Goal: Information Seeking & Learning: Learn about a topic

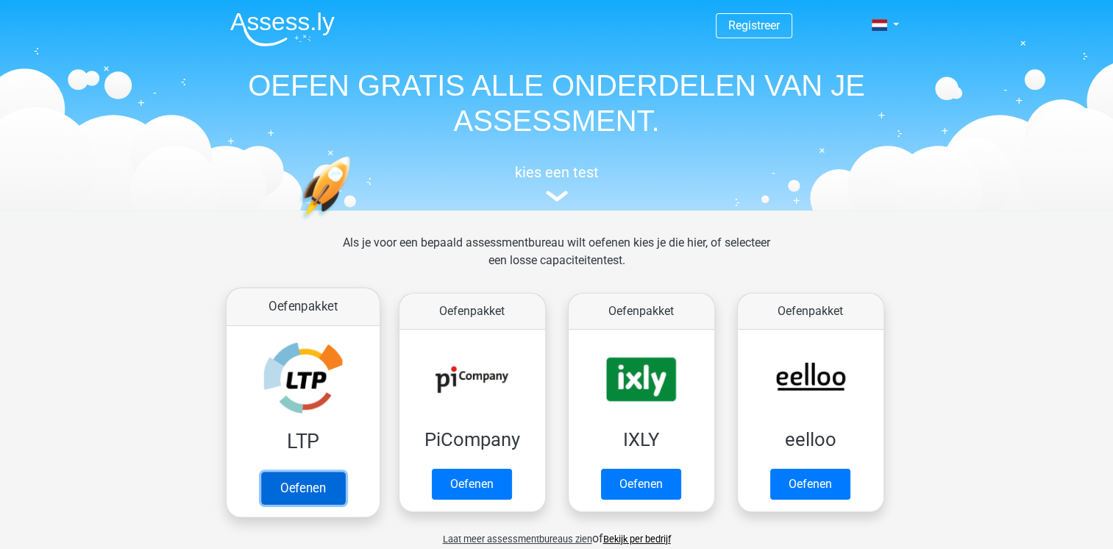
click at [314, 472] on link "Oefenen" at bounding box center [302, 488] width 84 height 32
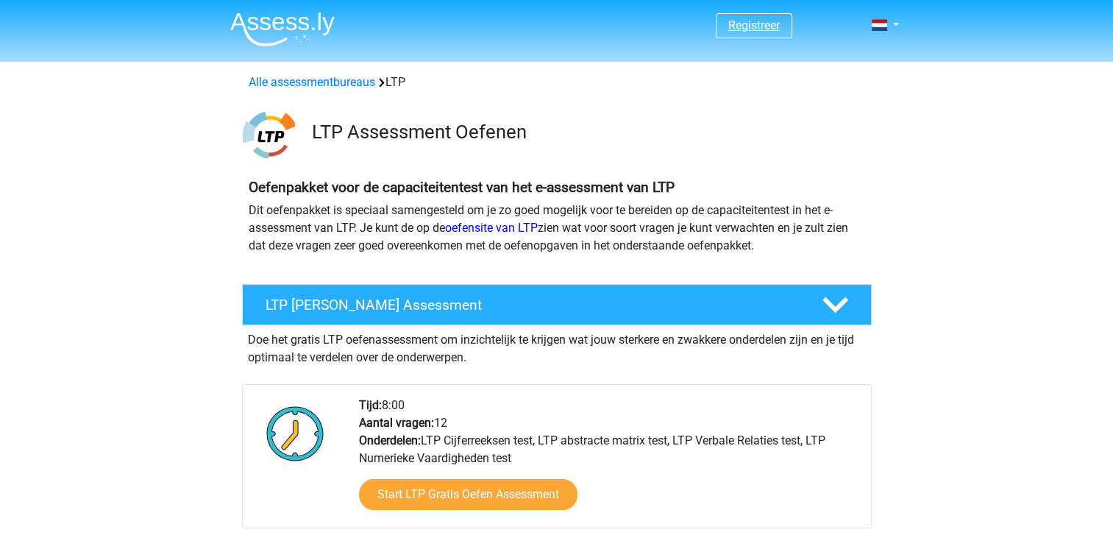
click at [755, 27] on link "Registreer" at bounding box center [753, 25] width 51 height 14
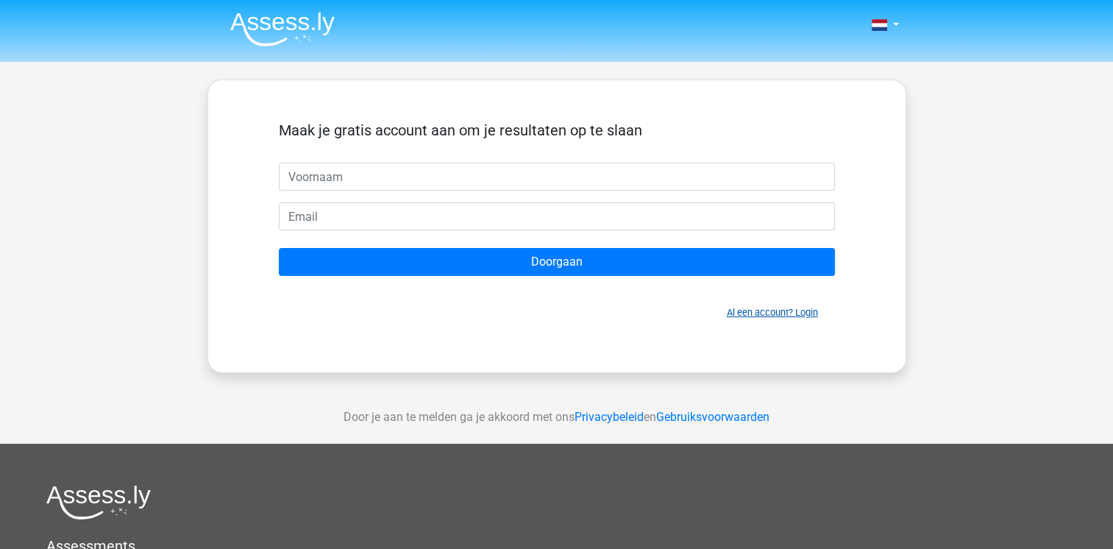
click at [771, 307] on link "Al een account? Login" at bounding box center [772, 312] width 91 height 11
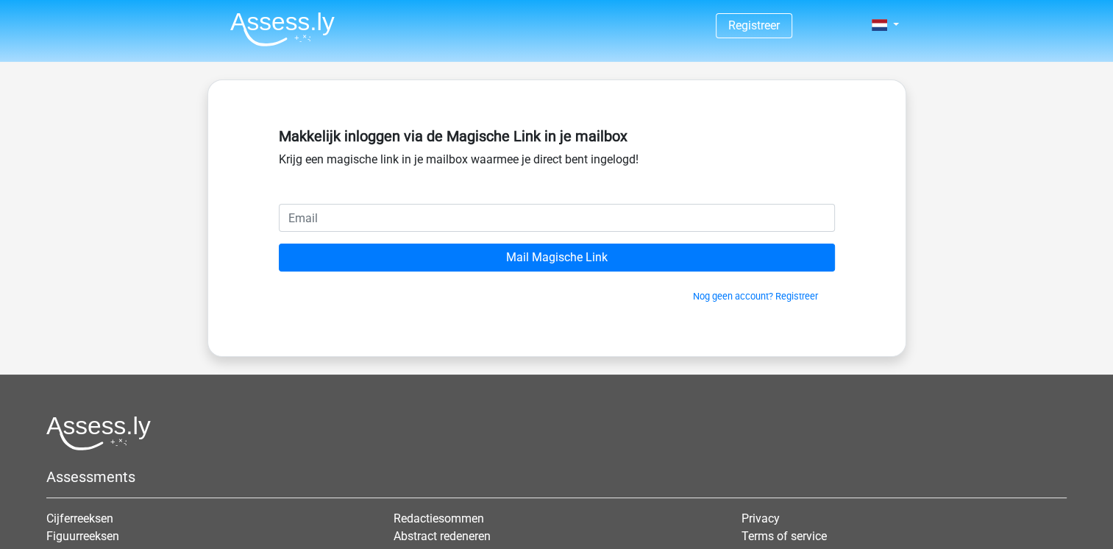
type input "r"
type input "[EMAIL_ADDRESS][DOMAIN_NAME]"
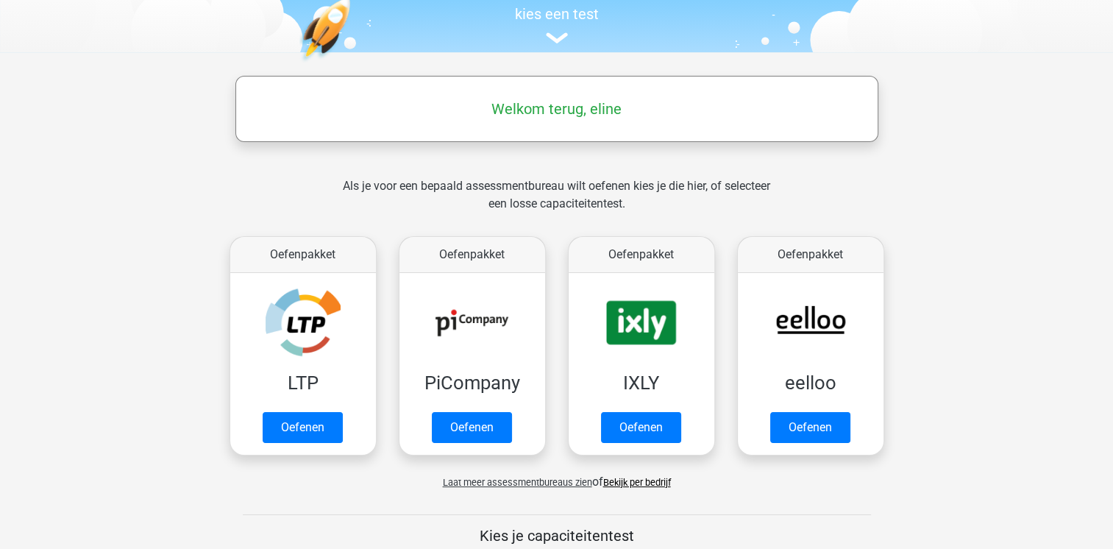
scroll to position [159, 0]
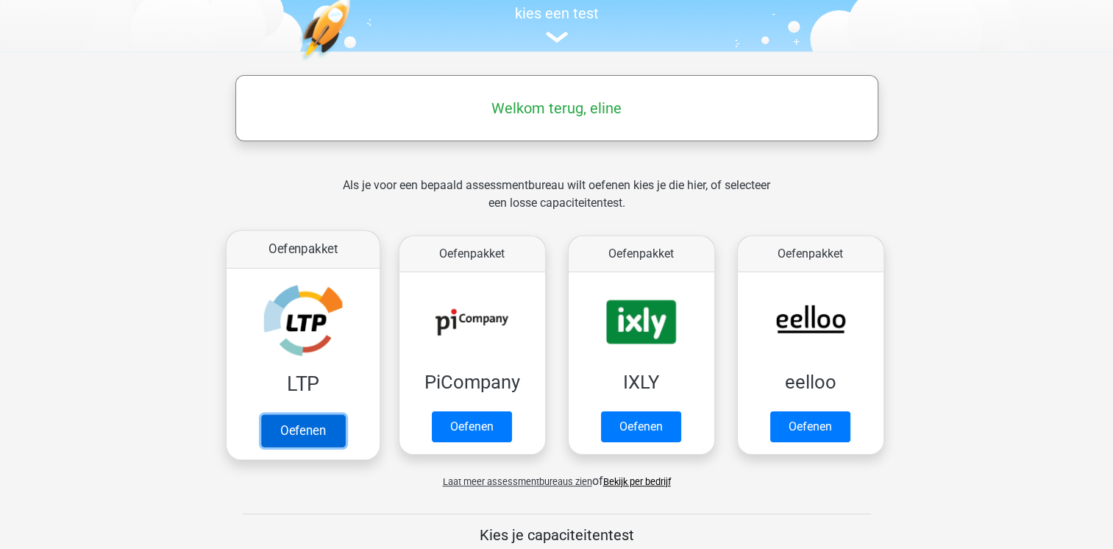
click at [288, 414] on link "Oefenen" at bounding box center [302, 430] width 84 height 32
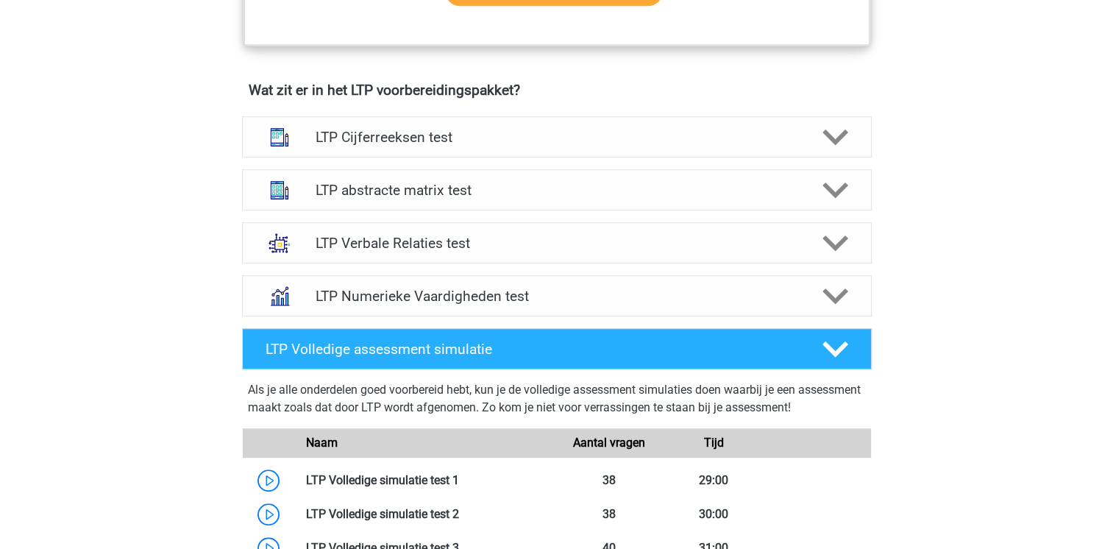
scroll to position [878, 0]
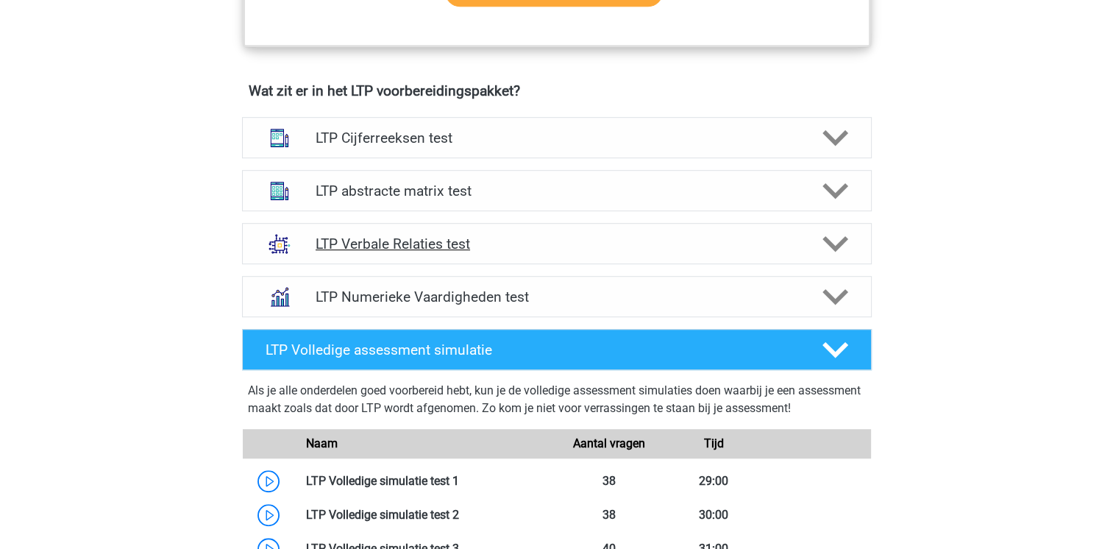
click at [755, 242] on h4 "LTP Verbale Relaties test" at bounding box center [557, 243] width 482 height 17
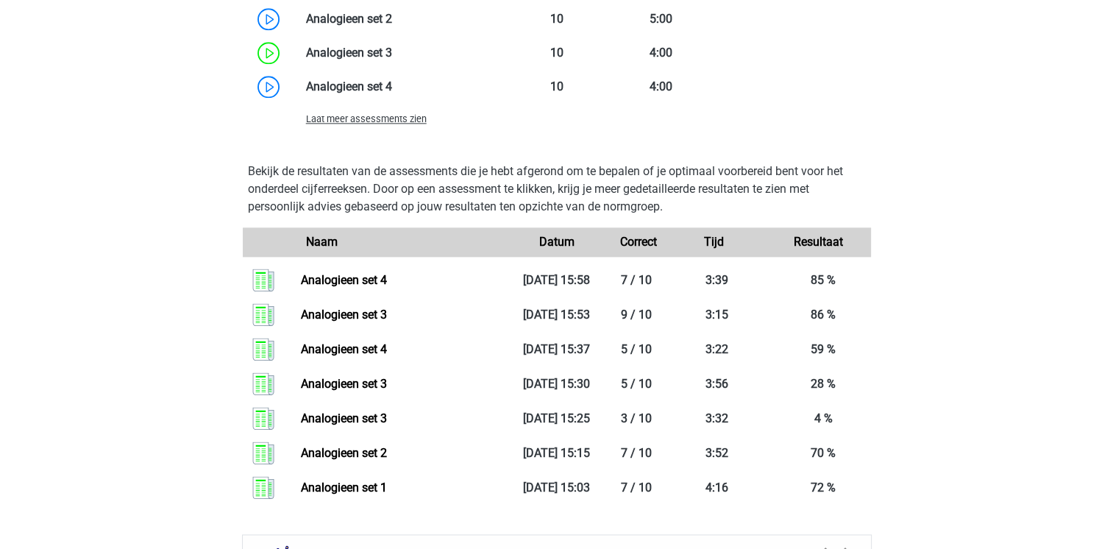
scroll to position [1874, 0]
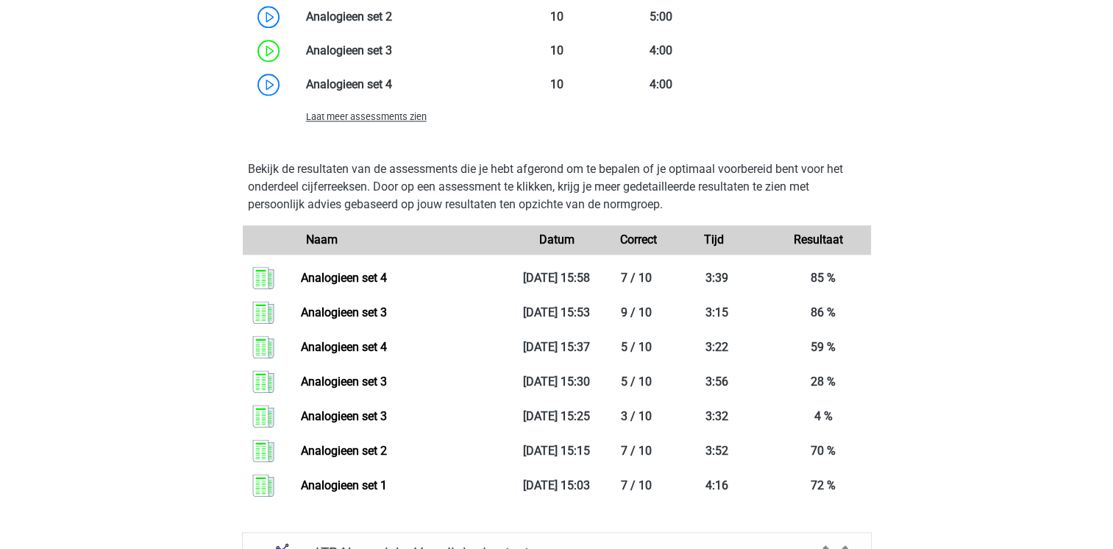
click at [394, 117] on span "Laat meer assessments zien" at bounding box center [366, 116] width 121 height 11
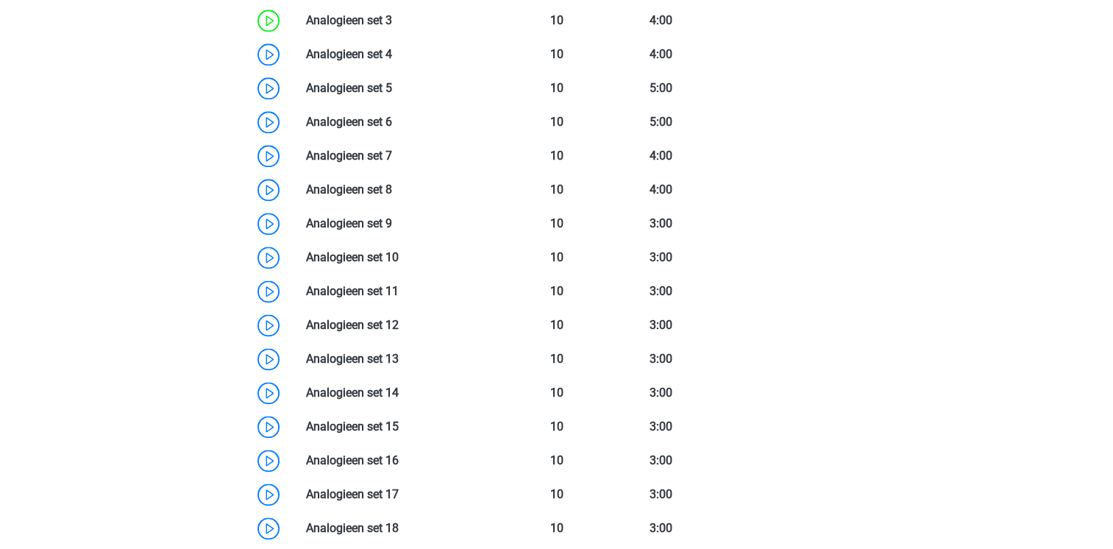
scroll to position [1889, 0]
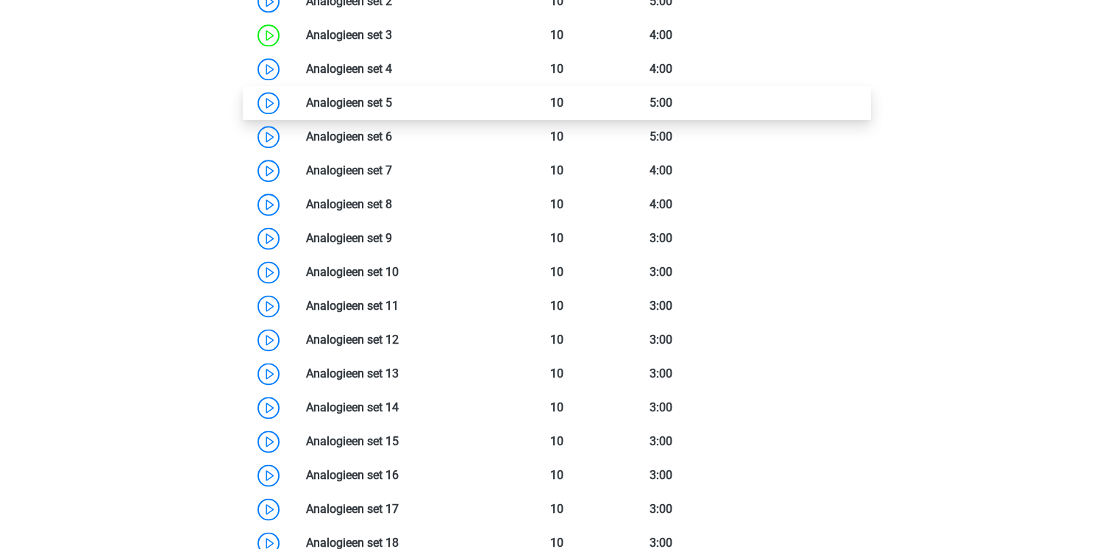
click at [392, 106] on link at bounding box center [392, 103] width 0 height 14
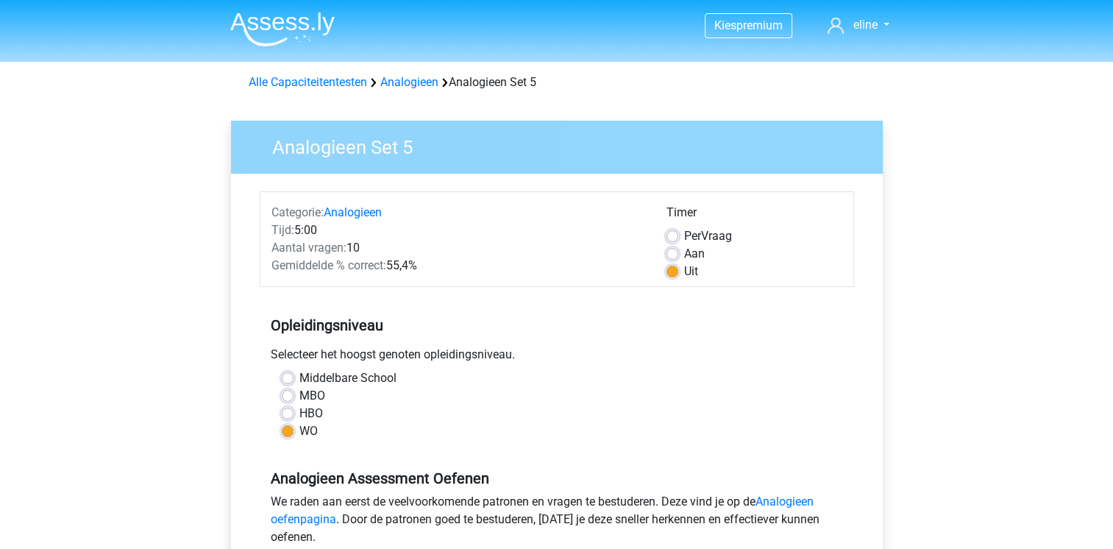
click at [684, 252] on label "Aan" at bounding box center [694, 254] width 21 height 18
click at [674, 252] on input "Aan" at bounding box center [672, 252] width 12 height 15
radio input "true"
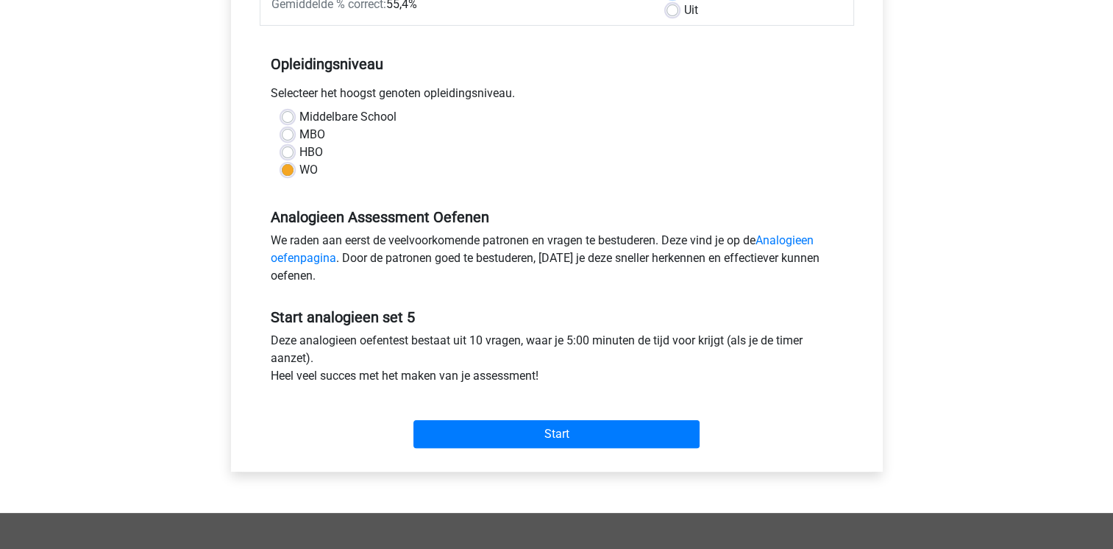
scroll to position [262, 0]
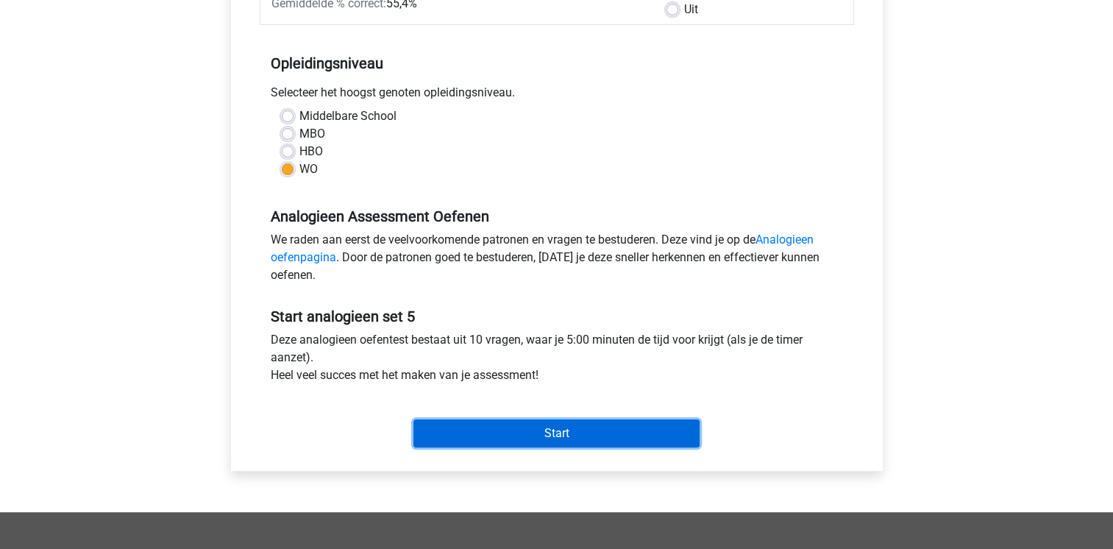
click at [600, 443] on input "Start" at bounding box center [556, 433] width 286 height 28
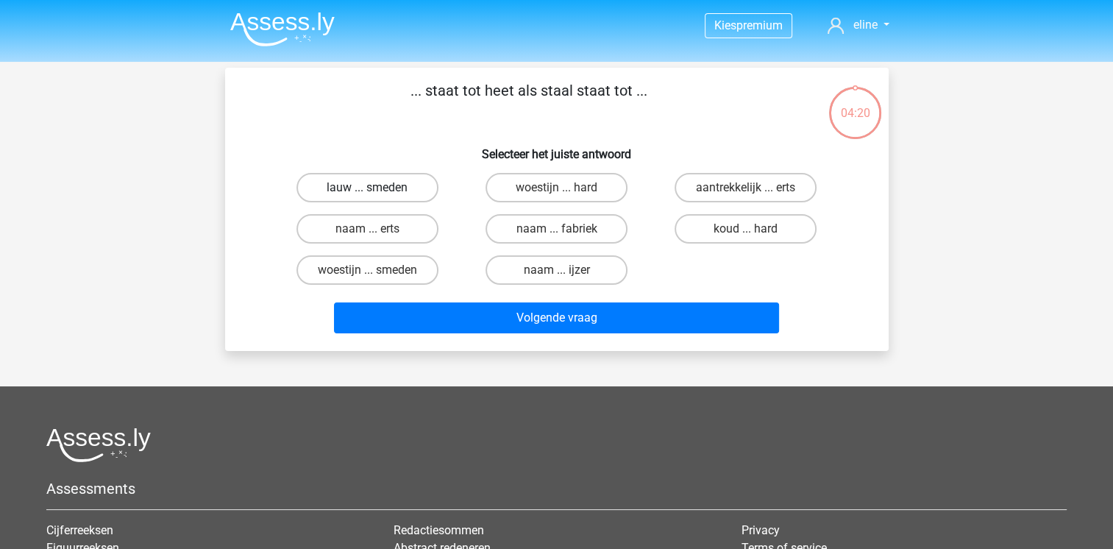
click at [352, 193] on label "lauw ... smeden" at bounding box center [367, 187] width 142 height 29
click at [367, 193] on input "lauw ... smeden" at bounding box center [372, 193] width 10 height 10
radio input "true"
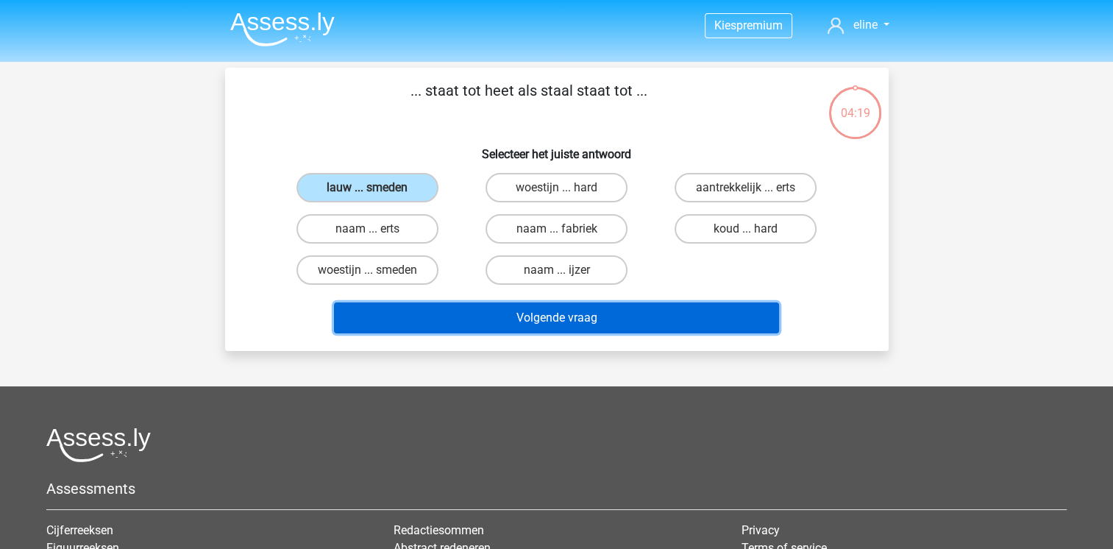
click at [547, 315] on button "Volgende vraag" at bounding box center [556, 317] width 445 height 31
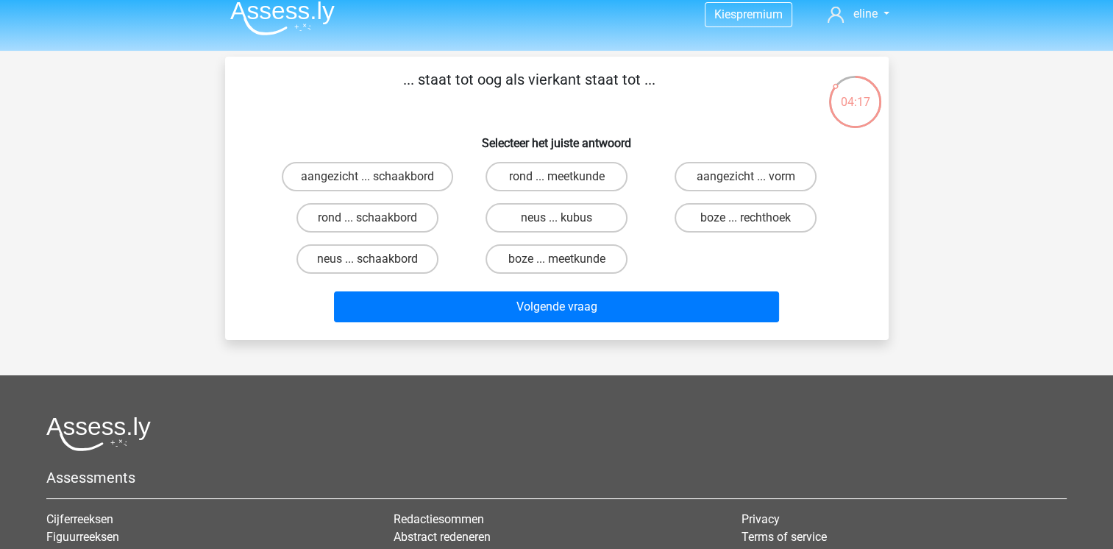
scroll to position [7, 0]
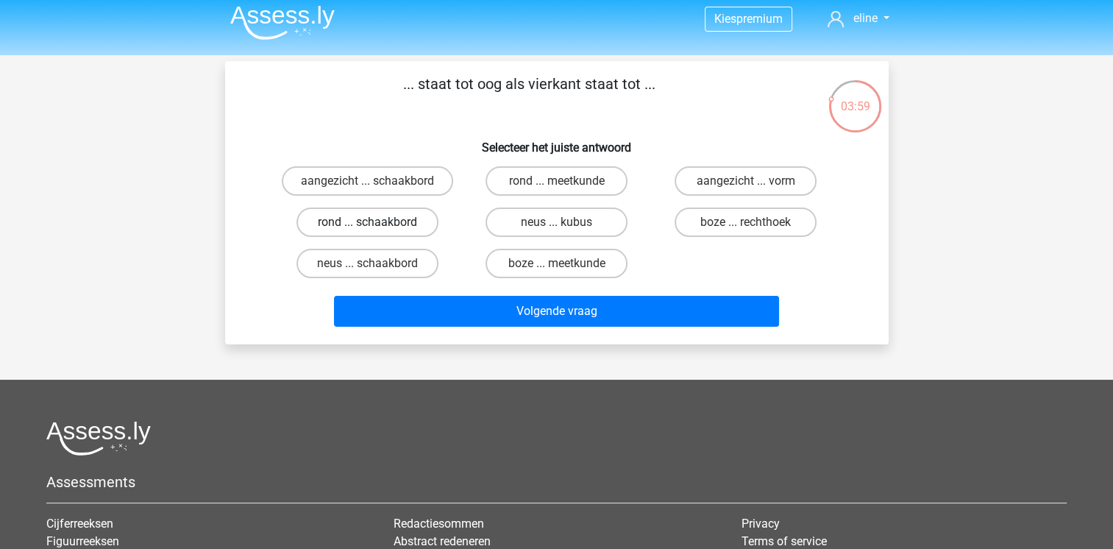
click at [333, 223] on label "rond ... schaakbord" at bounding box center [367, 221] width 142 height 29
click at [367, 223] on input "rond ... schaakbord" at bounding box center [372, 227] width 10 height 10
radio input "true"
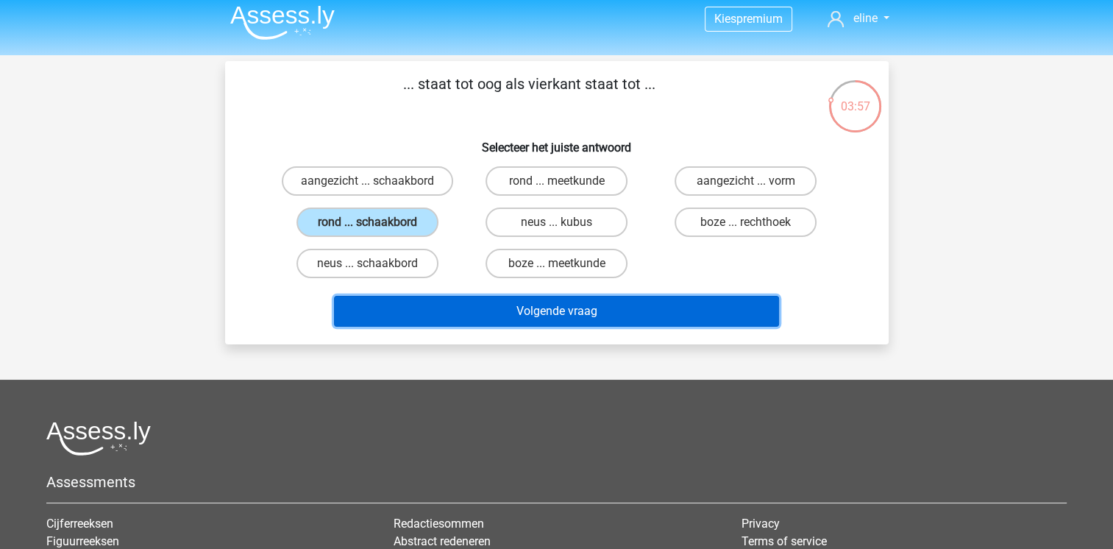
click at [530, 310] on button "Volgende vraag" at bounding box center [556, 311] width 445 height 31
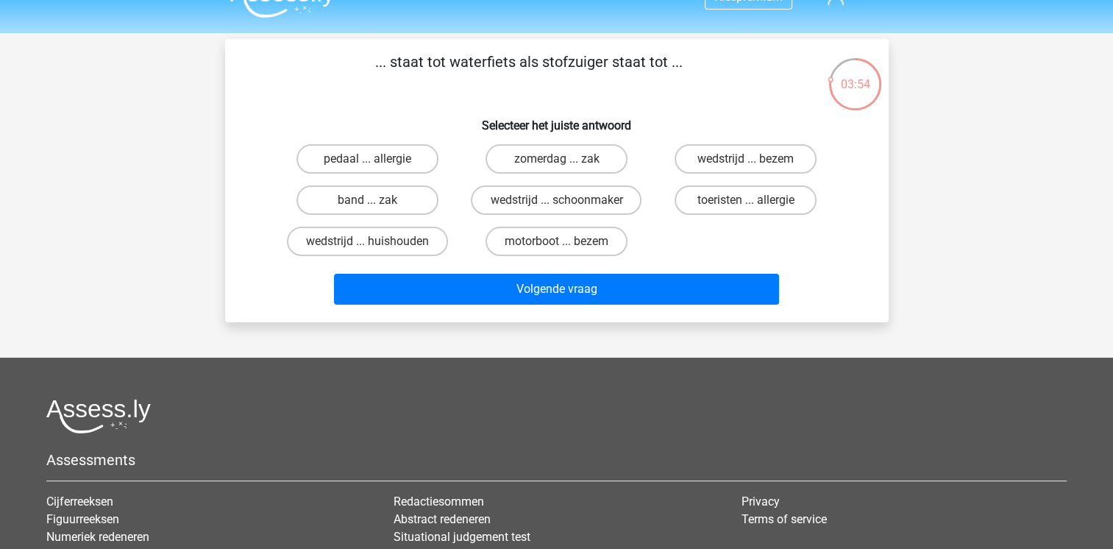
scroll to position [25, 0]
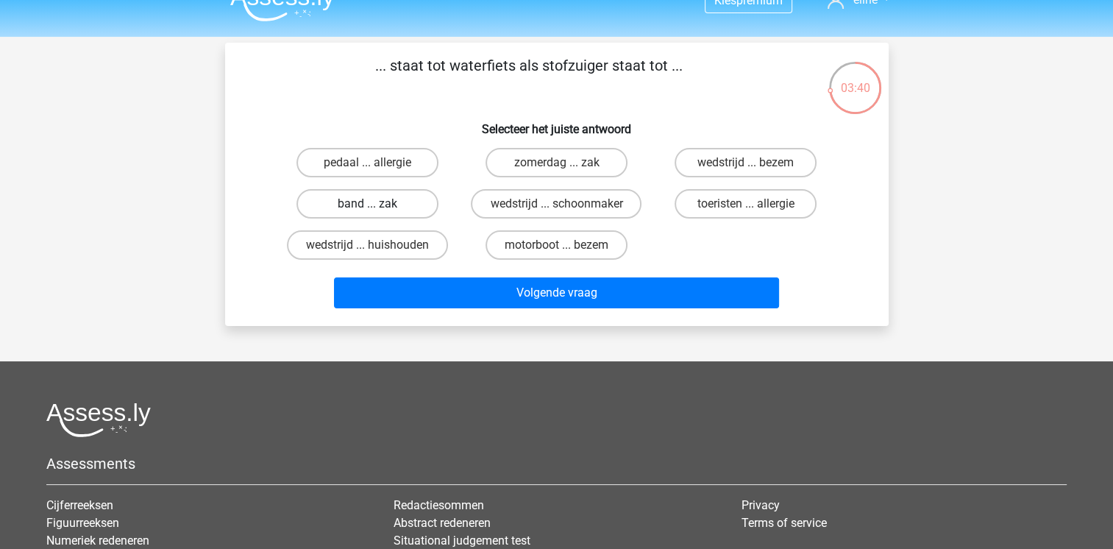
click at [414, 206] on label "band ... zak" at bounding box center [367, 203] width 142 height 29
click at [377, 206] on input "band ... zak" at bounding box center [372, 209] width 10 height 10
radio input "true"
click at [398, 243] on label "wedstrijd ... huishouden" at bounding box center [367, 244] width 161 height 29
click at [377, 245] on input "wedstrijd ... huishouden" at bounding box center [372, 250] width 10 height 10
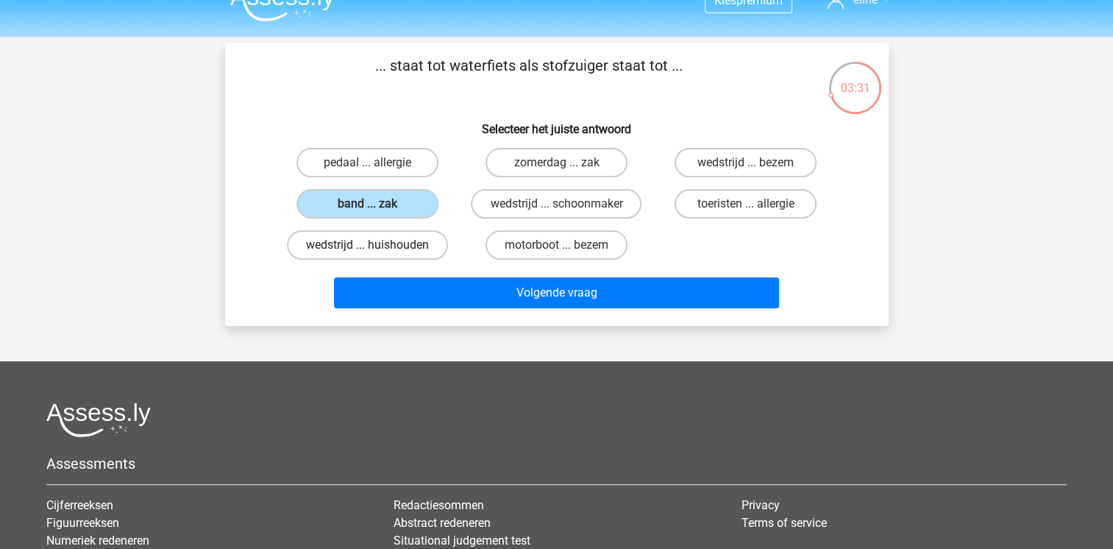
radio input "true"
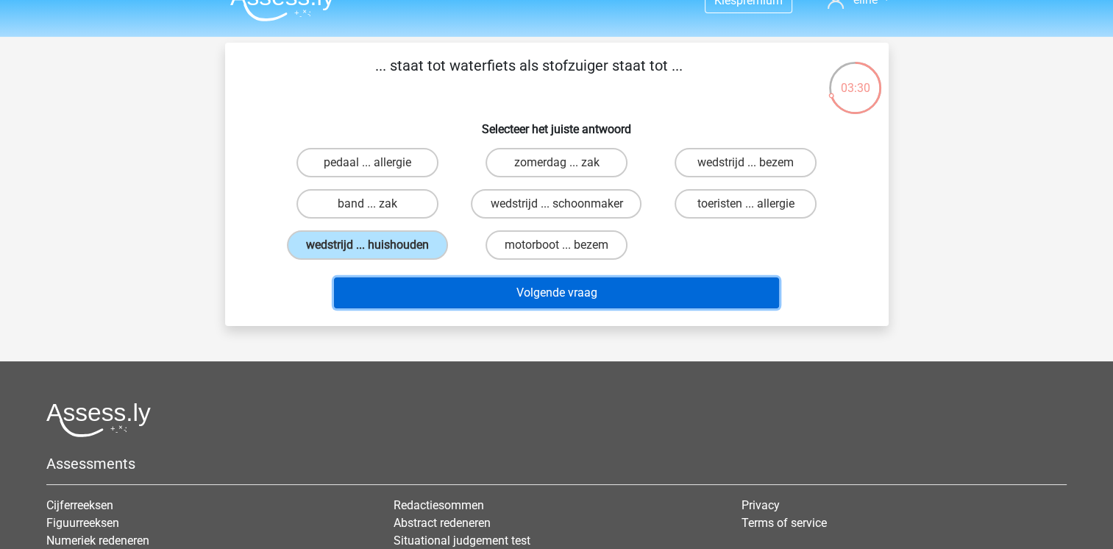
click at [550, 288] on button "Volgende vraag" at bounding box center [556, 292] width 445 height 31
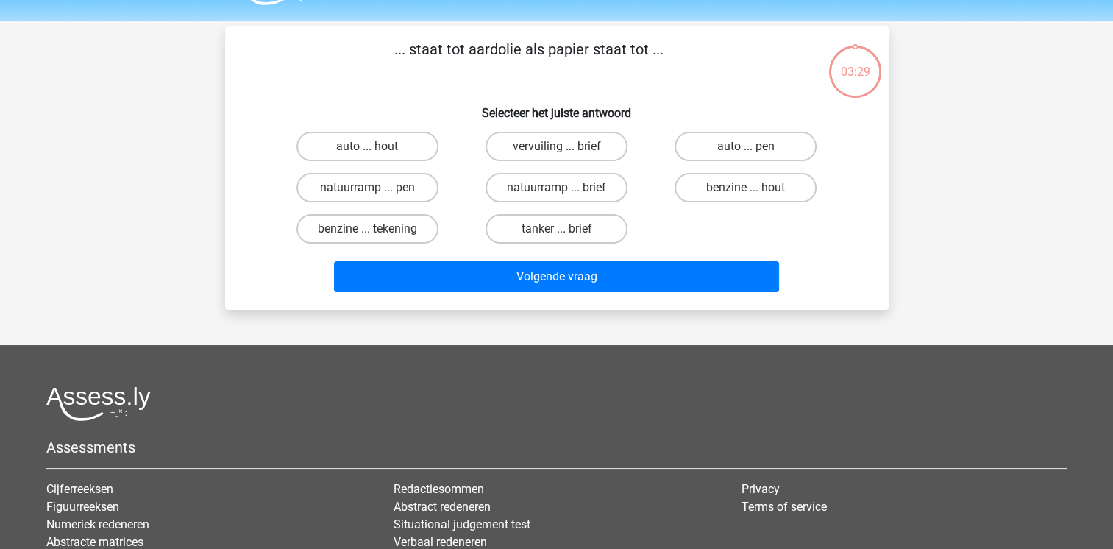
scroll to position [32, 0]
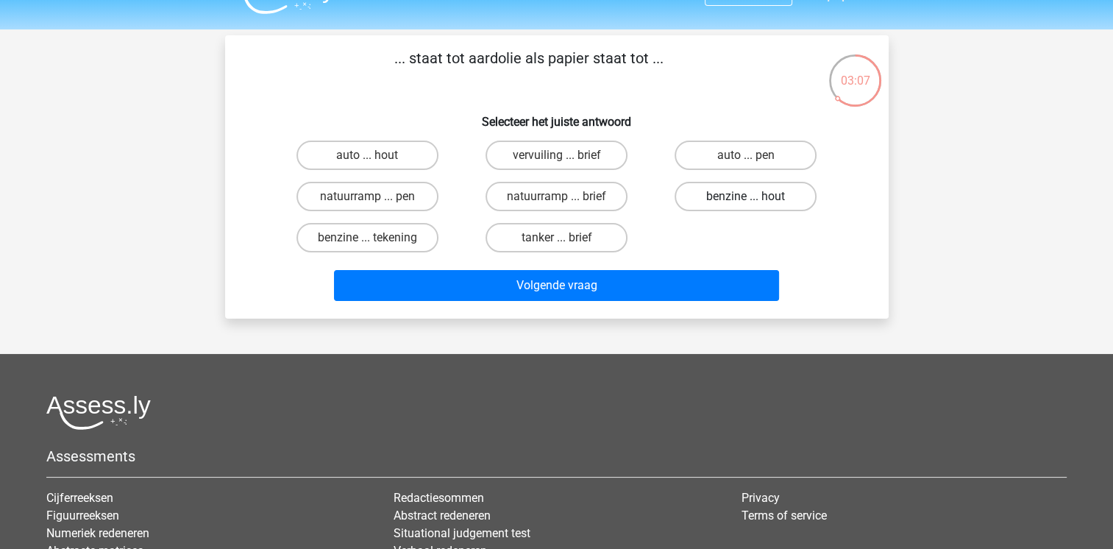
click at [756, 202] on label "benzine ... hout" at bounding box center [746, 196] width 142 height 29
click at [755, 202] on input "benzine ... hout" at bounding box center [751, 201] width 10 height 10
radio input "true"
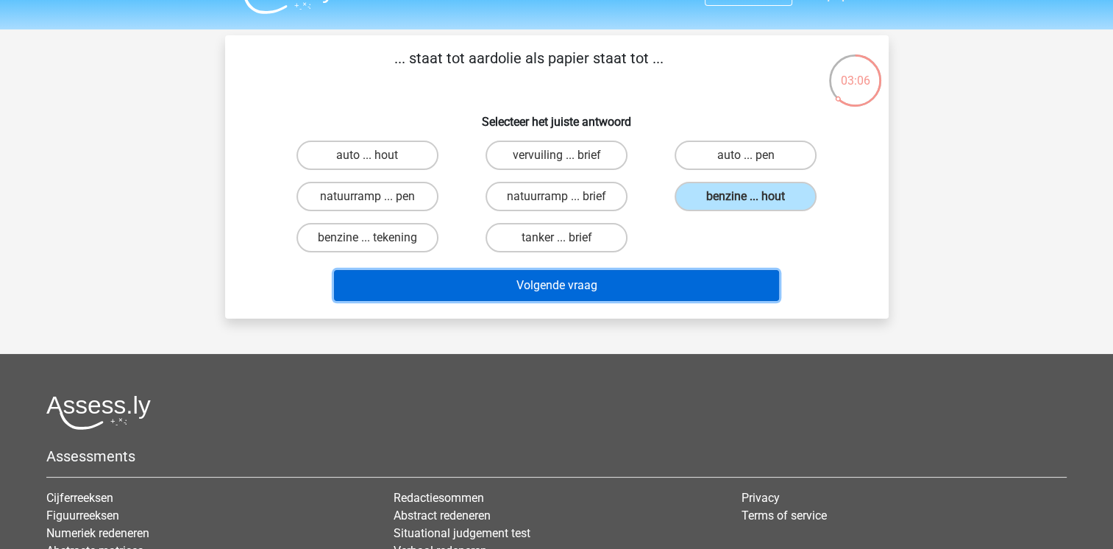
click at [589, 292] on button "Volgende vraag" at bounding box center [556, 285] width 445 height 31
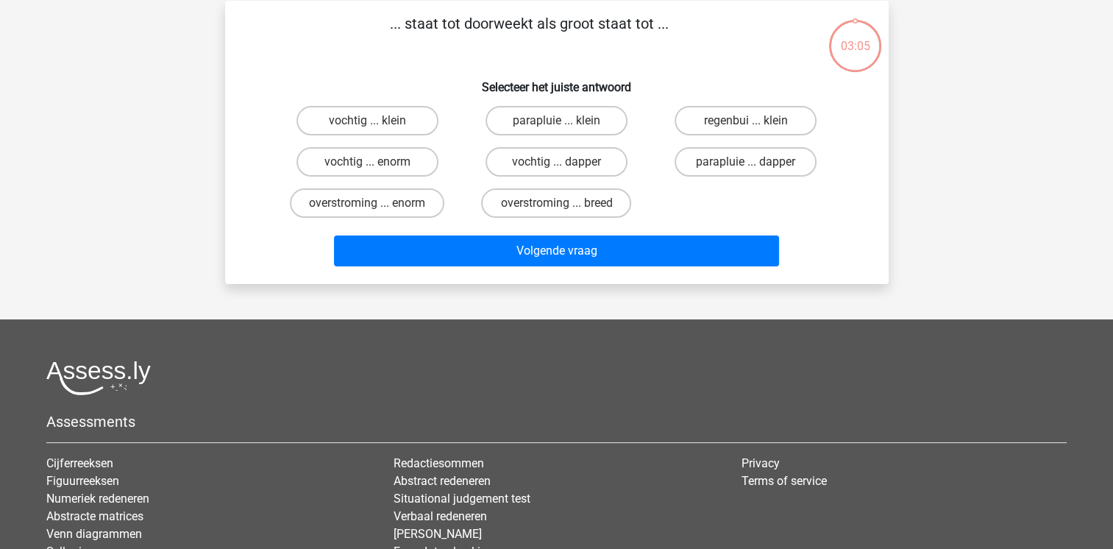
scroll to position [68, 0]
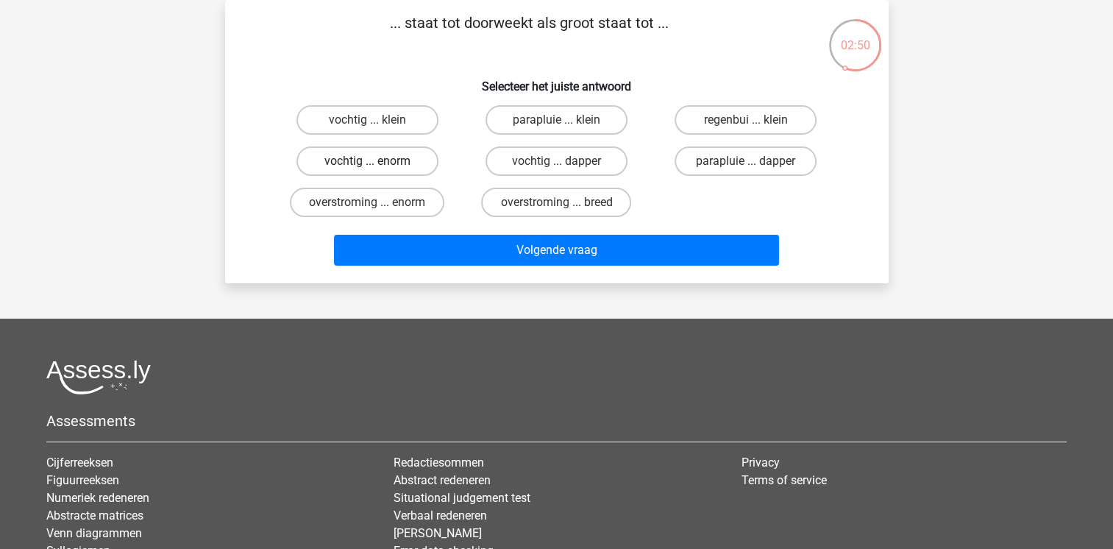
click at [382, 158] on label "vochtig ... enorm" at bounding box center [367, 160] width 142 height 29
click at [377, 161] on input "vochtig ... enorm" at bounding box center [372, 166] width 10 height 10
radio input "true"
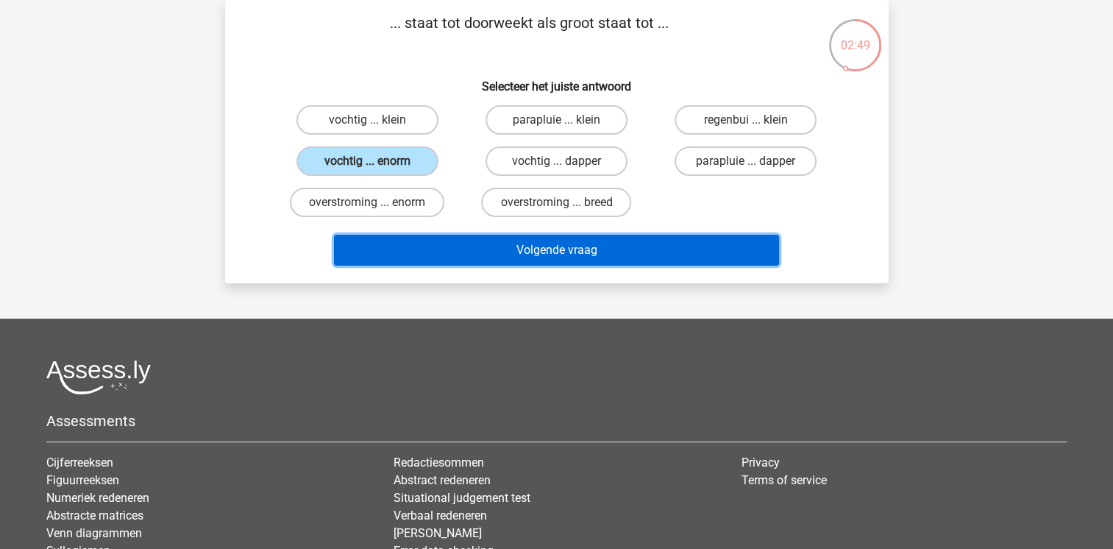
click at [561, 247] on button "Volgende vraag" at bounding box center [556, 250] width 445 height 31
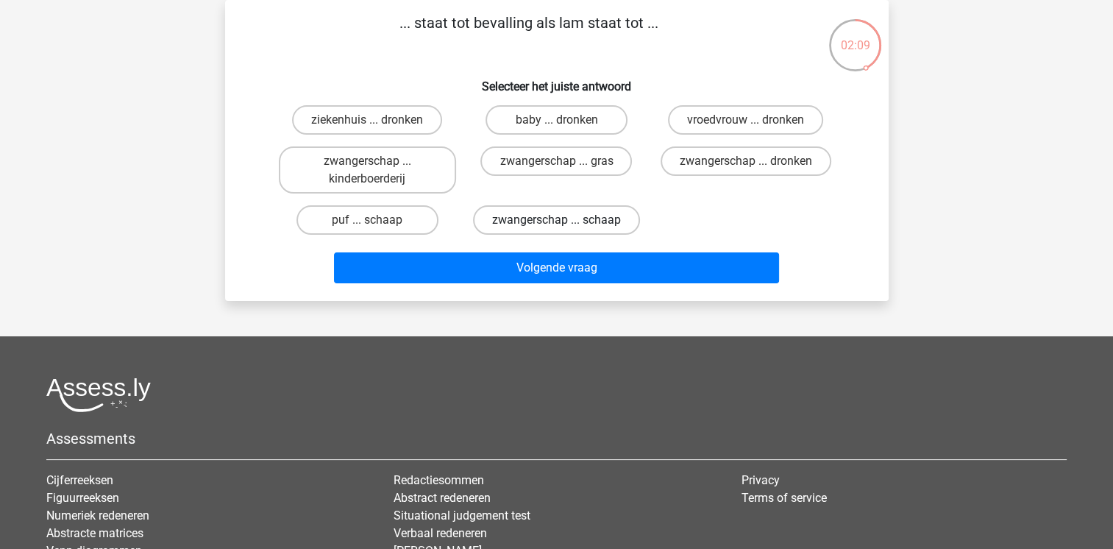
click at [564, 214] on label "zwangerschap ... schaap" at bounding box center [556, 219] width 167 height 29
click at [564, 220] on input "zwangerschap ... schaap" at bounding box center [561, 225] width 10 height 10
radio input "true"
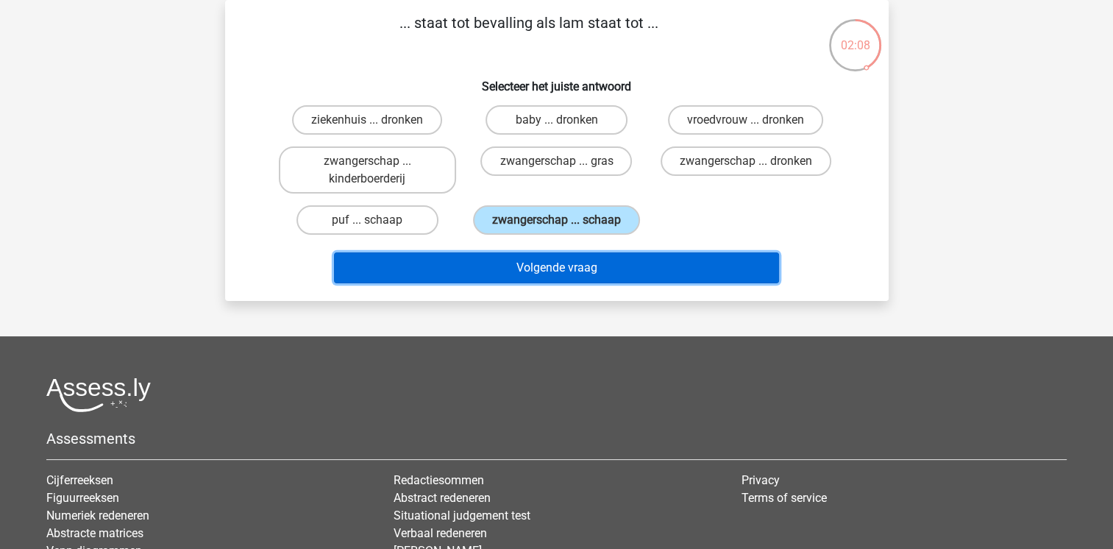
click at [595, 255] on button "Volgende vraag" at bounding box center [556, 267] width 445 height 31
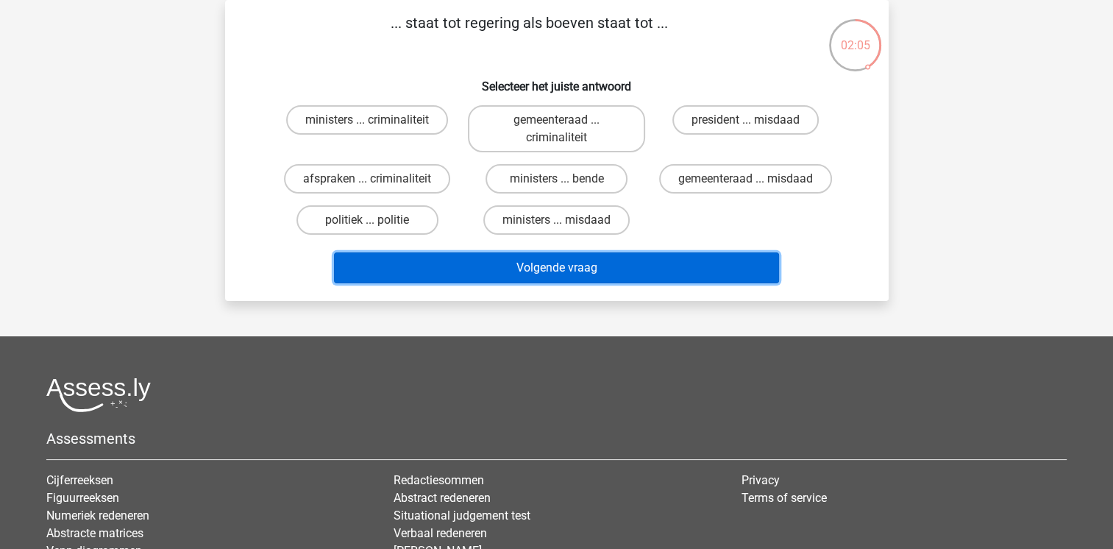
click at [513, 269] on button "Volgende vraag" at bounding box center [556, 267] width 445 height 31
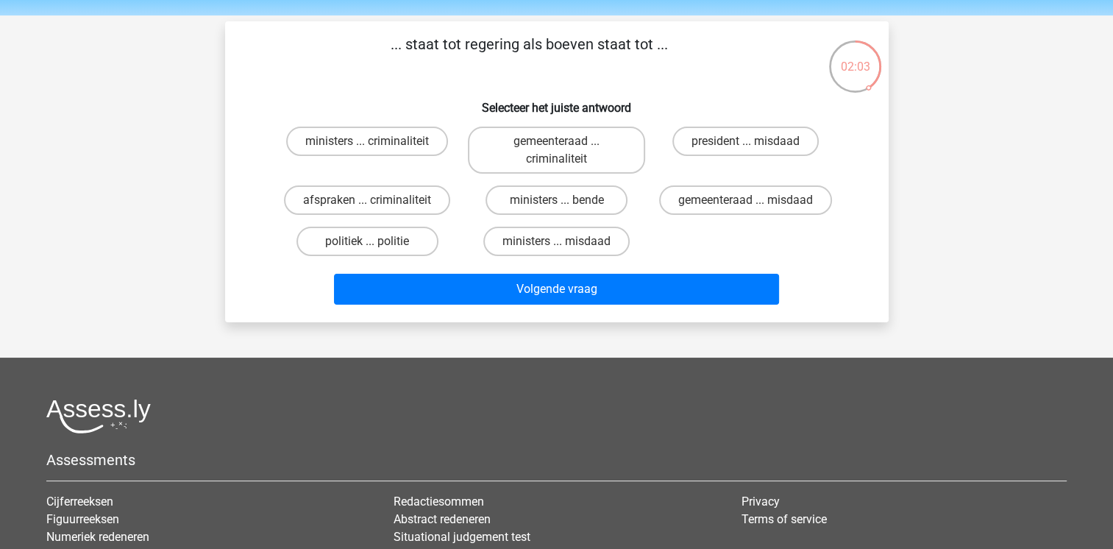
scroll to position [45, 0]
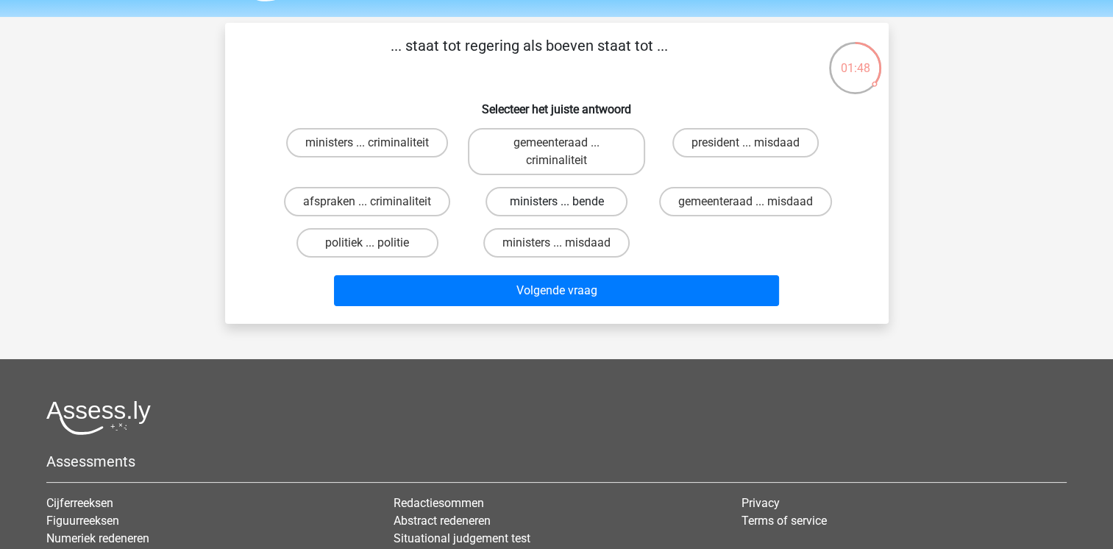
click at [547, 202] on label "ministers ... bende" at bounding box center [556, 201] width 142 height 29
click at [556, 202] on input "ministers ... bende" at bounding box center [561, 207] width 10 height 10
radio input "true"
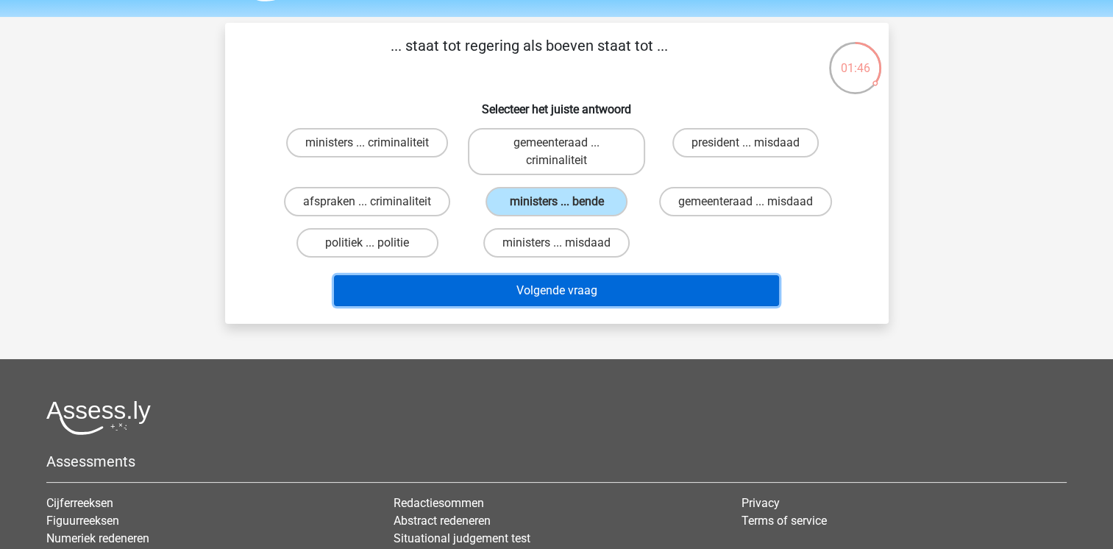
click at [626, 296] on button "Volgende vraag" at bounding box center [556, 290] width 445 height 31
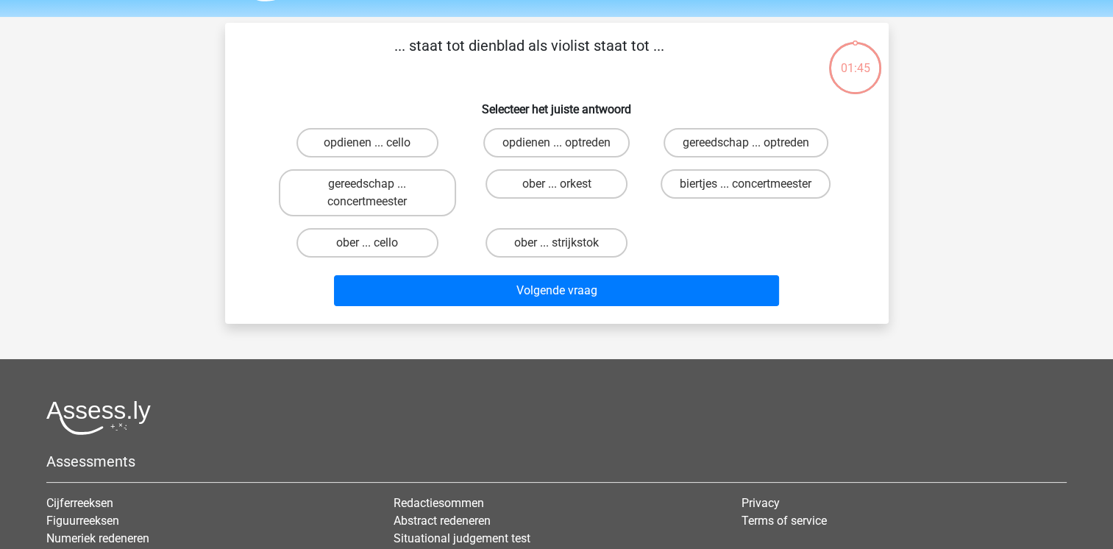
scroll to position [68, 0]
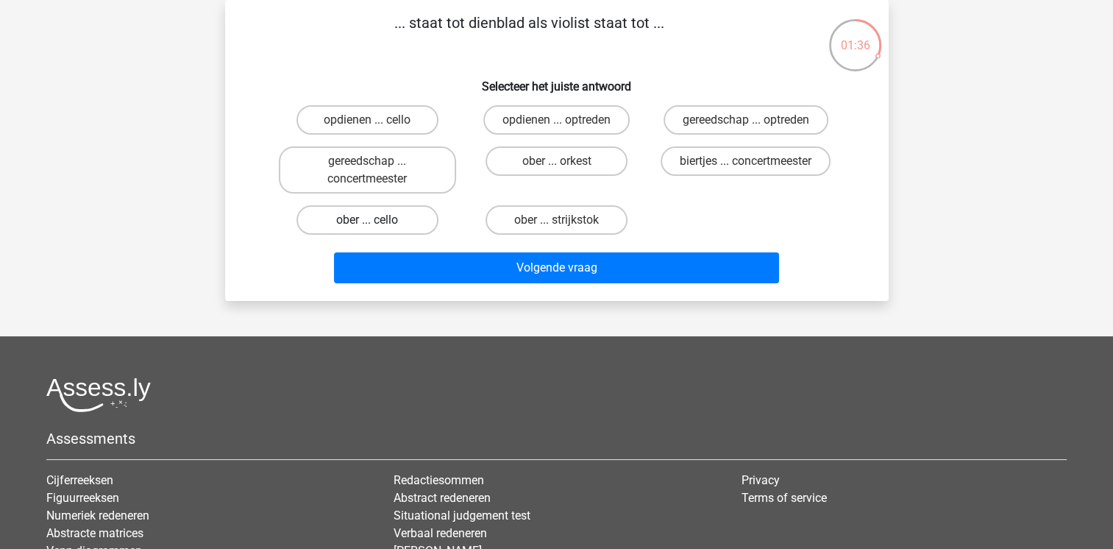
click at [386, 216] on label "ober ... cello" at bounding box center [367, 219] width 142 height 29
click at [377, 220] on input "ober ... cello" at bounding box center [372, 225] width 10 height 10
radio input "true"
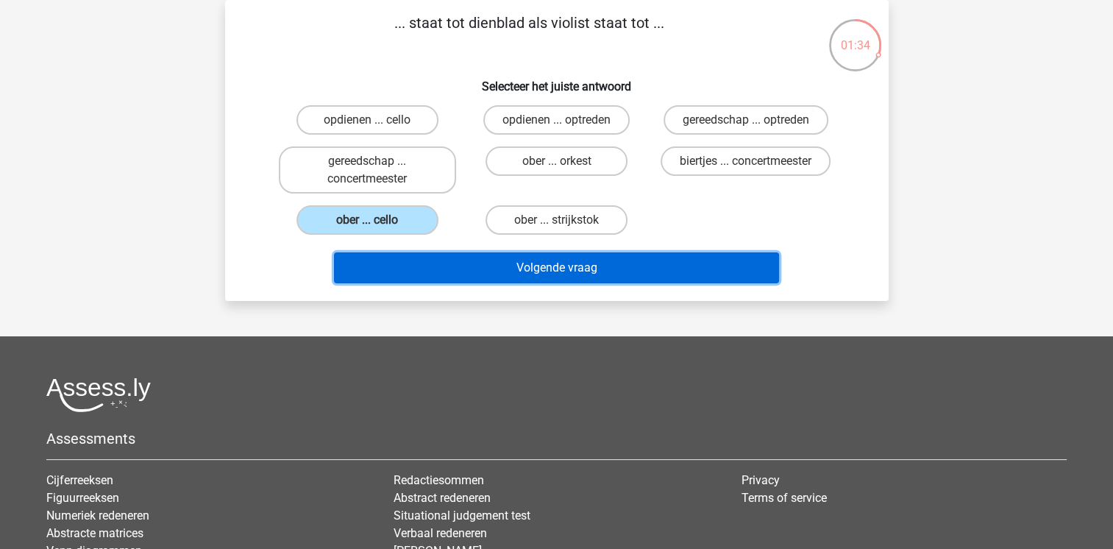
click at [665, 276] on button "Volgende vraag" at bounding box center [556, 267] width 445 height 31
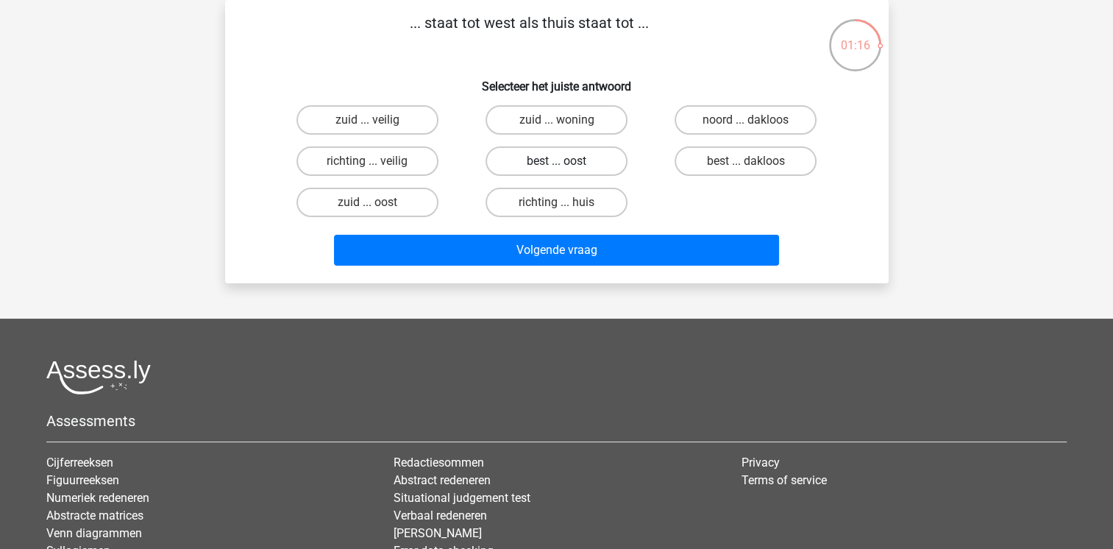
click at [583, 159] on label "best ... oost" at bounding box center [556, 160] width 142 height 29
click at [566, 161] on input "best ... oost" at bounding box center [561, 166] width 10 height 10
radio input "true"
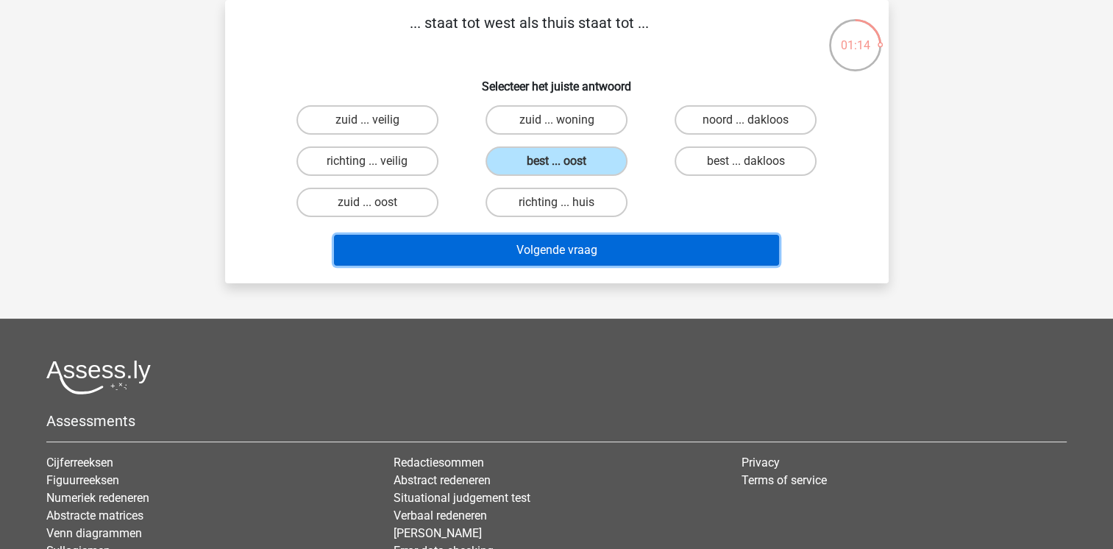
click at [664, 249] on button "Volgende vraag" at bounding box center [556, 250] width 445 height 31
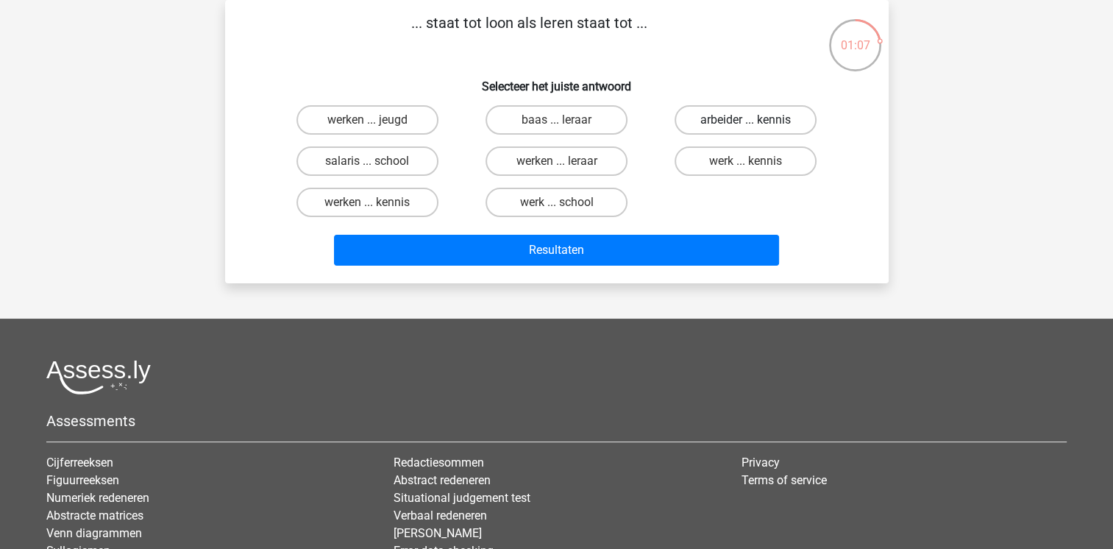
click at [766, 115] on label "arbeider ... kennis" at bounding box center [746, 119] width 142 height 29
click at [755, 120] on input "arbeider ... kennis" at bounding box center [751, 125] width 10 height 10
radio input "true"
click at [740, 162] on label "werk ... kennis" at bounding box center [746, 160] width 142 height 29
click at [746, 162] on input "werk ... kennis" at bounding box center [751, 166] width 10 height 10
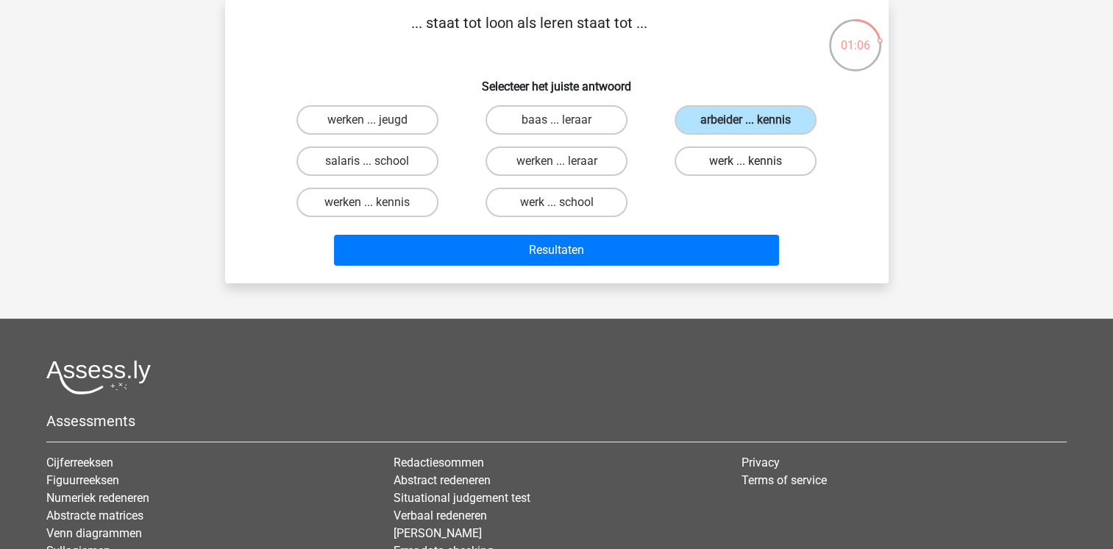
radio input "true"
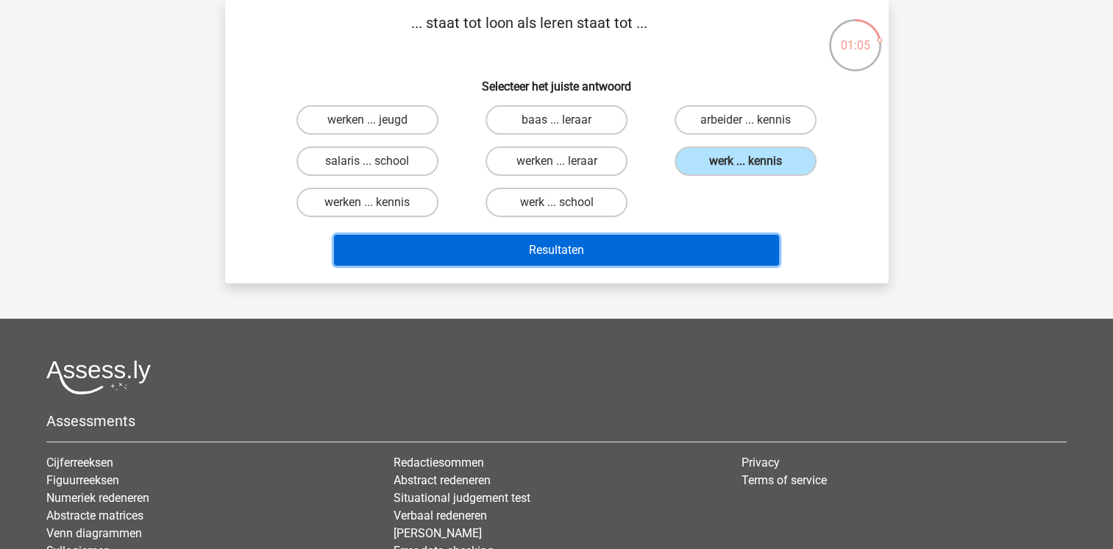
click at [618, 250] on button "Resultaten" at bounding box center [556, 250] width 445 height 31
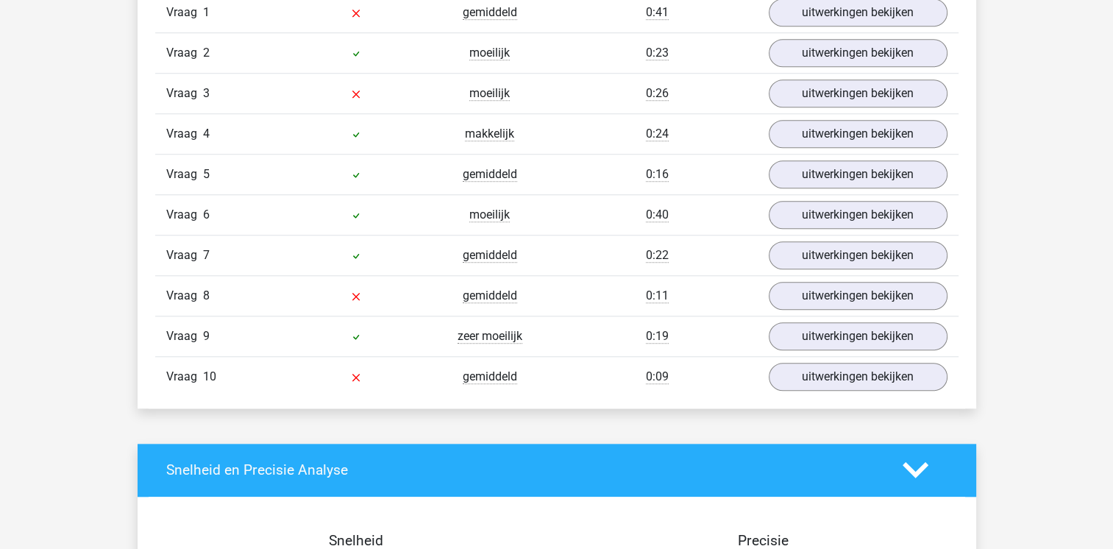
scroll to position [1198, 0]
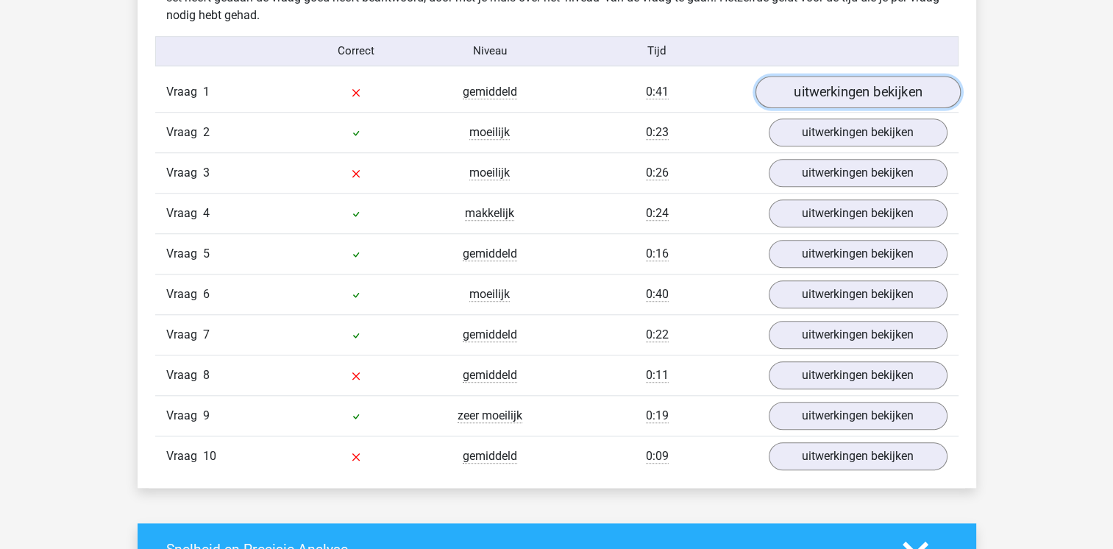
click at [870, 90] on link "uitwerkingen bekijken" at bounding box center [857, 92] width 205 height 32
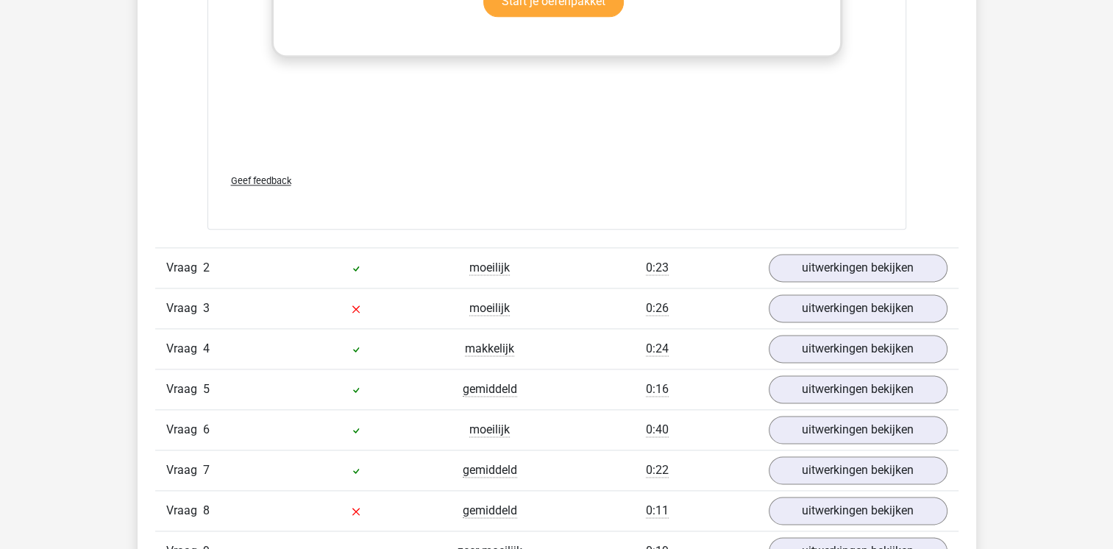
scroll to position [1887, 0]
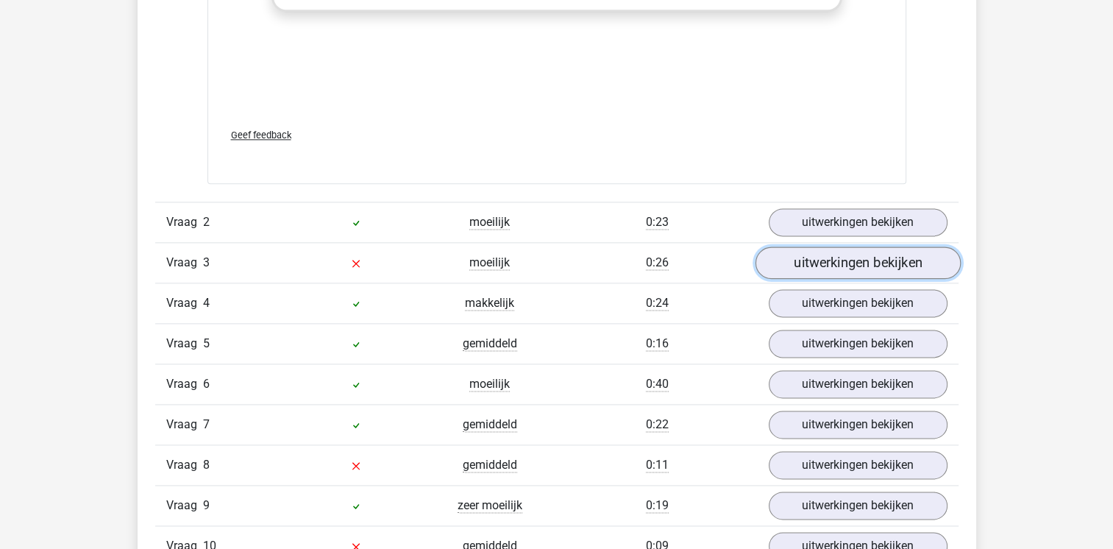
click at [783, 260] on link "uitwerkingen bekijken" at bounding box center [857, 262] width 205 height 32
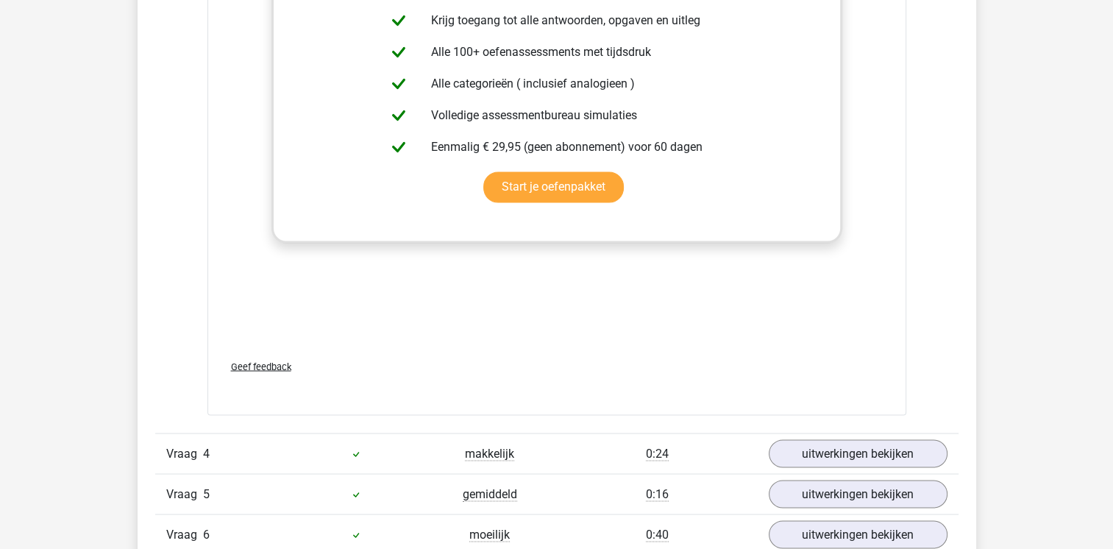
scroll to position [2823, 0]
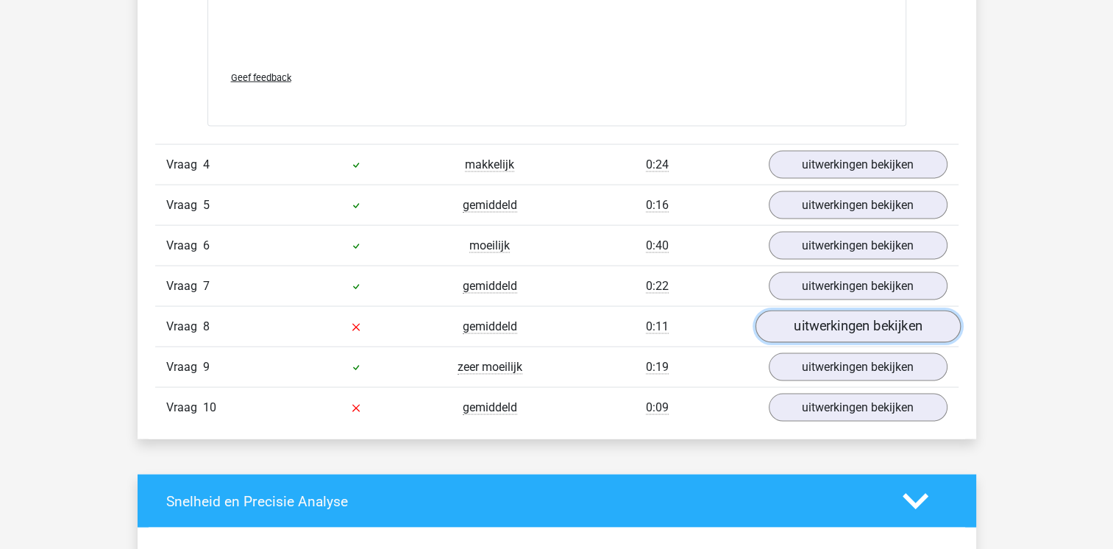
click at [828, 317] on link "uitwerkingen bekijken" at bounding box center [857, 327] width 205 height 32
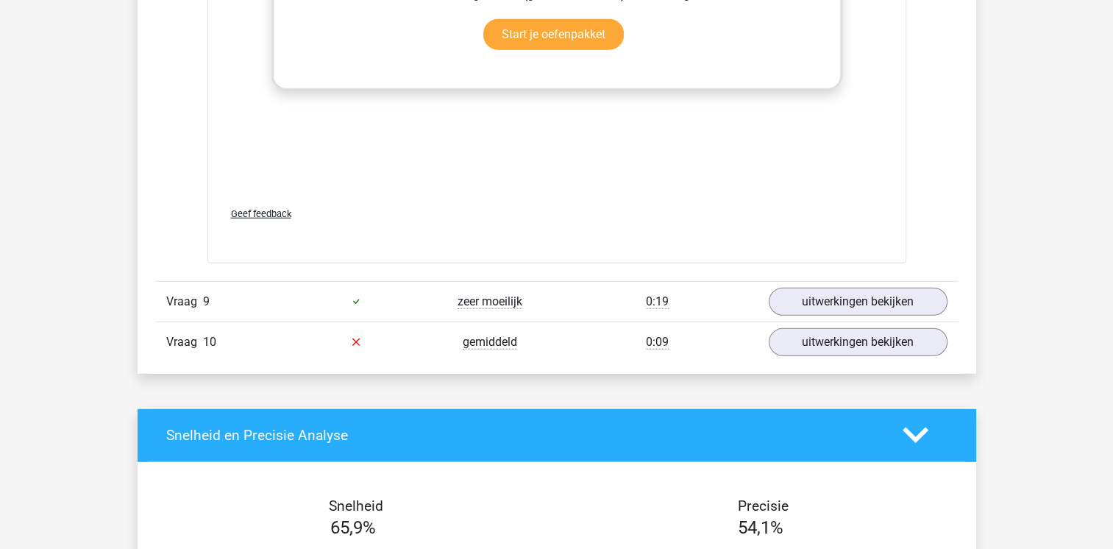
scroll to position [3671, 0]
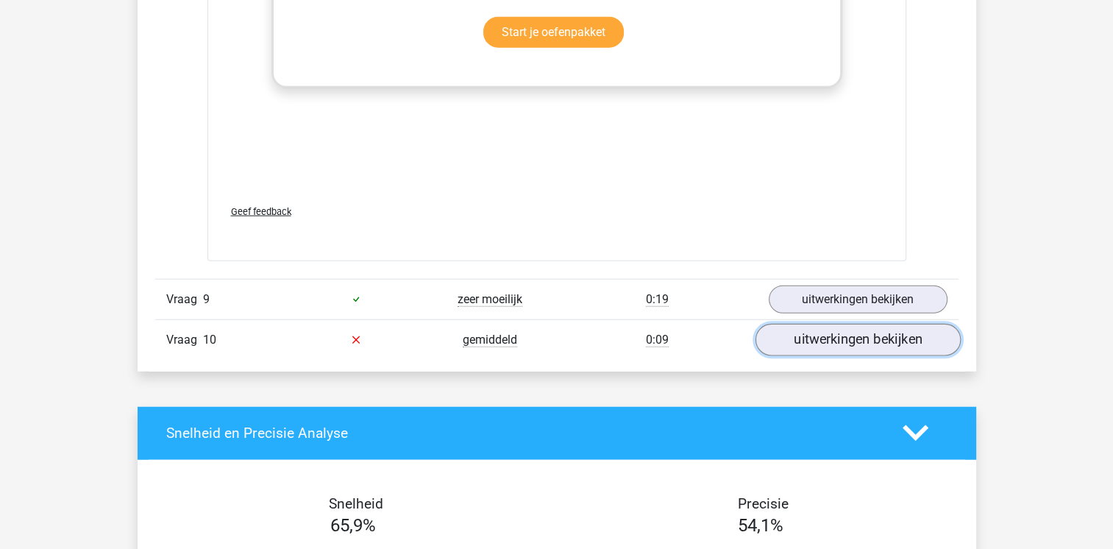
click at [824, 341] on link "uitwerkingen bekijken" at bounding box center [857, 340] width 205 height 32
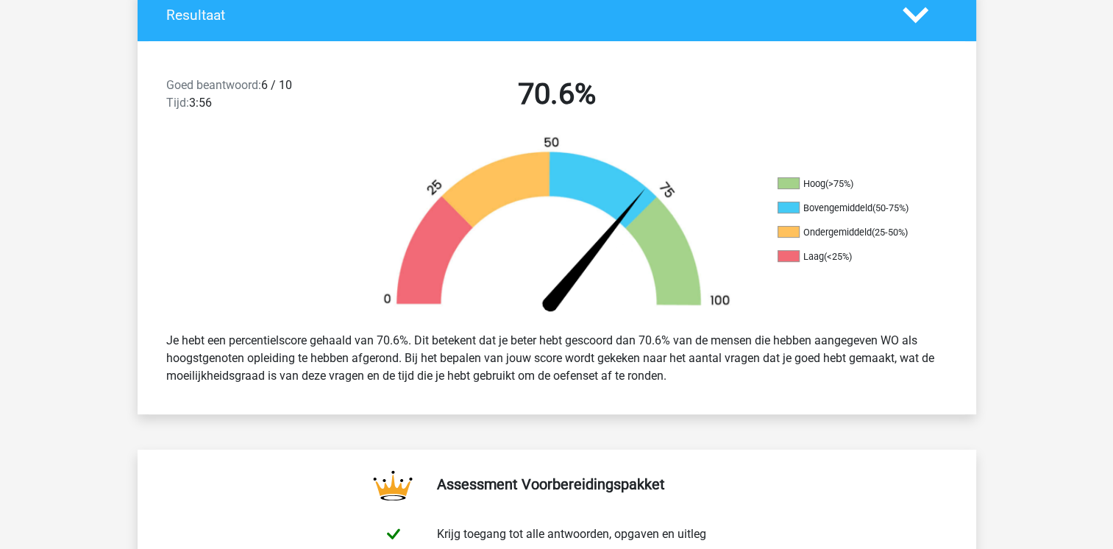
scroll to position [0, 0]
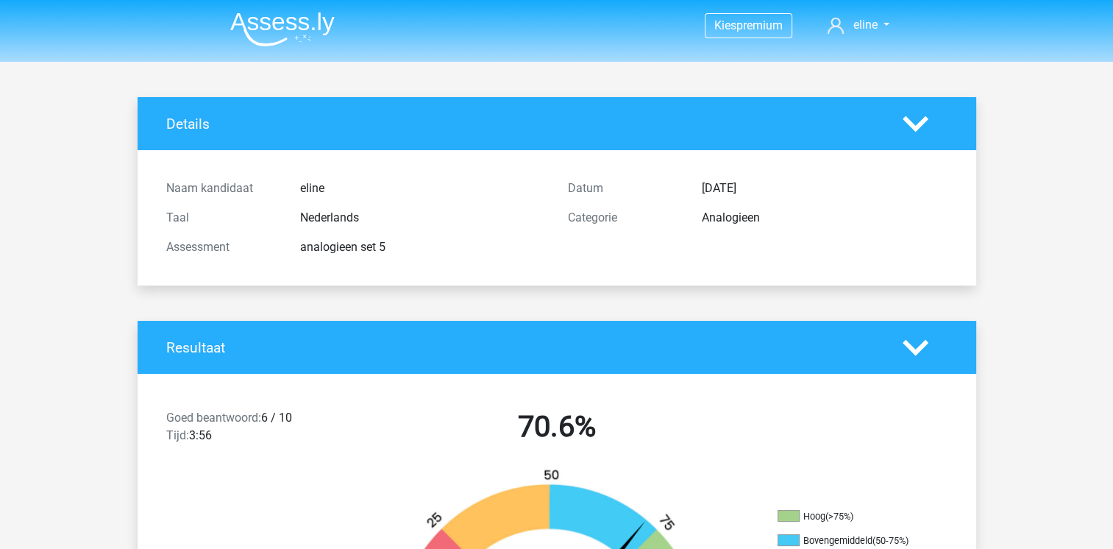
click at [291, 37] on img at bounding box center [282, 29] width 104 height 35
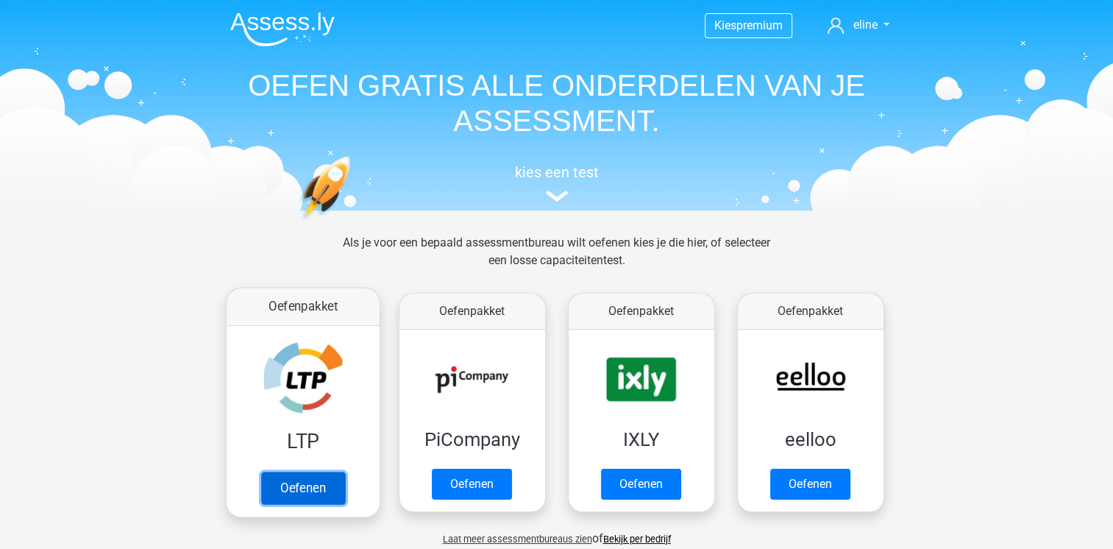
click at [332, 472] on link "Oefenen" at bounding box center [302, 488] width 84 height 32
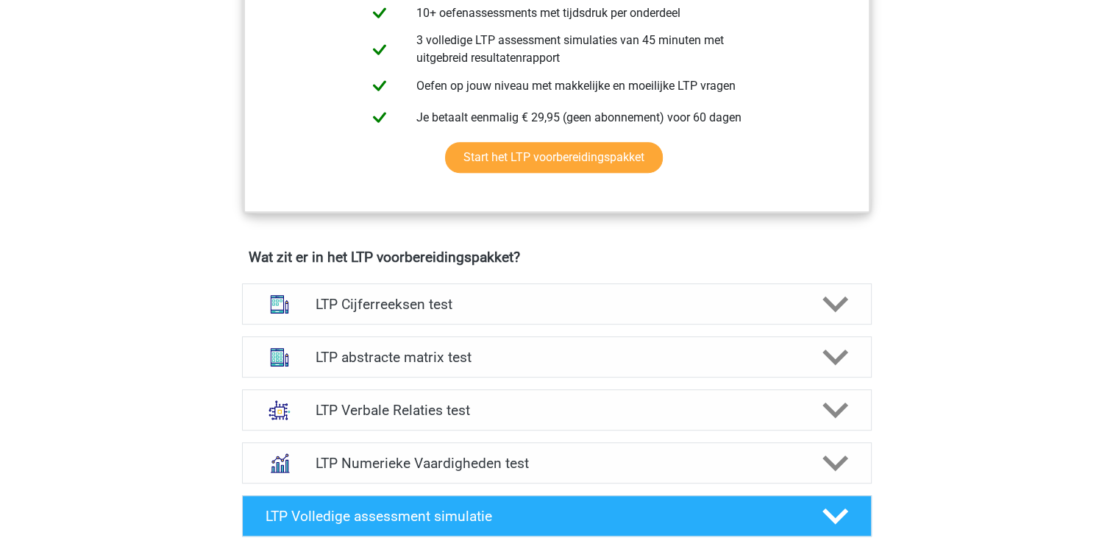
scroll to position [909, 0]
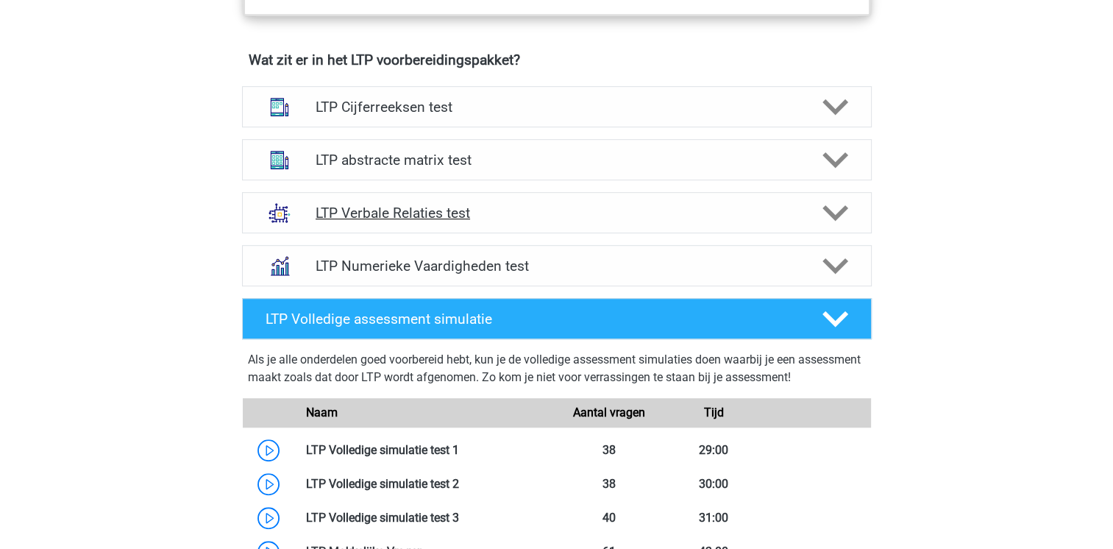
click at [830, 210] on polygon at bounding box center [835, 212] width 26 height 16
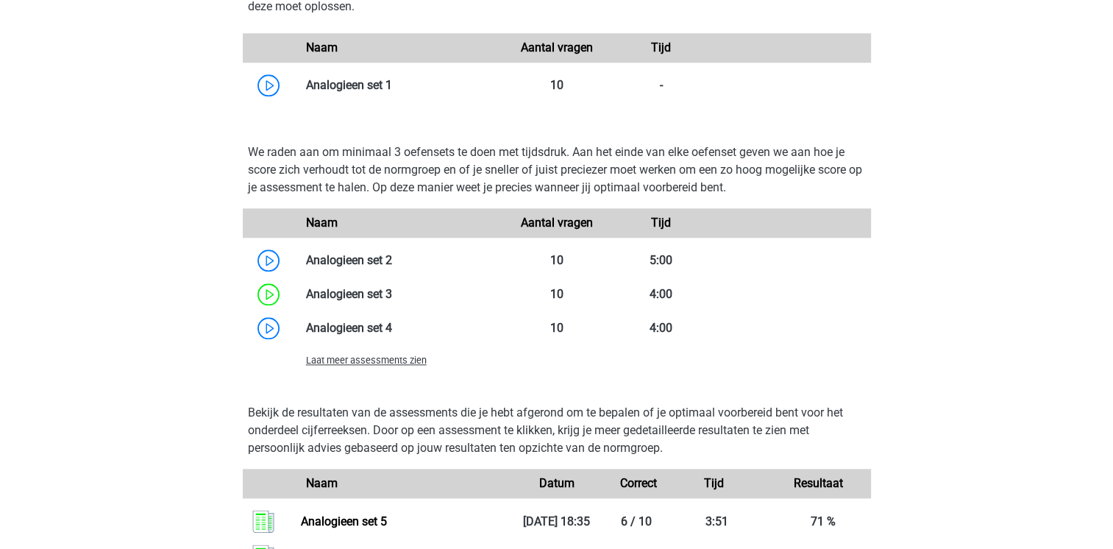
scroll to position [1721, 0]
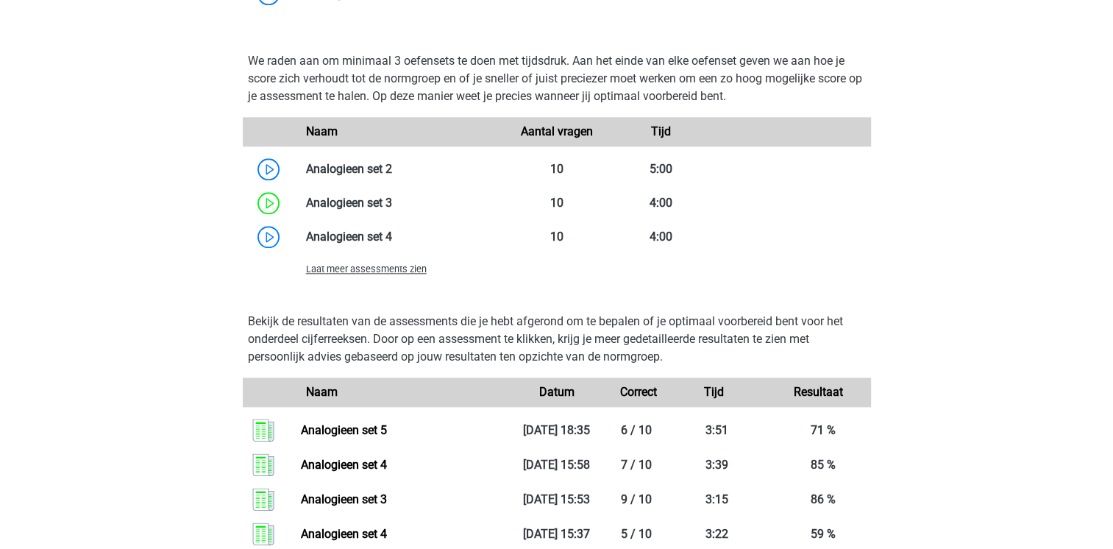
click at [397, 266] on span "Laat meer assessments zien" at bounding box center [366, 268] width 121 height 11
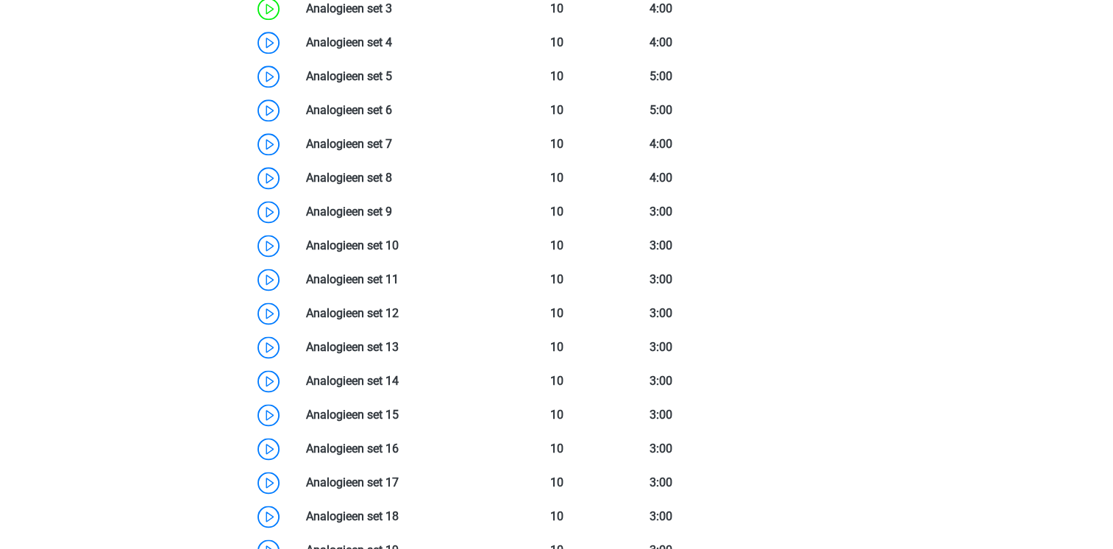
scroll to position [1912, 0]
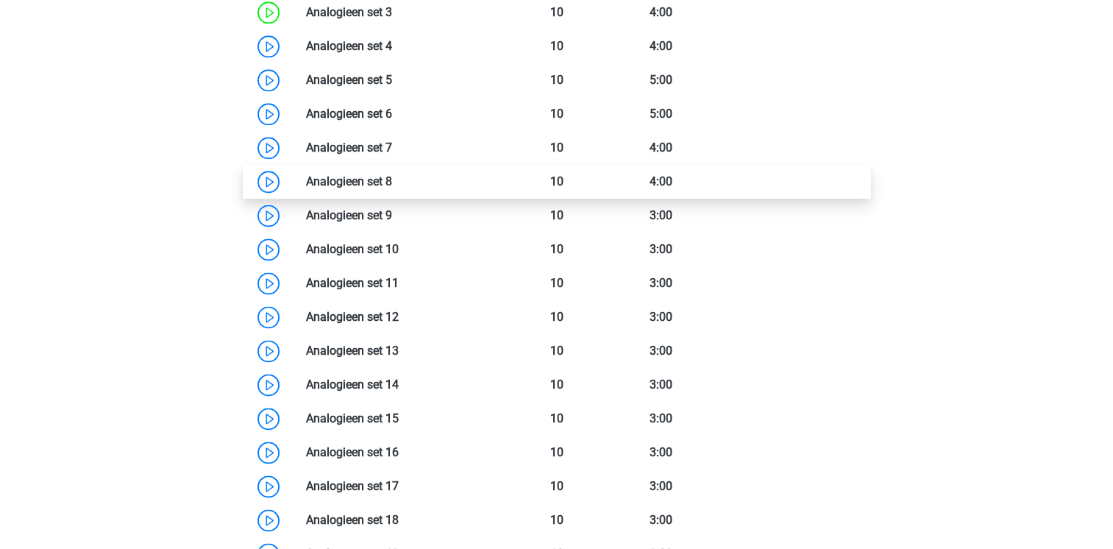
click at [392, 174] on link at bounding box center [392, 181] width 0 height 14
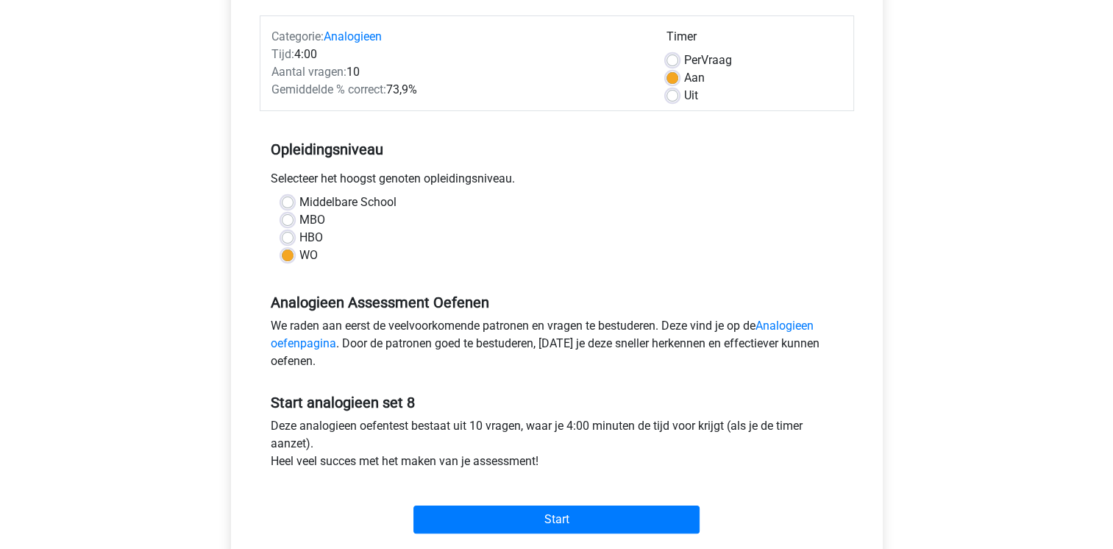
scroll to position [178, 0]
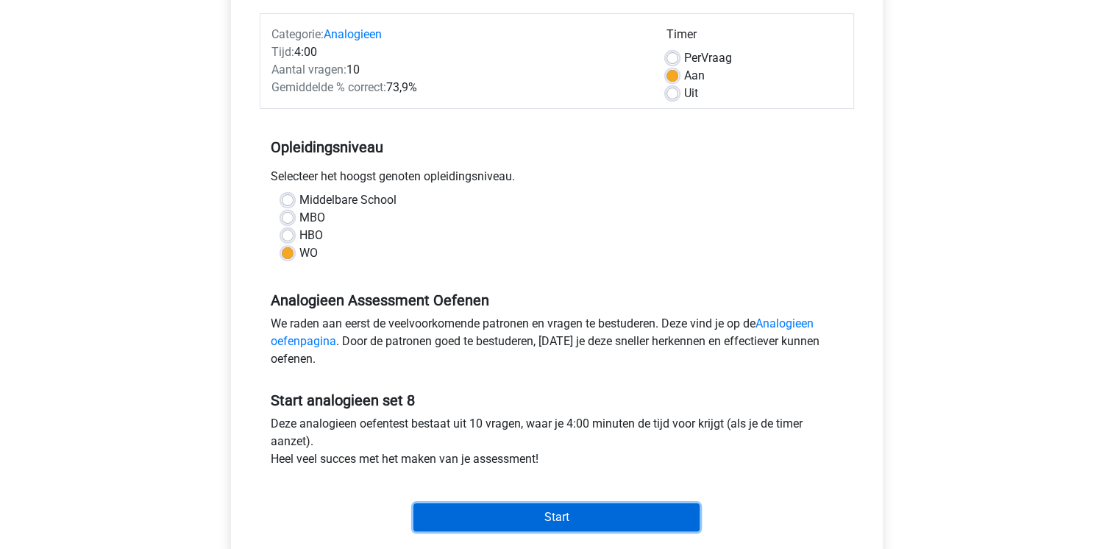
click at [599, 513] on input "Start" at bounding box center [556, 517] width 286 height 28
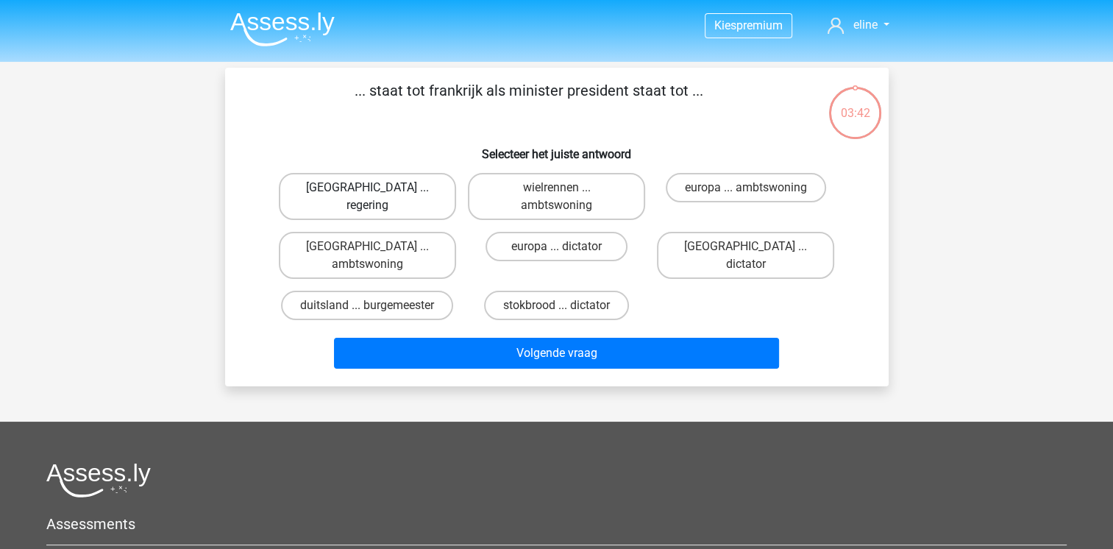
click at [399, 191] on label "parijs ... regering" at bounding box center [367, 196] width 177 height 47
click at [377, 191] on input "parijs ... regering" at bounding box center [372, 193] width 10 height 10
radio input "true"
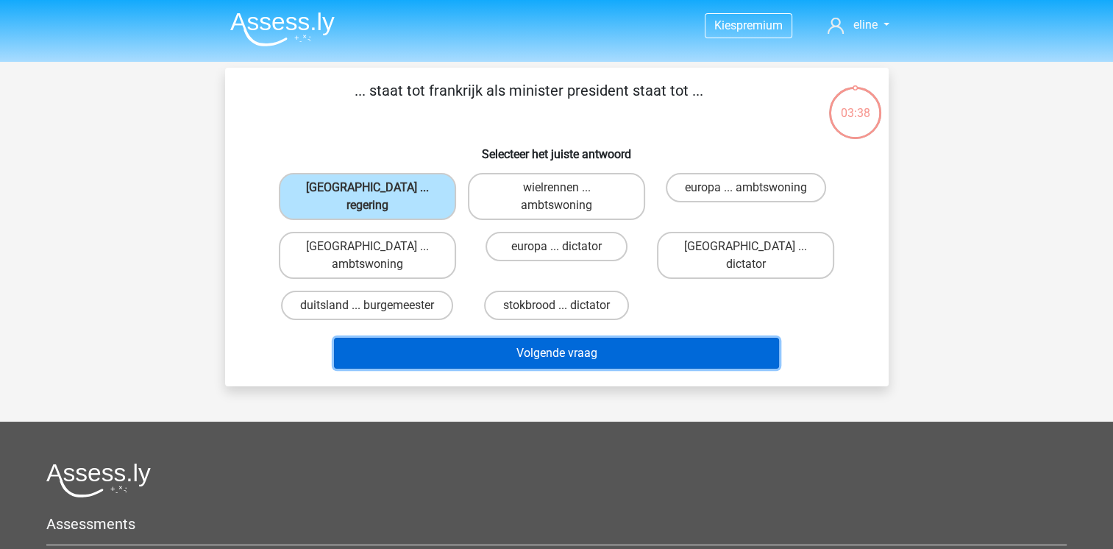
click at [630, 338] on button "Volgende vraag" at bounding box center [556, 353] width 445 height 31
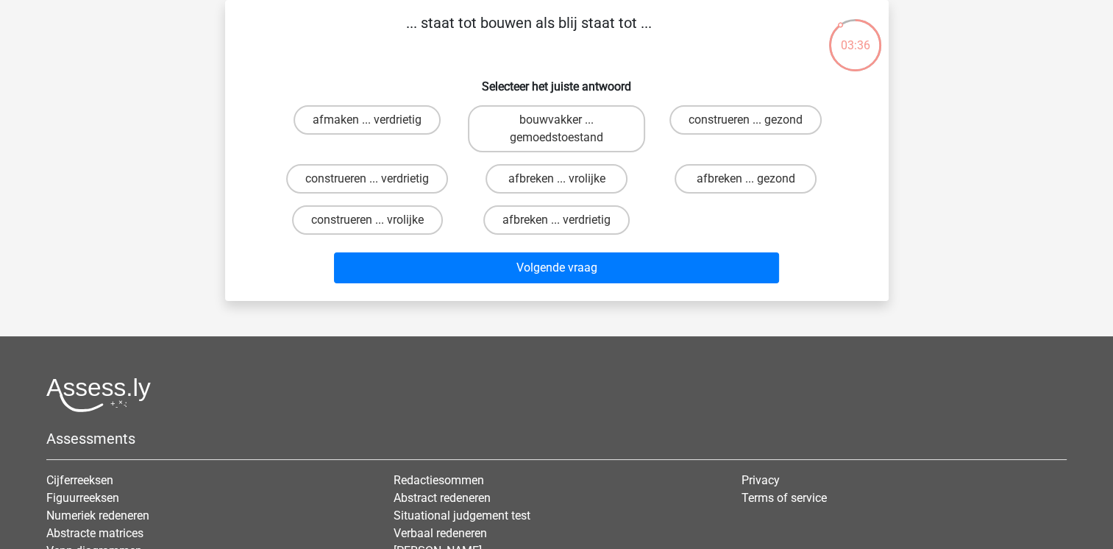
scroll to position [32, 0]
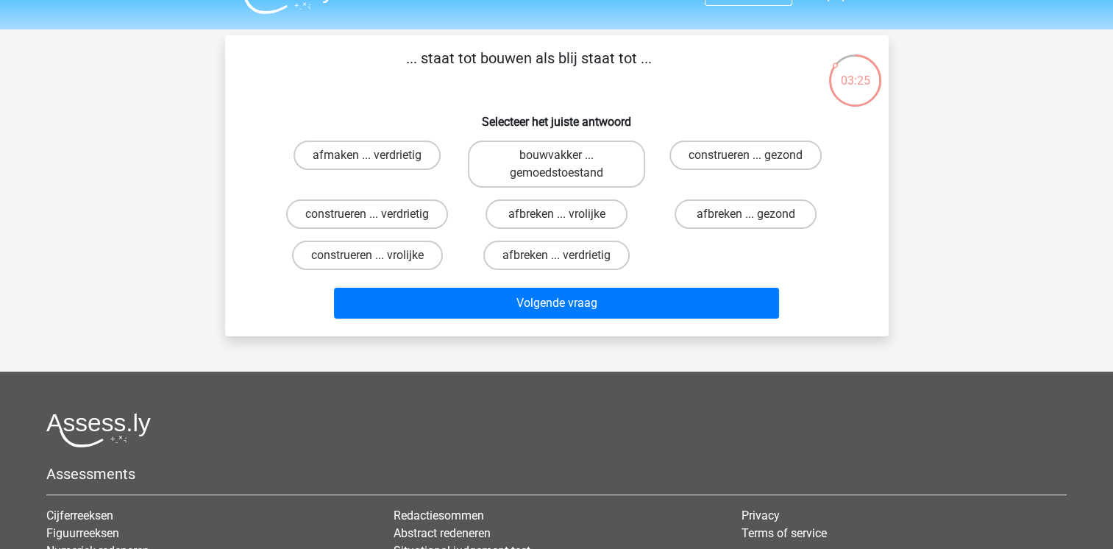
click at [371, 157] on input "afmaken ... verdrietig" at bounding box center [372, 160] width 10 height 10
radio input "true"
click at [353, 251] on label "construeren ... vrolijke" at bounding box center [367, 255] width 151 height 29
click at [367, 255] on input "construeren ... vrolijke" at bounding box center [372, 260] width 10 height 10
radio input "true"
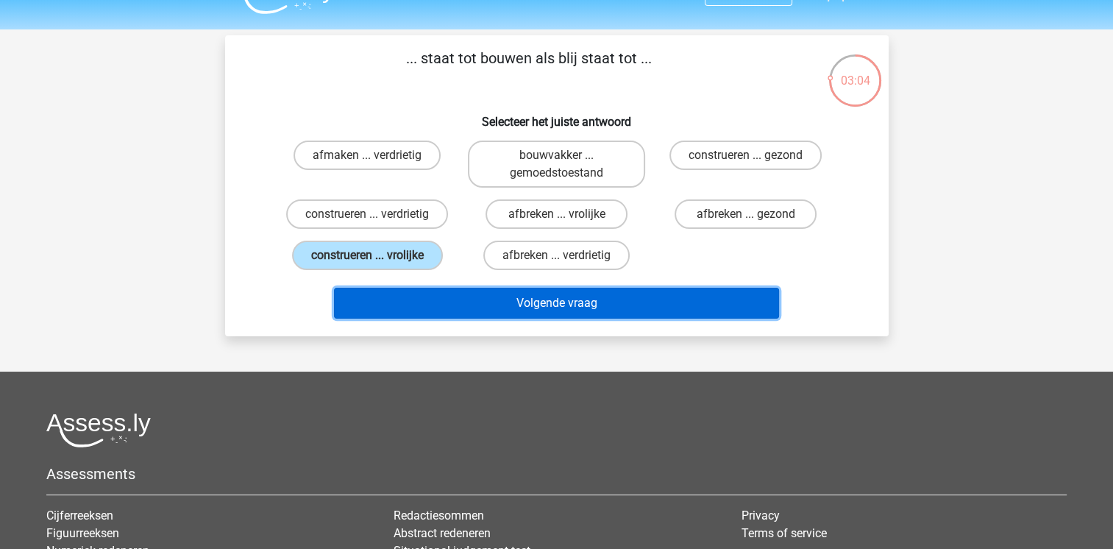
click at [636, 302] on button "Volgende vraag" at bounding box center [556, 303] width 445 height 31
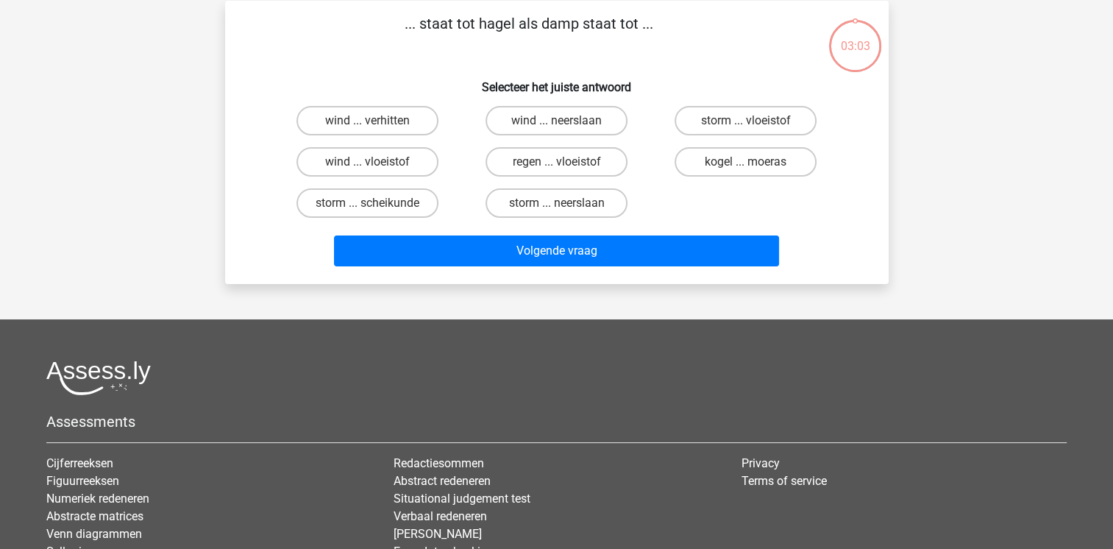
scroll to position [68, 0]
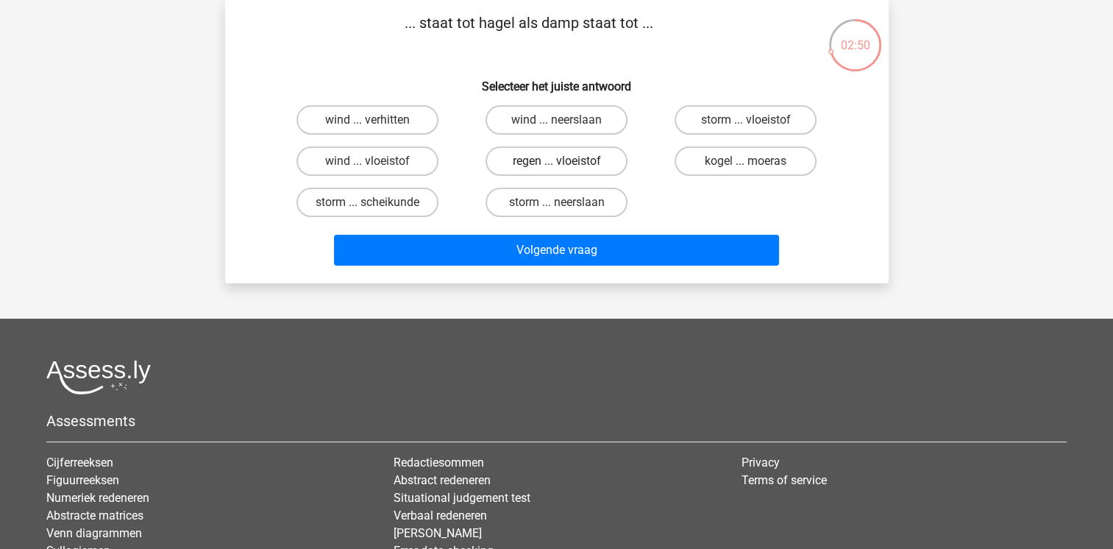
click at [536, 167] on label "regen ... vloeistof" at bounding box center [556, 160] width 142 height 29
click at [556, 167] on input "regen ... vloeistof" at bounding box center [561, 166] width 10 height 10
radio input "true"
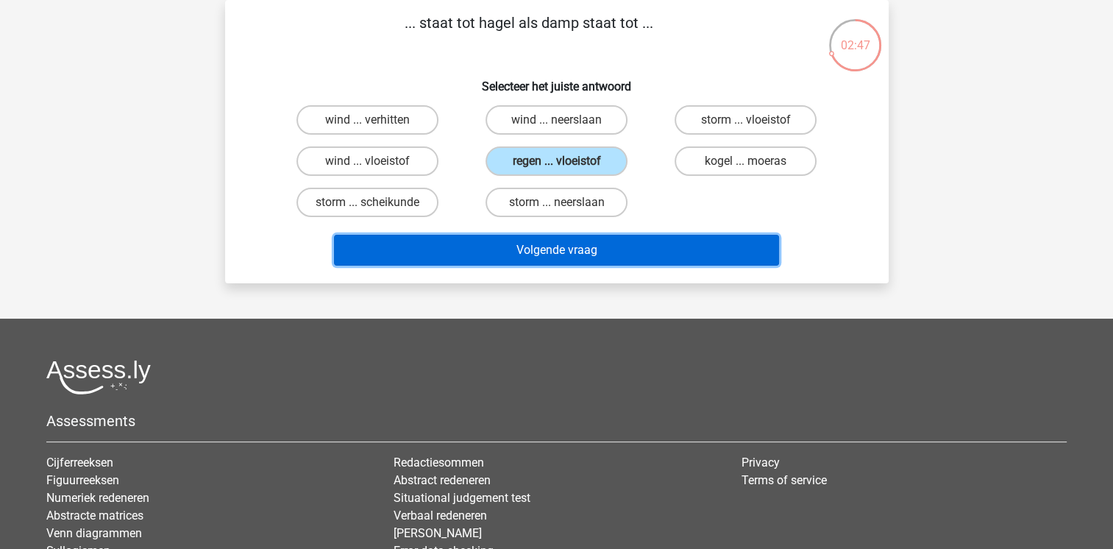
click at [532, 248] on button "Volgende vraag" at bounding box center [556, 250] width 445 height 31
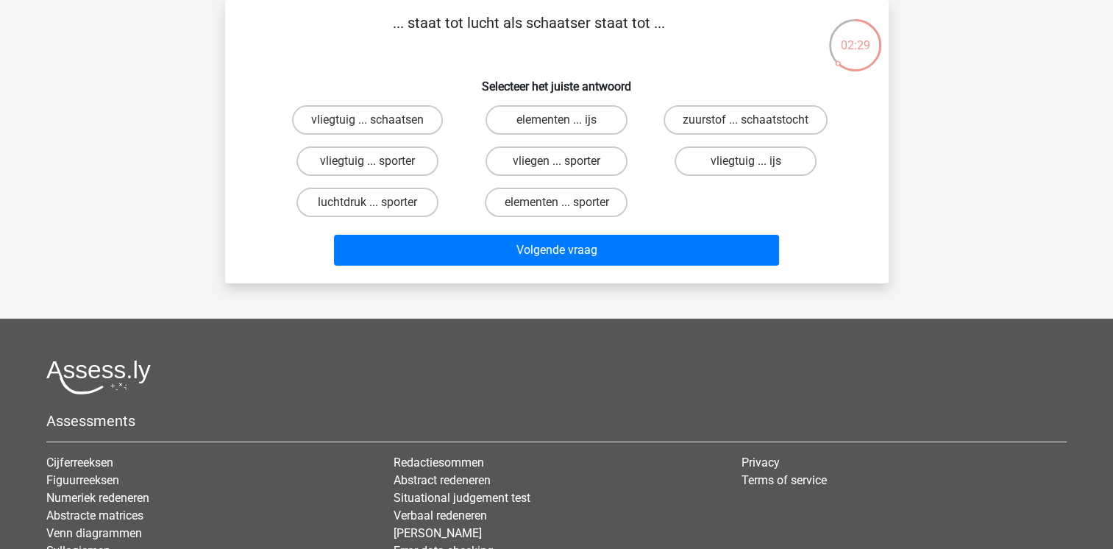
click at [747, 166] on input "vliegtuig ... ijs" at bounding box center [751, 166] width 10 height 10
radio input "true"
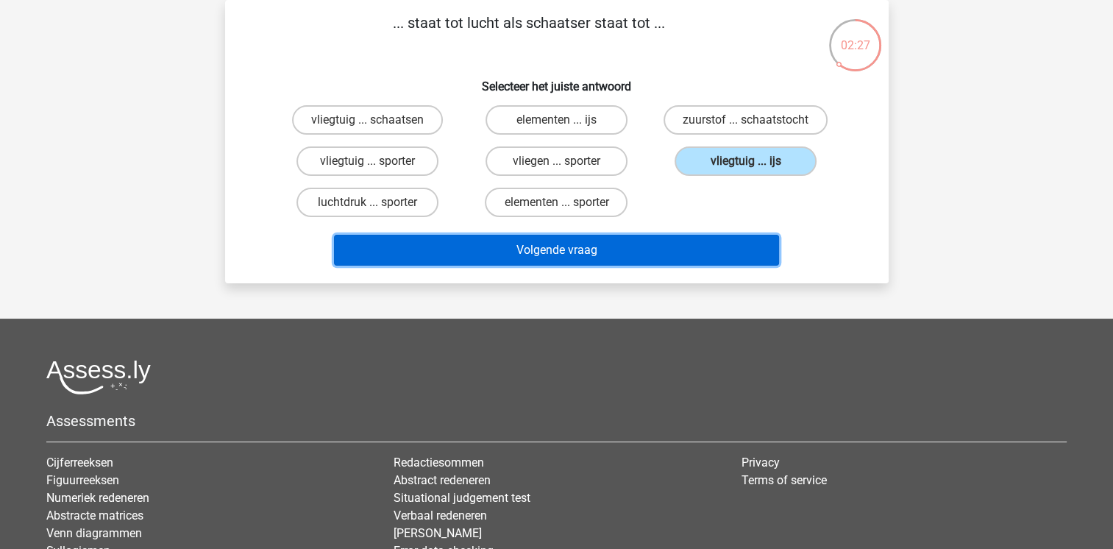
click at [569, 252] on button "Volgende vraag" at bounding box center [556, 250] width 445 height 31
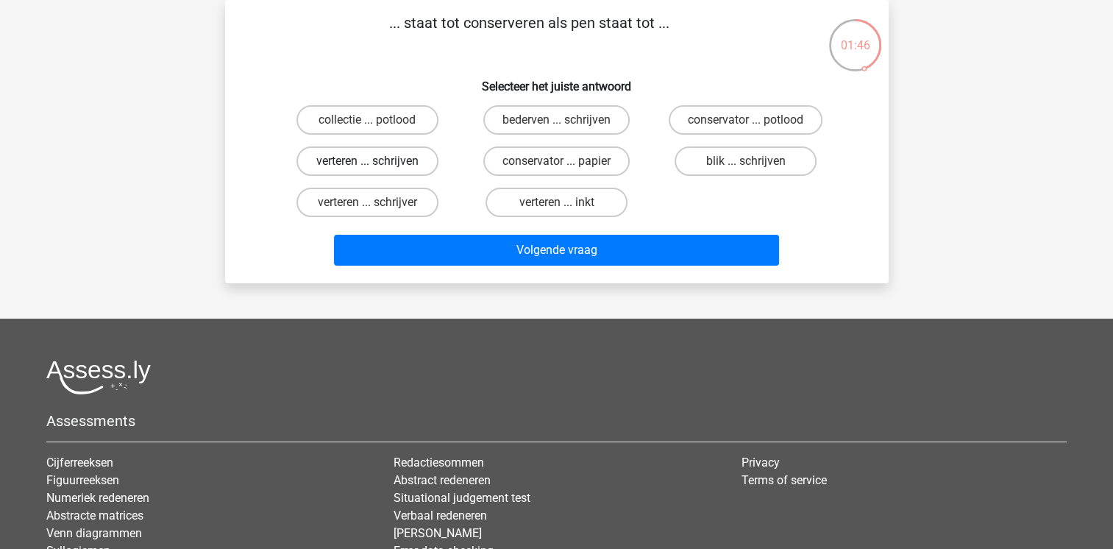
click at [391, 164] on label "verteren ... schrijven" at bounding box center [367, 160] width 142 height 29
click at [377, 164] on input "verteren ... schrijven" at bounding box center [372, 166] width 10 height 10
radio input "true"
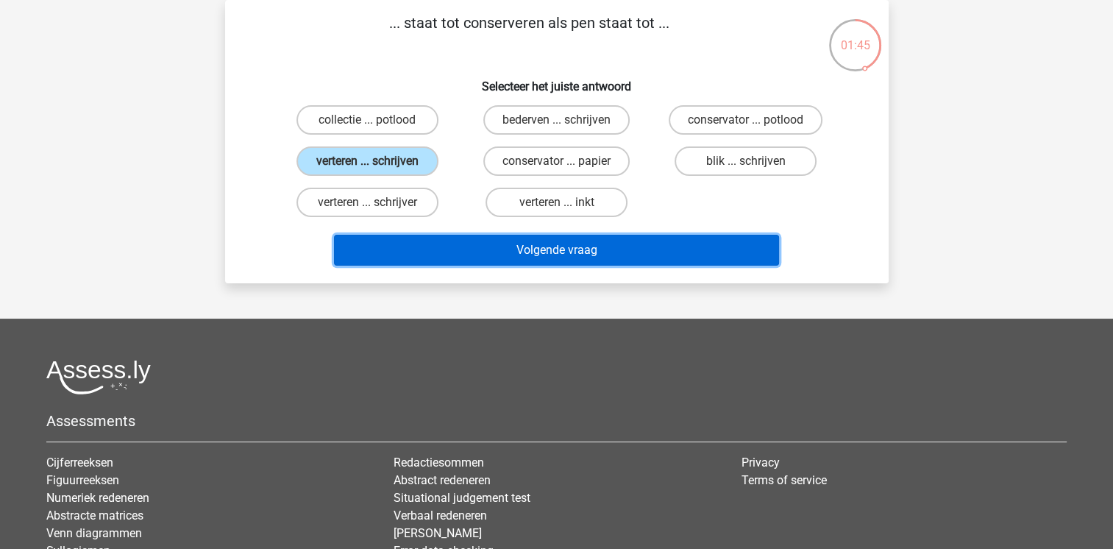
click at [555, 242] on button "Volgende vraag" at bounding box center [556, 250] width 445 height 31
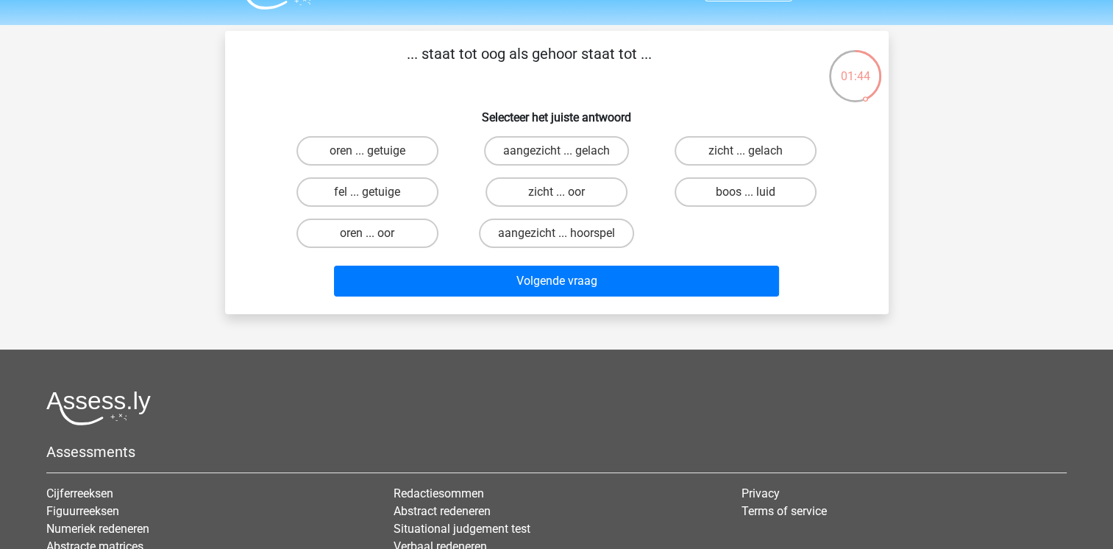
scroll to position [36, 0]
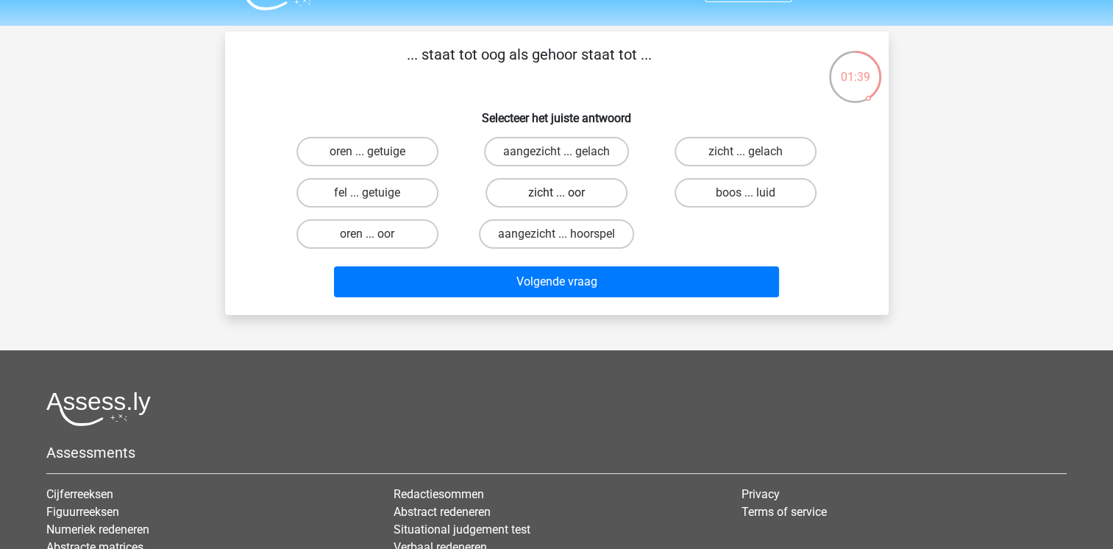
click at [600, 188] on label "zicht ... oor" at bounding box center [556, 192] width 142 height 29
click at [566, 193] on input "zicht ... oor" at bounding box center [561, 198] width 10 height 10
radio input "true"
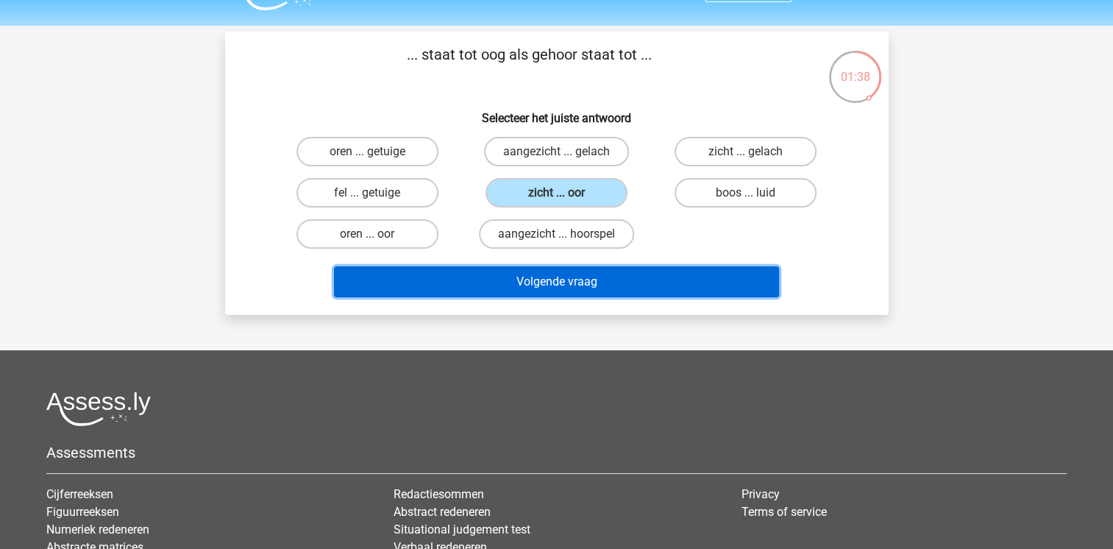
click at [652, 273] on button "Volgende vraag" at bounding box center [556, 281] width 445 height 31
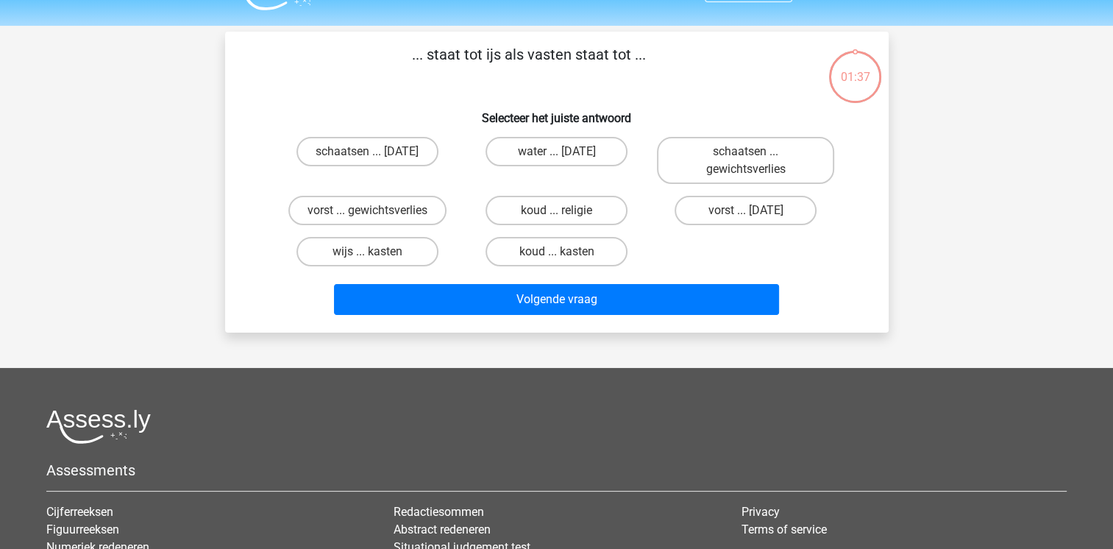
scroll to position [68, 0]
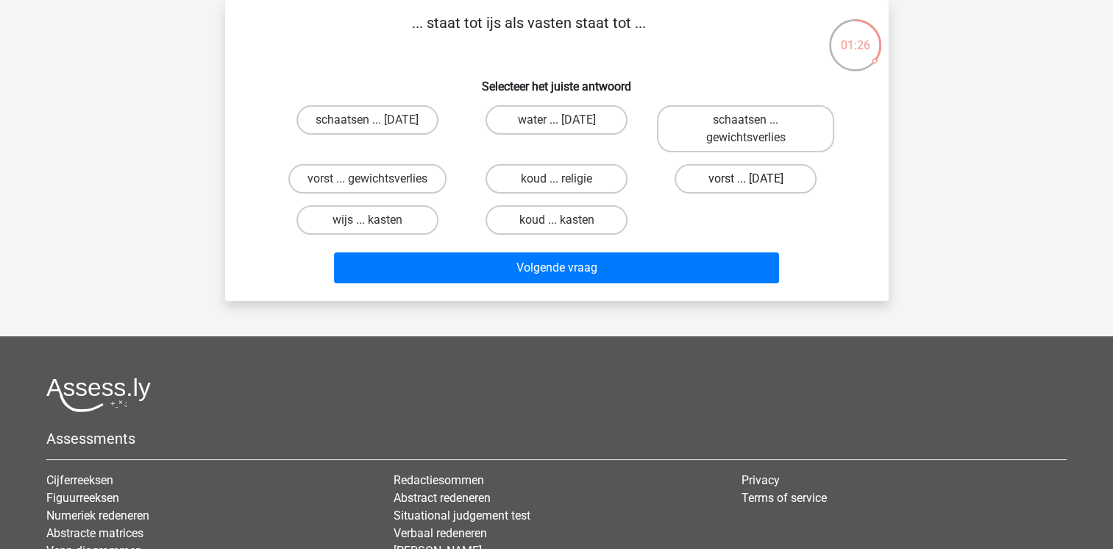
click at [730, 179] on label "vorst ... suikerfeest" at bounding box center [746, 178] width 142 height 29
click at [746, 179] on input "vorst ... suikerfeest" at bounding box center [751, 184] width 10 height 10
radio input "true"
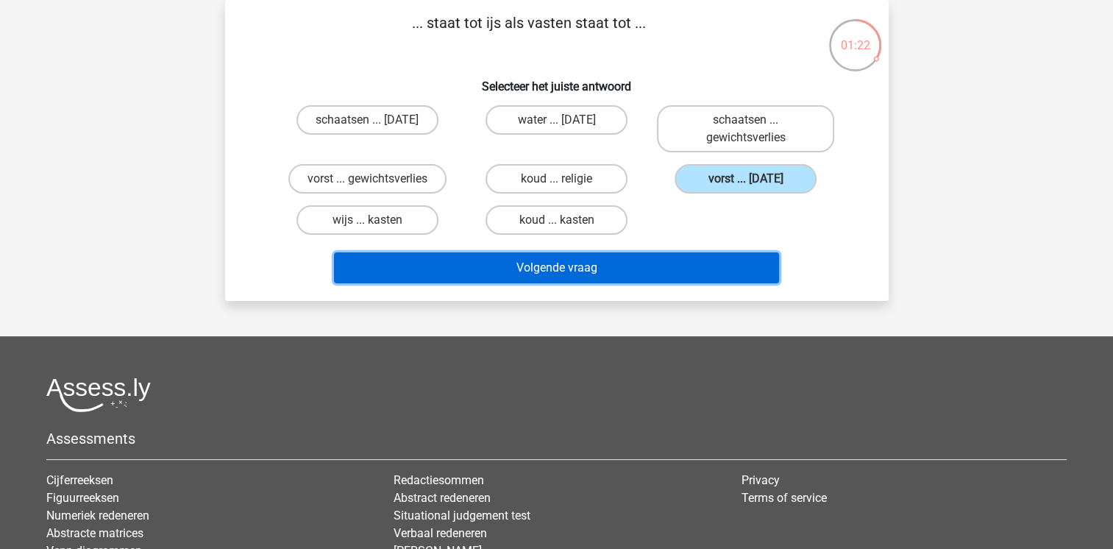
click at [661, 274] on button "Volgende vraag" at bounding box center [556, 267] width 445 height 31
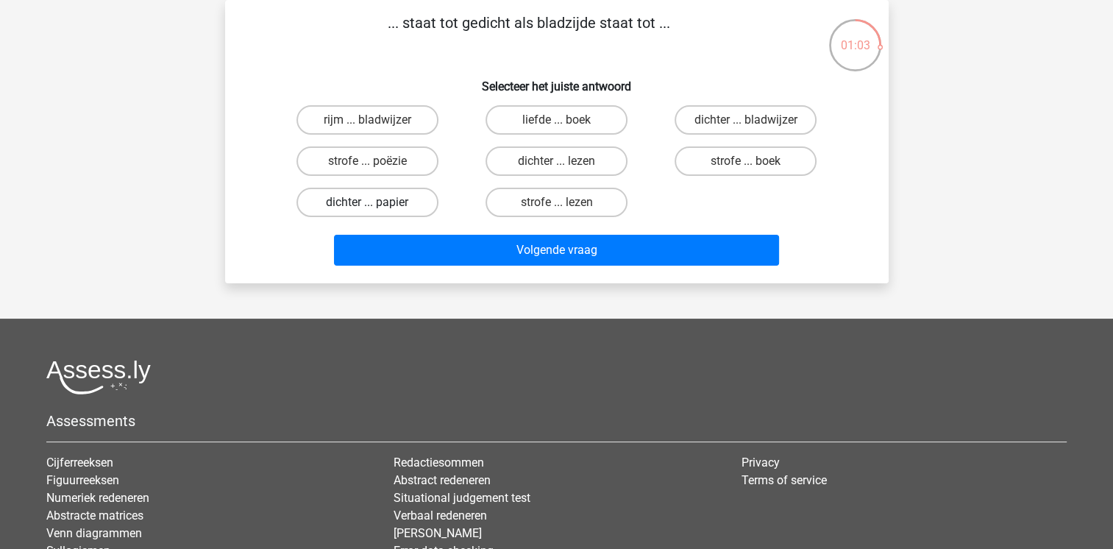
click at [358, 198] on label "dichter ... papier" at bounding box center [367, 202] width 142 height 29
click at [367, 202] on input "dichter ... papier" at bounding box center [372, 207] width 10 height 10
radio input "true"
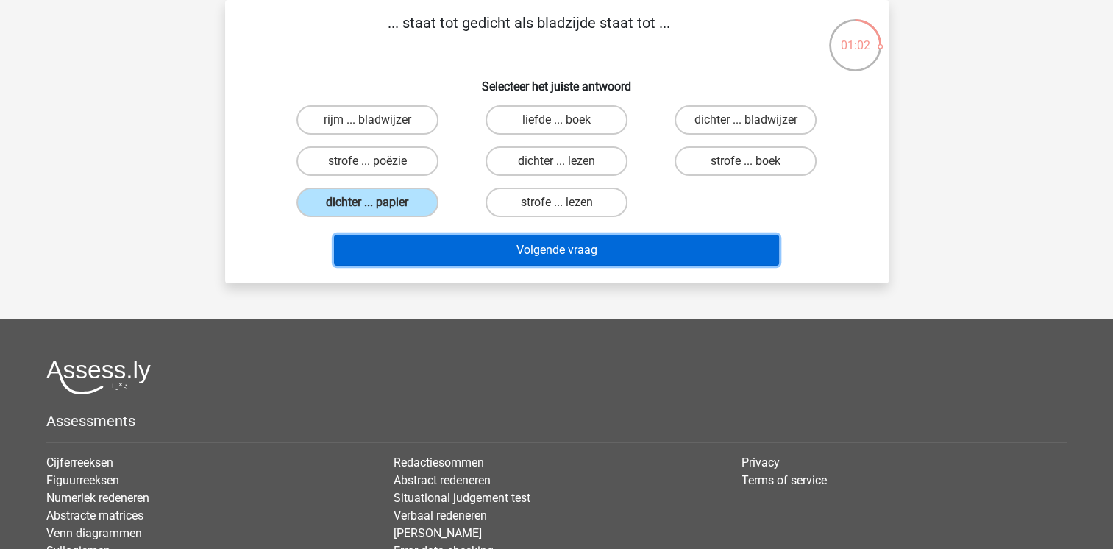
click at [602, 254] on button "Volgende vraag" at bounding box center [556, 250] width 445 height 31
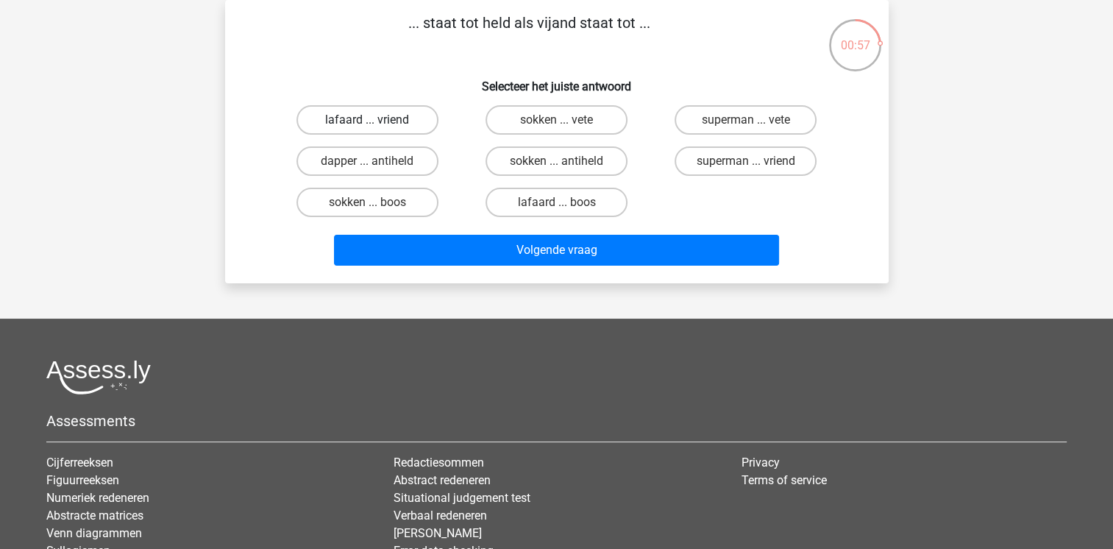
click at [352, 122] on label "lafaard ... vriend" at bounding box center [367, 119] width 142 height 29
click at [367, 122] on input "lafaard ... vriend" at bounding box center [372, 125] width 10 height 10
radio input "true"
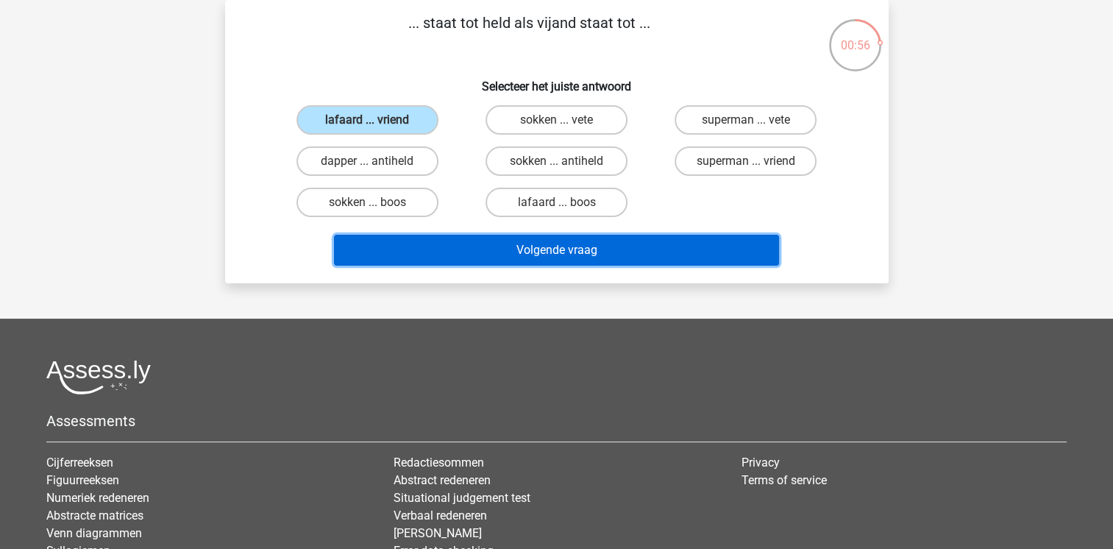
click at [518, 252] on button "Volgende vraag" at bounding box center [556, 250] width 445 height 31
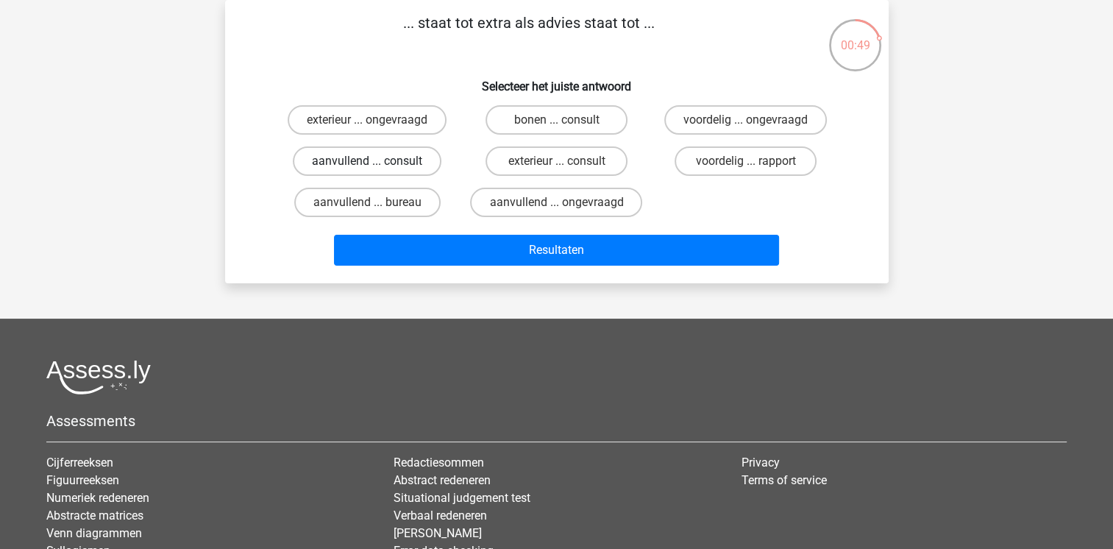
click at [393, 161] on label "aanvullend ... consult" at bounding box center [367, 160] width 149 height 29
click at [377, 161] on input "aanvullend ... consult" at bounding box center [372, 166] width 10 height 10
radio input "true"
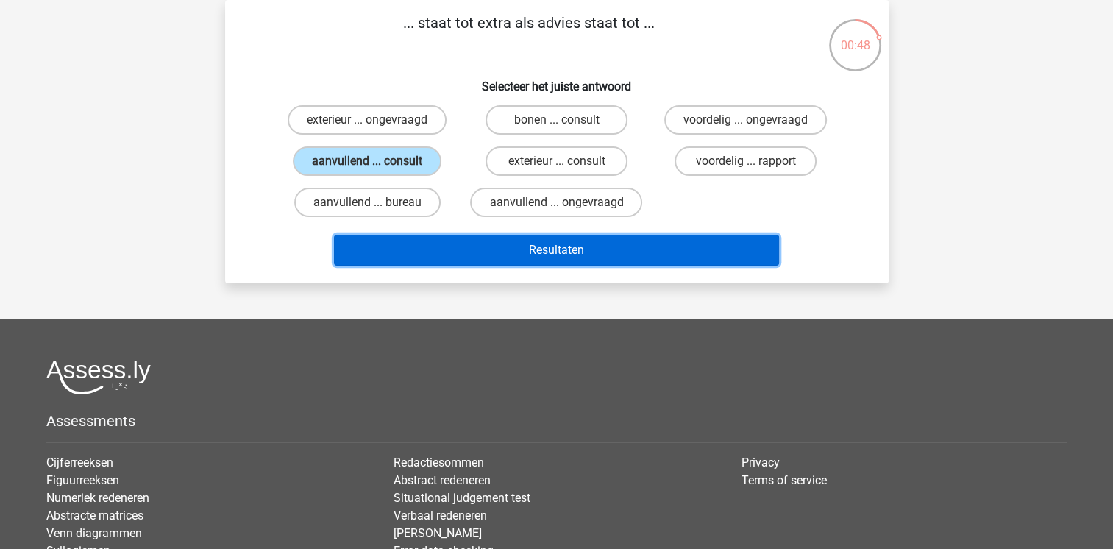
click at [638, 246] on button "Resultaten" at bounding box center [556, 250] width 445 height 31
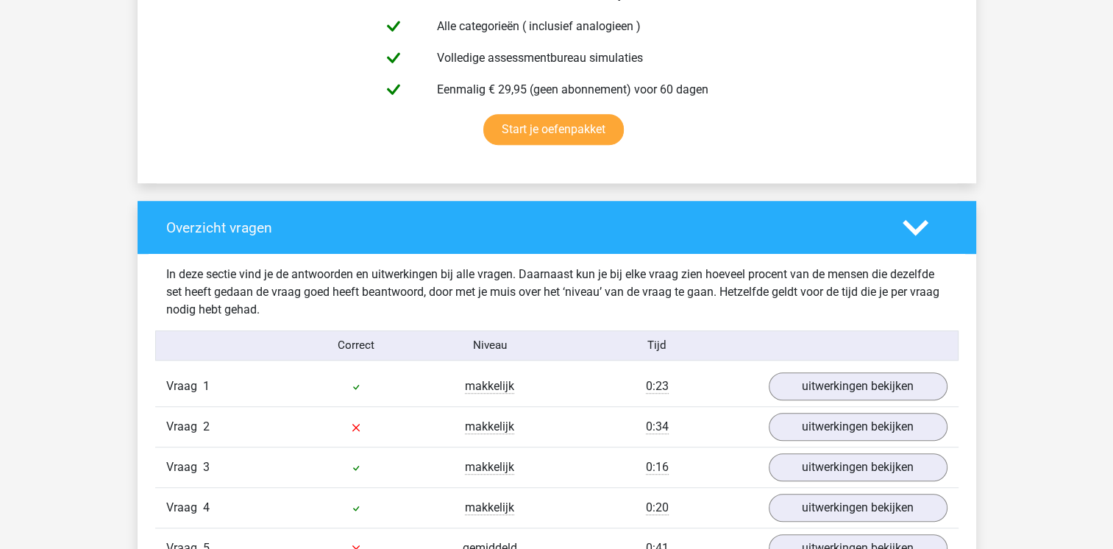
scroll to position [1064, 0]
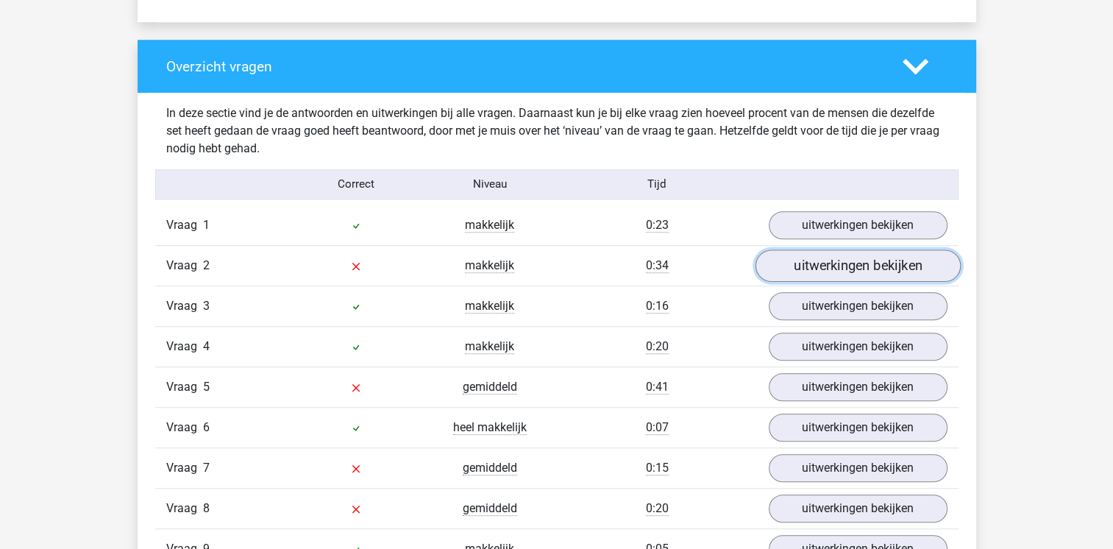
click at [821, 263] on link "uitwerkingen bekijken" at bounding box center [857, 265] width 205 height 32
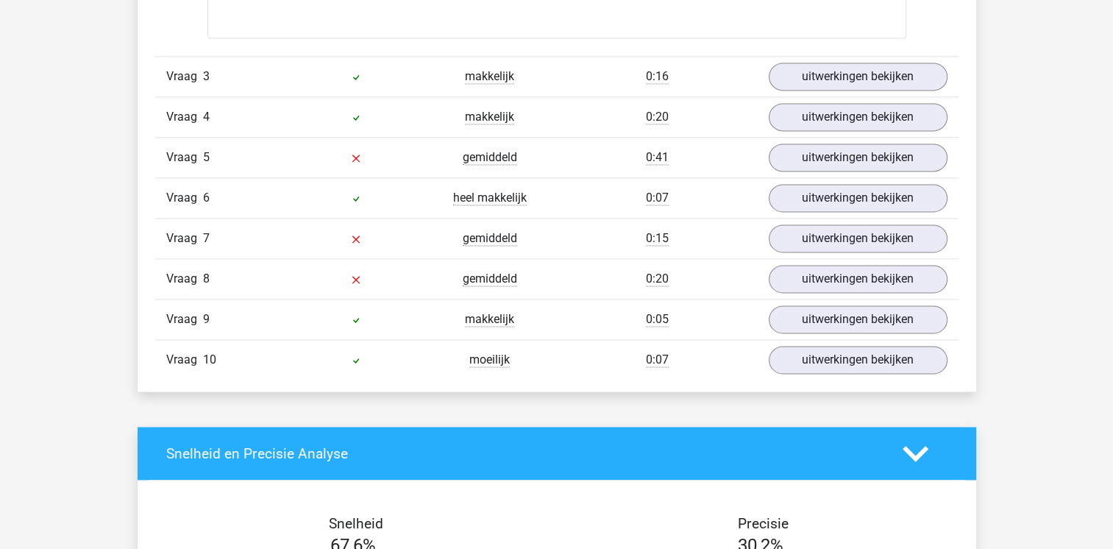
scroll to position [2089, 0]
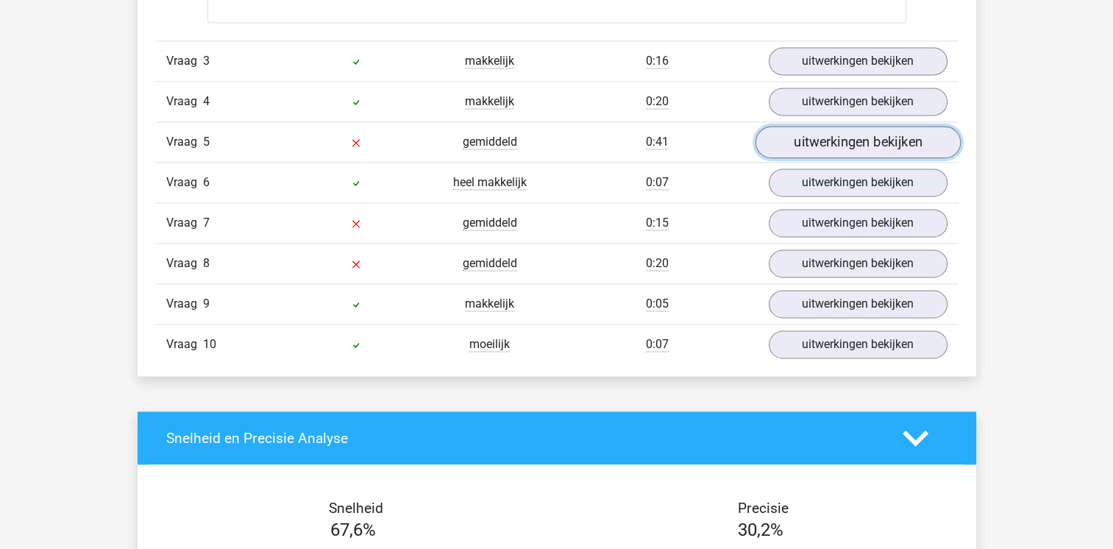
click at [889, 146] on link "uitwerkingen bekijken" at bounding box center [857, 142] width 205 height 32
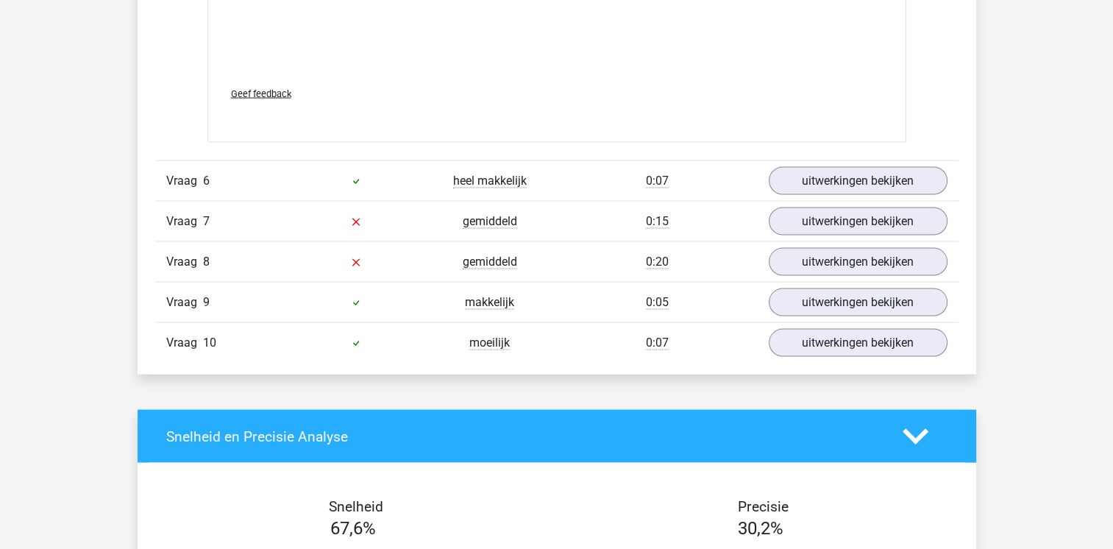
scroll to position [2872, 0]
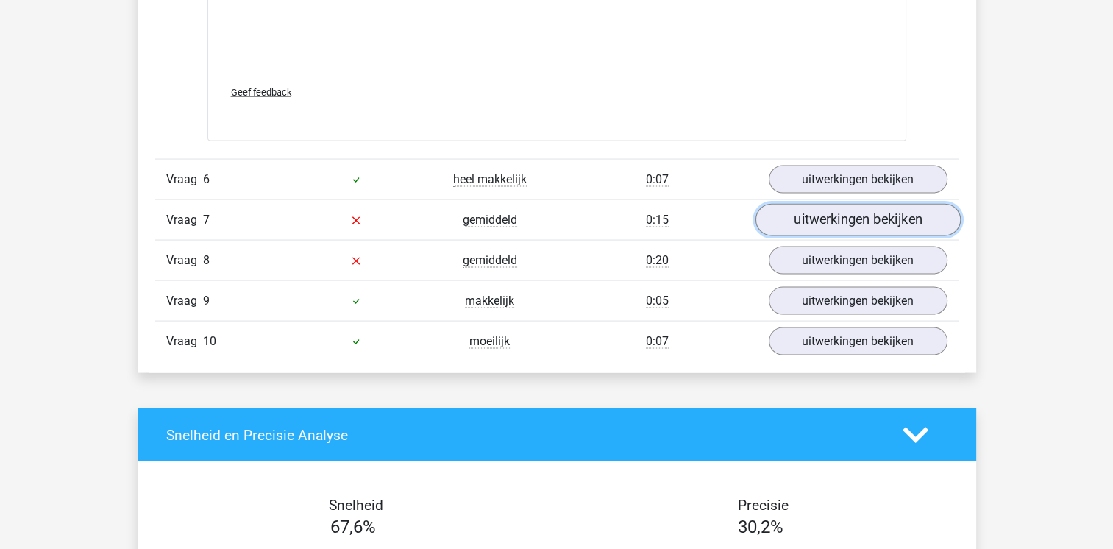
click at [863, 223] on link "uitwerkingen bekijken" at bounding box center [857, 220] width 205 height 32
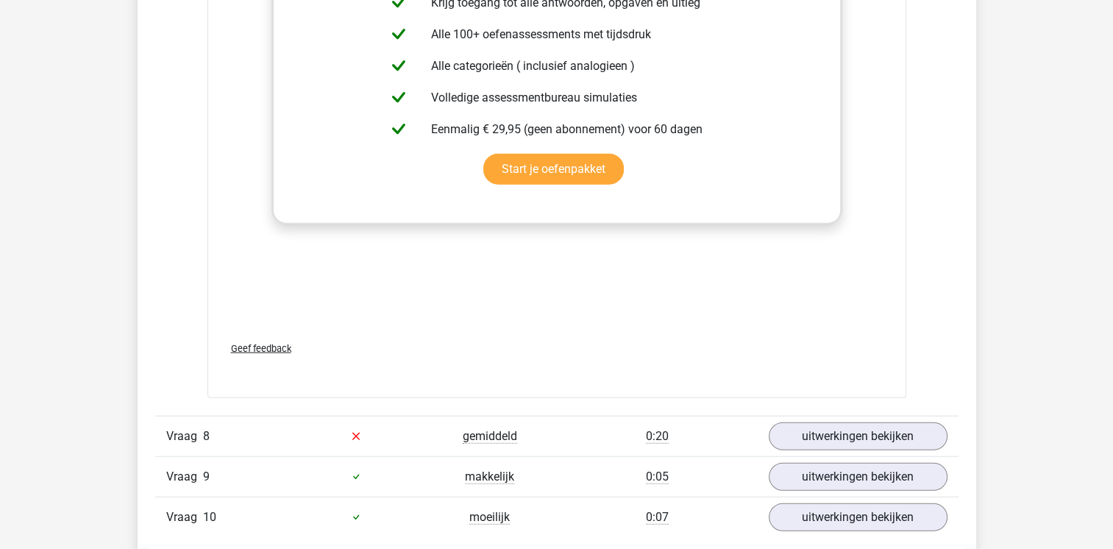
scroll to position [3613, 0]
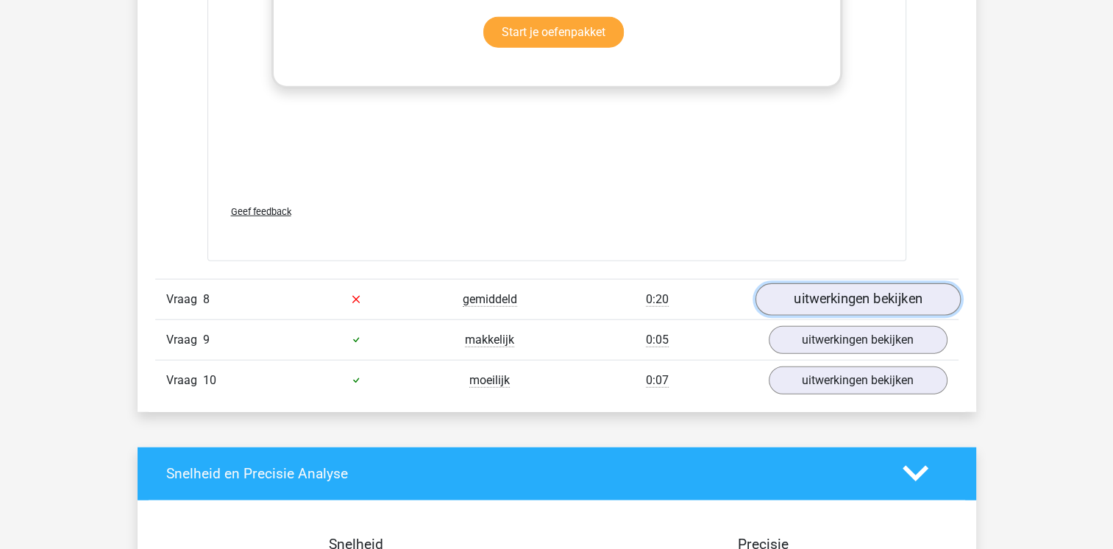
click at [826, 300] on link "uitwerkingen bekijken" at bounding box center [857, 299] width 205 height 32
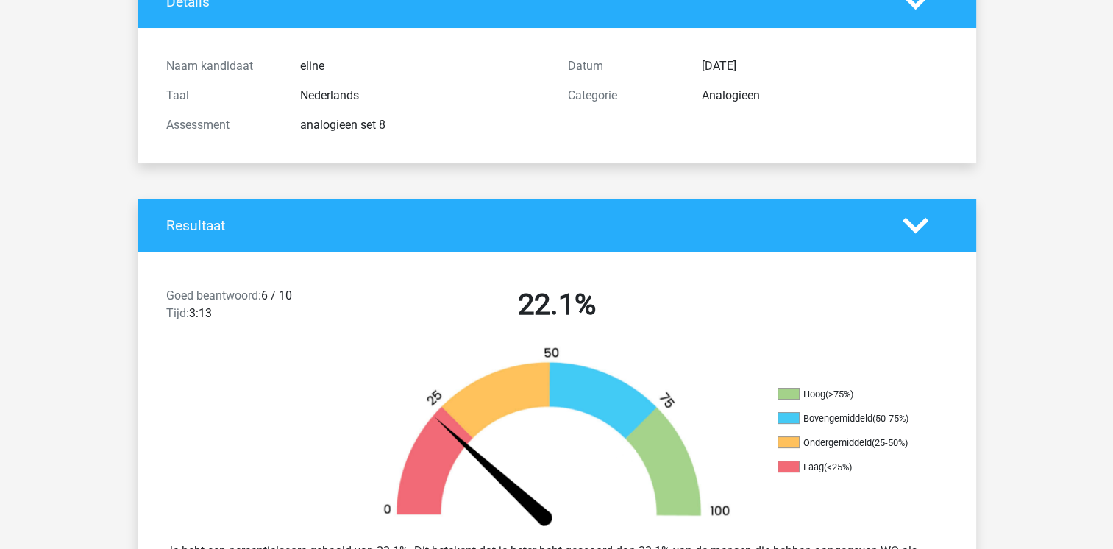
scroll to position [0, 0]
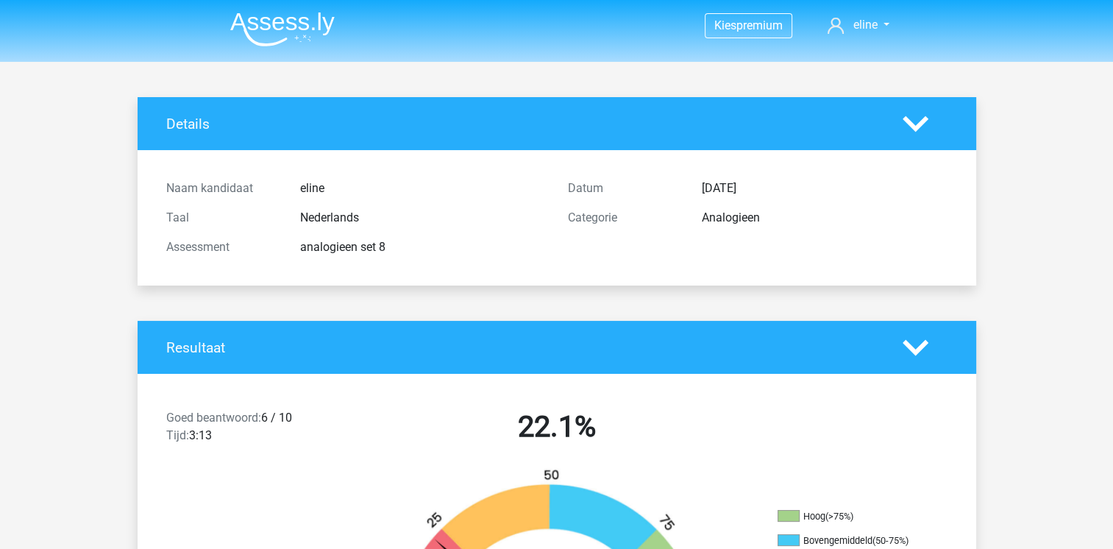
click at [272, 16] on img at bounding box center [282, 29] width 104 height 35
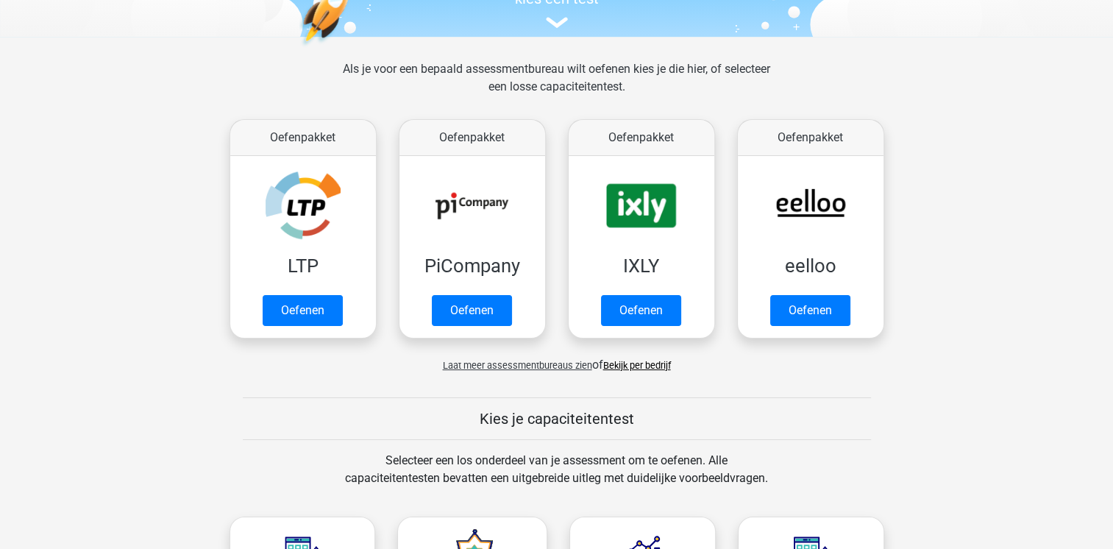
scroll to position [169, 0]
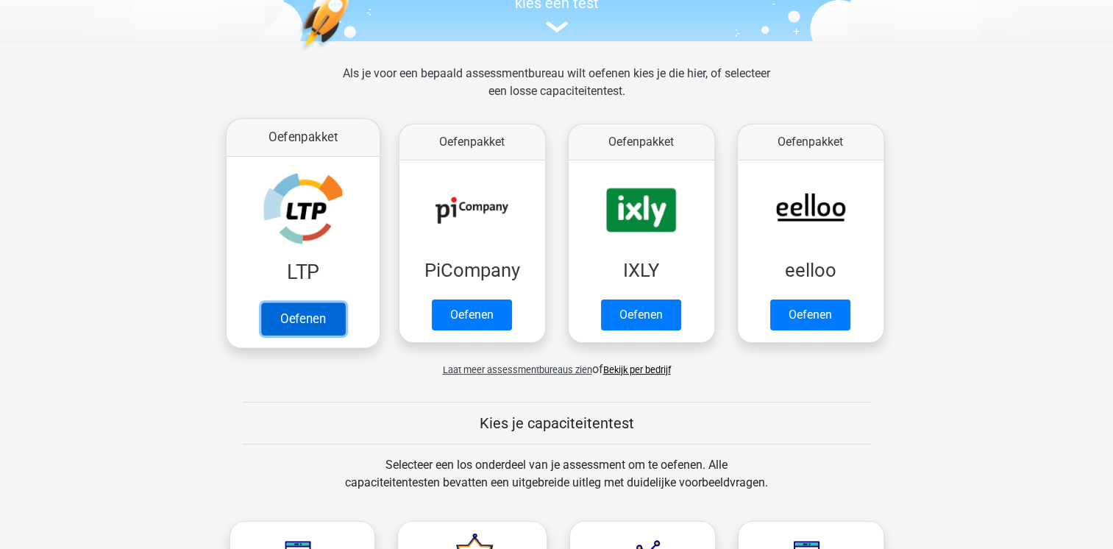
click at [306, 302] on link "Oefenen" at bounding box center [302, 318] width 84 height 32
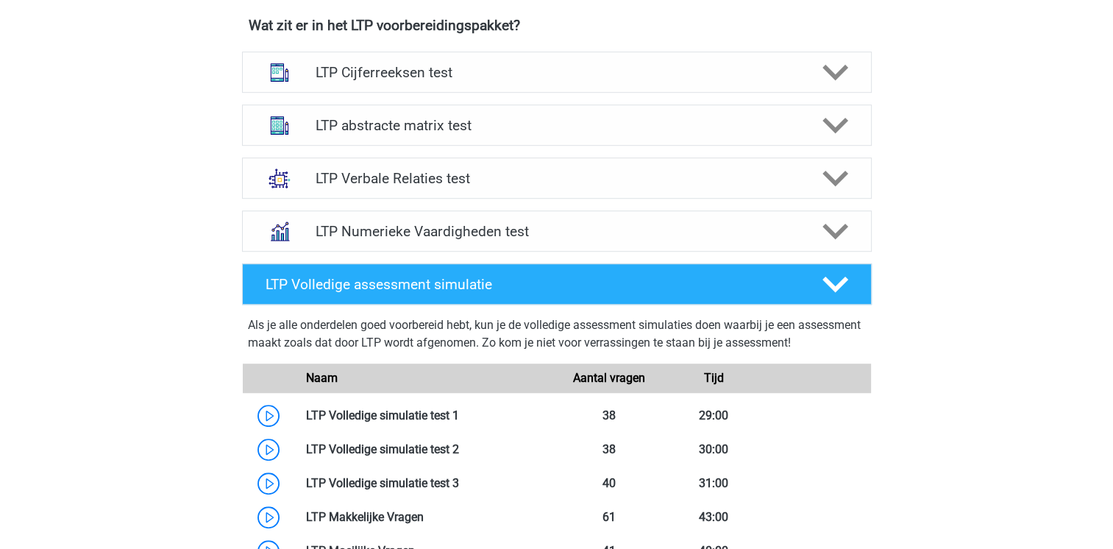
scroll to position [958, 0]
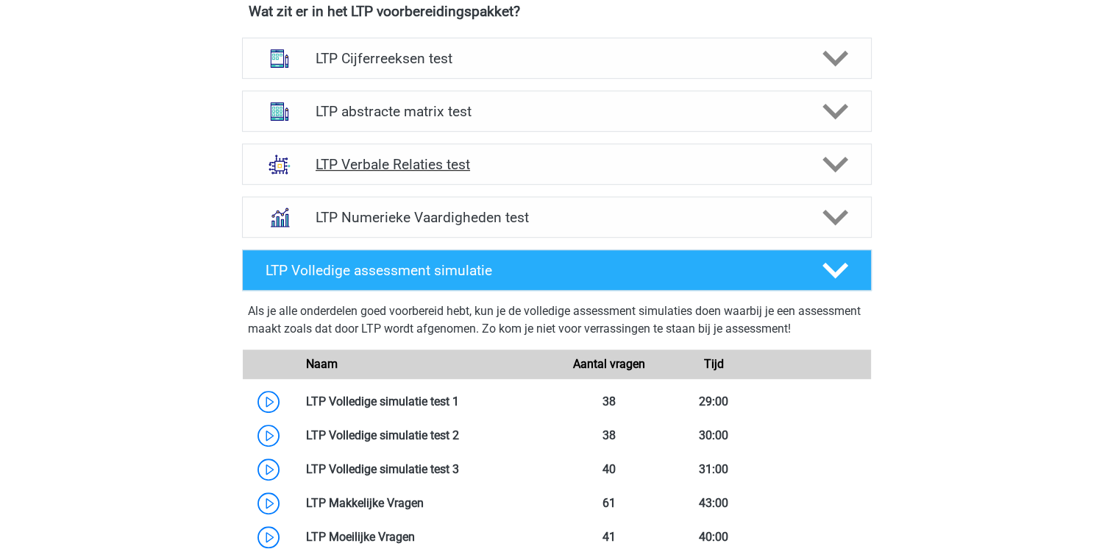
click at [708, 165] on h4 "LTP Verbale Relaties test" at bounding box center [557, 164] width 482 height 17
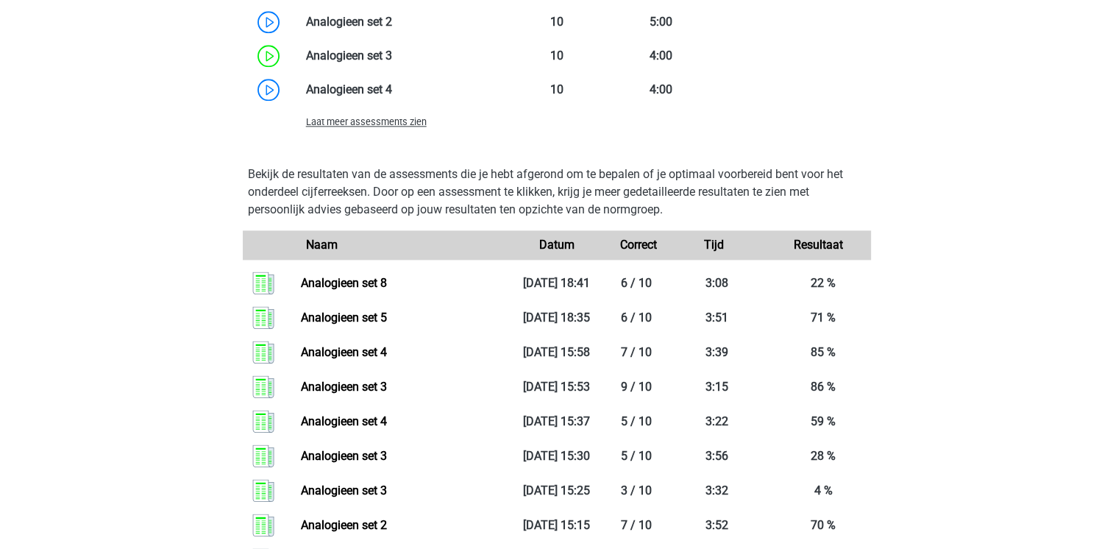
scroll to position [1865, 0]
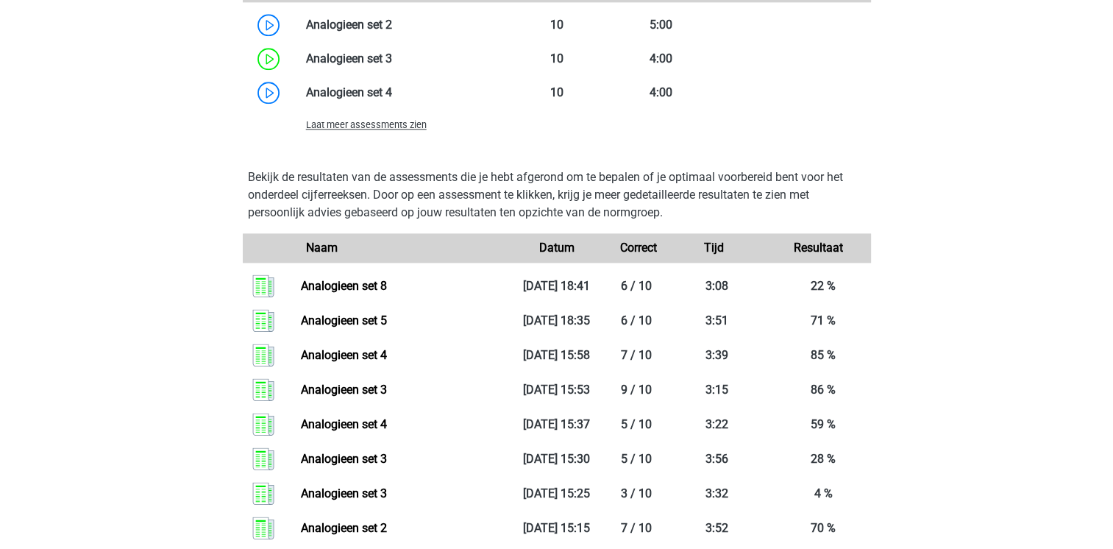
click at [387, 122] on span "Laat meer assessments zien" at bounding box center [366, 124] width 121 height 11
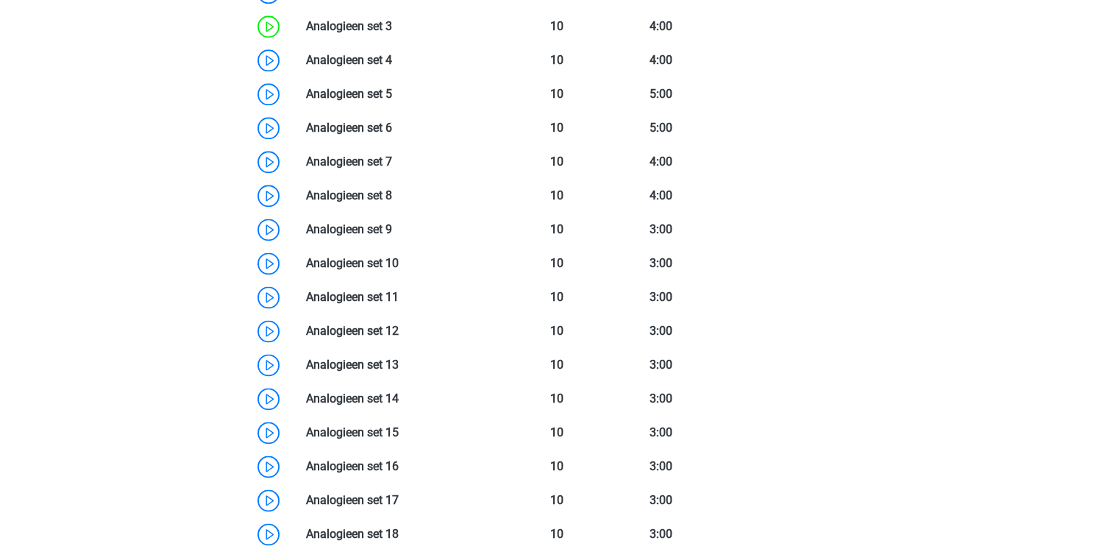
scroll to position [1896, 0]
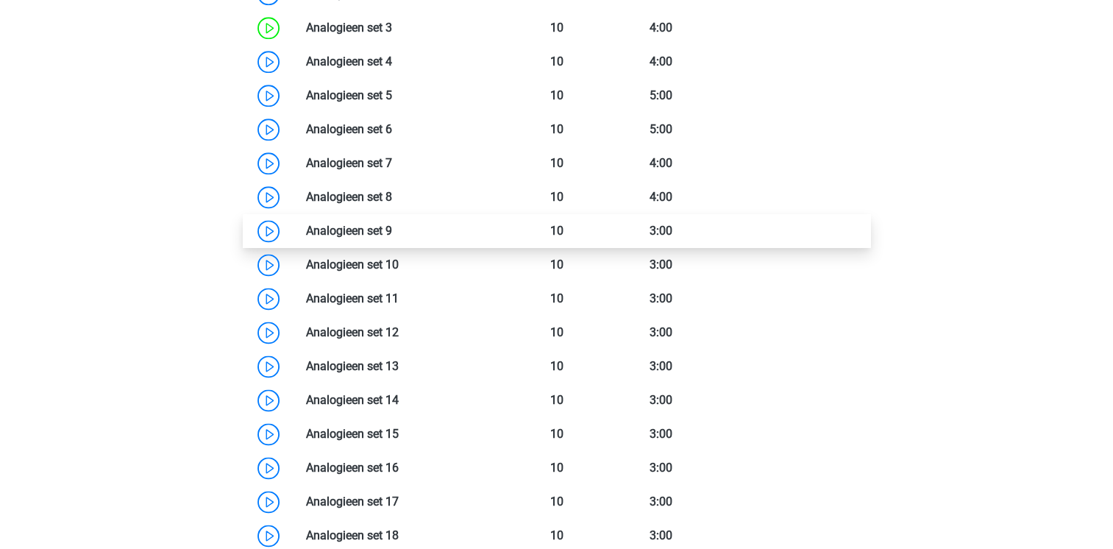
click at [392, 233] on link at bounding box center [392, 231] width 0 height 14
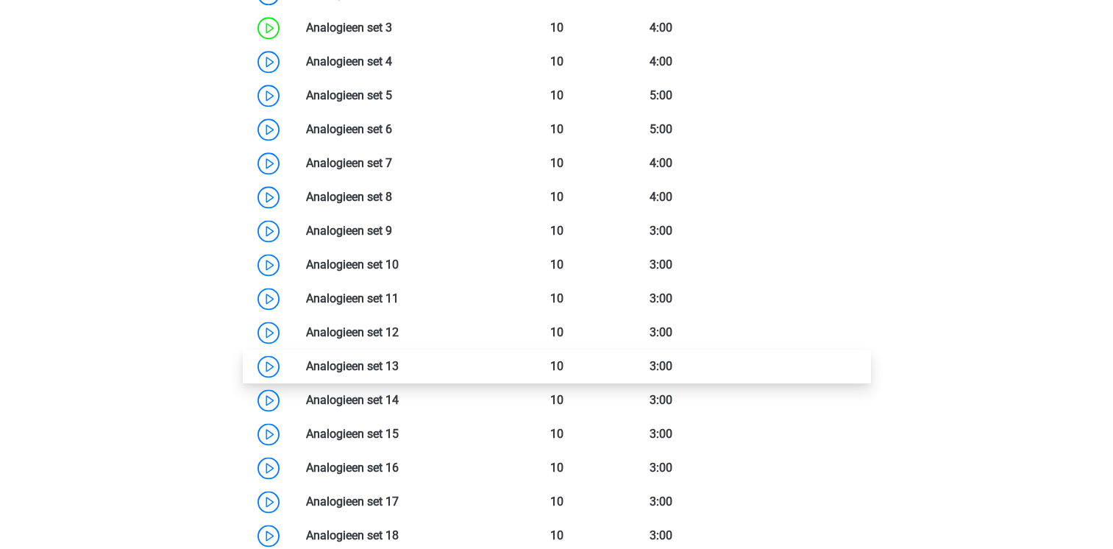
click at [399, 364] on link at bounding box center [399, 366] width 0 height 14
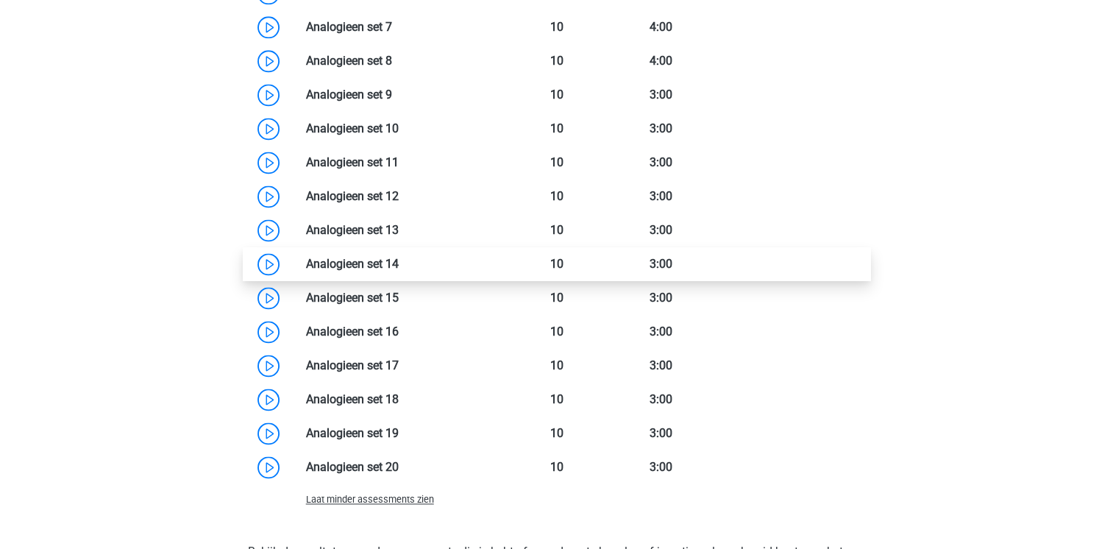
scroll to position [2038, 0]
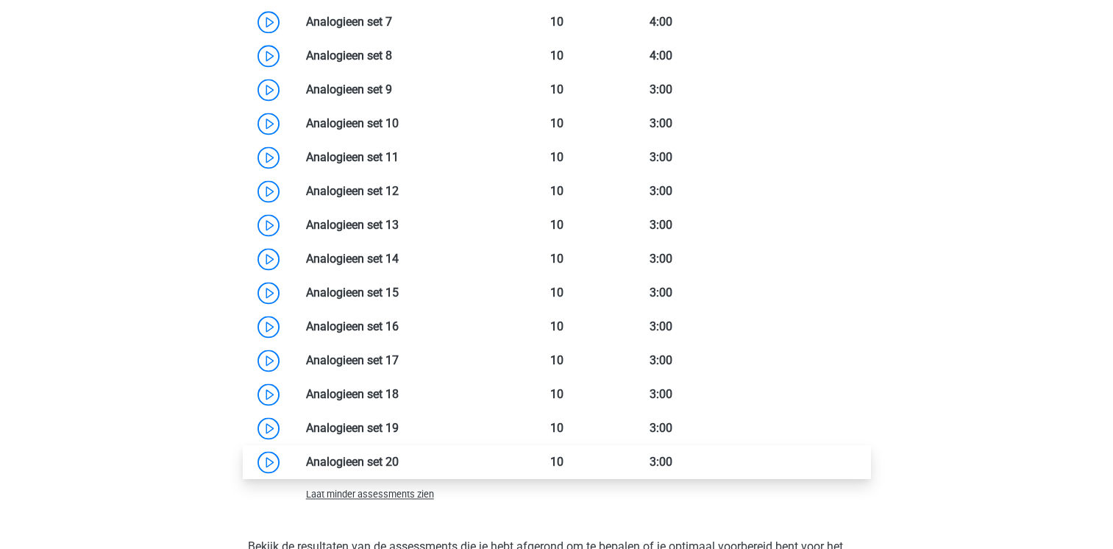
click at [399, 462] on link at bounding box center [399, 462] width 0 height 14
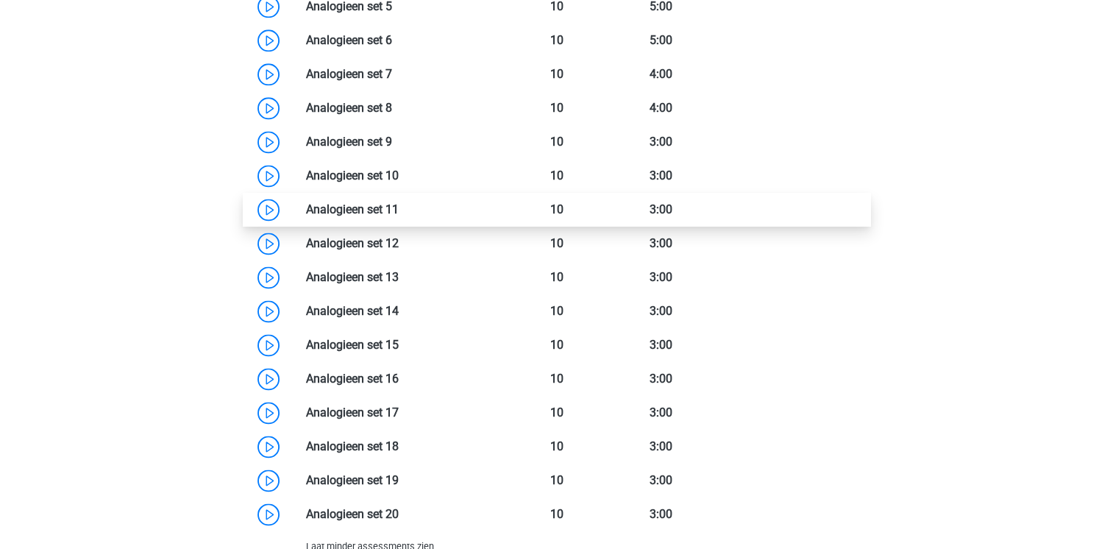
scroll to position [1982, 0]
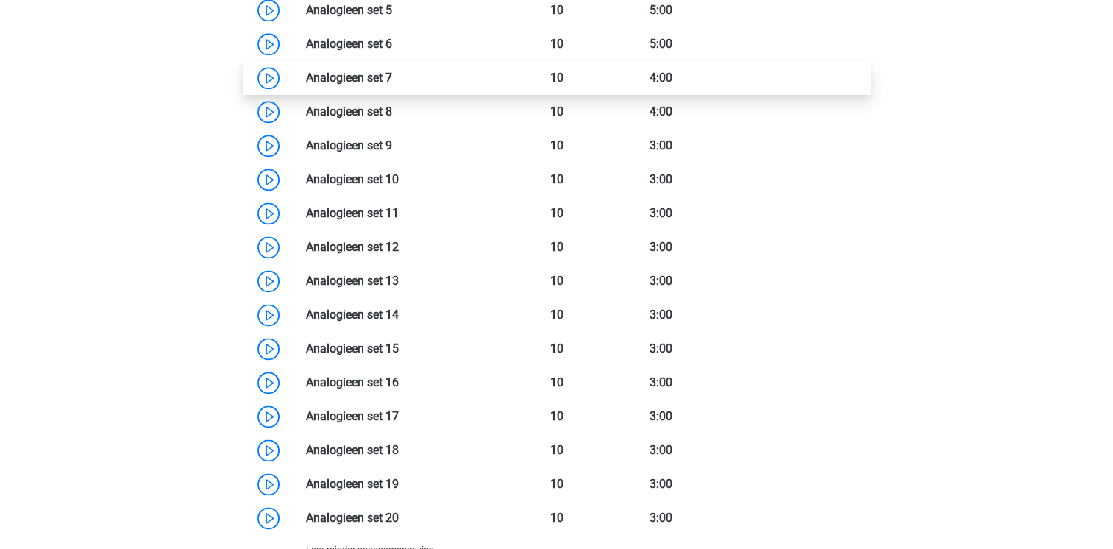
click at [392, 78] on link at bounding box center [392, 78] width 0 height 14
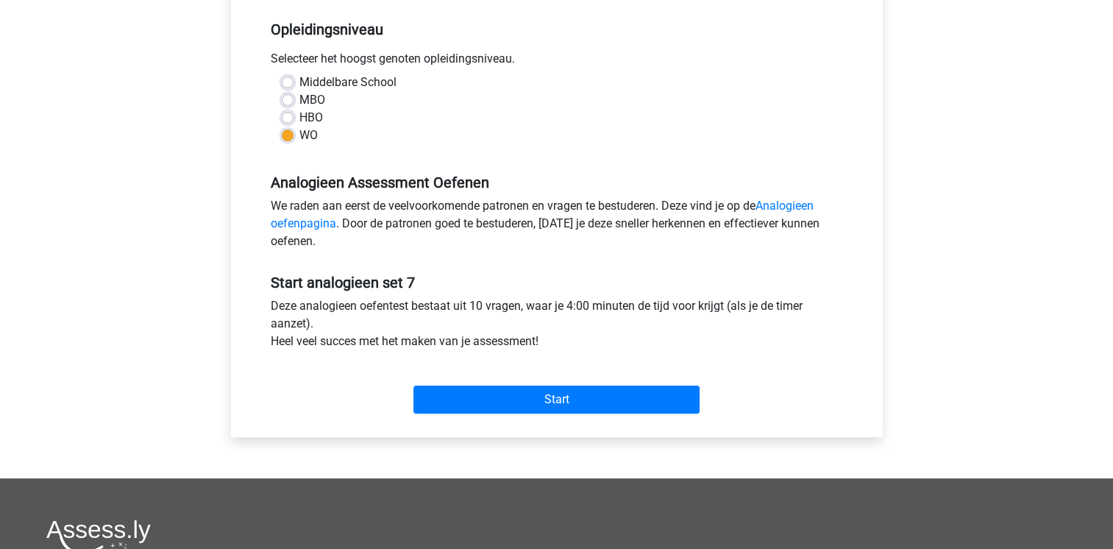
scroll to position [297, 0]
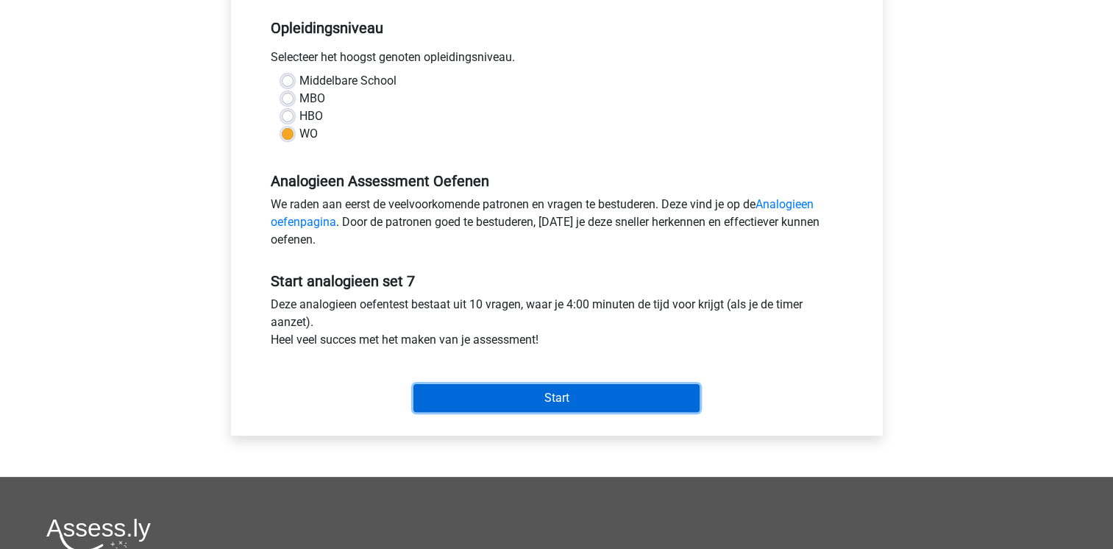
click at [613, 399] on input "Start" at bounding box center [556, 398] width 286 height 28
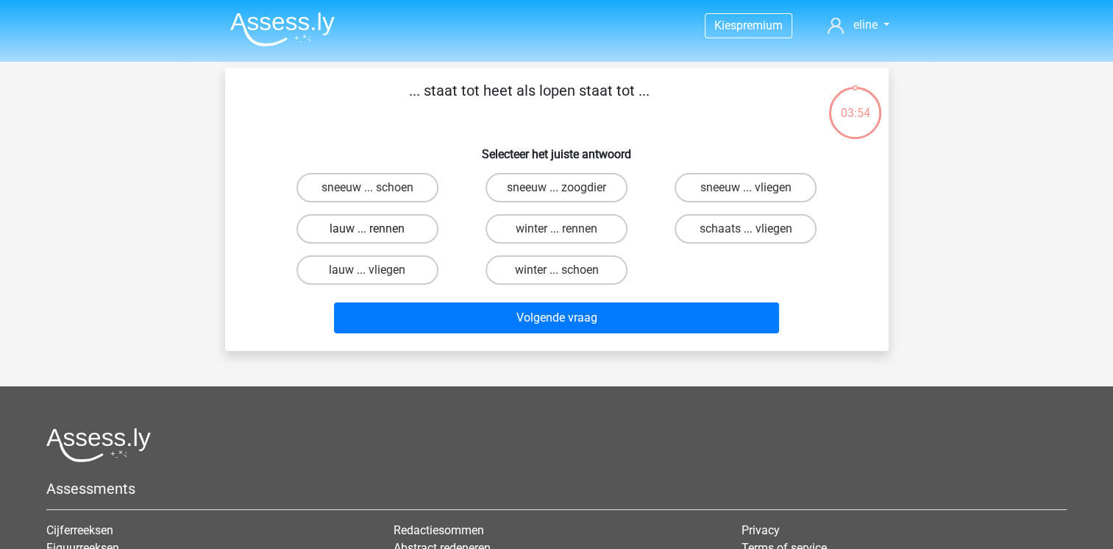
click at [385, 232] on label "lauw ... rennen" at bounding box center [367, 228] width 142 height 29
click at [377, 232] on input "lauw ... rennen" at bounding box center [372, 234] width 10 height 10
radio input "true"
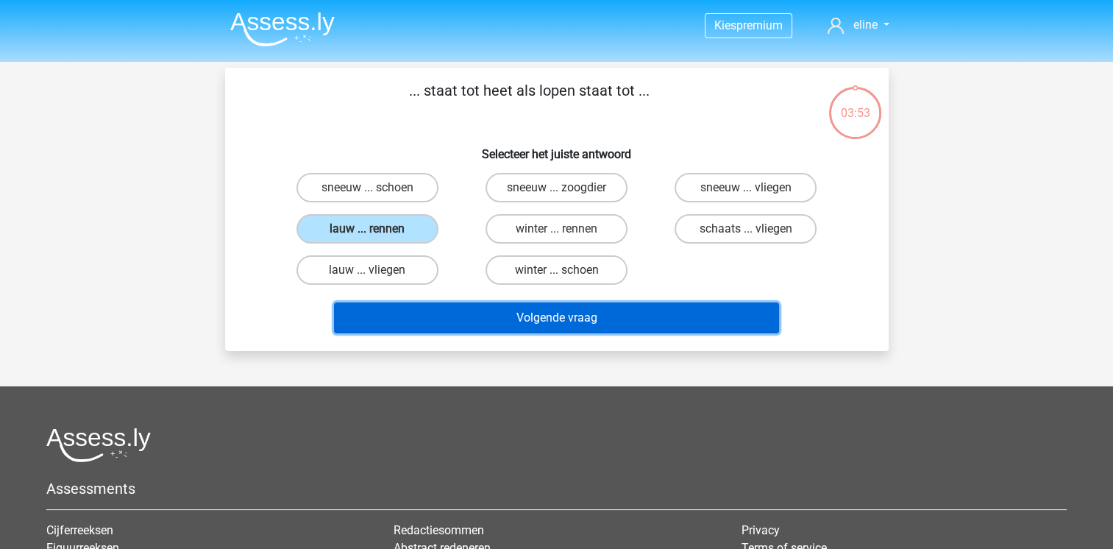
click at [537, 321] on button "Volgende vraag" at bounding box center [556, 317] width 445 height 31
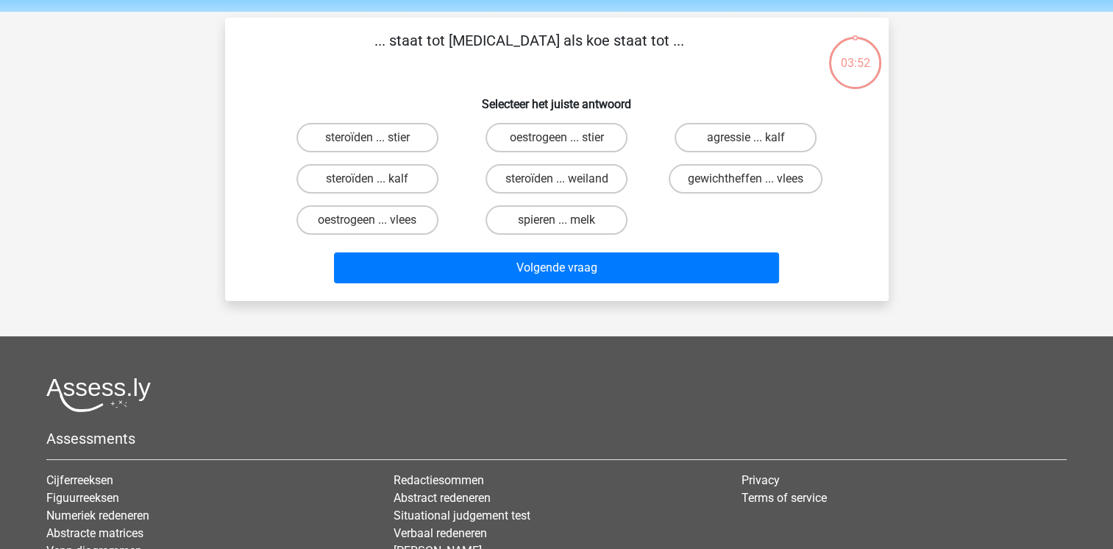
scroll to position [68, 0]
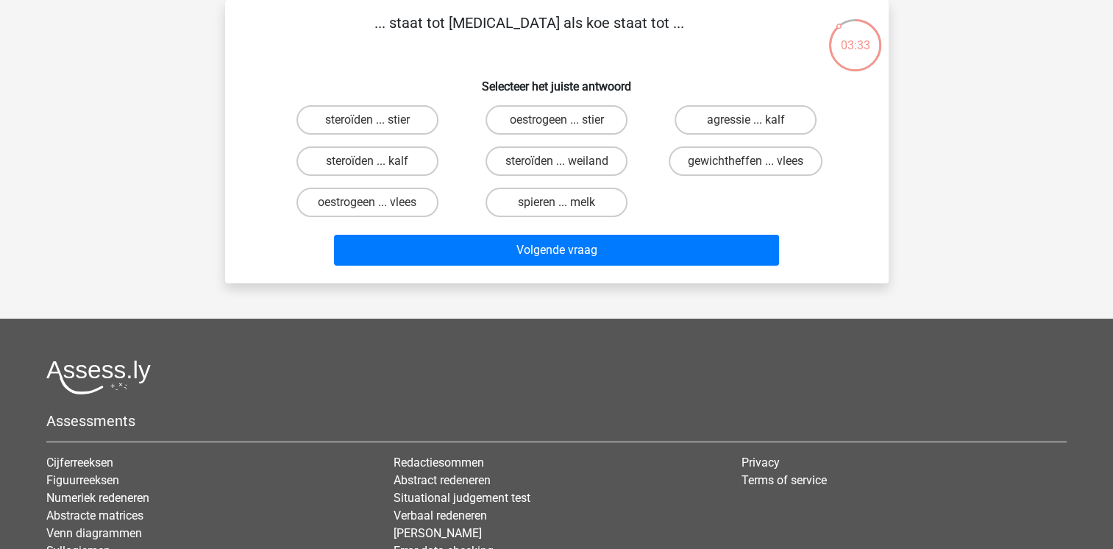
click at [750, 164] on input "gewichtheffen ... vlees" at bounding box center [751, 166] width 10 height 10
radio input "true"
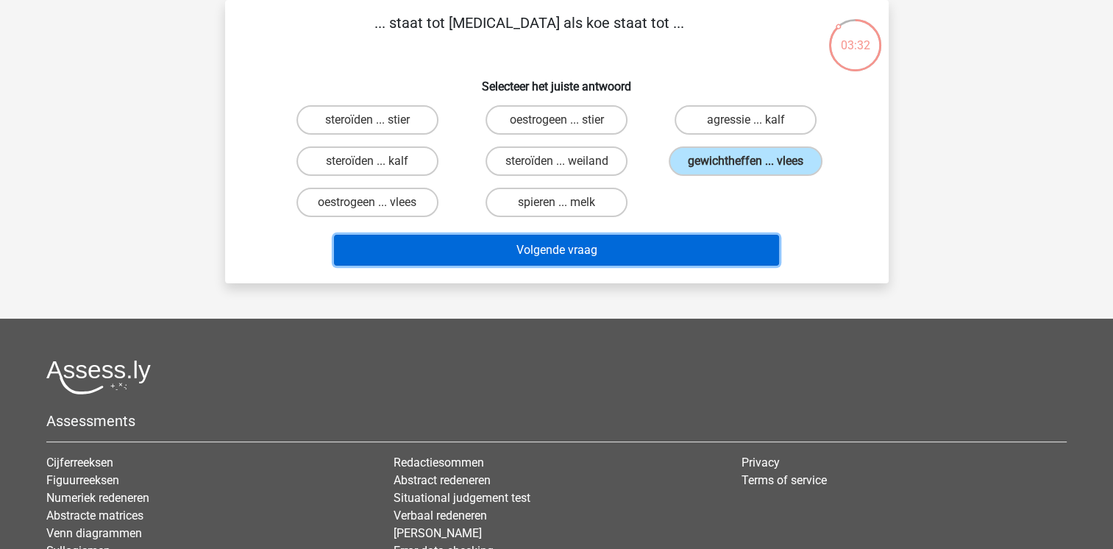
click at [641, 241] on button "Volgende vraag" at bounding box center [556, 250] width 445 height 31
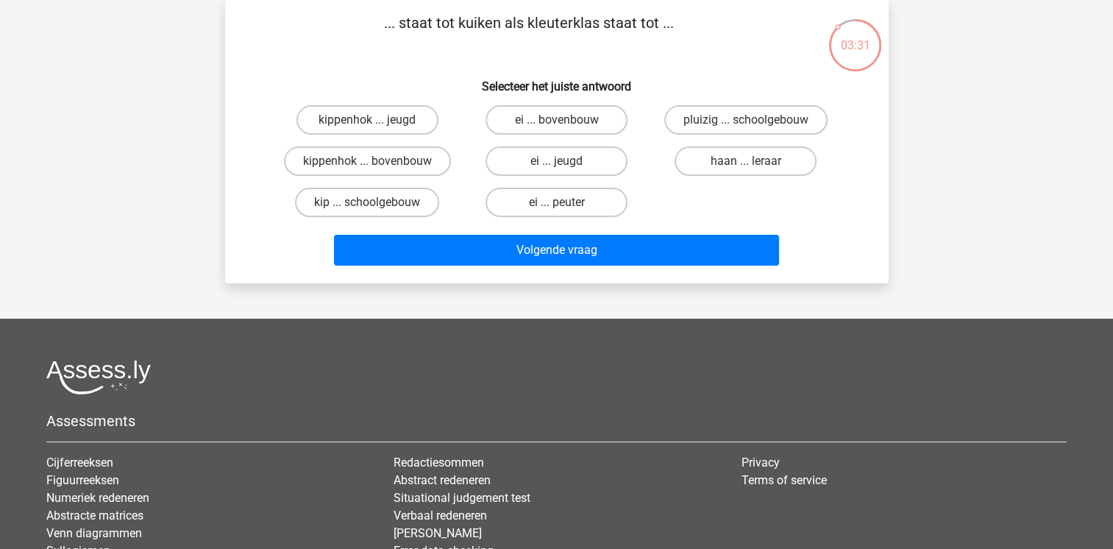
scroll to position [44, 0]
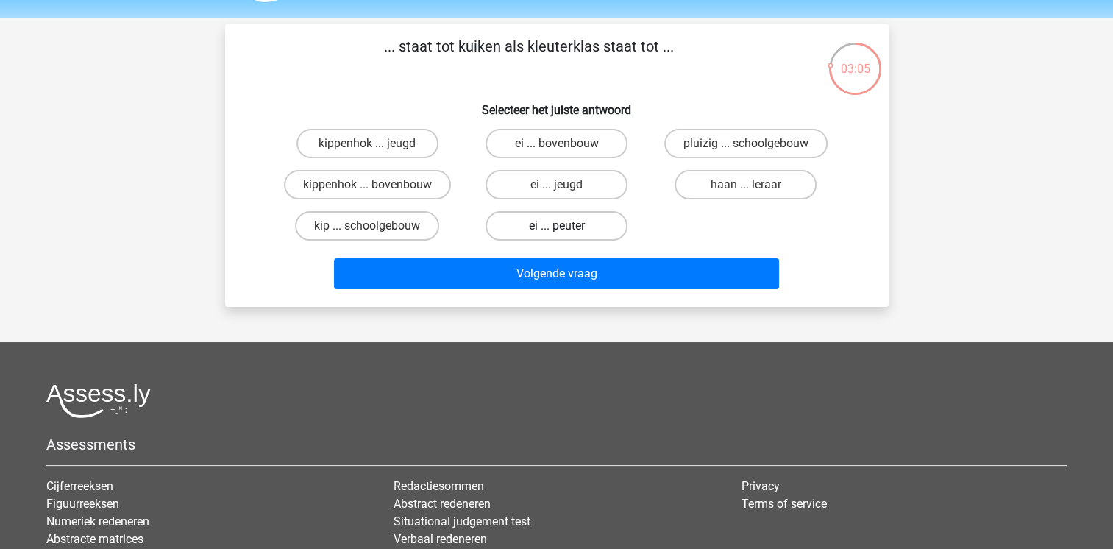
click at [583, 222] on label "ei ... peuter" at bounding box center [556, 225] width 142 height 29
click at [566, 226] on input "ei ... peuter" at bounding box center [561, 231] width 10 height 10
radio input "true"
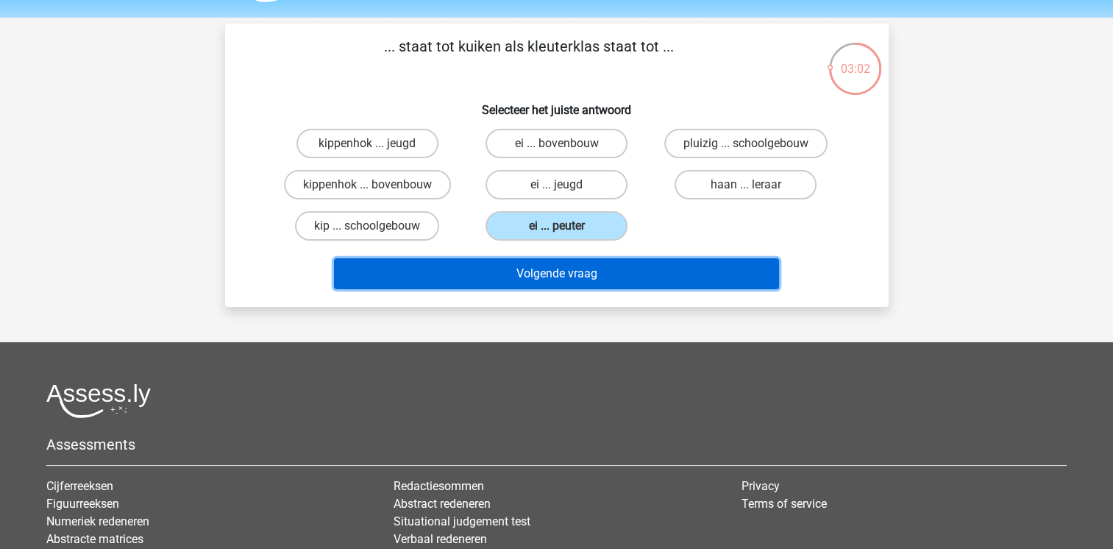
click at [553, 272] on button "Volgende vraag" at bounding box center [556, 273] width 445 height 31
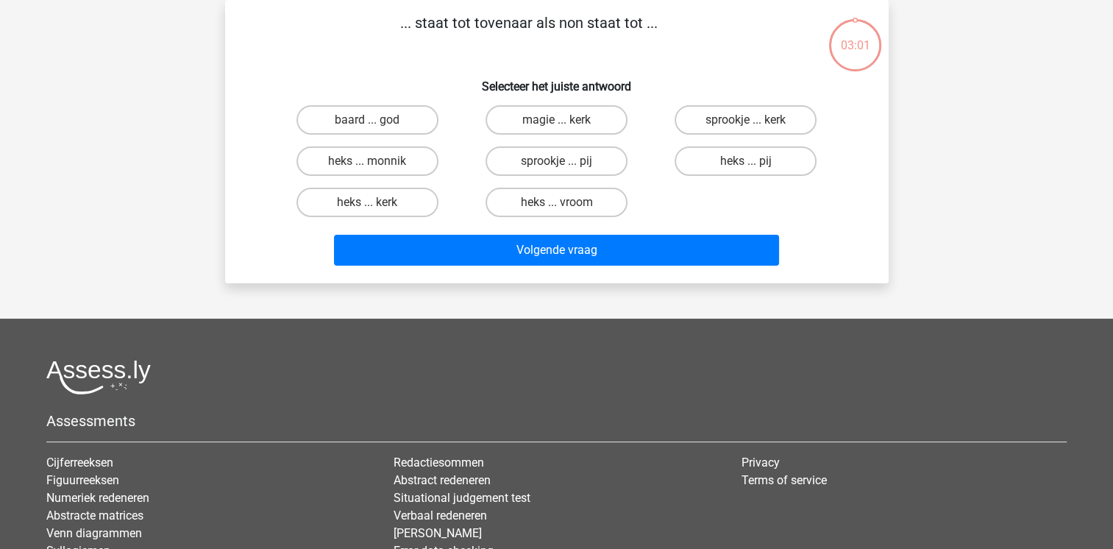
scroll to position [35, 0]
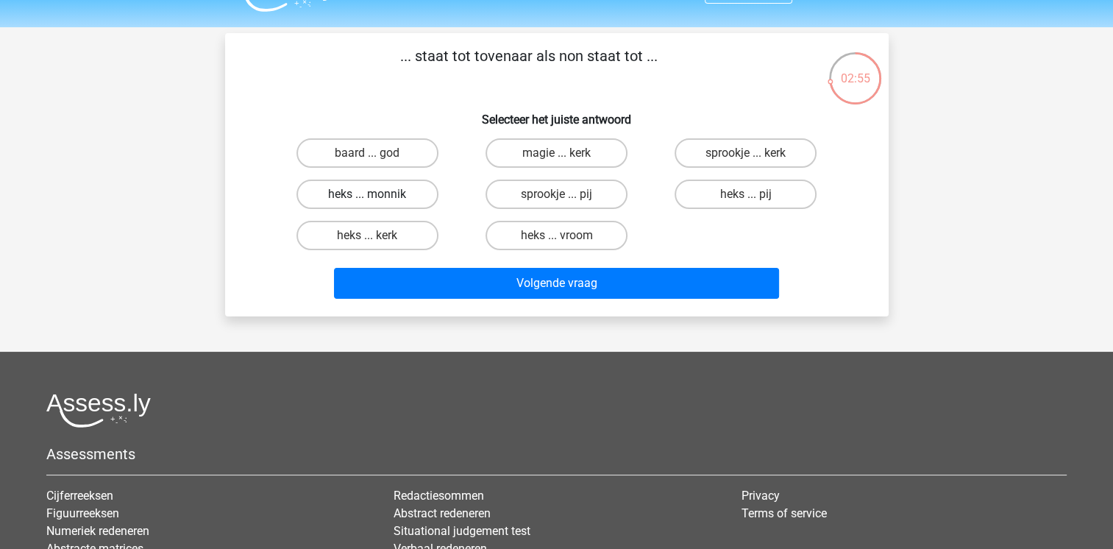
click at [350, 193] on label "heks ... monnik" at bounding box center [367, 193] width 142 height 29
click at [367, 194] on input "heks ... monnik" at bounding box center [372, 199] width 10 height 10
radio input "true"
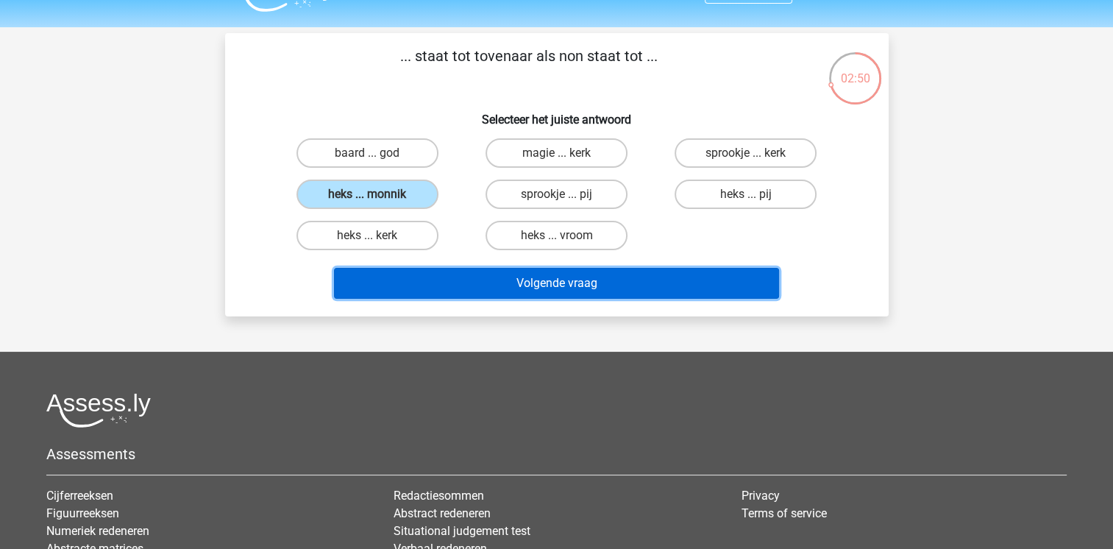
click at [613, 282] on button "Volgende vraag" at bounding box center [556, 283] width 445 height 31
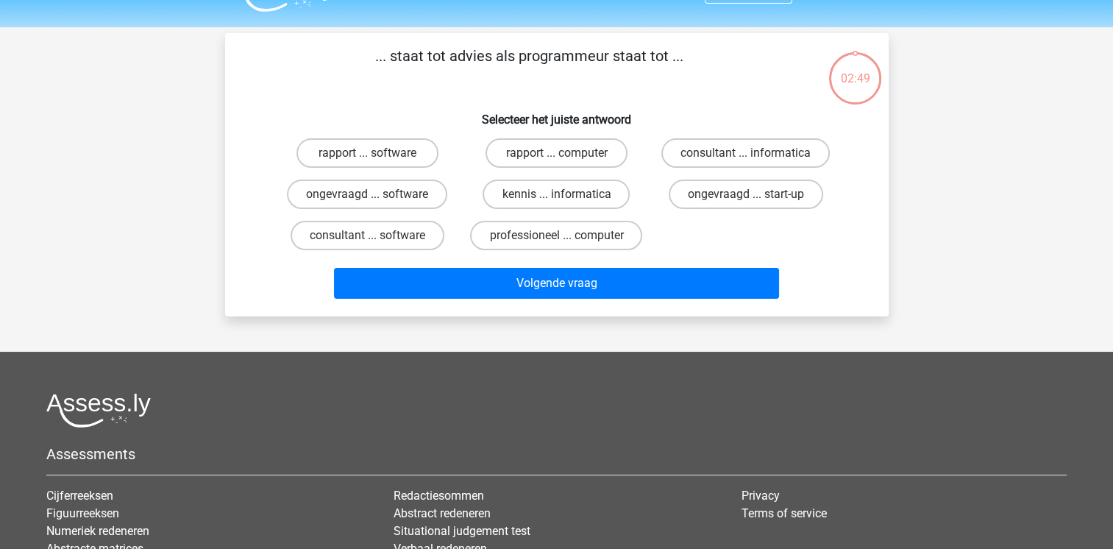
scroll to position [68, 0]
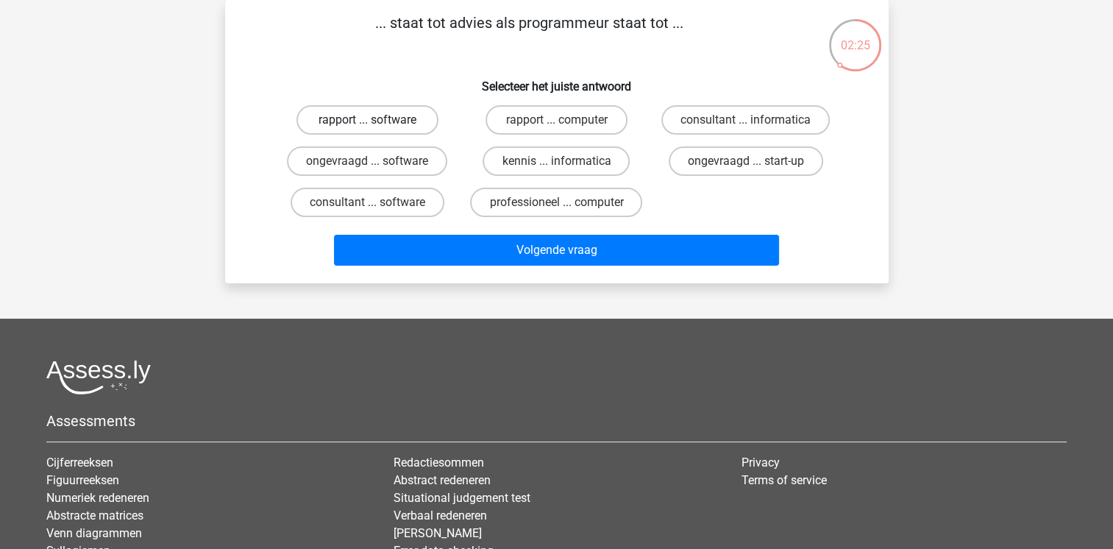
click at [397, 113] on label "rapport ... software" at bounding box center [367, 119] width 142 height 29
click at [377, 120] on input "rapport ... software" at bounding box center [372, 125] width 10 height 10
radio input "true"
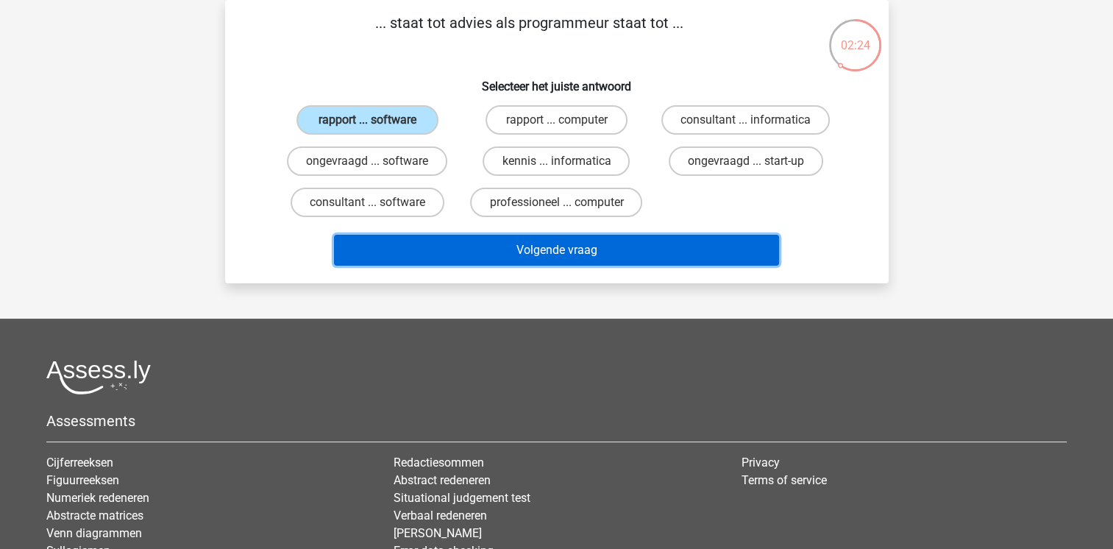
click at [566, 249] on button "Volgende vraag" at bounding box center [556, 250] width 445 height 31
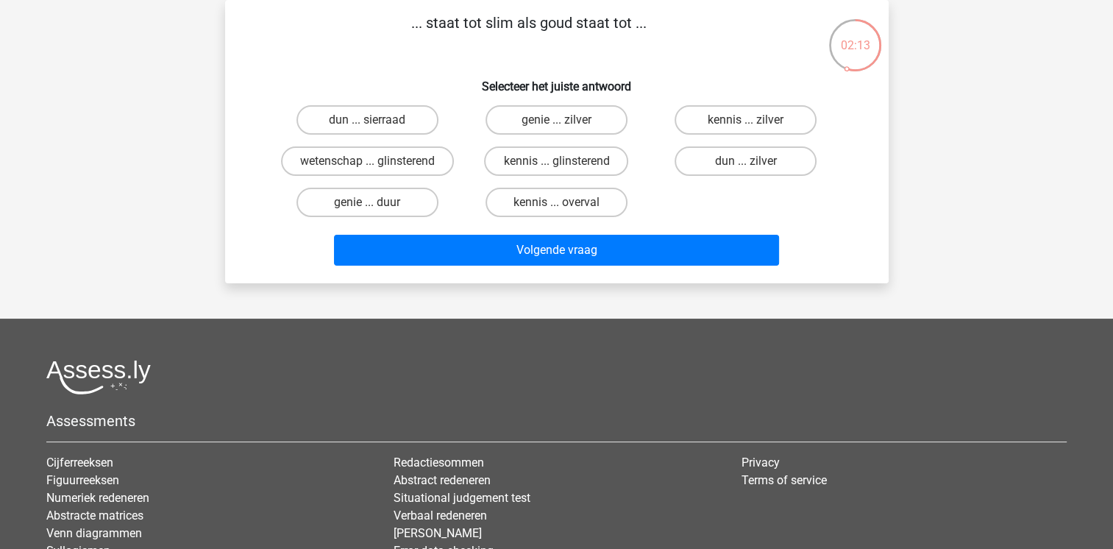
click at [557, 122] on input "genie ... zilver" at bounding box center [561, 125] width 10 height 10
radio input "true"
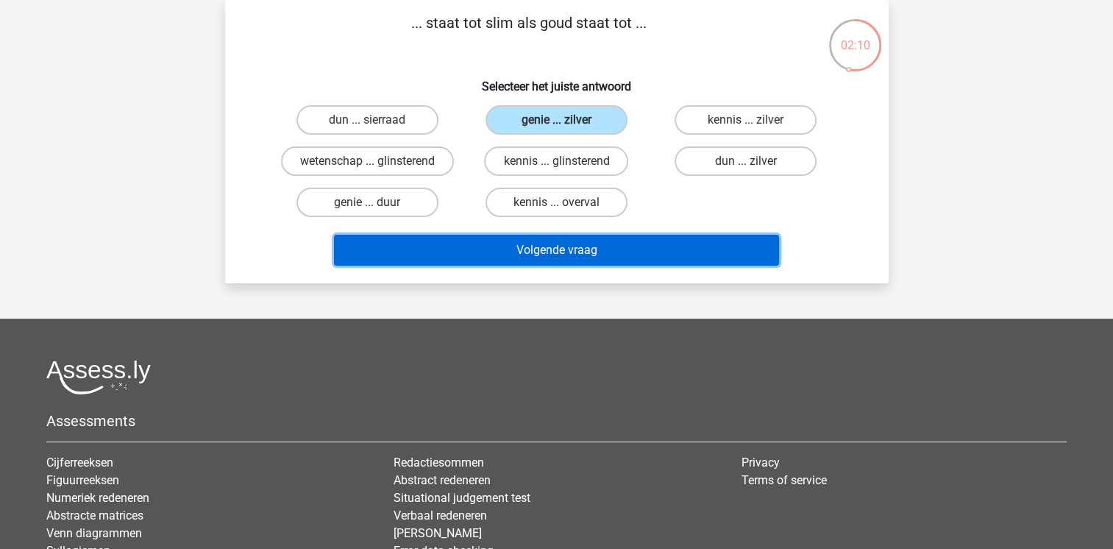
click at [586, 260] on button "Volgende vraag" at bounding box center [556, 250] width 445 height 31
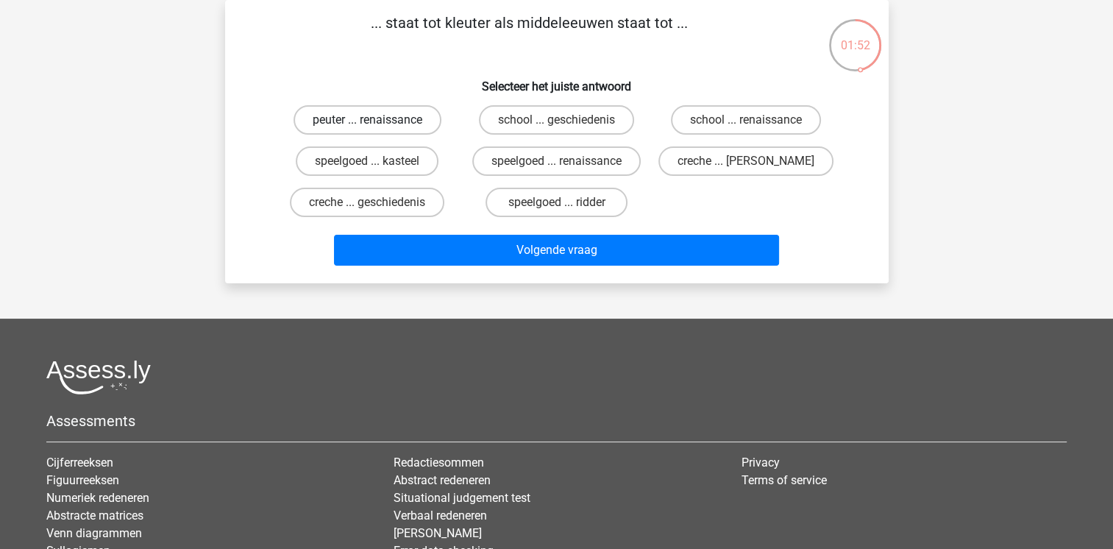
click at [352, 118] on label "peuter ... renaissance" at bounding box center [367, 119] width 148 height 29
click at [367, 120] on input "peuter ... renaissance" at bounding box center [372, 125] width 10 height 10
radio input "true"
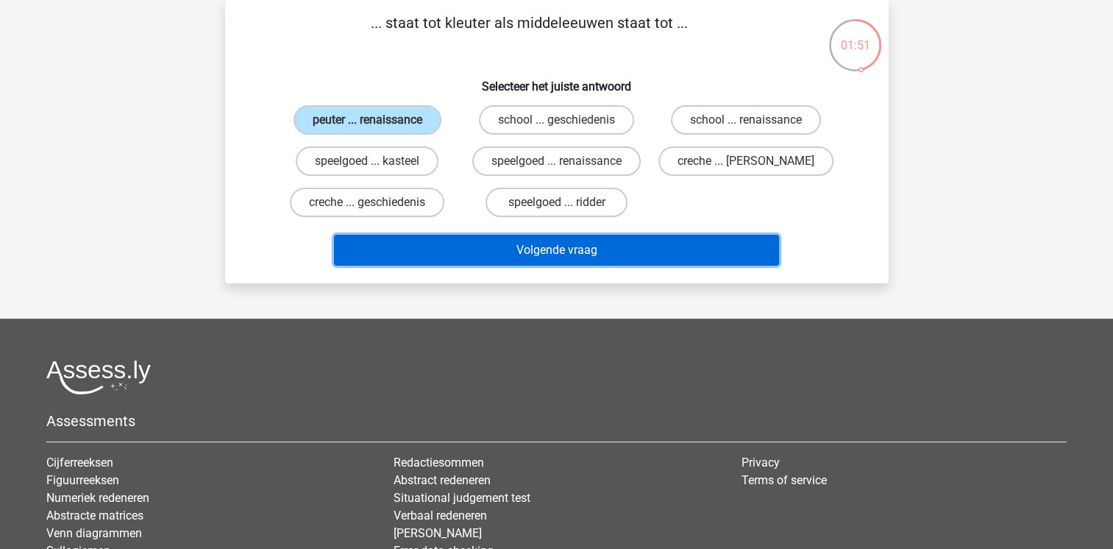
click at [552, 244] on button "Volgende vraag" at bounding box center [556, 250] width 445 height 31
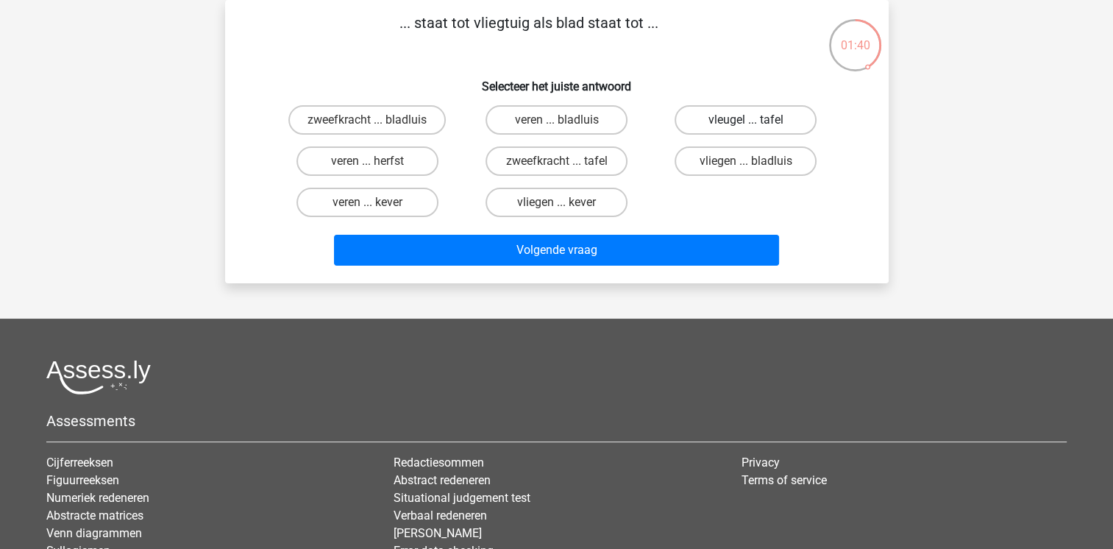
click at [771, 117] on label "vleugel ... tafel" at bounding box center [746, 119] width 142 height 29
click at [755, 120] on input "vleugel ... tafel" at bounding box center [751, 125] width 10 height 10
radio input "true"
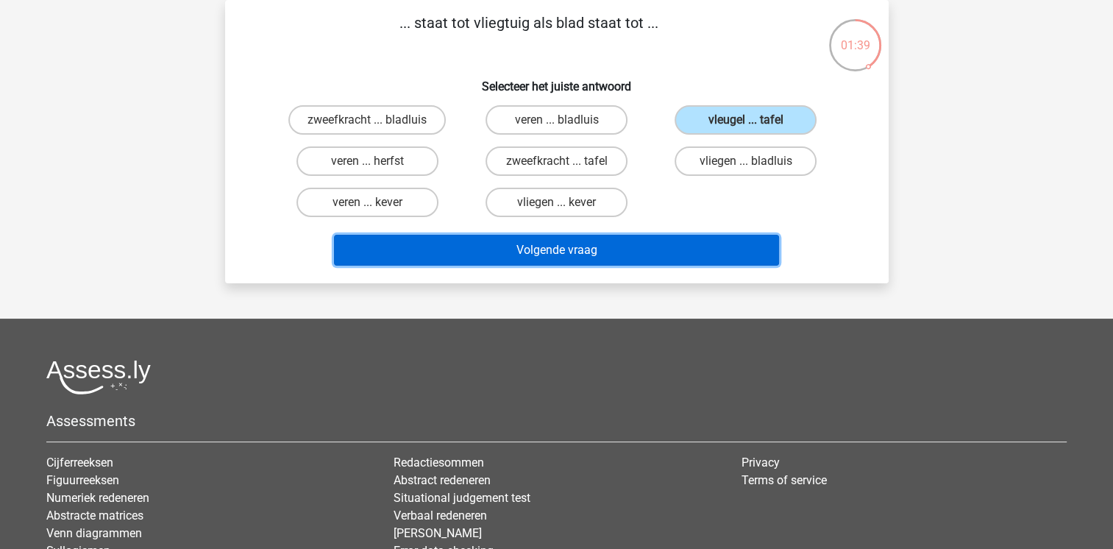
click at [629, 247] on button "Volgende vraag" at bounding box center [556, 250] width 445 height 31
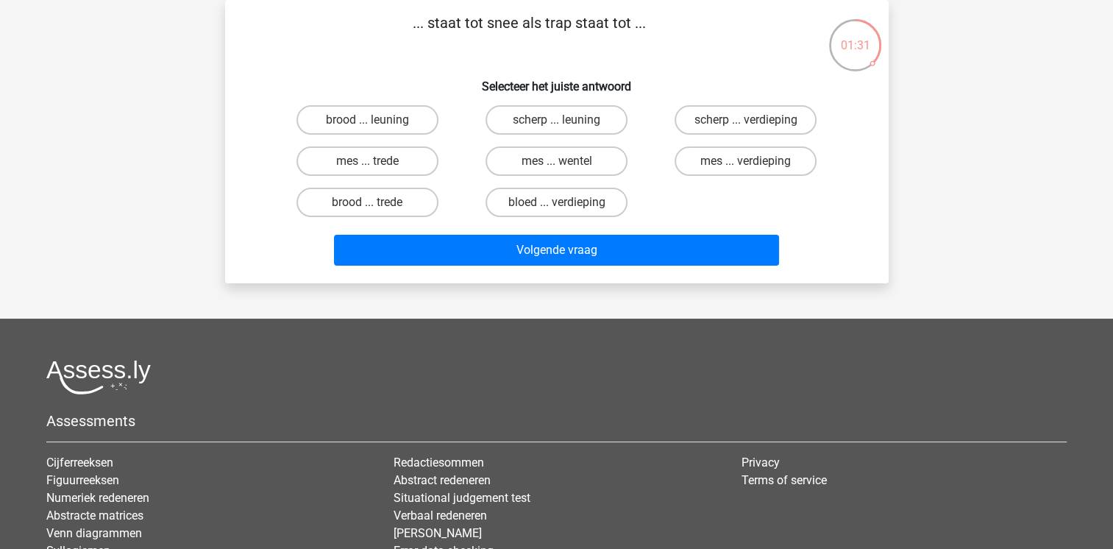
click at [374, 123] on input "brood ... leuning" at bounding box center [372, 125] width 10 height 10
radio input "true"
click at [383, 202] on label "brood ... trede" at bounding box center [367, 202] width 142 height 29
click at [377, 202] on input "brood ... trede" at bounding box center [372, 207] width 10 height 10
radio input "true"
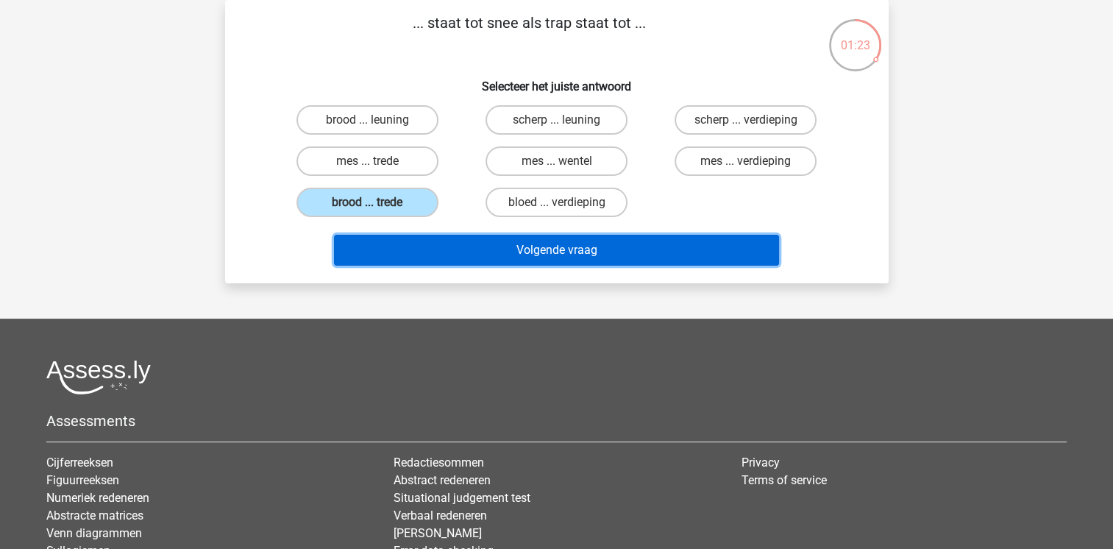
click at [574, 252] on button "Volgende vraag" at bounding box center [556, 250] width 445 height 31
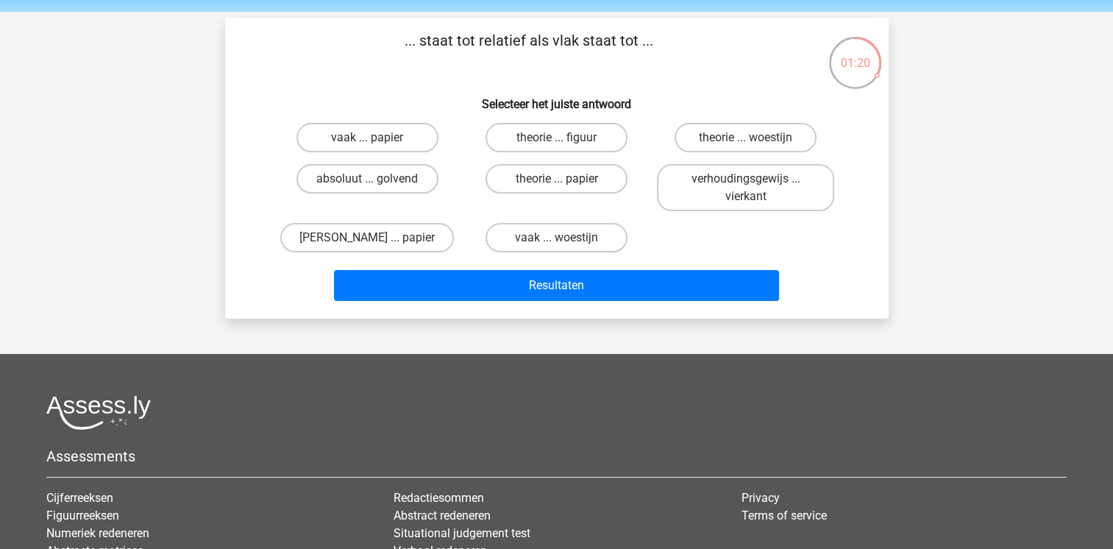
scroll to position [47, 0]
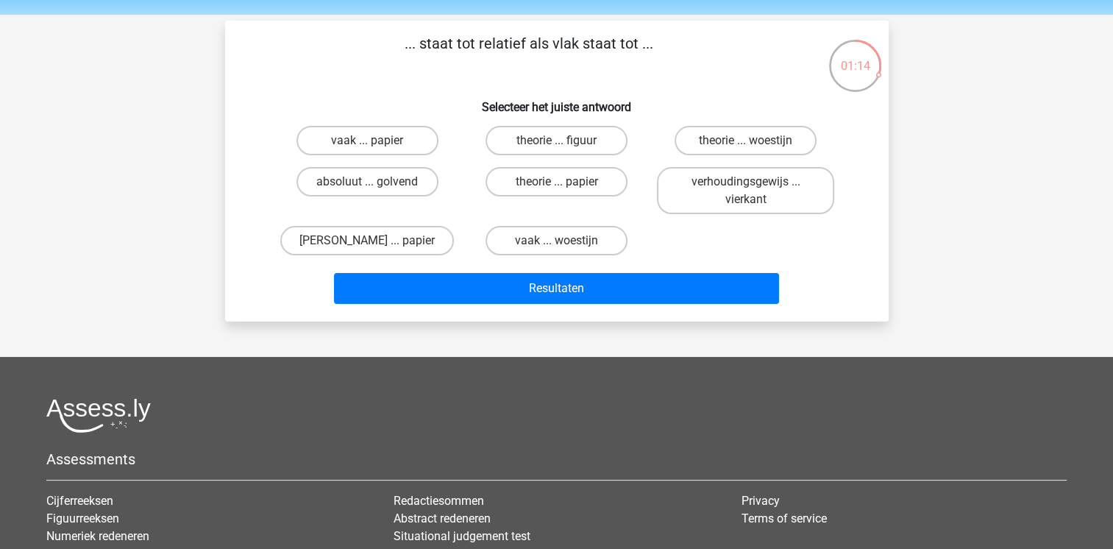
click at [376, 189] on input "absoluut ... golvend" at bounding box center [372, 187] width 10 height 10
radio input "true"
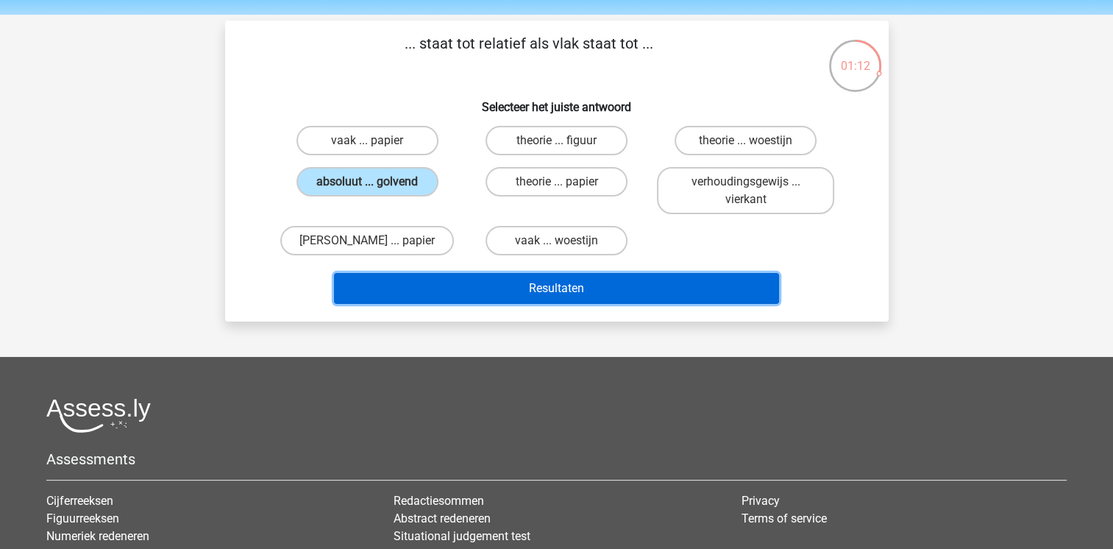
click at [581, 287] on button "Resultaten" at bounding box center [556, 288] width 445 height 31
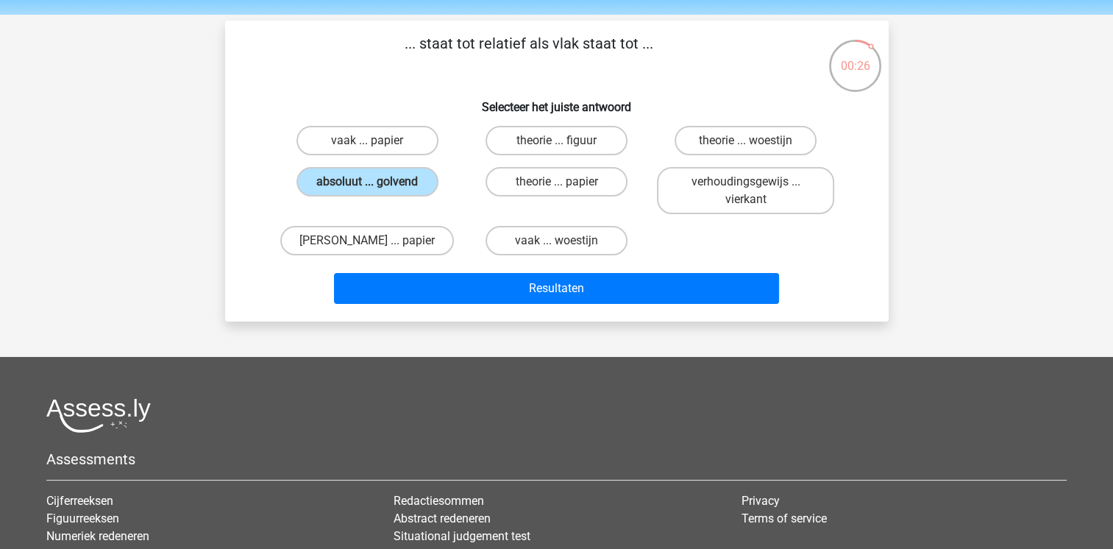
scroll to position [0, 0]
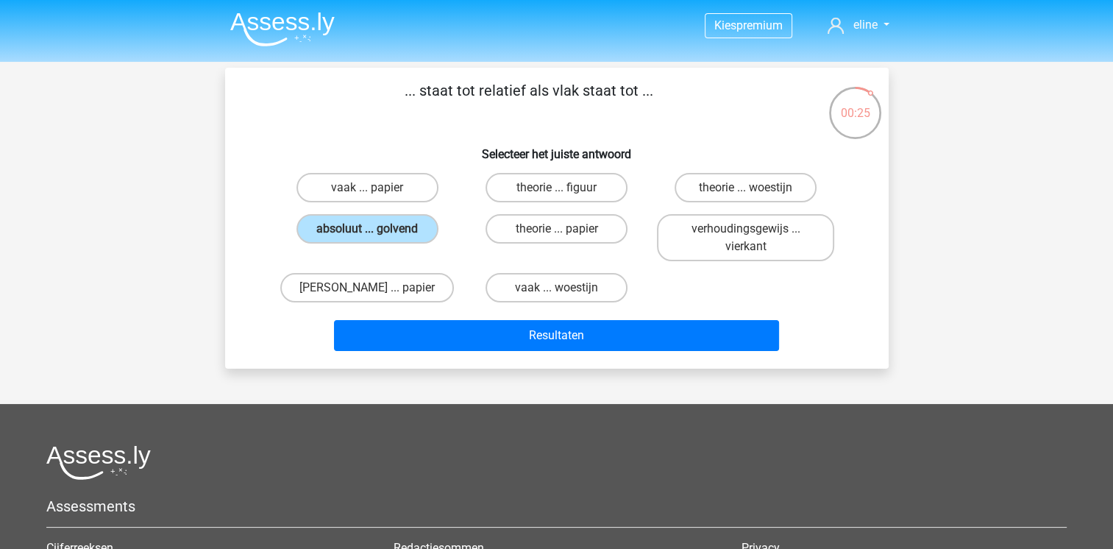
click at [286, 26] on img at bounding box center [282, 29] width 104 height 35
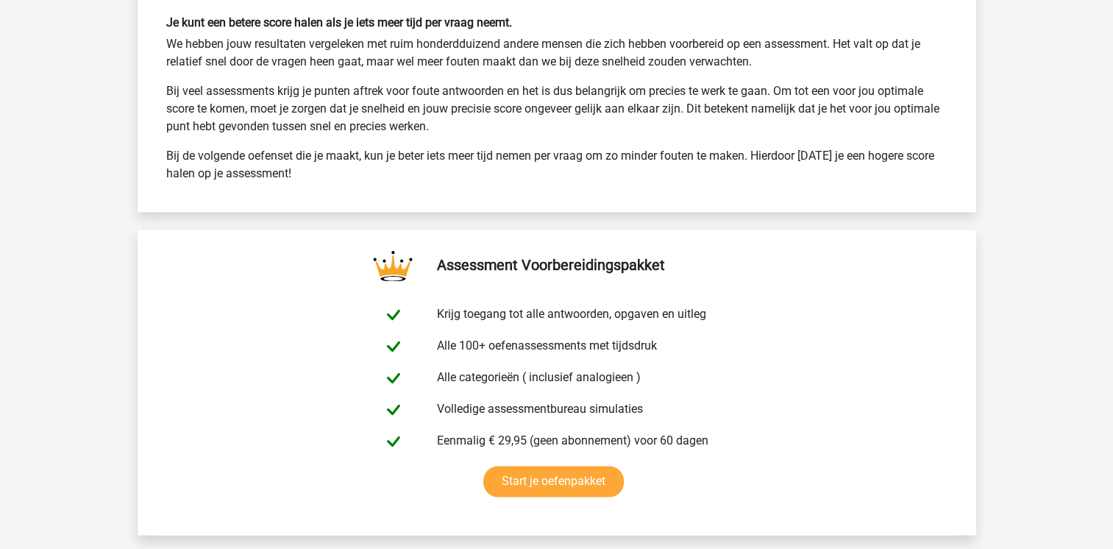
scroll to position [2318, 0]
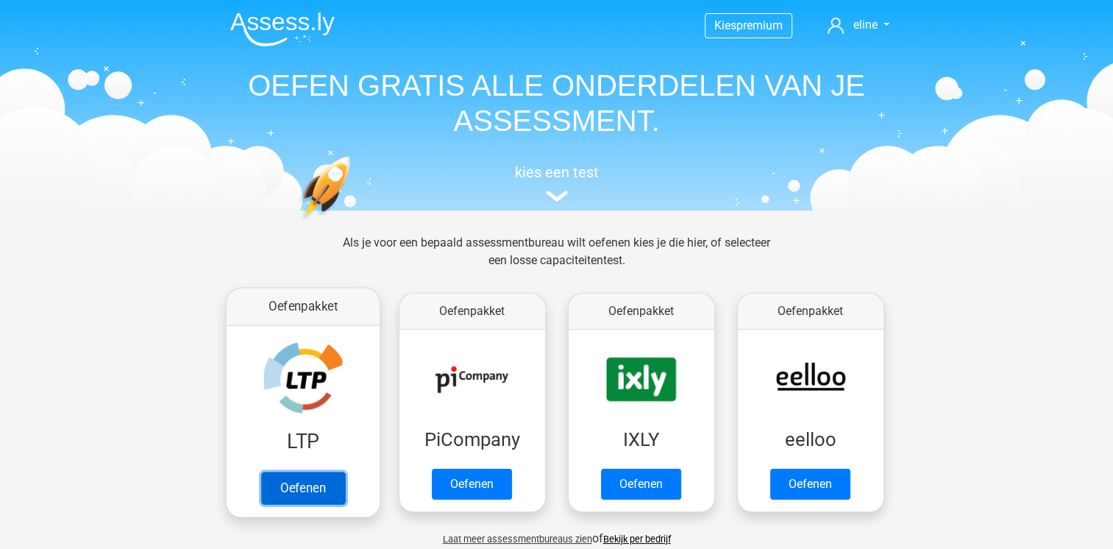
click at [302, 472] on link "Oefenen" at bounding box center [302, 488] width 84 height 32
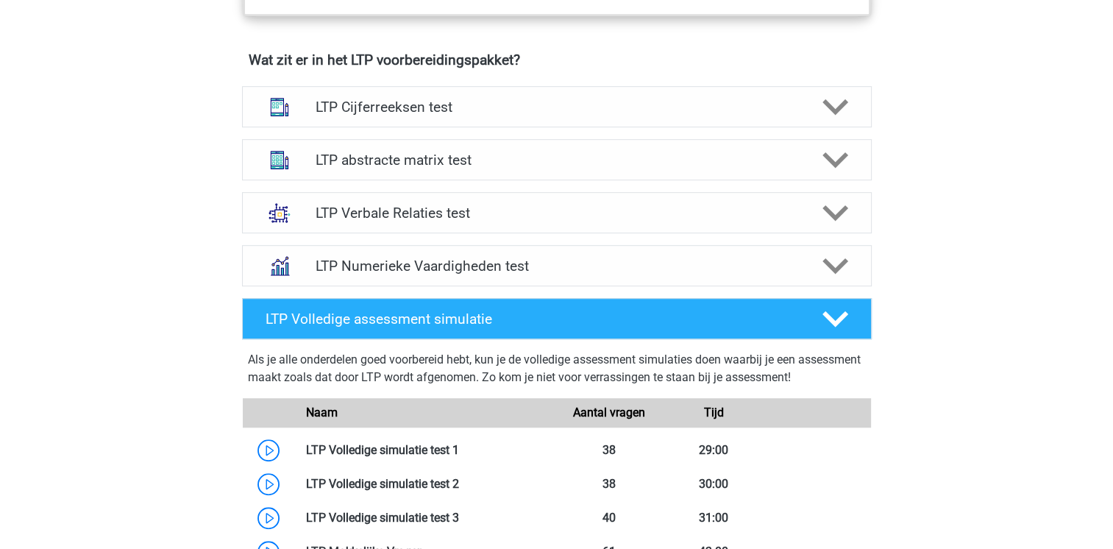
scroll to position [1005, 0]
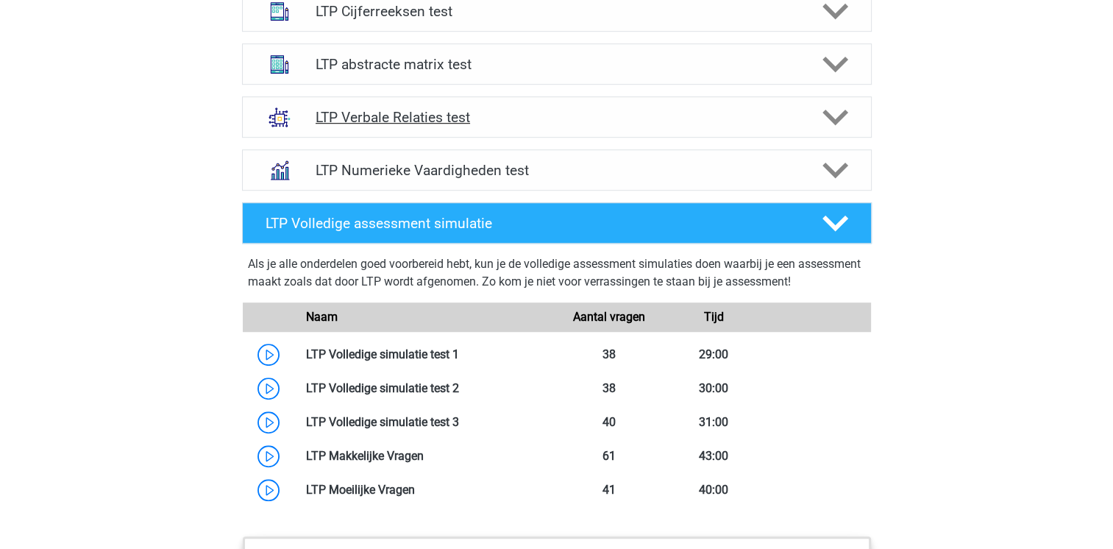
click at [608, 125] on div "LTP Verbale Relaties test" at bounding box center [557, 116] width 630 height 41
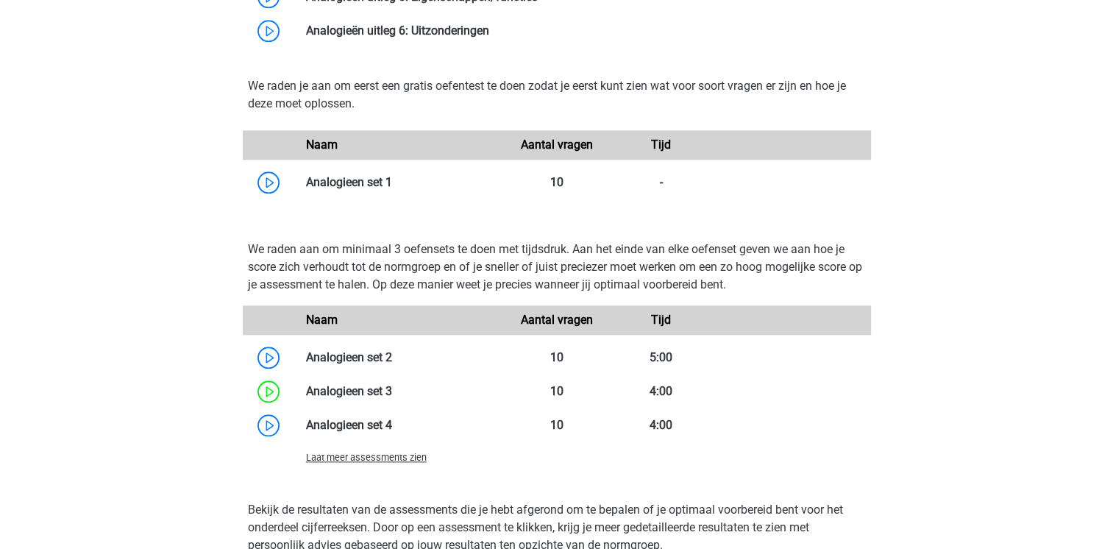
scroll to position [1533, 0]
click at [405, 459] on span "Laat meer assessments zien" at bounding box center [366, 457] width 121 height 11
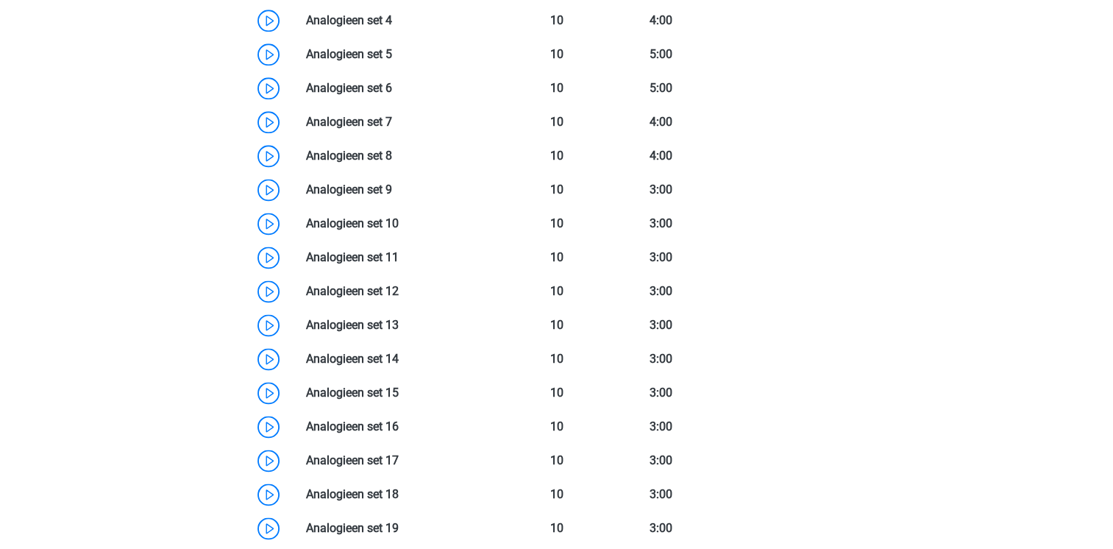
scroll to position [2063, 0]
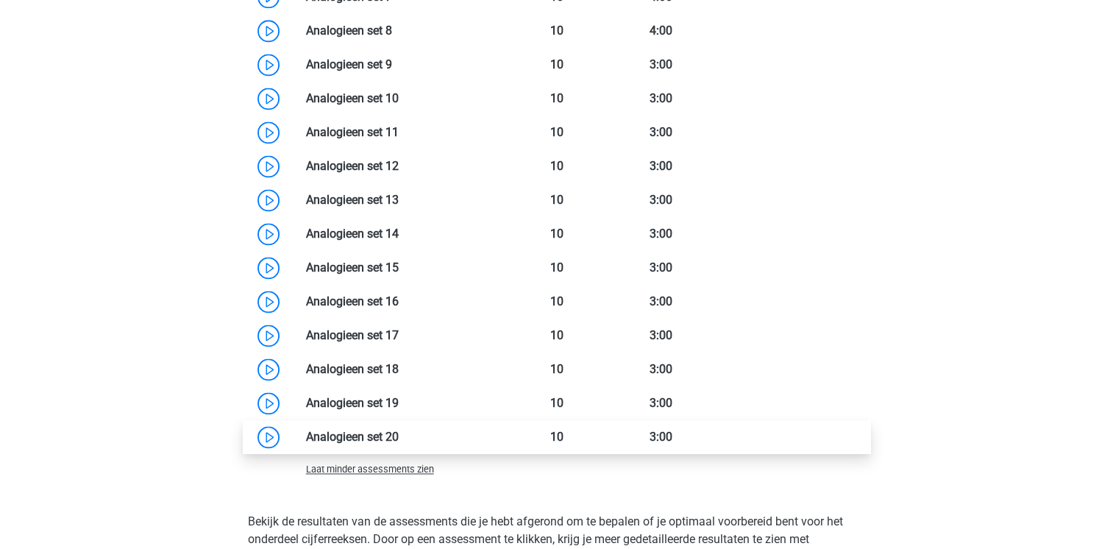
click at [399, 431] on link at bounding box center [399, 437] width 0 height 14
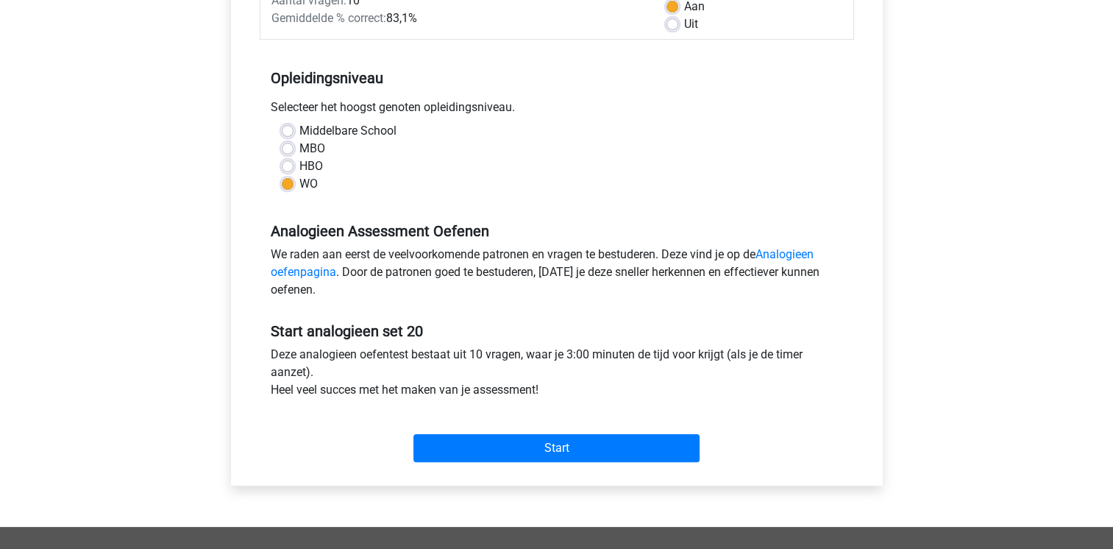
scroll to position [308, 0]
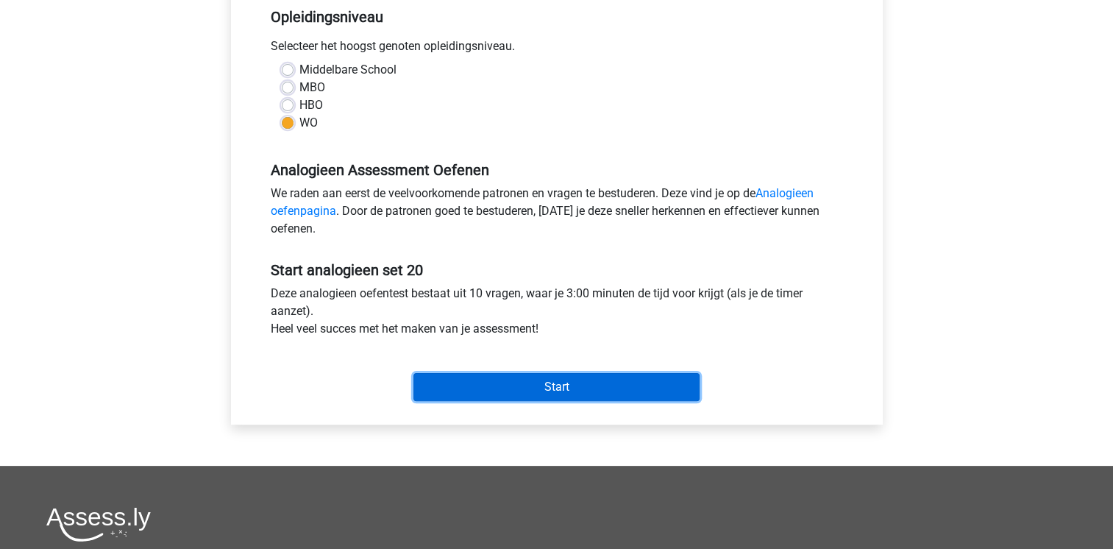
click at [546, 399] on input "Start" at bounding box center [556, 387] width 286 height 28
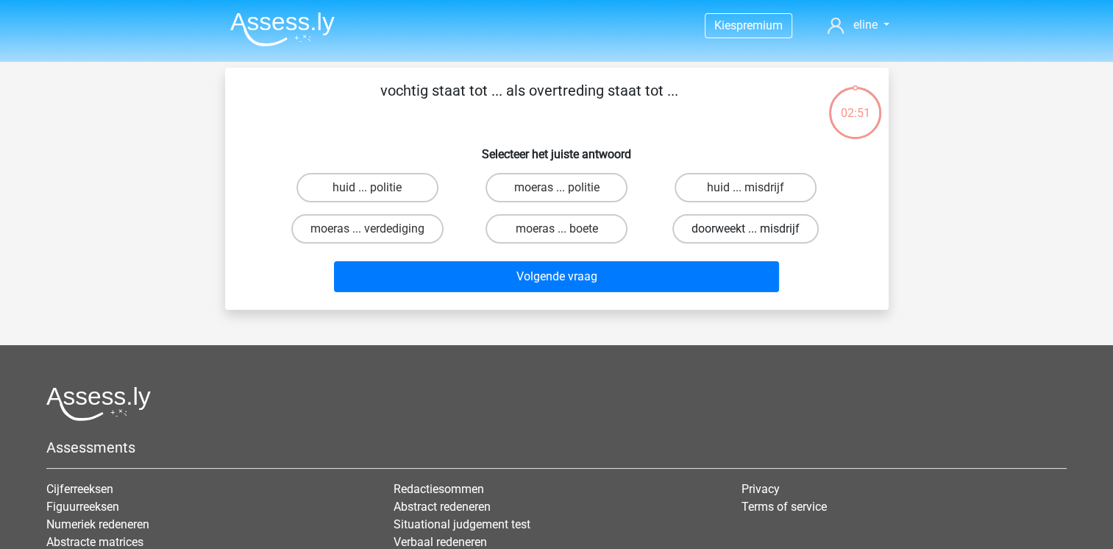
click at [741, 235] on label "doorweekt ... misdrijf" at bounding box center [745, 228] width 146 height 29
click at [746, 235] on input "doorweekt ... misdrijf" at bounding box center [751, 234] width 10 height 10
radio input "true"
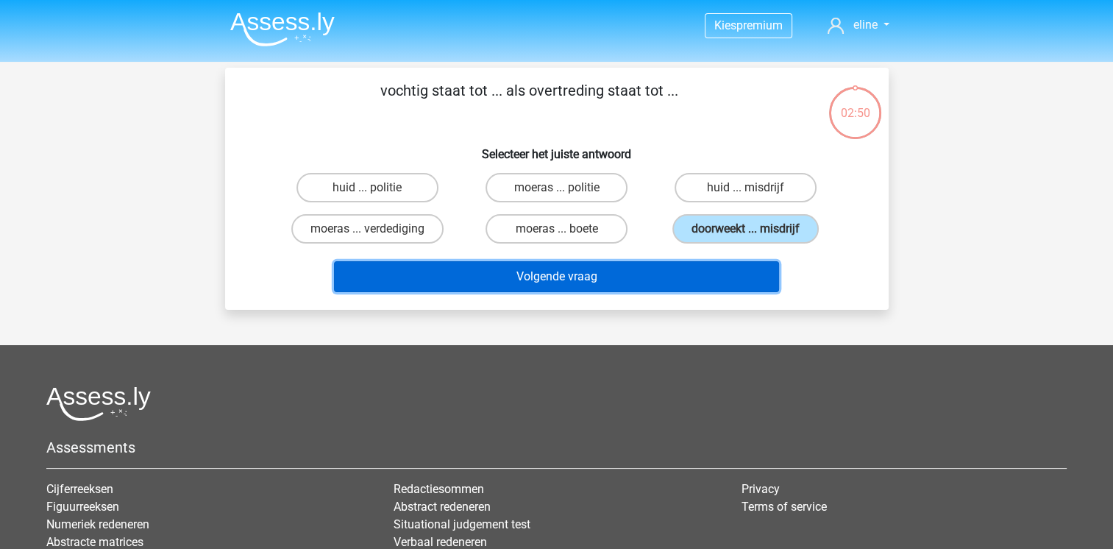
click at [599, 269] on button "Volgende vraag" at bounding box center [556, 276] width 445 height 31
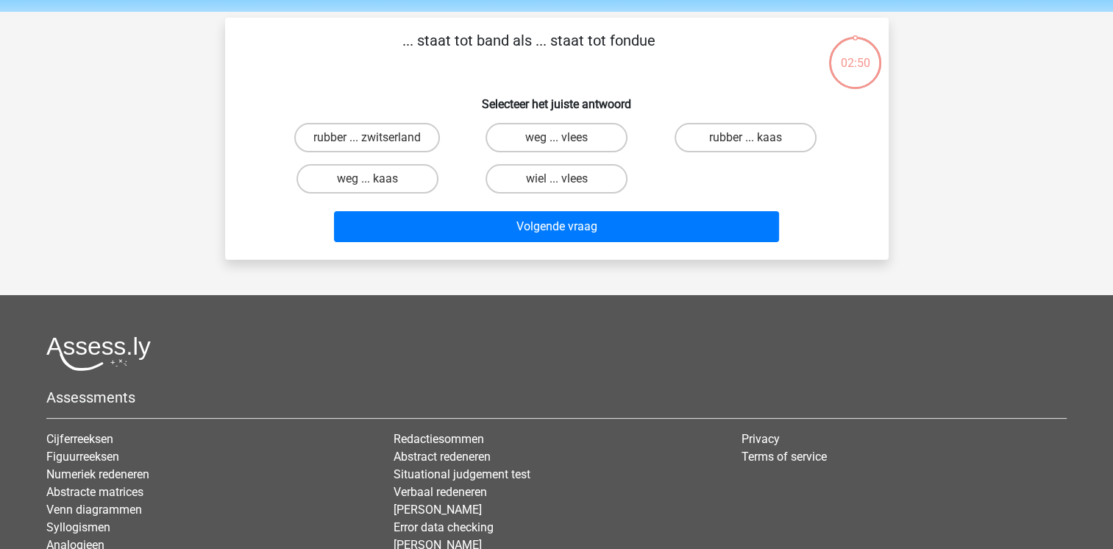
scroll to position [68, 0]
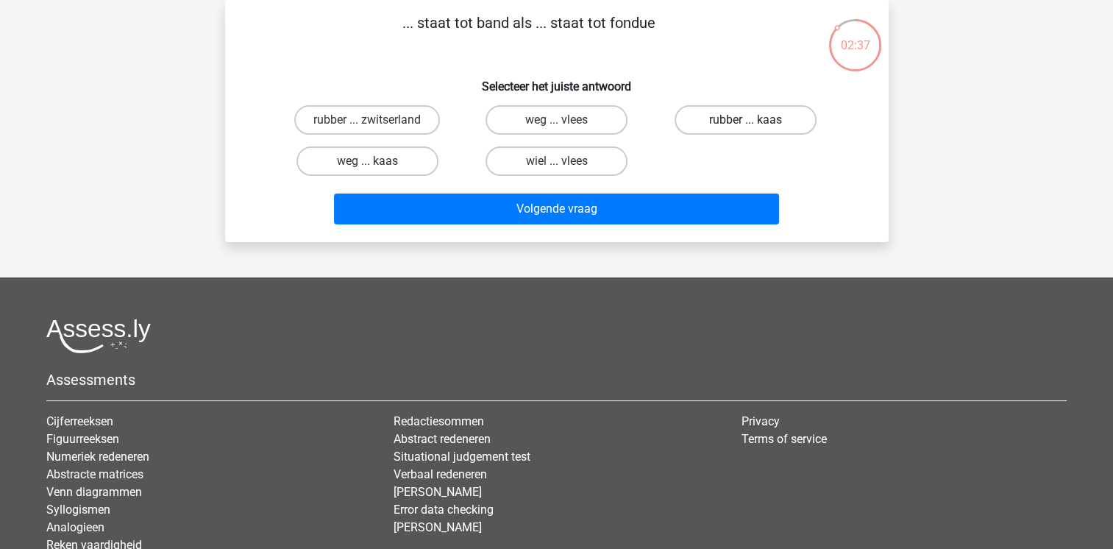
click at [755, 119] on label "rubber ... kaas" at bounding box center [746, 119] width 142 height 29
click at [755, 120] on input "rubber ... kaas" at bounding box center [751, 125] width 10 height 10
radio input "true"
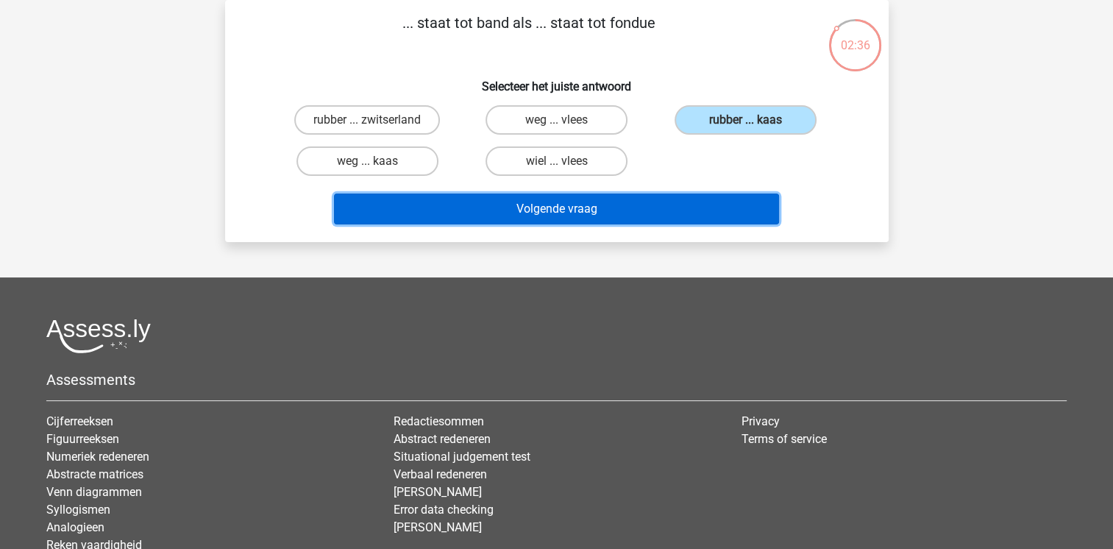
click at [652, 204] on button "Volgende vraag" at bounding box center [556, 208] width 445 height 31
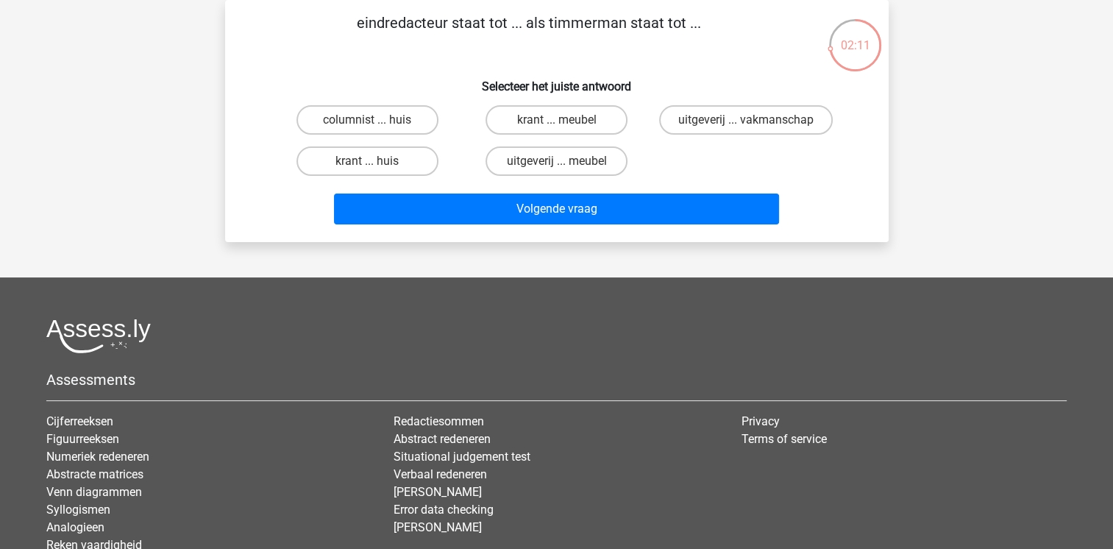
click at [757, 135] on div "uitgeverij ... vakmanschap" at bounding box center [745, 119] width 189 height 41
click at [734, 112] on label "uitgeverij ... vakmanschap" at bounding box center [746, 119] width 174 height 29
click at [746, 120] on input "uitgeverij ... vakmanschap" at bounding box center [751, 125] width 10 height 10
radio input "true"
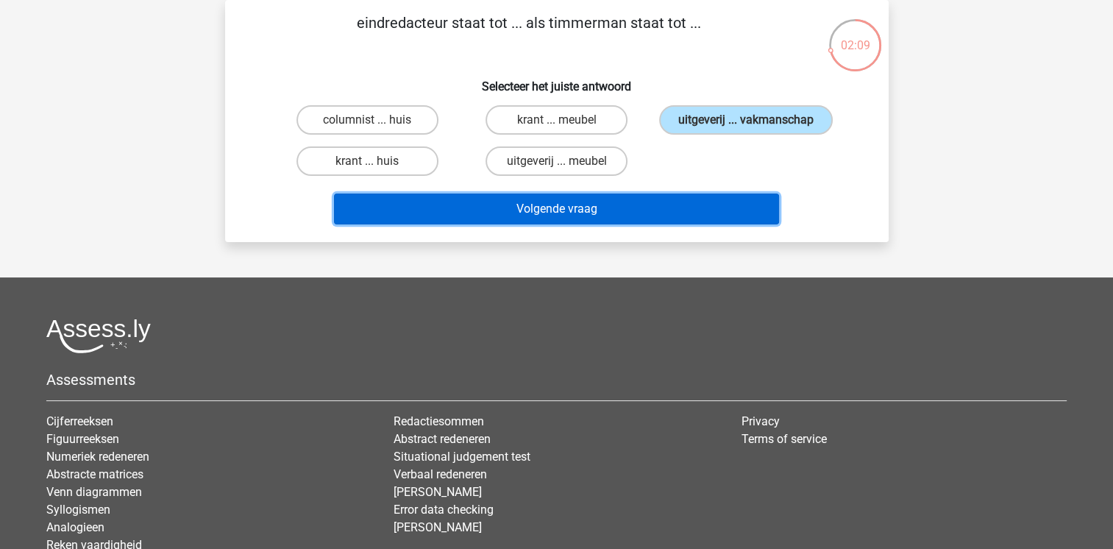
click at [665, 205] on button "Volgende vraag" at bounding box center [556, 208] width 445 height 31
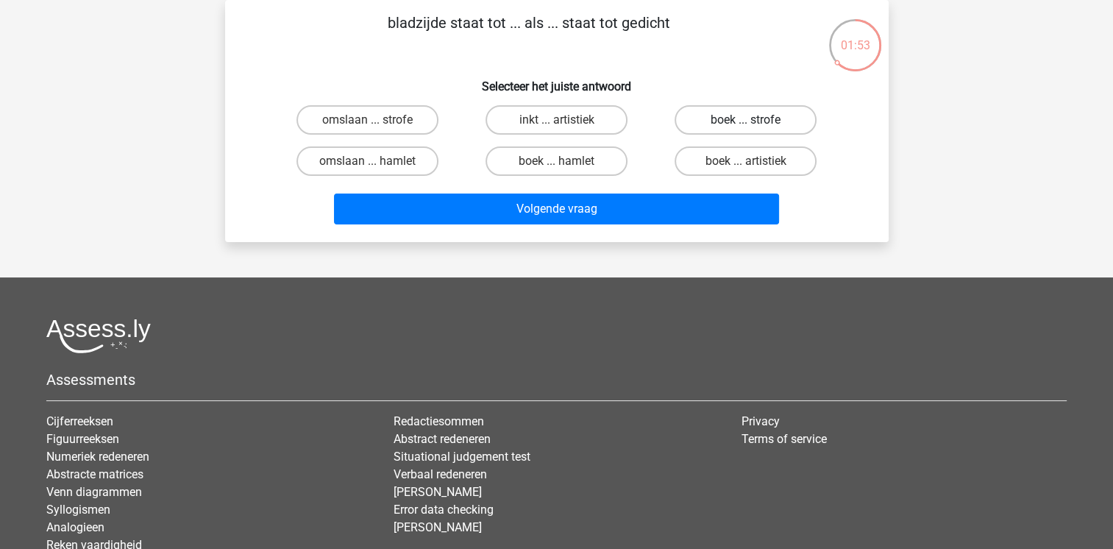
click at [741, 116] on label "boek ... strofe" at bounding box center [746, 119] width 142 height 29
click at [746, 120] on input "boek ... strofe" at bounding box center [751, 125] width 10 height 10
radio input "true"
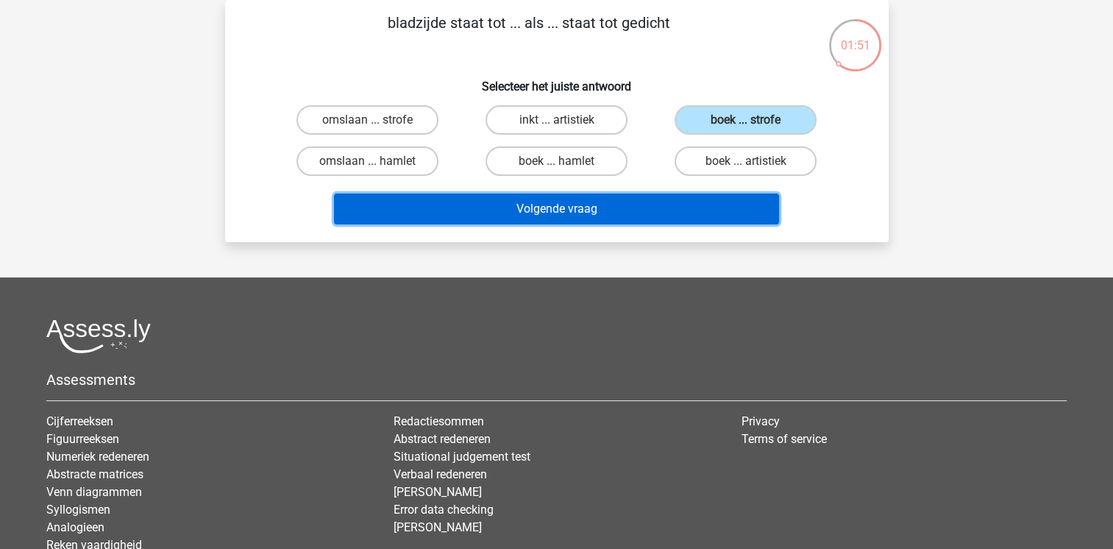
click at [636, 213] on button "Volgende vraag" at bounding box center [556, 208] width 445 height 31
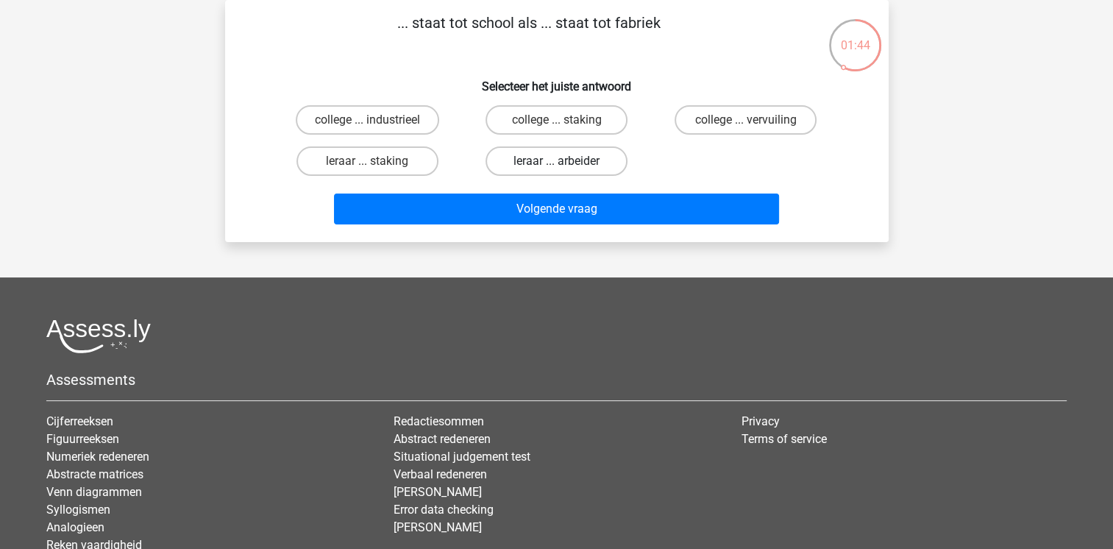
click at [561, 156] on label "leraar ... arbeider" at bounding box center [556, 160] width 142 height 29
click at [561, 161] on input "leraar ... arbeider" at bounding box center [561, 166] width 10 height 10
radio input "true"
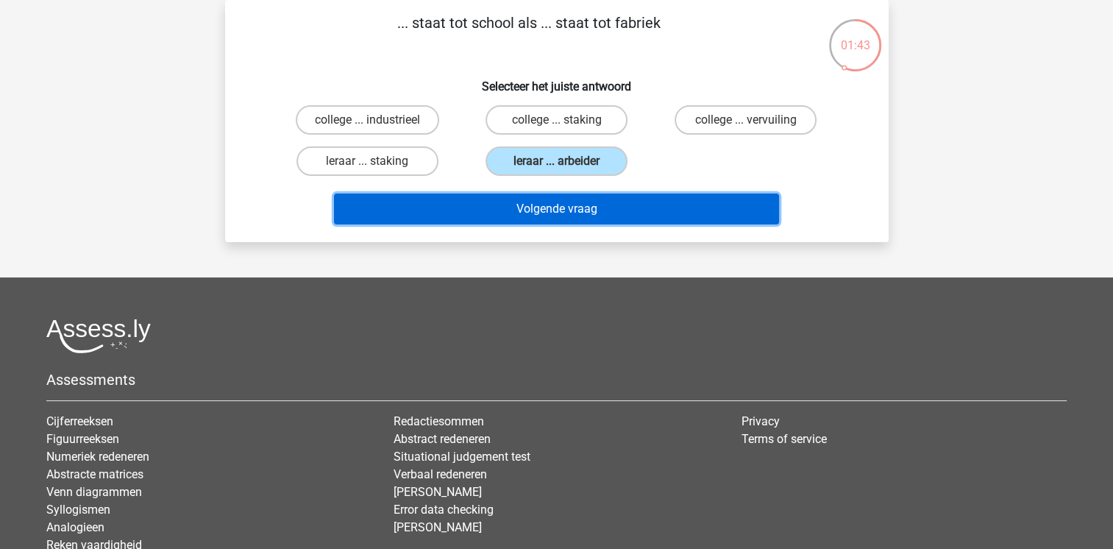
click at [697, 212] on button "Volgende vraag" at bounding box center [556, 208] width 445 height 31
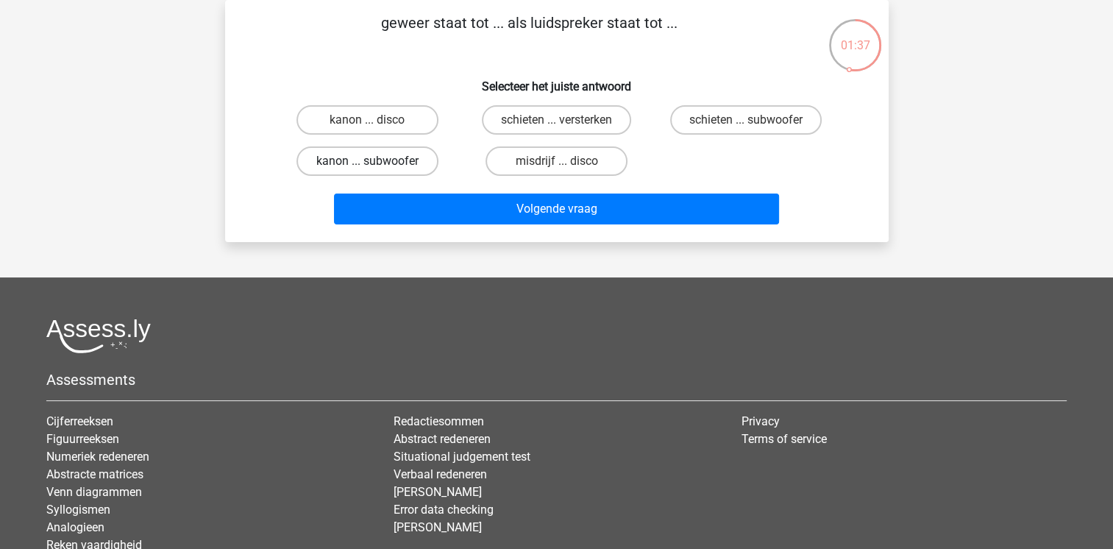
click at [380, 159] on label "kanon ... subwoofer" at bounding box center [367, 160] width 142 height 29
click at [377, 161] on input "kanon ... subwoofer" at bounding box center [372, 166] width 10 height 10
radio input "true"
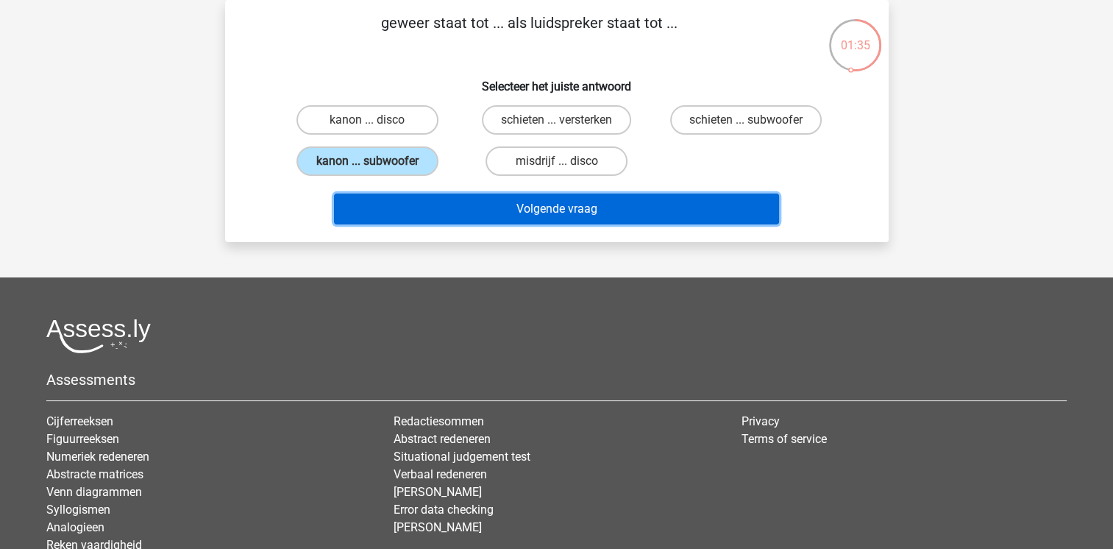
click at [699, 208] on button "Volgende vraag" at bounding box center [556, 208] width 445 height 31
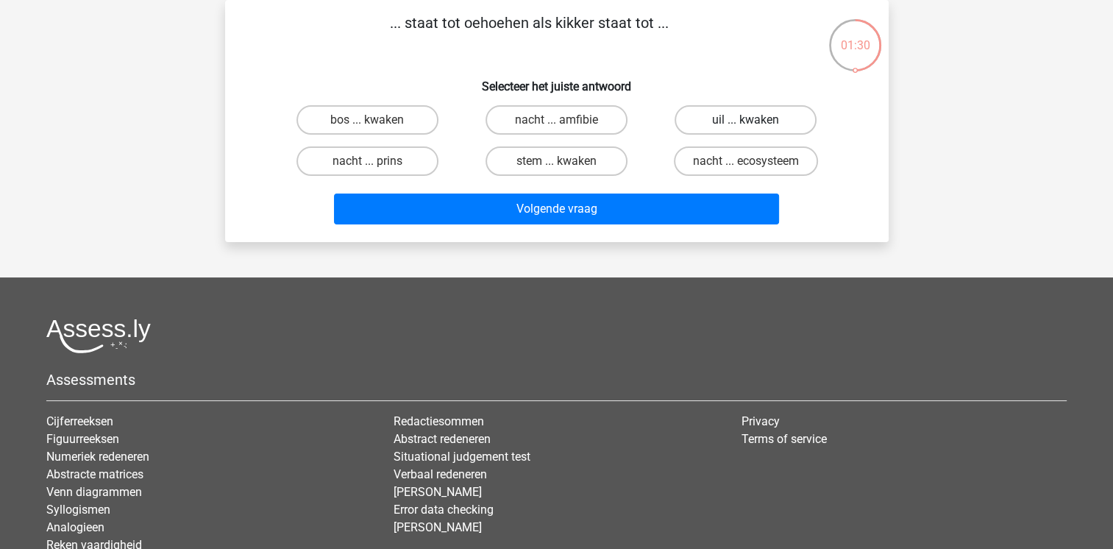
click at [714, 128] on label "uil ... kwaken" at bounding box center [746, 119] width 142 height 29
click at [746, 128] on input "uil ... kwaken" at bounding box center [751, 125] width 10 height 10
radio input "true"
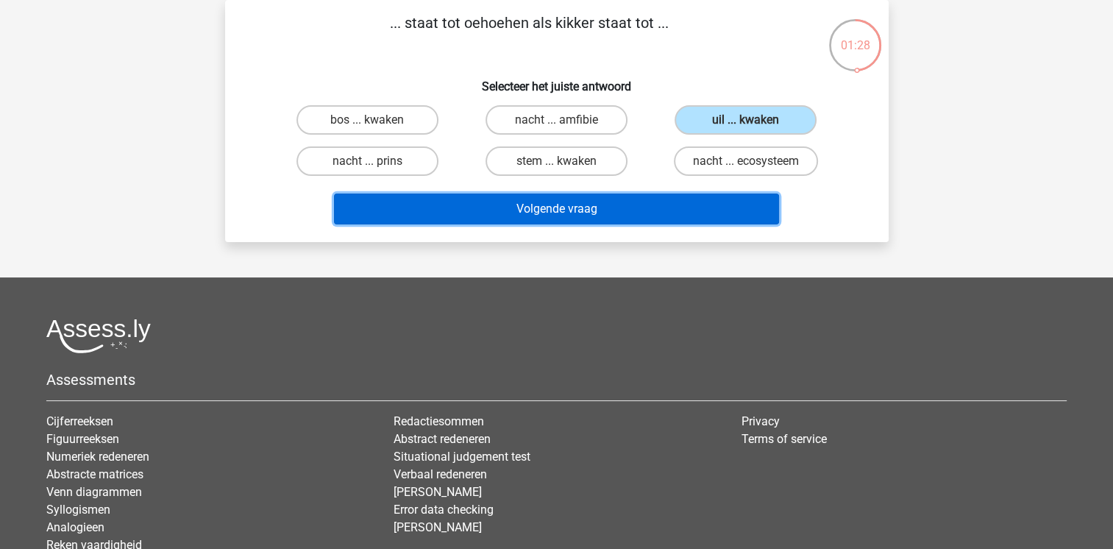
click at [636, 217] on button "Volgende vraag" at bounding box center [556, 208] width 445 height 31
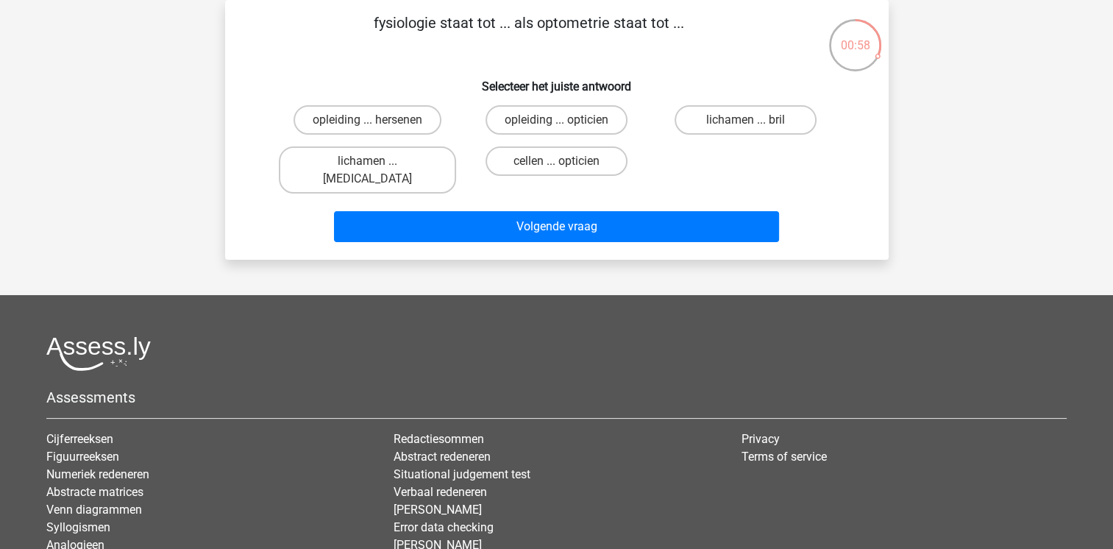
click at [557, 161] on input "cellen ... opticien" at bounding box center [561, 166] width 10 height 10
radio input "true"
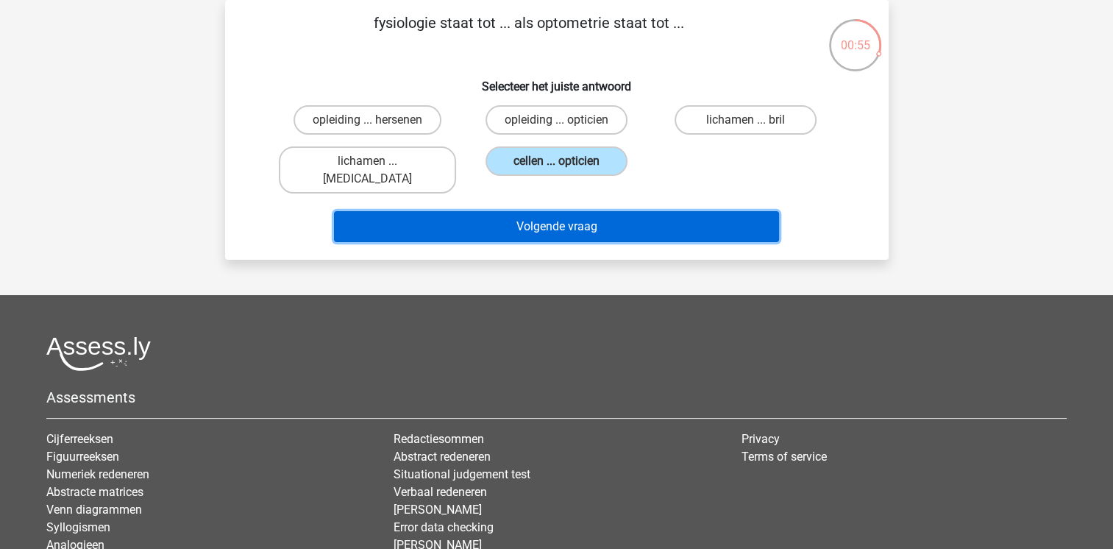
click at [683, 211] on button "Volgende vraag" at bounding box center [556, 226] width 445 height 31
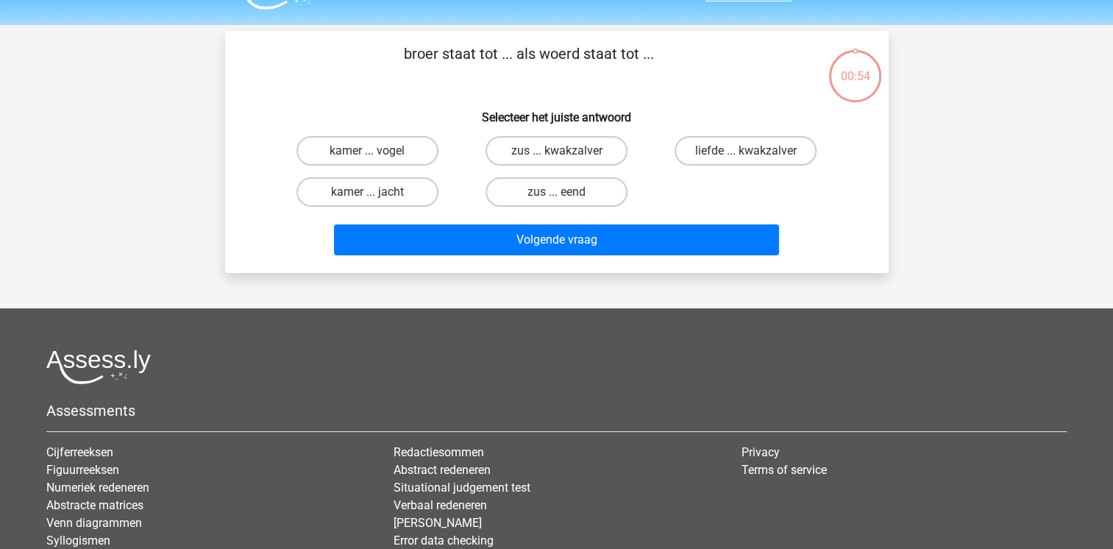
scroll to position [29, 0]
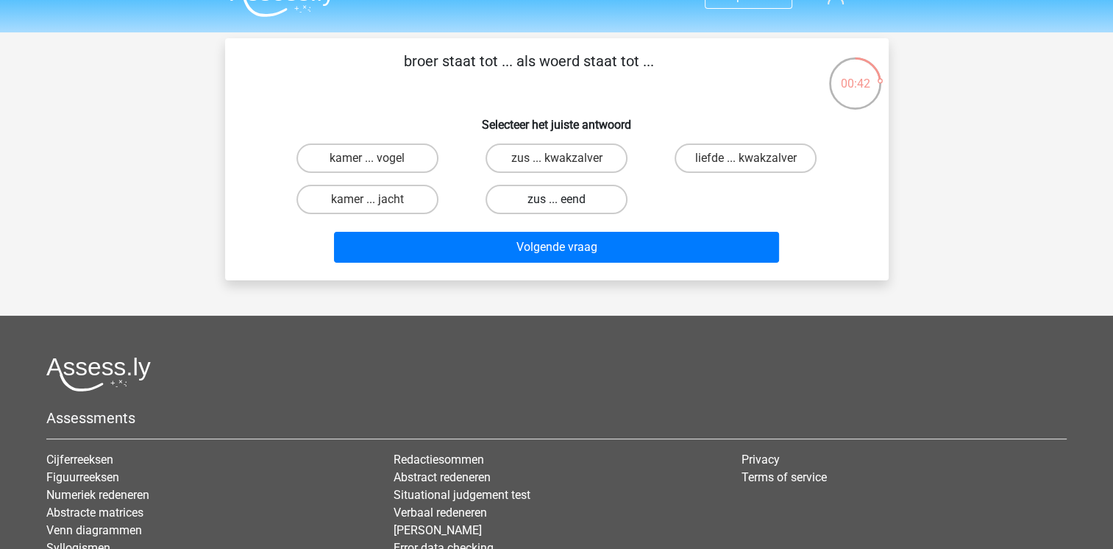
click at [521, 196] on label "zus ... eend" at bounding box center [556, 199] width 142 height 29
click at [556, 199] on input "zus ... eend" at bounding box center [561, 204] width 10 height 10
radio input "true"
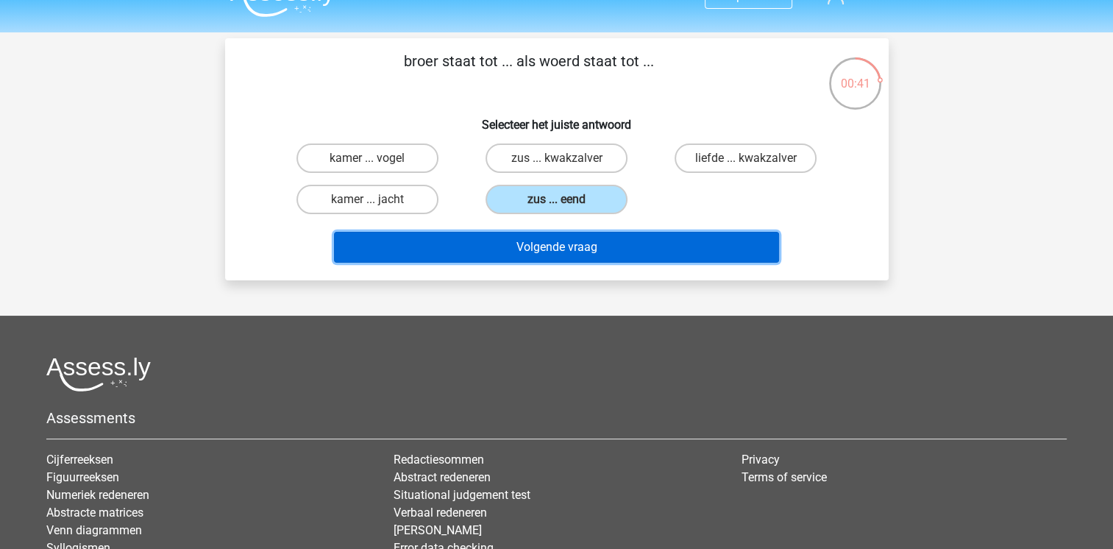
click at [599, 243] on button "Volgende vraag" at bounding box center [556, 247] width 445 height 31
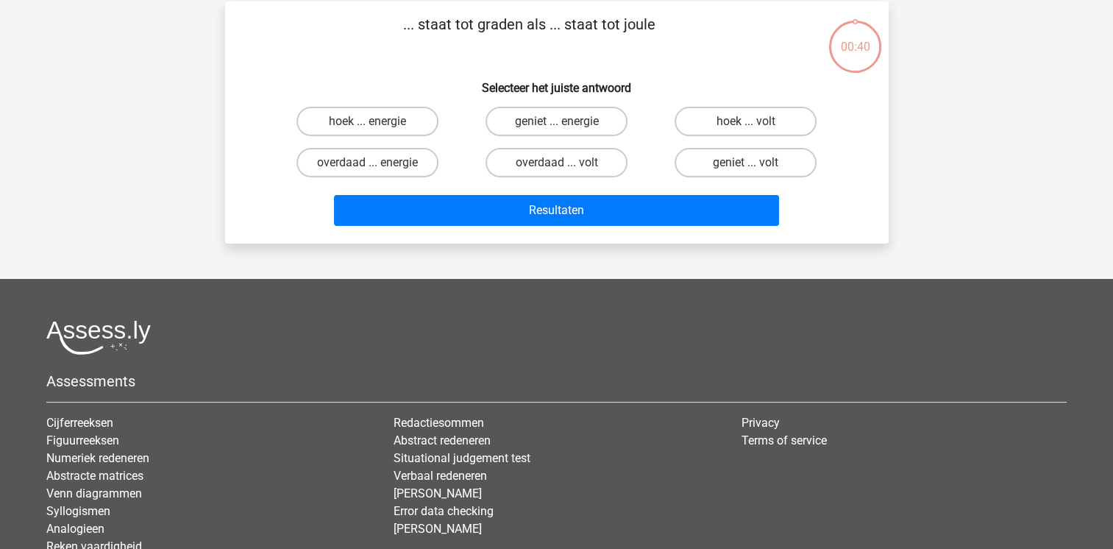
scroll to position [68, 0]
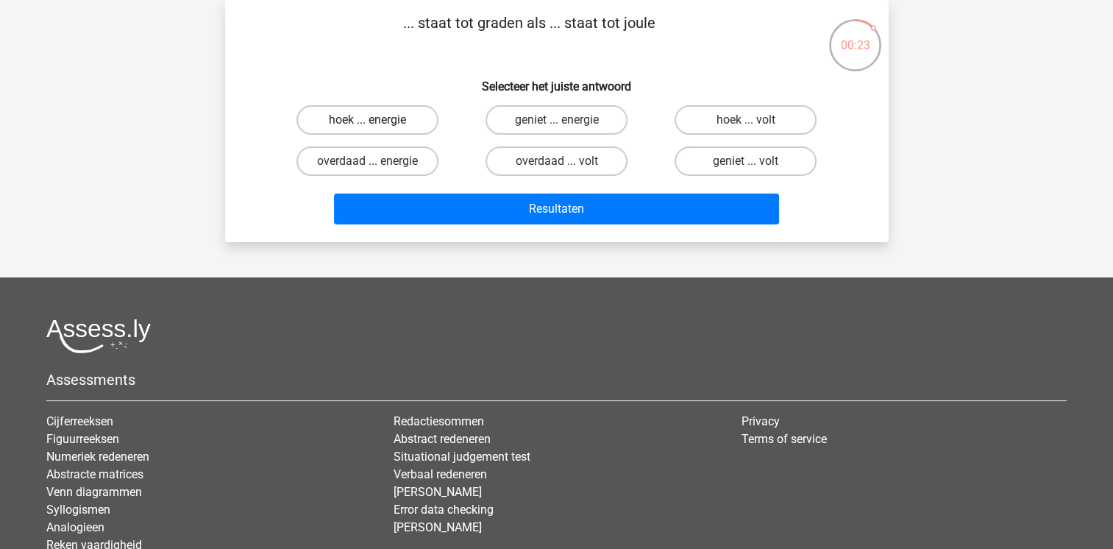
click at [357, 115] on label "hoek ... energie" at bounding box center [367, 119] width 142 height 29
click at [367, 120] on input "hoek ... energie" at bounding box center [372, 125] width 10 height 10
radio input "true"
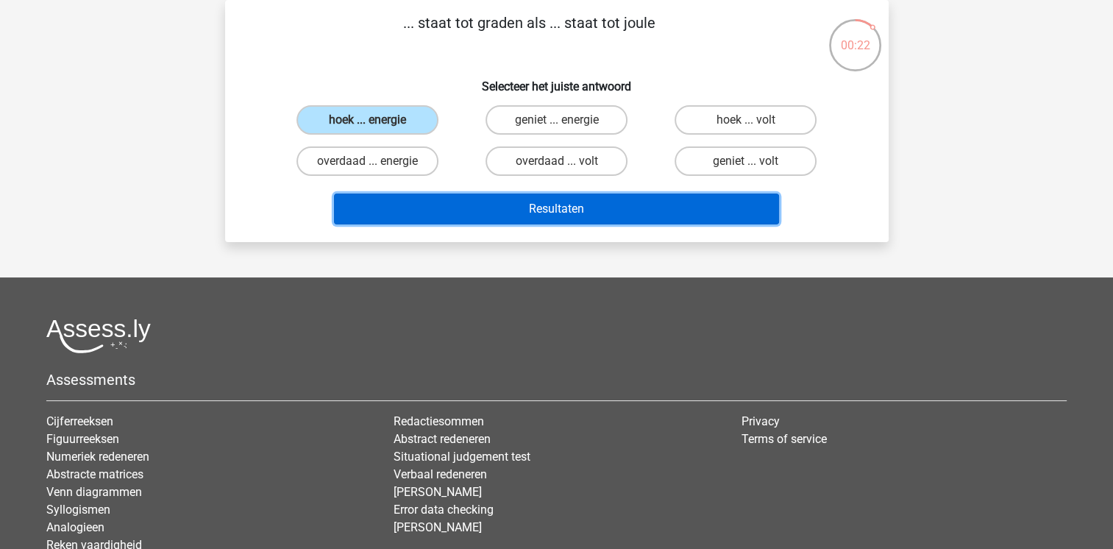
click at [553, 207] on button "Resultaten" at bounding box center [556, 208] width 445 height 31
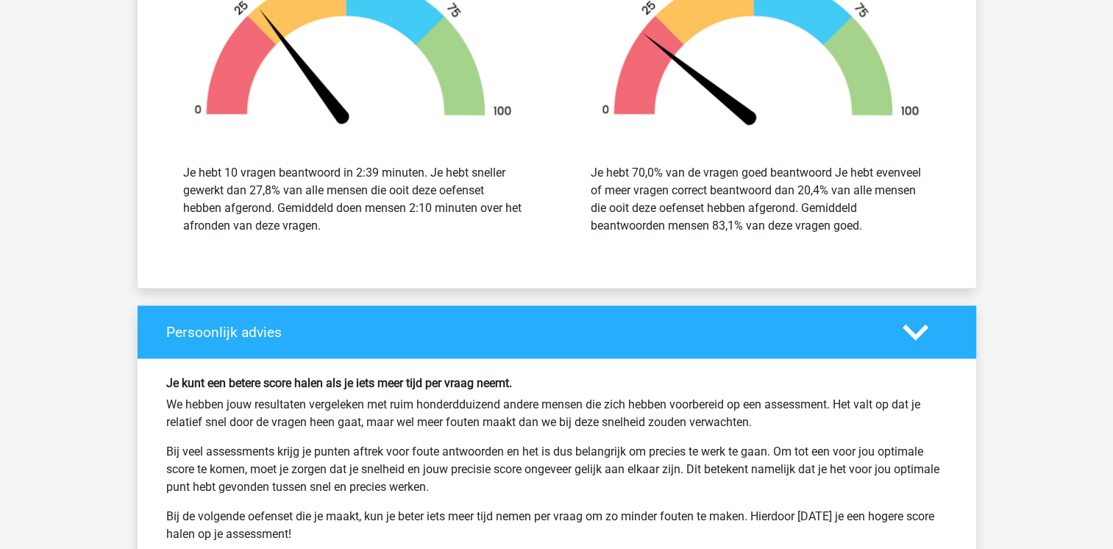
scroll to position [2027, 0]
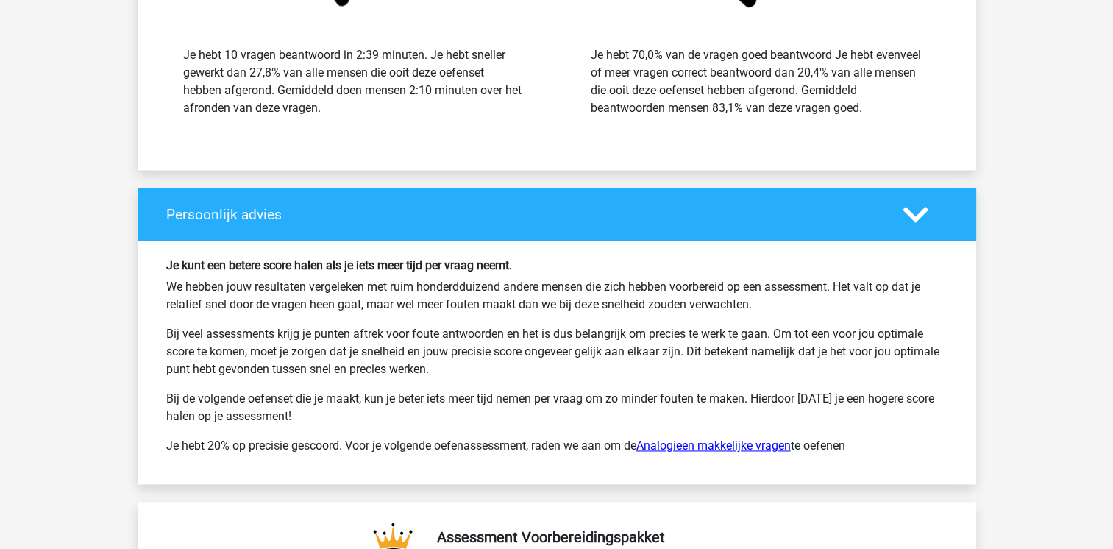
click at [727, 446] on link "Analogieen makkelijke vragen" at bounding box center [713, 445] width 154 height 14
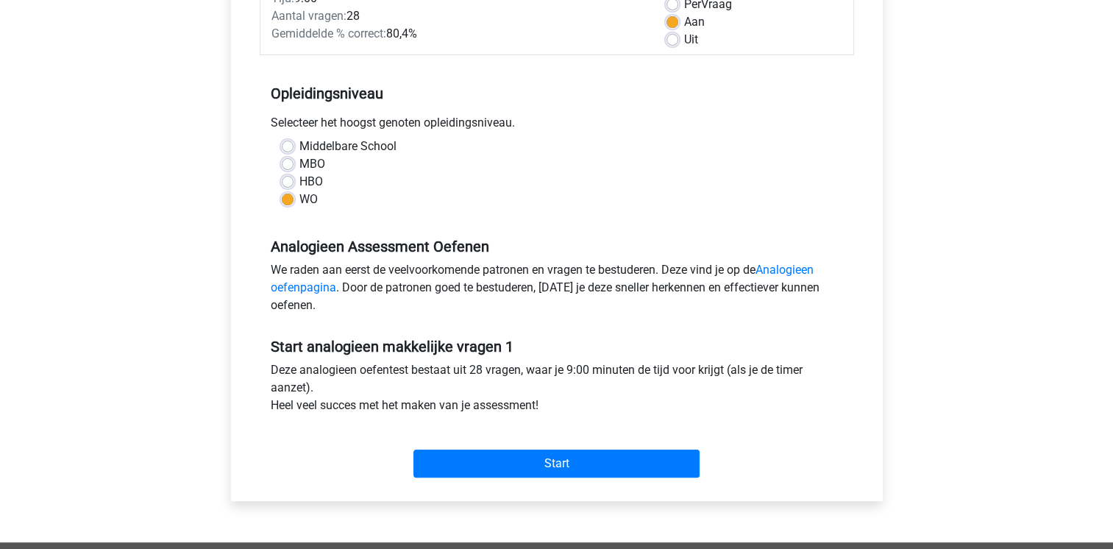
scroll to position [232, 0]
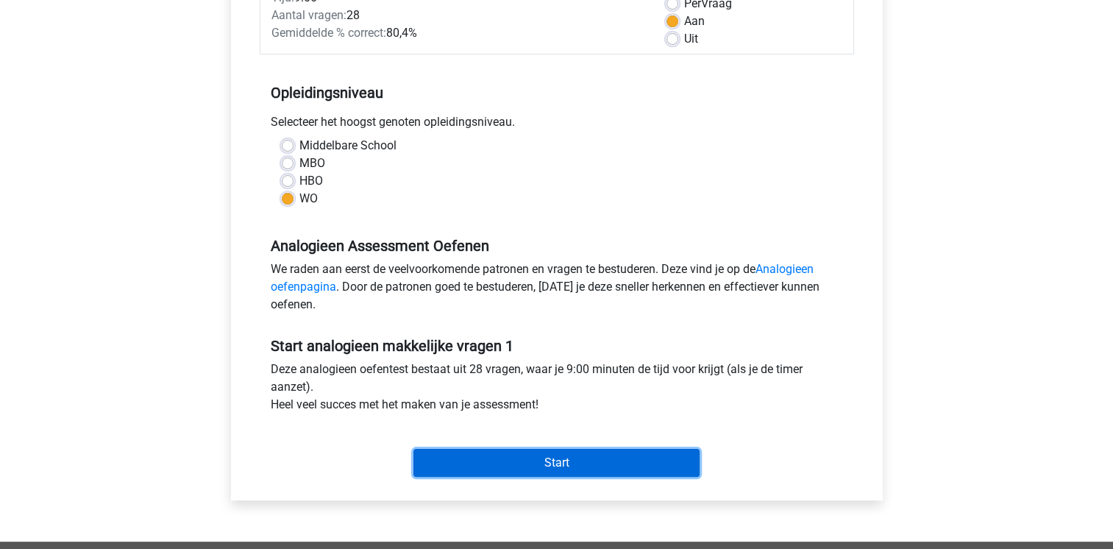
click at [619, 463] on input "Start" at bounding box center [556, 463] width 286 height 28
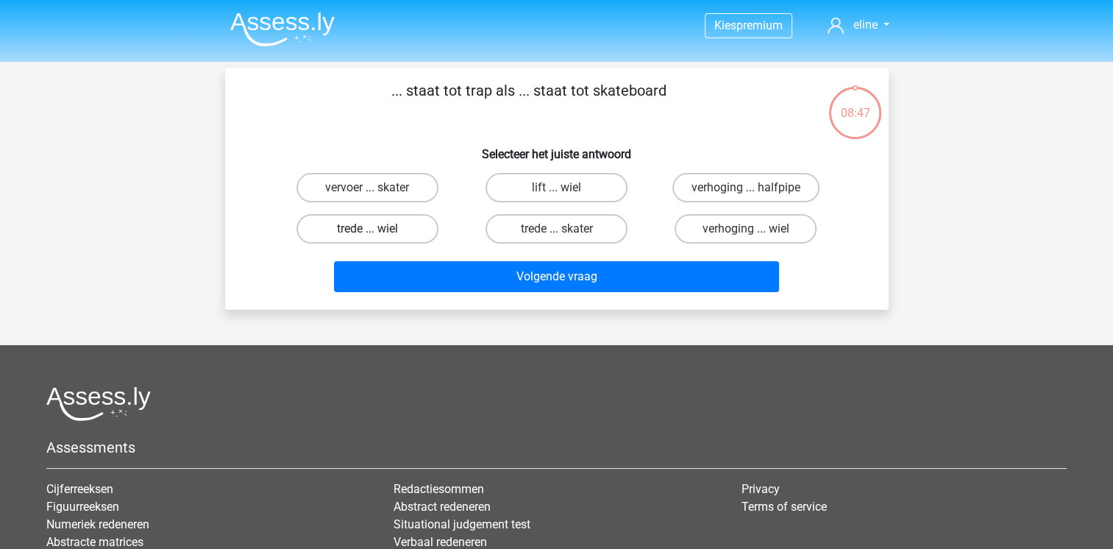
click at [377, 228] on label "trede ... wiel" at bounding box center [367, 228] width 142 height 29
click at [377, 229] on input "trede ... wiel" at bounding box center [372, 234] width 10 height 10
radio input "true"
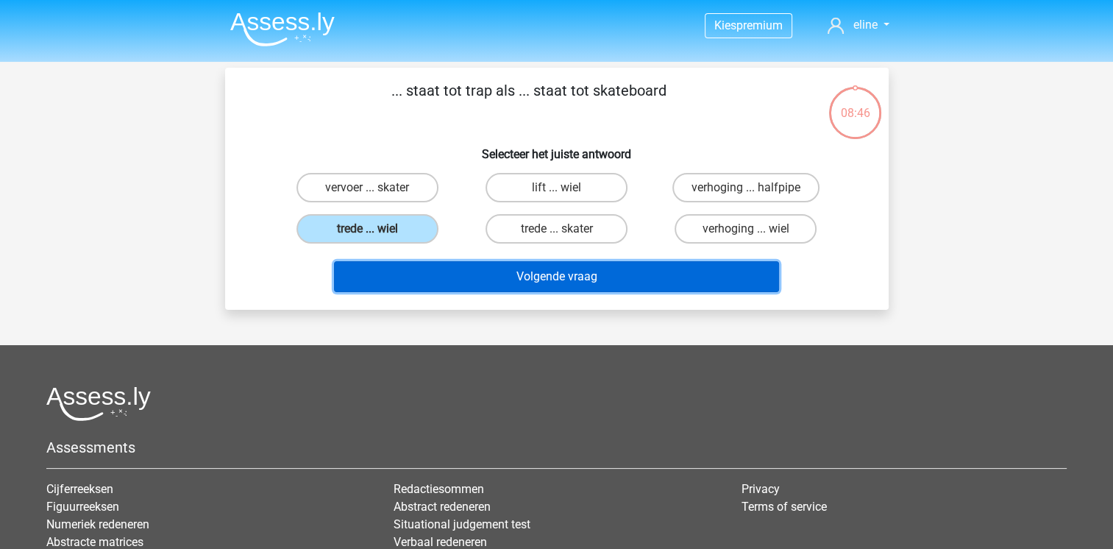
click at [519, 274] on button "Volgende vraag" at bounding box center [556, 276] width 445 height 31
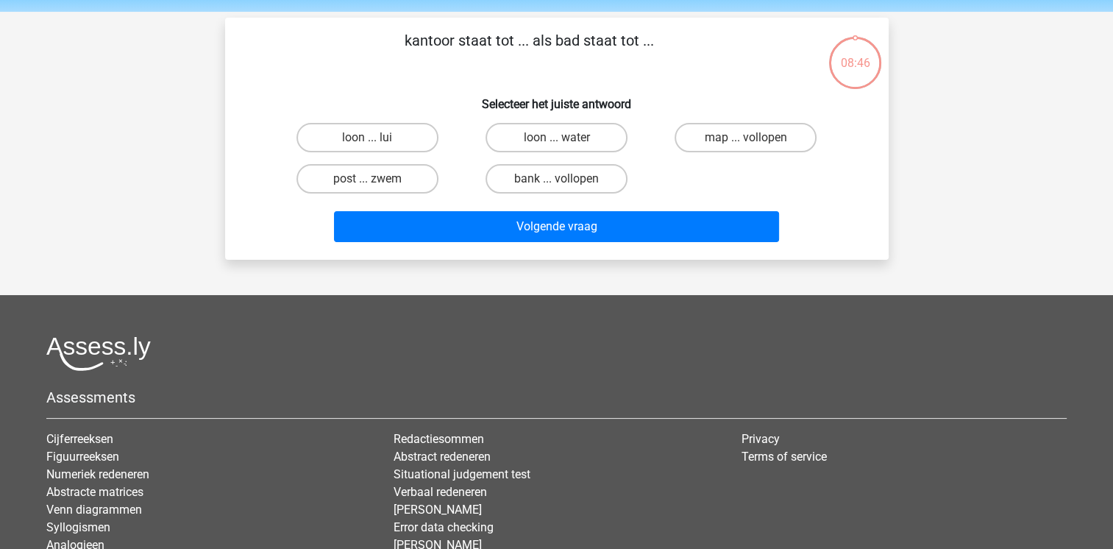
scroll to position [68, 0]
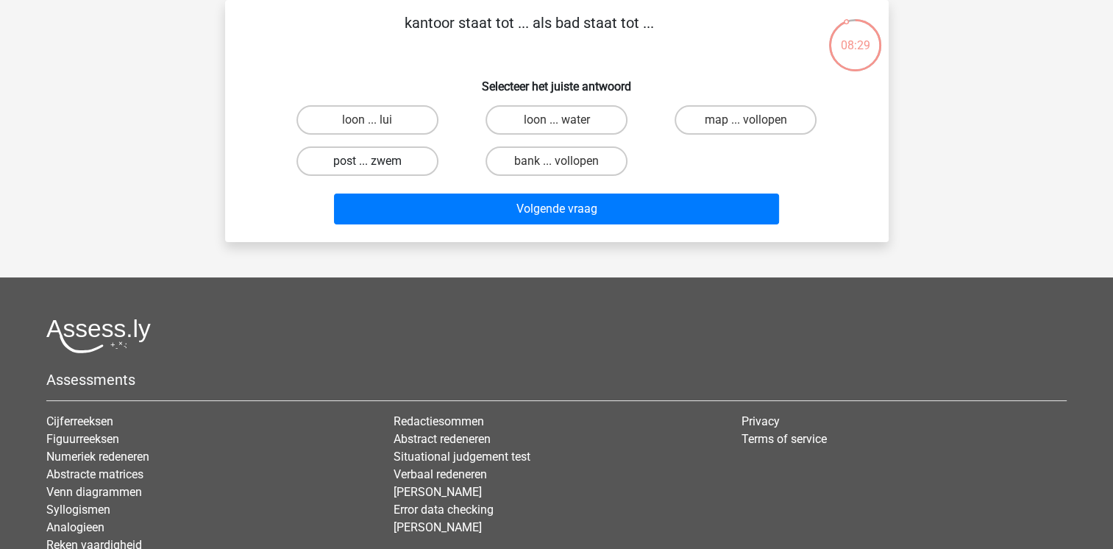
click at [370, 157] on label "post ... zwem" at bounding box center [367, 160] width 142 height 29
click at [370, 161] on input "post ... zwem" at bounding box center [372, 166] width 10 height 10
radio input "true"
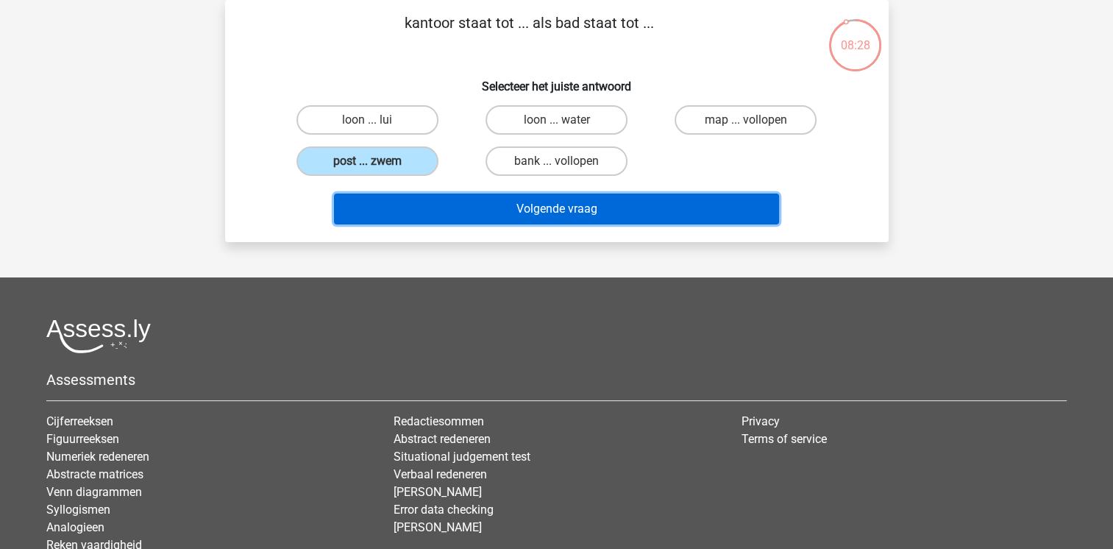
click at [510, 202] on button "Volgende vraag" at bounding box center [556, 208] width 445 height 31
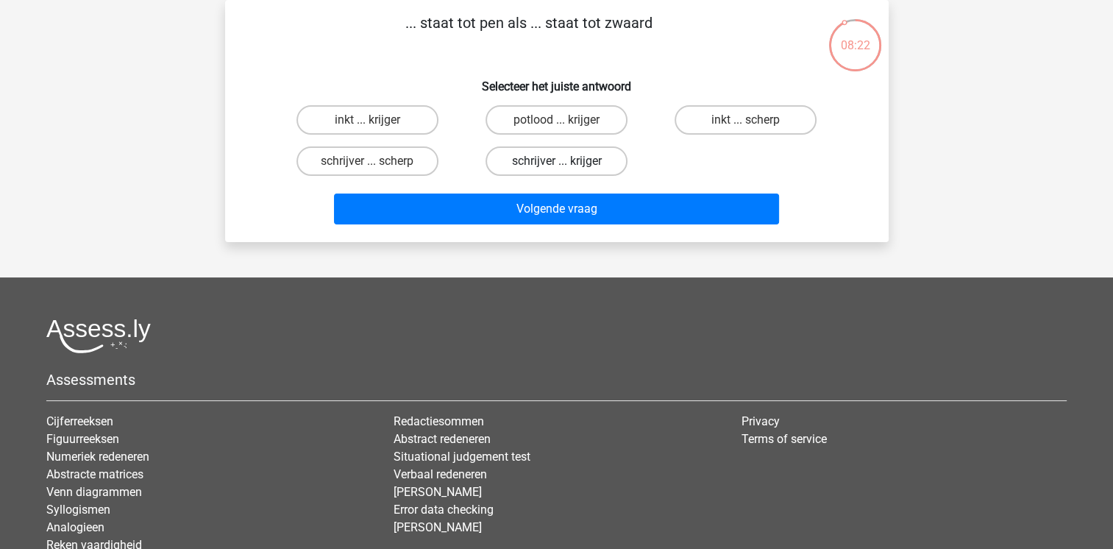
click at [575, 172] on label "schrijver ... krijger" at bounding box center [556, 160] width 142 height 29
click at [566, 171] on input "schrijver ... krijger" at bounding box center [561, 166] width 10 height 10
radio input "true"
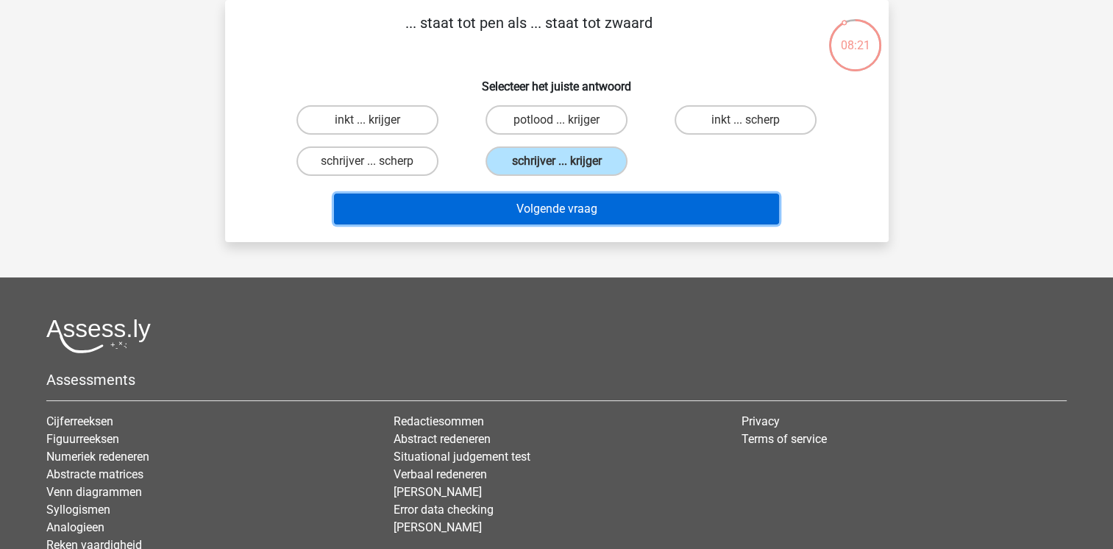
click at [615, 206] on button "Volgende vraag" at bounding box center [556, 208] width 445 height 31
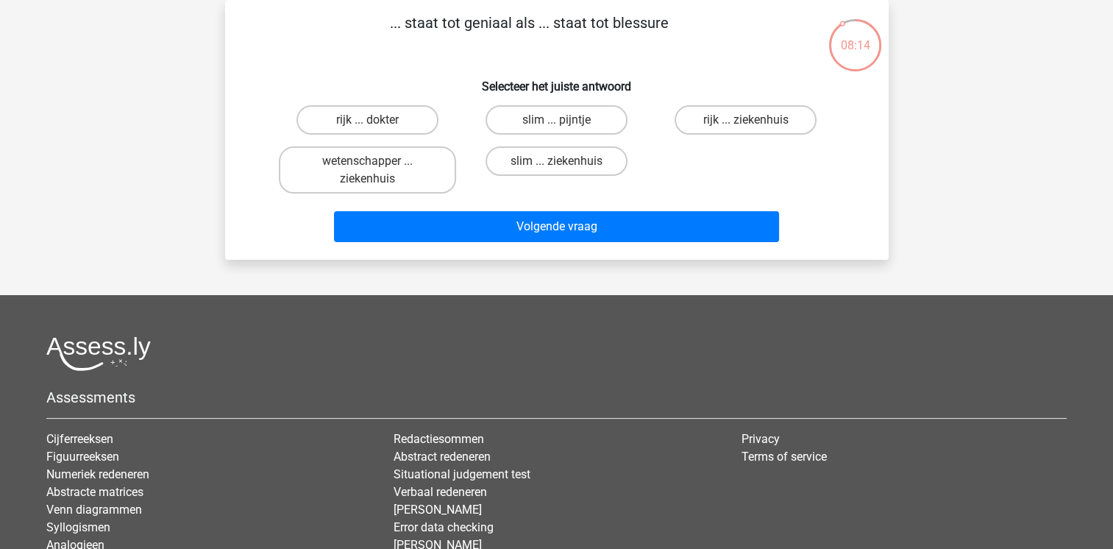
click at [559, 120] on input "slim ... pijntje" at bounding box center [561, 125] width 10 height 10
radio input "true"
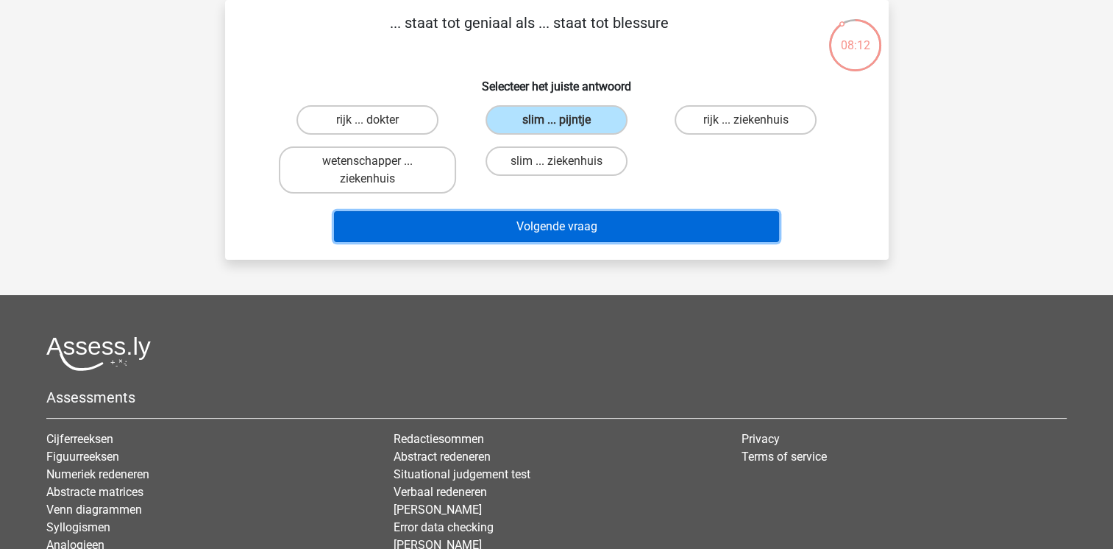
click at [513, 229] on button "Volgende vraag" at bounding box center [556, 226] width 445 height 31
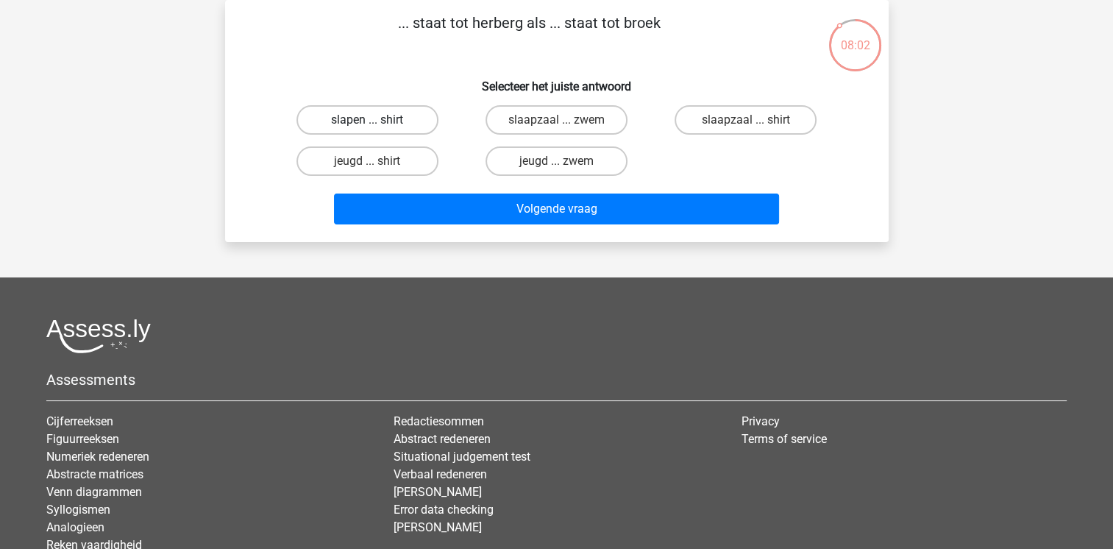
click at [382, 116] on label "slapen ... shirt" at bounding box center [367, 119] width 142 height 29
click at [377, 120] on input "slapen ... shirt" at bounding box center [372, 125] width 10 height 10
radio input "true"
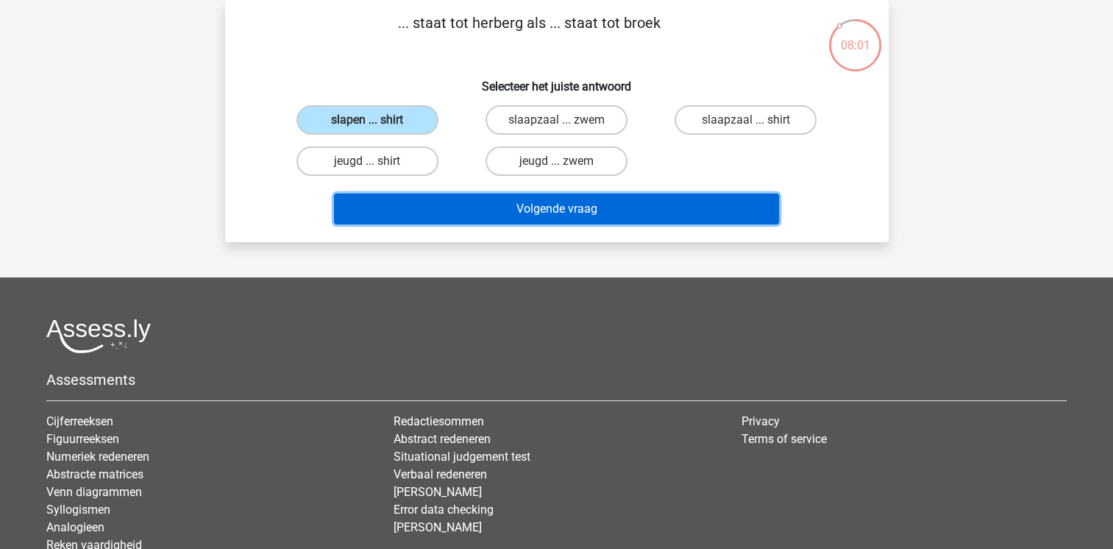
click at [576, 216] on button "Volgende vraag" at bounding box center [556, 208] width 445 height 31
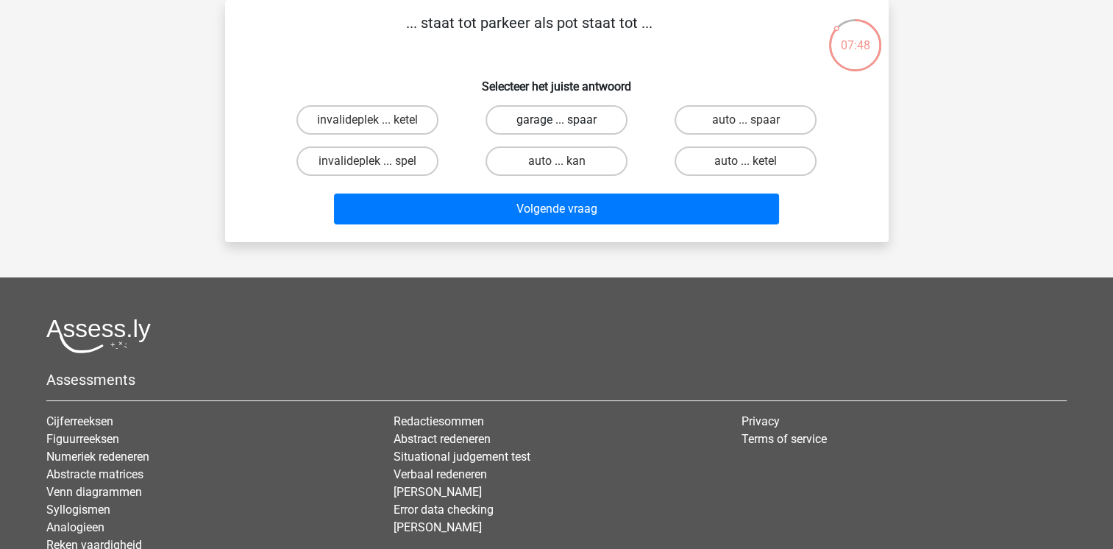
click at [583, 115] on label "garage ... spaar" at bounding box center [556, 119] width 142 height 29
click at [566, 120] on input "garage ... spaar" at bounding box center [561, 125] width 10 height 10
radio input "true"
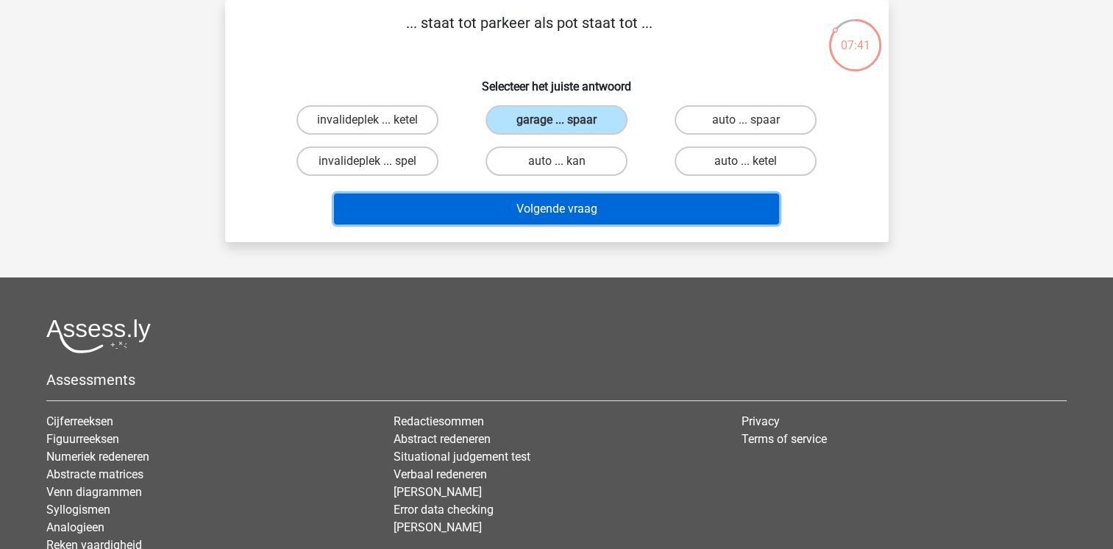
click at [555, 215] on button "Volgende vraag" at bounding box center [556, 208] width 445 height 31
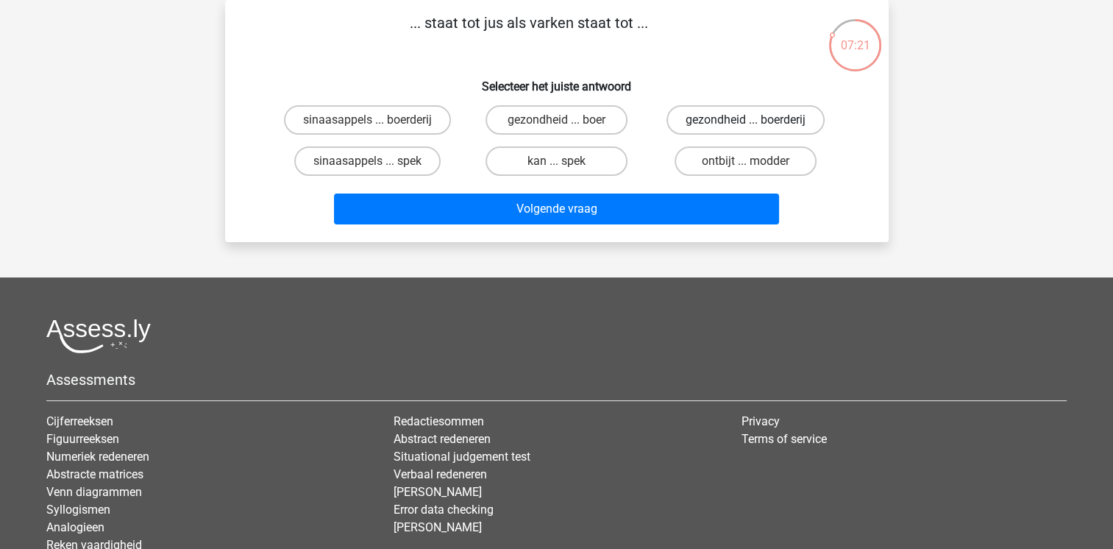
click at [763, 127] on label "gezondheid ... boerderij" at bounding box center [745, 119] width 158 height 29
click at [755, 127] on input "gezondheid ... boerderij" at bounding box center [751, 125] width 10 height 10
radio input "true"
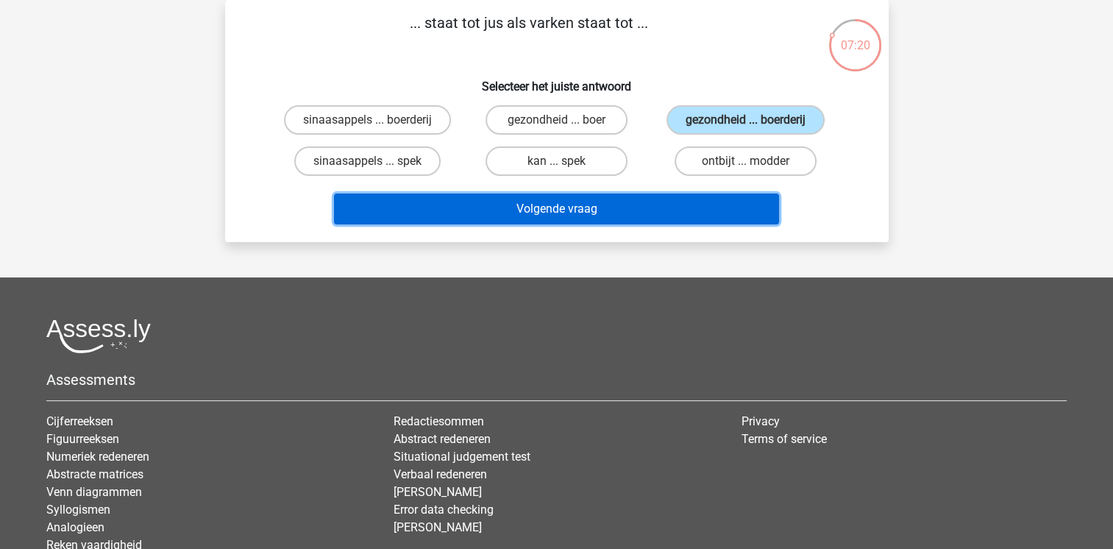
click at [644, 213] on button "Volgende vraag" at bounding box center [556, 208] width 445 height 31
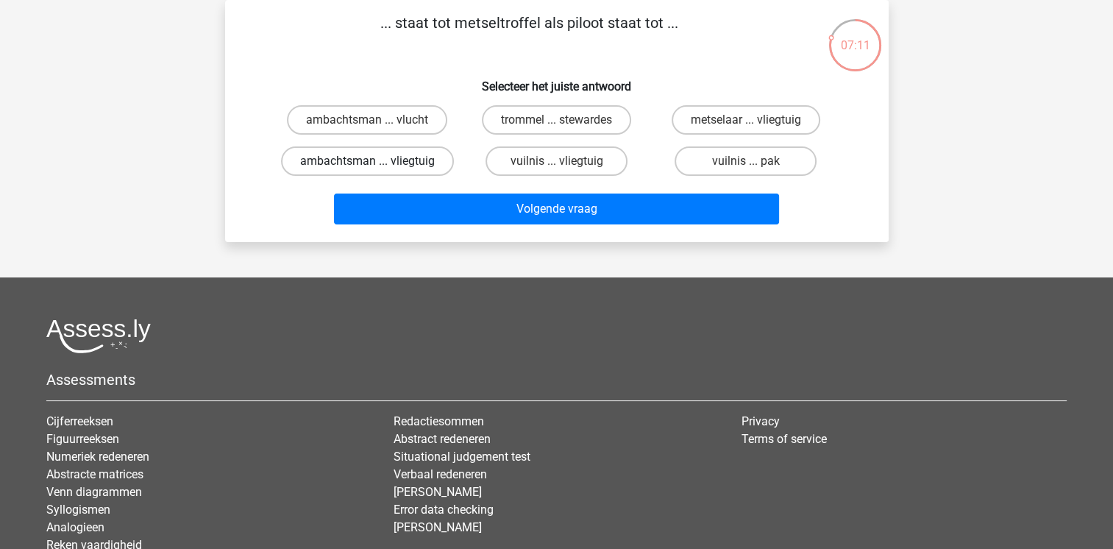
click at [349, 162] on label "ambachtsman ... vliegtuig" at bounding box center [367, 160] width 173 height 29
click at [367, 162] on input "ambachtsman ... vliegtuig" at bounding box center [372, 166] width 10 height 10
radio input "true"
click at [764, 117] on label "metselaar ... vliegtuig" at bounding box center [746, 119] width 149 height 29
click at [755, 120] on input "metselaar ... vliegtuig" at bounding box center [751, 125] width 10 height 10
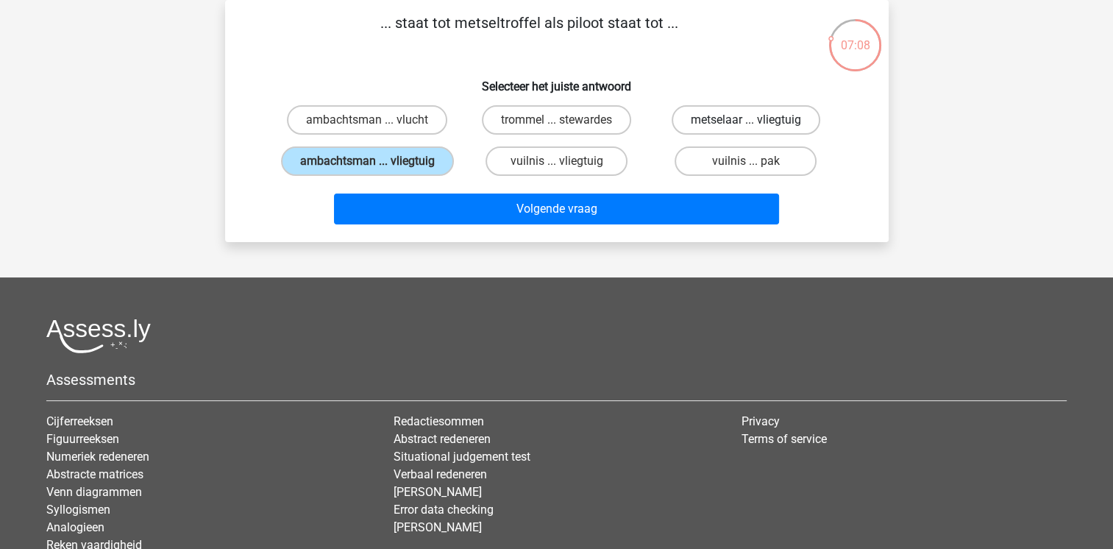
radio input "true"
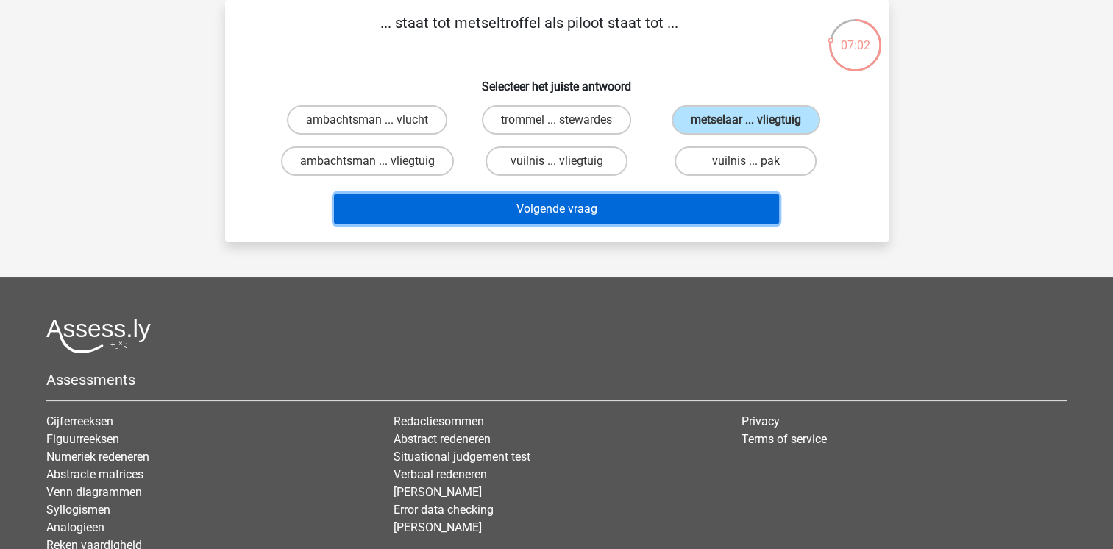
click at [668, 204] on button "Volgende vraag" at bounding box center [556, 208] width 445 height 31
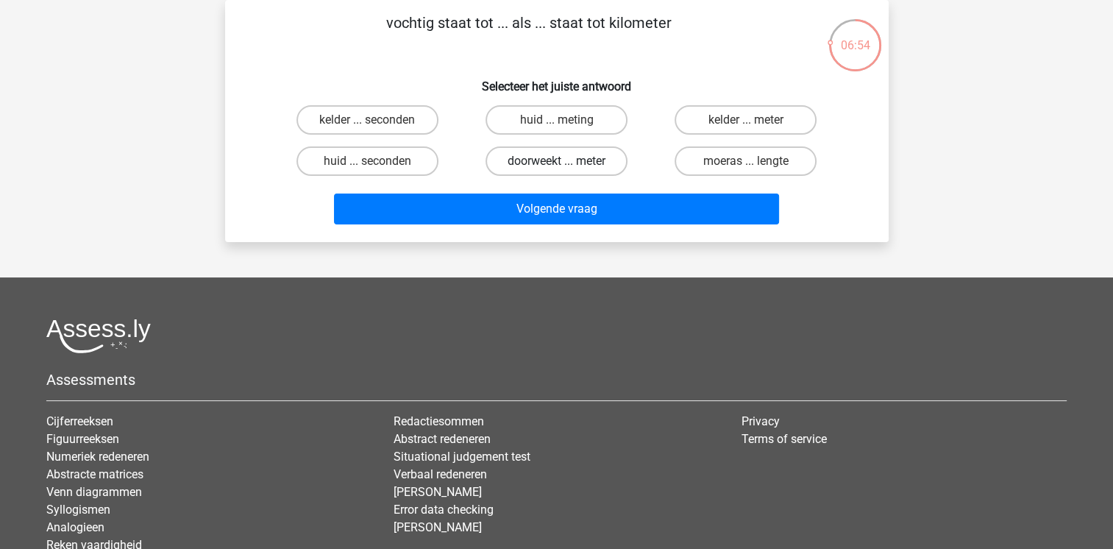
click at [570, 159] on label "doorweekt ... meter" at bounding box center [556, 160] width 142 height 29
click at [566, 161] on input "doorweekt ... meter" at bounding box center [561, 166] width 10 height 10
radio input "true"
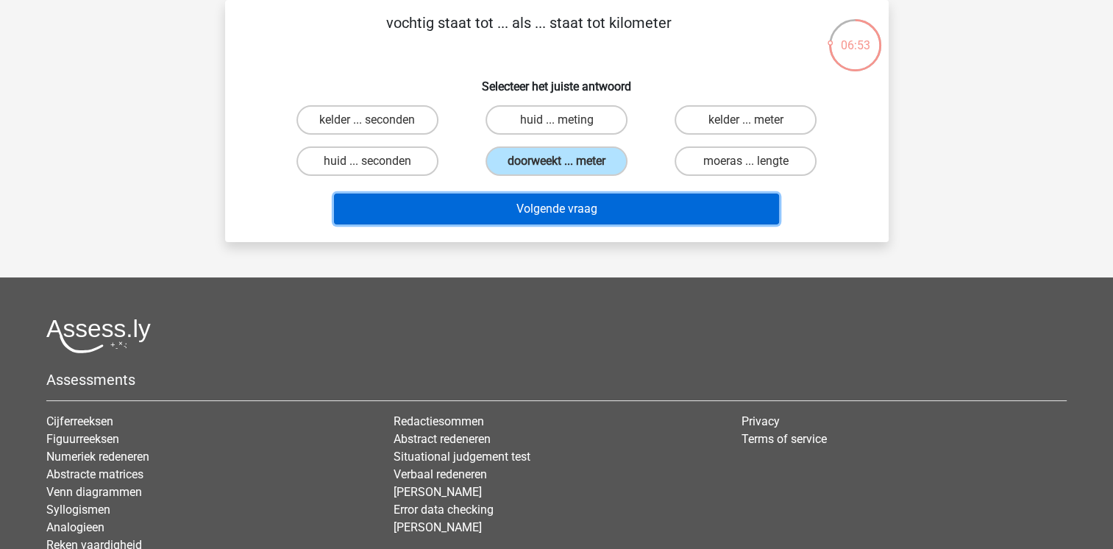
click at [619, 207] on button "Volgende vraag" at bounding box center [556, 208] width 445 height 31
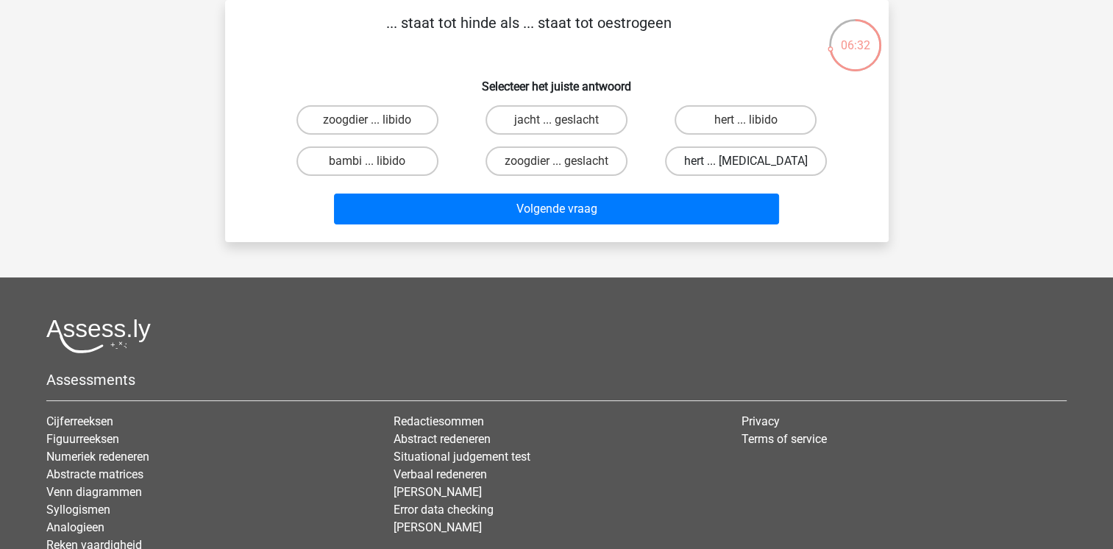
click at [762, 158] on label "hert ... testosteron" at bounding box center [746, 160] width 162 height 29
click at [755, 161] on input "hert ... testosteron" at bounding box center [751, 166] width 10 height 10
radio input "true"
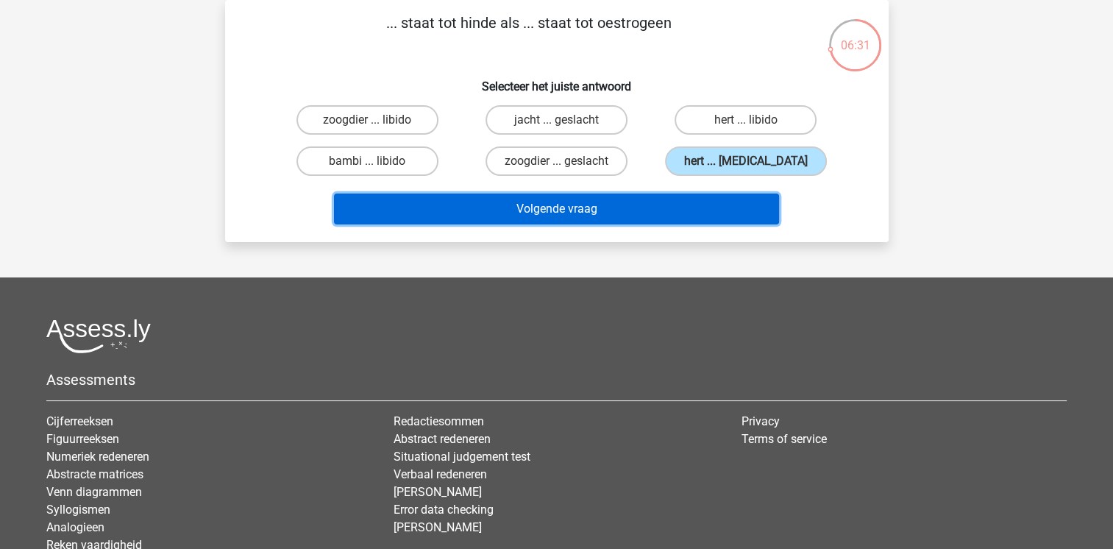
click at [650, 206] on button "Volgende vraag" at bounding box center [556, 208] width 445 height 31
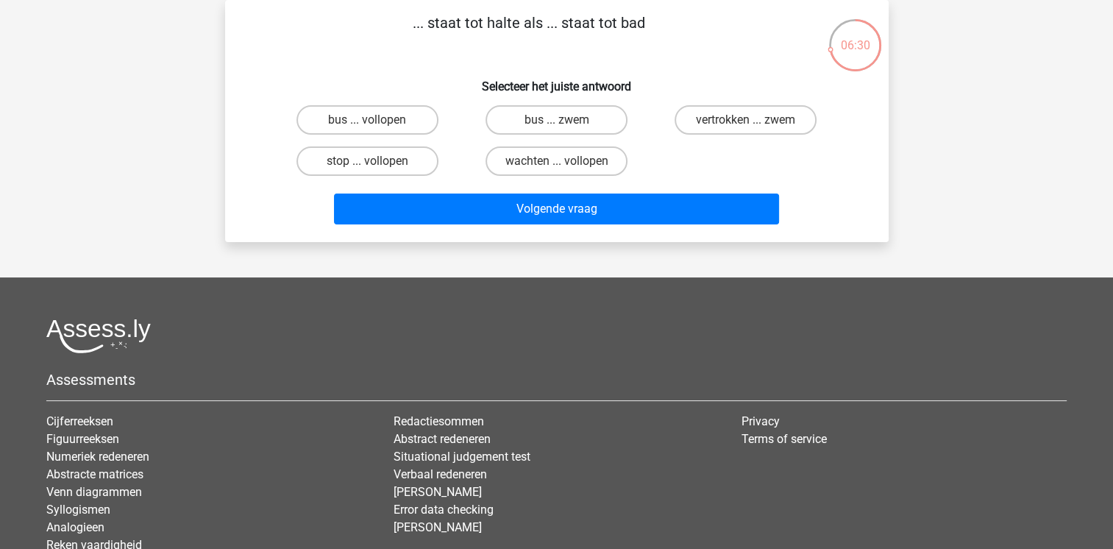
scroll to position [34, 0]
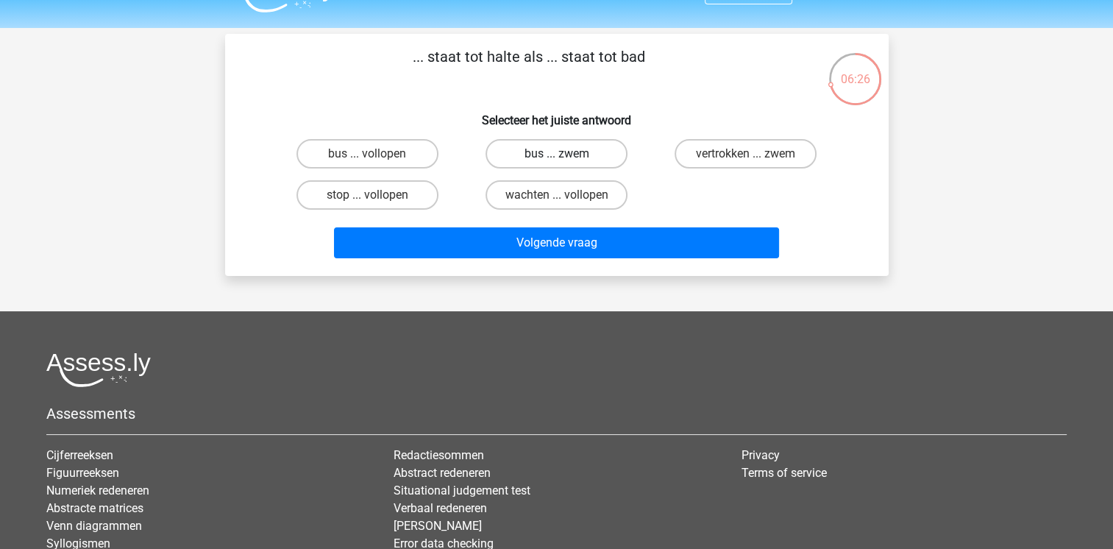
click at [589, 156] on label "bus ... zwem" at bounding box center [556, 153] width 142 height 29
click at [566, 156] on input "bus ... zwem" at bounding box center [561, 159] width 10 height 10
radio input "true"
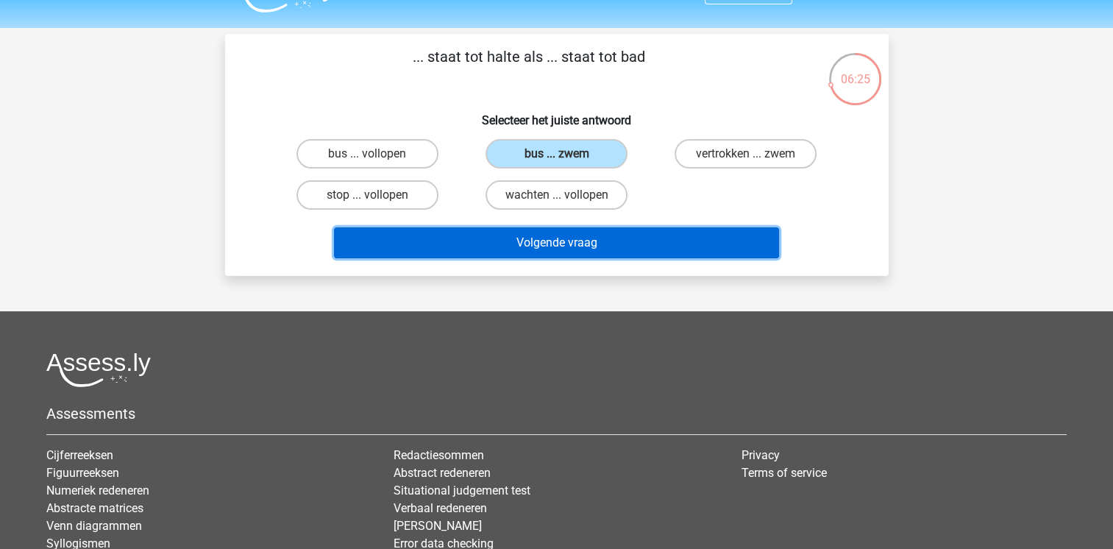
click at [665, 244] on button "Volgende vraag" at bounding box center [556, 242] width 445 height 31
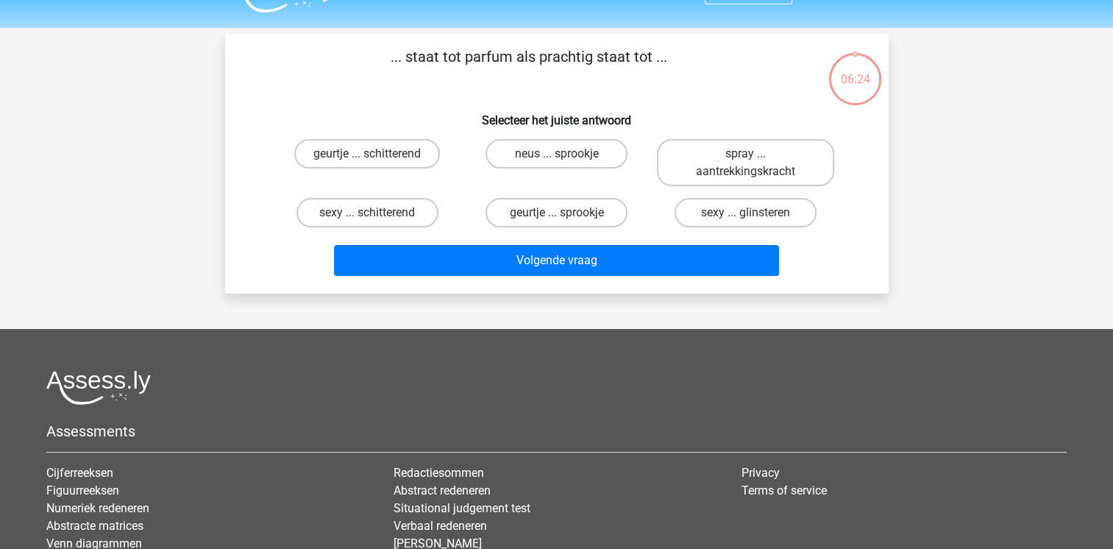
scroll to position [68, 0]
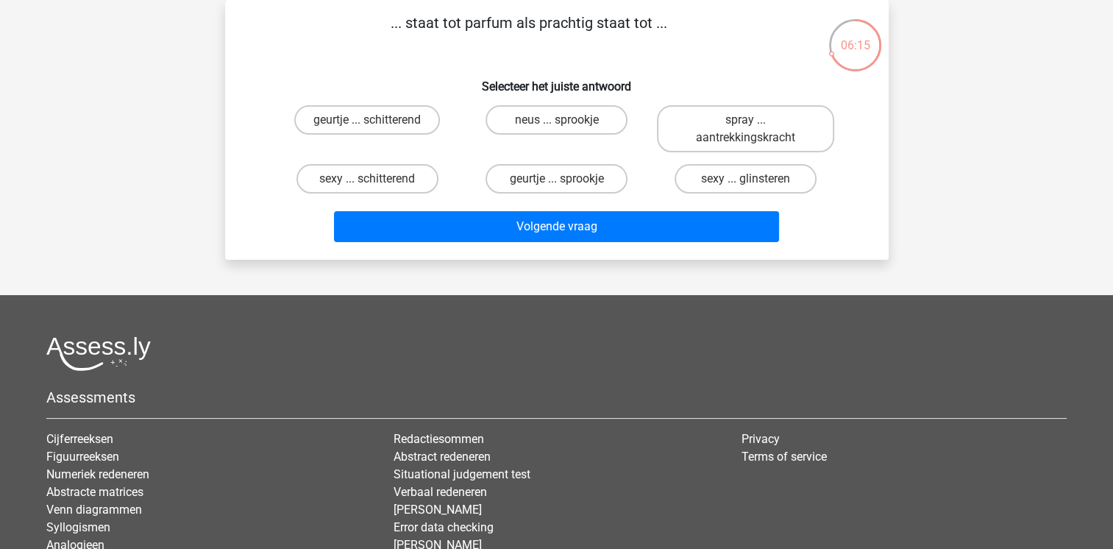
click at [368, 125] on input "geurtje ... schitterend" at bounding box center [372, 125] width 10 height 10
radio input "true"
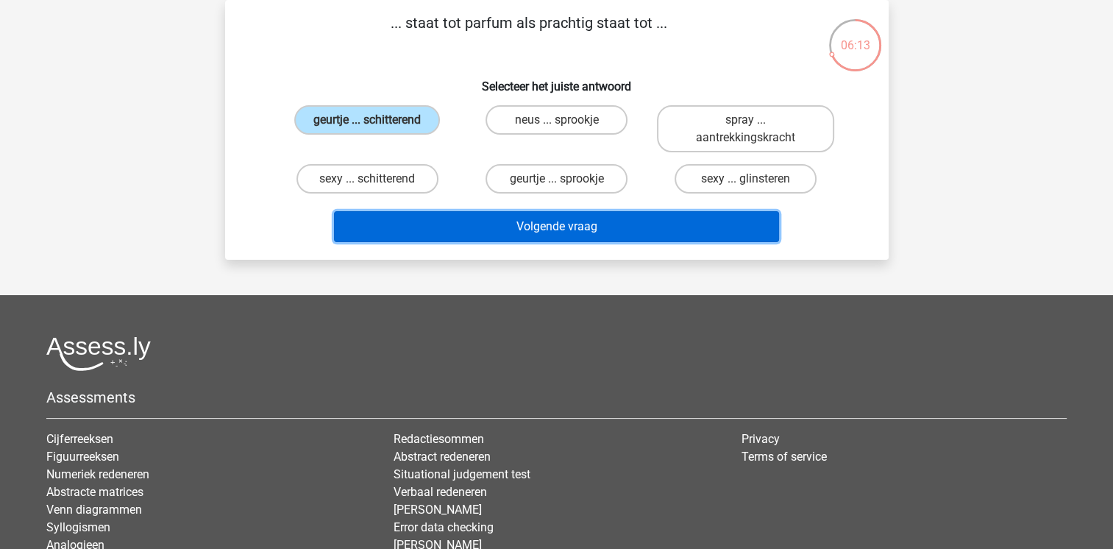
click at [544, 228] on button "Volgende vraag" at bounding box center [556, 226] width 445 height 31
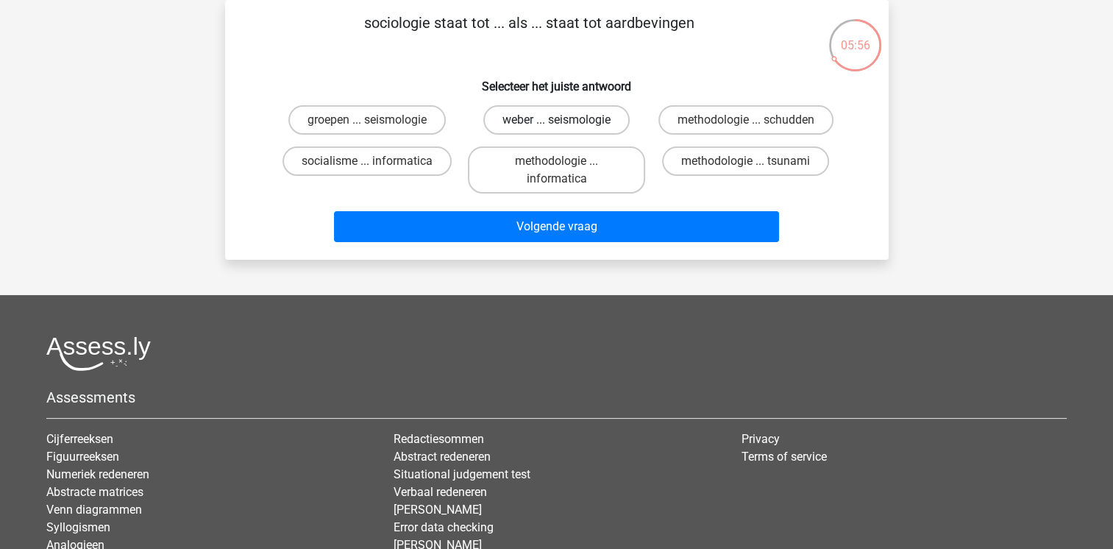
click at [530, 121] on label "weber ... seismologie" at bounding box center [556, 119] width 146 height 29
click at [556, 121] on input "weber ... seismologie" at bounding box center [561, 125] width 10 height 10
radio input "true"
click at [792, 168] on label "methodologie ... tsunami" at bounding box center [745, 160] width 167 height 29
click at [755, 168] on input "methodologie ... tsunami" at bounding box center [751, 166] width 10 height 10
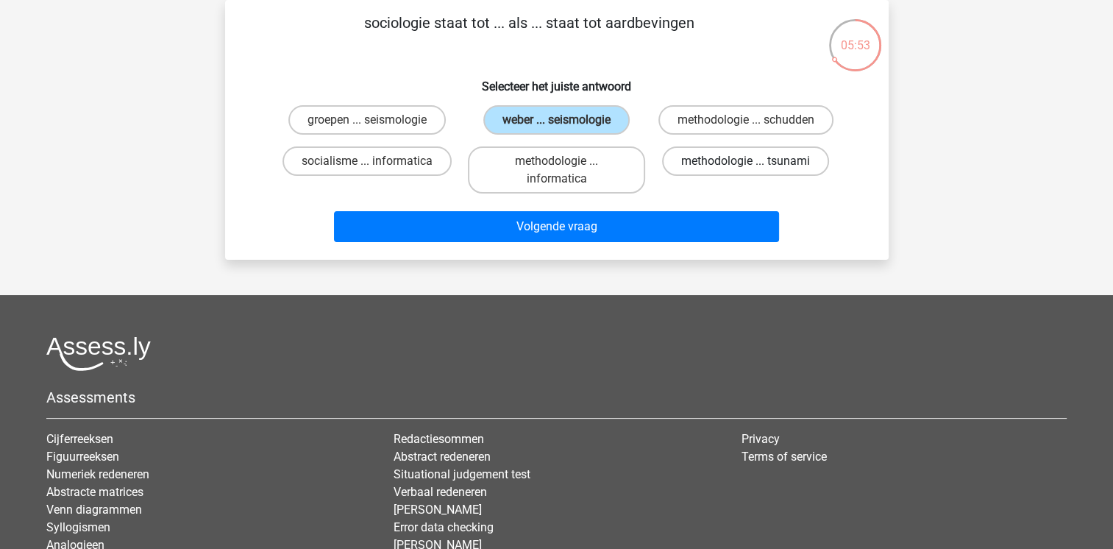
radio input "true"
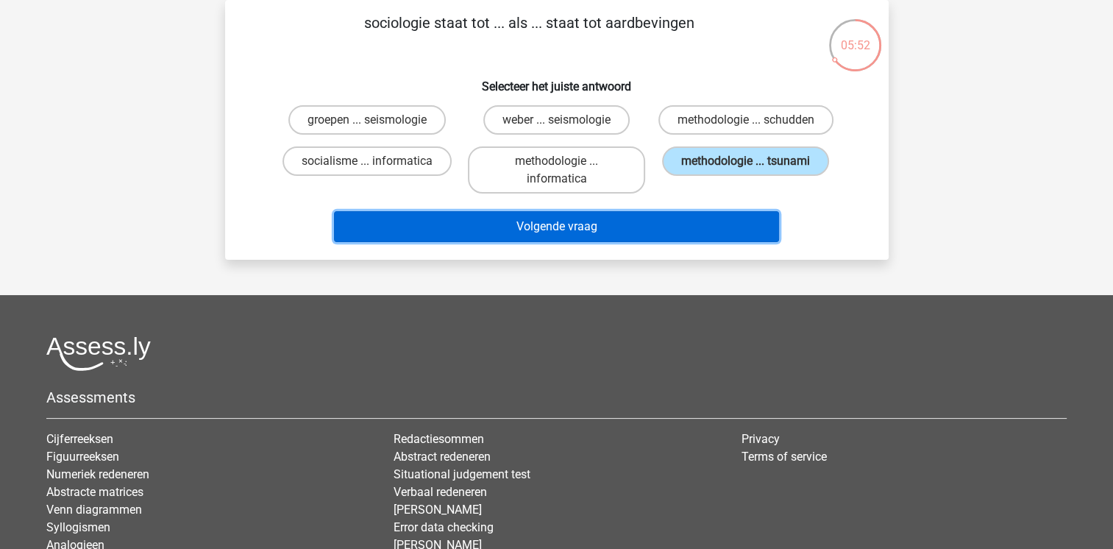
click at [663, 225] on button "Volgende vraag" at bounding box center [556, 226] width 445 height 31
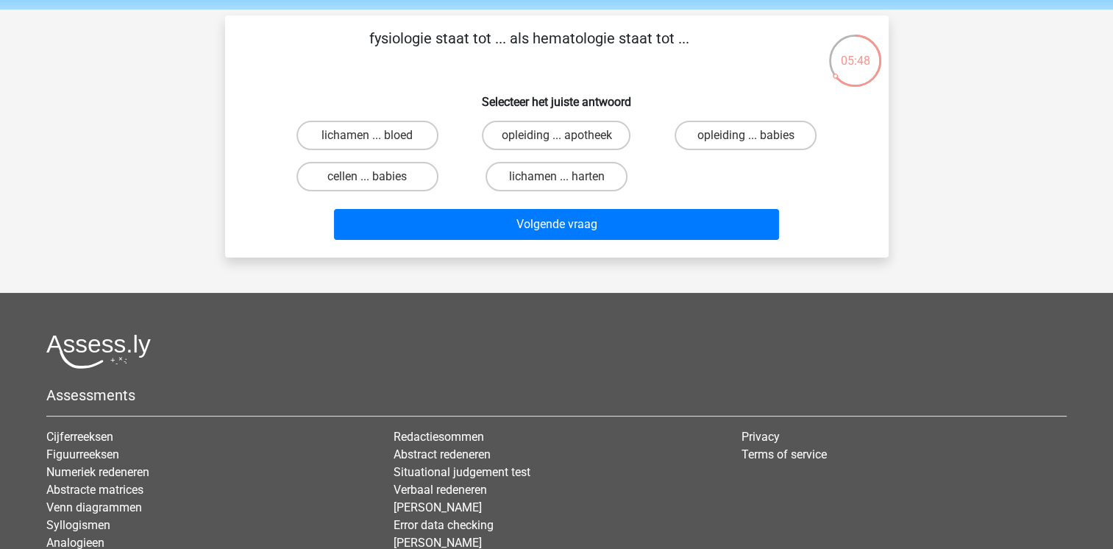
scroll to position [14, 0]
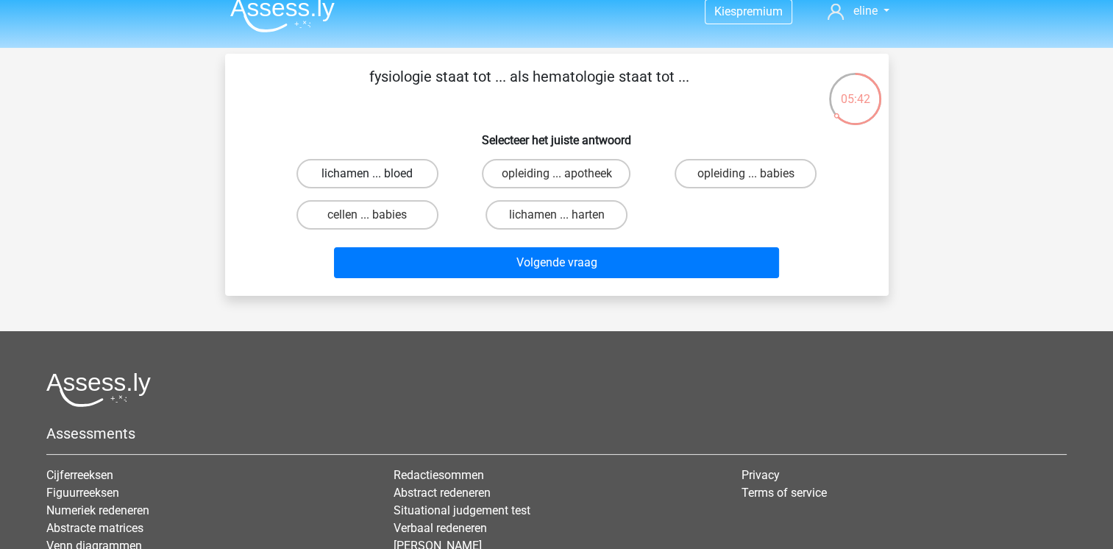
click at [359, 169] on label "lichamen ... bloed" at bounding box center [367, 173] width 142 height 29
click at [367, 174] on input "lichamen ... bloed" at bounding box center [372, 179] width 10 height 10
radio input "true"
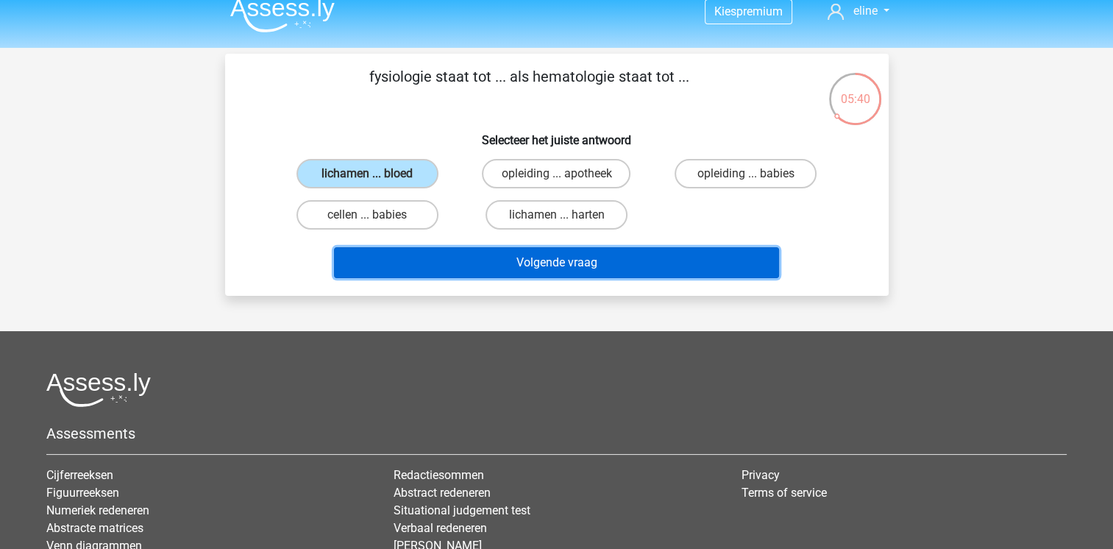
click at [553, 252] on button "Volgende vraag" at bounding box center [556, 262] width 445 height 31
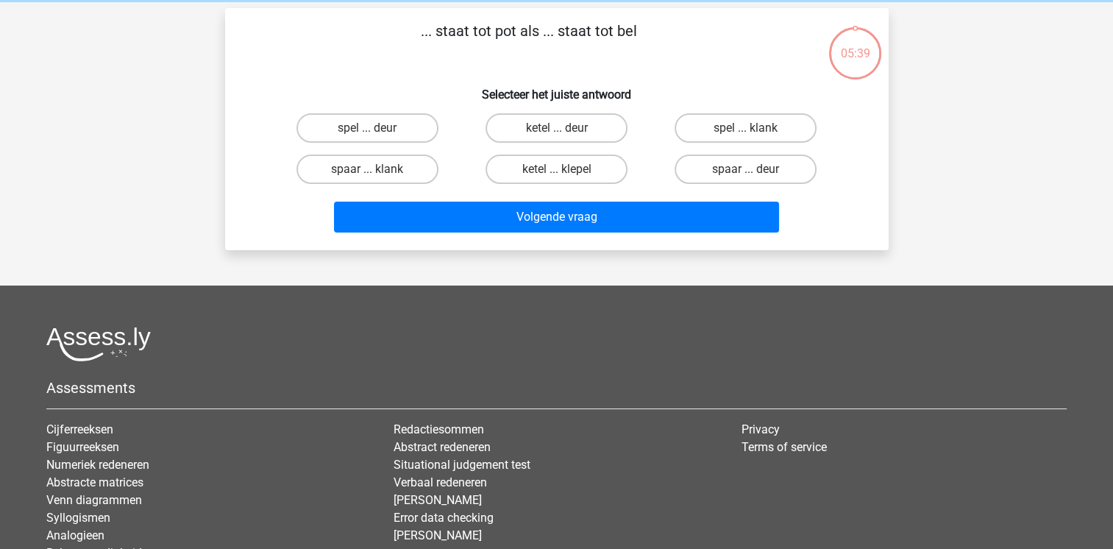
scroll to position [68, 0]
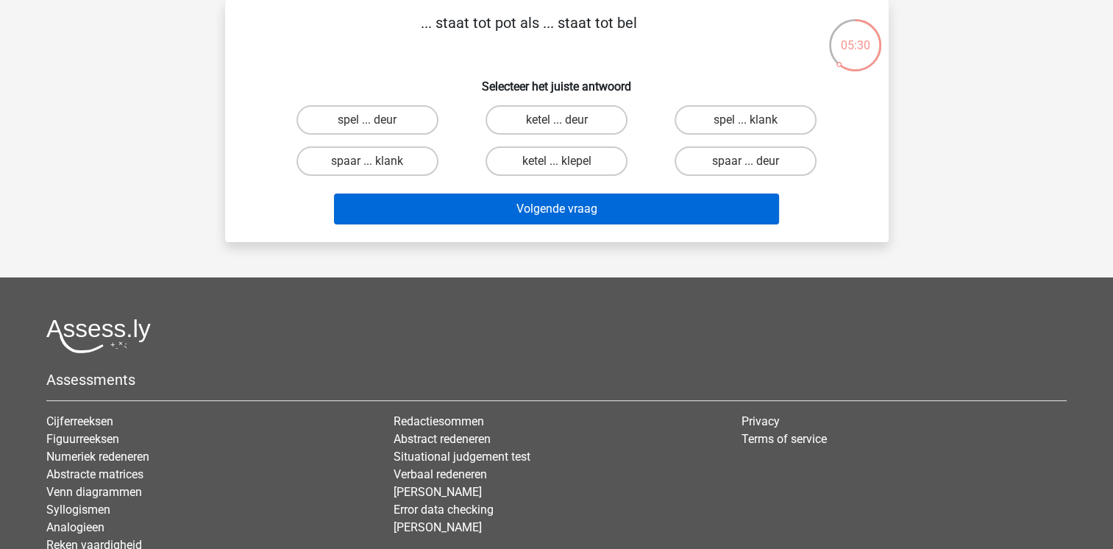
drag, startPoint x: 769, startPoint y: 160, endPoint x: 627, endPoint y: 203, distance: 148.9
click at [627, 203] on div "... staat tot pot als ... staat tot bel Selecteer het juiste antwoord spel ... …" at bounding box center [557, 121] width 652 height 218
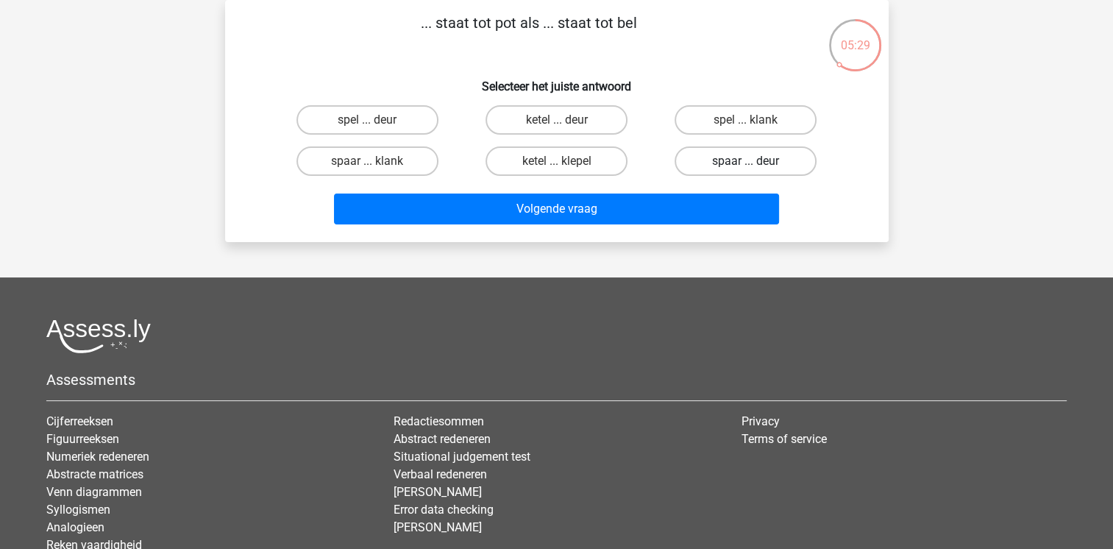
click at [755, 157] on label "spaar ... deur" at bounding box center [746, 160] width 142 height 29
click at [755, 161] on input "spaar ... deur" at bounding box center [751, 166] width 10 height 10
radio input "true"
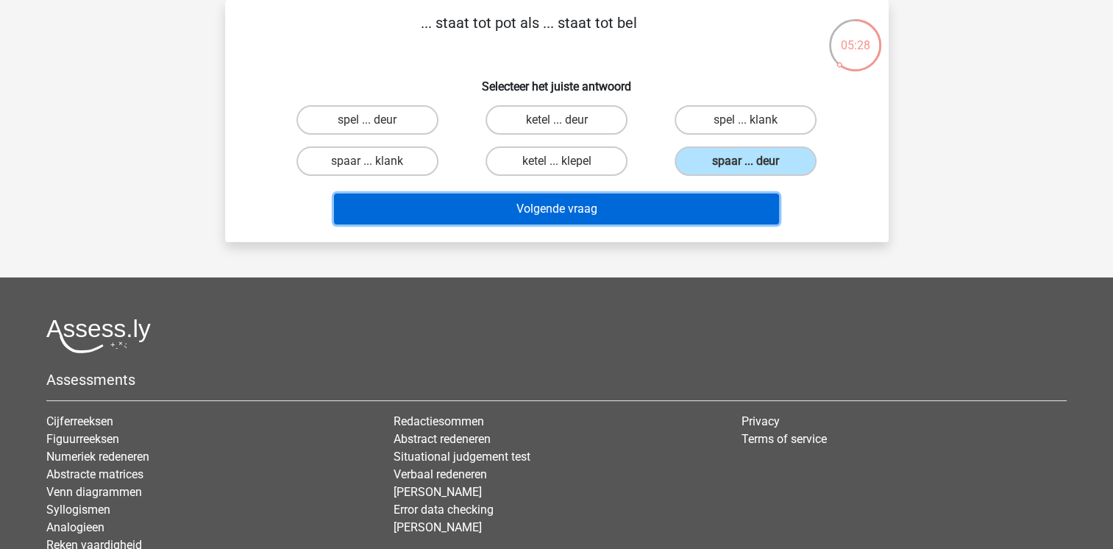
click at [641, 204] on button "Volgende vraag" at bounding box center [556, 208] width 445 height 31
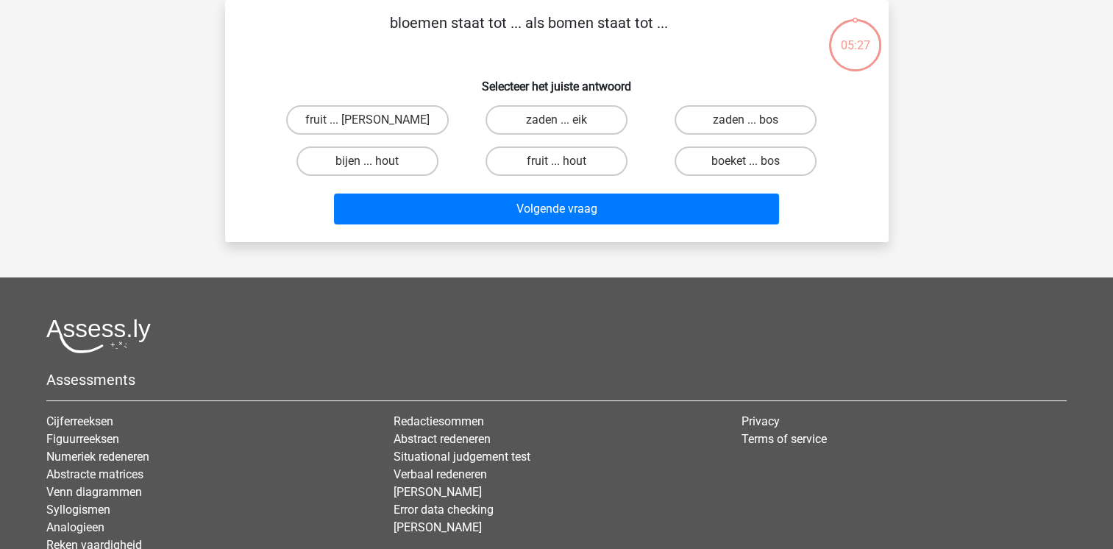
scroll to position [40, 0]
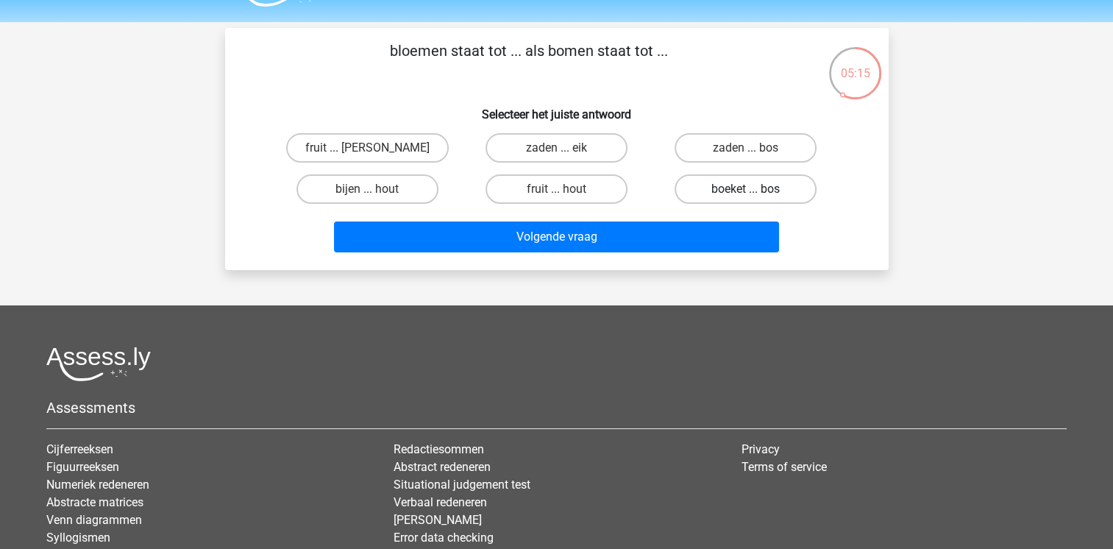
click at [796, 178] on label "boeket ... bos" at bounding box center [746, 188] width 142 height 29
click at [755, 189] on input "boeket ... bos" at bounding box center [751, 194] width 10 height 10
radio input "true"
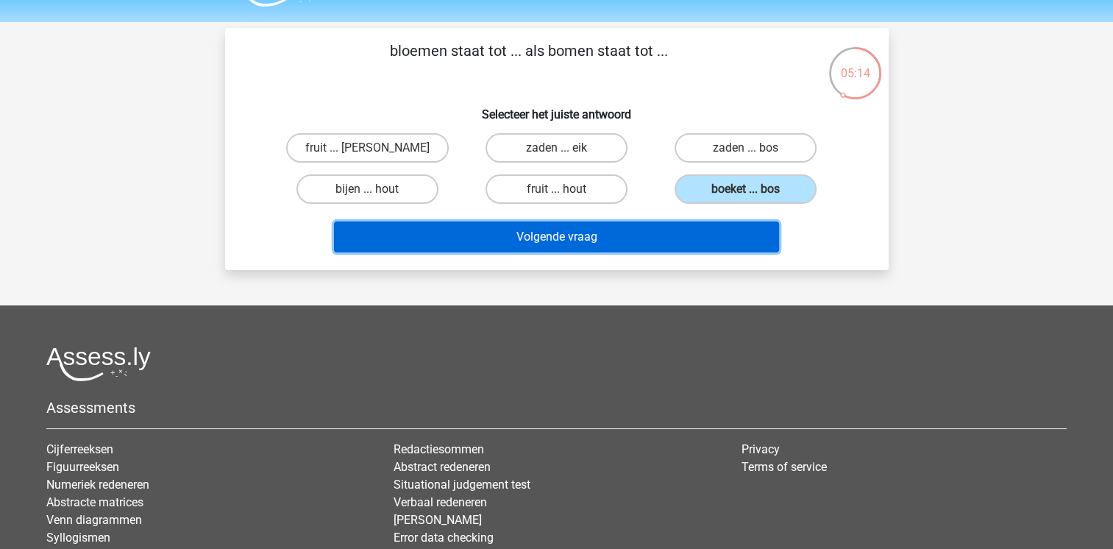
click at [577, 240] on button "Volgende vraag" at bounding box center [556, 236] width 445 height 31
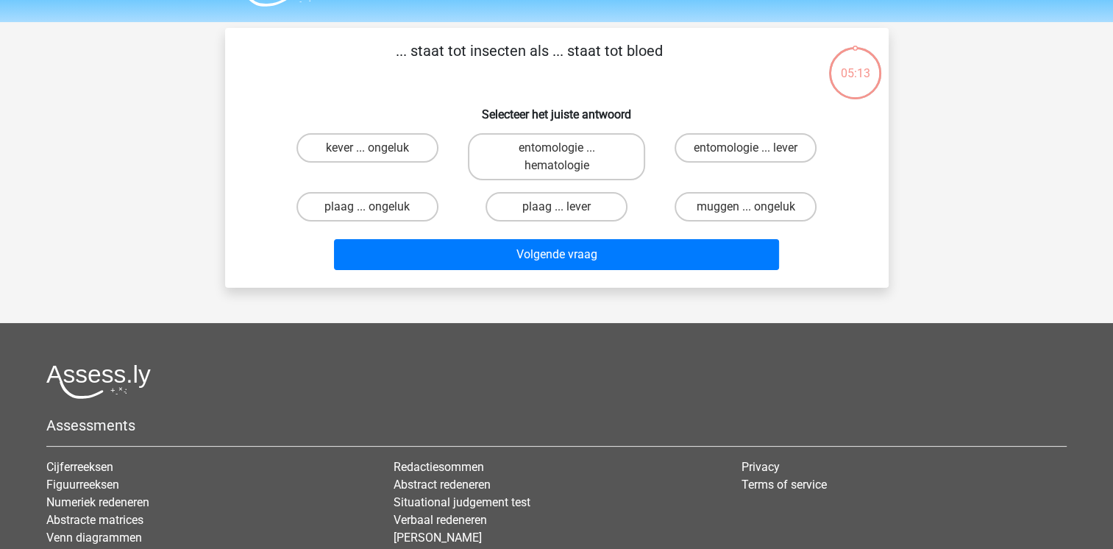
scroll to position [68, 0]
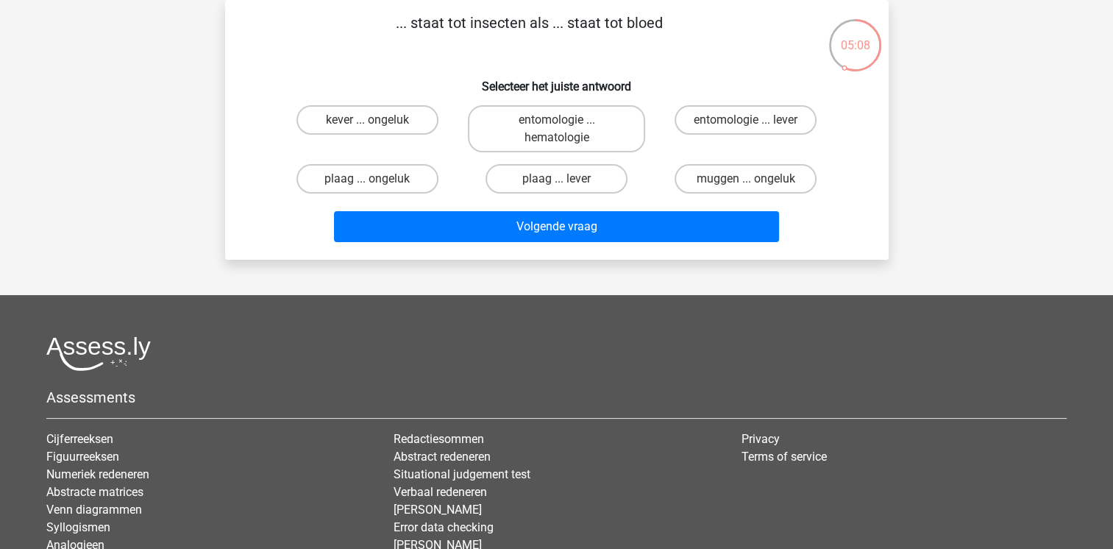
click at [562, 127] on input "entomologie ... hematologie" at bounding box center [561, 125] width 10 height 10
radio input "true"
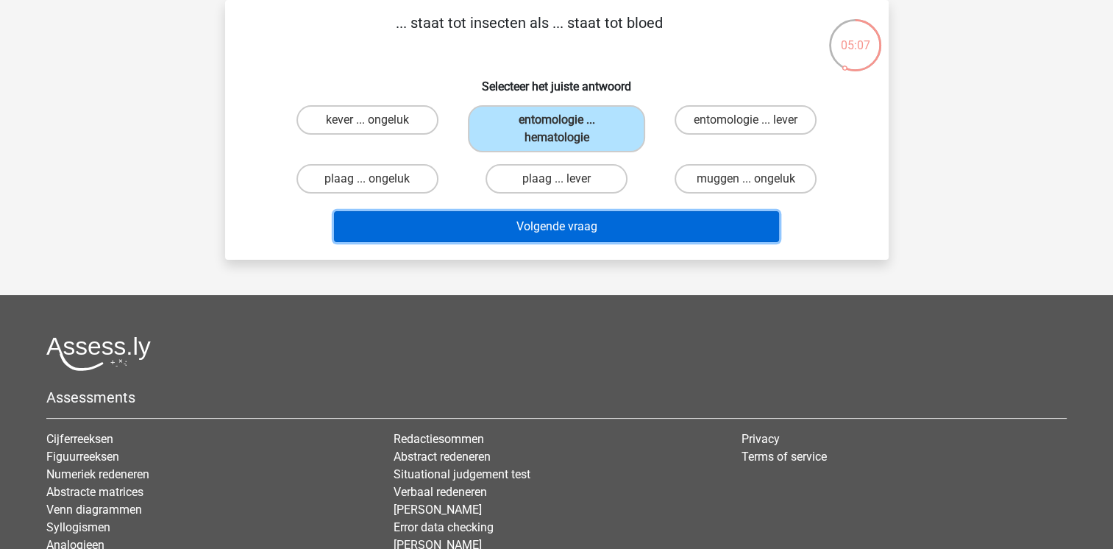
click at [666, 229] on button "Volgende vraag" at bounding box center [556, 226] width 445 height 31
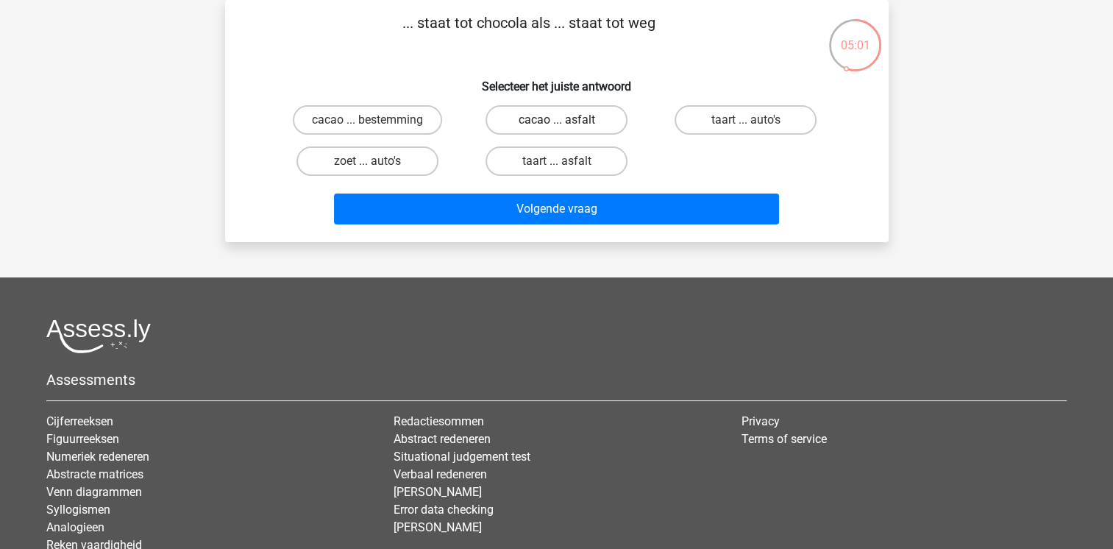
click at [584, 121] on label "cacao ... asfalt" at bounding box center [556, 119] width 142 height 29
click at [566, 121] on input "cacao ... asfalt" at bounding box center [561, 125] width 10 height 10
radio input "true"
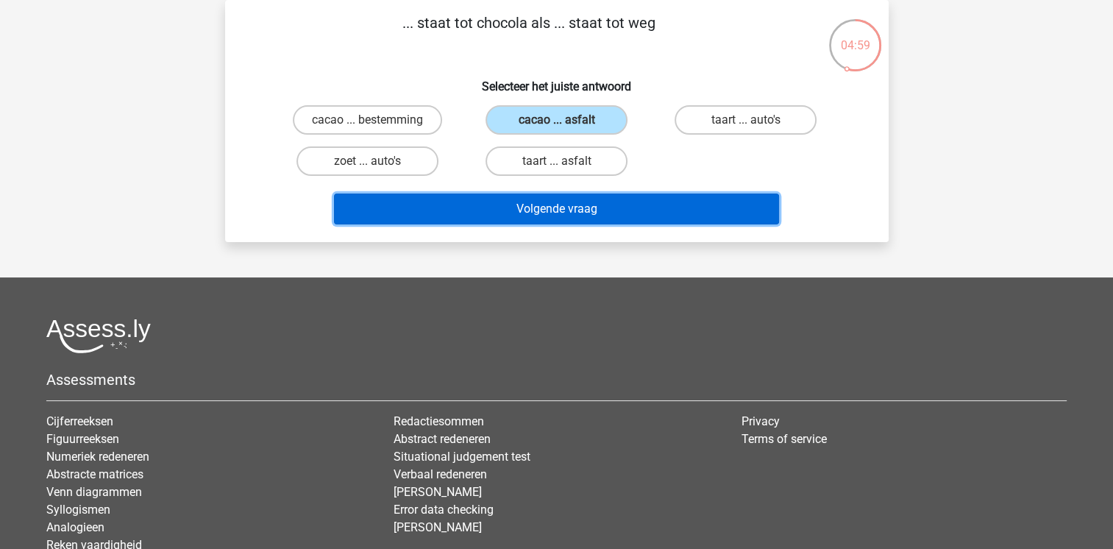
click at [662, 213] on button "Volgende vraag" at bounding box center [556, 208] width 445 height 31
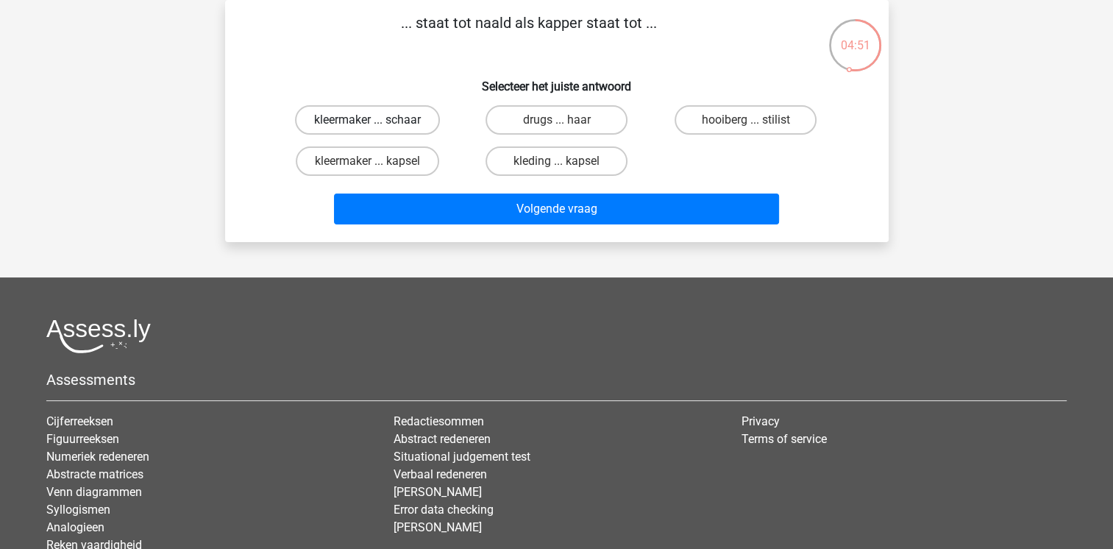
click at [391, 116] on label "kleermaker ... schaar" at bounding box center [367, 119] width 145 height 29
click at [377, 120] on input "kleermaker ... schaar" at bounding box center [372, 125] width 10 height 10
radio input "true"
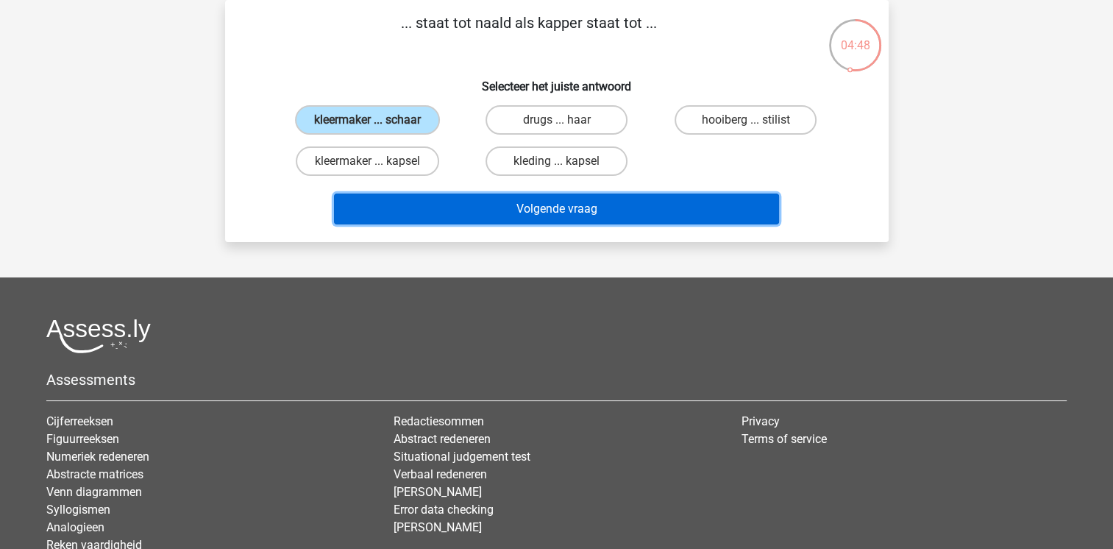
click at [674, 209] on button "Volgende vraag" at bounding box center [556, 208] width 445 height 31
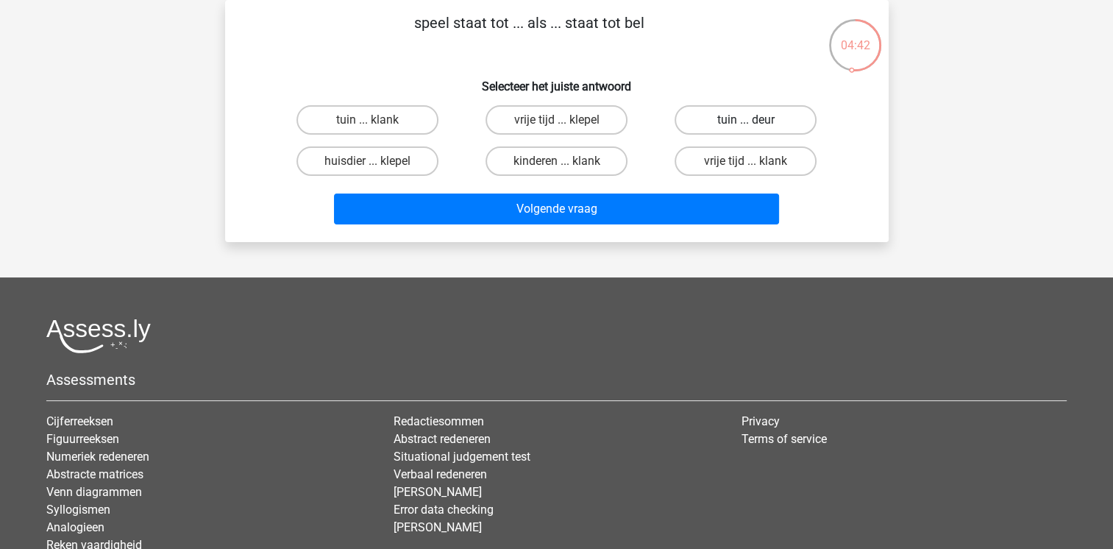
click at [767, 119] on label "tuin ... deur" at bounding box center [746, 119] width 142 height 29
click at [755, 120] on input "tuin ... deur" at bounding box center [751, 125] width 10 height 10
radio input "true"
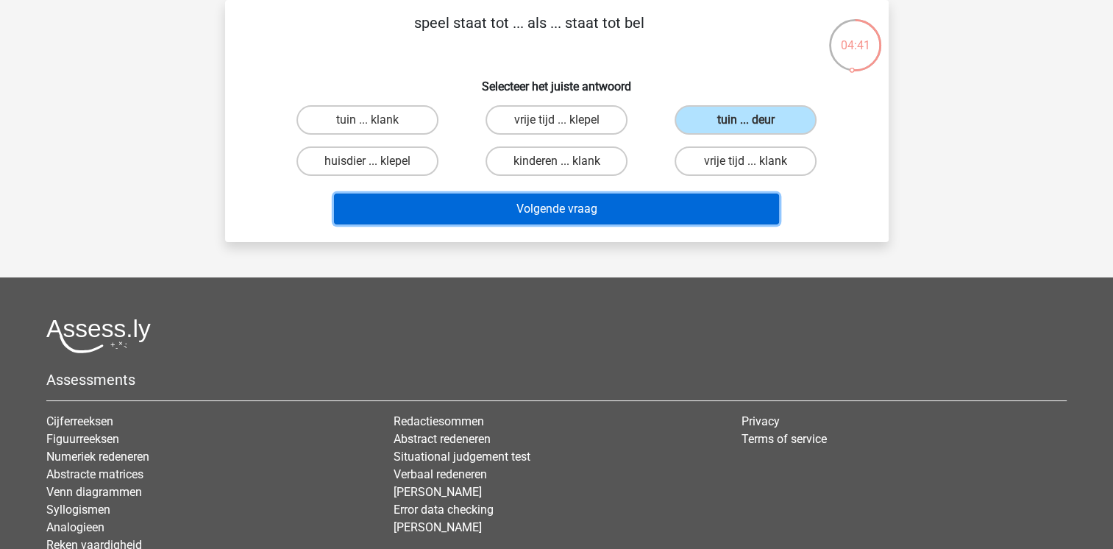
click at [619, 218] on button "Volgende vraag" at bounding box center [556, 208] width 445 height 31
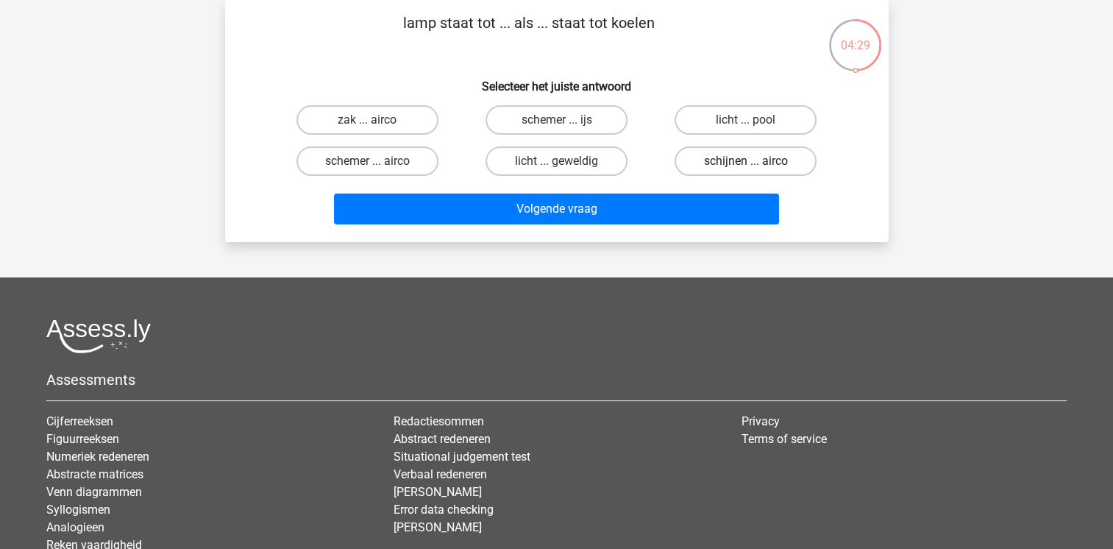
click at [777, 159] on label "schijnen ... airco" at bounding box center [746, 160] width 142 height 29
click at [755, 161] on input "schijnen ... airco" at bounding box center [751, 166] width 10 height 10
radio input "true"
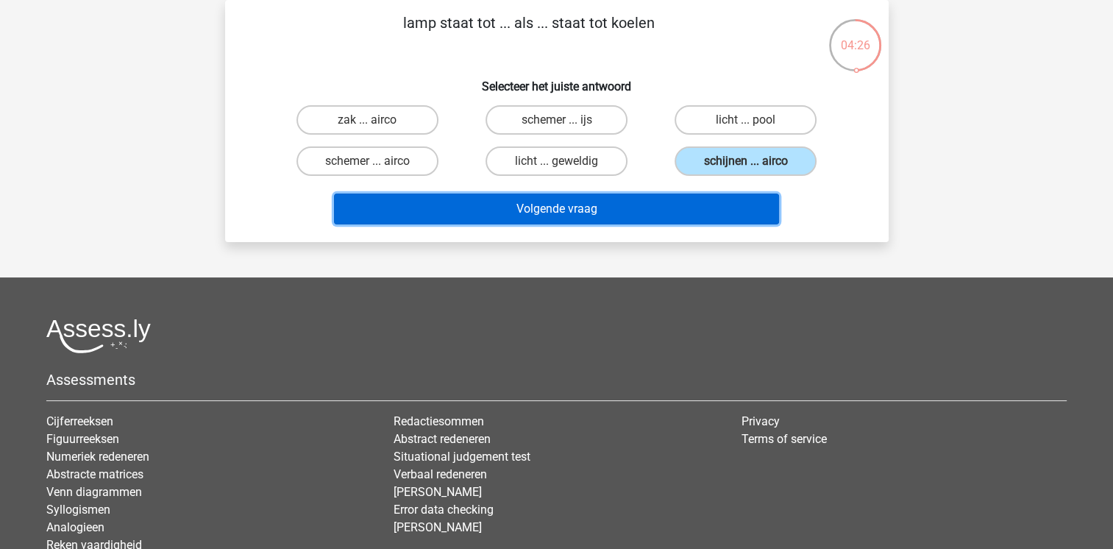
click at [553, 206] on button "Volgende vraag" at bounding box center [556, 208] width 445 height 31
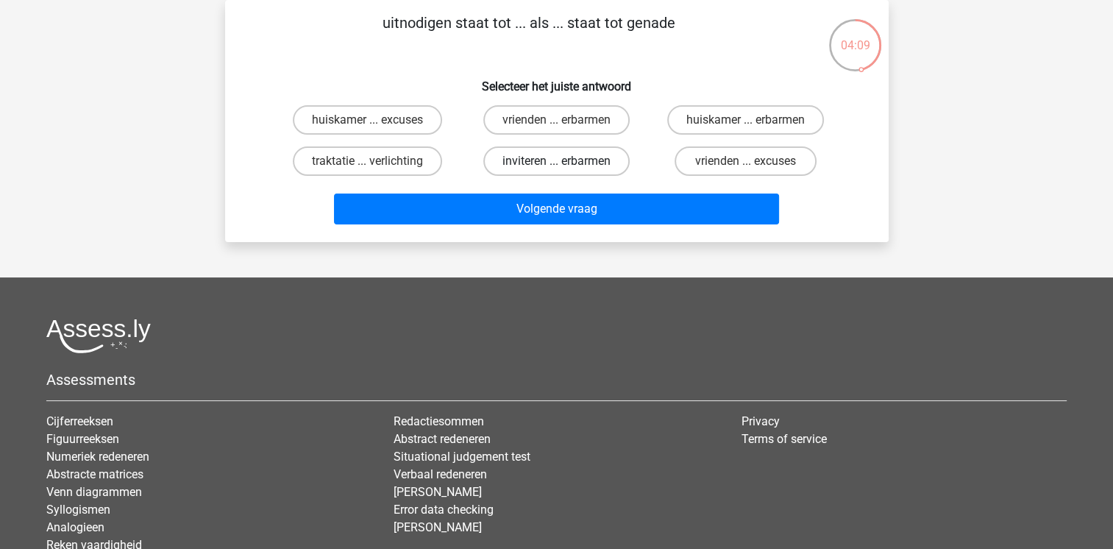
click at [515, 162] on label "inviteren ... erbarmen" at bounding box center [556, 160] width 146 height 29
click at [556, 162] on input "inviteren ... erbarmen" at bounding box center [561, 166] width 10 height 10
radio input "true"
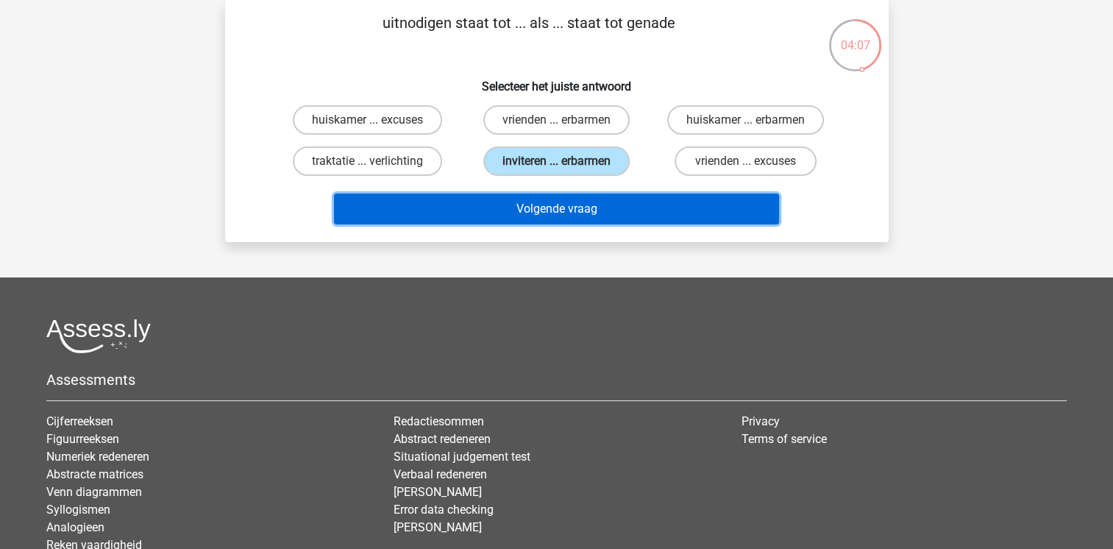
click at [569, 208] on button "Volgende vraag" at bounding box center [556, 208] width 445 height 31
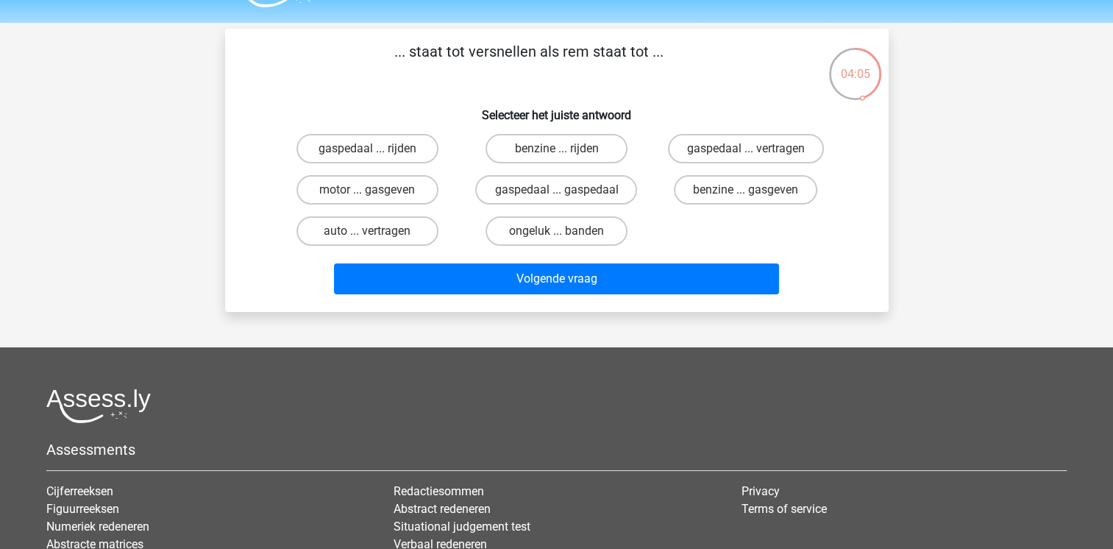
scroll to position [38, 0]
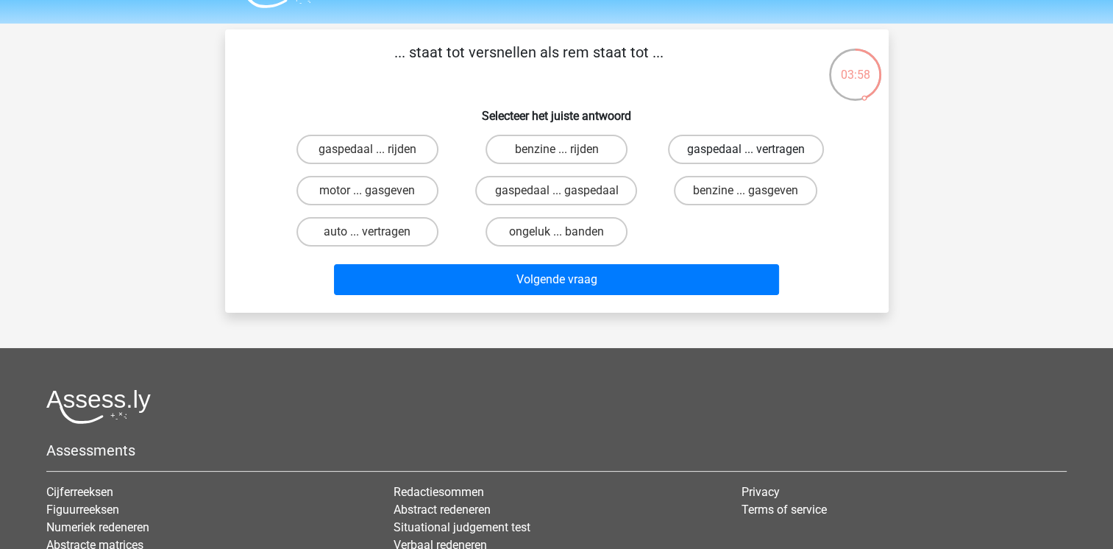
click at [739, 152] on label "gaspedaal ... vertragen" at bounding box center [746, 149] width 156 height 29
click at [746, 152] on input "gaspedaal ... vertragen" at bounding box center [751, 154] width 10 height 10
radio input "true"
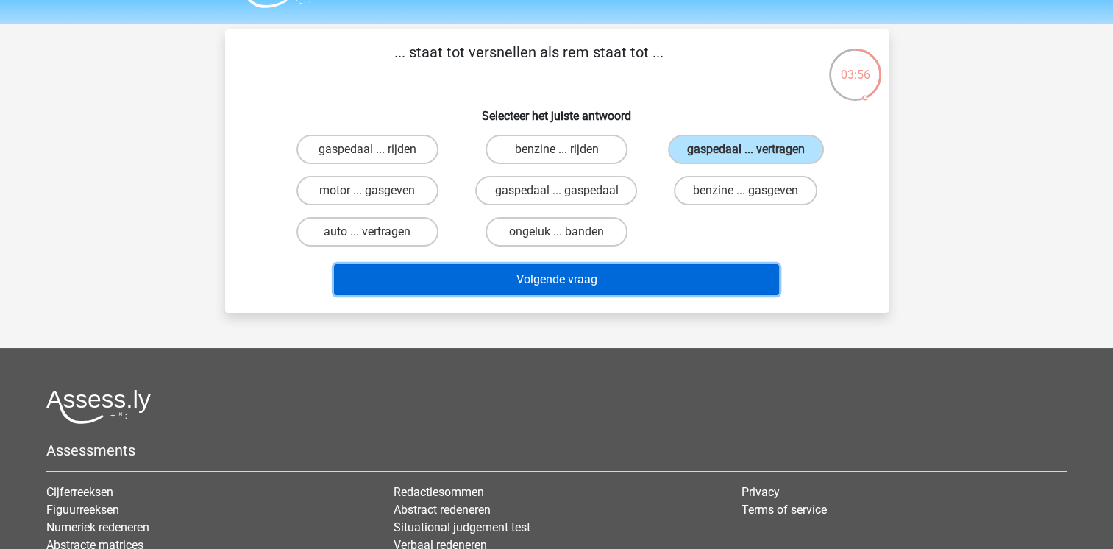
click at [703, 279] on button "Volgende vraag" at bounding box center [556, 279] width 445 height 31
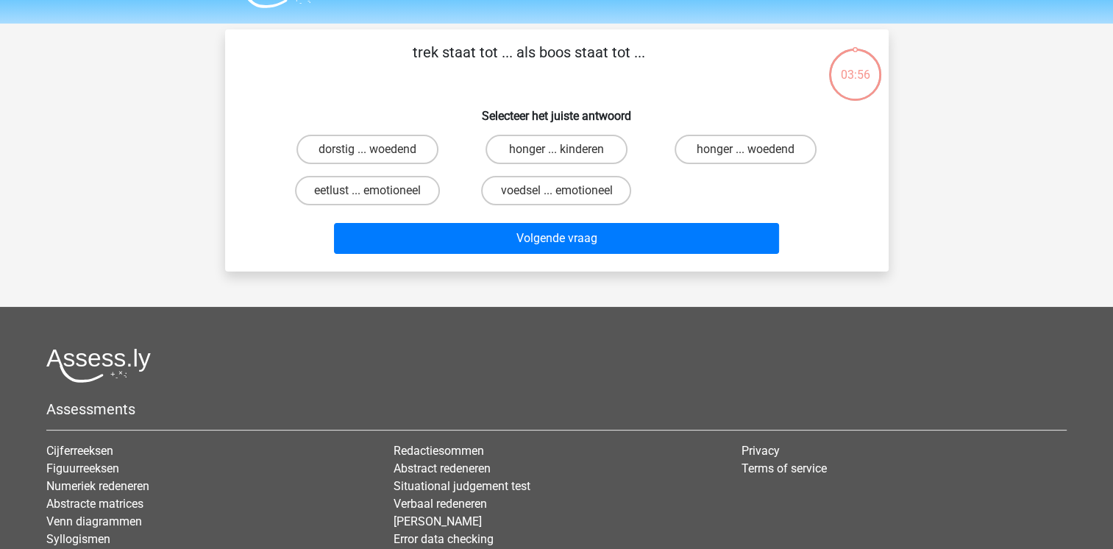
scroll to position [68, 0]
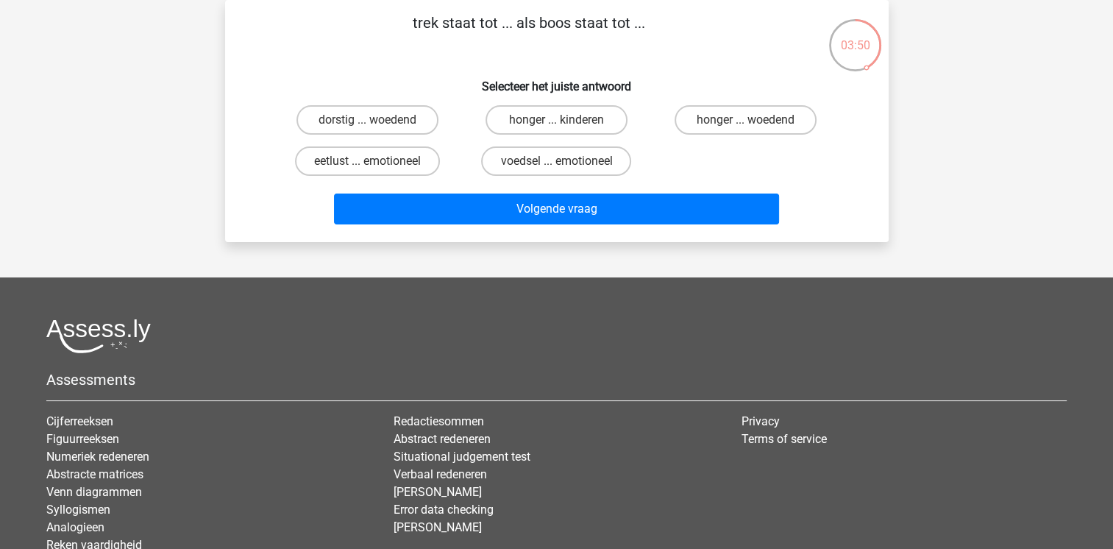
click at [749, 122] on input "honger ... woedend" at bounding box center [751, 125] width 10 height 10
radio input "true"
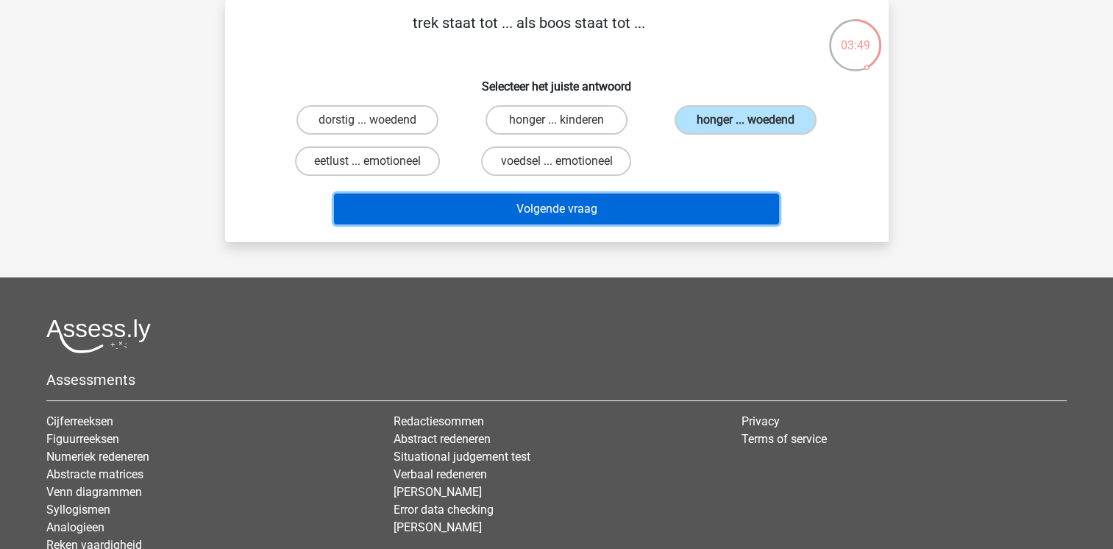
click at [557, 207] on button "Volgende vraag" at bounding box center [556, 208] width 445 height 31
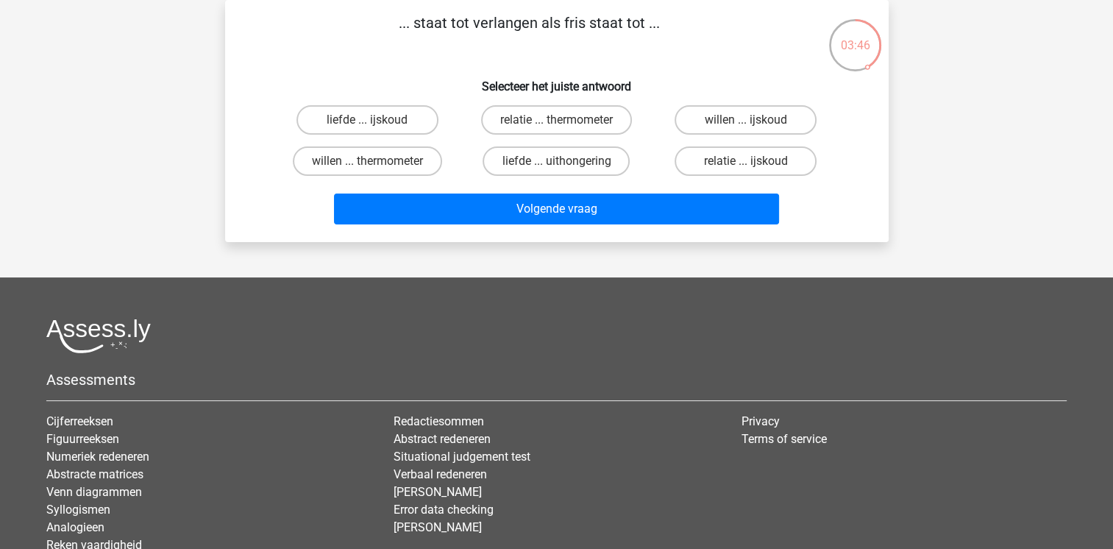
scroll to position [34, 0]
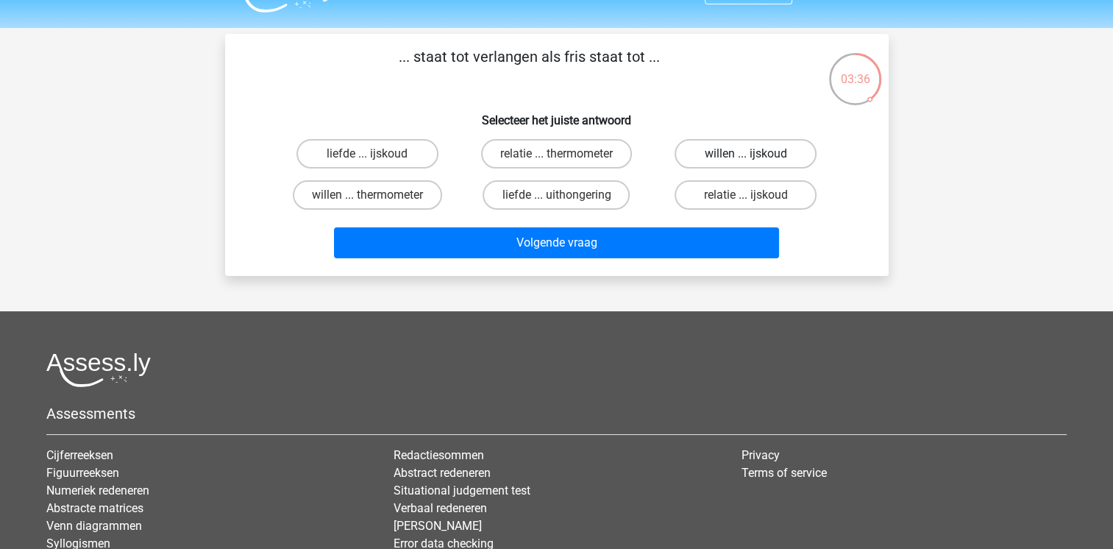
click at [731, 158] on label "willen ... ijskoud" at bounding box center [746, 153] width 142 height 29
click at [746, 158] on input "willen ... ijskoud" at bounding box center [751, 159] width 10 height 10
radio input "true"
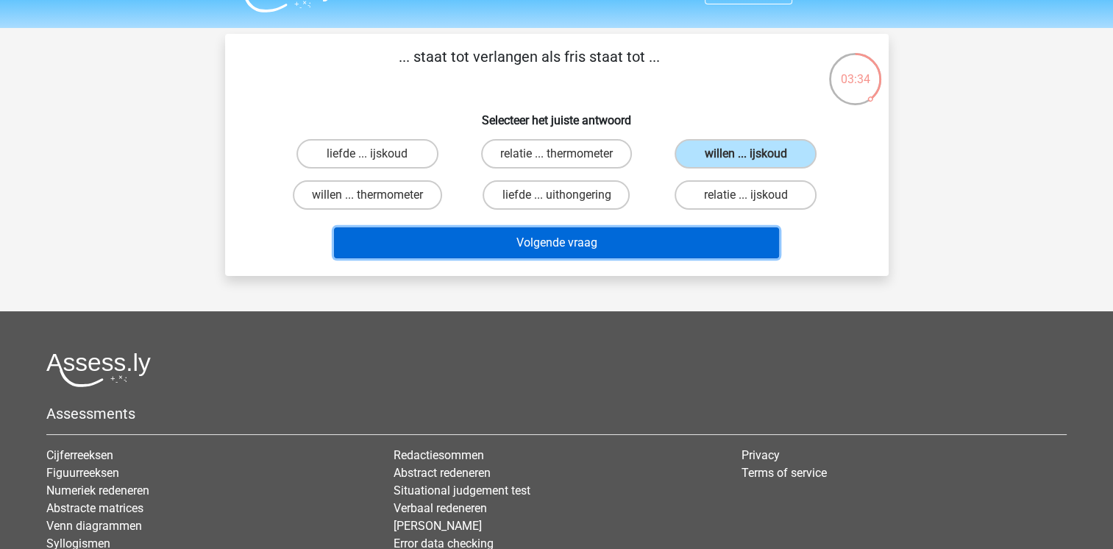
click at [676, 252] on button "Volgende vraag" at bounding box center [556, 242] width 445 height 31
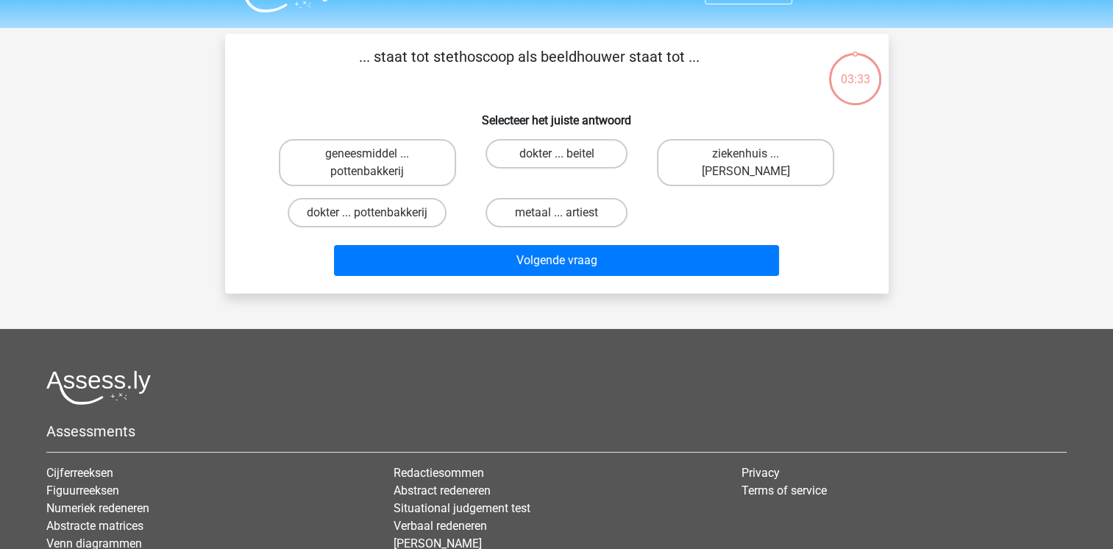
scroll to position [68, 0]
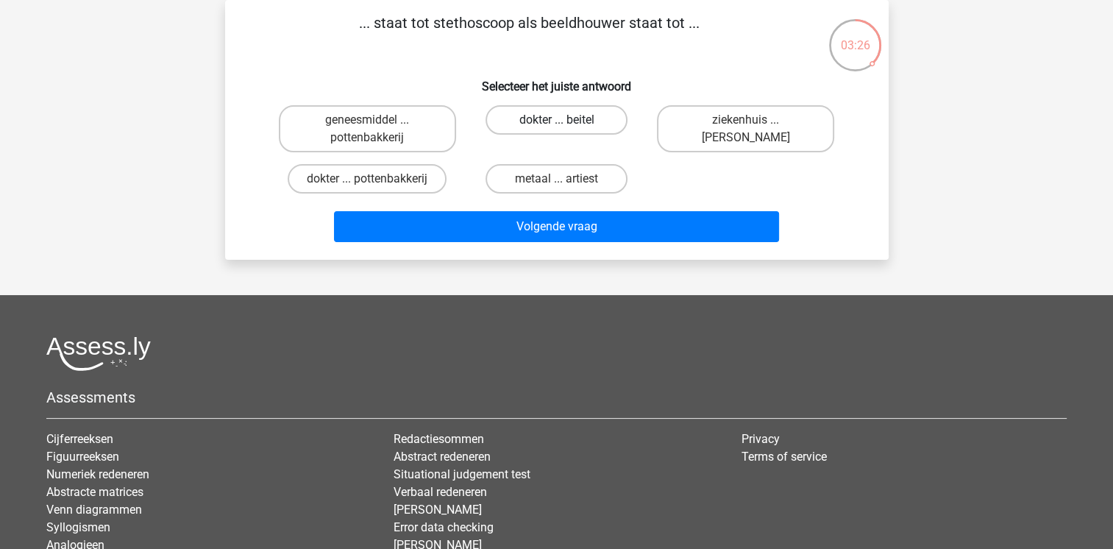
click at [574, 124] on label "dokter ... beitel" at bounding box center [556, 119] width 142 height 29
click at [566, 124] on input "dokter ... beitel" at bounding box center [561, 125] width 10 height 10
radio input "true"
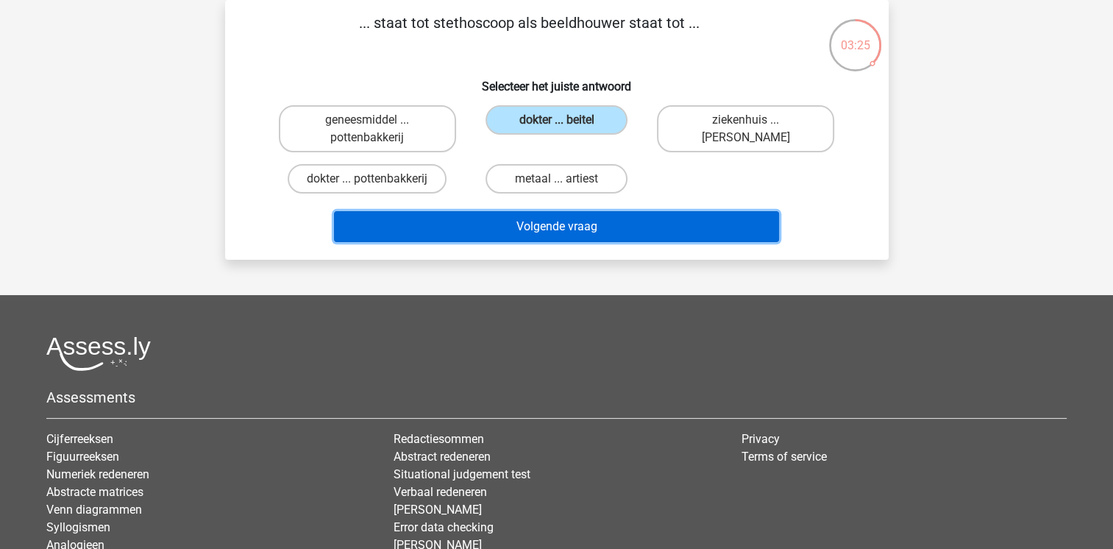
click at [697, 227] on button "Volgende vraag" at bounding box center [556, 226] width 445 height 31
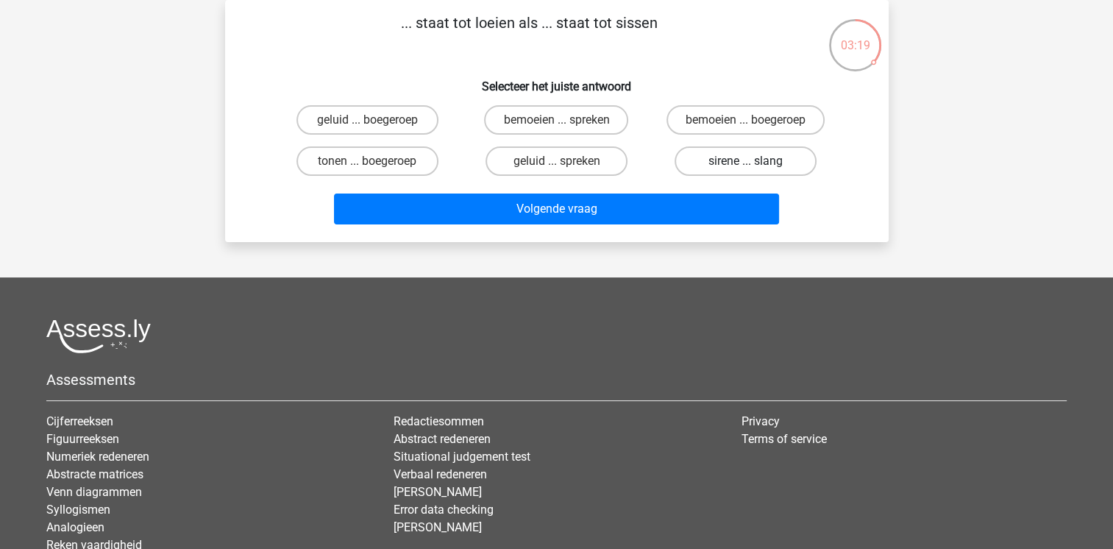
click at [719, 151] on label "sirene ... slang" at bounding box center [746, 160] width 142 height 29
click at [746, 161] on input "sirene ... slang" at bounding box center [751, 166] width 10 height 10
radio input "true"
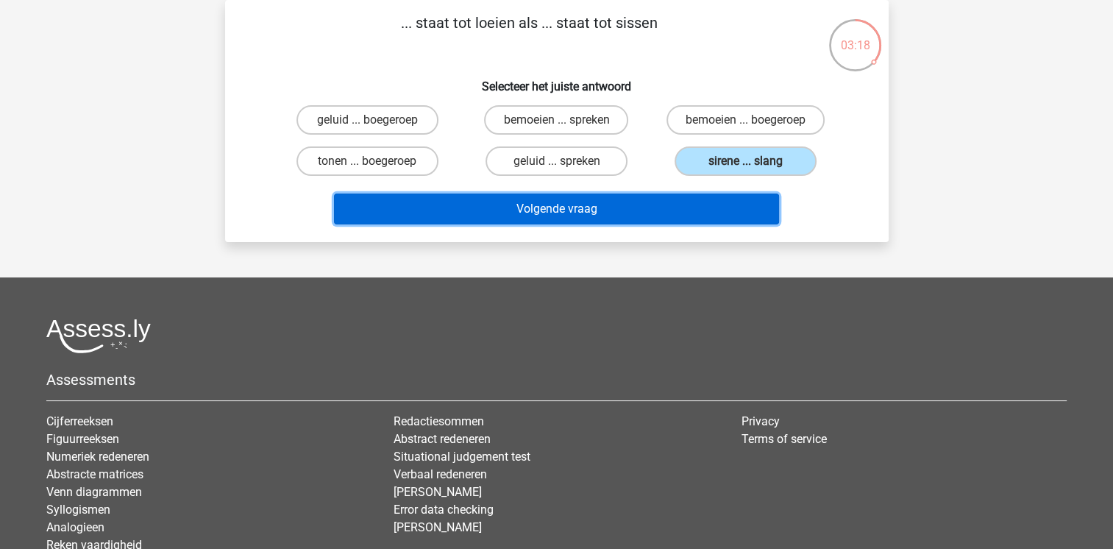
click at [552, 214] on button "Volgende vraag" at bounding box center [556, 208] width 445 height 31
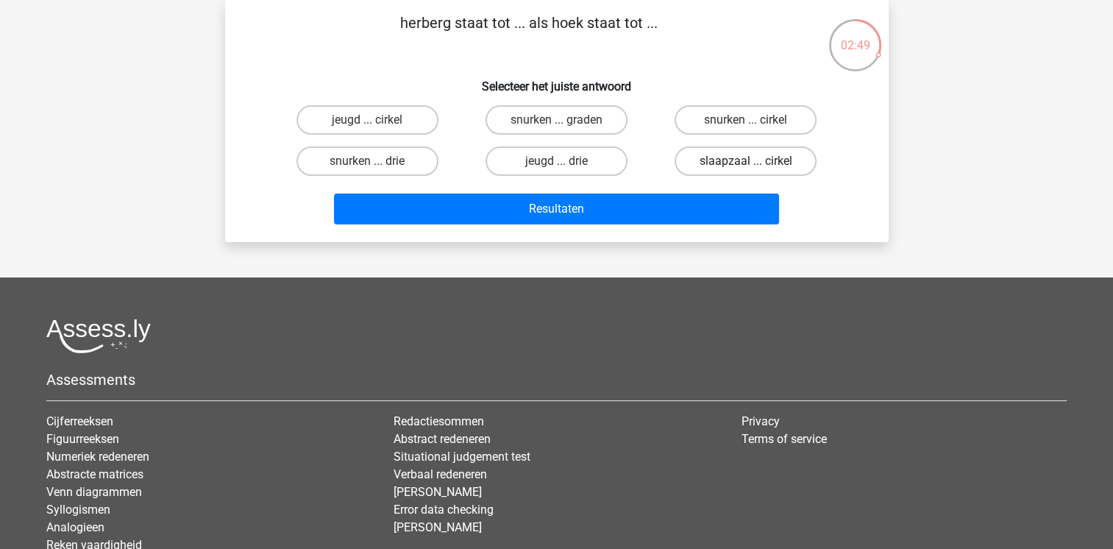
click at [742, 158] on label "slaapzaal ... cirkel" at bounding box center [746, 160] width 142 height 29
click at [746, 161] on input "slaapzaal ... cirkel" at bounding box center [751, 166] width 10 height 10
radio input "true"
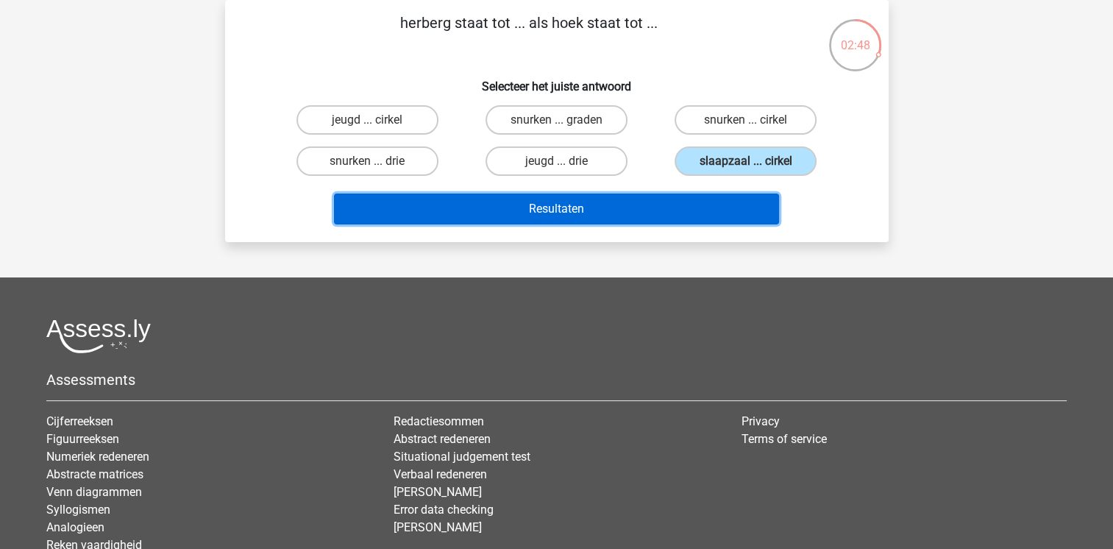
click at [688, 199] on button "Resultaten" at bounding box center [556, 208] width 445 height 31
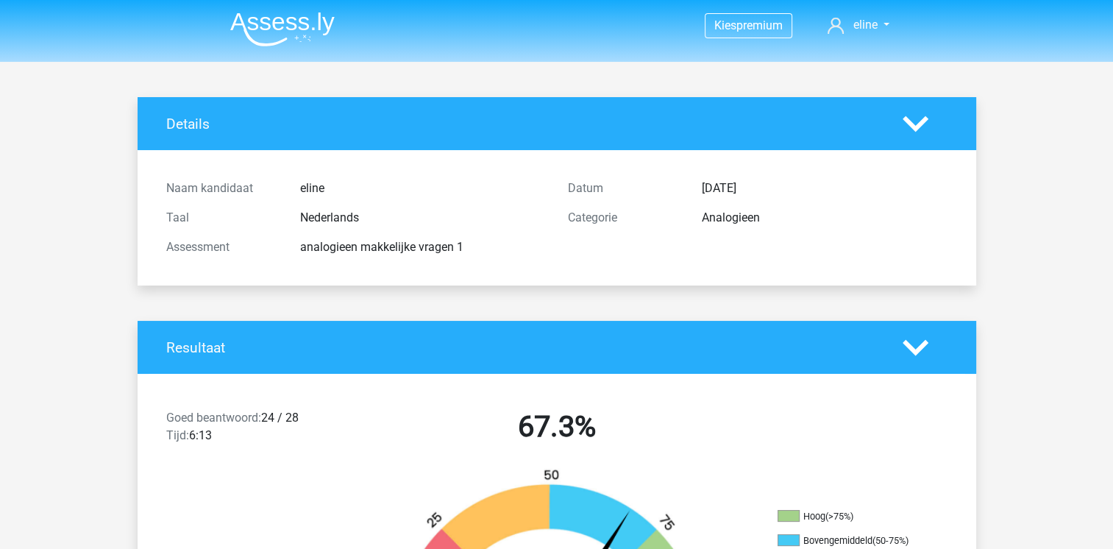
click at [302, 29] on img at bounding box center [282, 29] width 104 height 35
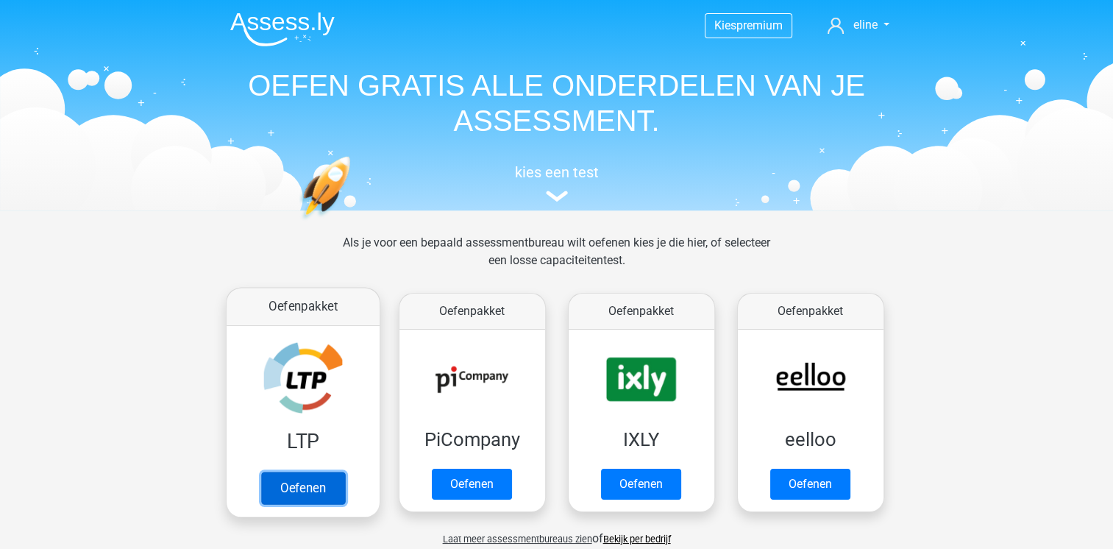
click at [321, 472] on link "Oefenen" at bounding box center [302, 488] width 84 height 32
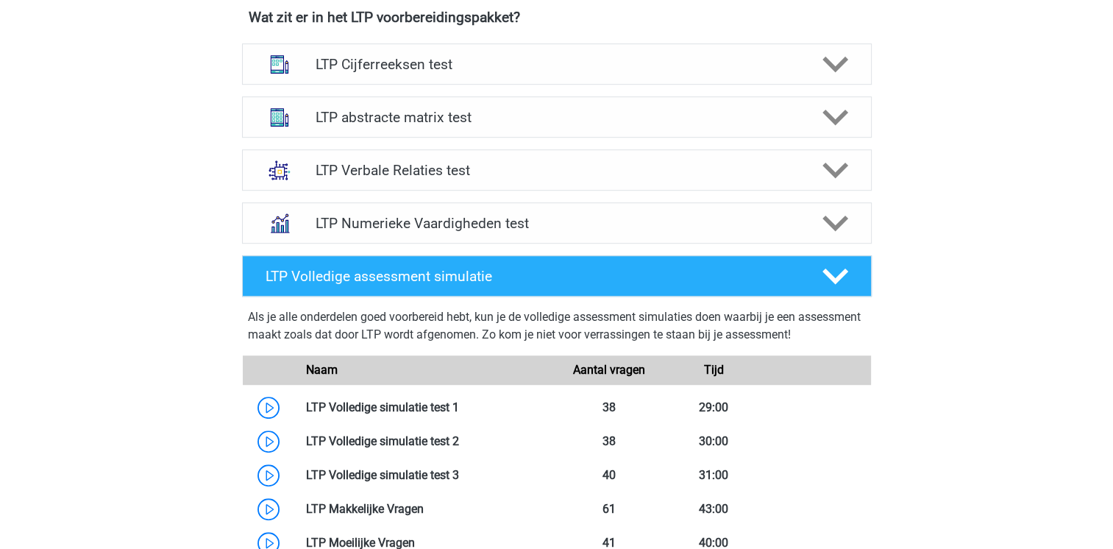
scroll to position [953, 0]
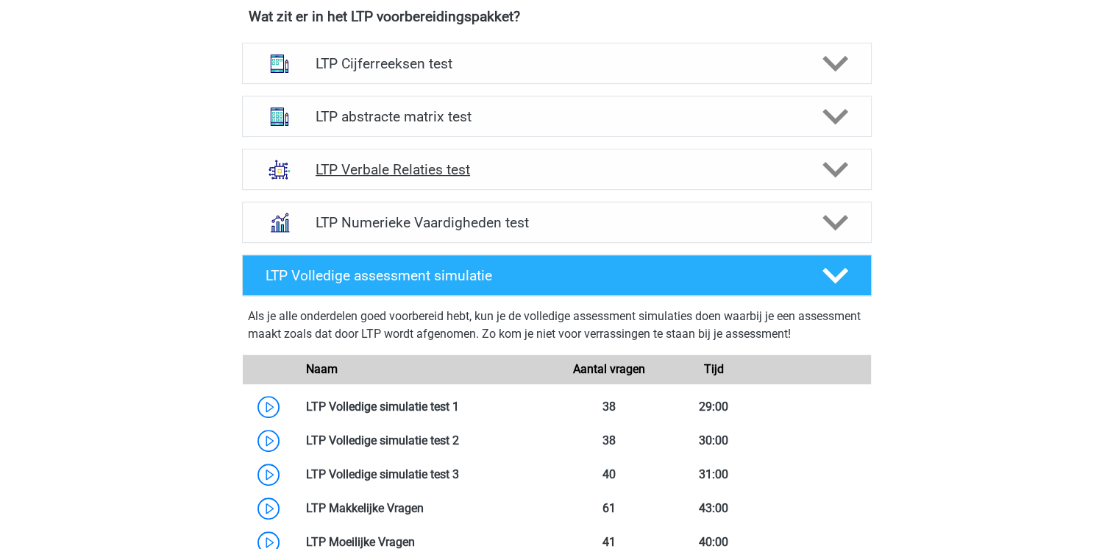
click at [800, 175] on div "LTP Verbale Relaties test" at bounding box center [557, 169] width 504 height 17
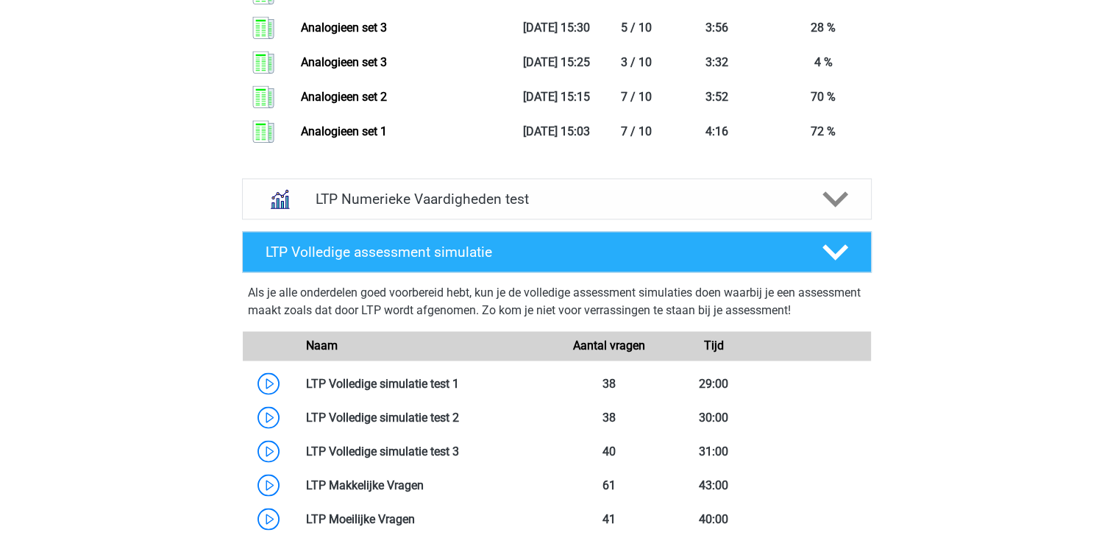
scroll to position [2415, 0]
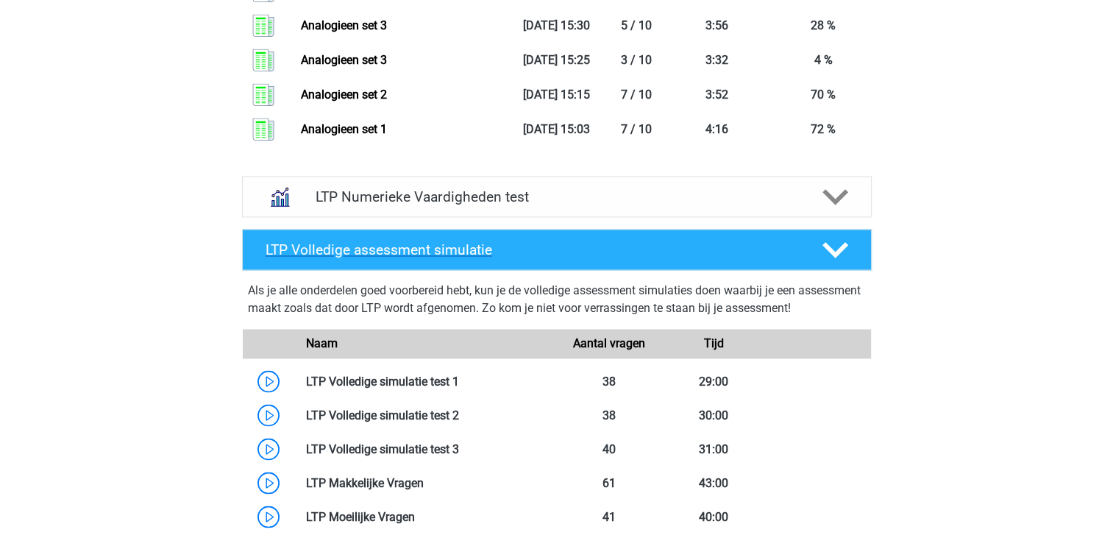
click at [797, 257] on div "LTP Volledige assessment simulatie" at bounding box center [557, 249] width 630 height 41
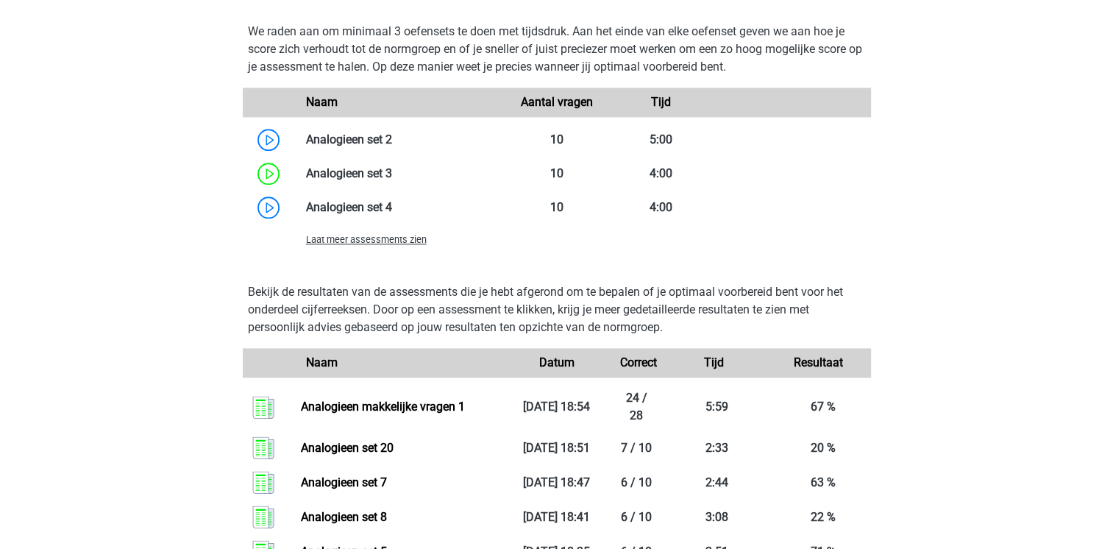
scroll to position [1750, 0]
click at [400, 243] on span "Laat meer assessments zien" at bounding box center [366, 240] width 121 height 11
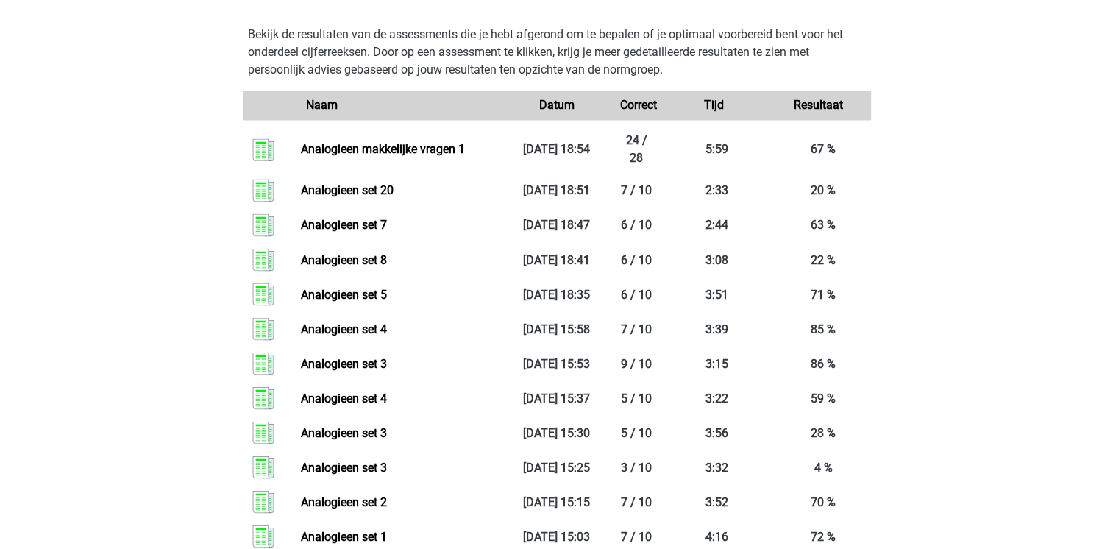
scroll to position [2550, 0]
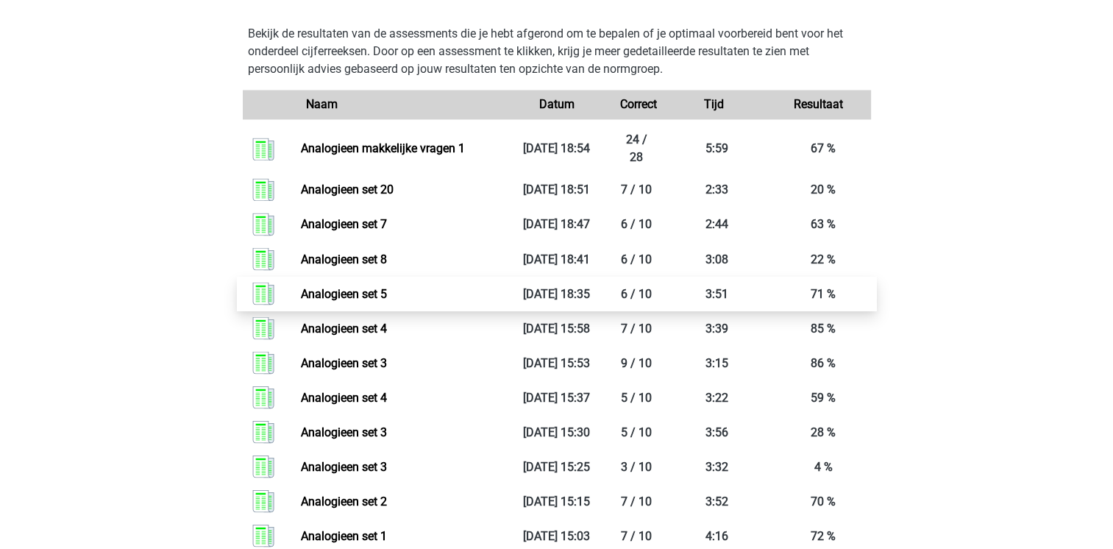
click at [387, 288] on link "Analogieen set 5" at bounding box center [344, 293] width 86 height 14
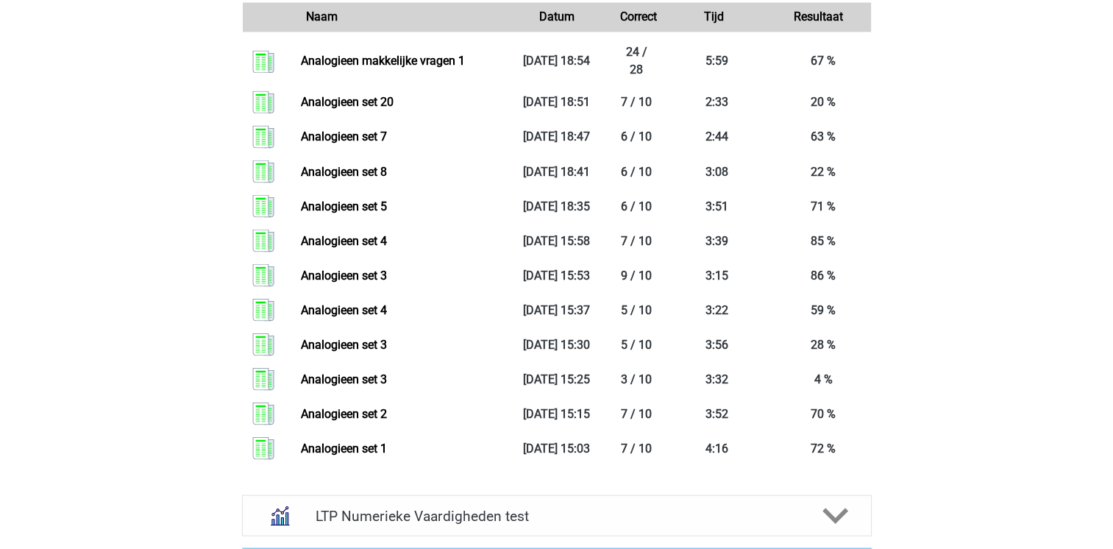
scroll to position [2638, 0]
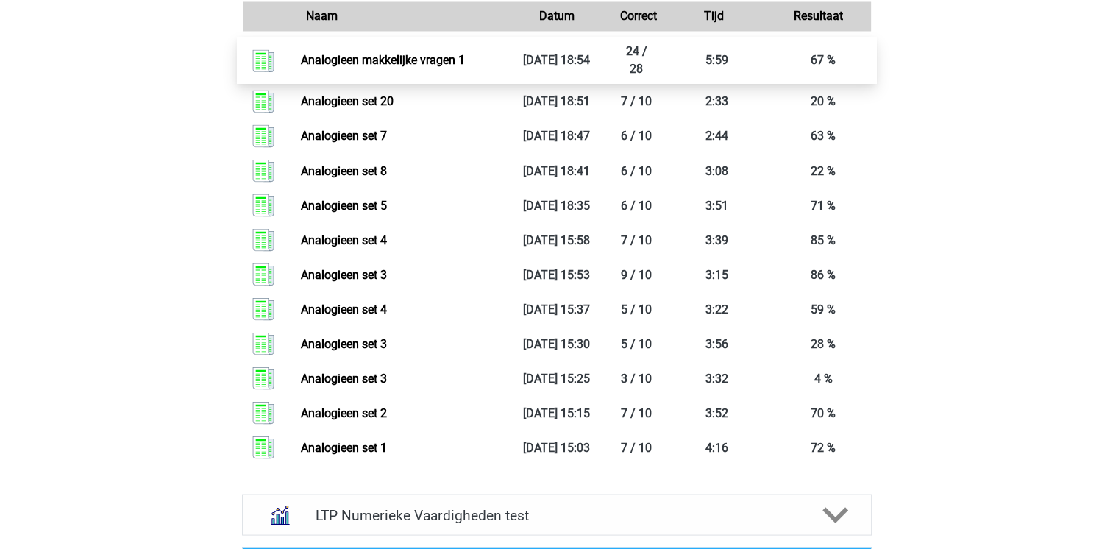
click at [465, 57] on link "Analogieen makkelijke vragen 1" at bounding box center [383, 60] width 164 height 14
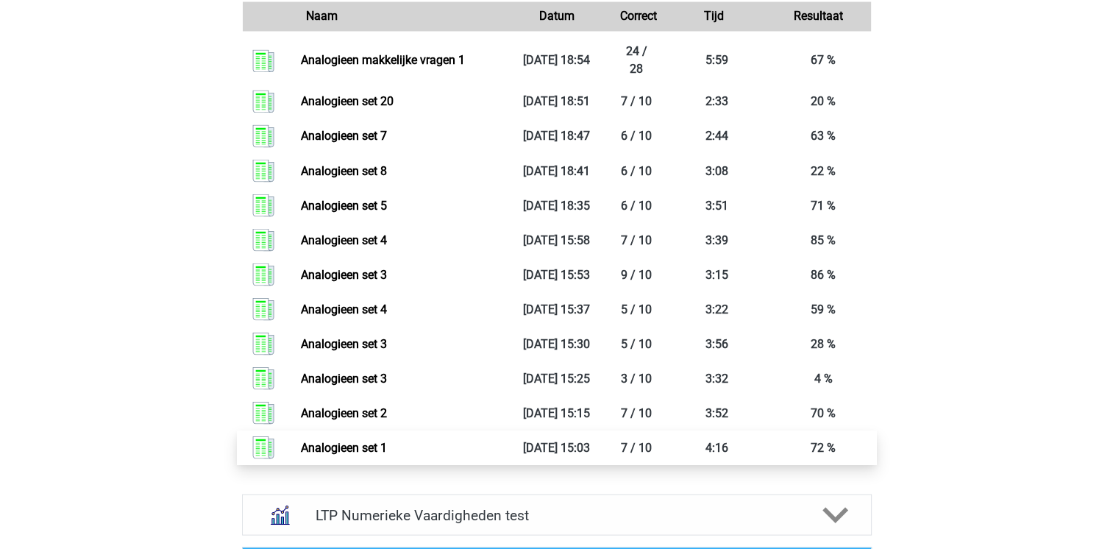
click at [387, 440] on link "Analogieen set 1" at bounding box center [344, 447] width 86 height 14
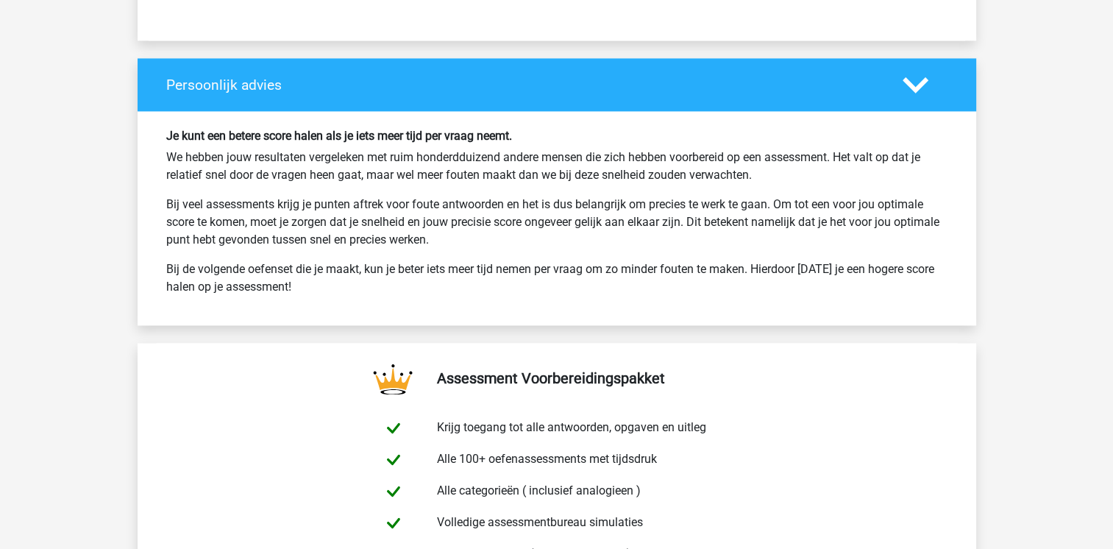
scroll to position [2168, 0]
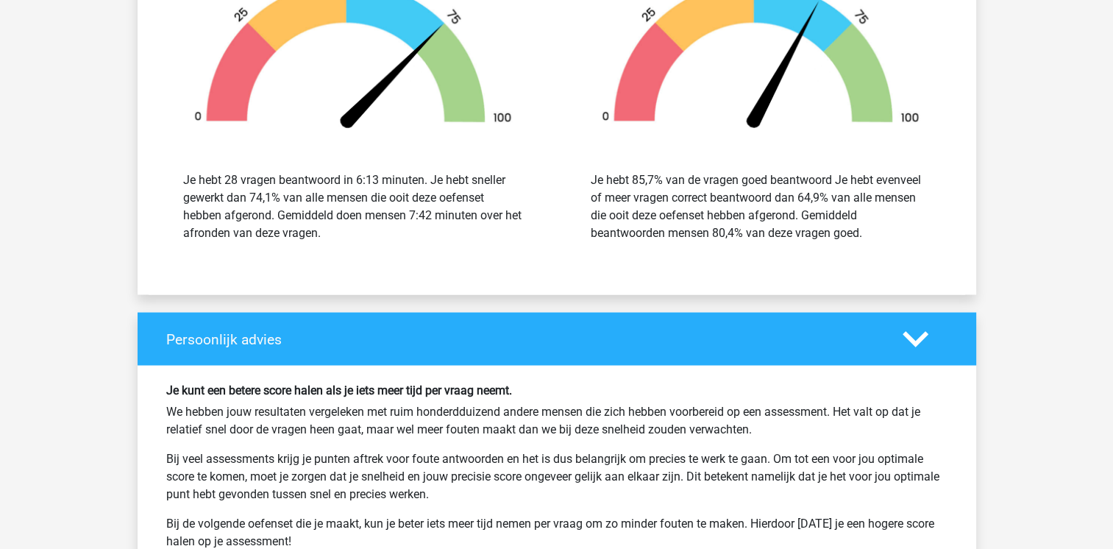
scroll to position [2630, 0]
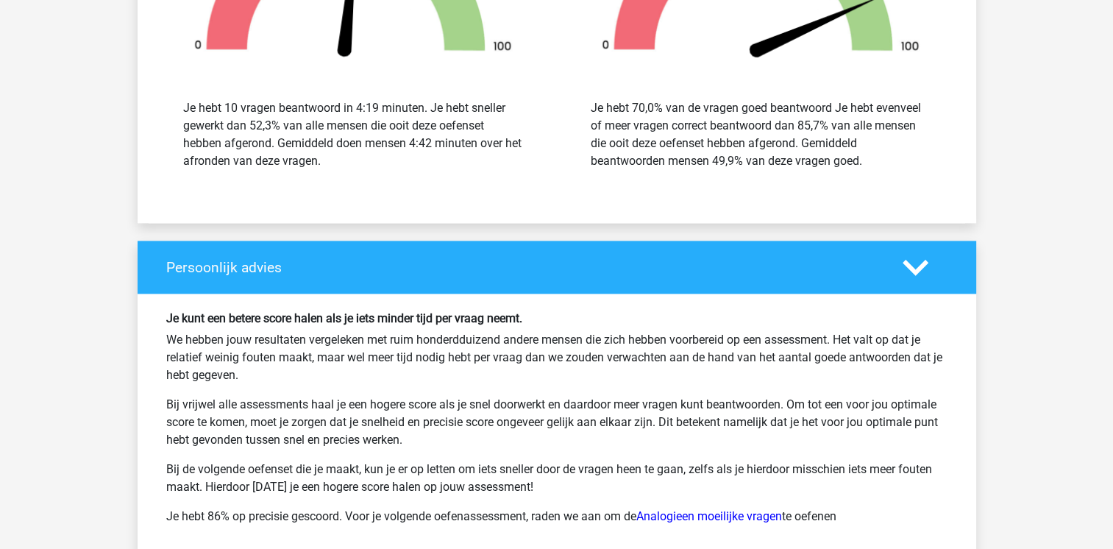
scroll to position [2138, 0]
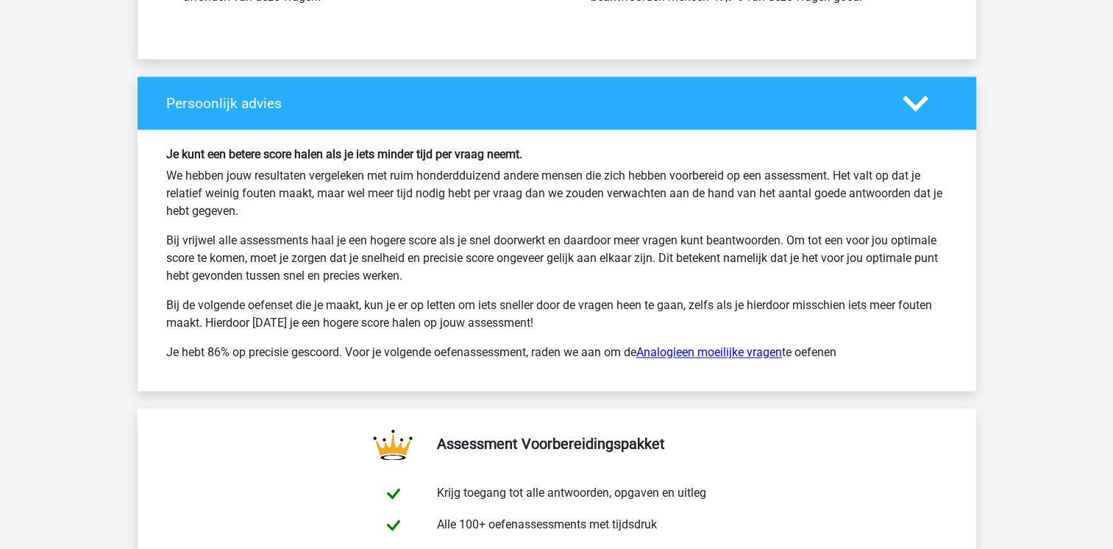
click at [729, 345] on link "Analogieen moeilijke vragen" at bounding box center [709, 352] width 146 height 14
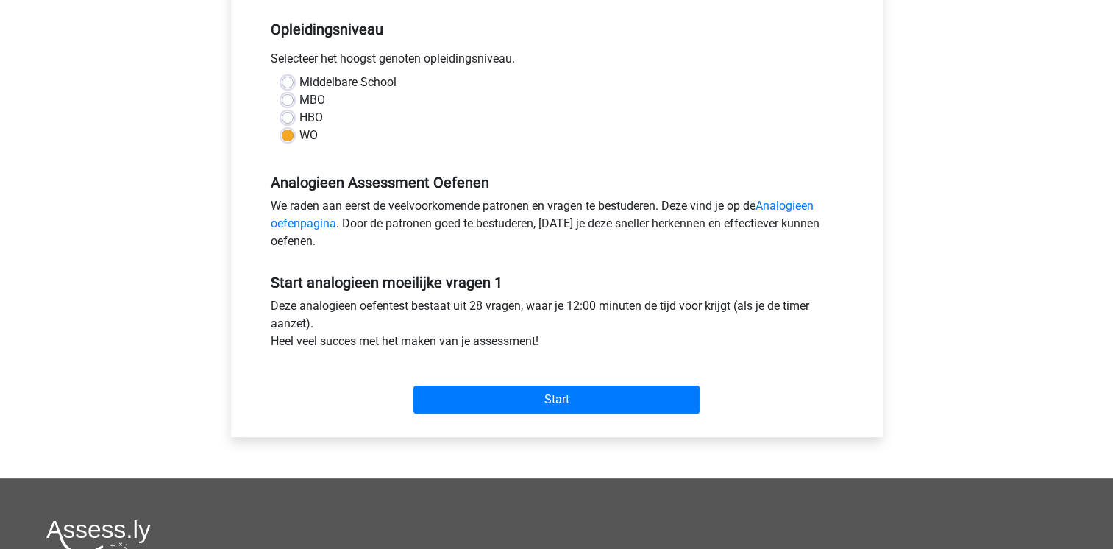
scroll to position [296, 0]
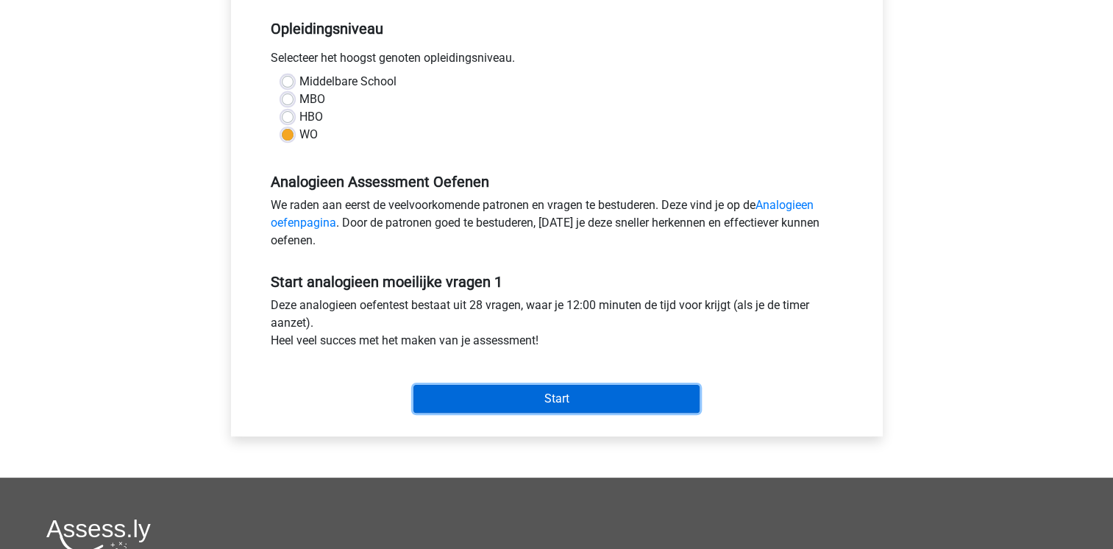
click at [566, 399] on input "Start" at bounding box center [556, 399] width 286 height 28
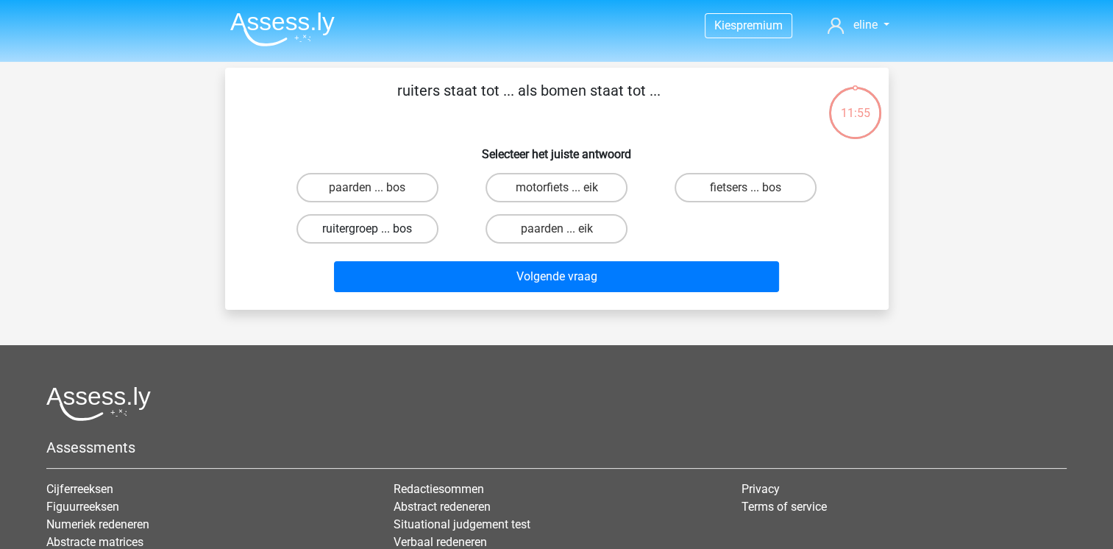
click at [379, 235] on label "ruitergroep ... bos" at bounding box center [367, 228] width 142 height 29
click at [377, 235] on input "ruitergroep ... bos" at bounding box center [372, 234] width 10 height 10
radio input "true"
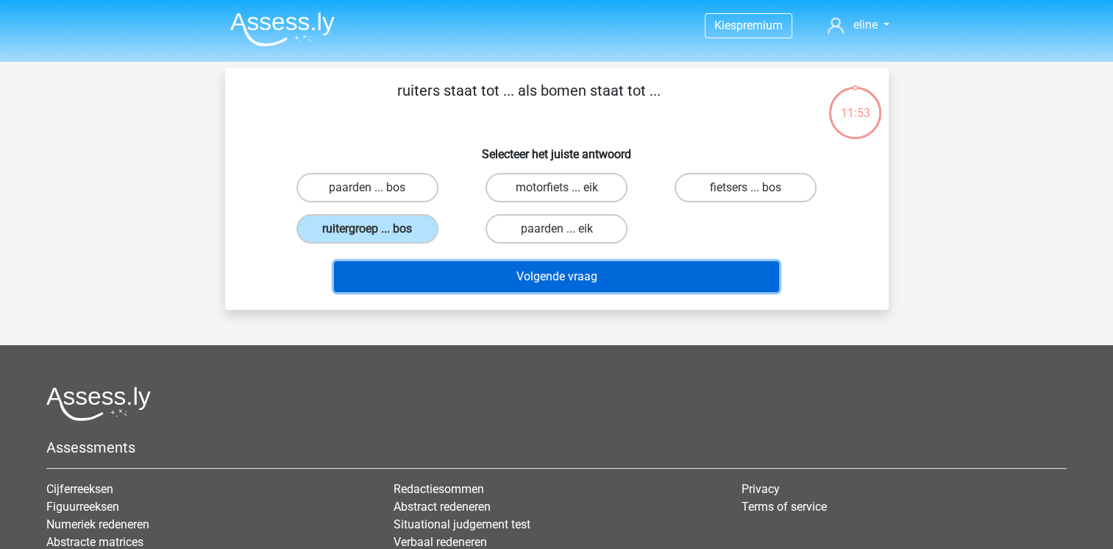
click at [602, 280] on button "Volgende vraag" at bounding box center [556, 276] width 445 height 31
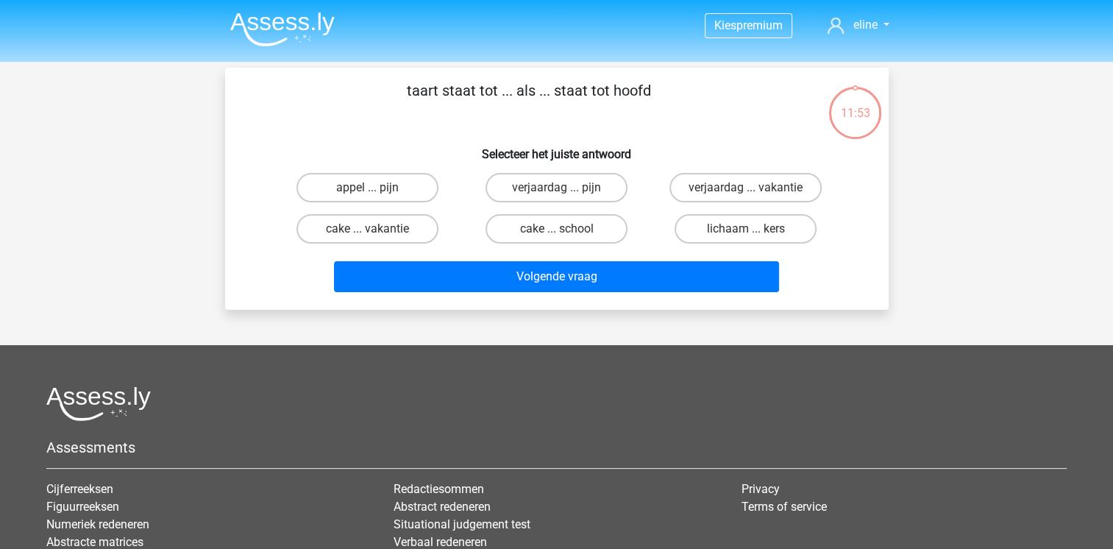
scroll to position [68, 0]
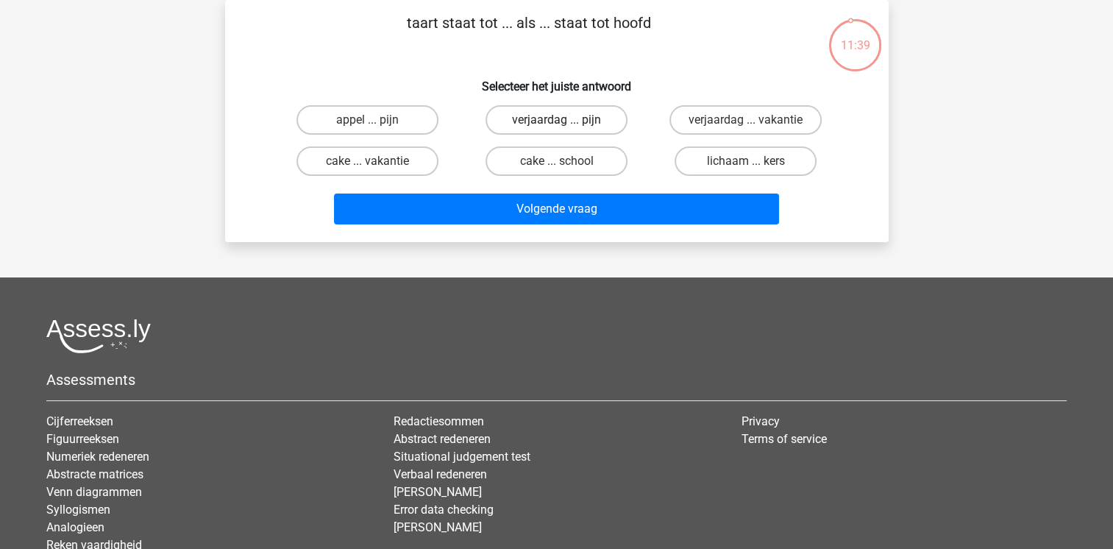
click at [543, 110] on label "verjaardag ... pijn" at bounding box center [556, 119] width 142 height 29
click at [556, 120] on input "verjaardag ... pijn" at bounding box center [561, 125] width 10 height 10
radio input "true"
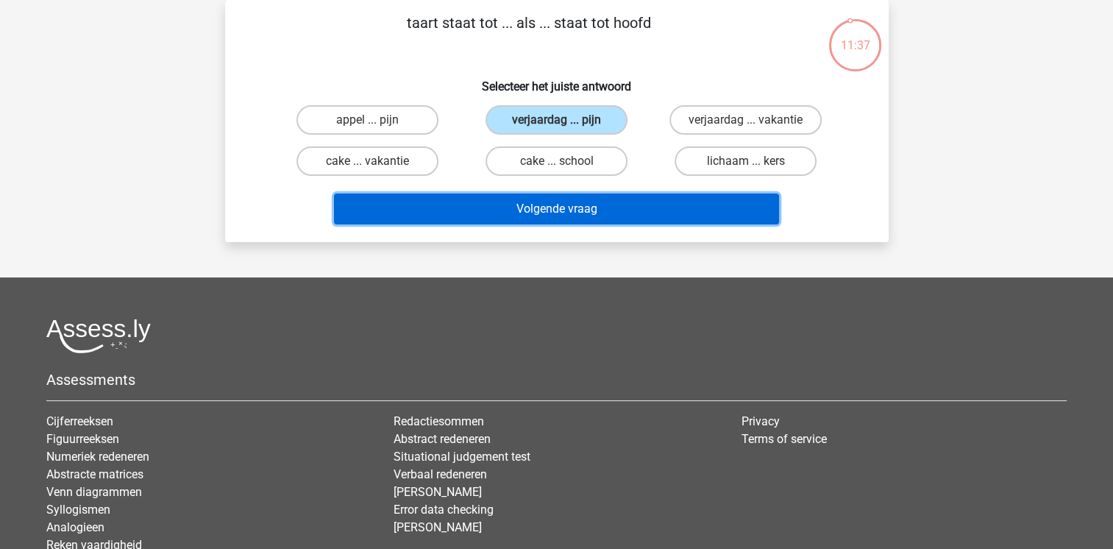
click at [485, 212] on button "Volgende vraag" at bounding box center [556, 208] width 445 height 31
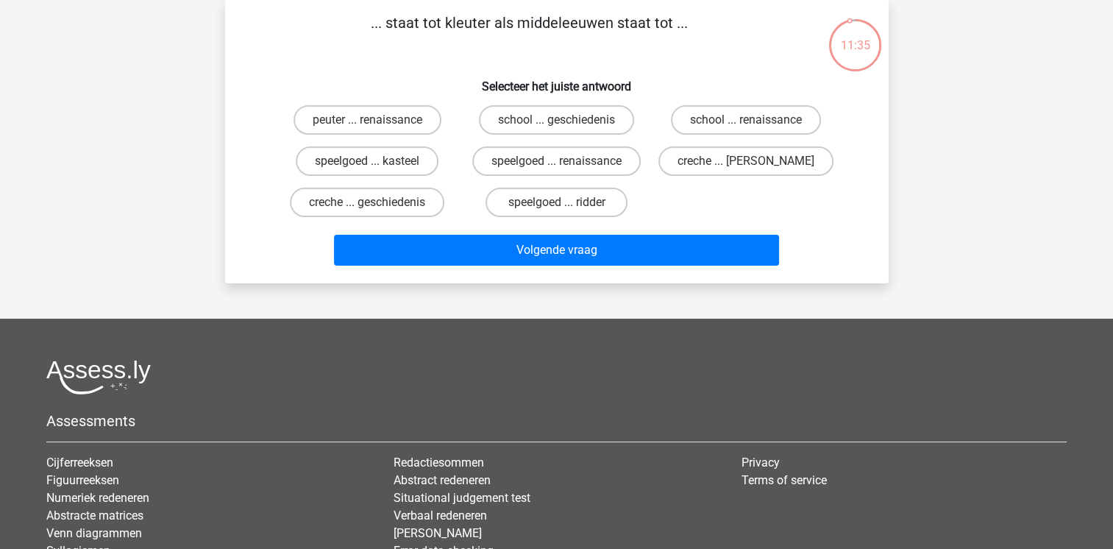
scroll to position [57, 0]
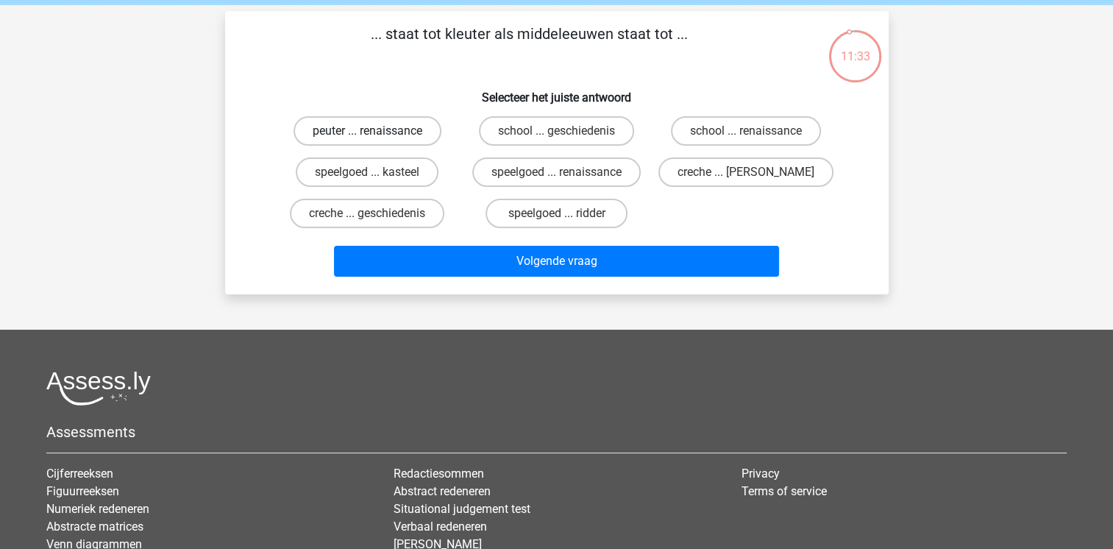
click at [356, 129] on label "peuter ... renaissance" at bounding box center [367, 130] width 148 height 29
click at [367, 131] on input "peuter ... renaissance" at bounding box center [372, 136] width 10 height 10
radio input "true"
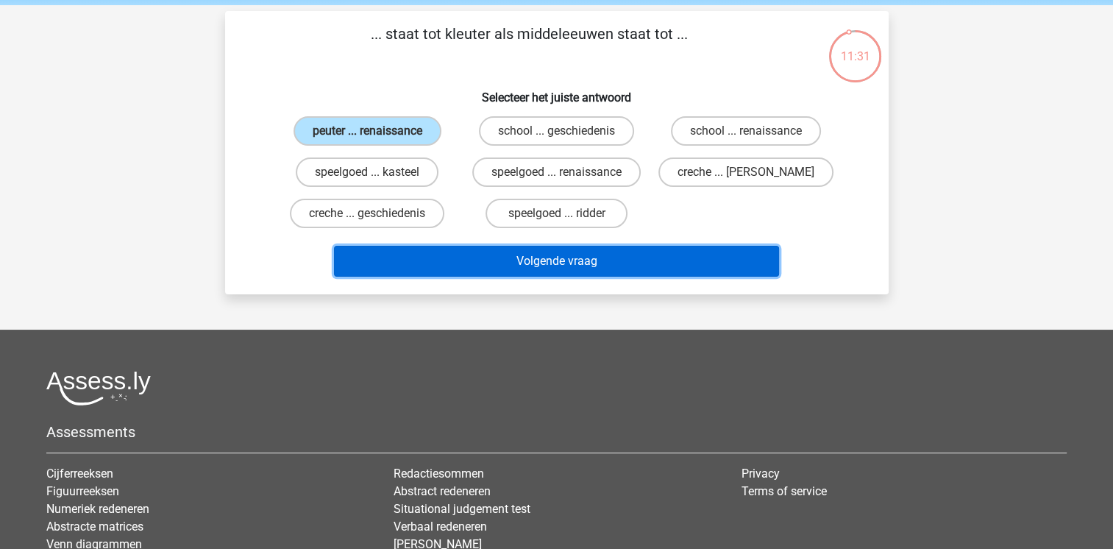
click at [617, 261] on button "Volgende vraag" at bounding box center [556, 261] width 445 height 31
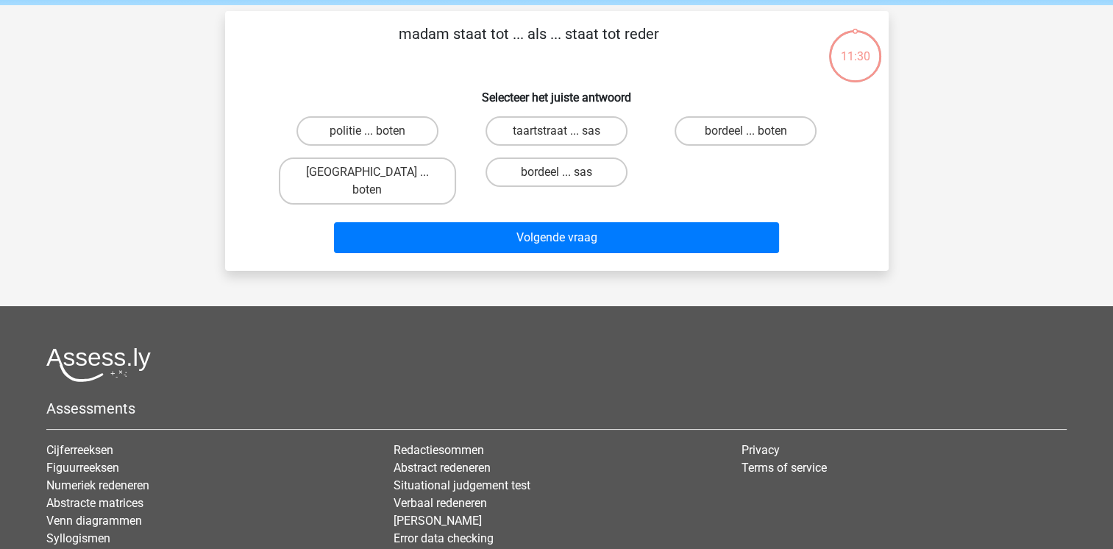
scroll to position [68, 0]
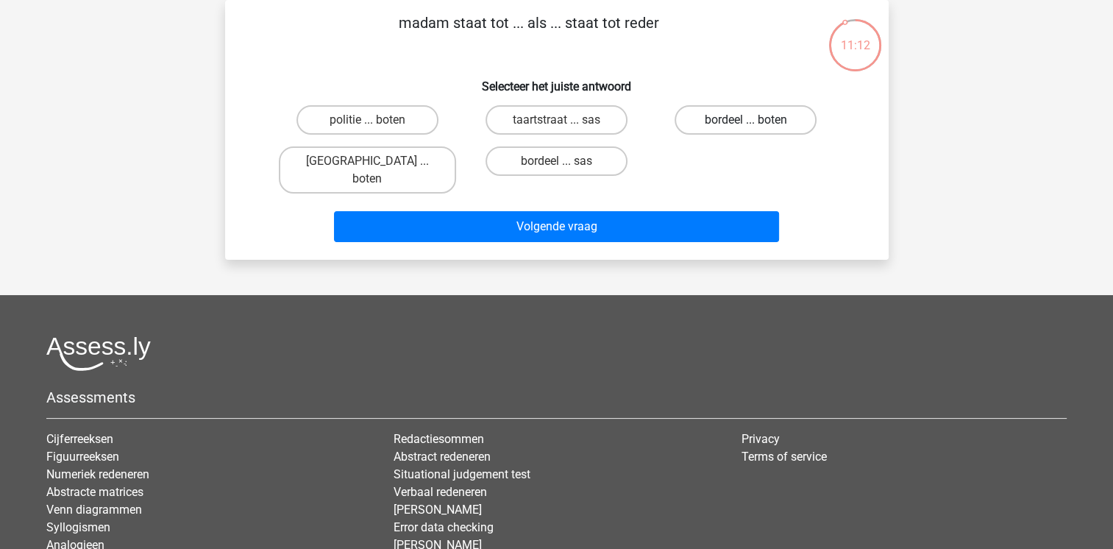
click at [743, 122] on label "bordeel ... boten" at bounding box center [746, 119] width 142 height 29
click at [746, 122] on input "bordeel ... boten" at bounding box center [751, 125] width 10 height 10
radio input "true"
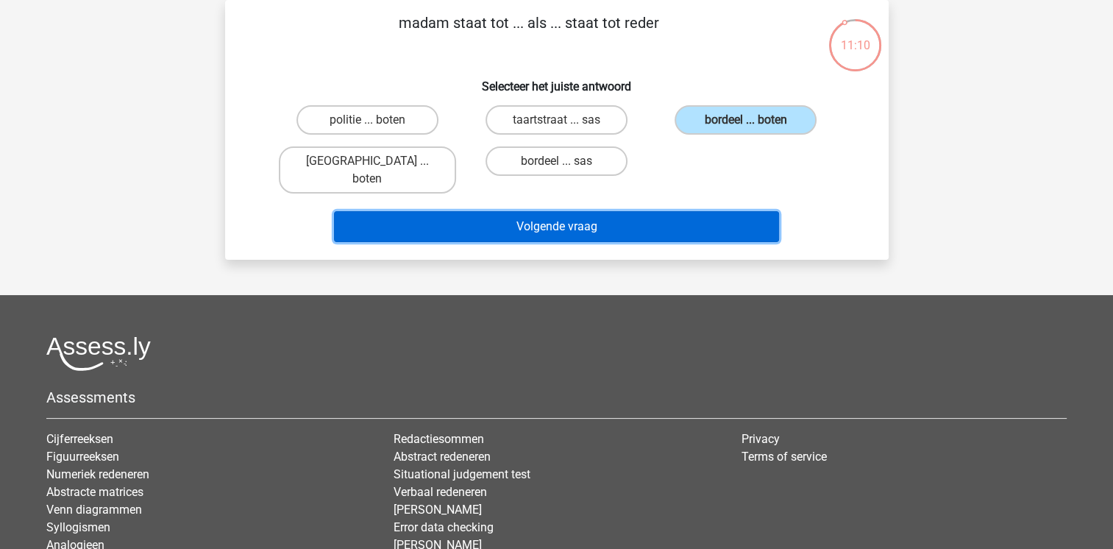
click at [616, 213] on button "Volgende vraag" at bounding box center [556, 226] width 445 height 31
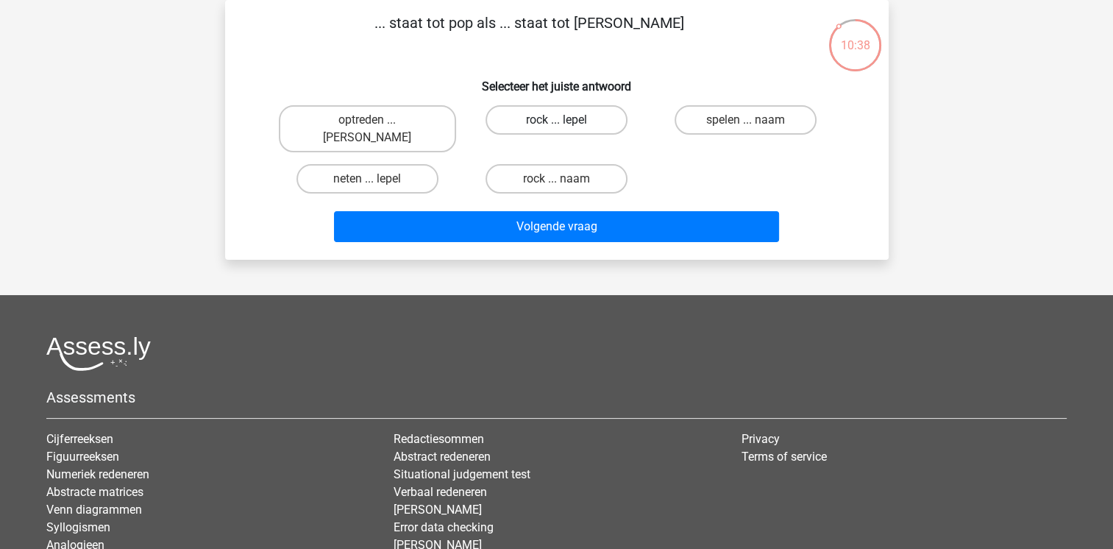
click at [527, 123] on label "rock ... lepel" at bounding box center [556, 119] width 142 height 29
click at [556, 123] on input "rock ... lepel" at bounding box center [561, 125] width 10 height 10
radio input "true"
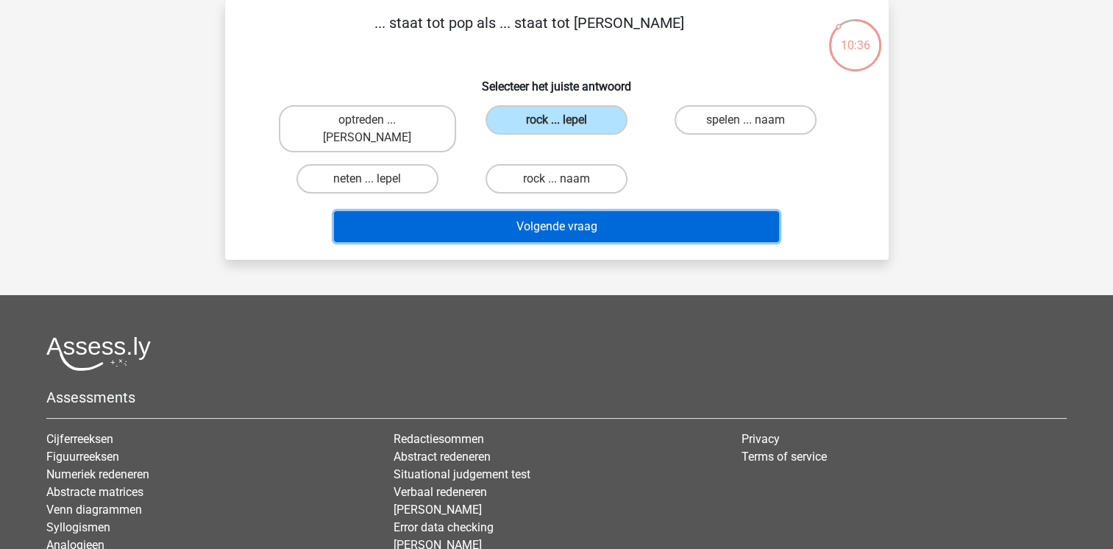
click at [614, 211] on button "Volgende vraag" at bounding box center [556, 226] width 445 height 31
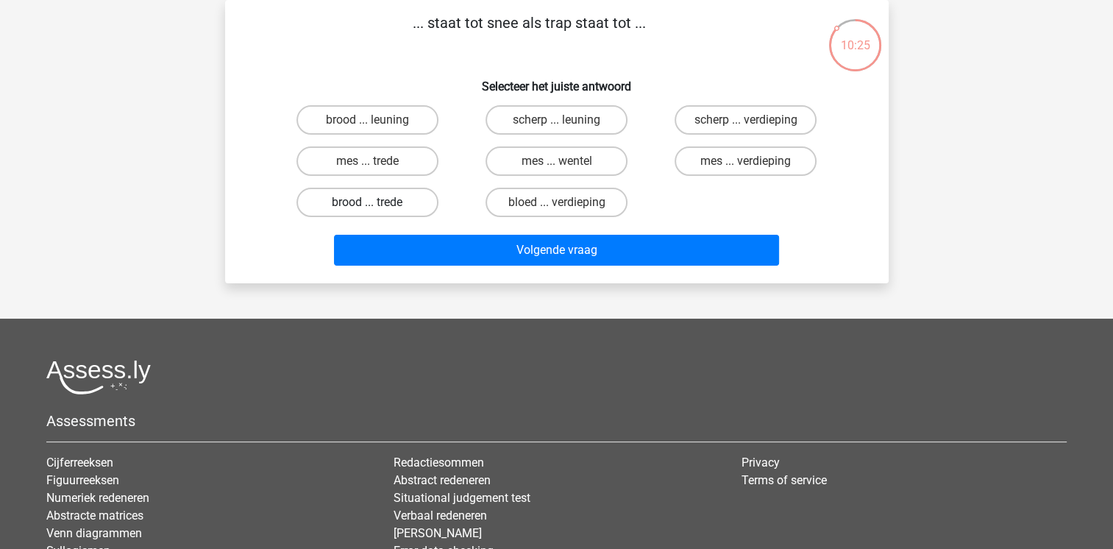
click at [382, 206] on label "brood ... trede" at bounding box center [367, 202] width 142 height 29
click at [377, 206] on input "brood ... trede" at bounding box center [372, 207] width 10 height 10
radio input "true"
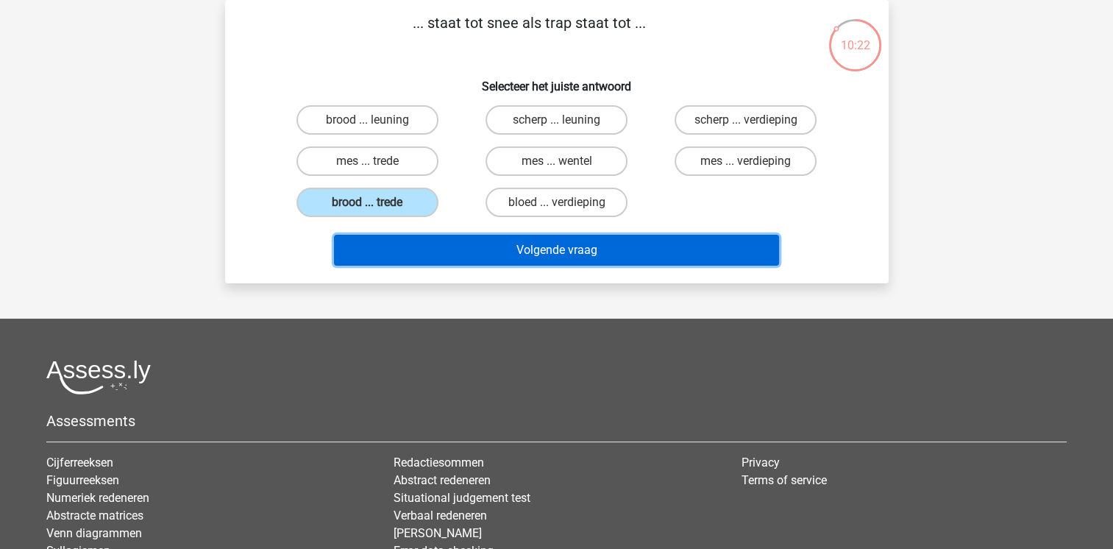
click at [603, 255] on button "Volgende vraag" at bounding box center [556, 250] width 445 height 31
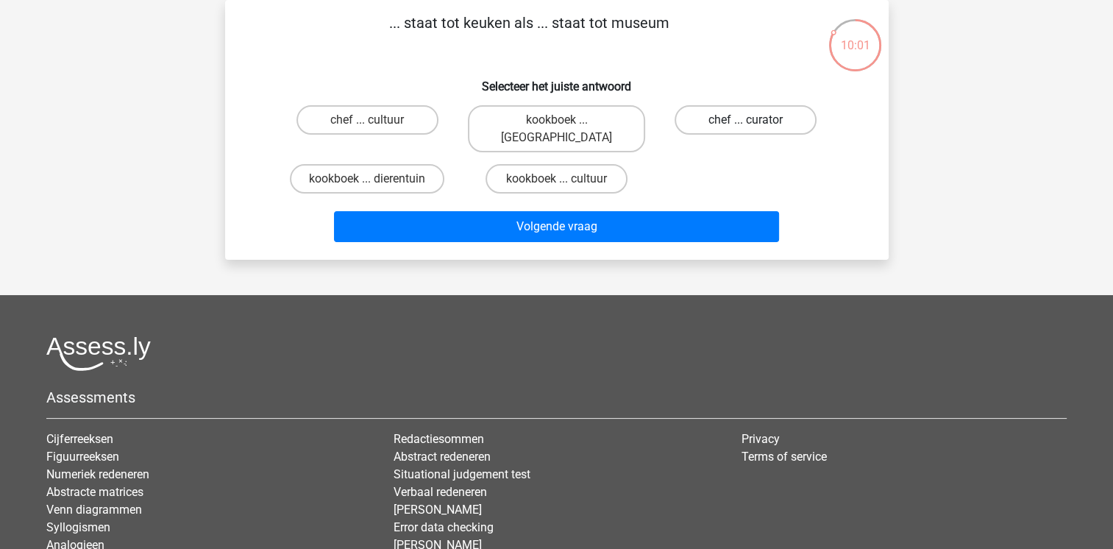
click at [713, 120] on label "chef ... curator" at bounding box center [746, 119] width 142 height 29
click at [746, 120] on input "chef ... curator" at bounding box center [751, 125] width 10 height 10
radio input "true"
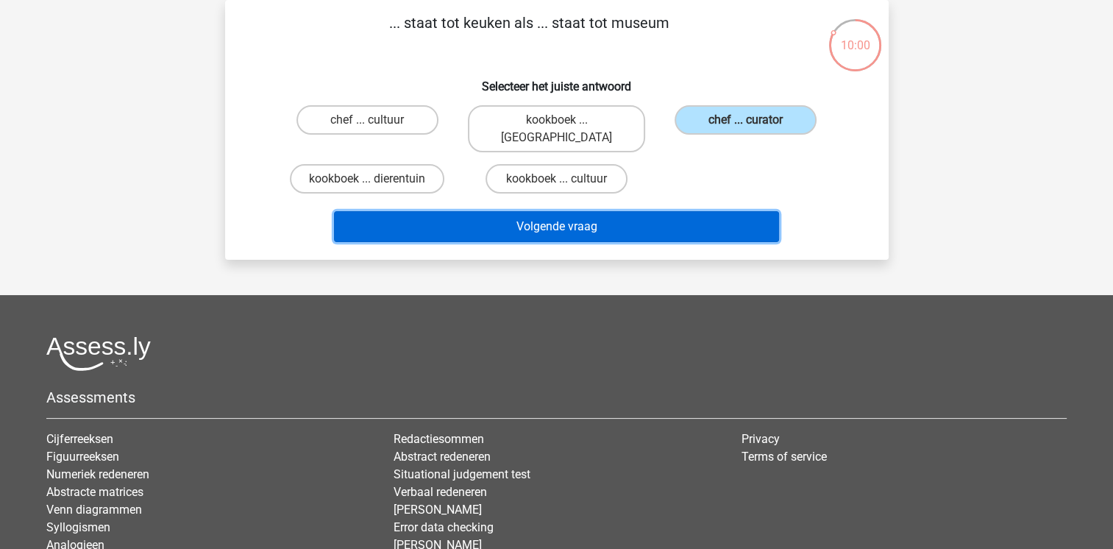
click at [632, 213] on button "Volgende vraag" at bounding box center [556, 226] width 445 height 31
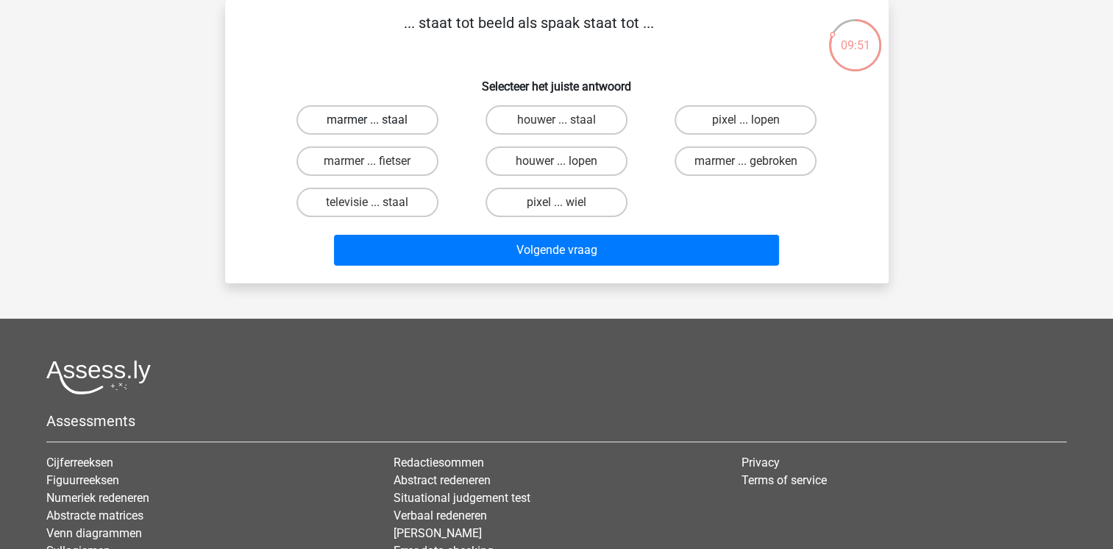
click at [360, 124] on label "marmer ... staal" at bounding box center [367, 119] width 142 height 29
click at [367, 124] on input "marmer ... staal" at bounding box center [372, 125] width 10 height 10
radio input "true"
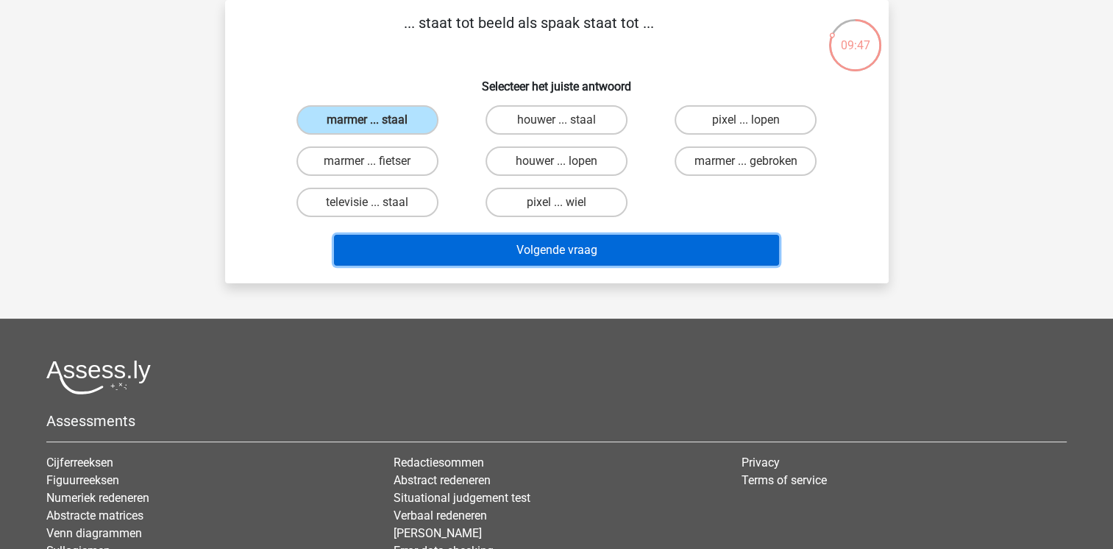
click at [603, 250] on button "Volgende vraag" at bounding box center [556, 250] width 445 height 31
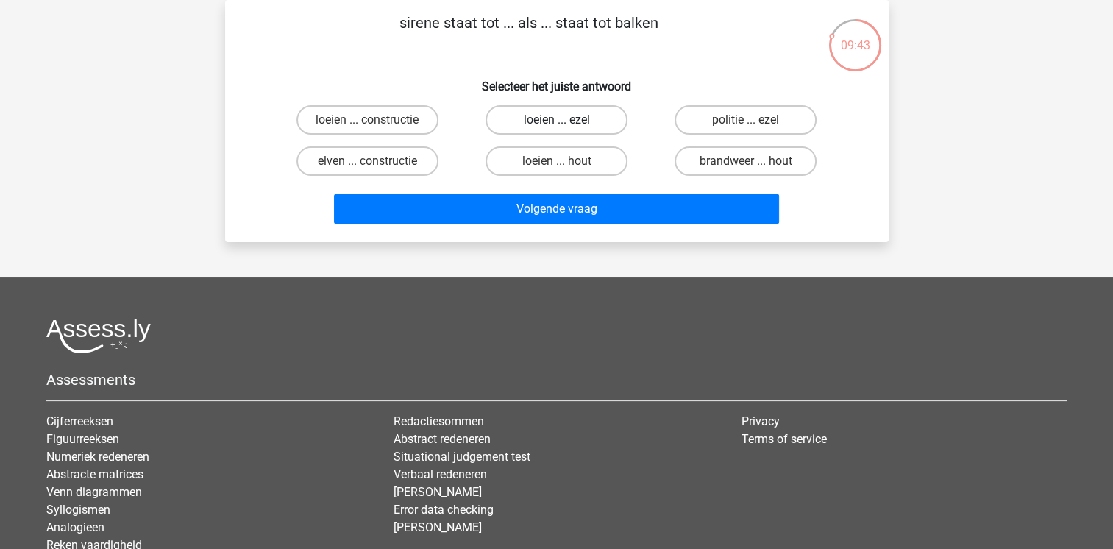
click at [573, 123] on label "loeien ... ezel" at bounding box center [556, 119] width 142 height 29
click at [566, 123] on input "loeien ... ezel" at bounding box center [561, 125] width 10 height 10
radio input "true"
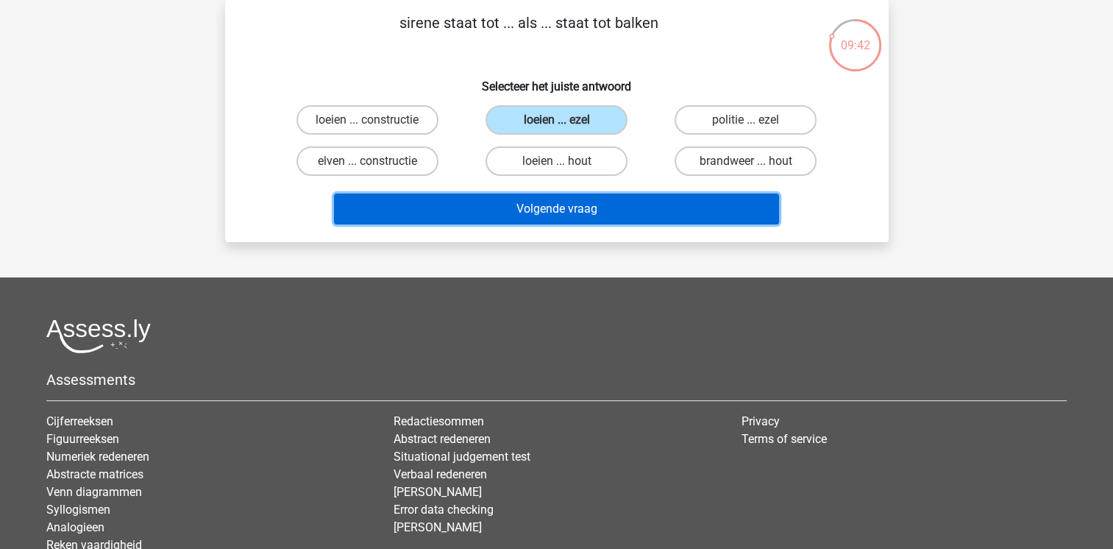
click at [658, 211] on button "Volgende vraag" at bounding box center [556, 208] width 445 height 31
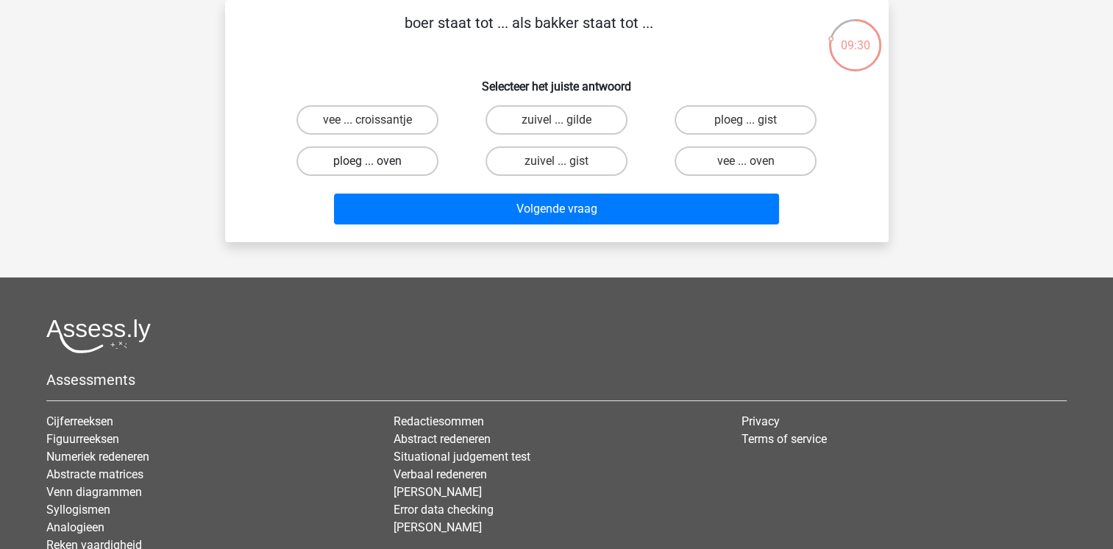
click at [377, 161] on label "ploeg ... oven" at bounding box center [367, 160] width 142 height 29
click at [377, 161] on input "ploeg ... oven" at bounding box center [372, 166] width 10 height 10
radio input "true"
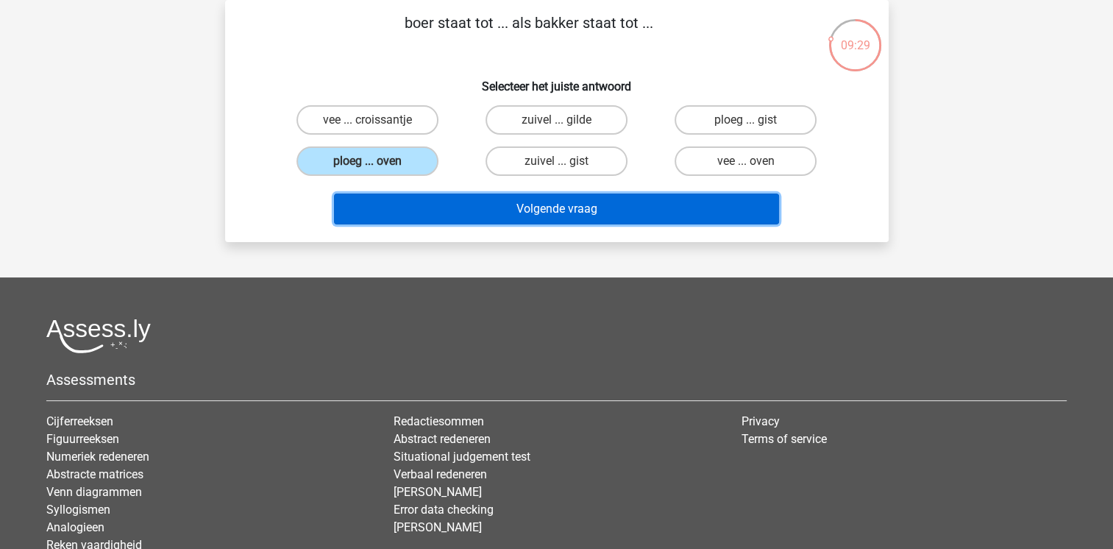
click at [588, 213] on button "Volgende vraag" at bounding box center [556, 208] width 445 height 31
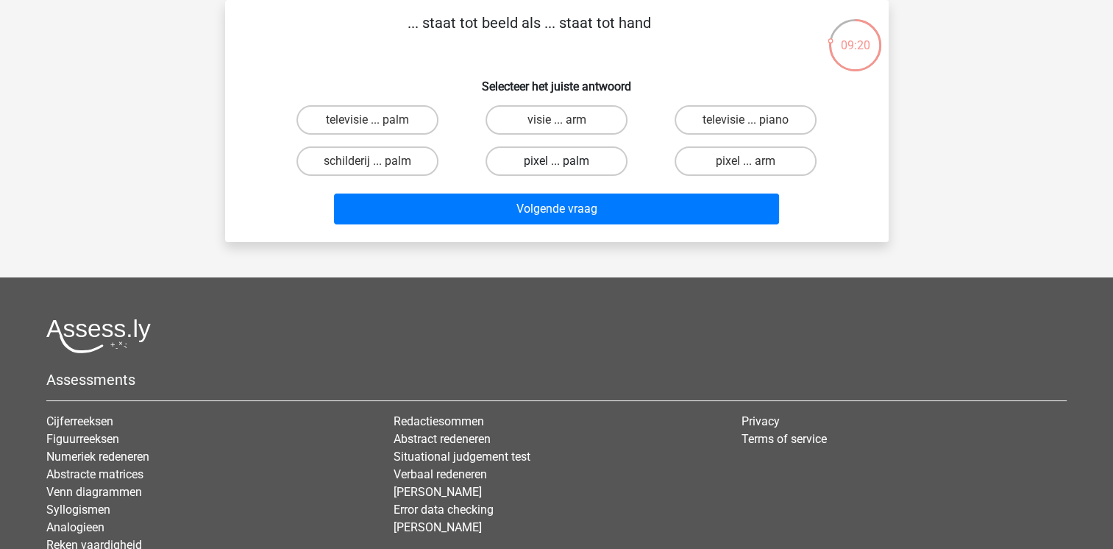
click at [586, 163] on label "pixel ... palm" at bounding box center [556, 160] width 142 height 29
click at [566, 163] on input "pixel ... palm" at bounding box center [561, 166] width 10 height 10
radio input "true"
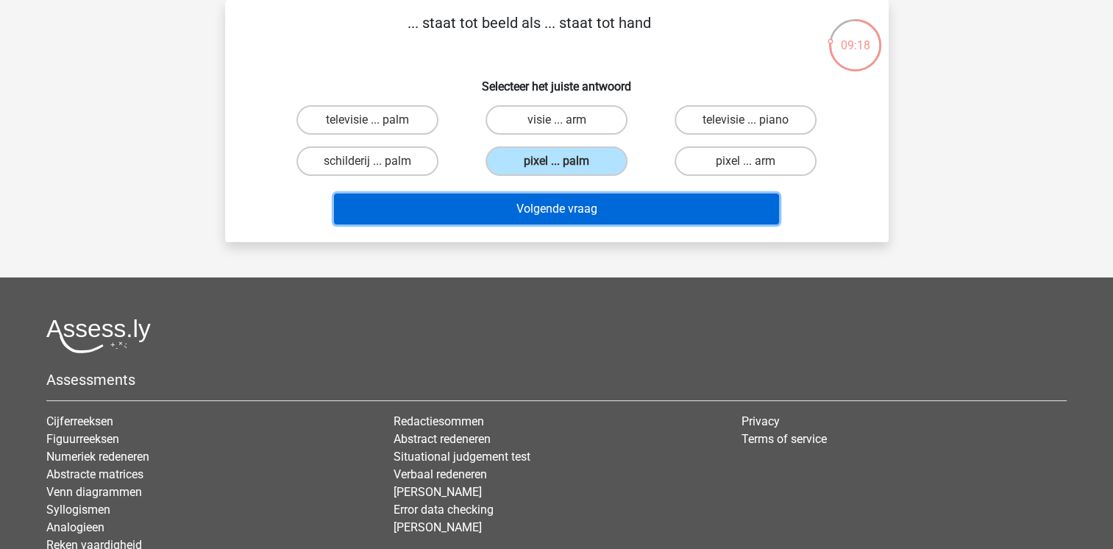
click at [660, 210] on button "Volgende vraag" at bounding box center [556, 208] width 445 height 31
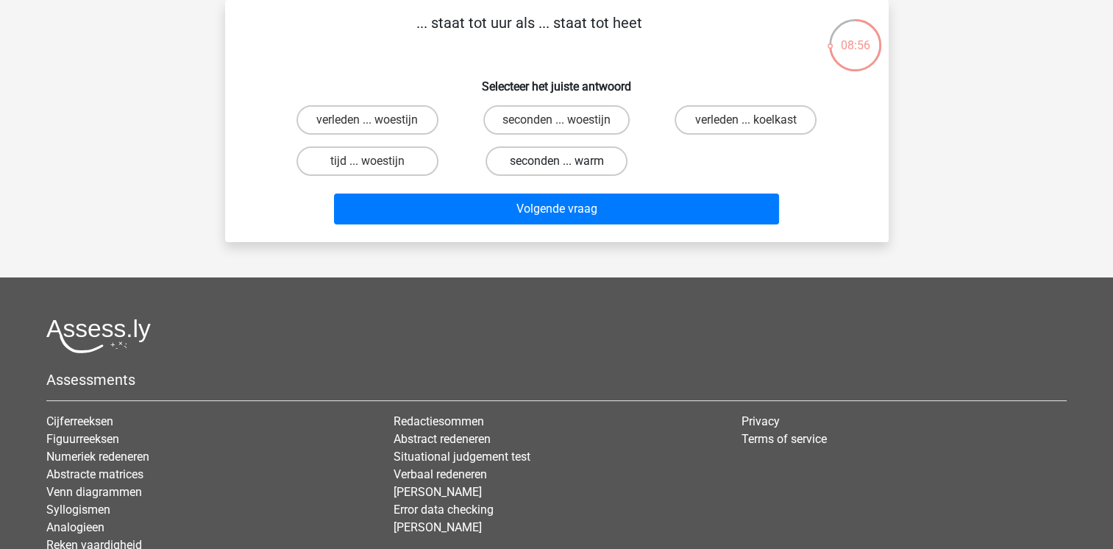
click at [577, 157] on label "seconden ... warm" at bounding box center [556, 160] width 142 height 29
click at [566, 161] on input "seconden ... warm" at bounding box center [561, 166] width 10 height 10
radio input "true"
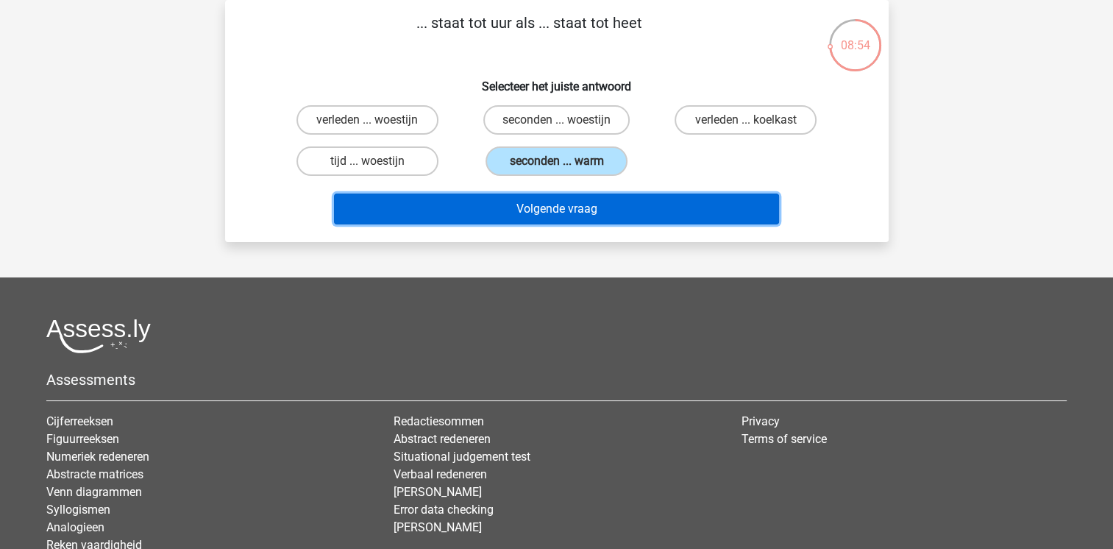
click at [646, 221] on button "Volgende vraag" at bounding box center [556, 208] width 445 height 31
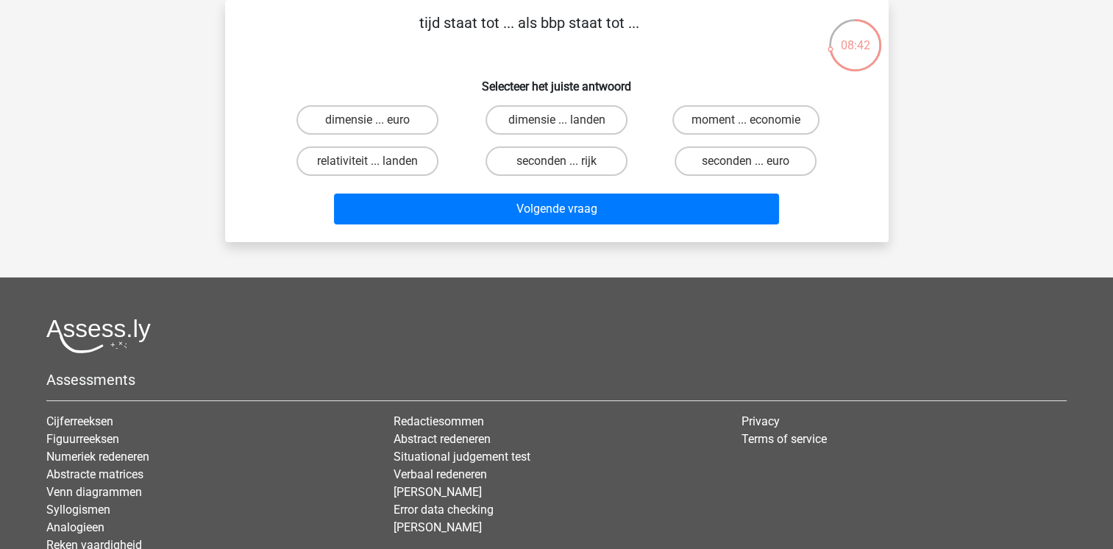
scroll to position [51, 0]
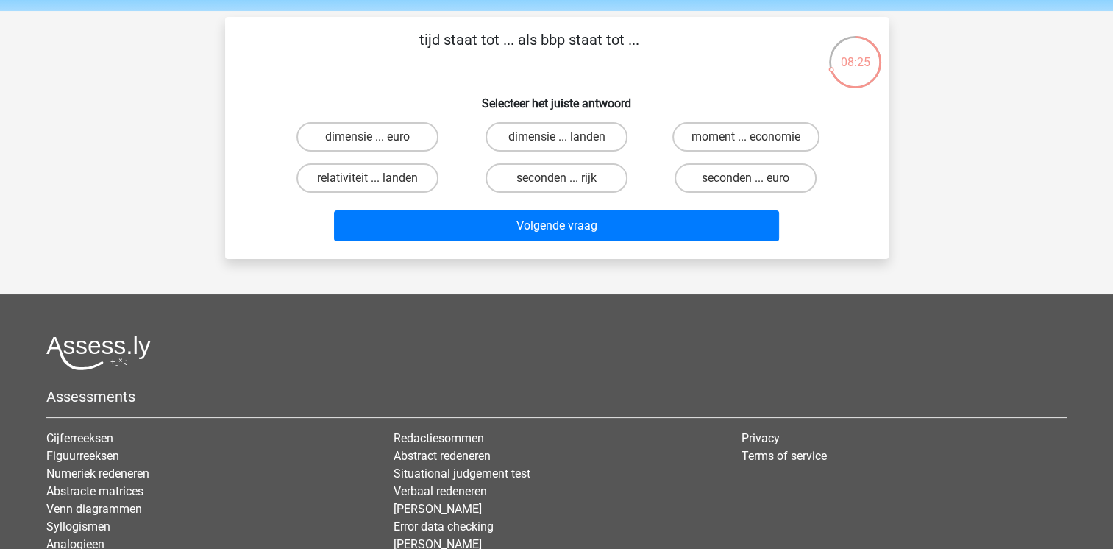
click at [749, 183] on input "seconden ... euro" at bounding box center [751, 183] width 10 height 10
radio input "true"
click at [529, 146] on label "dimensie ... landen" at bounding box center [556, 136] width 142 height 29
click at [556, 146] on input "dimensie ... landen" at bounding box center [561, 142] width 10 height 10
radio input "true"
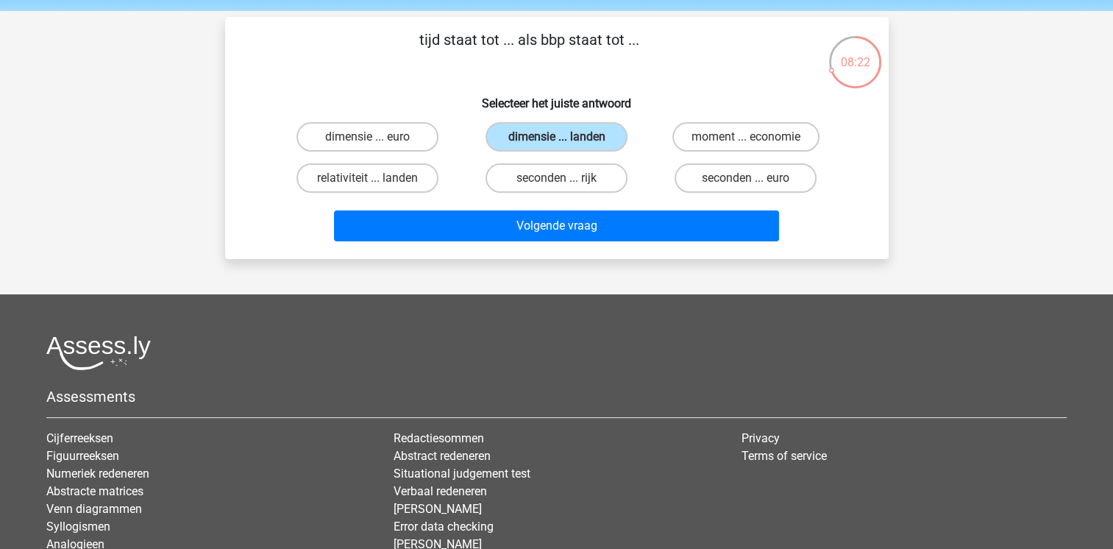
scroll to position [34, 0]
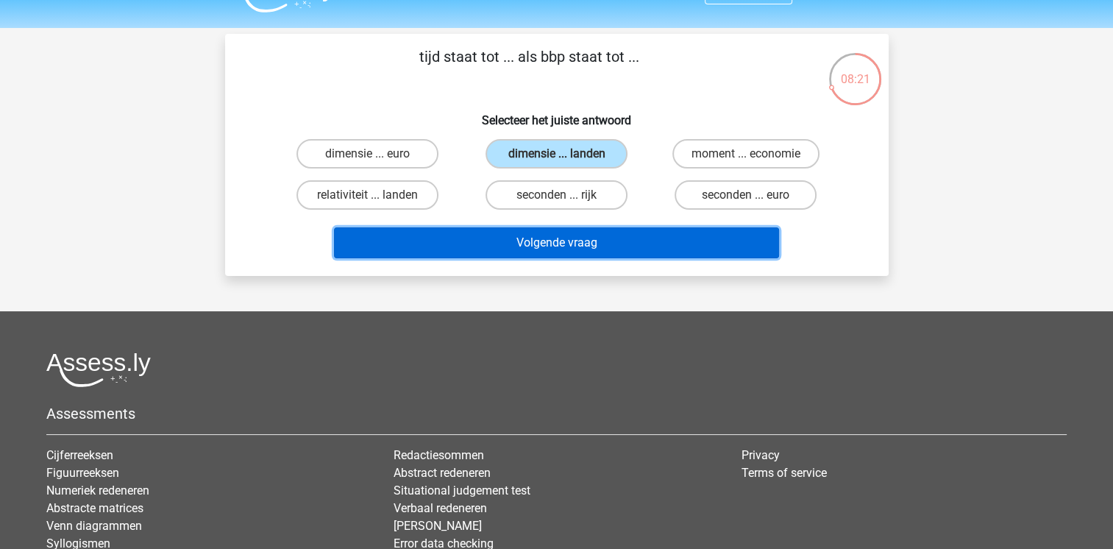
click at [558, 232] on button "Volgende vraag" at bounding box center [556, 242] width 445 height 31
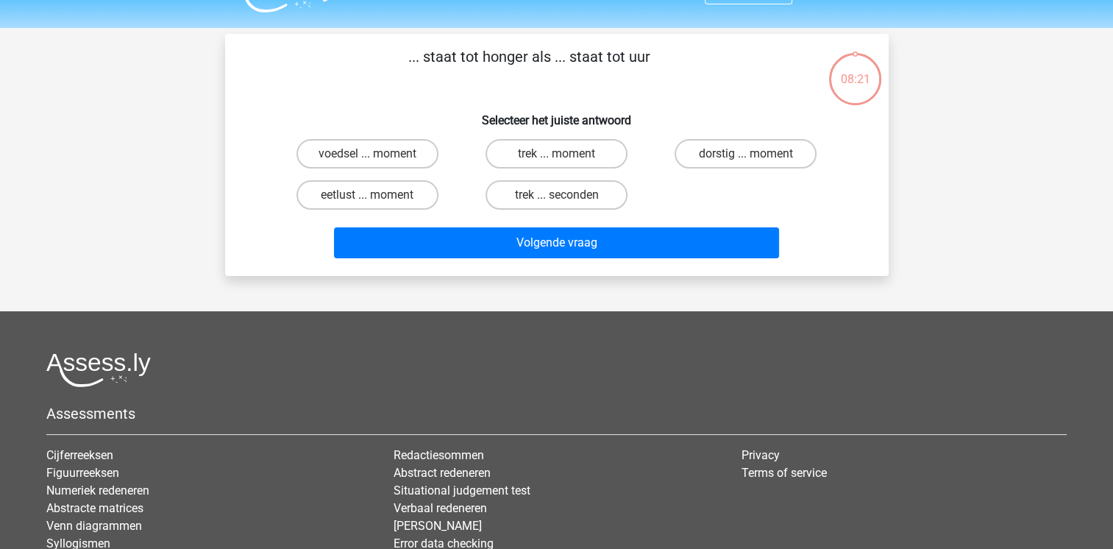
scroll to position [68, 0]
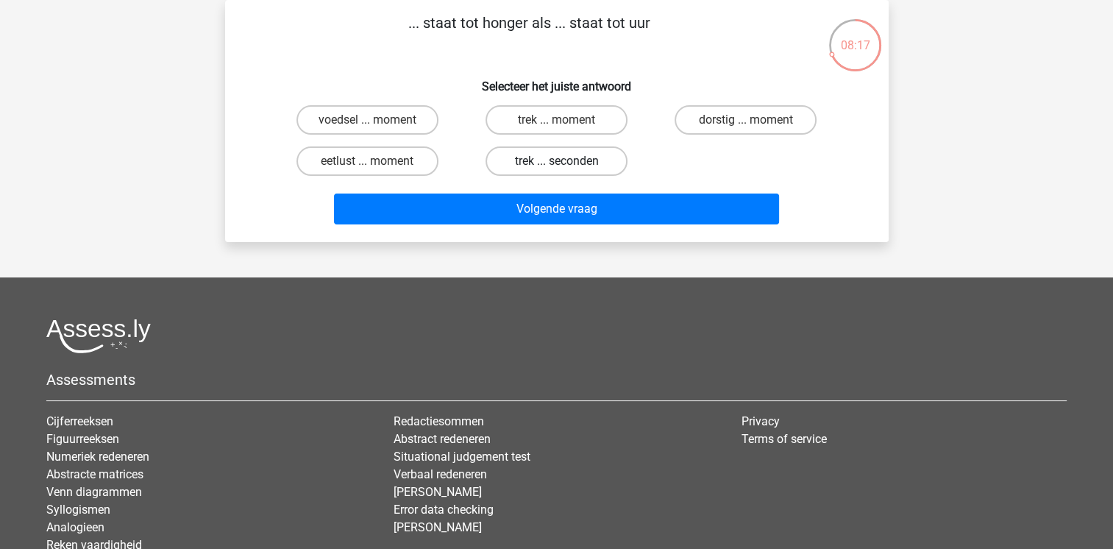
click at [549, 173] on label "trek ... seconden" at bounding box center [556, 160] width 142 height 29
click at [556, 171] on input "trek ... seconden" at bounding box center [561, 166] width 10 height 10
radio input "true"
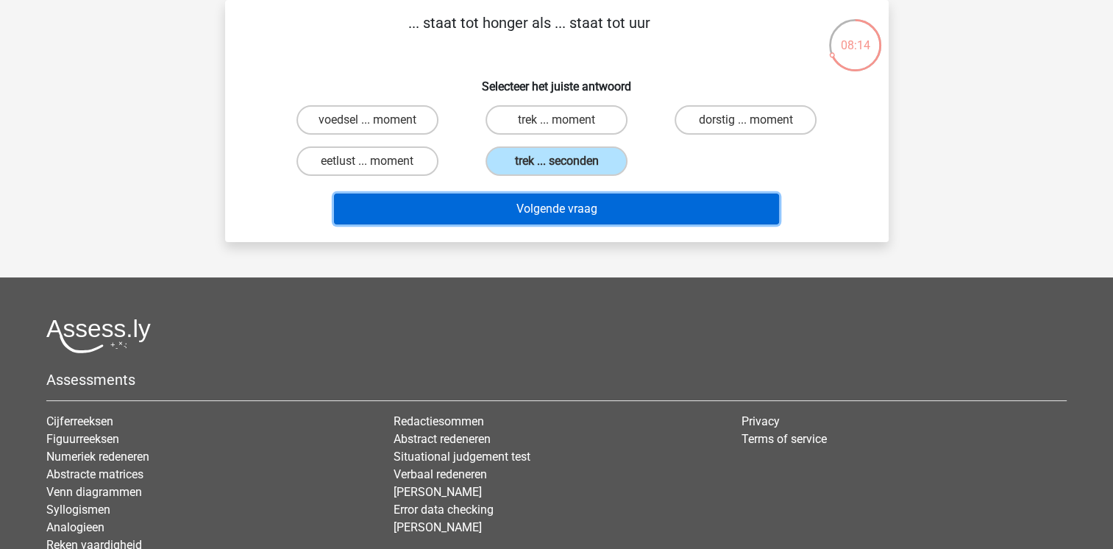
click at [618, 207] on button "Volgende vraag" at bounding box center [556, 208] width 445 height 31
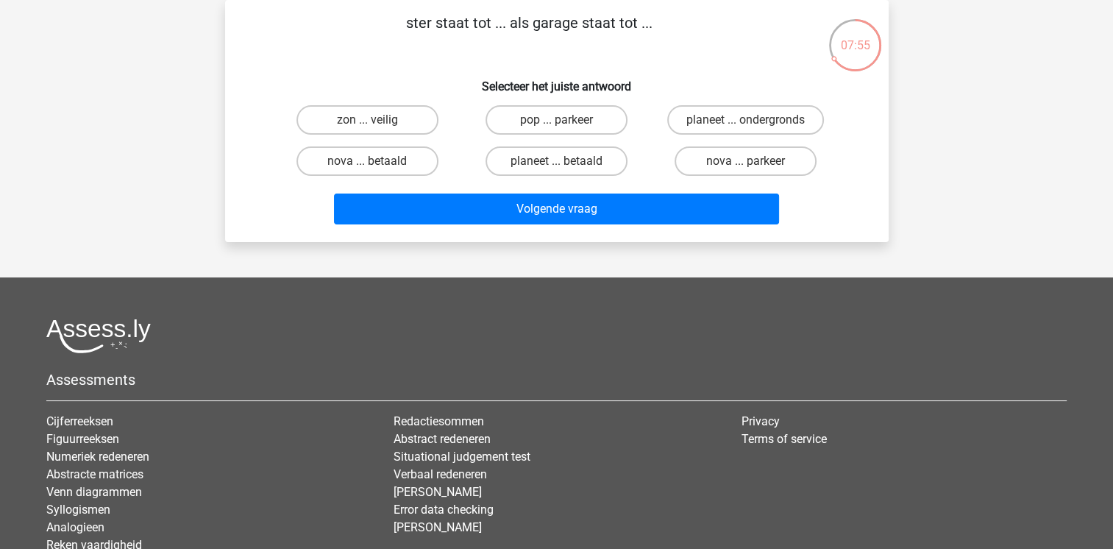
click at [755, 162] on input "nova ... parkeer" at bounding box center [751, 166] width 10 height 10
radio input "true"
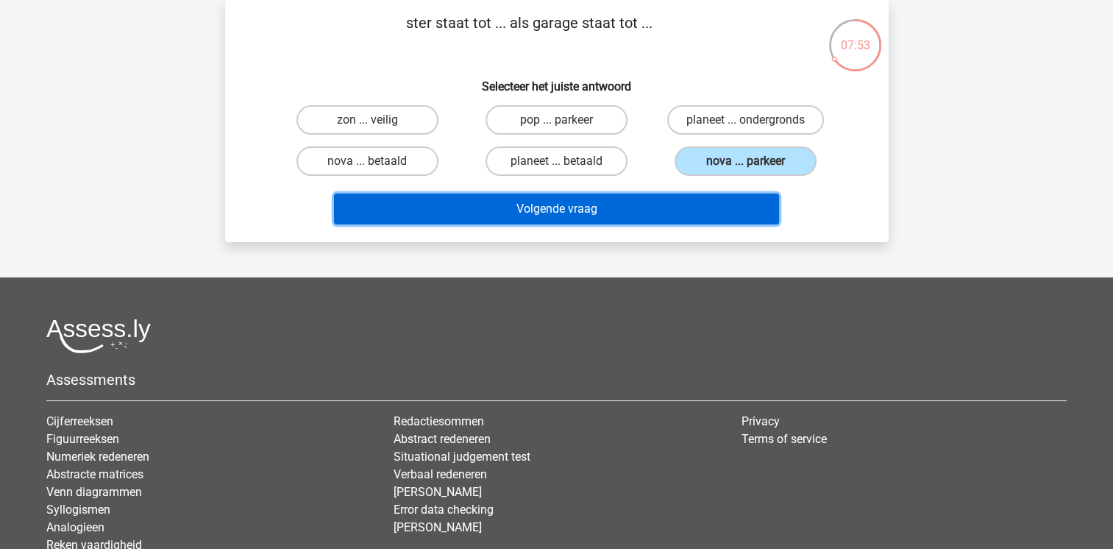
click at [582, 217] on button "Volgende vraag" at bounding box center [556, 208] width 445 height 31
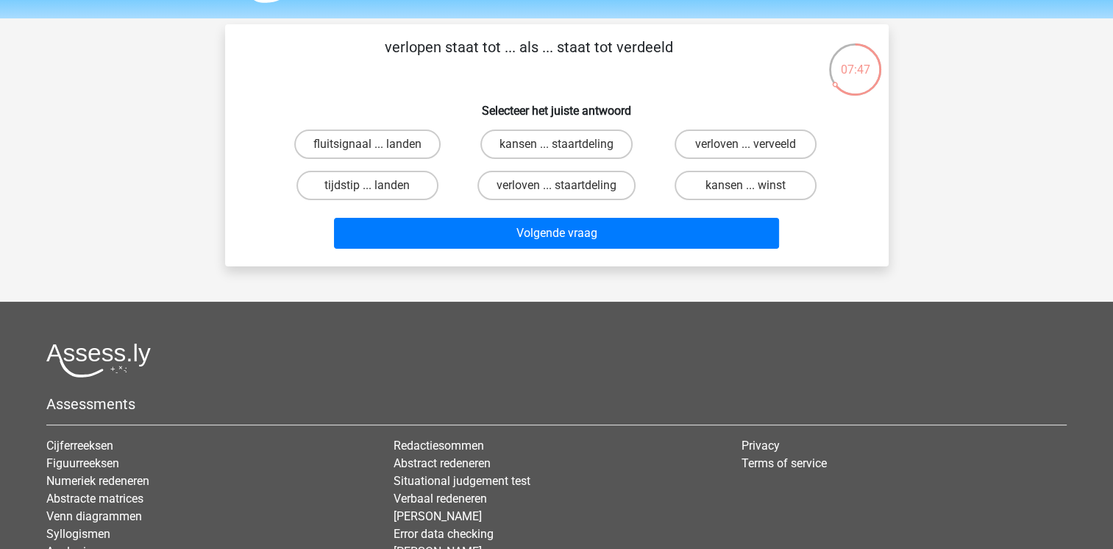
scroll to position [42, 0]
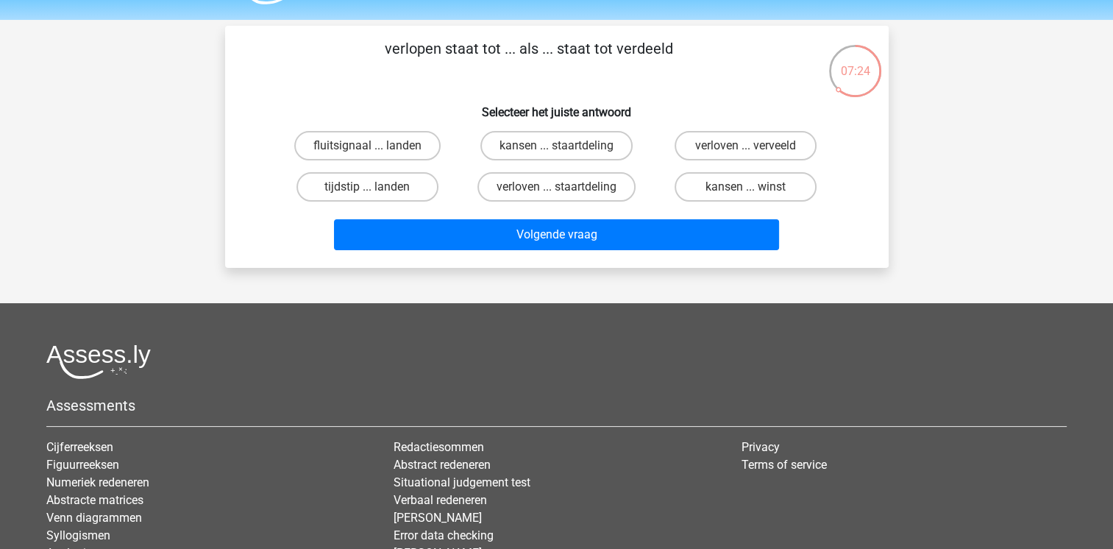
click at [748, 152] on input "verloven ... verveeld" at bounding box center [751, 151] width 10 height 10
radio input "true"
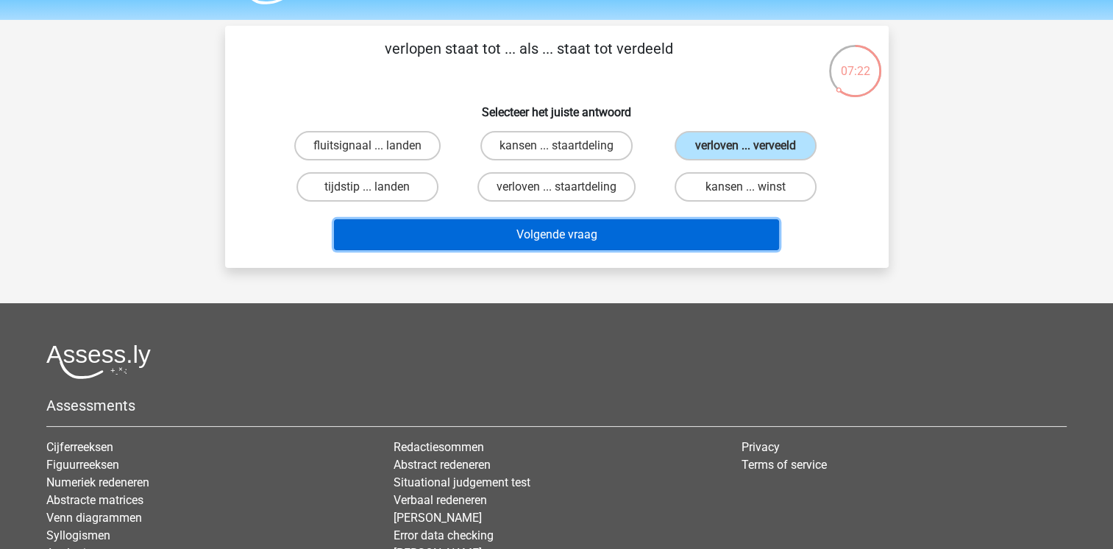
click at [657, 240] on button "Volgende vraag" at bounding box center [556, 234] width 445 height 31
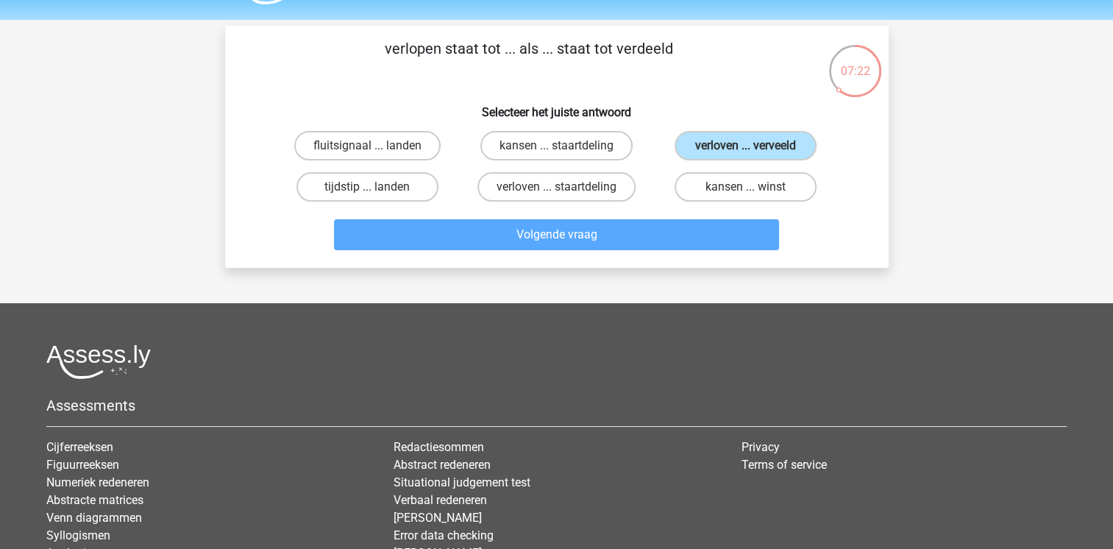
scroll to position [68, 0]
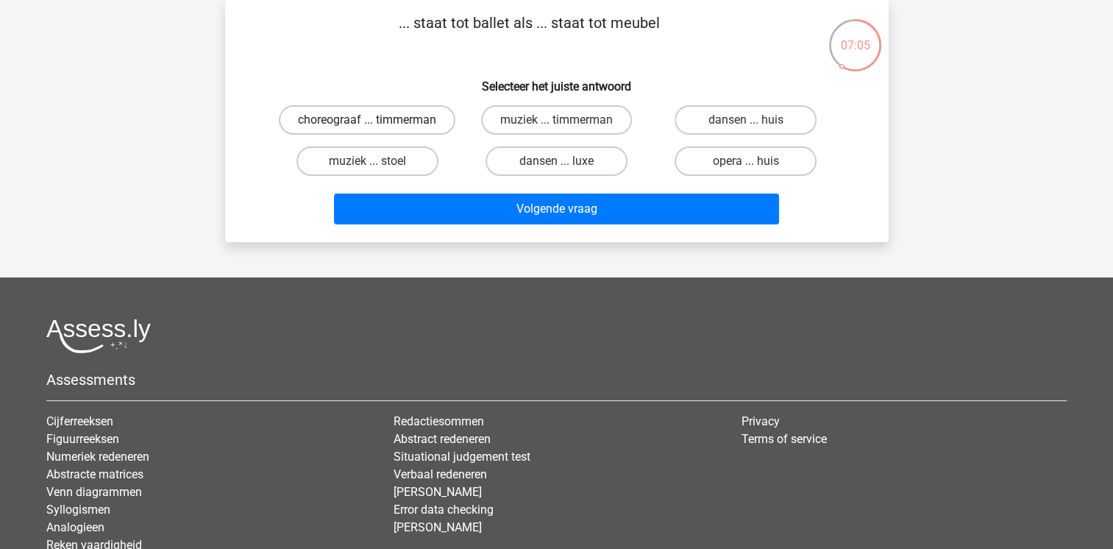
click at [404, 121] on label "choreograaf ... timmerman" at bounding box center [367, 119] width 177 height 29
click at [377, 121] on input "choreograaf ... timmerman" at bounding box center [372, 125] width 10 height 10
radio input "true"
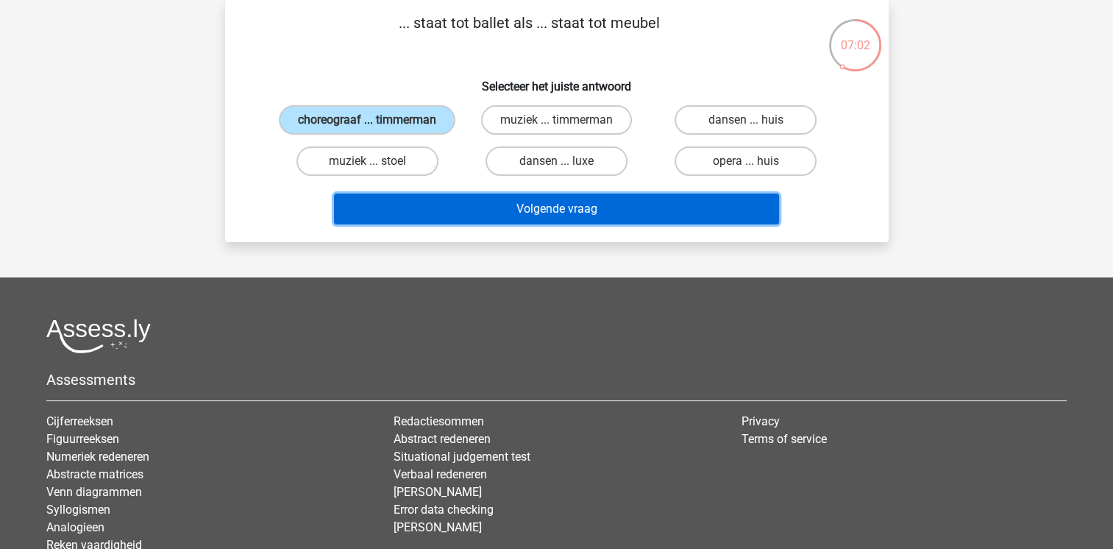
click at [607, 209] on button "Volgende vraag" at bounding box center [556, 208] width 445 height 31
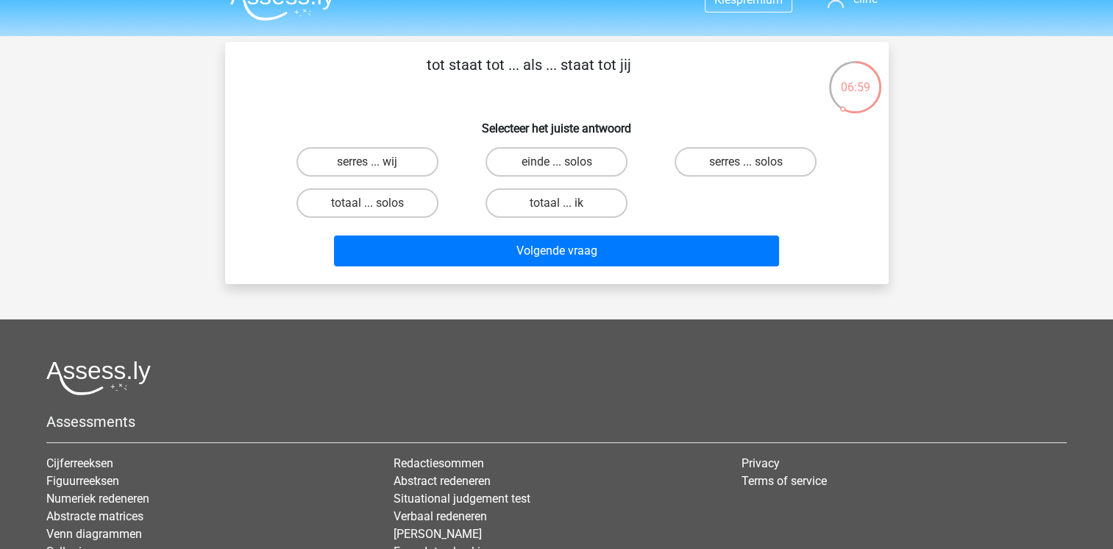
scroll to position [21, 0]
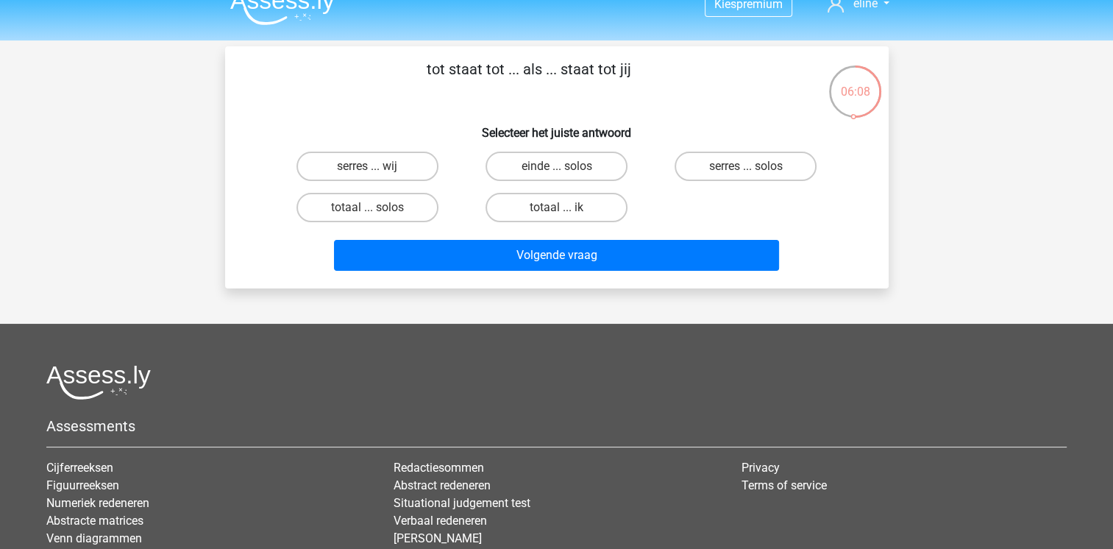
click at [564, 166] on input "einde ... solos" at bounding box center [561, 171] width 10 height 10
radio input "true"
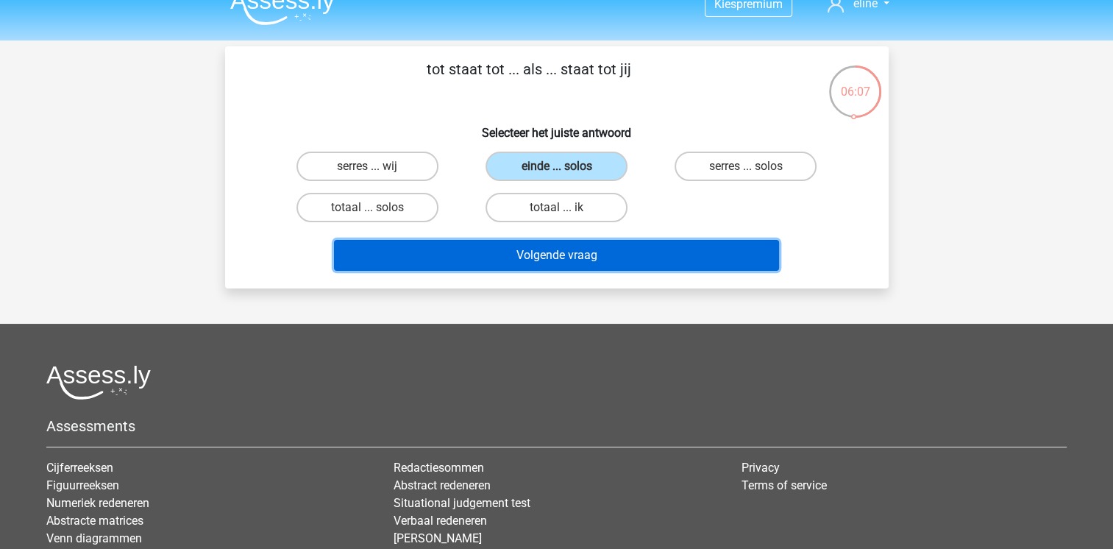
click at [637, 251] on button "Volgende vraag" at bounding box center [556, 255] width 445 height 31
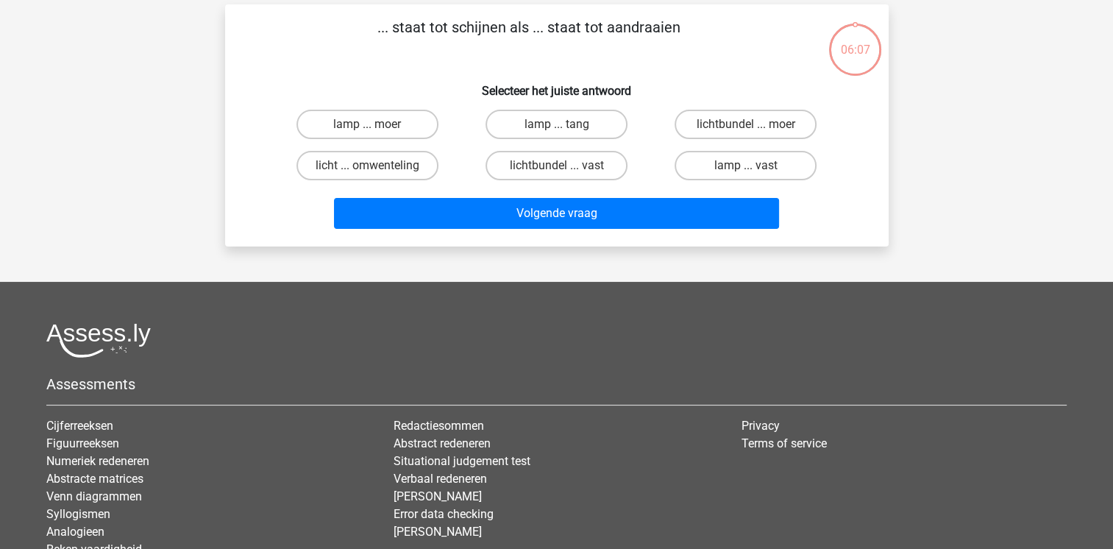
scroll to position [68, 0]
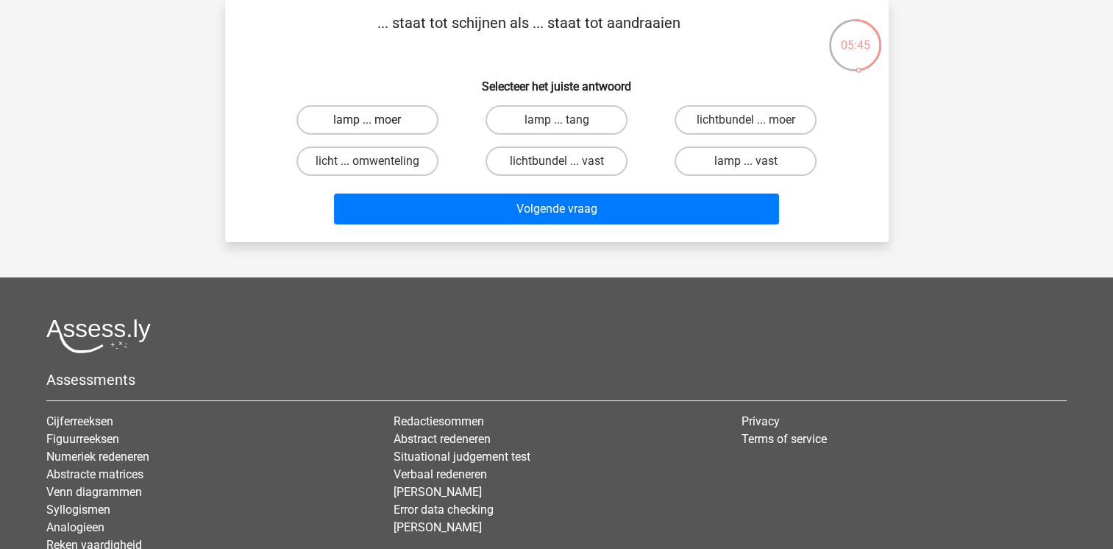
click at [419, 119] on label "lamp ... moer" at bounding box center [367, 119] width 142 height 29
click at [377, 120] on input "lamp ... moer" at bounding box center [372, 125] width 10 height 10
radio input "true"
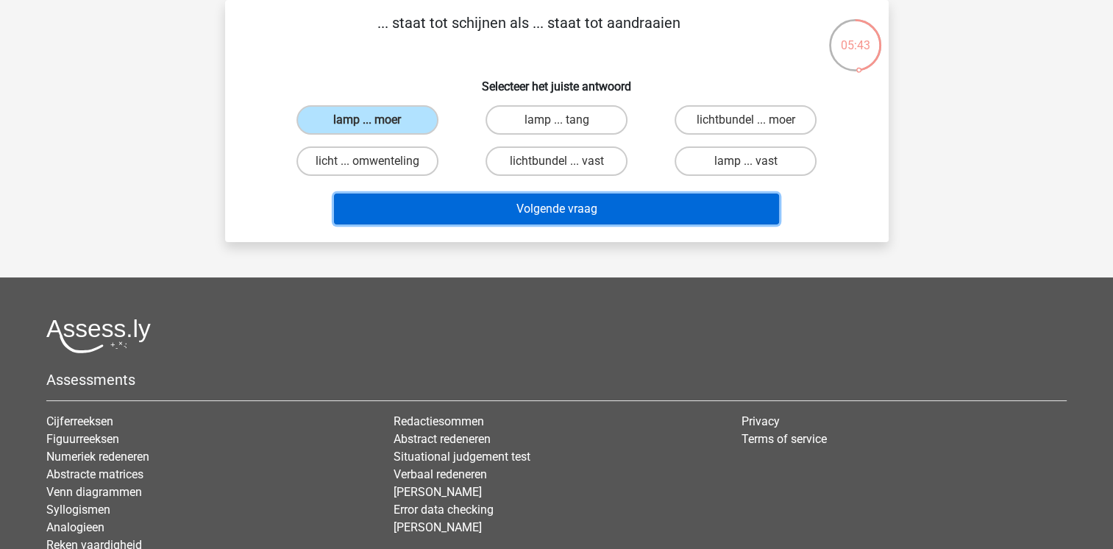
click at [513, 206] on button "Volgende vraag" at bounding box center [556, 208] width 445 height 31
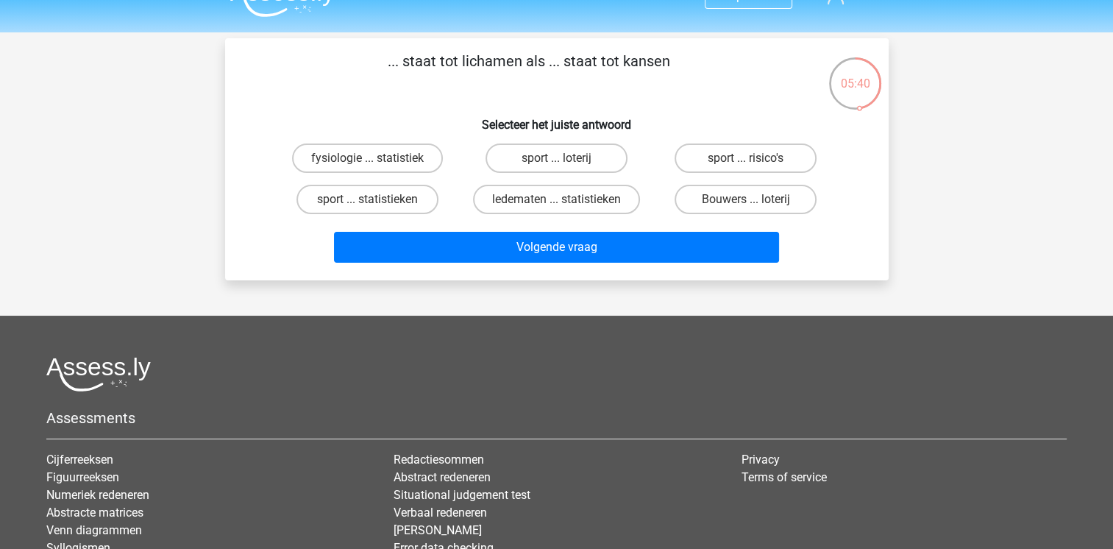
scroll to position [24, 0]
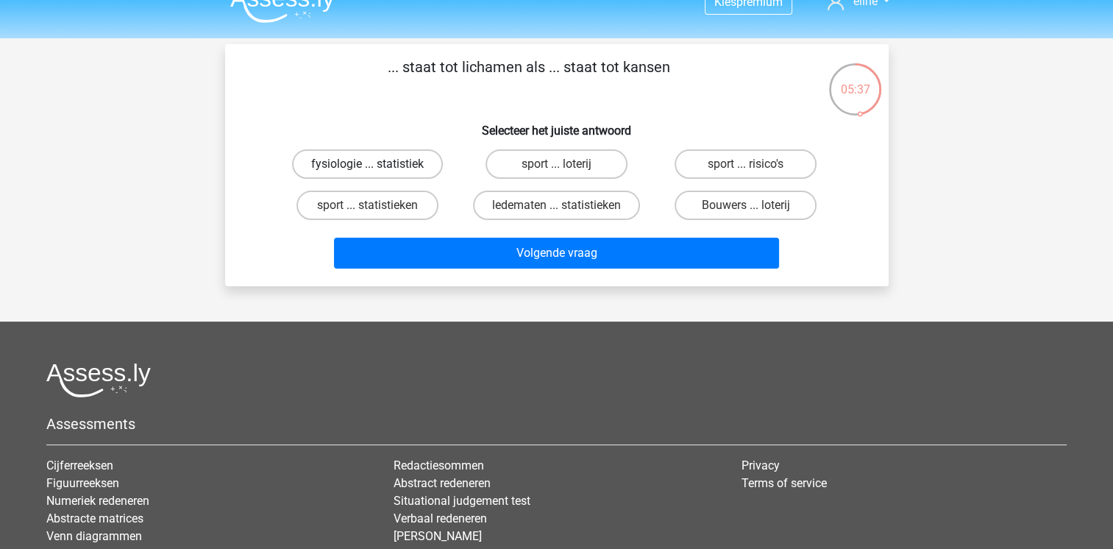
click at [395, 159] on label "fysiologie ... statistiek" at bounding box center [367, 163] width 151 height 29
click at [377, 164] on input "fysiologie ... statistiek" at bounding box center [372, 169] width 10 height 10
radio input "true"
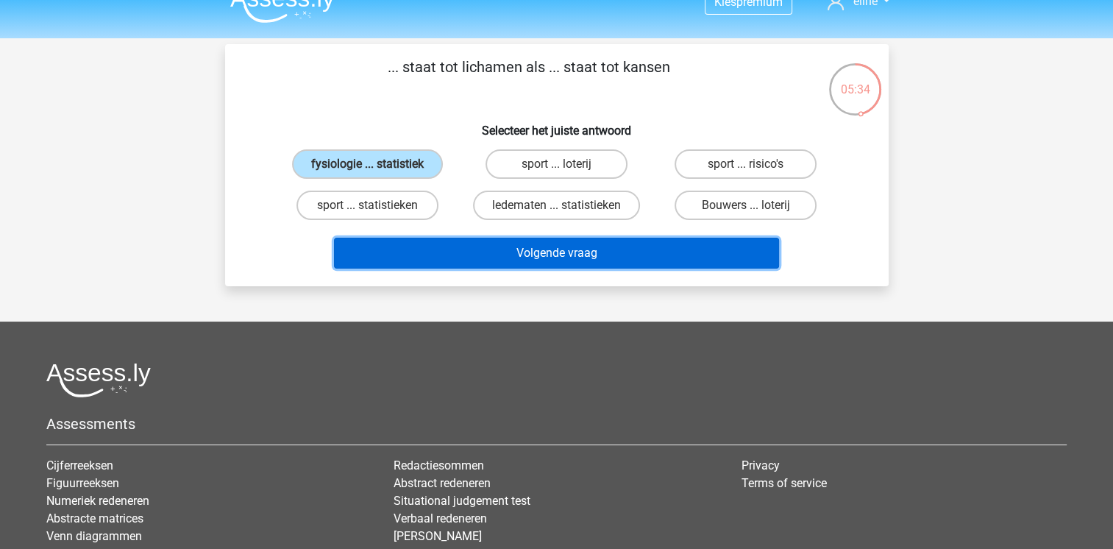
click at [561, 255] on button "Volgende vraag" at bounding box center [556, 253] width 445 height 31
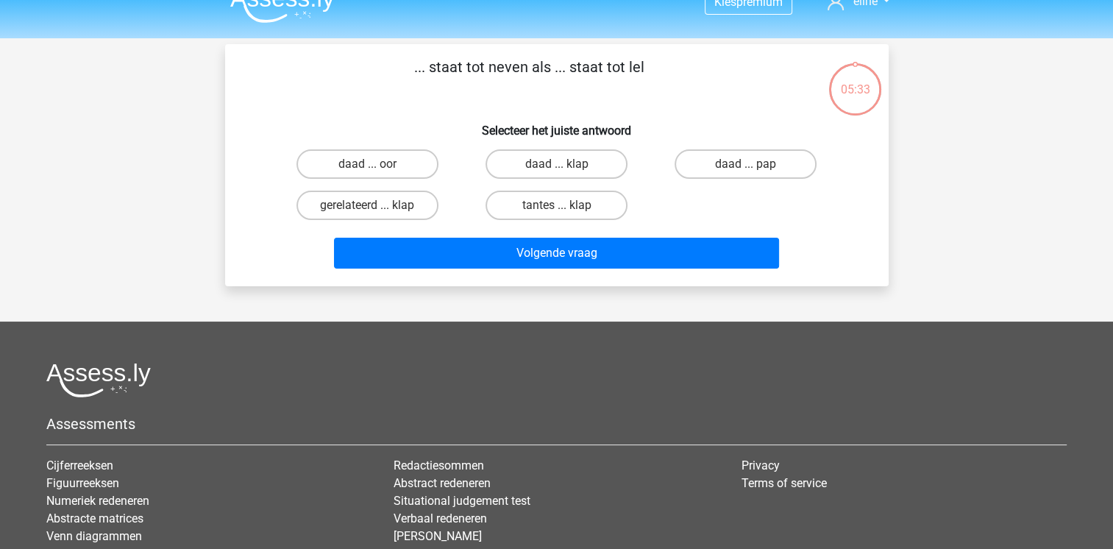
scroll to position [68, 0]
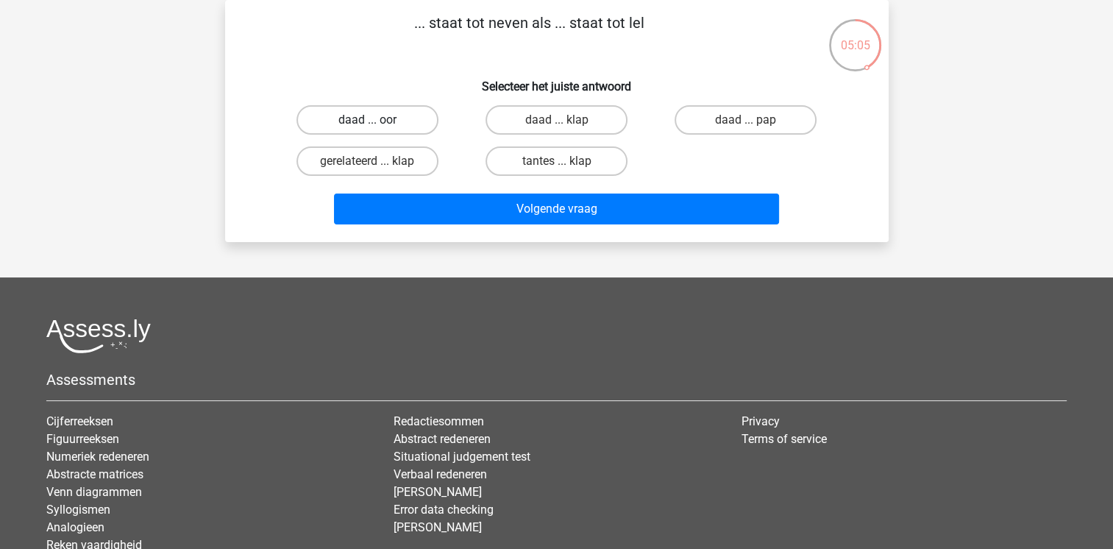
click at [401, 121] on label "daad ... oor" at bounding box center [367, 119] width 142 height 29
click at [377, 121] on input "daad ... oor" at bounding box center [372, 125] width 10 height 10
radio input "true"
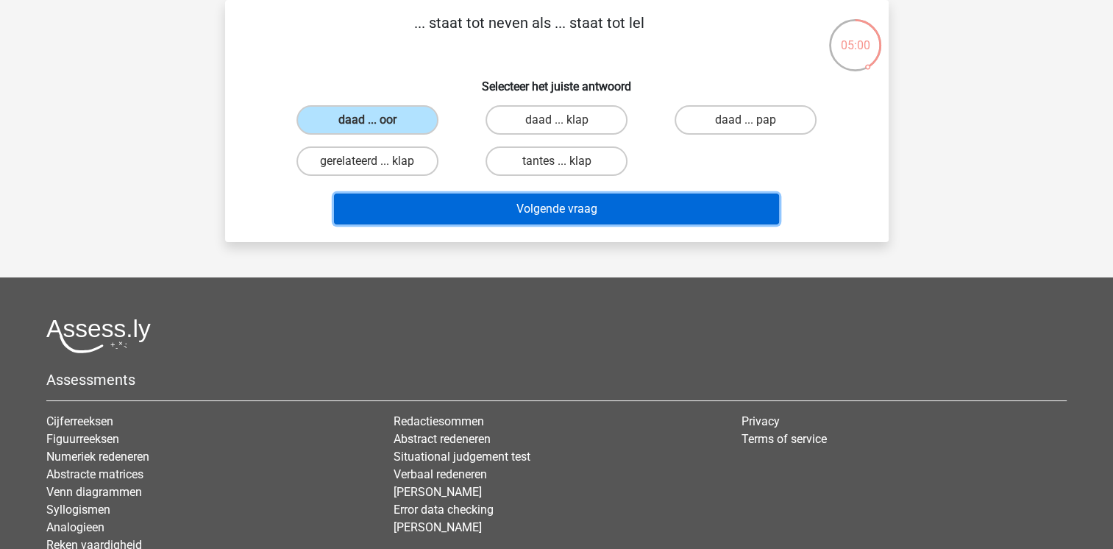
click at [597, 207] on button "Volgende vraag" at bounding box center [556, 208] width 445 height 31
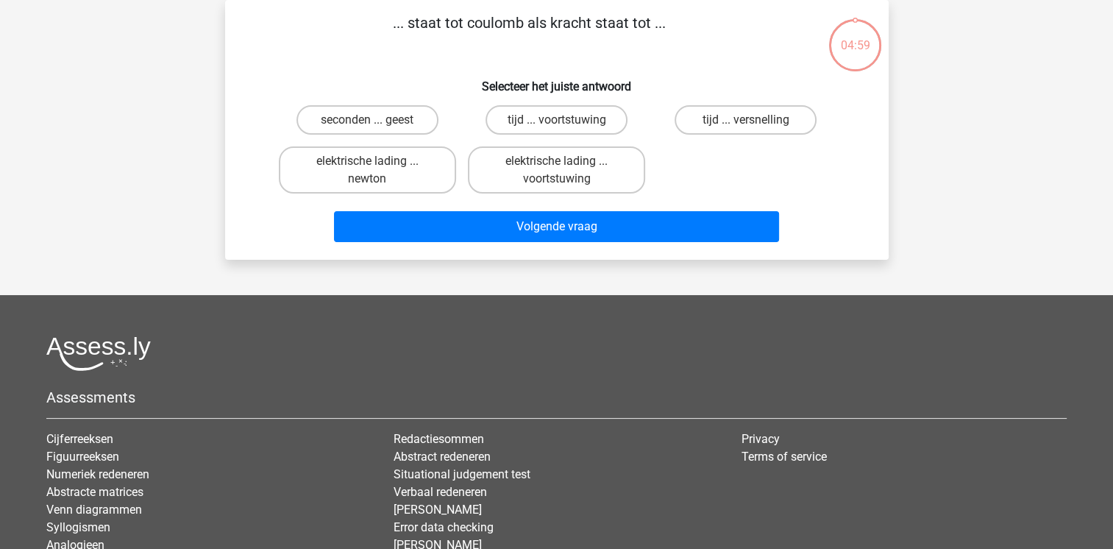
scroll to position [40, 0]
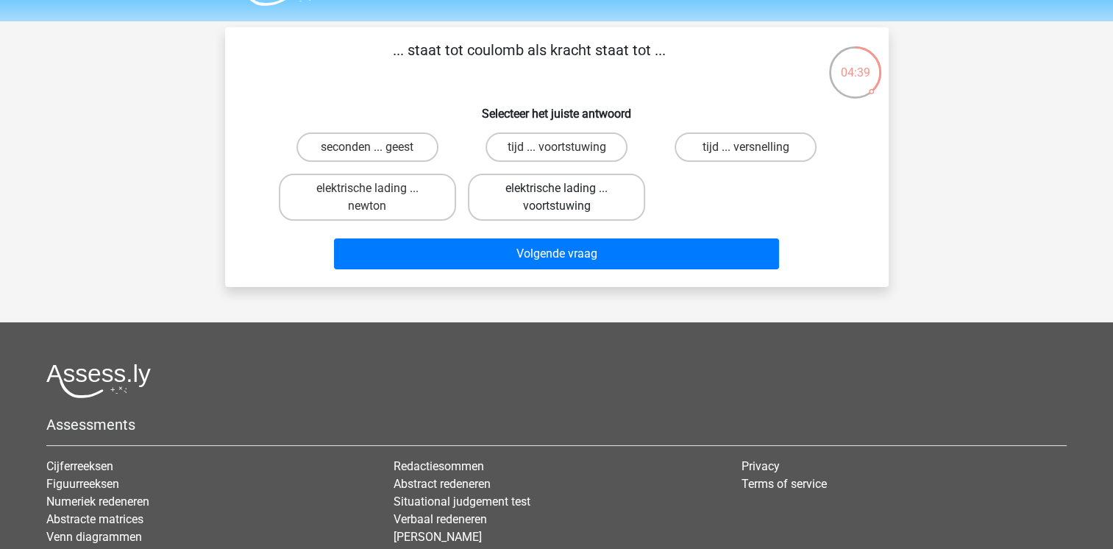
click at [566, 202] on label "elektrische lading ... voortstuwing" at bounding box center [556, 197] width 177 height 47
click at [566, 198] on input "elektrische lading ... voortstuwing" at bounding box center [561, 193] width 10 height 10
radio input "true"
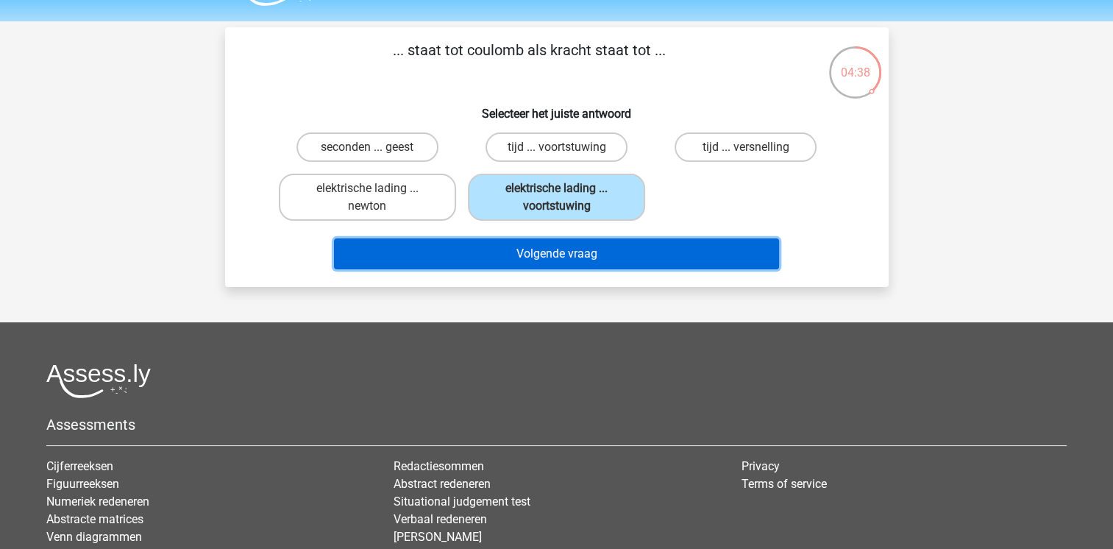
click at [618, 255] on button "Volgende vraag" at bounding box center [556, 253] width 445 height 31
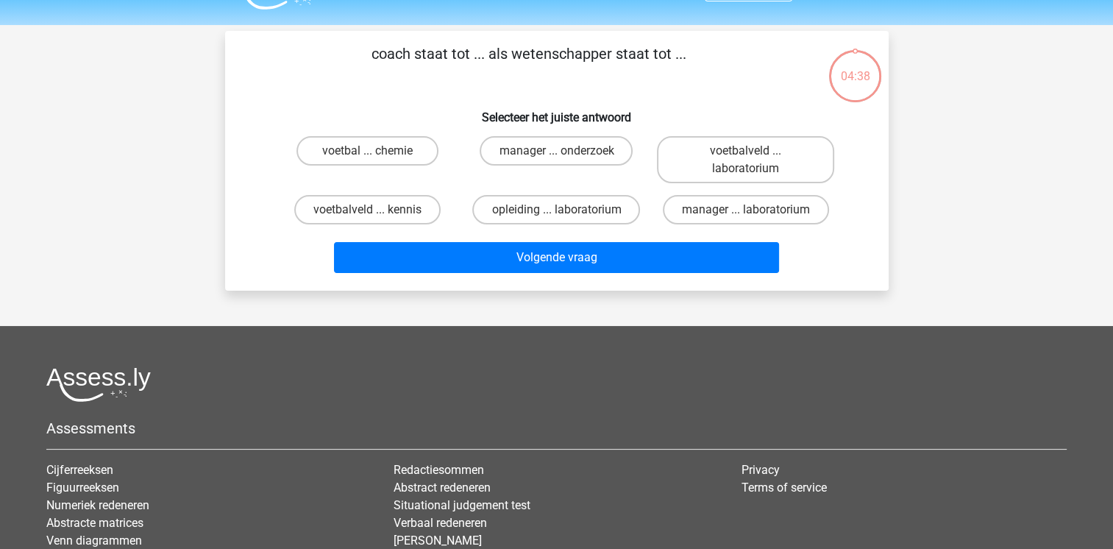
scroll to position [26, 0]
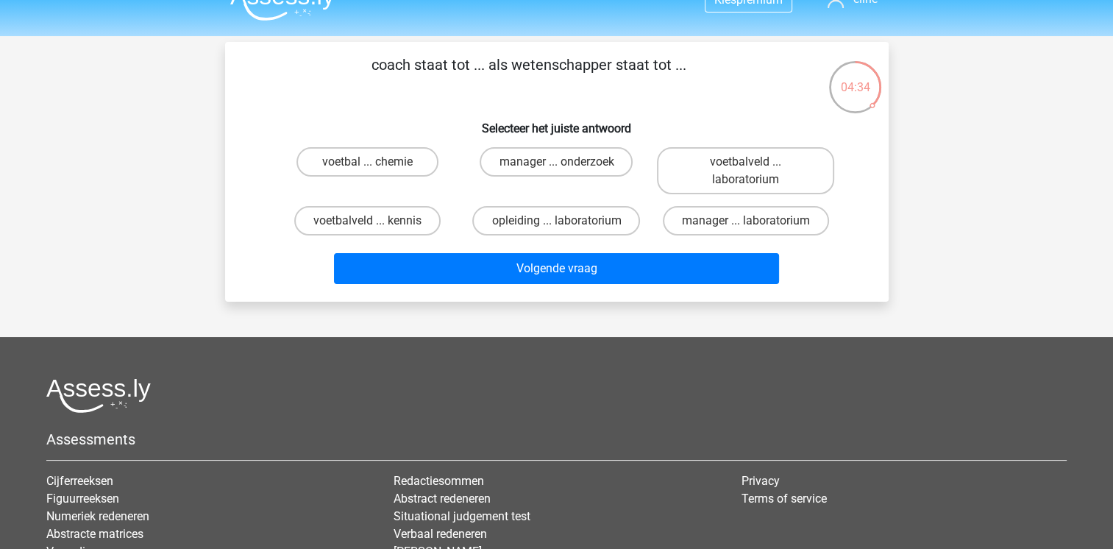
click at [748, 162] on input "voetbalveld ... laboratorium" at bounding box center [751, 167] width 10 height 10
radio input "true"
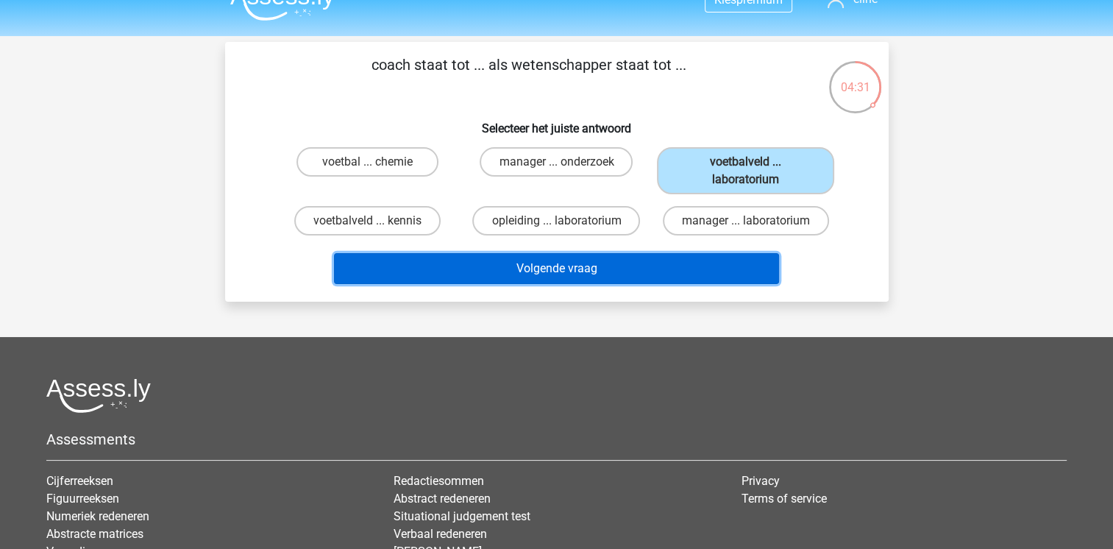
click at [533, 277] on button "Volgende vraag" at bounding box center [556, 268] width 445 height 31
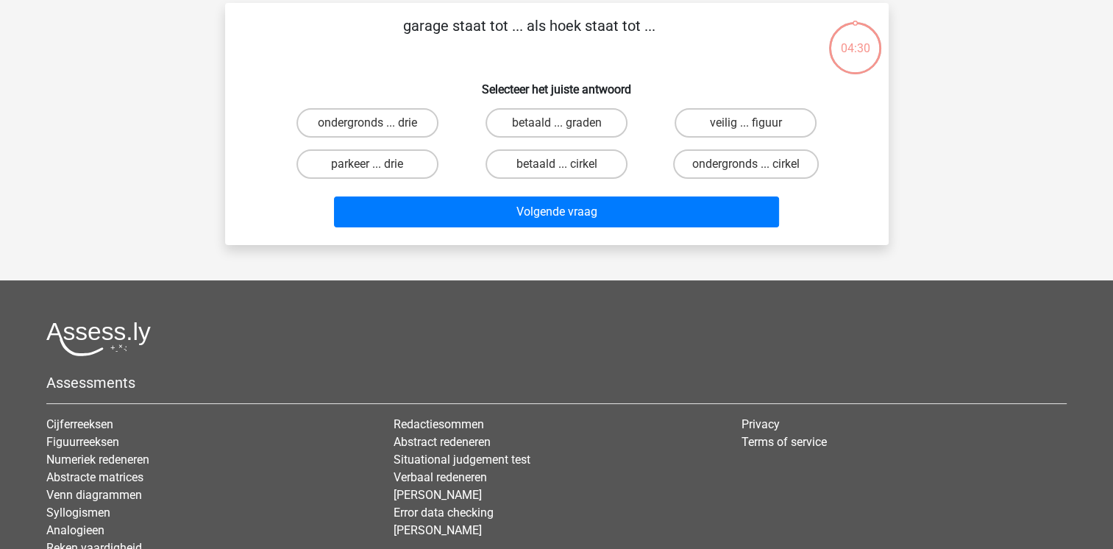
scroll to position [68, 0]
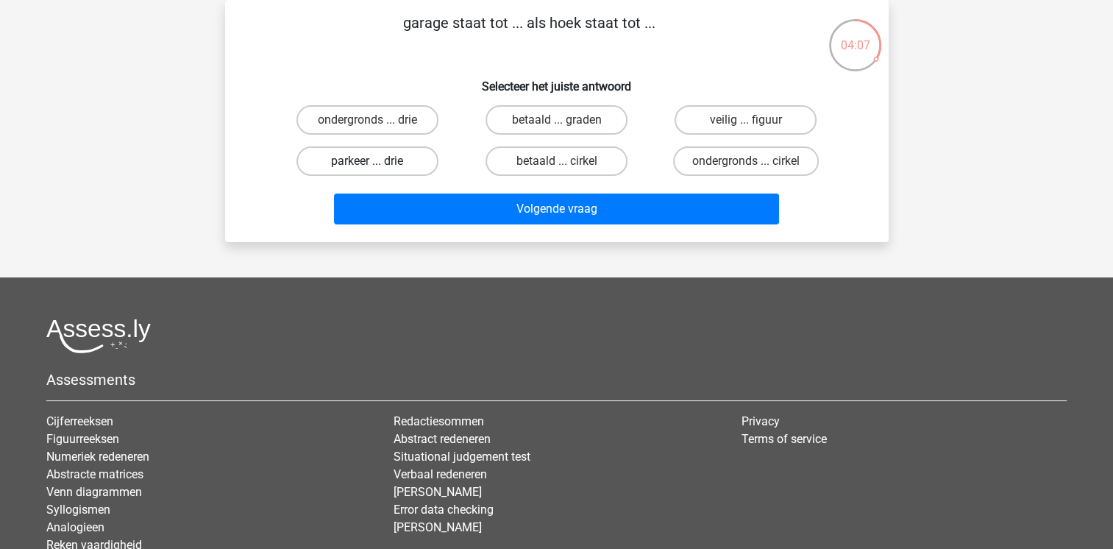
click at [370, 154] on label "parkeer ... drie" at bounding box center [367, 160] width 142 height 29
click at [370, 161] on input "parkeer ... drie" at bounding box center [372, 166] width 10 height 10
radio input "true"
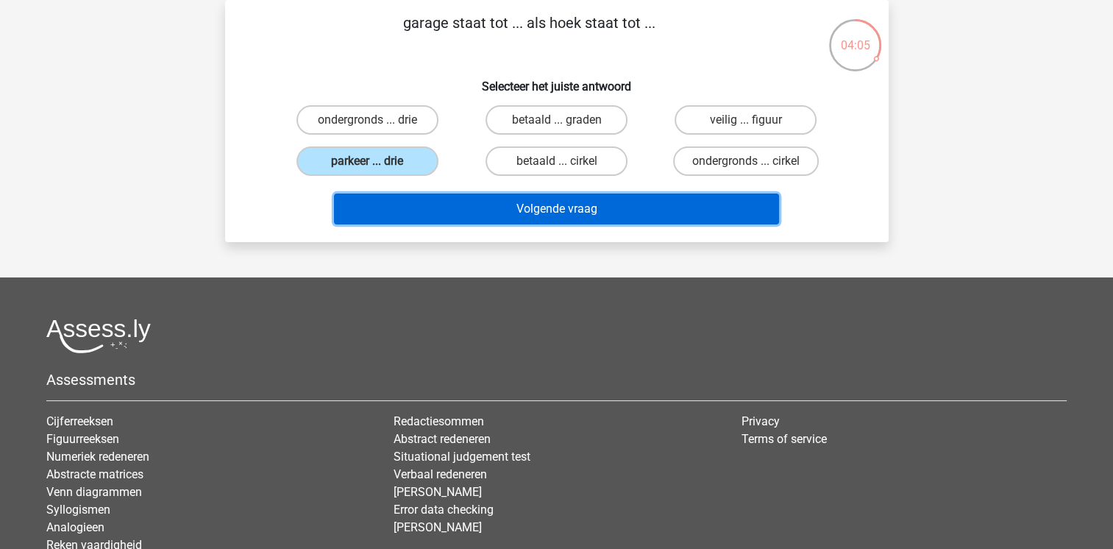
click at [573, 207] on button "Volgende vraag" at bounding box center [556, 208] width 445 height 31
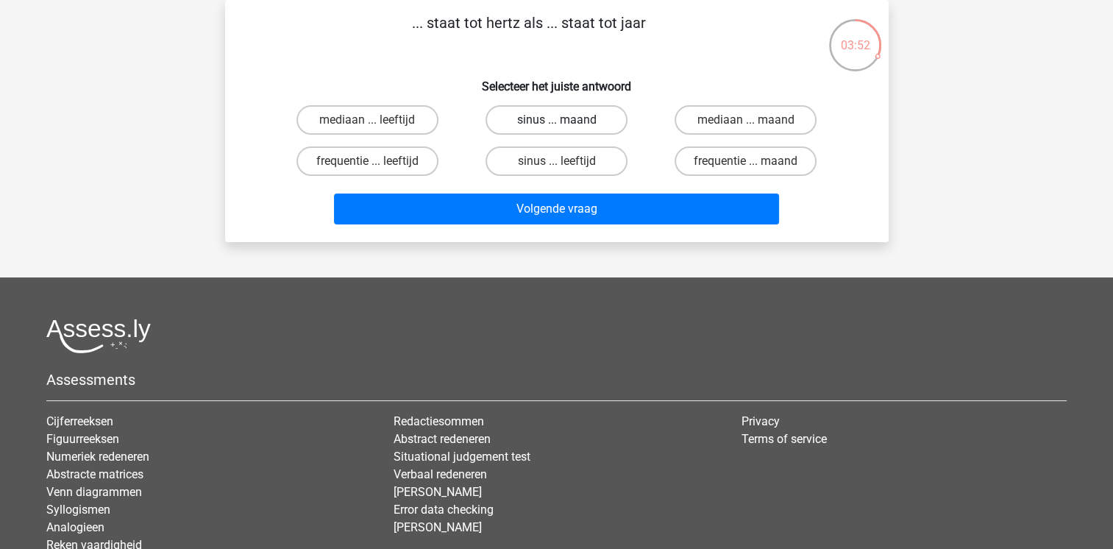
click at [592, 121] on label "sinus ... maand" at bounding box center [556, 119] width 142 height 29
click at [566, 121] on input "sinus ... maand" at bounding box center [561, 125] width 10 height 10
radio input "true"
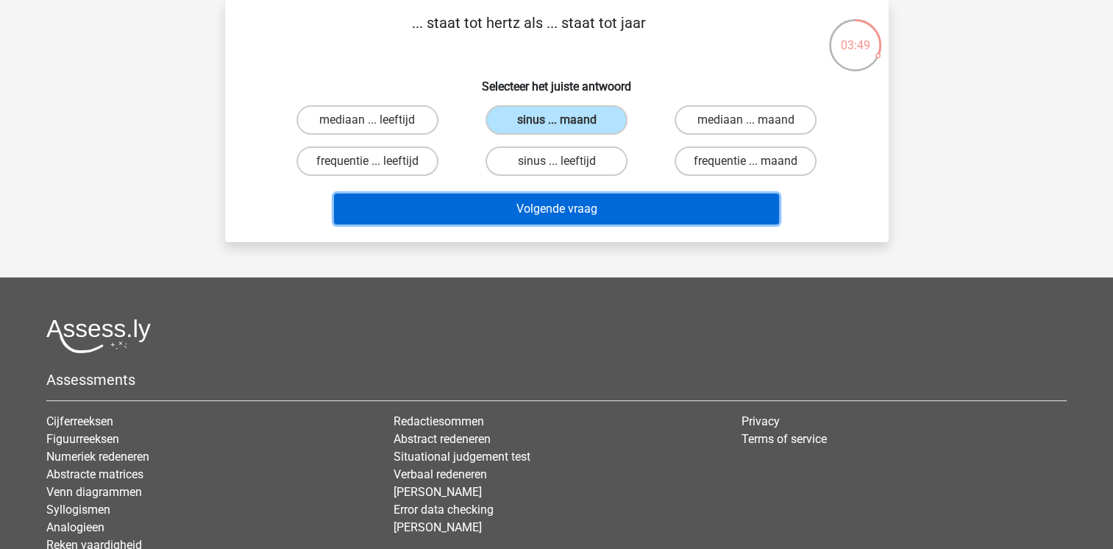
click at [660, 213] on button "Volgende vraag" at bounding box center [556, 208] width 445 height 31
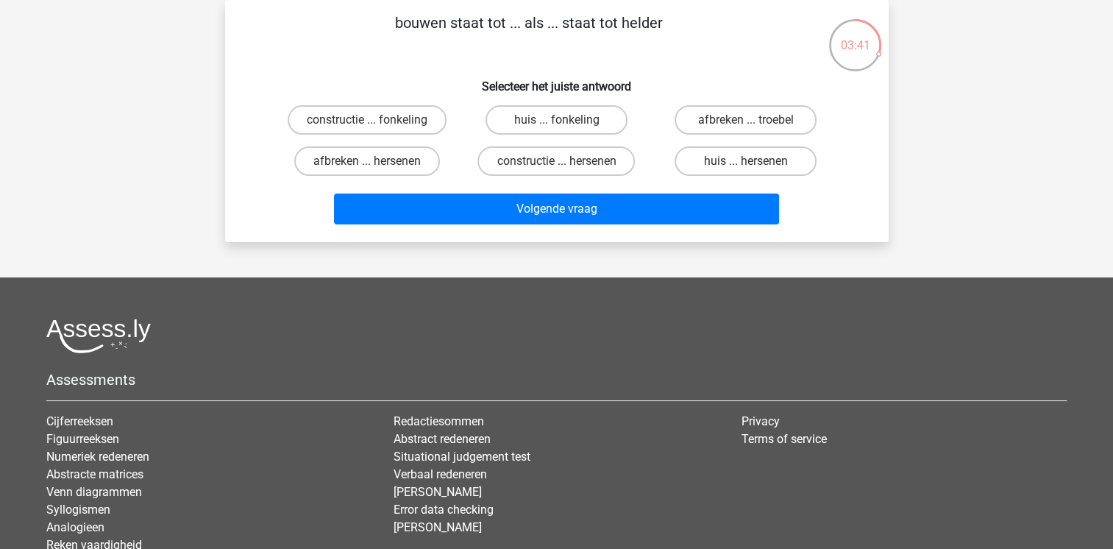
click at [750, 127] on input "afbreken ... troebel" at bounding box center [751, 125] width 10 height 10
radio input "true"
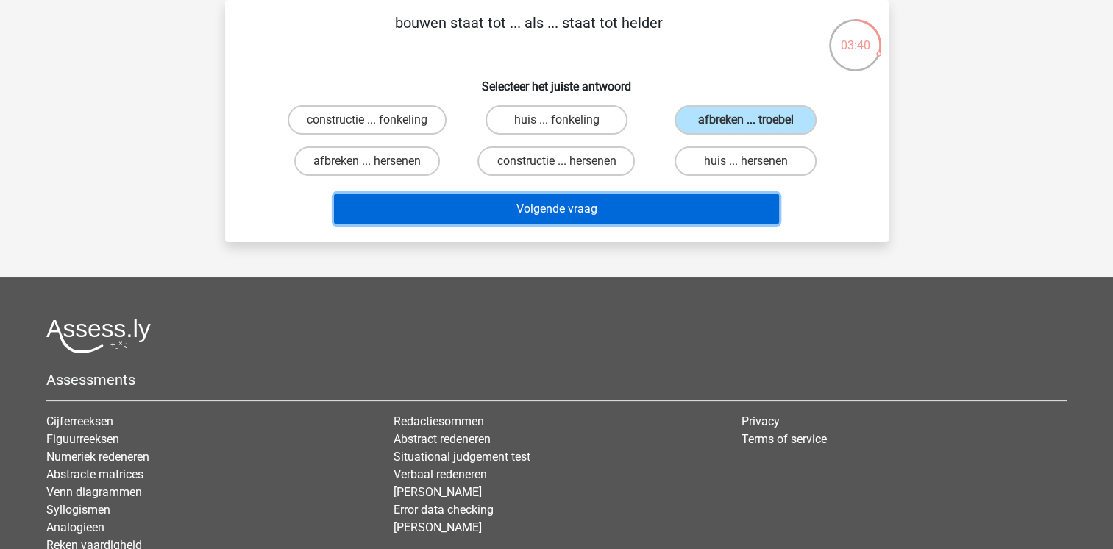
click at [529, 200] on button "Volgende vraag" at bounding box center [556, 208] width 445 height 31
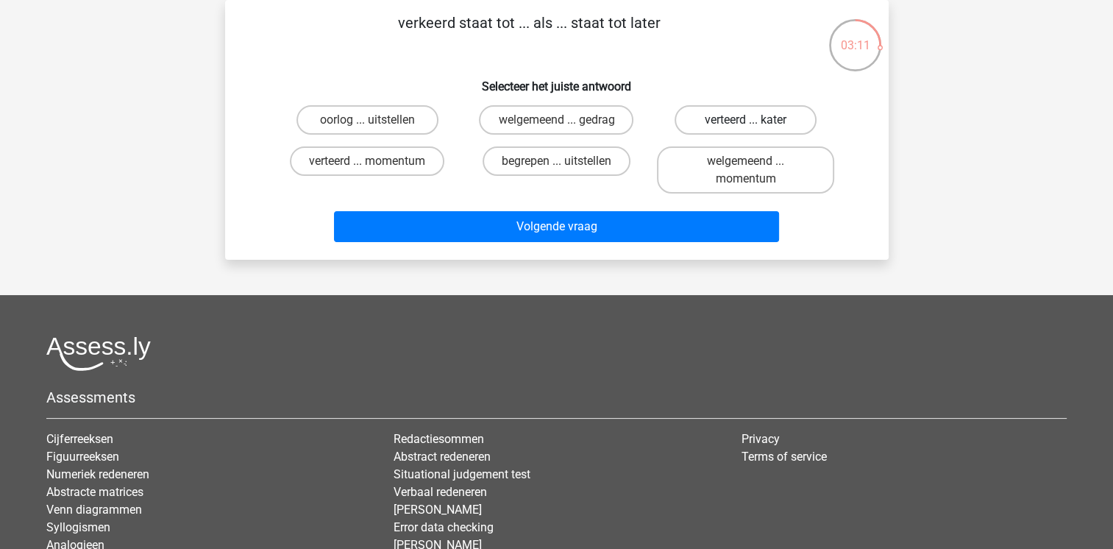
click at [778, 121] on label "verteerd ... kater" at bounding box center [746, 119] width 142 height 29
click at [755, 121] on input "verteerd ... kater" at bounding box center [751, 125] width 10 height 10
radio input "true"
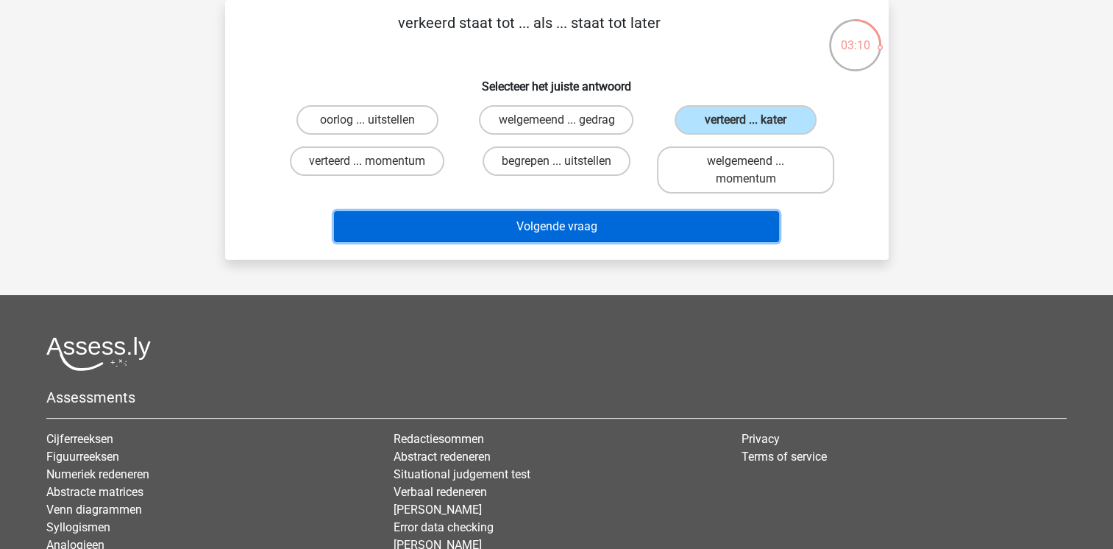
click at [591, 227] on button "Volgende vraag" at bounding box center [556, 226] width 445 height 31
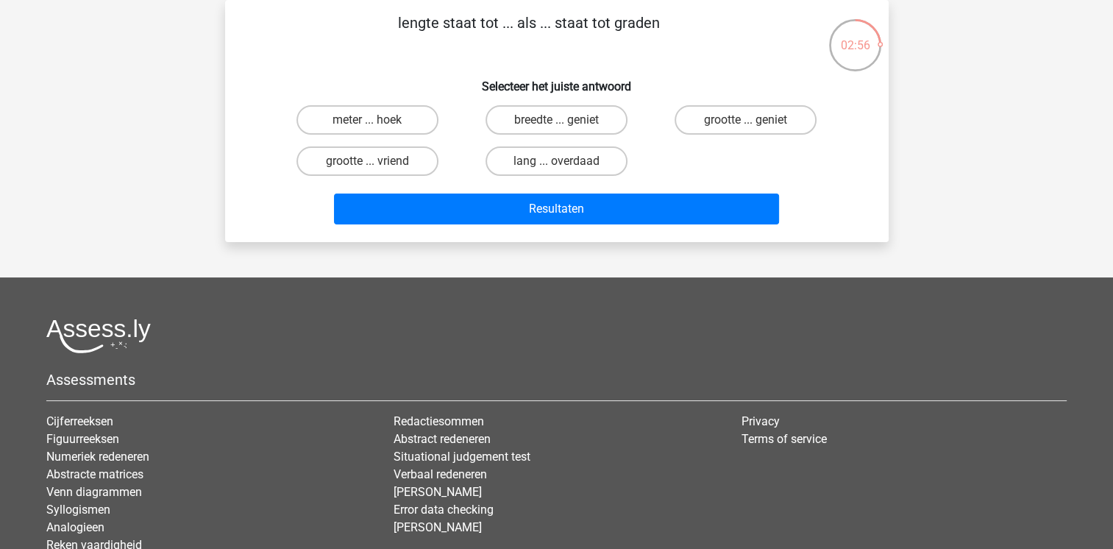
click at [369, 121] on input "meter ... hoek" at bounding box center [372, 125] width 10 height 10
radio input "true"
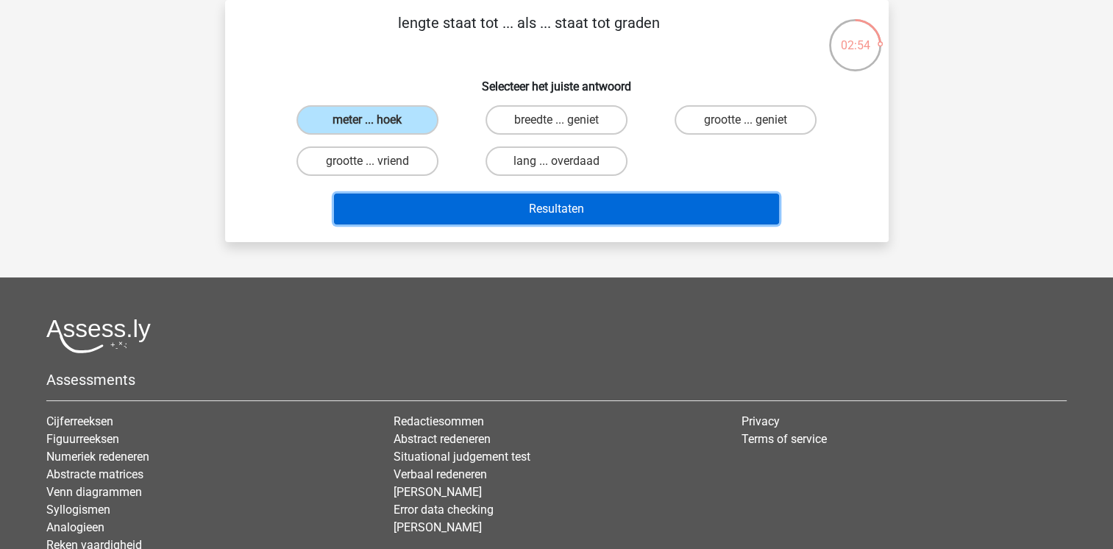
click at [533, 210] on button "Resultaten" at bounding box center [556, 208] width 445 height 31
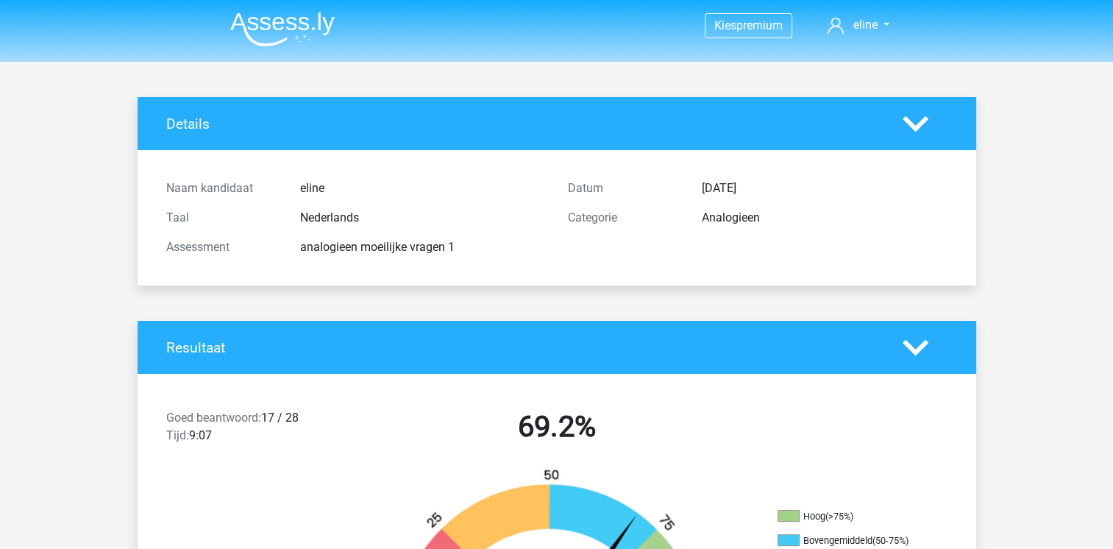
click at [291, 32] on img at bounding box center [282, 29] width 104 height 35
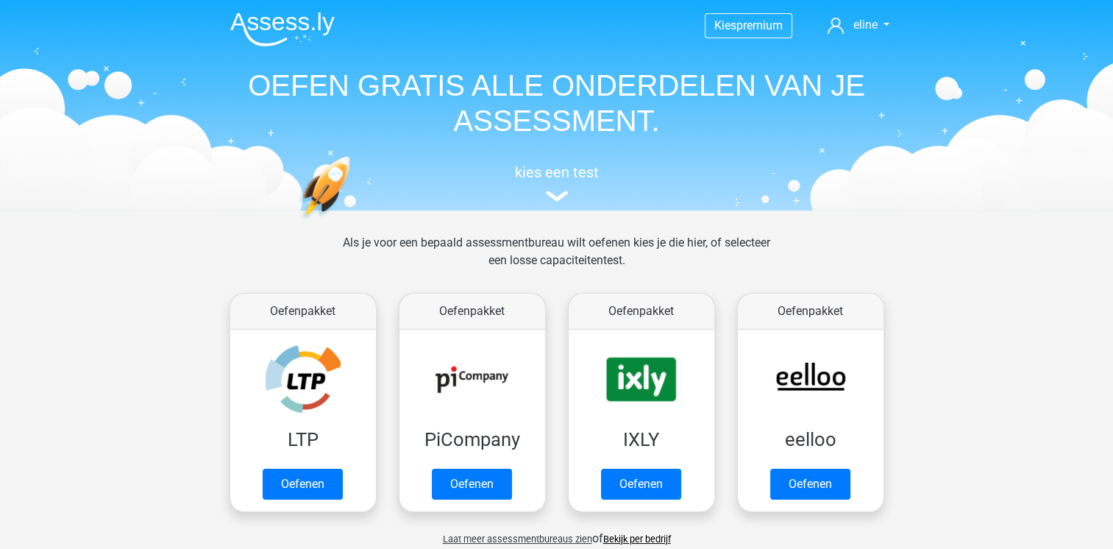
scroll to position [60, 0]
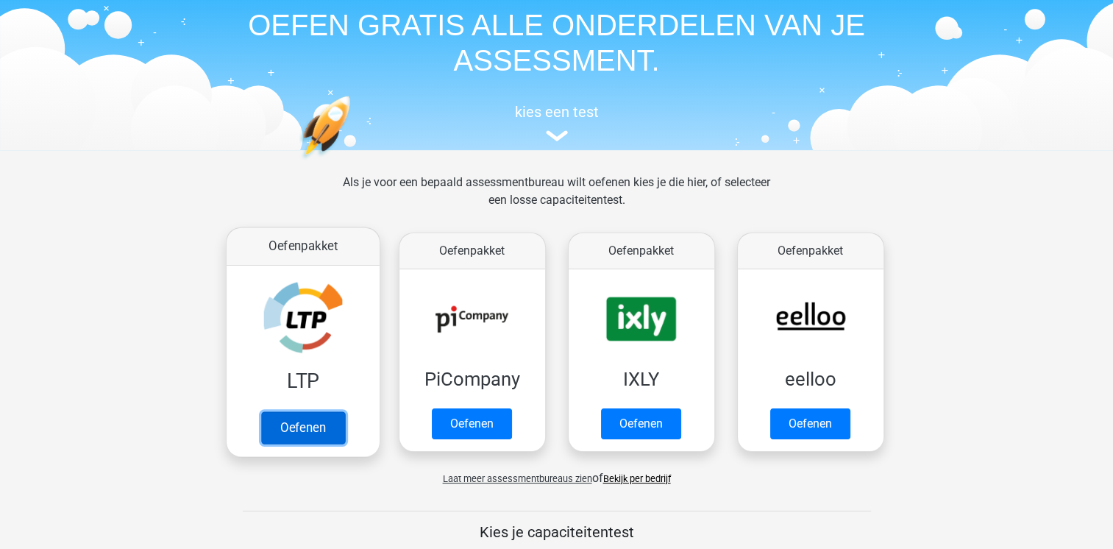
click at [320, 411] on link "Oefenen" at bounding box center [302, 427] width 84 height 32
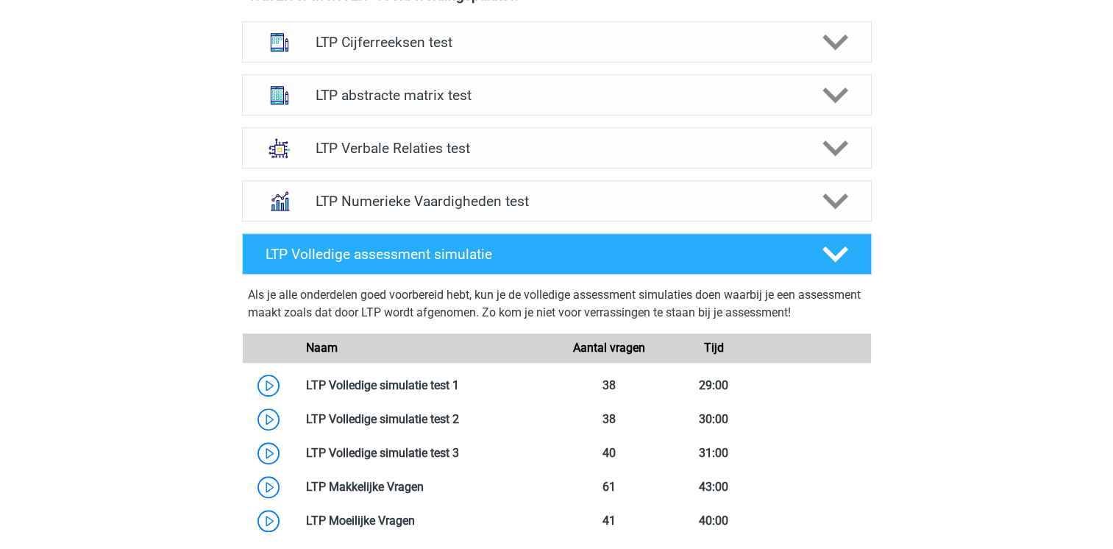
scroll to position [975, 0]
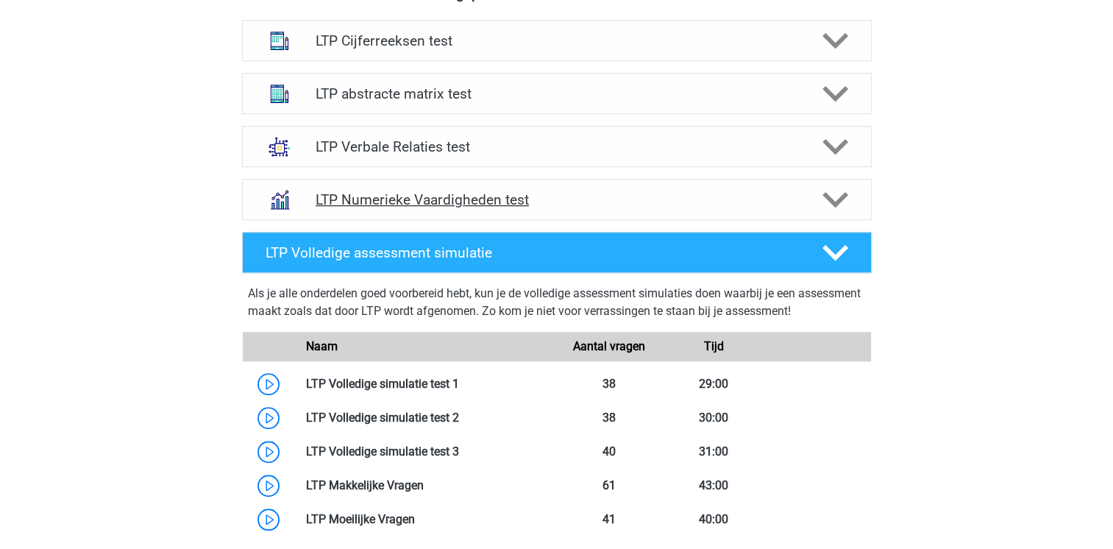
click at [764, 187] on div "LTP Numerieke Vaardigheden test" at bounding box center [557, 199] width 630 height 41
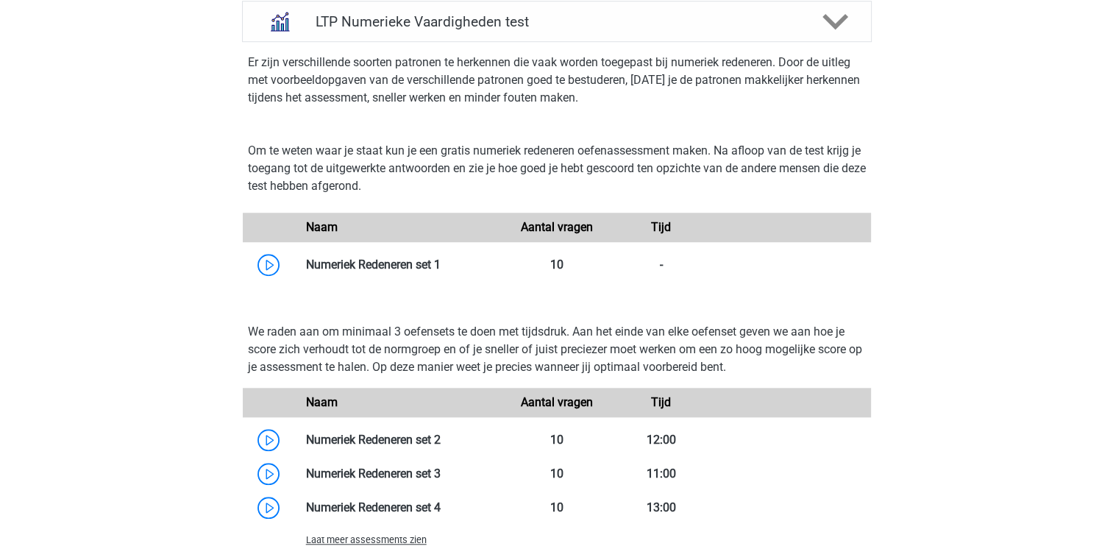
scroll to position [1203, 0]
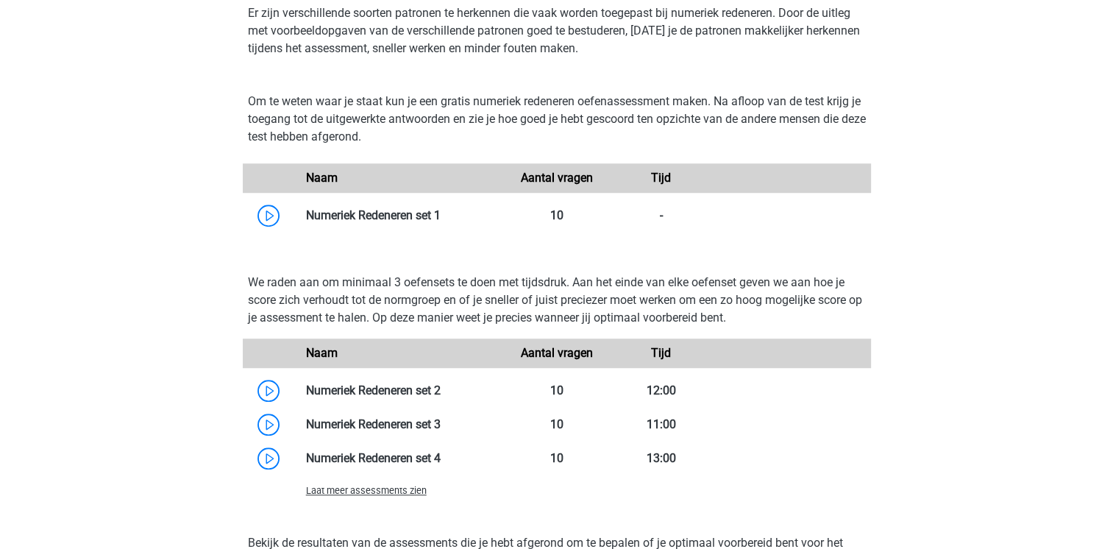
click at [391, 492] on span "Laat meer assessments zien" at bounding box center [366, 490] width 121 height 11
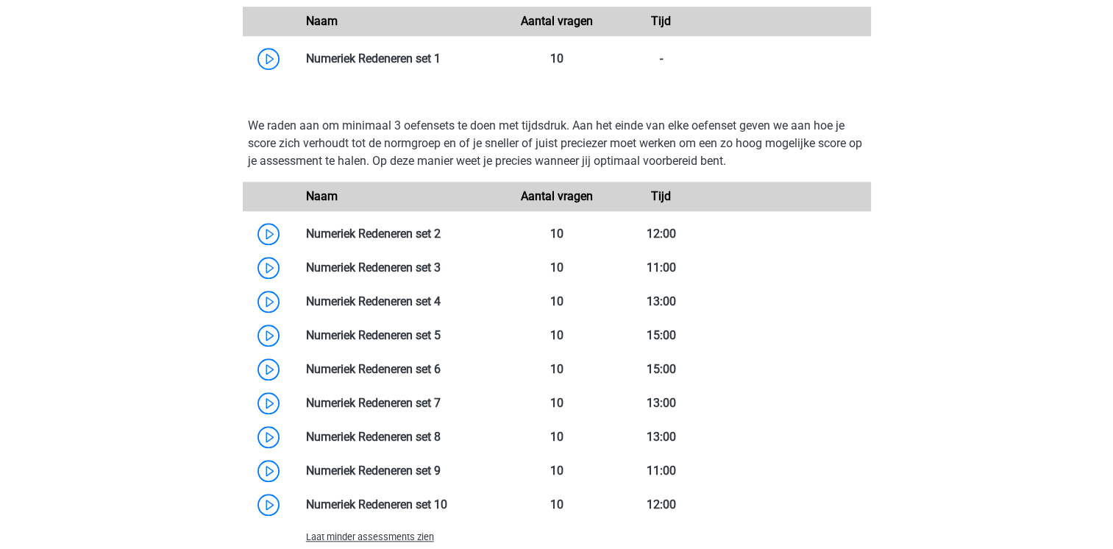
scroll to position [1362, 0]
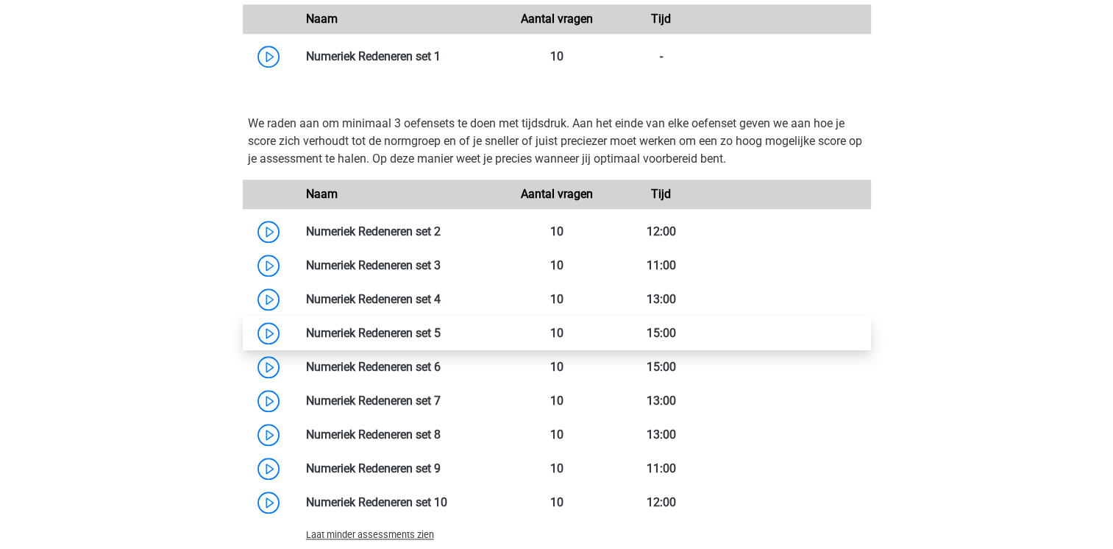
click at [441, 340] on link at bounding box center [441, 333] width 0 height 14
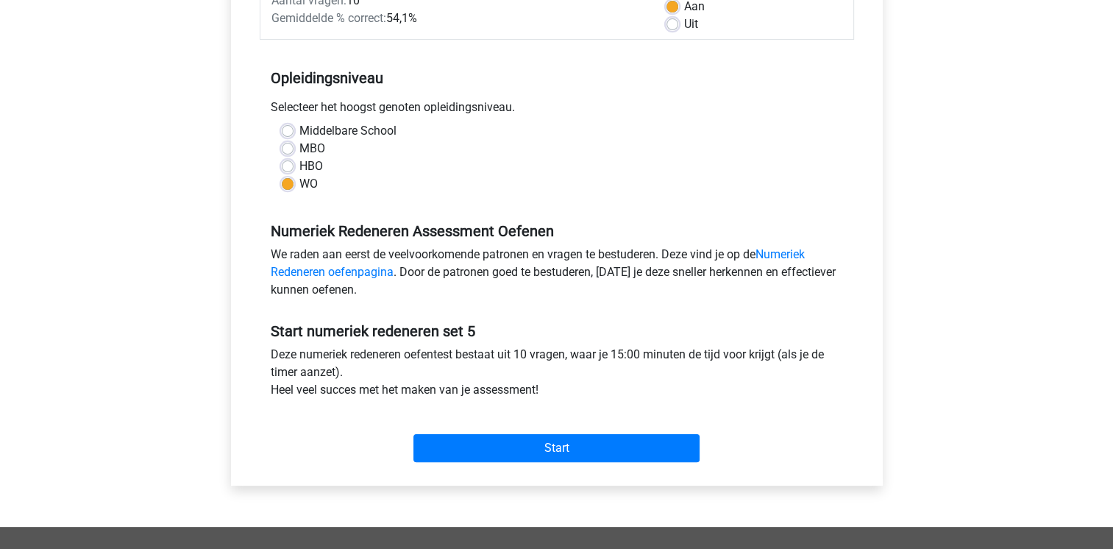
scroll to position [247, 0]
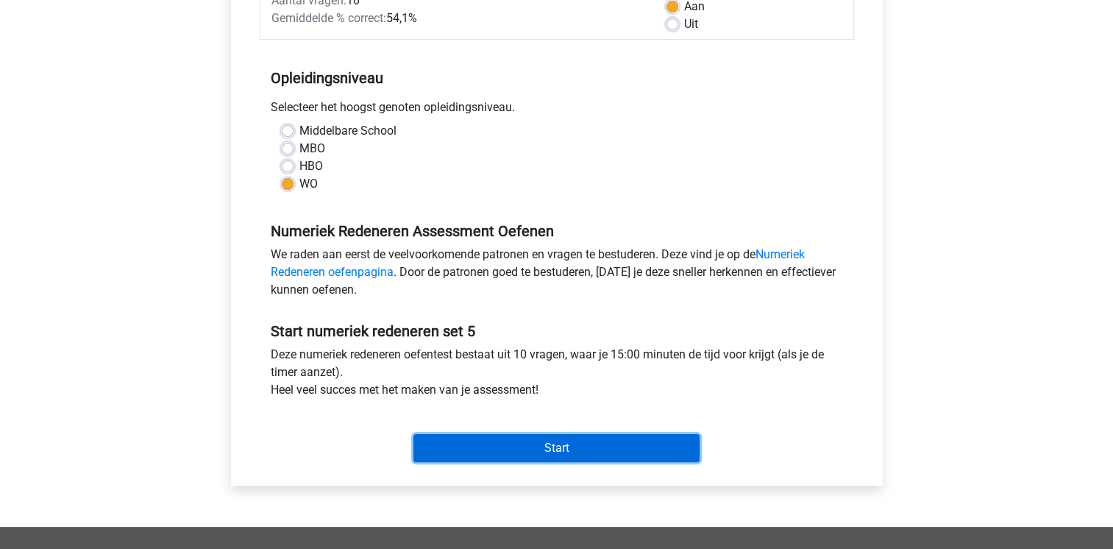
click at [617, 450] on input "Start" at bounding box center [556, 448] width 286 height 28
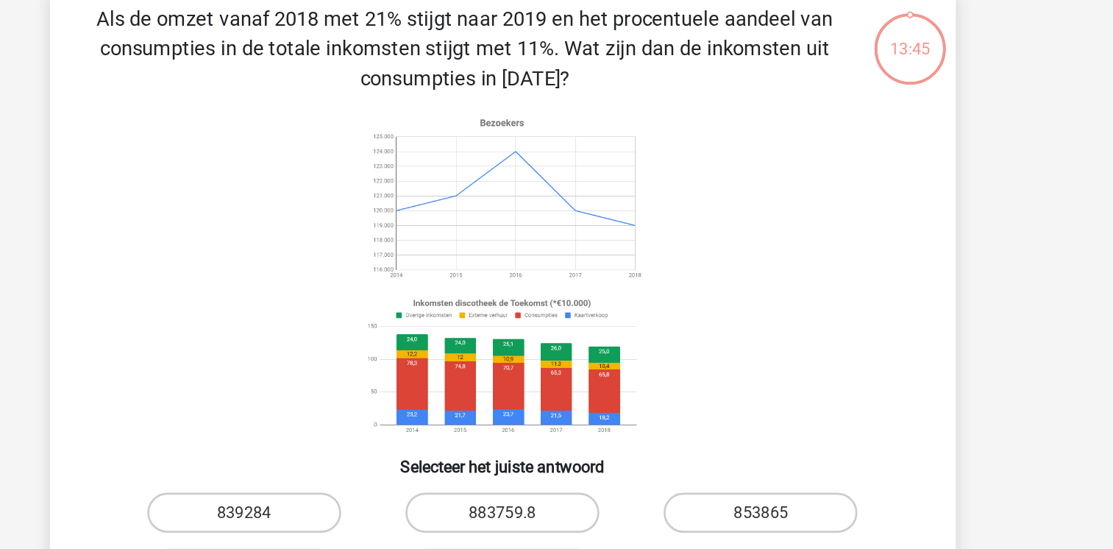
drag, startPoint x: 705, startPoint y: 289, endPoint x: 684, endPoint y: 372, distance: 85.6
click at [684, 372] on icon at bounding box center [556, 278] width 593 height 243
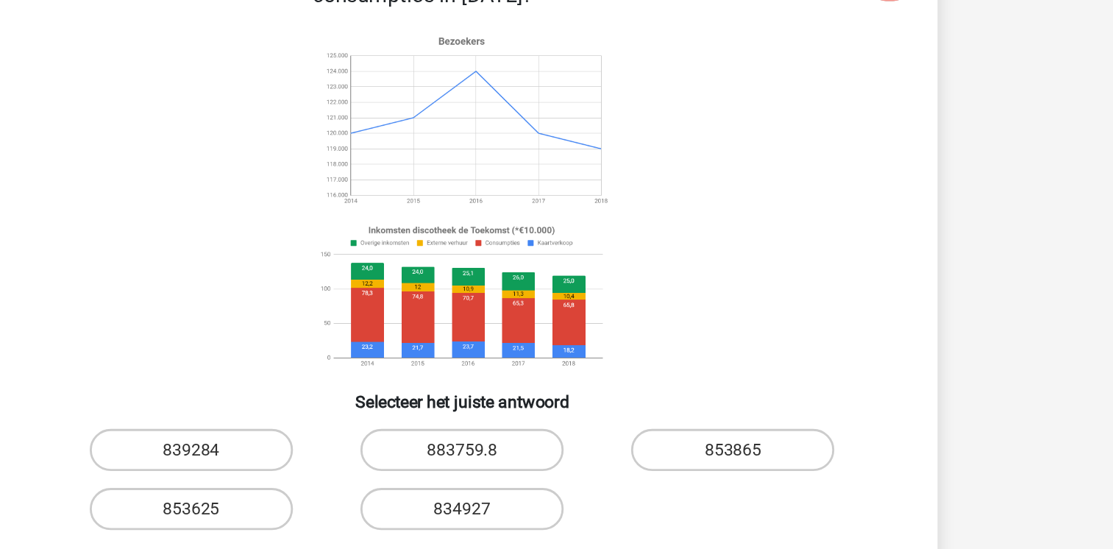
scroll to position [76, 0]
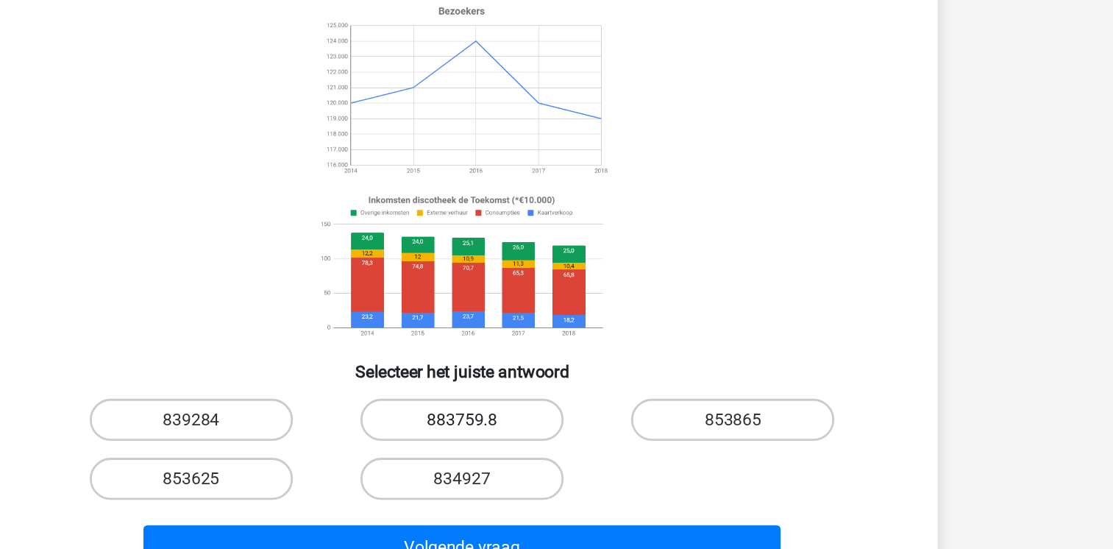
click at [578, 378] on label "883759.8" at bounding box center [556, 376] width 142 height 29
click at [566, 378] on input "883759.8" at bounding box center [561, 382] width 10 height 10
radio input "true"
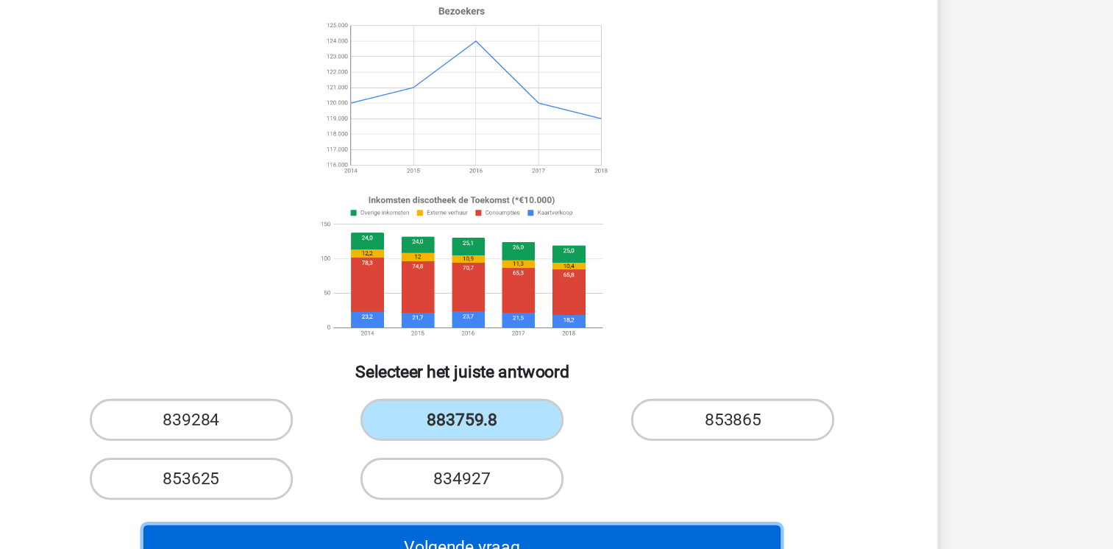
click at [627, 466] on button "Volgende vraag" at bounding box center [556, 465] width 445 height 31
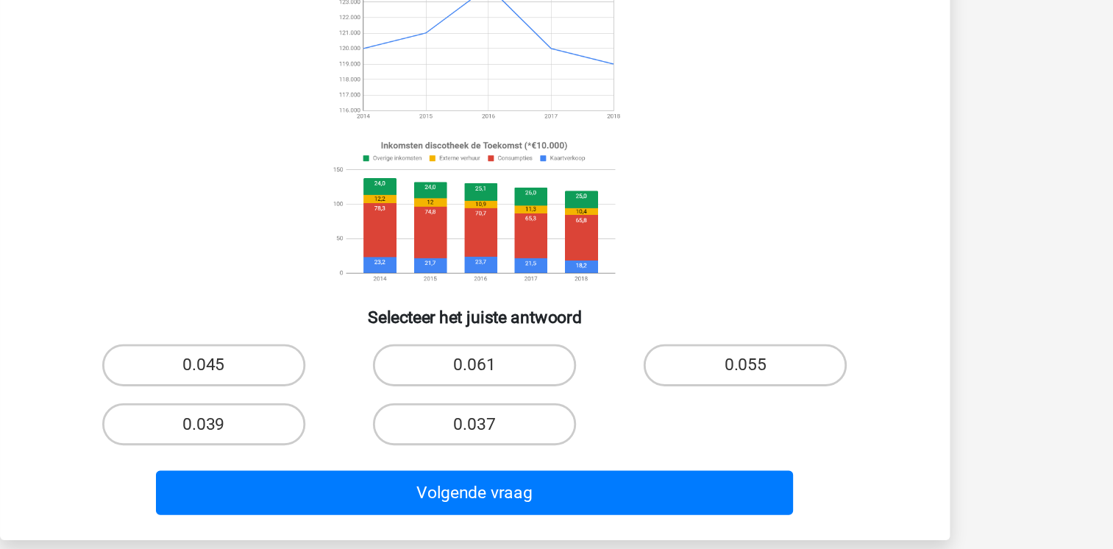
scroll to position [101, 0]
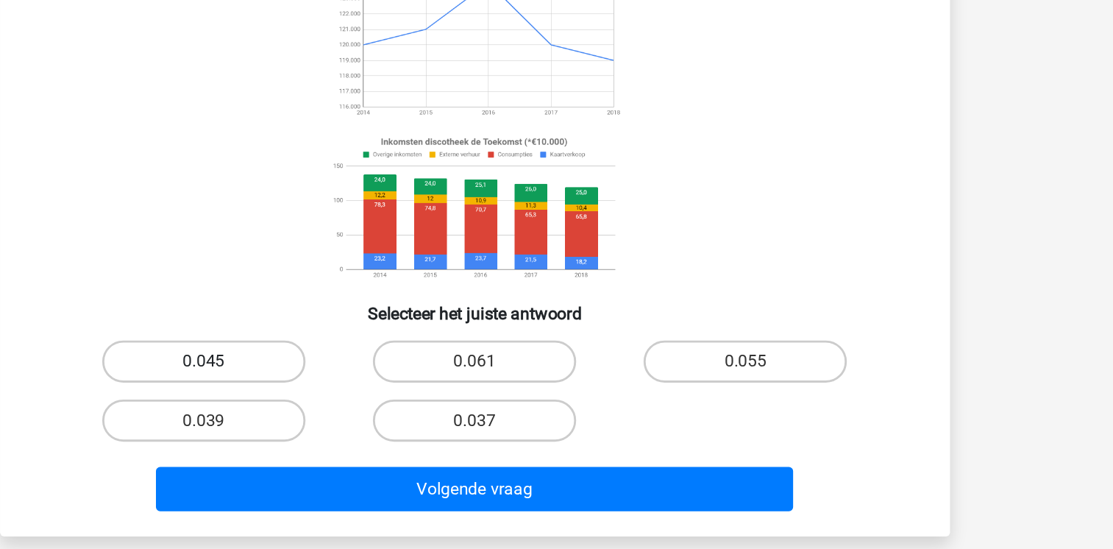
click at [369, 416] on label "0.045" at bounding box center [367, 417] width 142 height 29
click at [369, 418] on input "0.045" at bounding box center [372, 423] width 10 height 10
radio input "true"
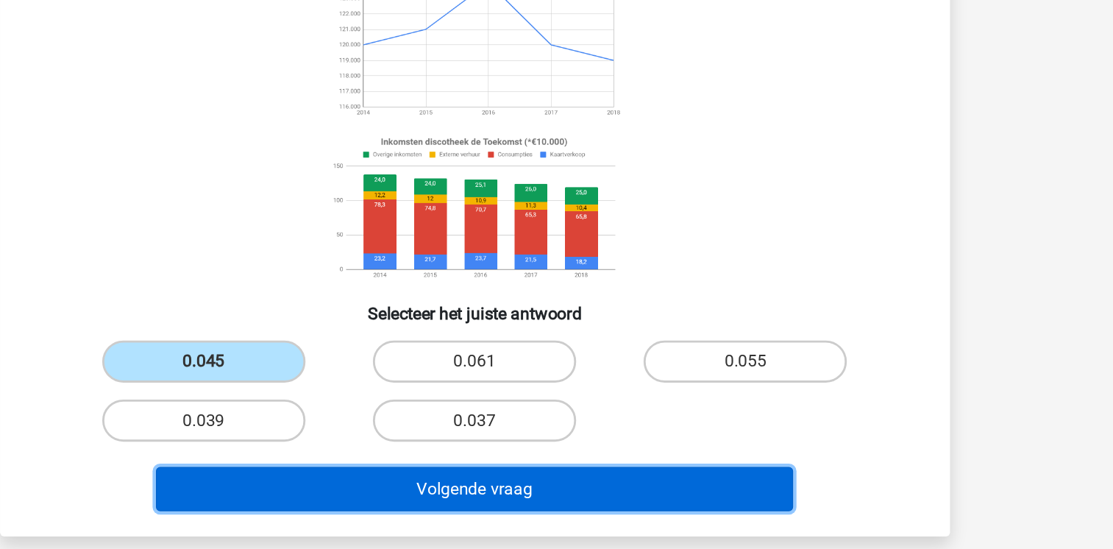
click at [494, 511] on button "Volgende vraag" at bounding box center [556, 506] width 445 height 31
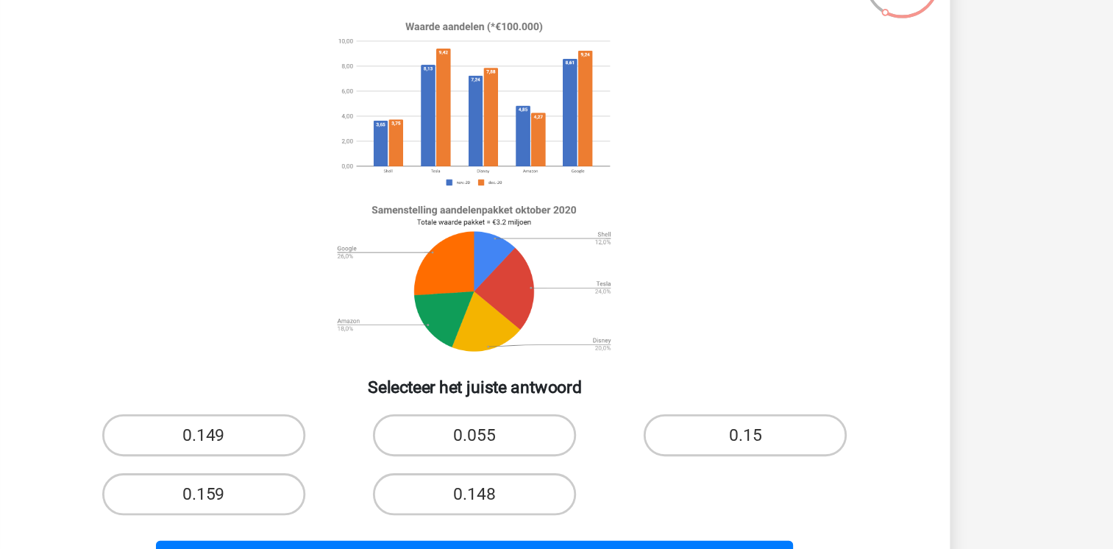
scroll to position [68, 0]
click at [356, 402] on label "0.159" at bounding box center [367, 403] width 142 height 29
click at [367, 404] on input "0.159" at bounding box center [372, 409] width 10 height 10
radio input "true"
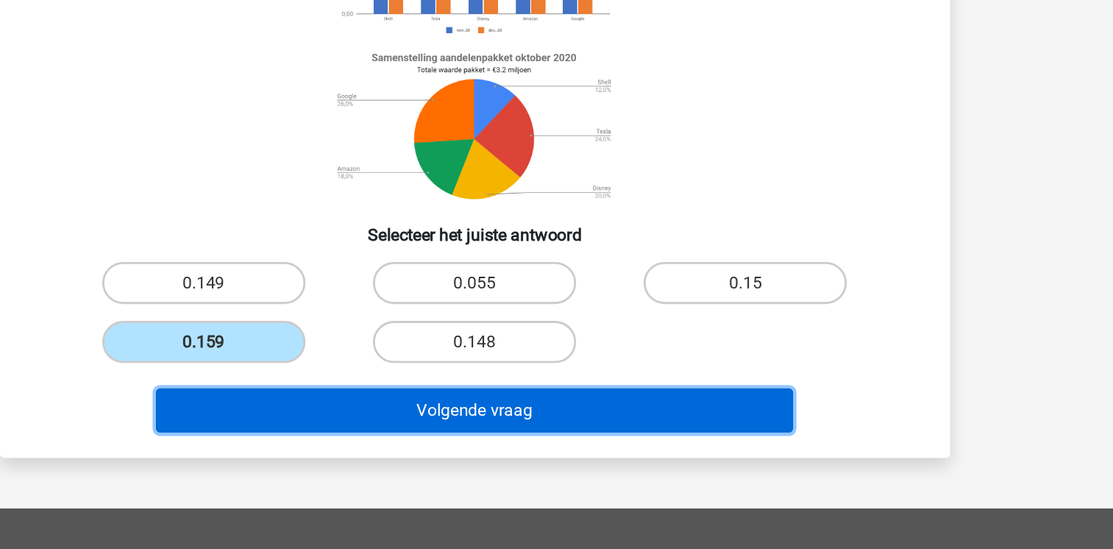
click at [591, 451] on button "Volgende vraag" at bounding box center [556, 451] width 445 height 31
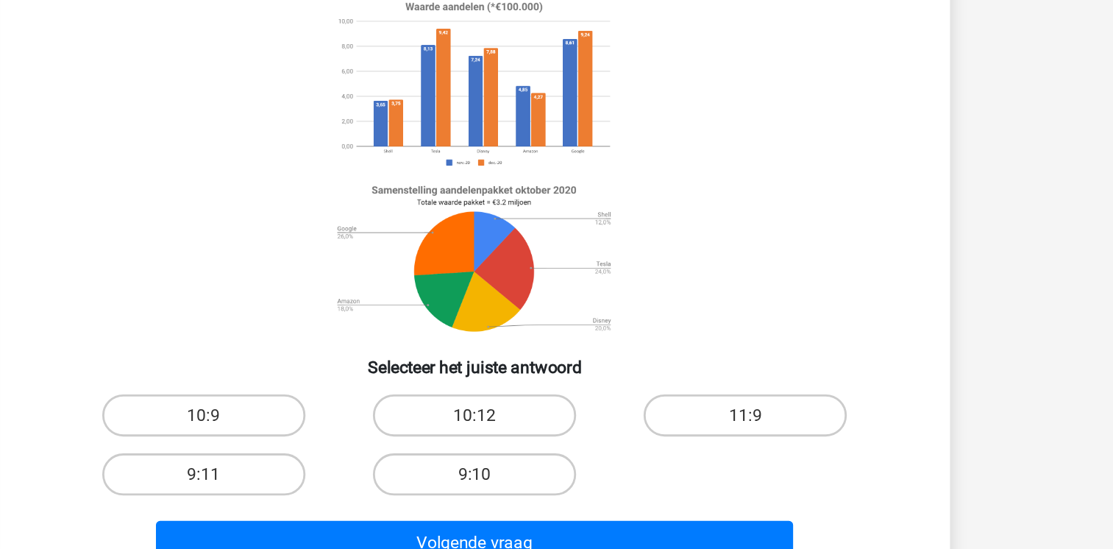
scroll to position [67, 0]
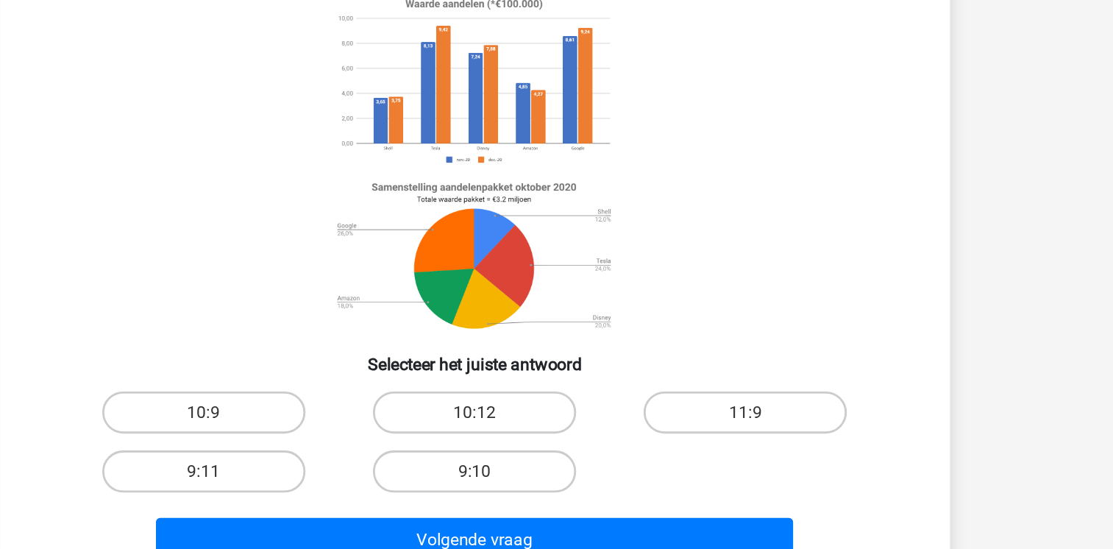
click at [371, 407] on input "9:11" at bounding box center [372, 410] width 10 height 10
radio input "true"
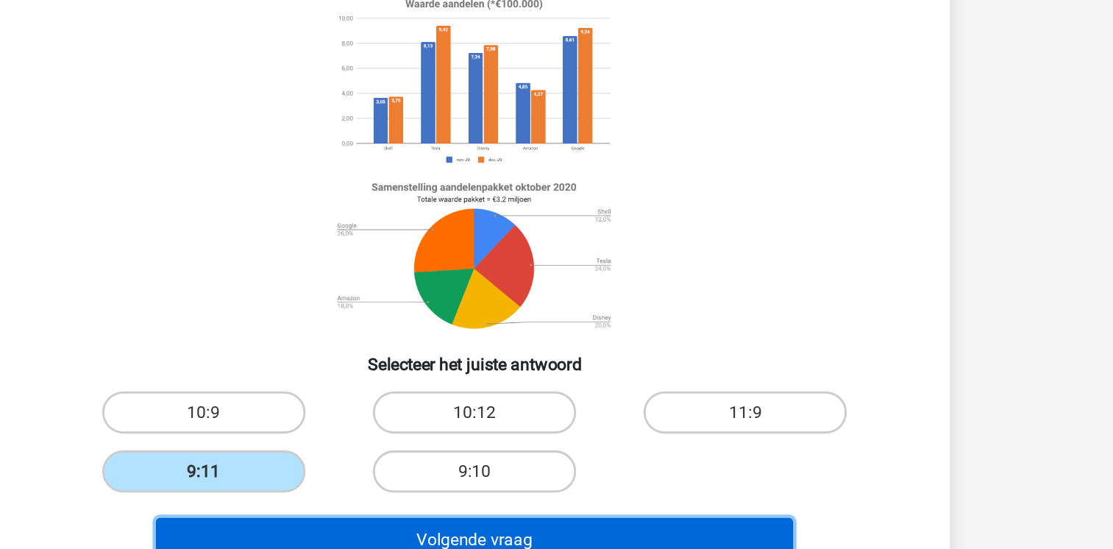
click at [555, 448] on button "Volgende vraag" at bounding box center [556, 452] width 445 height 31
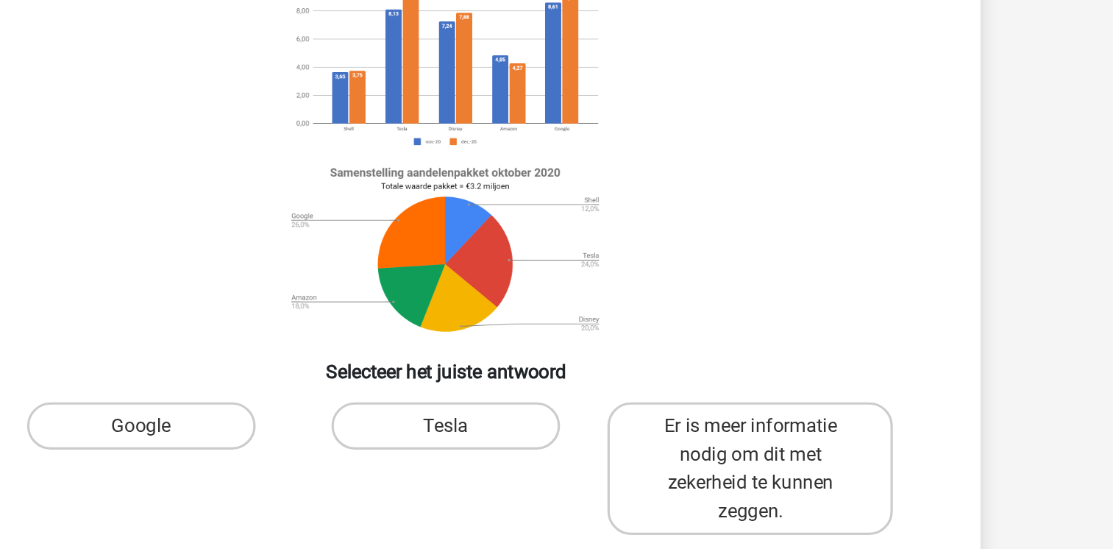
click at [563, 368] on input "Tesla" at bounding box center [561, 368] width 10 height 10
radio input "true"
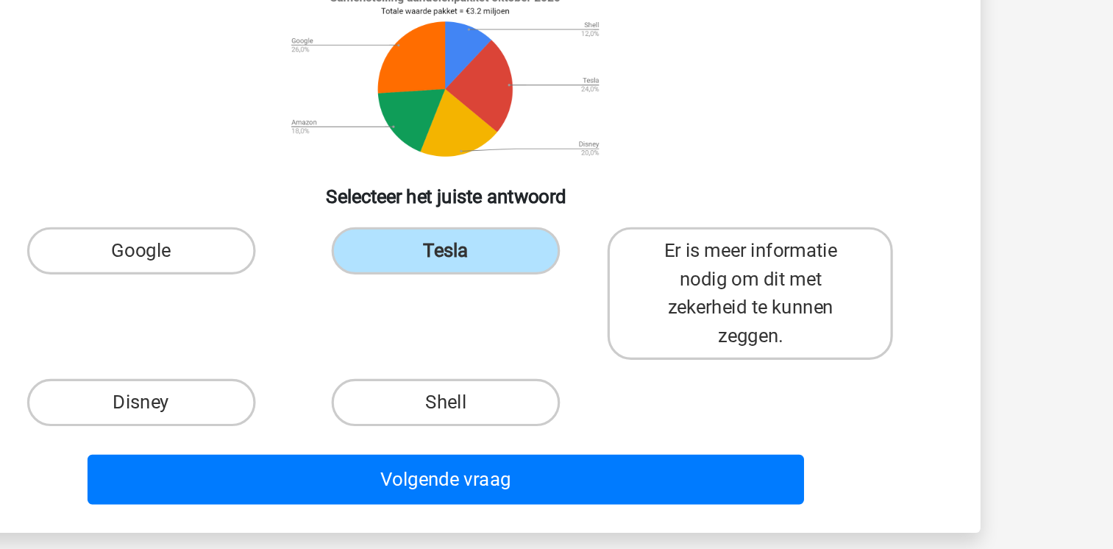
scroll to position [68, 0]
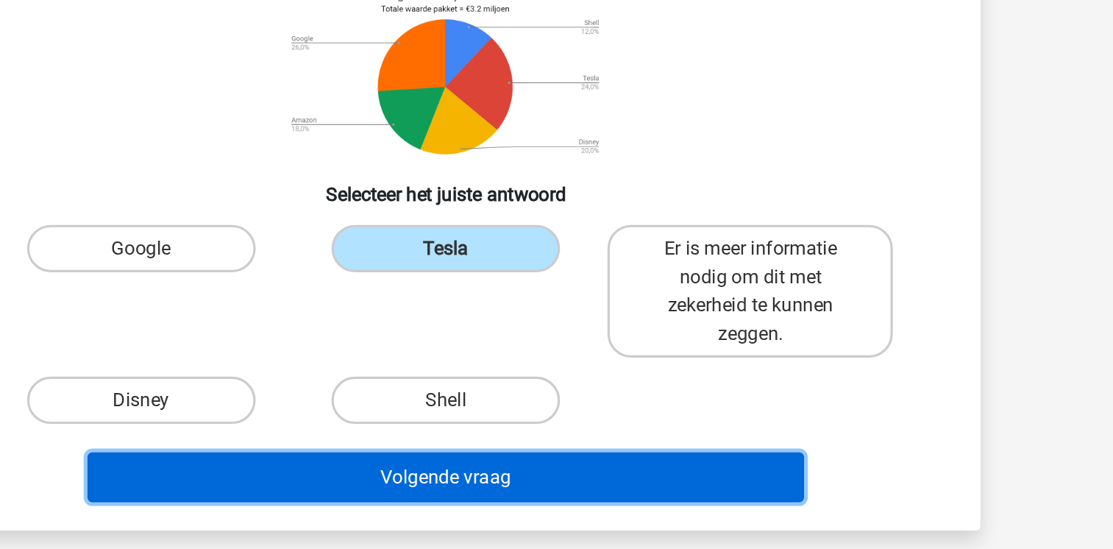
click at [671, 502] on button "Volgende vraag" at bounding box center [556, 503] width 445 height 31
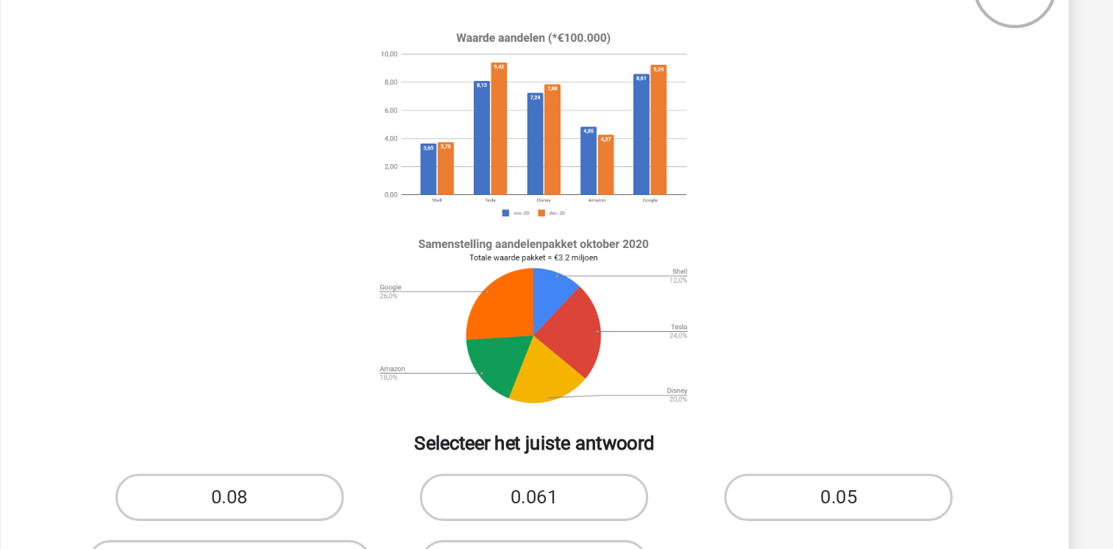
scroll to position [67, 0]
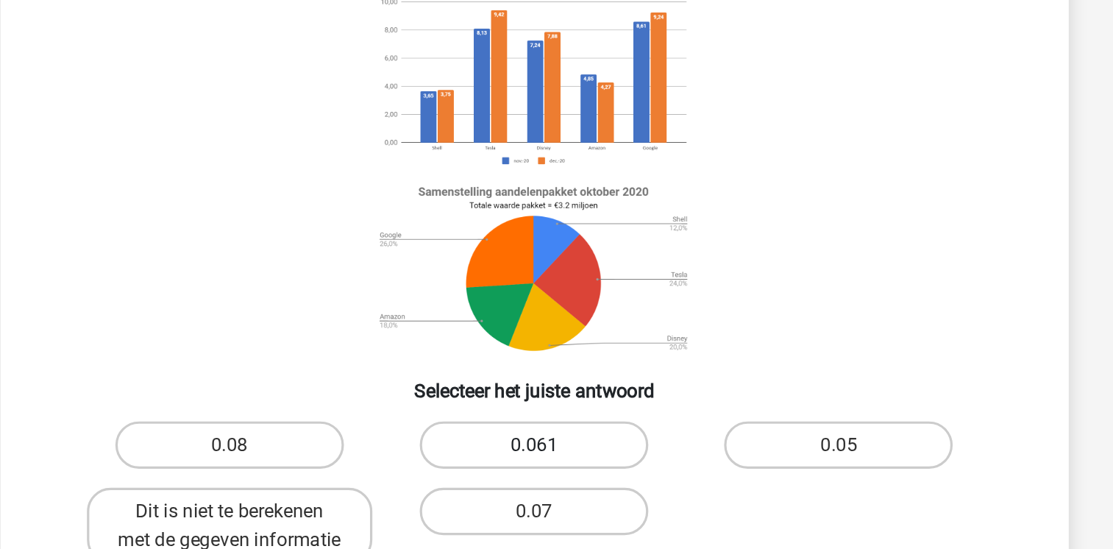
click at [565, 358] on label "0.061" at bounding box center [556, 363] width 142 height 29
click at [565, 363] on input "0.061" at bounding box center [561, 368] width 10 height 10
radio input "true"
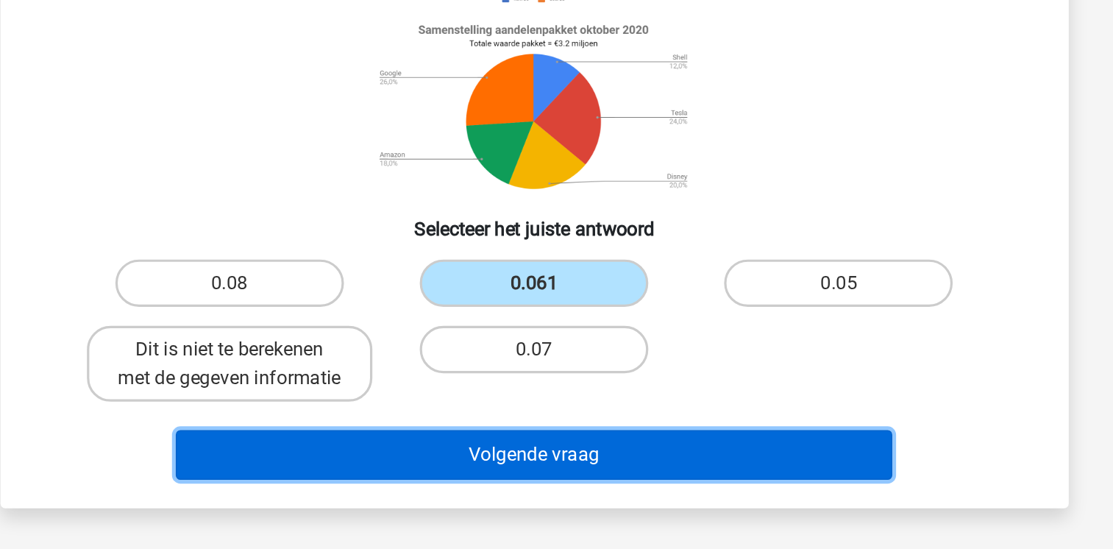
click at [633, 485] on button "Volgende vraag" at bounding box center [556, 470] width 445 height 31
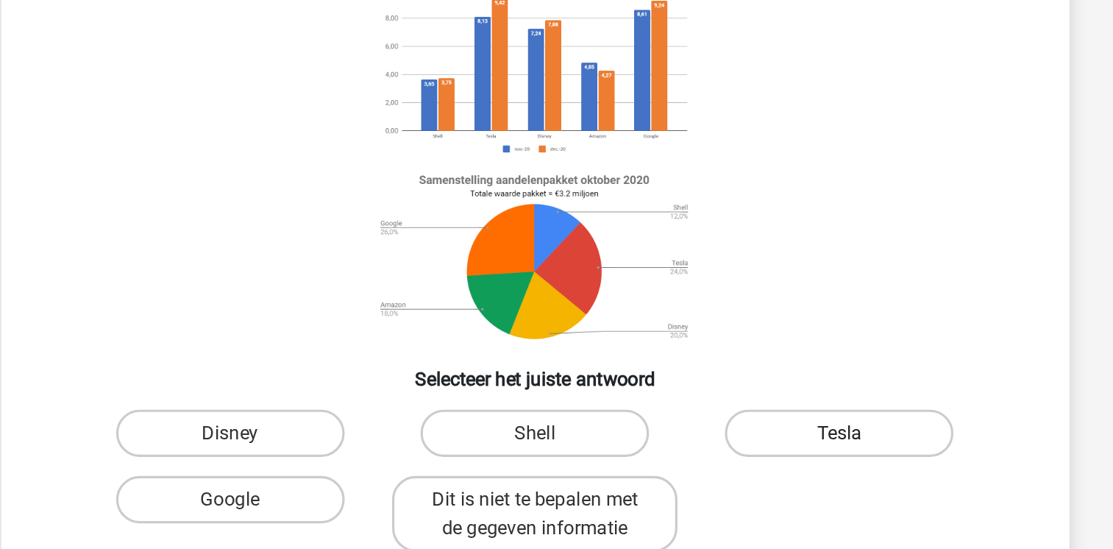
click at [716, 374] on label "Tesla" at bounding box center [746, 363] width 142 height 29
click at [746, 373] on input "Tesla" at bounding box center [751, 368] width 10 height 10
radio input "true"
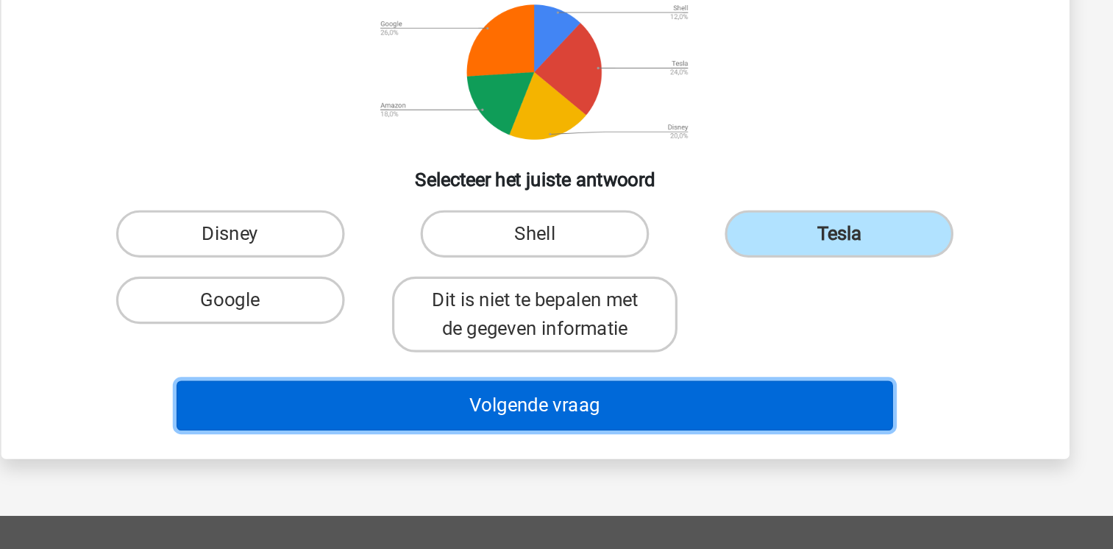
click at [580, 454] on button "Volgende vraag" at bounding box center [556, 459] width 445 height 31
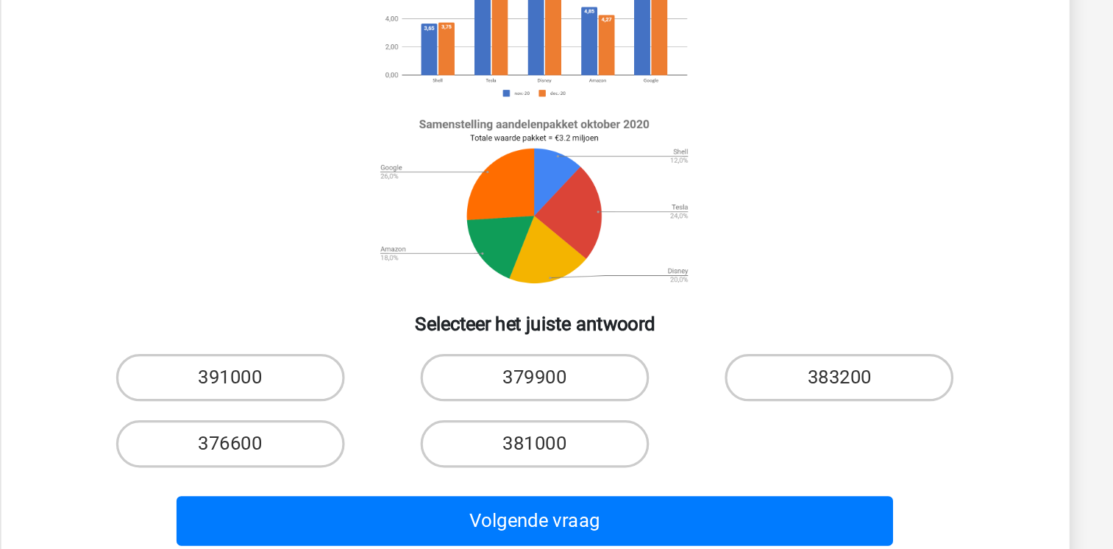
scroll to position [68, 0]
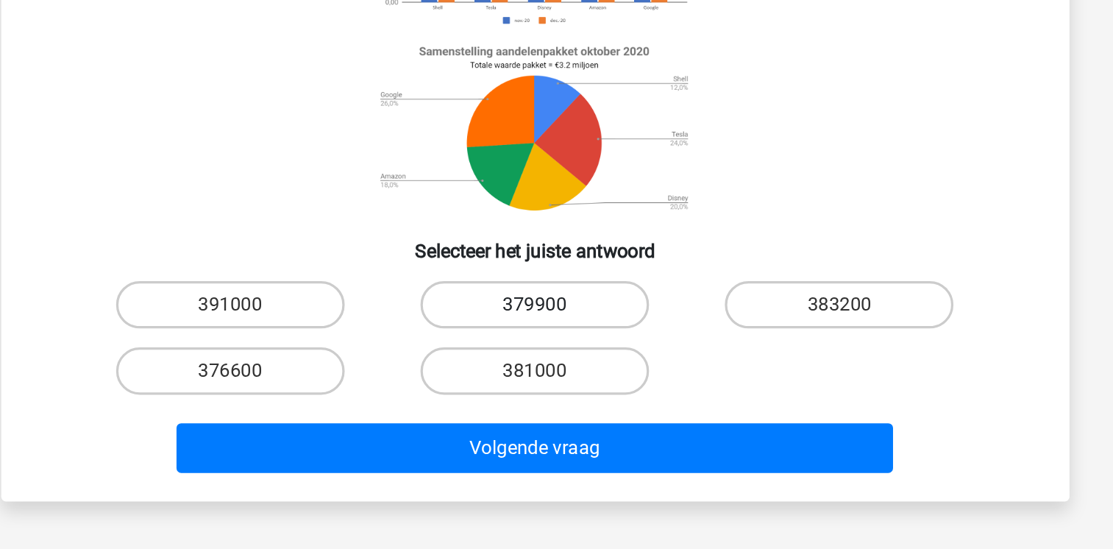
click at [553, 394] on label "379900" at bounding box center [556, 384] width 142 height 29
click at [556, 394] on input "379900" at bounding box center [561, 390] width 10 height 10
radio input "true"
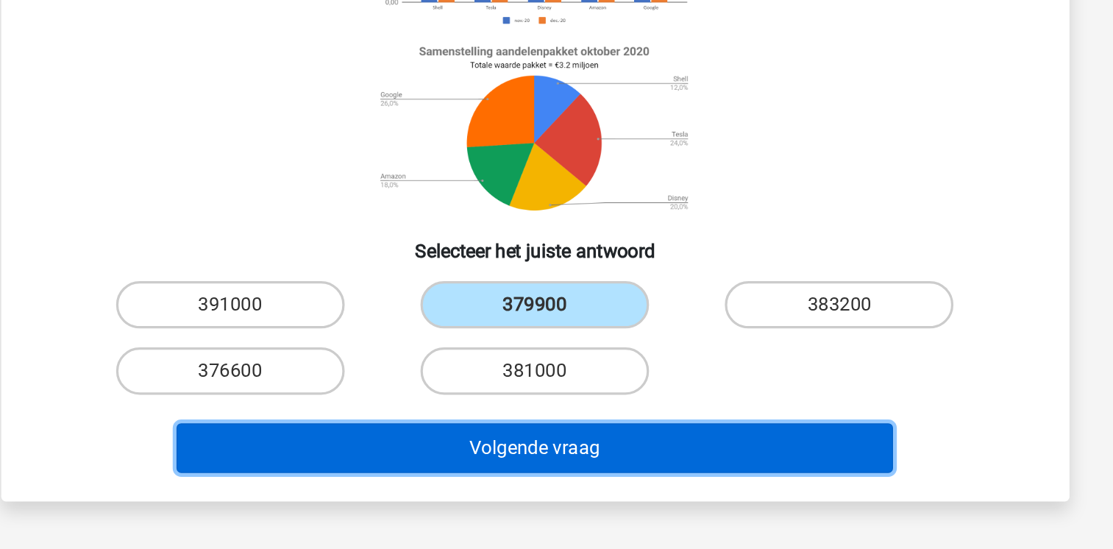
click at [625, 475] on button "Volgende vraag" at bounding box center [556, 473] width 445 height 31
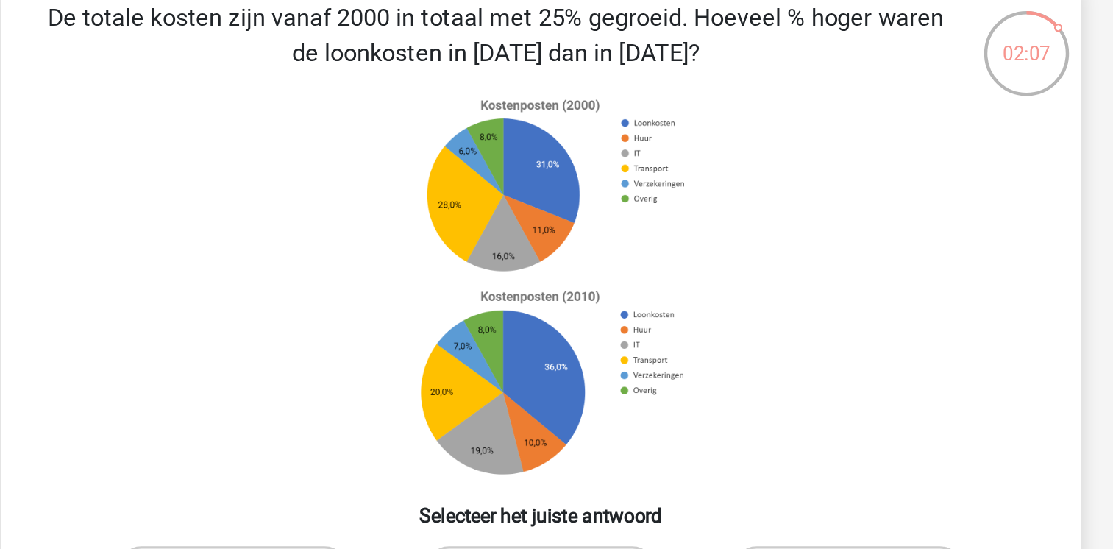
scroll to position [55, 0]
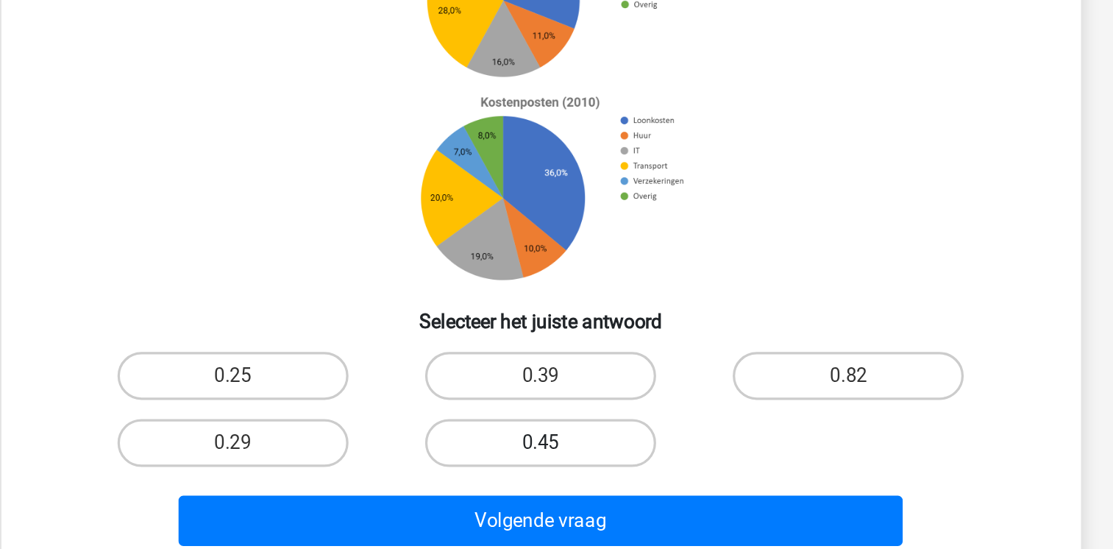
click at [566, 416] on label "0.45" at bounding box center [556, 416] width 142 height 29
click at [566, 416] on input "0.45" at bounding box center [561, 421] width 10 height 10
radio input "true"
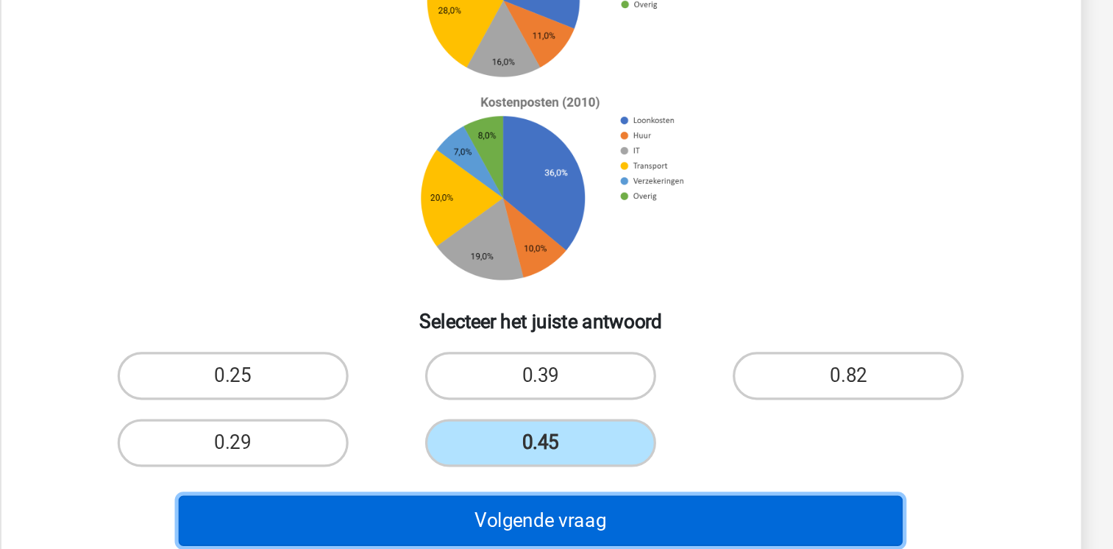
click at [632, 462] on button "Volgende vraag" at bounding box center [556, 464] width 445 height 31
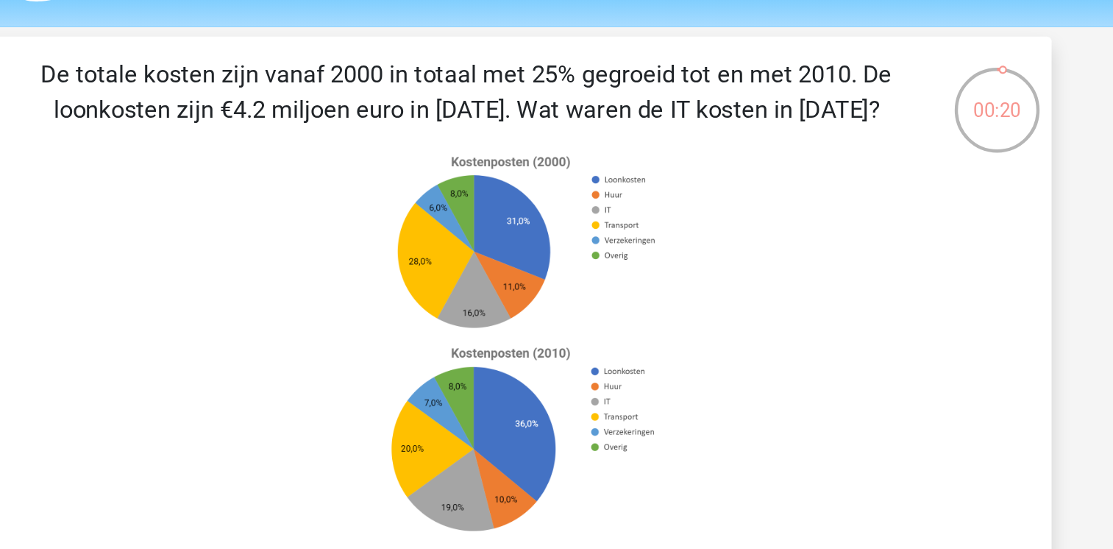
scroll to position [12, 0]
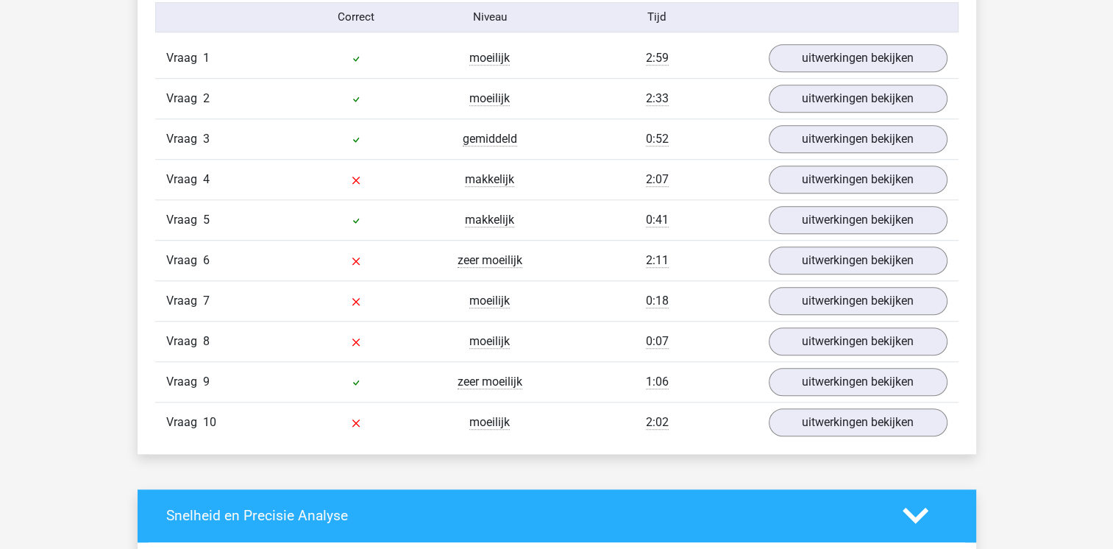
scroll to position [1232, 0]
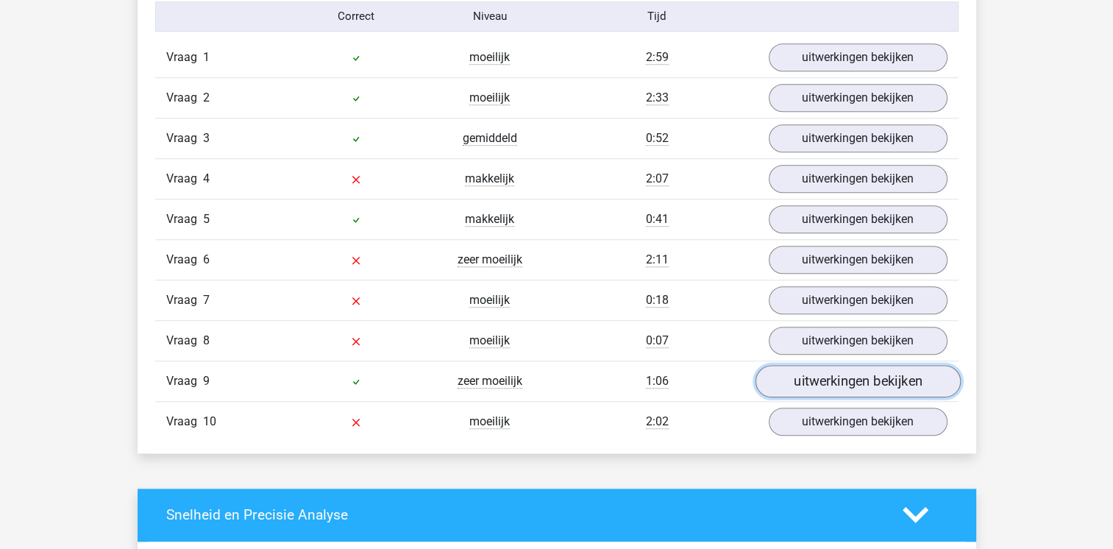
click at [883, 375] on link "uitwerkingen bekijken" at bounding box center [857, 381] width 205 height 32
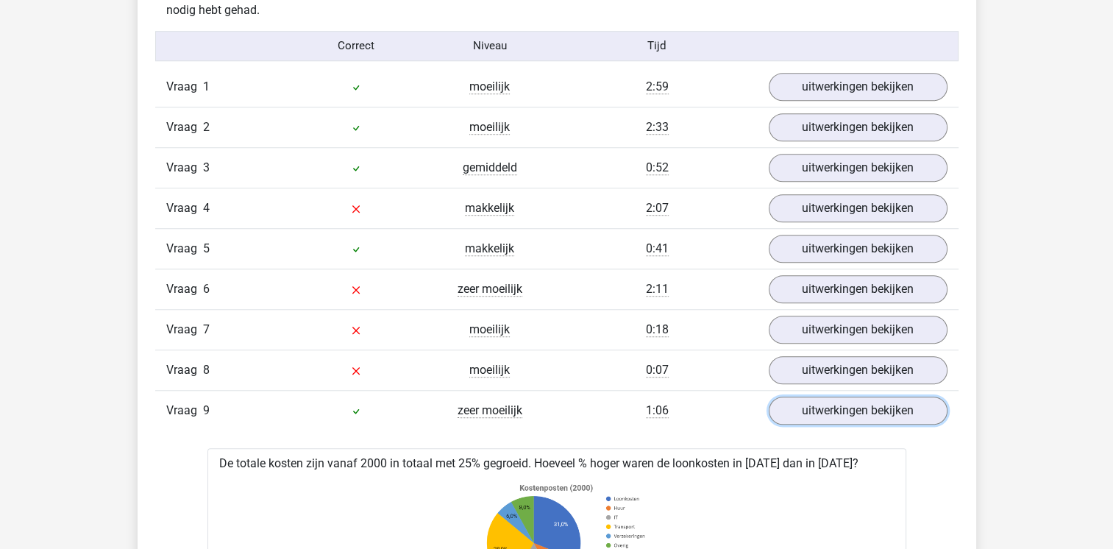
scroll to position [1202, 0]
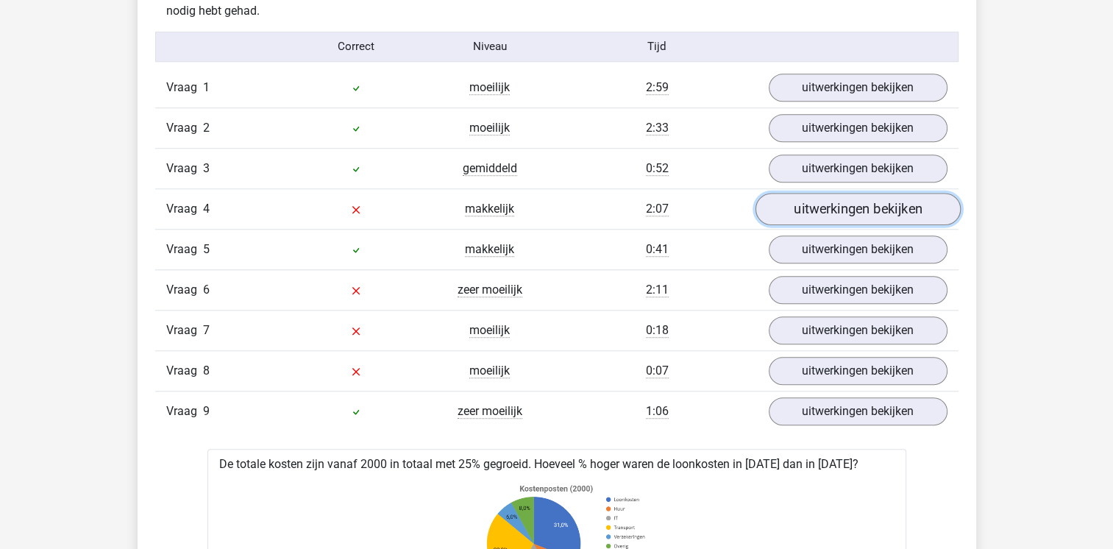
click at [834, 213] on link "uitwerkingen bekijken" at bounding box center [857, 209] width 205 height 32
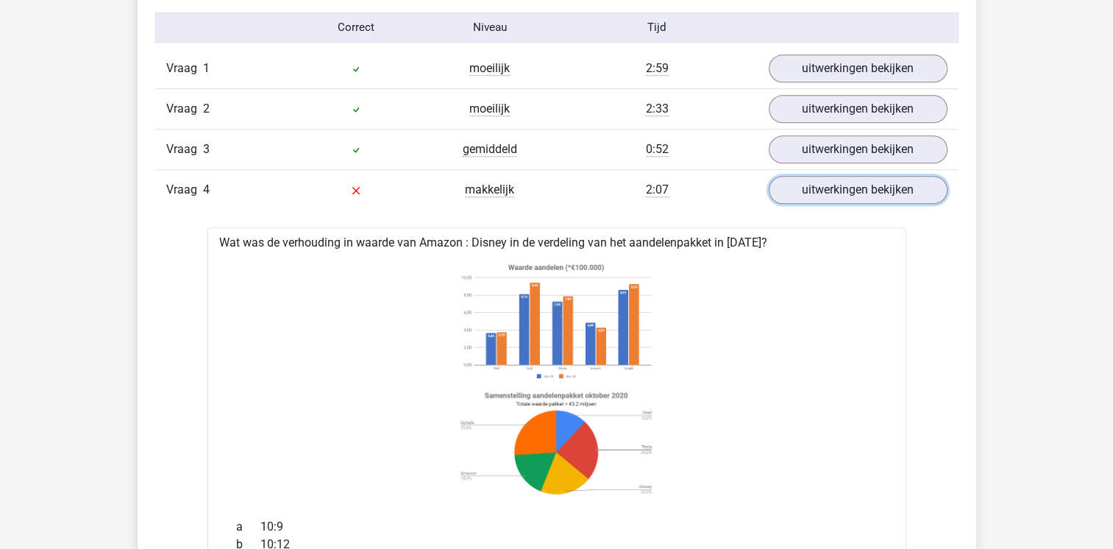
scroll to position [1171, 0]
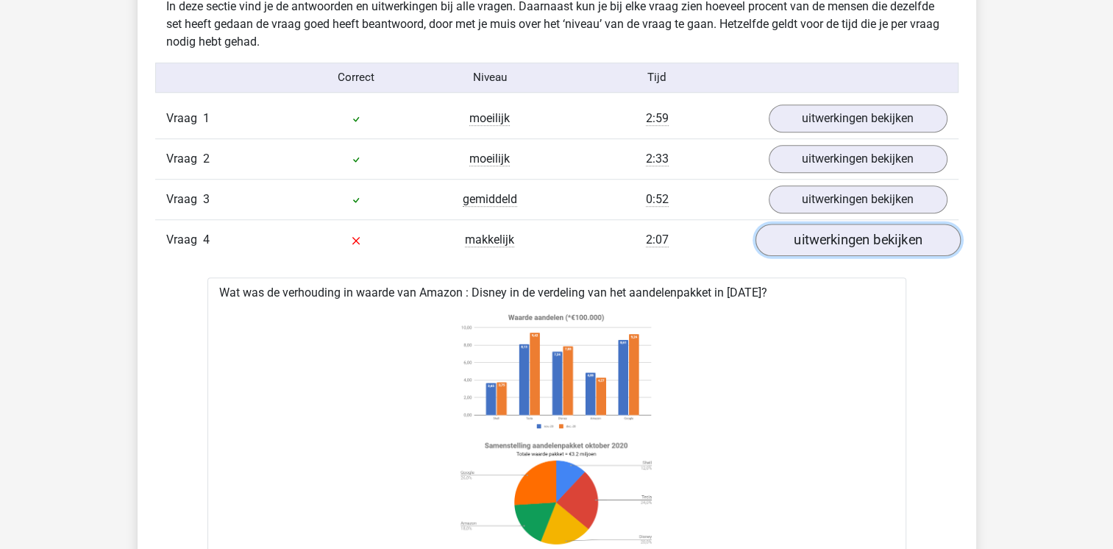
click at [859, 237] on link "uitwerkingen bekijken" at bounding box center [857, 240] width 205 height 32
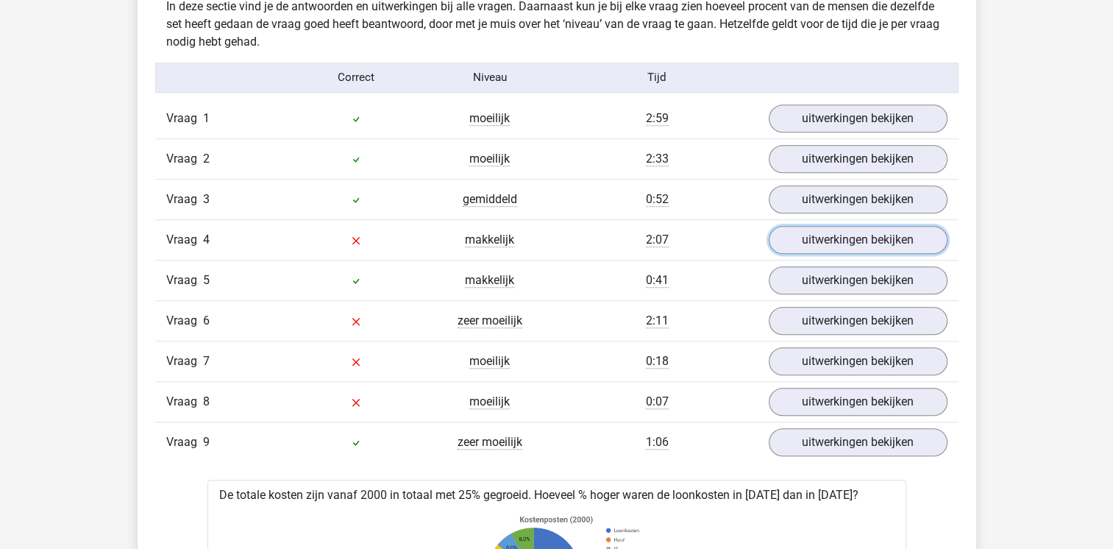
scroll to position [1227, 0]
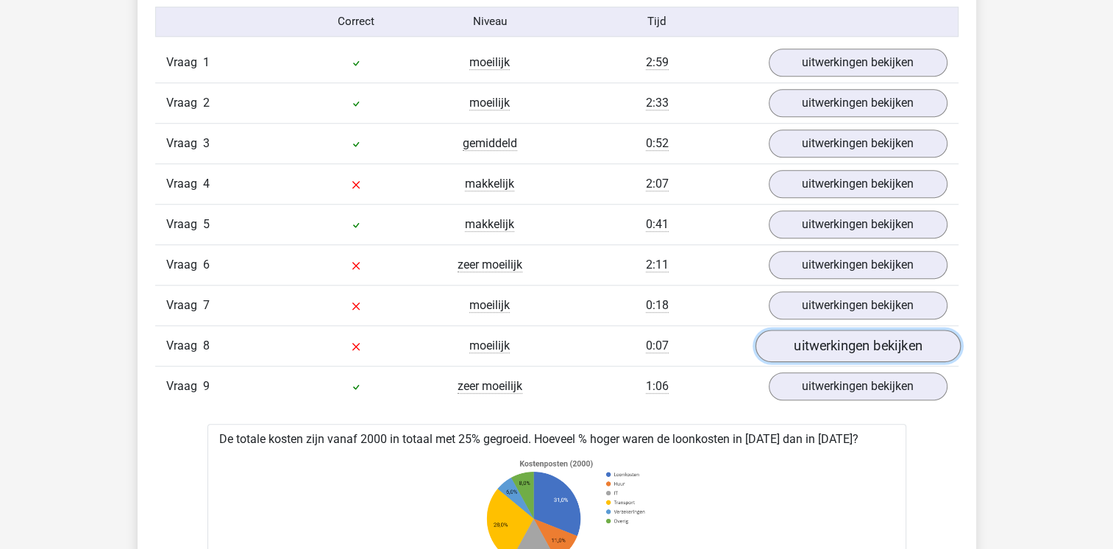
click at [880, 341] on link "uitwerkingen bekijken" at bounding box center [857, 346] width 205 height 32
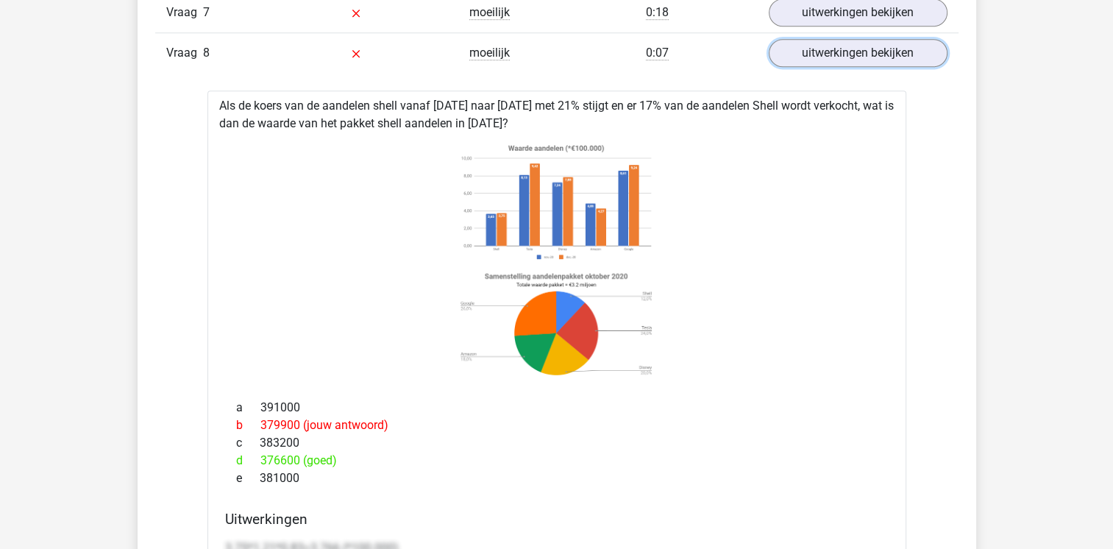
scroll to position [1520, 0]
click at [867, 52] on link "uitwerkingen bekijken" at bounding box center [857, 52] width 205 height 32
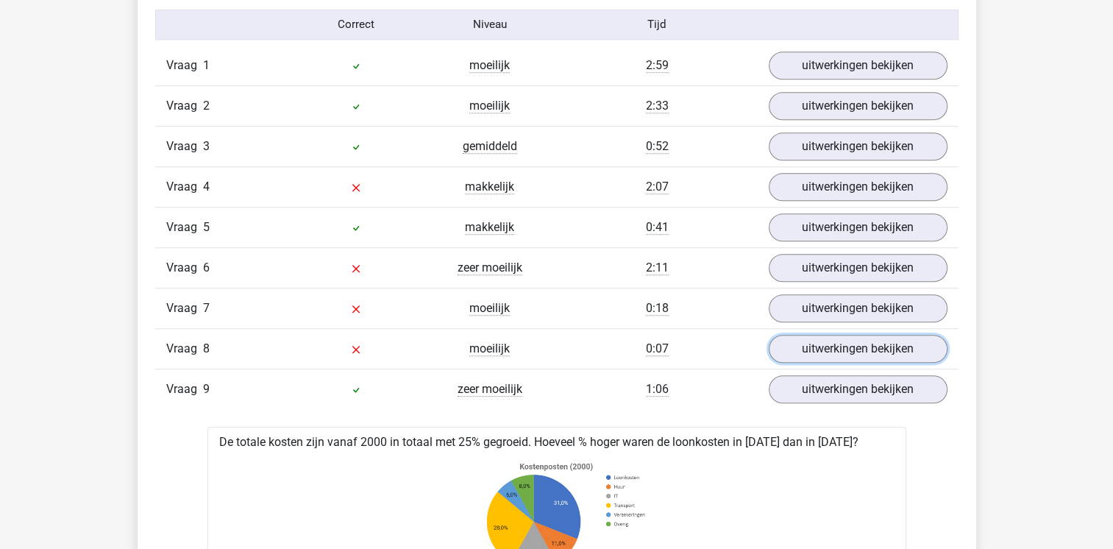
scroll to position [1196, 0]
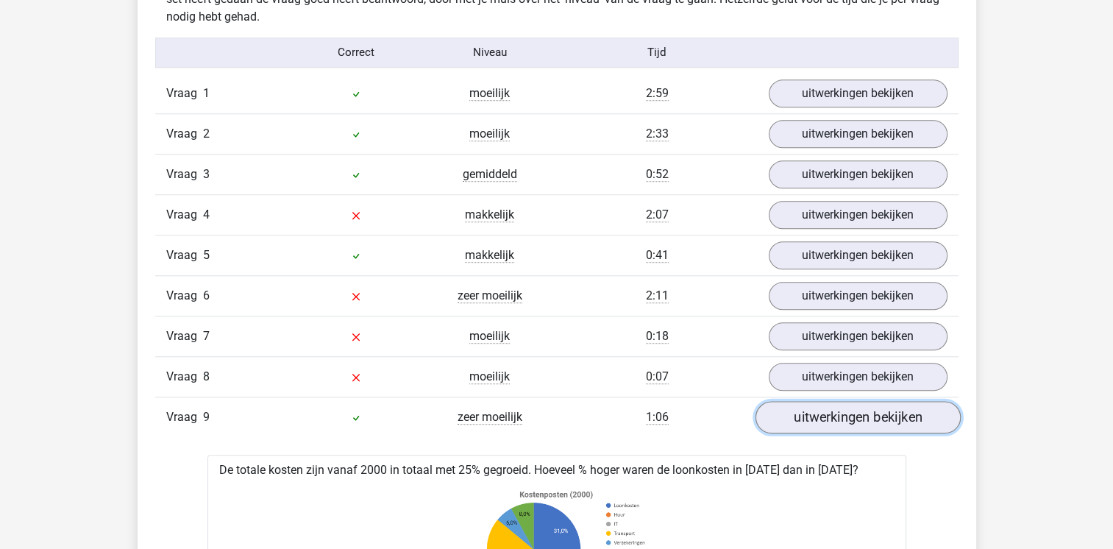
click at [831, 421] on link "uitwerkingen bekijken" at bounding box center [857, 417] width 205 height 32
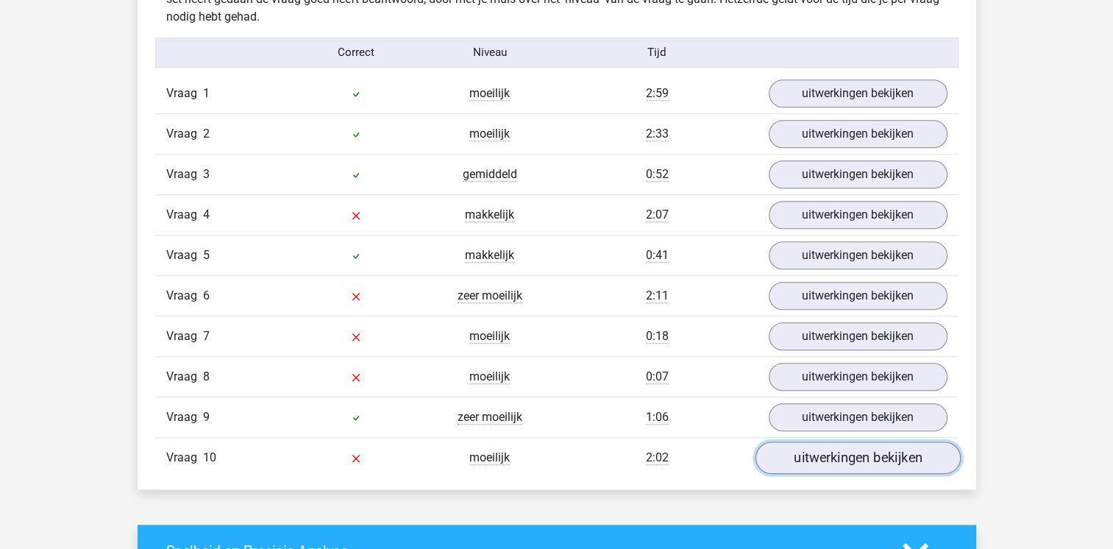
click at [936, 451] on link "uitwerkingen bekijken" at bounding box center [857, 457] width 205 height 32
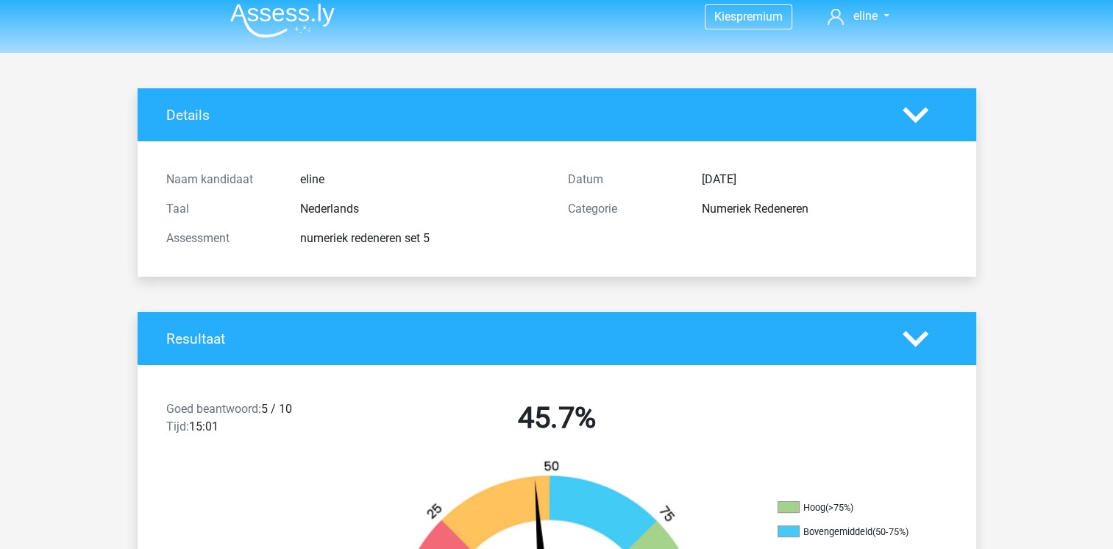
scroll to position [0, 0]
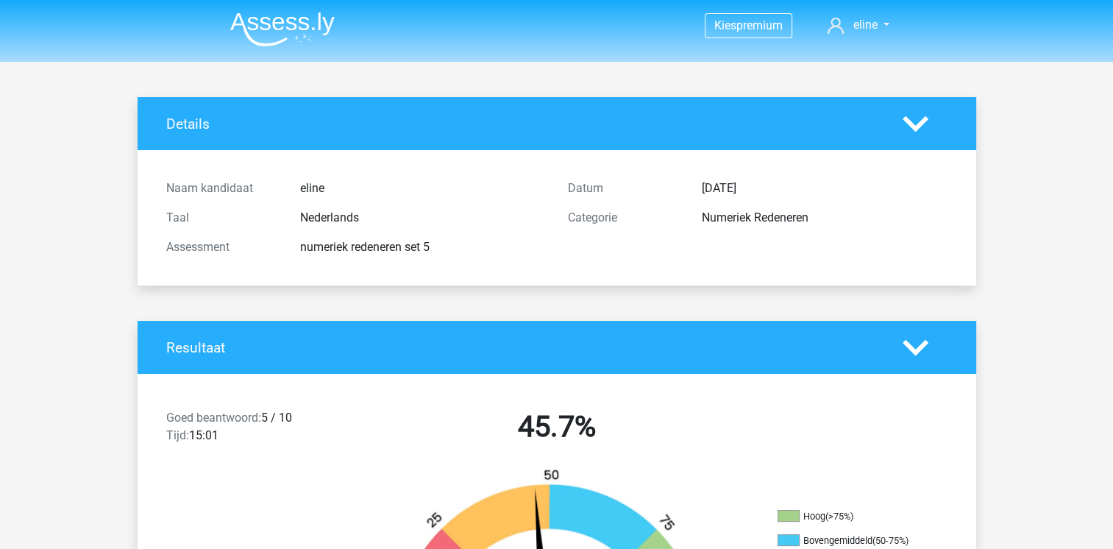
click at [293, 18] on img at bounding box center [282, 29] width 104 height 35
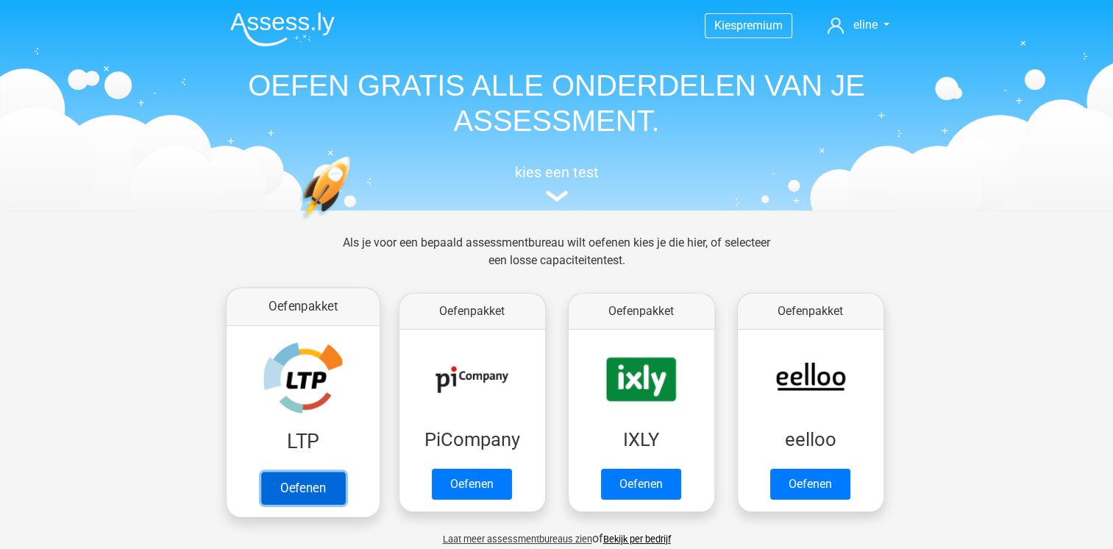
click at [285, 472] on link "Oefenen" at bounding box center [302, 488] width 84 height 32
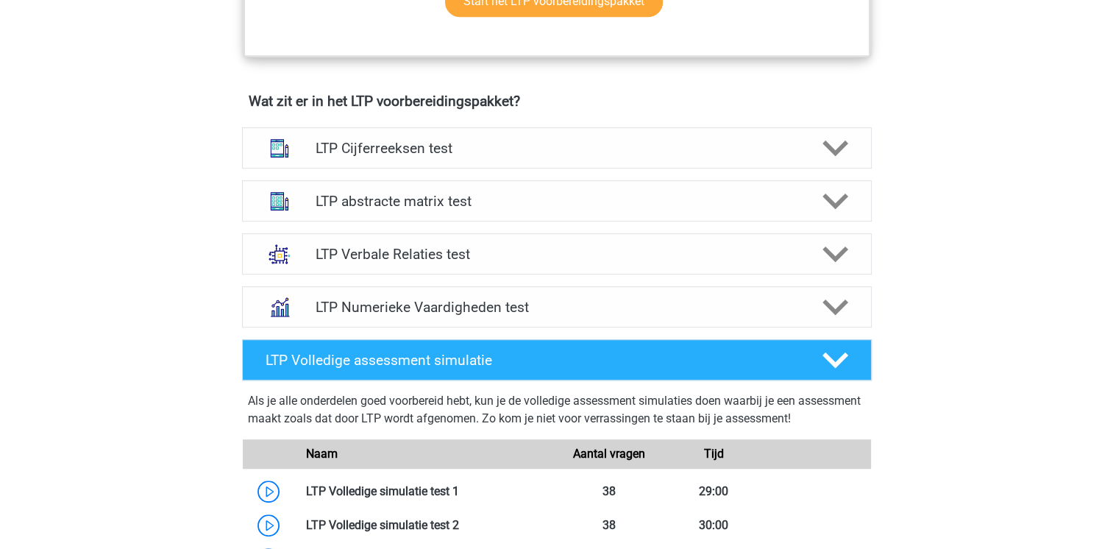
scroll to position [869, 0]
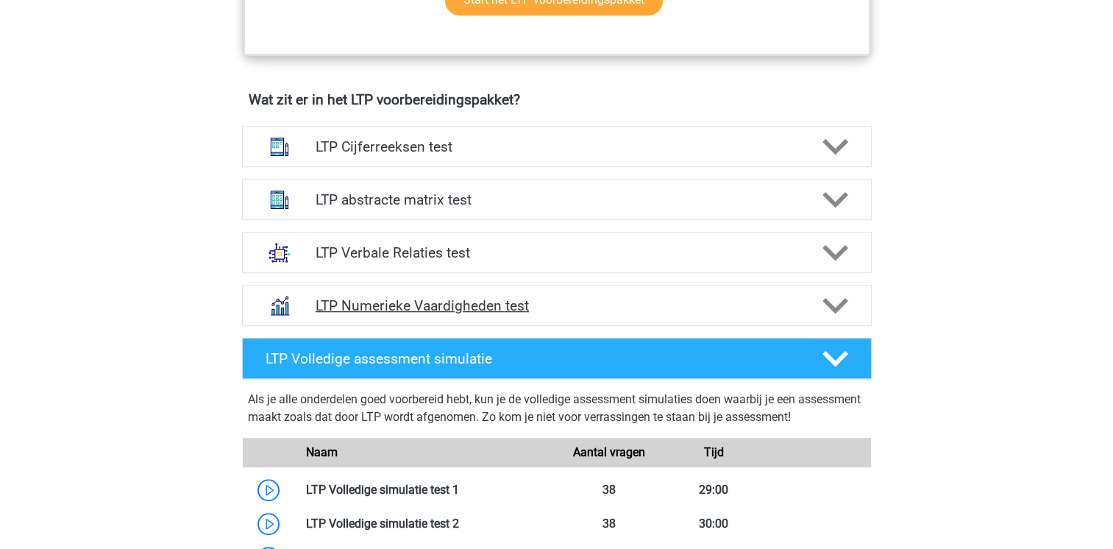
click at [608, 297] on h4 "LTP Numerieke Vaardigheden test" at bounding box center [557, 305] width 482 height 17
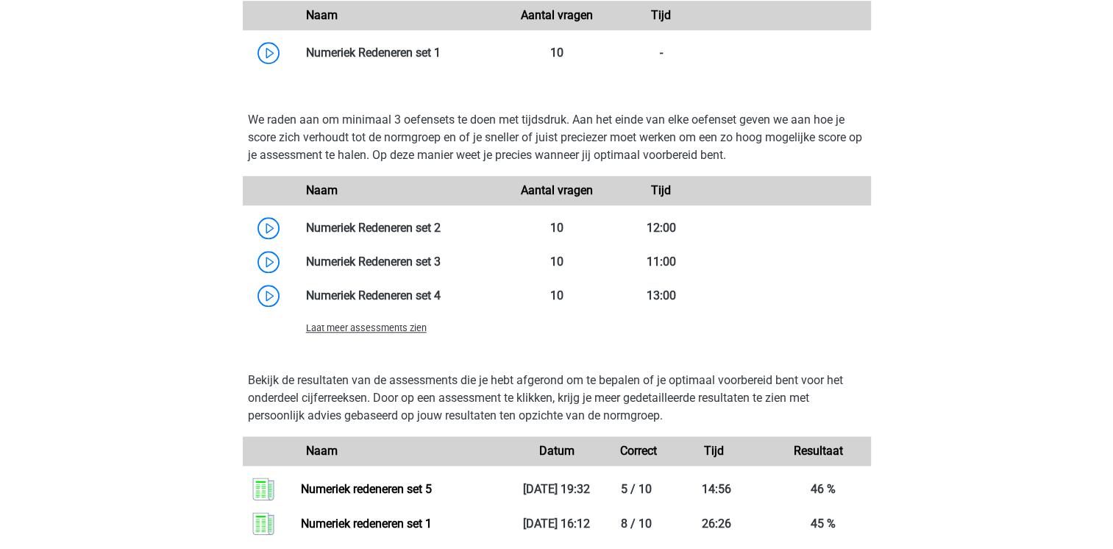
scroll to position [1342, 0]
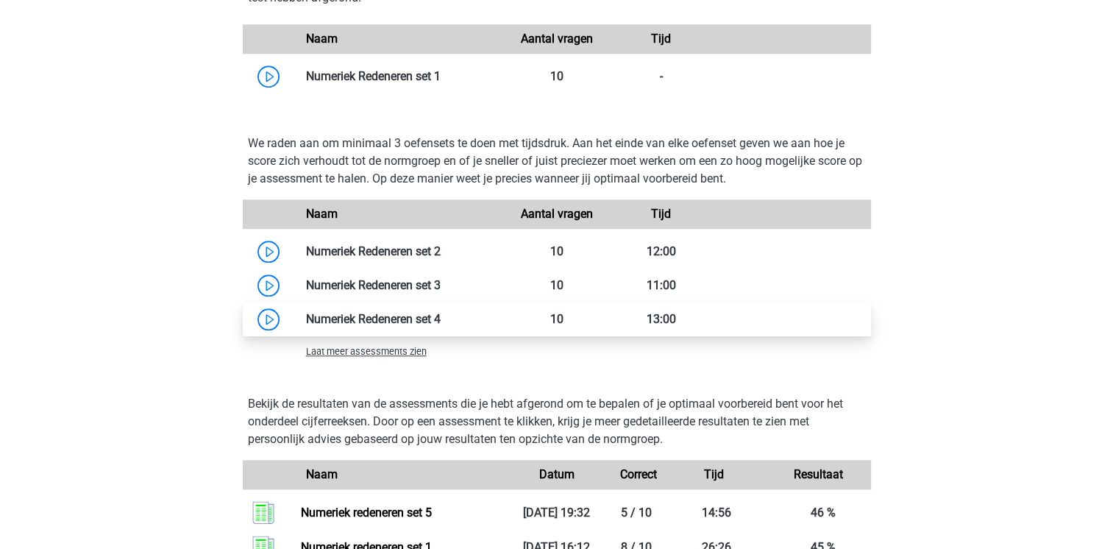
click at [441, 323] on link at bounding box center [441, 319] width 0 height 14
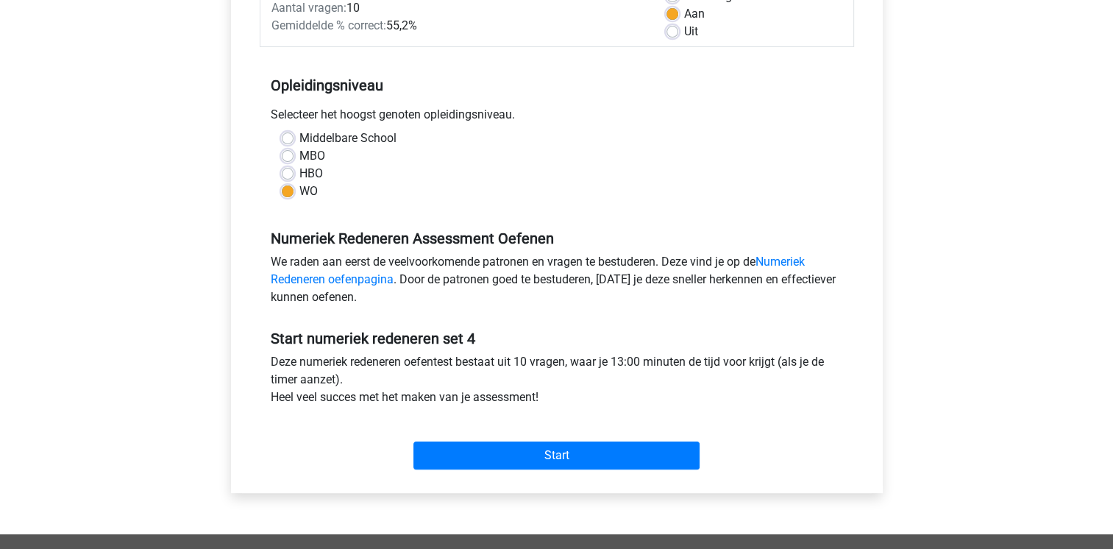
scroll to position [244, 0]
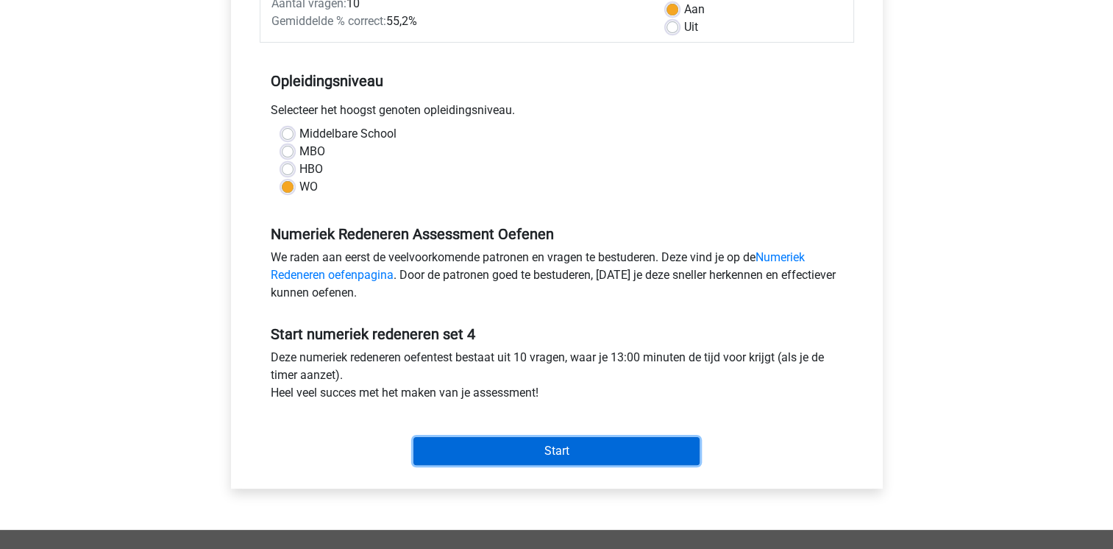
click at [562, 446] on input "Start" at bounding box center [556, 451] width 286 height 28
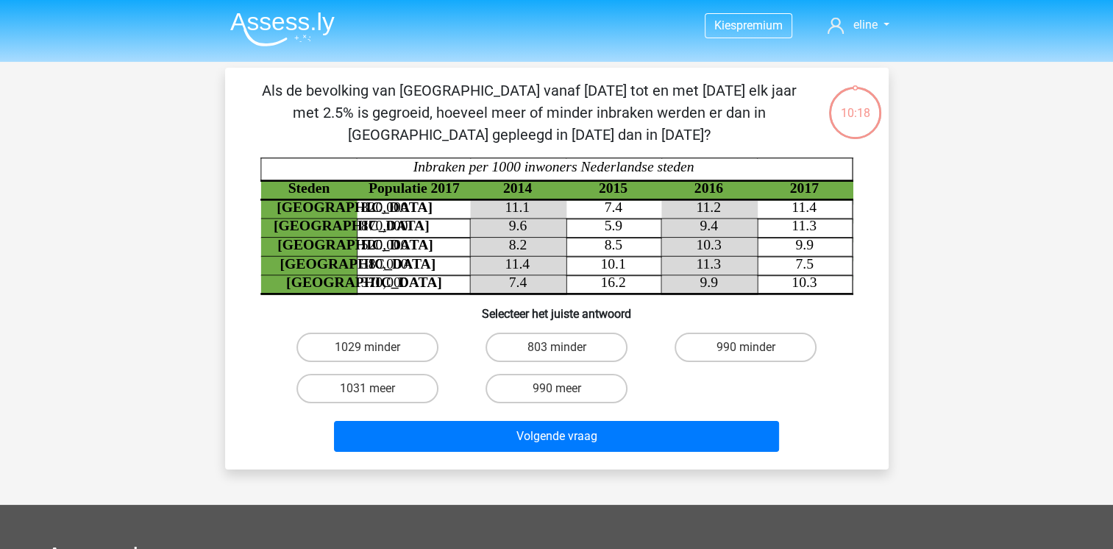
click at [560, 352] on input "803 minder" at bounding box center [561, 352] width 10 height 10
radio input "true"
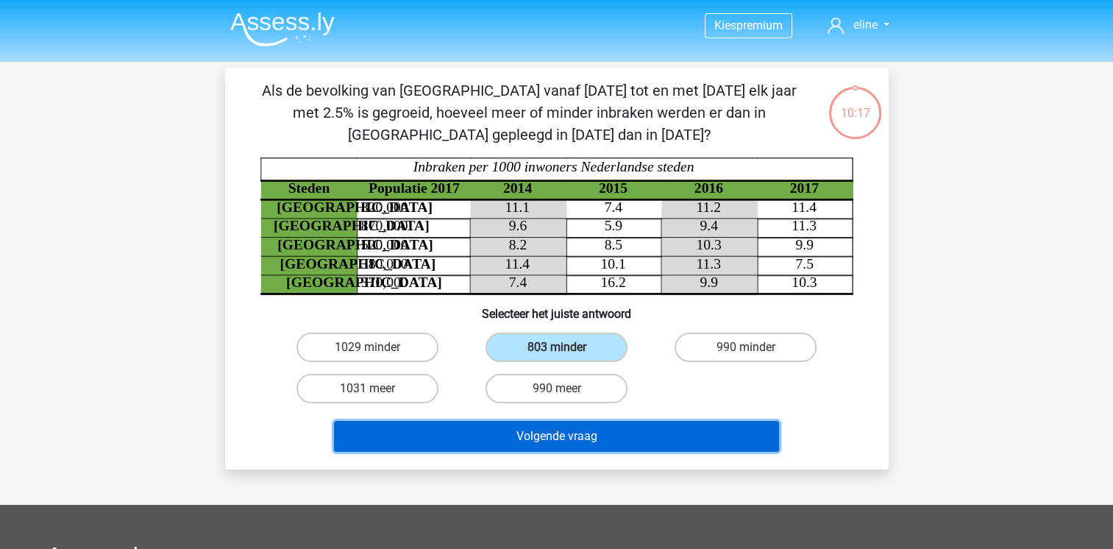
click at [580, 437] on button "Volgende vraag" at bounding box center [556, 436] width 445 height 31
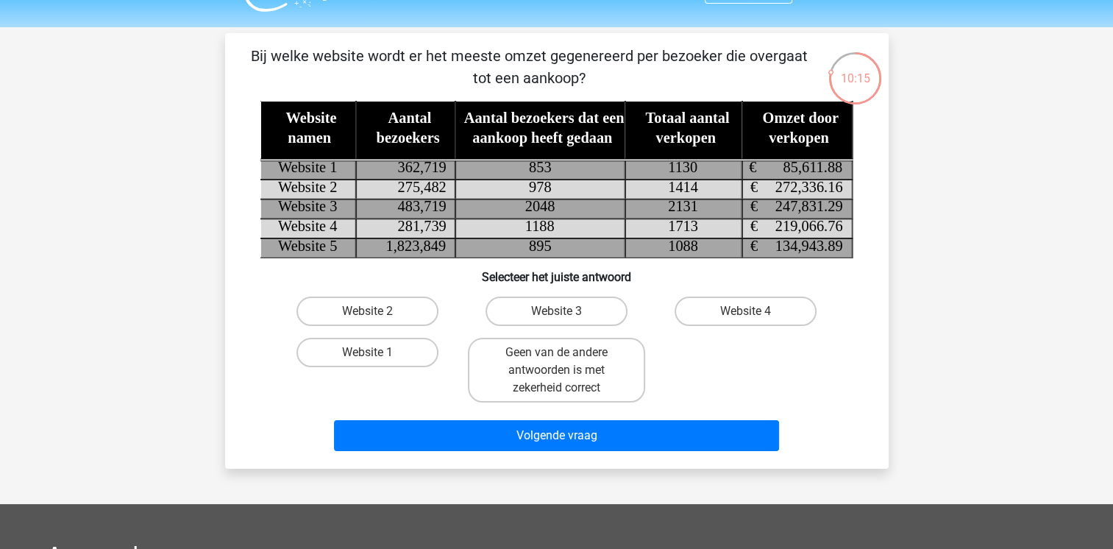
scroll to position [32, 0]
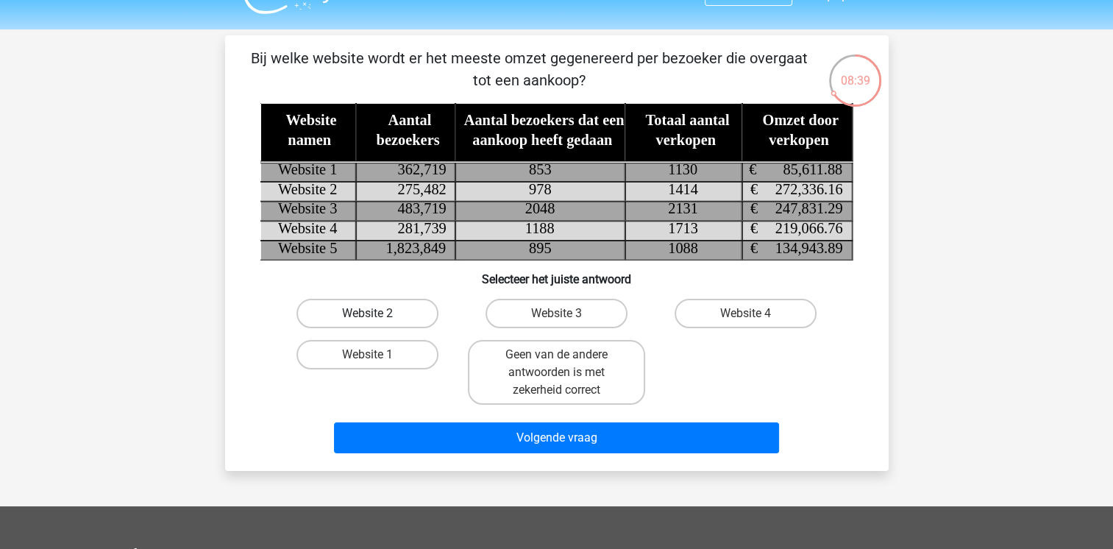
click at [388, 317] on label "Website 2" at bounding box center [367, 313] width 142 height 29
click at [377, 317] on input "Website 2" at bounding box center [372, 318] width 10 height 10
radio input "true"
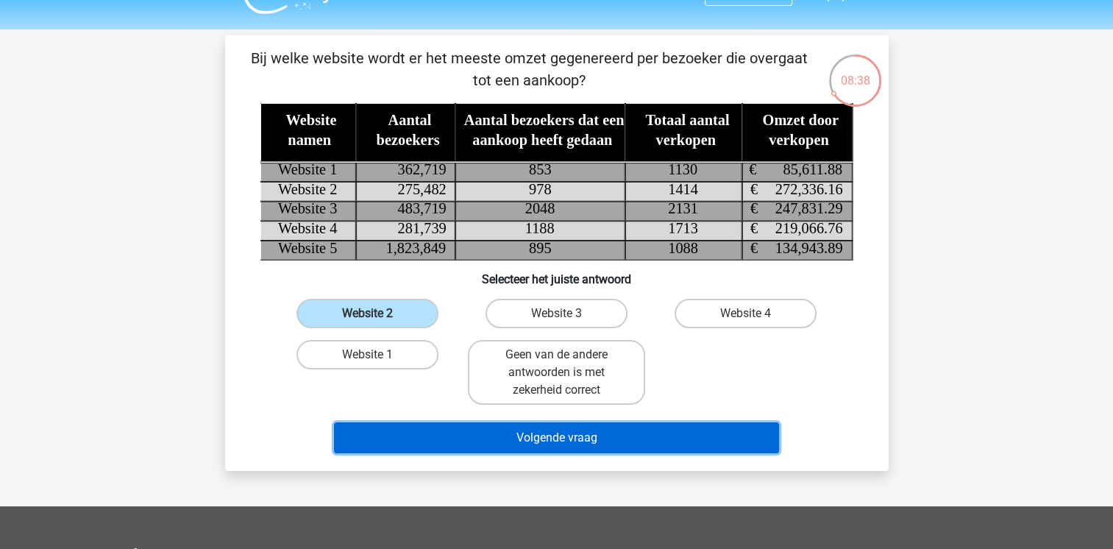
click at [504, 438] on button "Volgende vraag" at bounding box center [556, 437] width 445 height 31
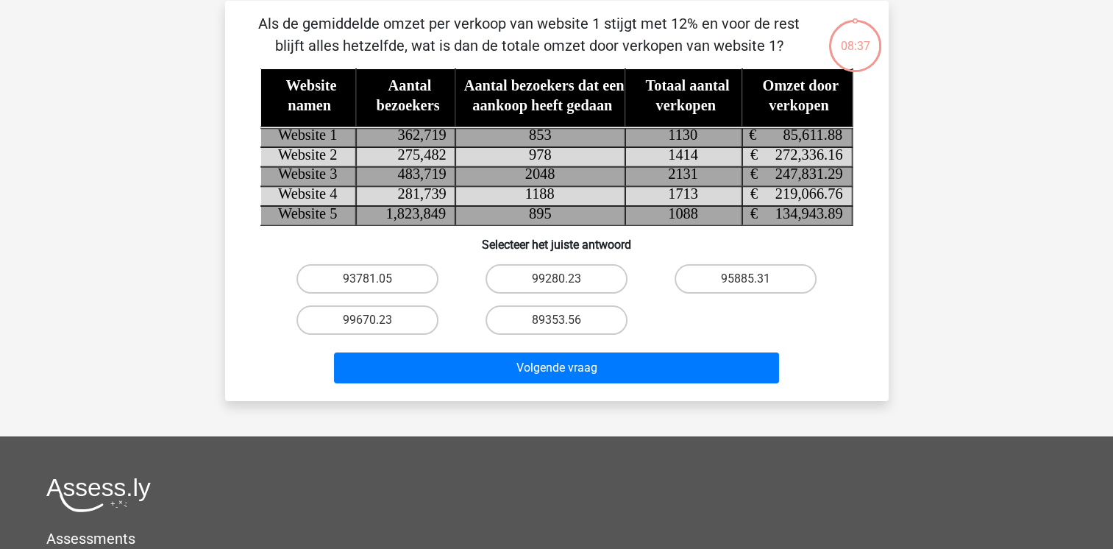
scroll to position [68, 0]
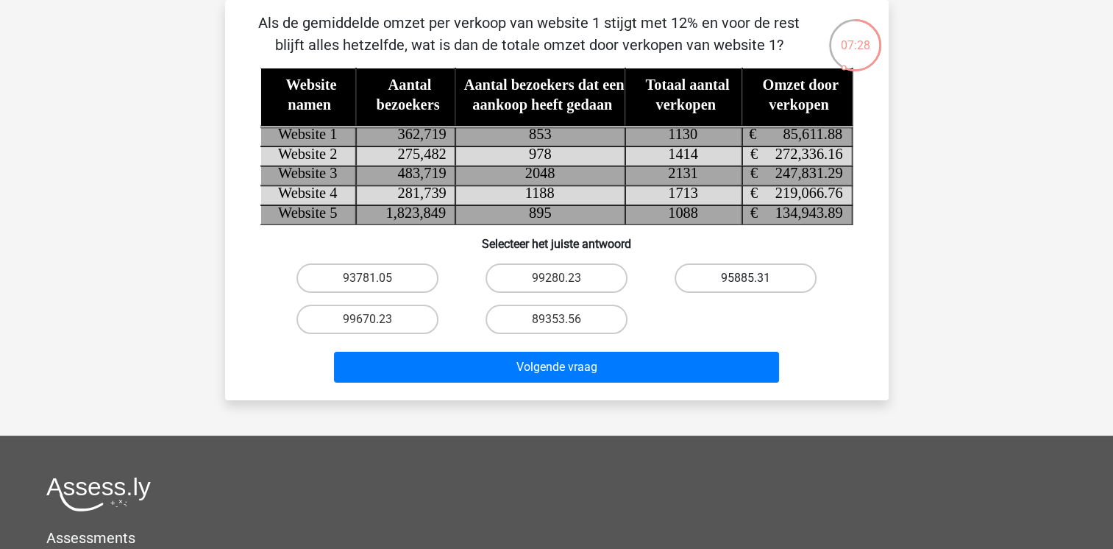
click at [769, 266] on label "95885.31" at bounding box center [746, 277] width 142 height 29
click at [755, 278] on input "95885.31" at bounding box center [751, 283] width 10 height 10
radio input "true"
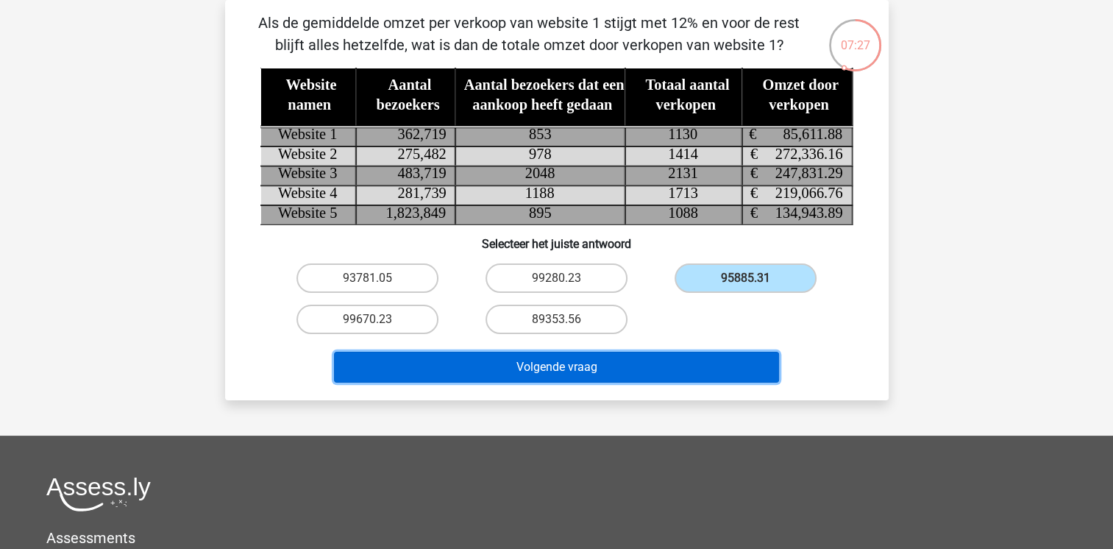
click at [716, 373] on button "Volgende vraag" at bounding box center [556, 367] width 445 height 31
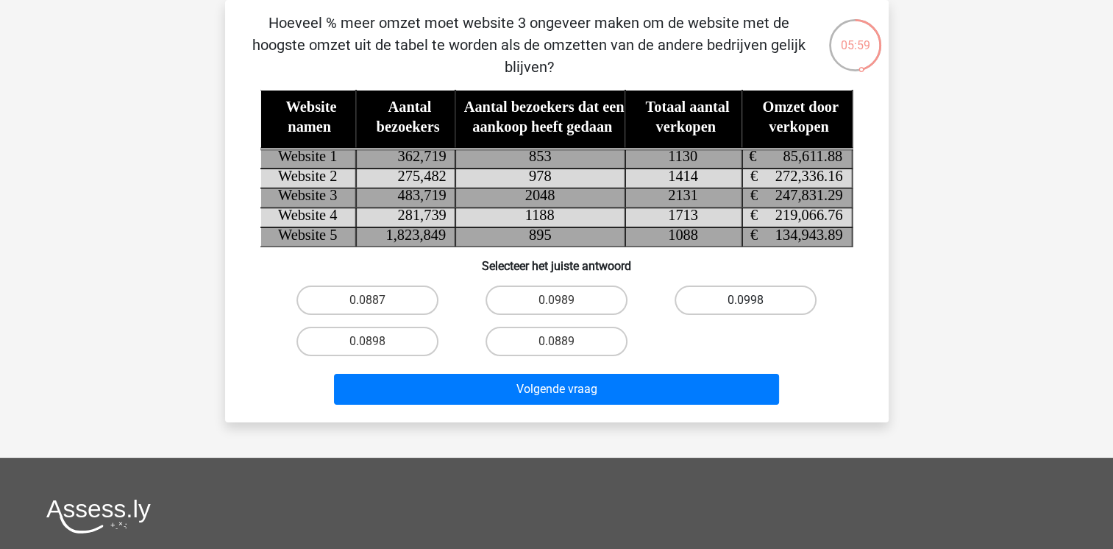
click at [766, 285] on label "0.0998" at bounding box center [746, 299] width 142 height 29
click at [755, 300] on input "0.0998" at bounding box center [751, 305] width 10 height 10
radio input "true"
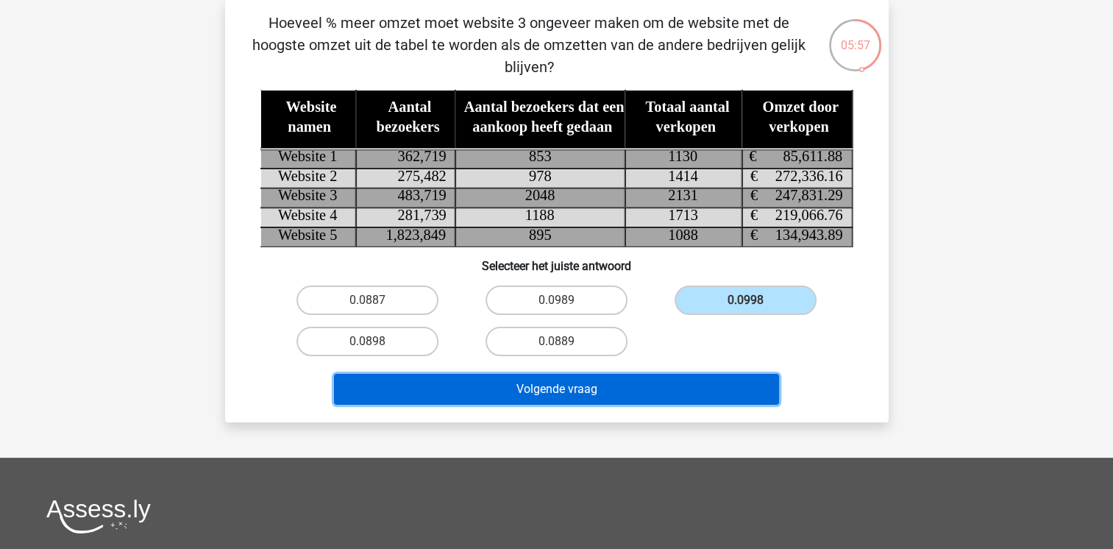
click at [669, 392] on button "Volgende vraag" at bounding box center [556, 389] width 445 height 31
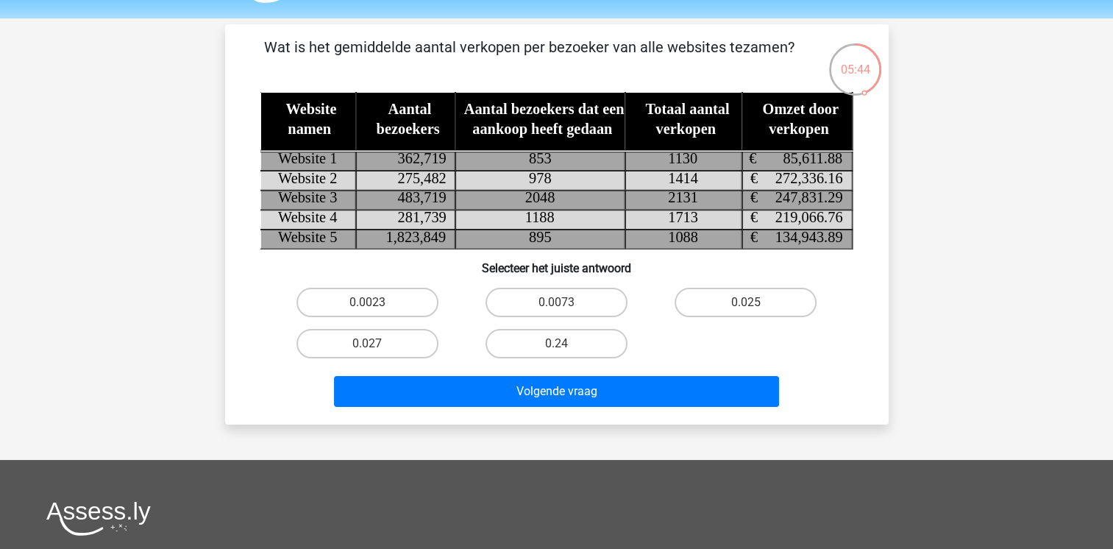
scroll to position [42, 0]
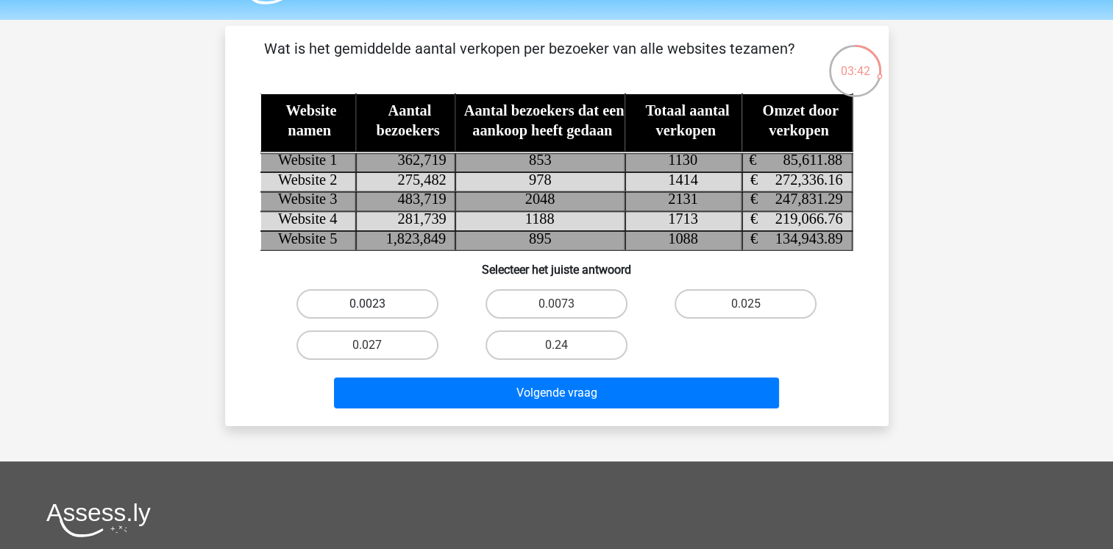
click at [360, 305] on label "0.0023" at bounding box center [367, 303] width 142 height 29
click at [367, 305] on input "0.0023" at bounding box center [372, 309] width 10 height 10
radio input "true"
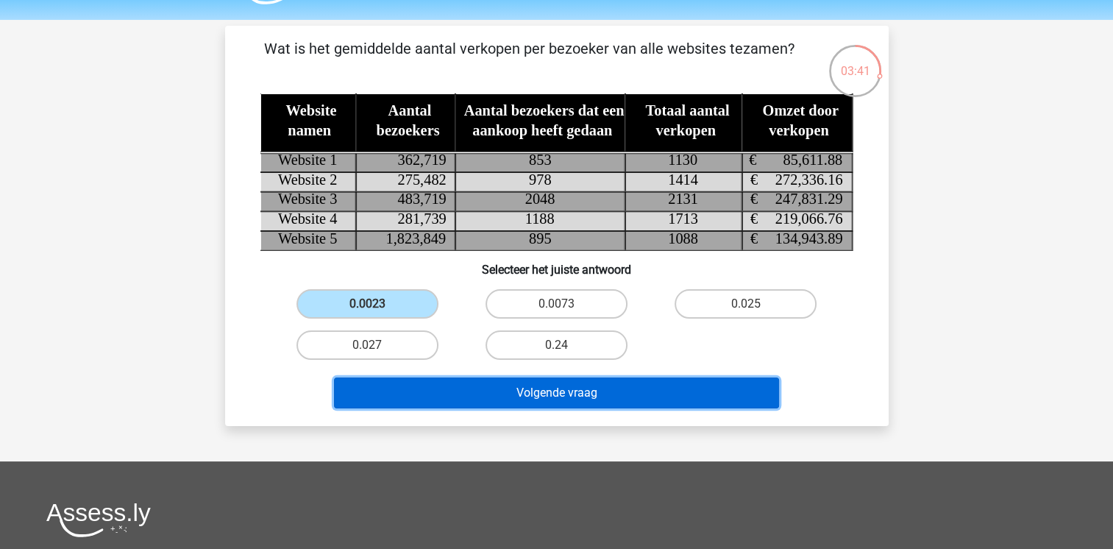
click at [459, 380] on button "Volgende vraag" at bounding box center [556, 392] width 445 height 31
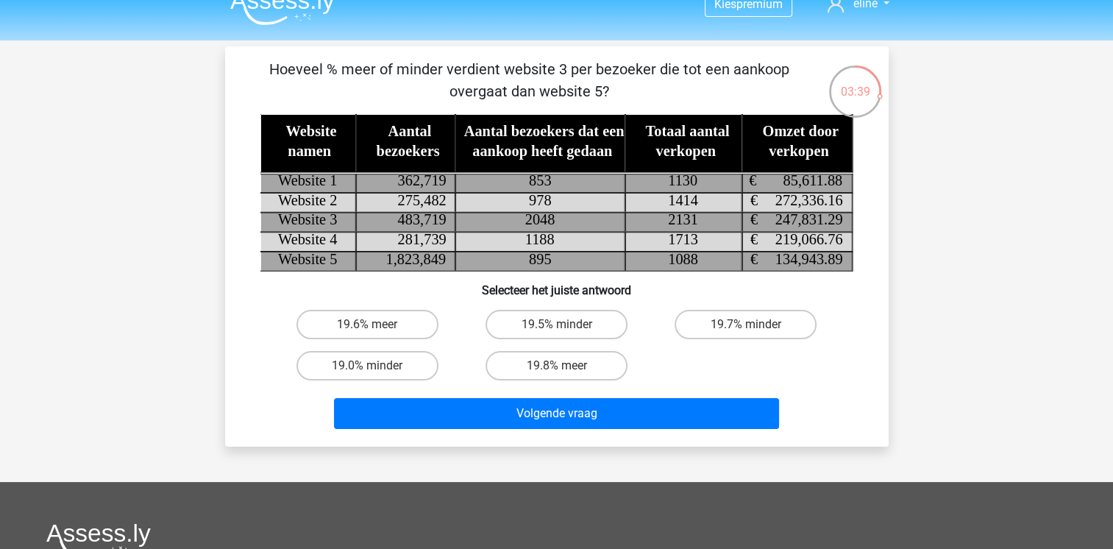
scroll to position [0, 0]
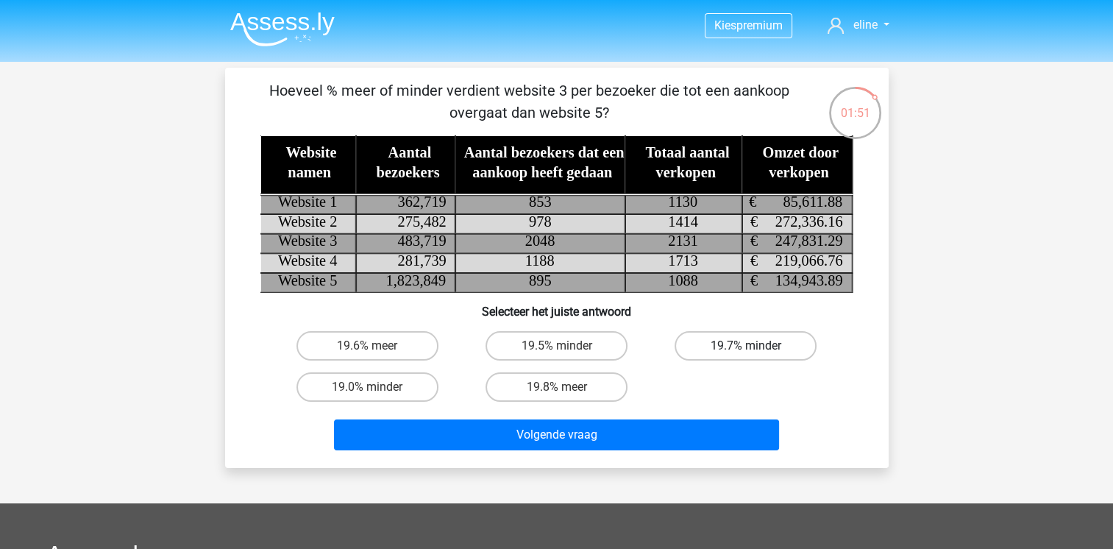
click at [741, 346] on label "19.7% minder" at bounding box center [746, 345] width 142 height 29
click at [746, 346] on input "19.7% minder" at bounding box center [751, 351] width 10 height 10
radio input "true"
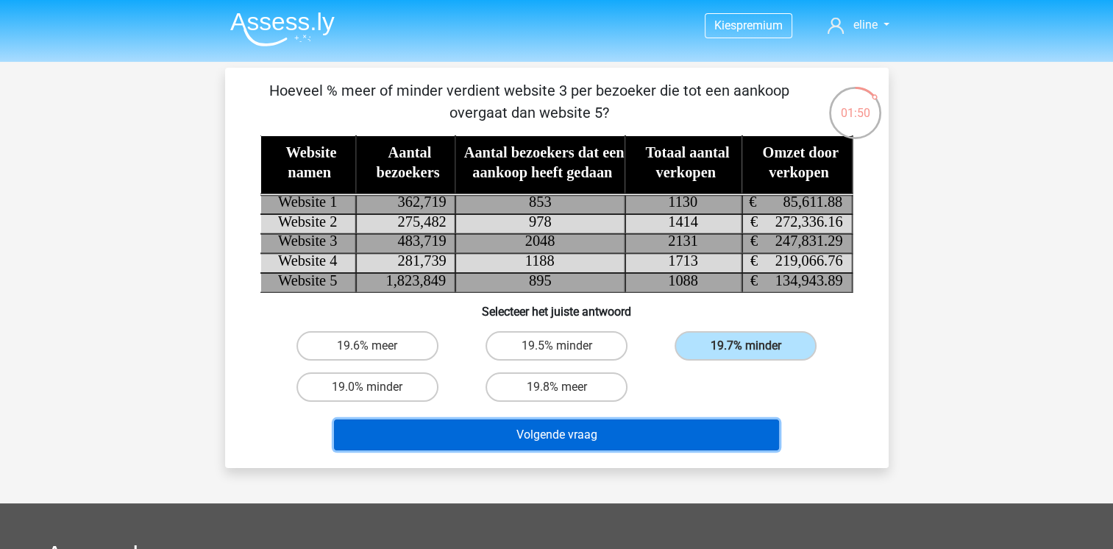
click at [695, 438] on button "Volgende vraag" at bounding box center [556, 434] width 445 height 31
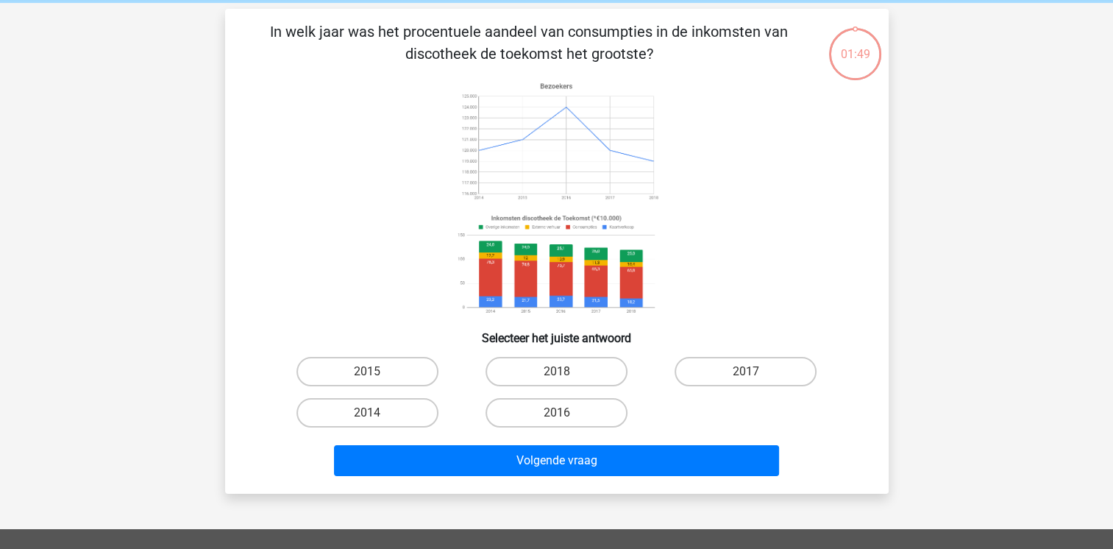
scroll to position [68, 0]
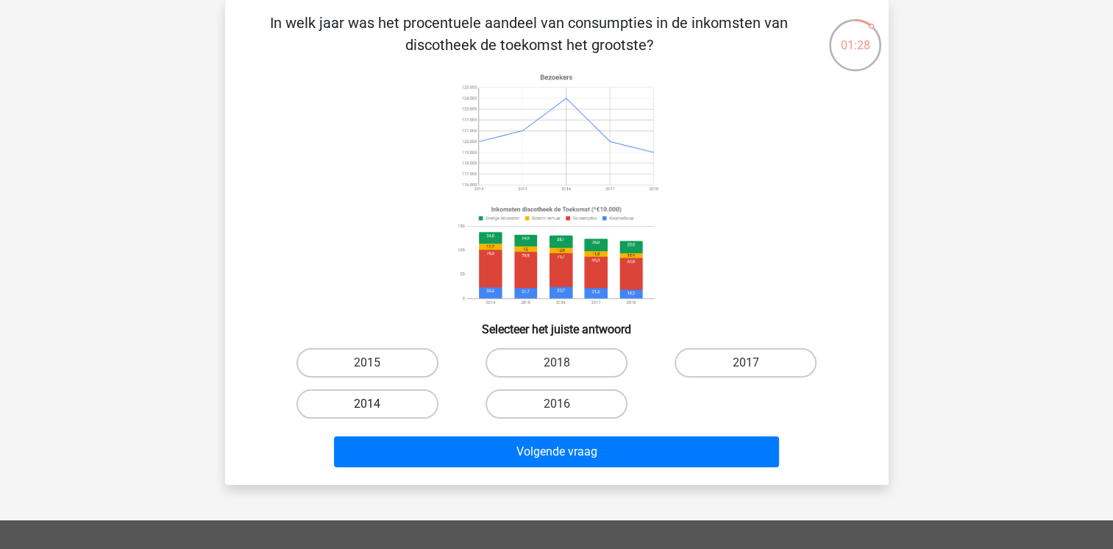
click at [400, 402] on label "2014" at bounding box center [367, 403] width 142 height 29
click at [377, 404] on input "2014" at bounding box center [372, 409] width 10 height 10
radio input "true"
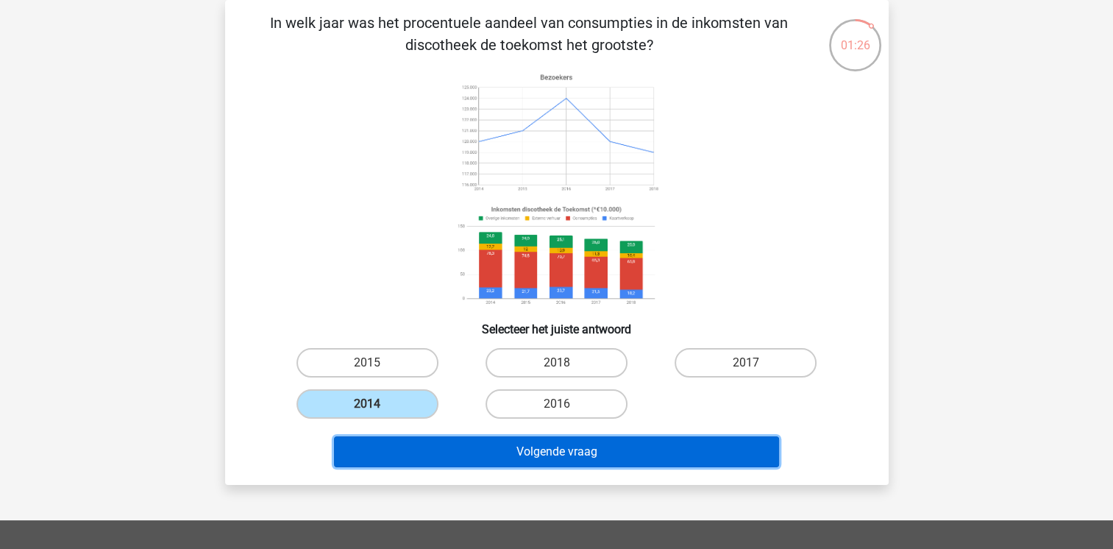
click at [474, 458] on button "Volgende vraag" at bounding box center [556, 451] width 445 height 31
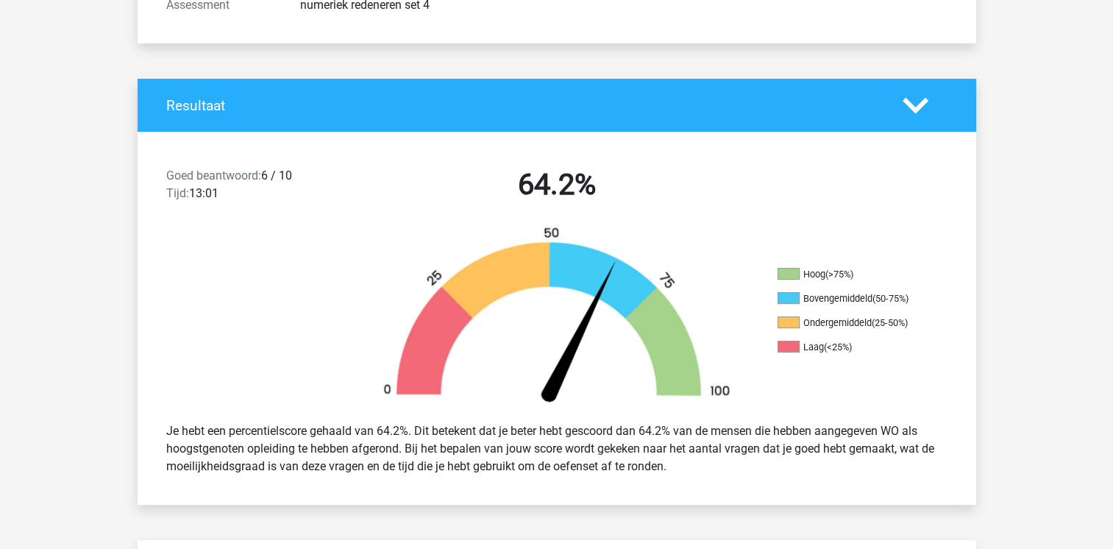
scroll to position [243, 0]
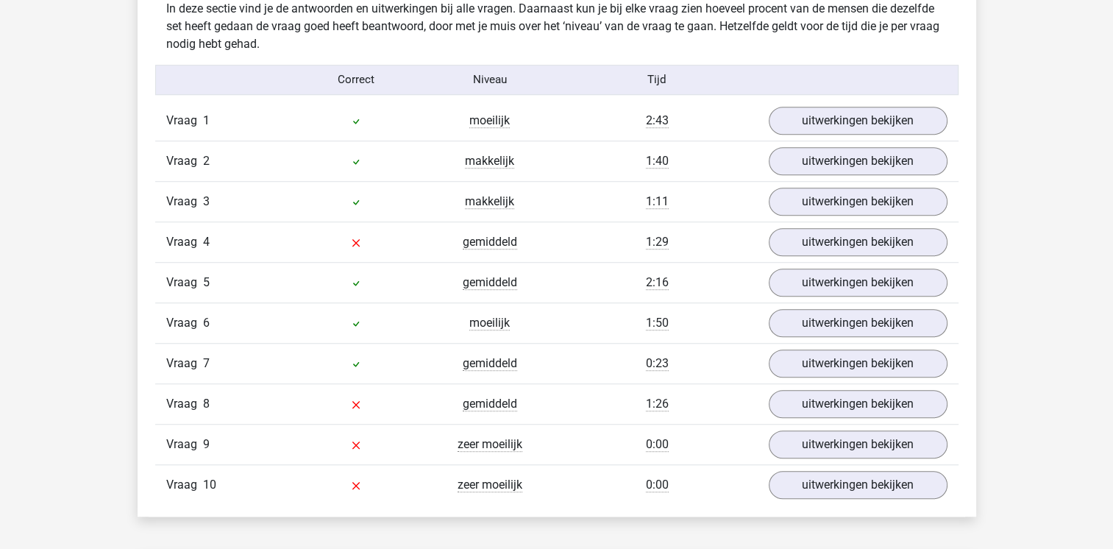
scroll to position [1175, 0]
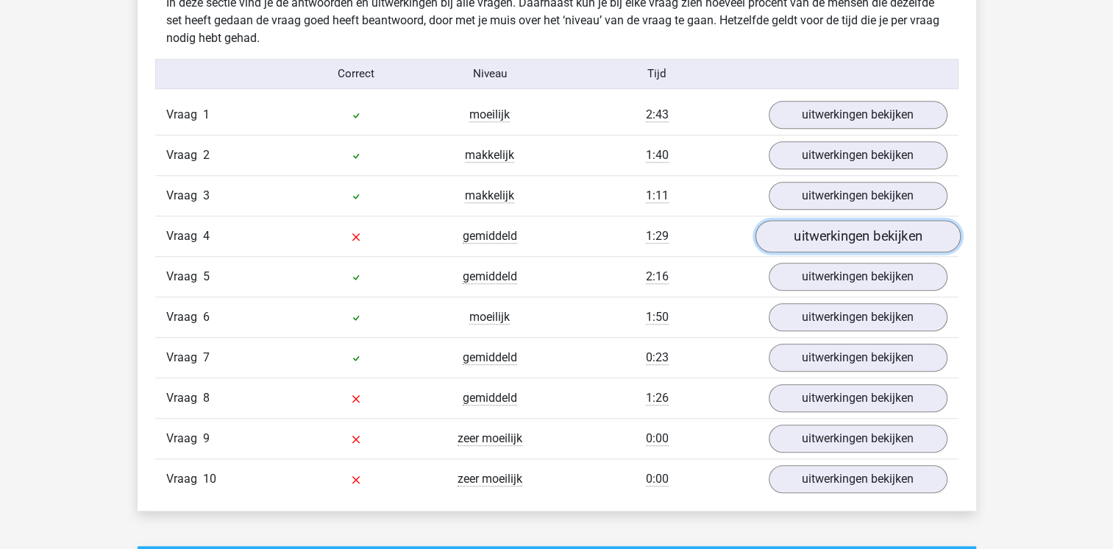
click at [821, 231] on link "uitwerkingen bekijken" at bounding box center [857, 236] width 205 height 32
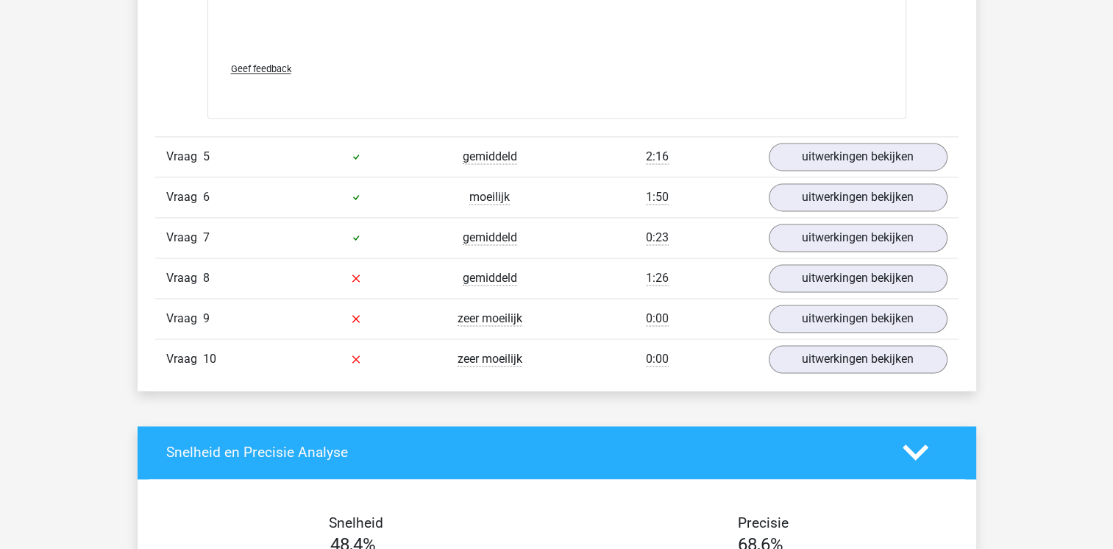
scroll to position [2214, 0]
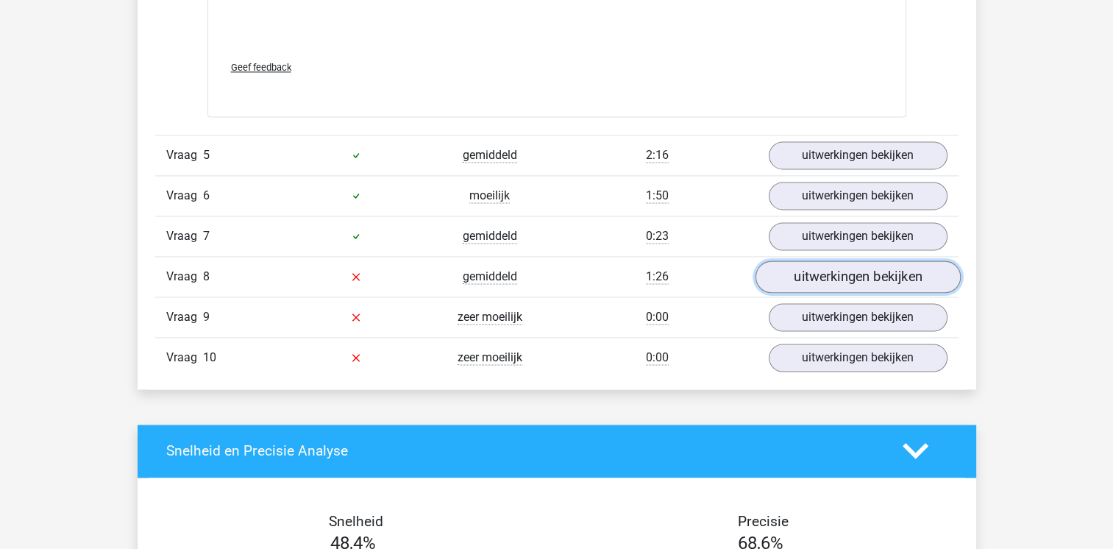
click at [796, 275] on link "uitwerkingen bekijken" at bounding box center [857, 276] width 205 height 32
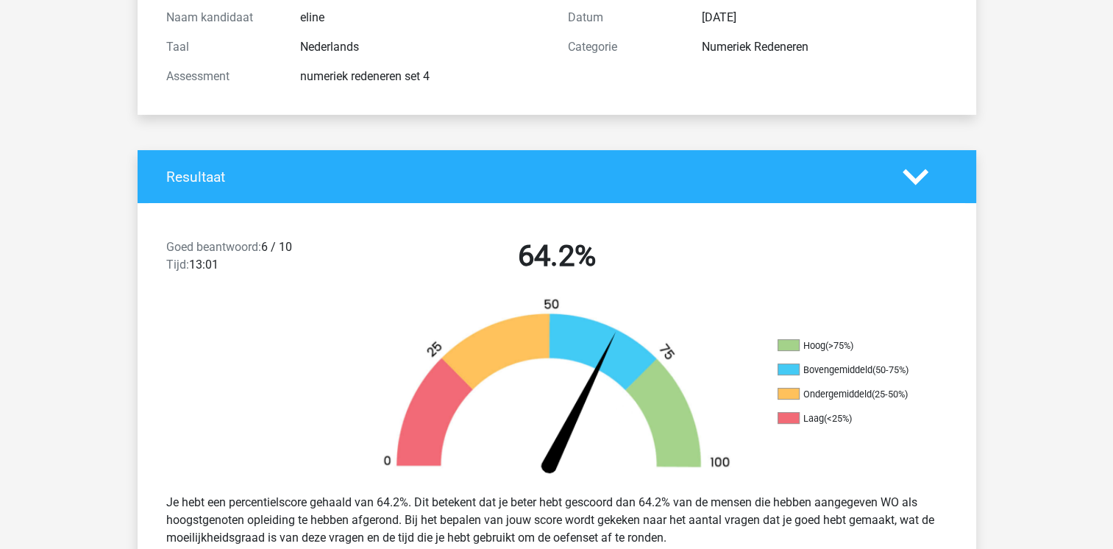
scroll to position [0, 0]
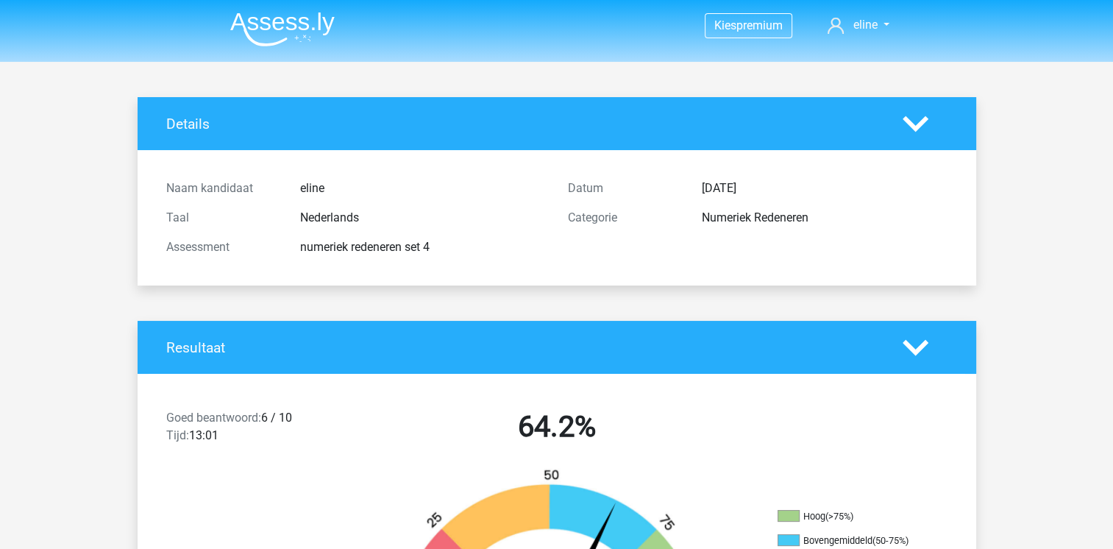
click at [266, 27] on img at bounding box center [282, 29] width 104 height 35
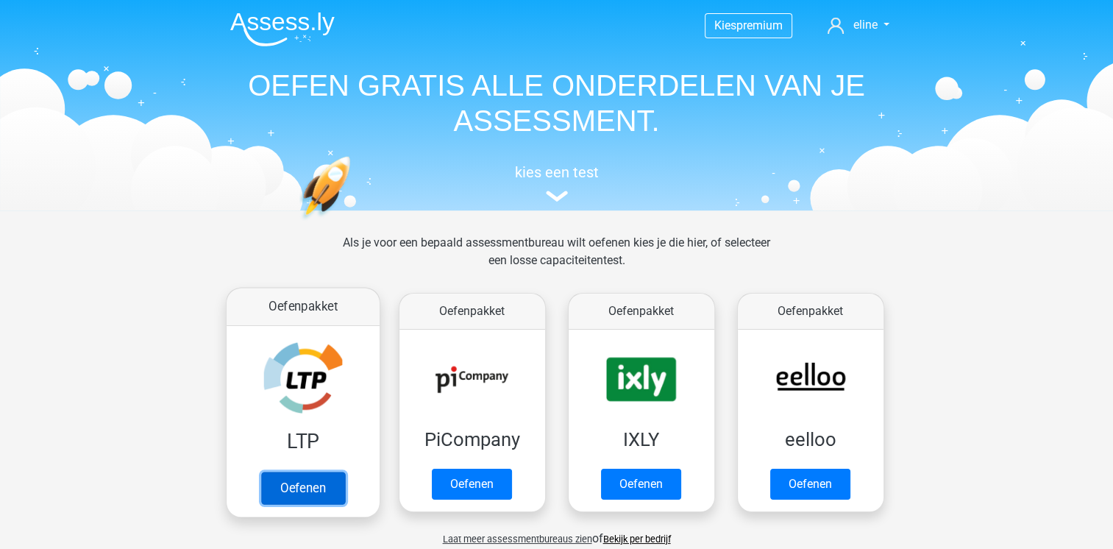
click at [273, 472] on link "Oefenen" at bounding box center [302, 488] width 84 height 32
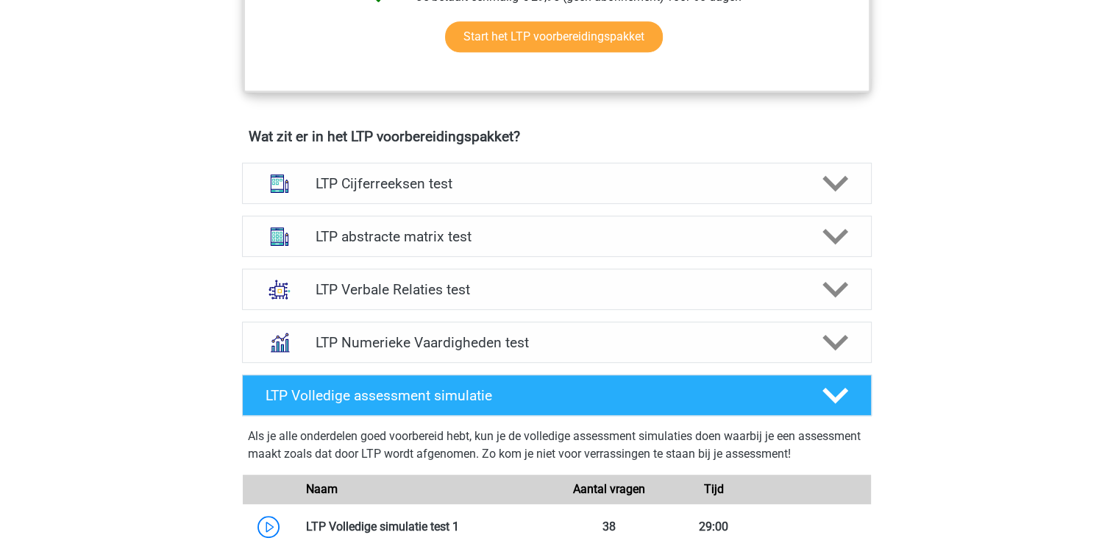
scroll to position [850, 0]
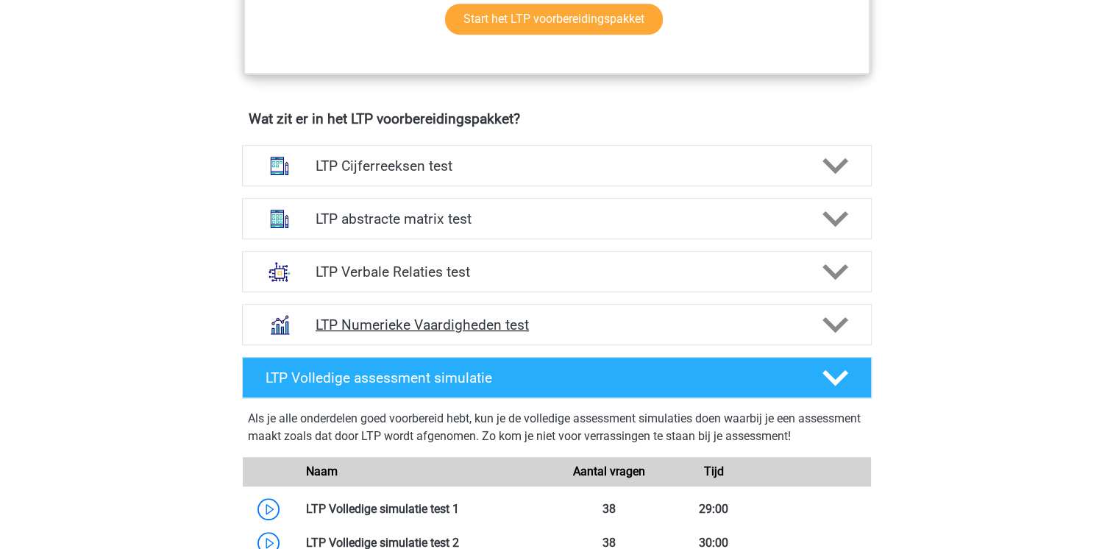
click at [584, 324] on h4 "LTP Numerieke Vaardigheden test" at bounding box center [557, 324] width 482 height 17
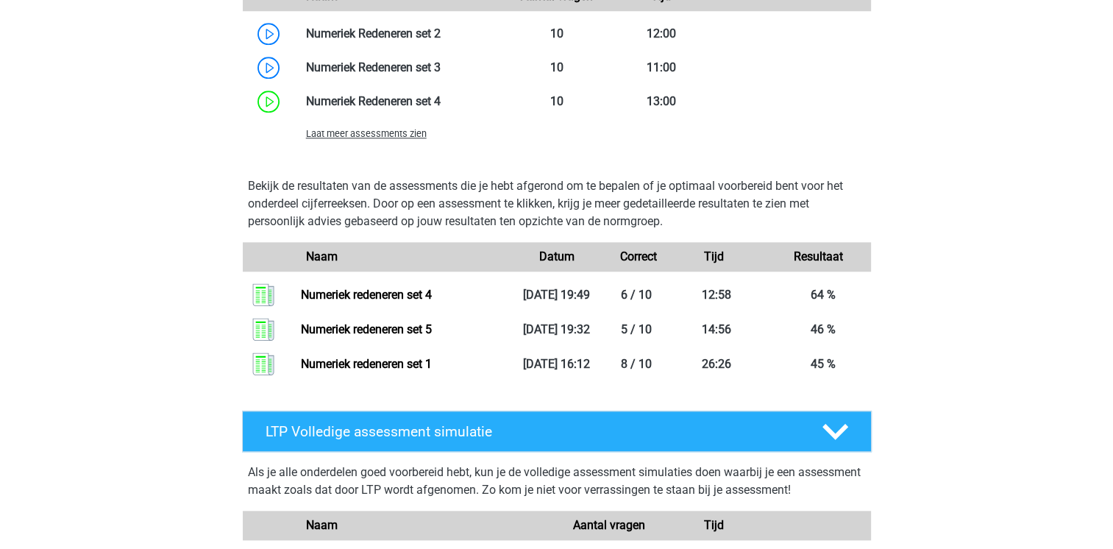
scroll to position [1569, 0]
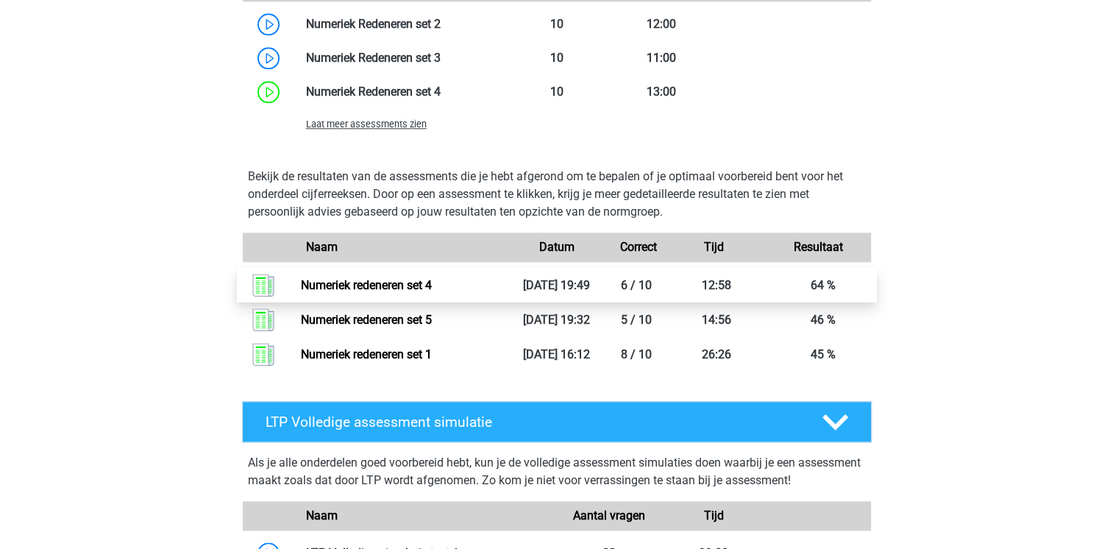
click at [432, 284] on link "Numeriek redeneren set 4" at bounding box center [366, 285] width 131 height 14
click at [414, 122] on span "Laat meer assessments zien" at bounding box center [366, 123] width 121 height 11
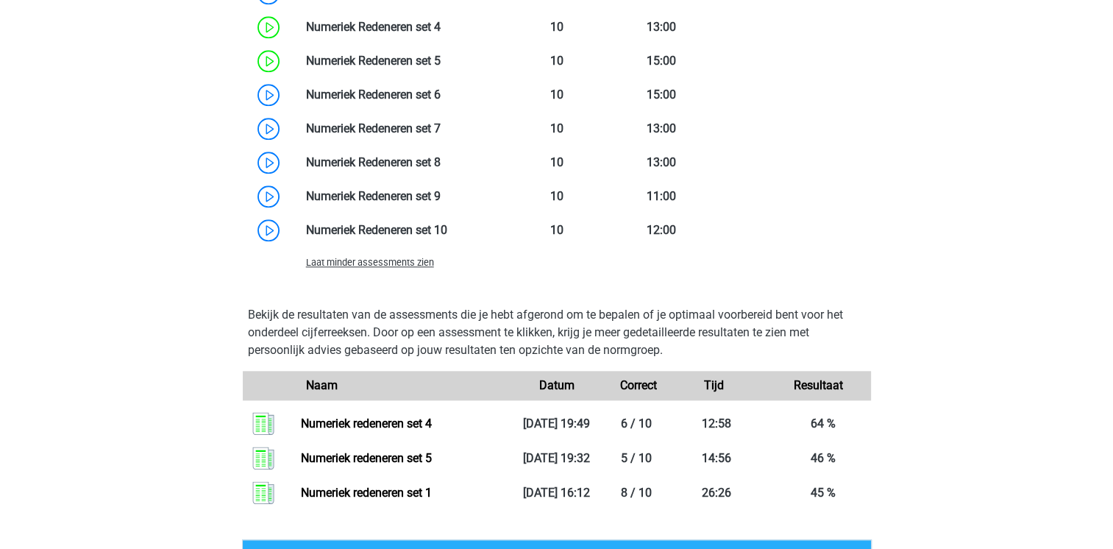
scroll to position [1634, 0]
drag, startPoint x: 1025, startPoint y: 177, endPoint x: 1006, endPoint y: 146, distance: 36.7
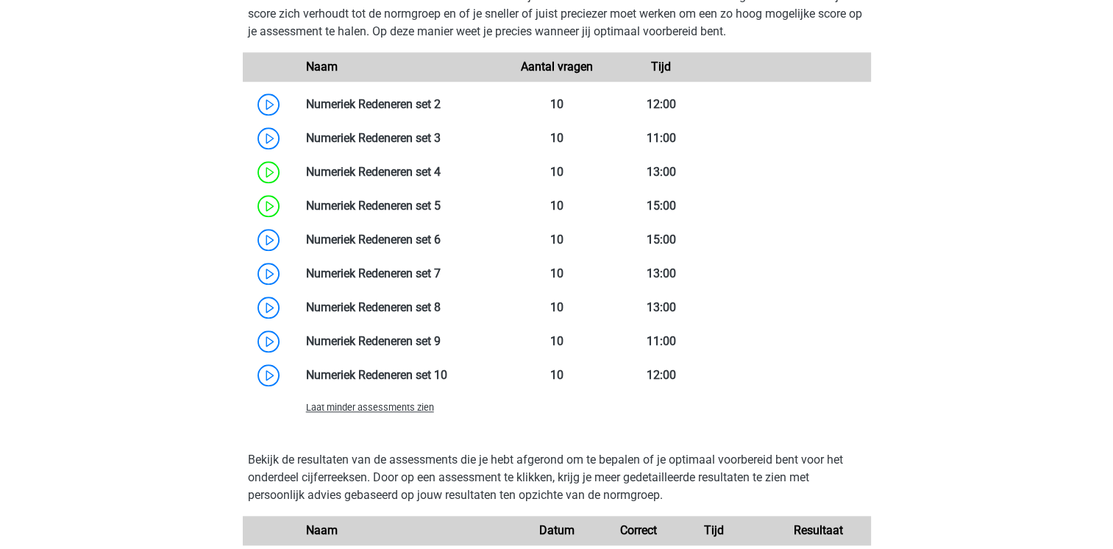
scroll to position [1488, 0]
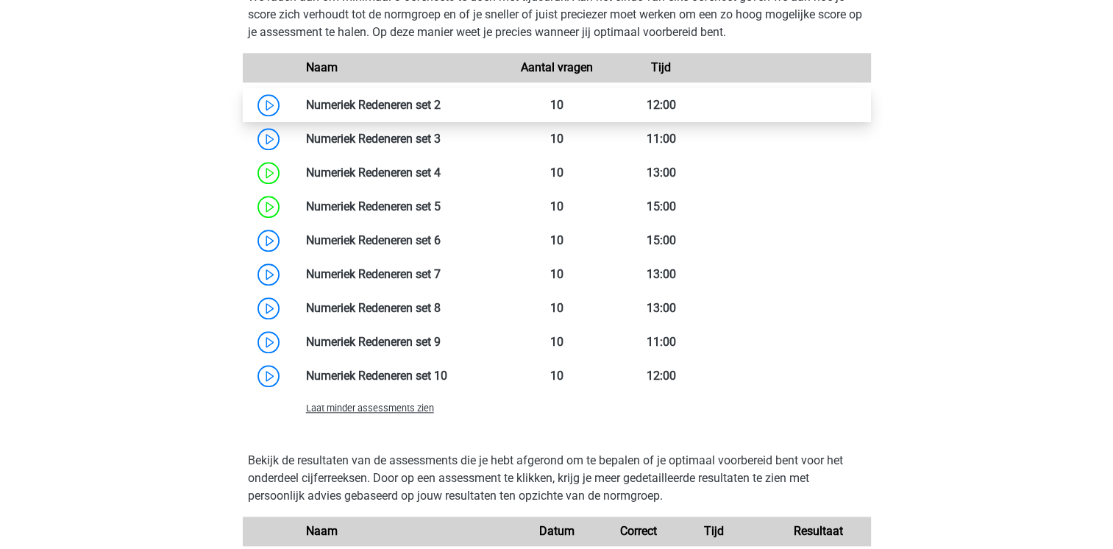
click at [441, 105] on link at bounding box center [441, 105] width 0 height 14
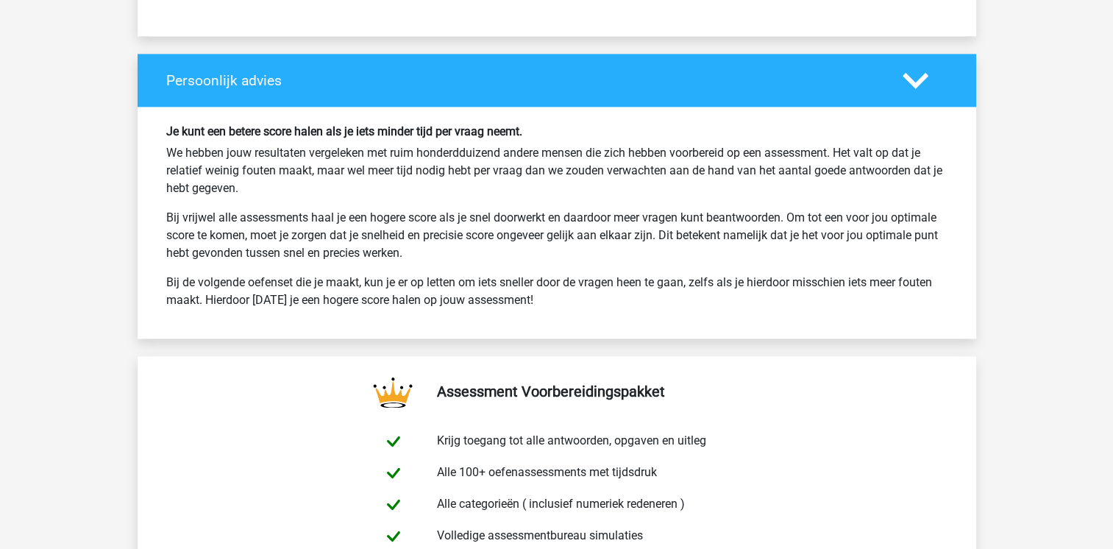
scroll to position [2160, 0]
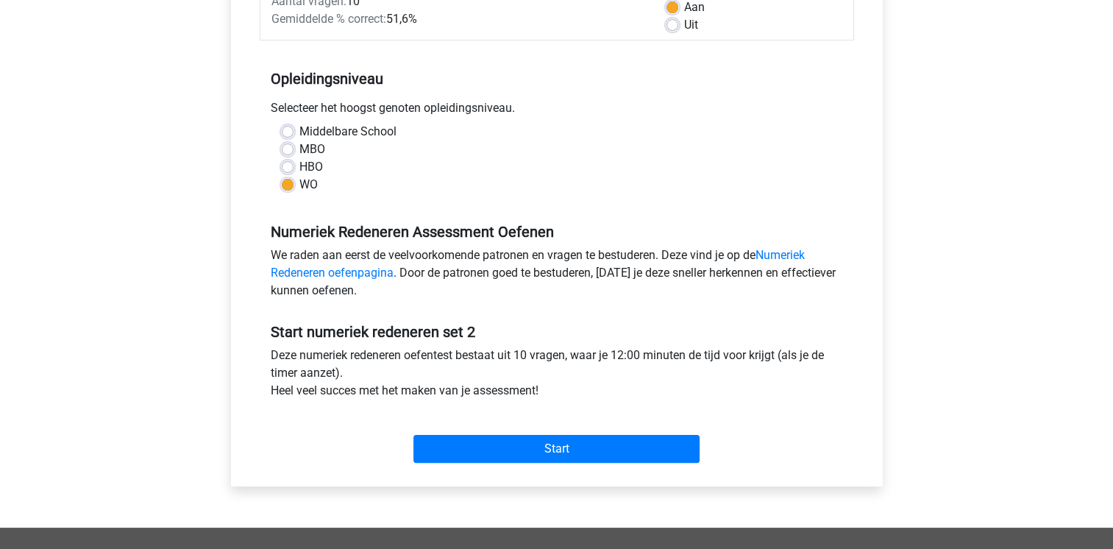
scroll to position [262, 0]
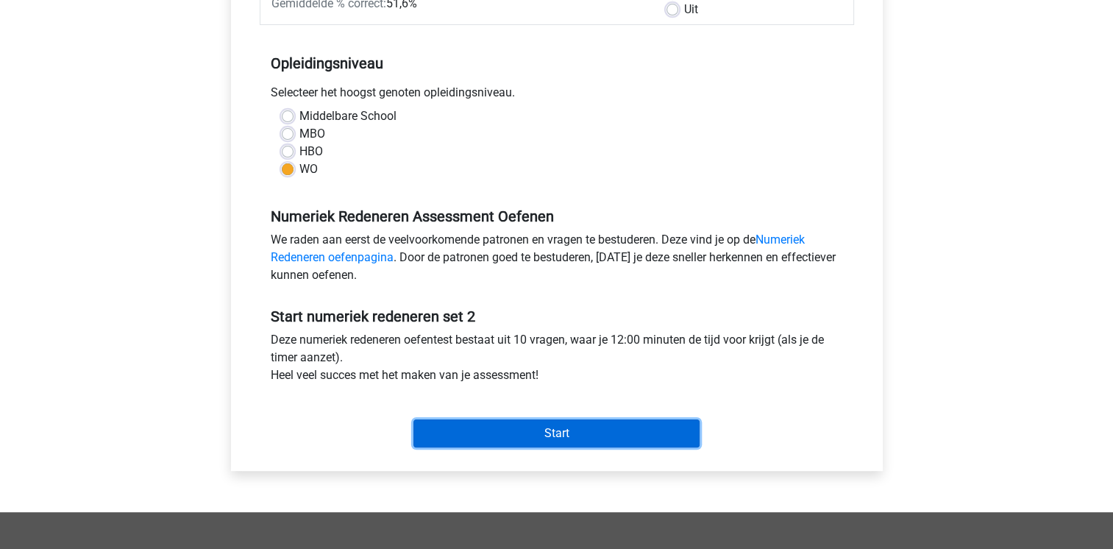
click at [549, 441] on input "Start" at bounding box center [556, 433] width 286 height 28
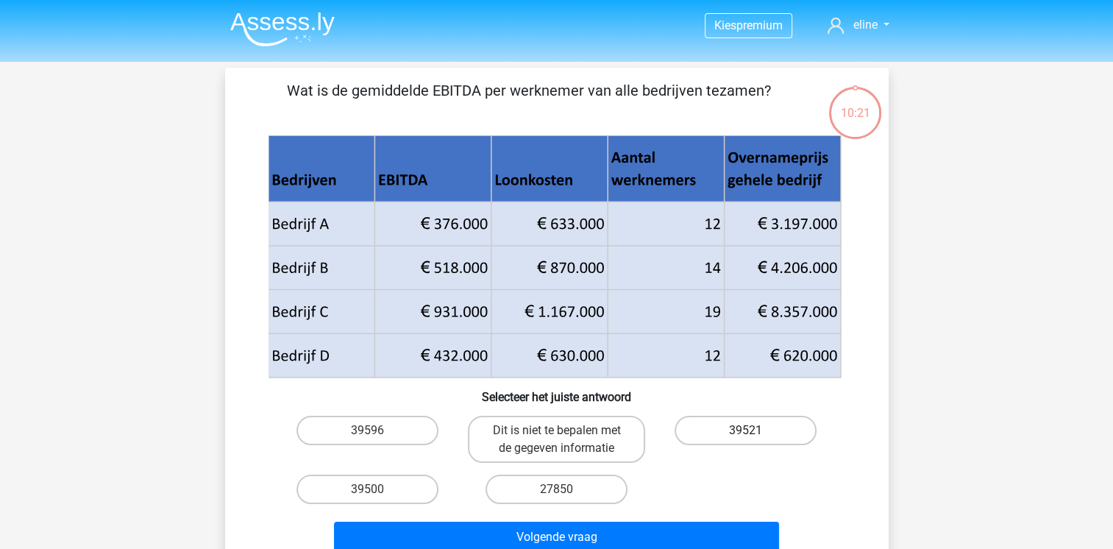
click at [780, 426] on label "39521" at bounding box center [746, 430] width 142 height 29
click at [755, 430] on input "39521" at bounding box center [751, 435] width 10 height 10
radio input "true"
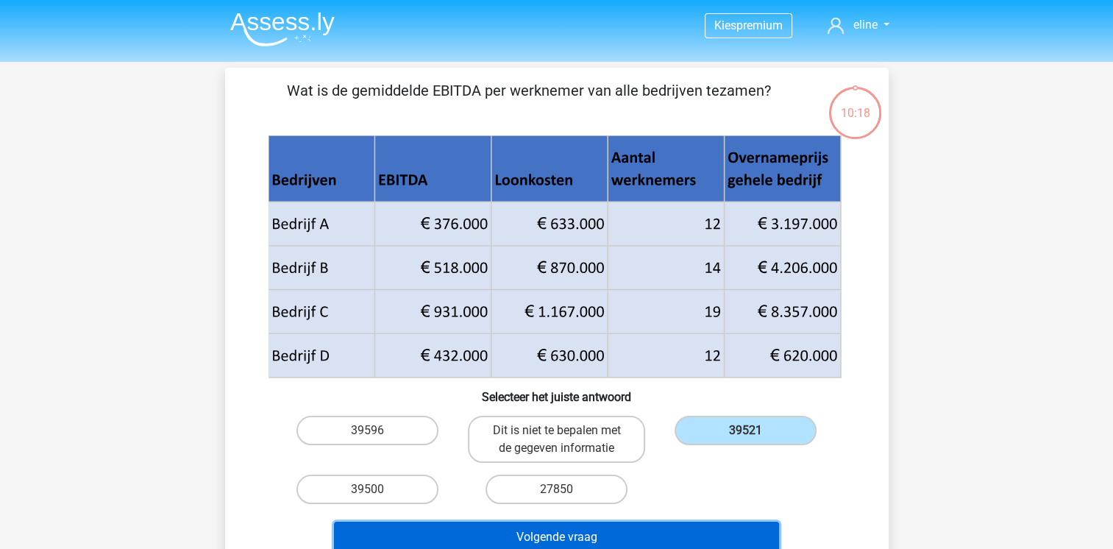
click at [706, 533] on button "Volgende vraag" at bounding box center [556, 537] width 445 height 31
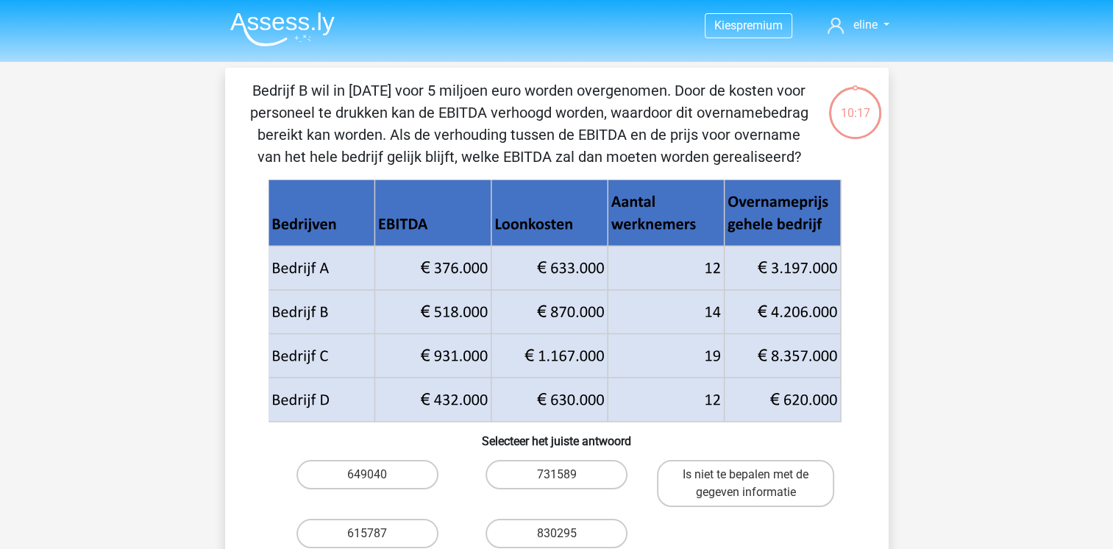
scroll to position [68, 0]
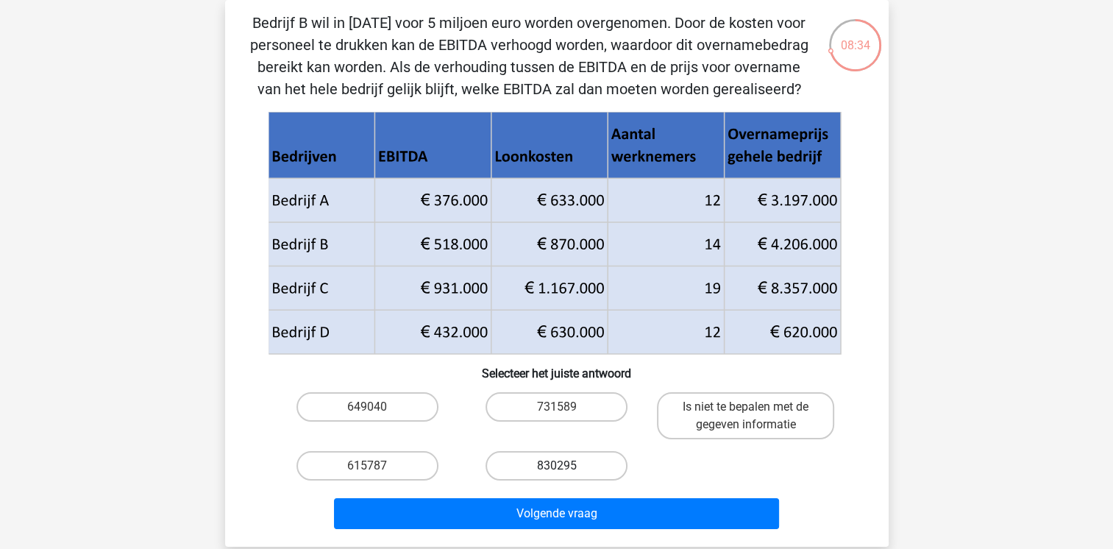
click at [608, 461] on label "830295" at bounding box center [556, 465] width 142 height 29
click at [566, 466] on input "830295" at bounding box center [561, 471] width 10 height 10
radio input "true"
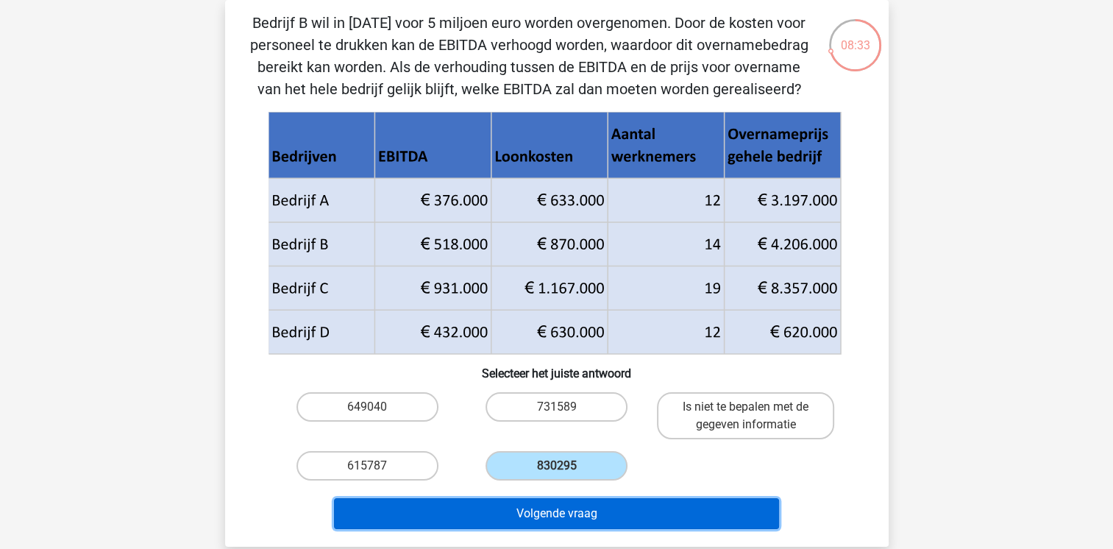
click at [623, 517] on button "Volgende vraag" at bounding box center [556, 513] width 445 height 31
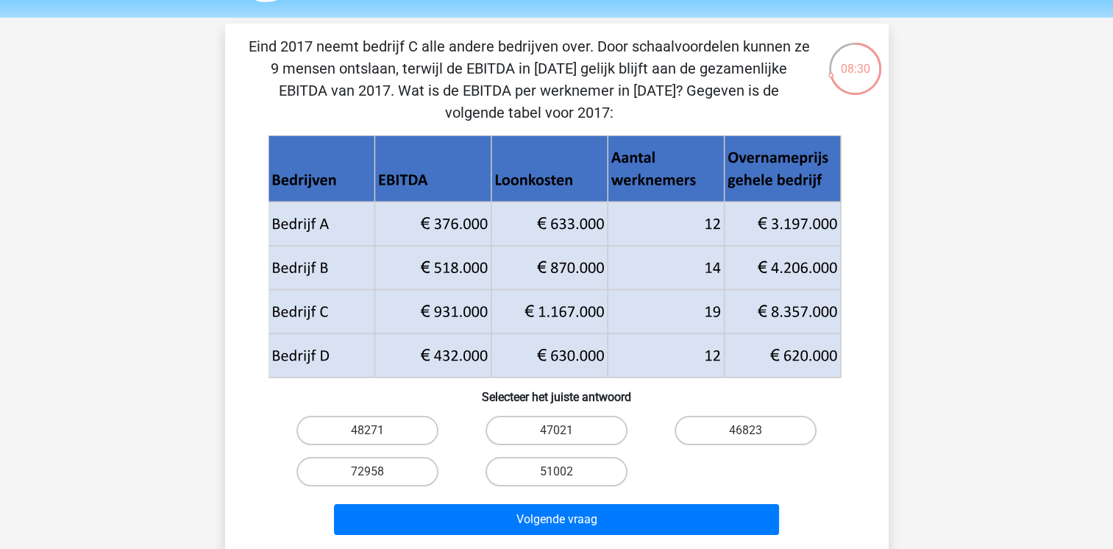
scroll to position [45, 0]
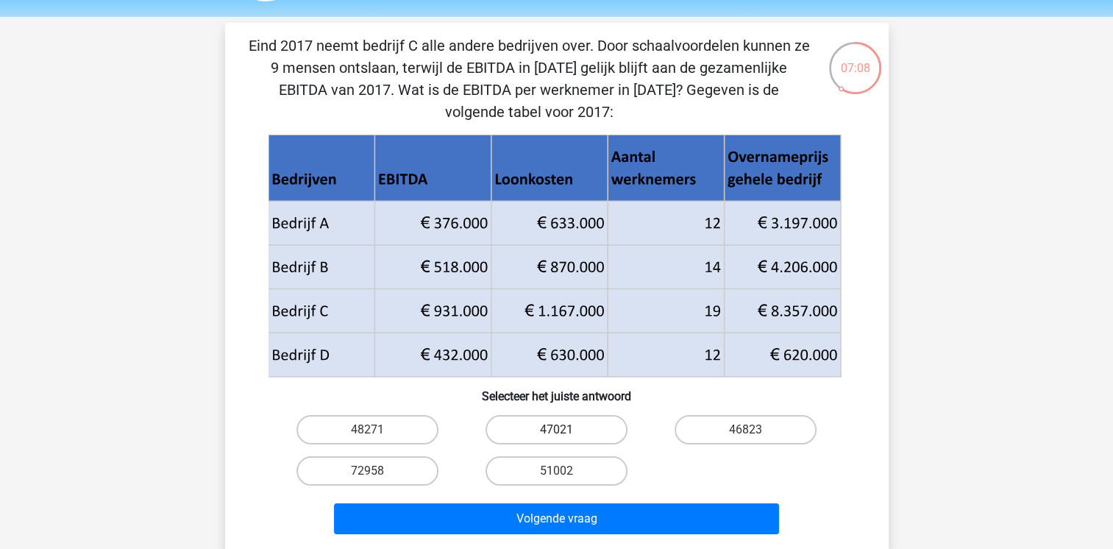
click at [590, 422] on label "47021" at bounding box center [556, 429] width 142 height 29
click at [566, 430] on input "47021" at bounding box center [561, 435] width 10 height 10
radio input "true"
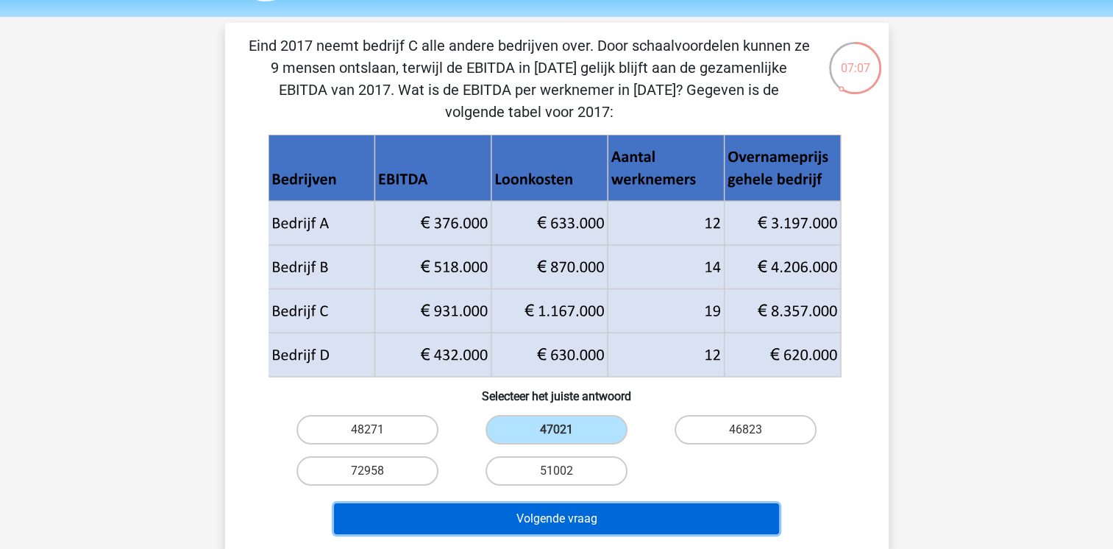
click at [669, 521] on button "Volgende vraag" at bounding box center [556, 518] width 445 height 31
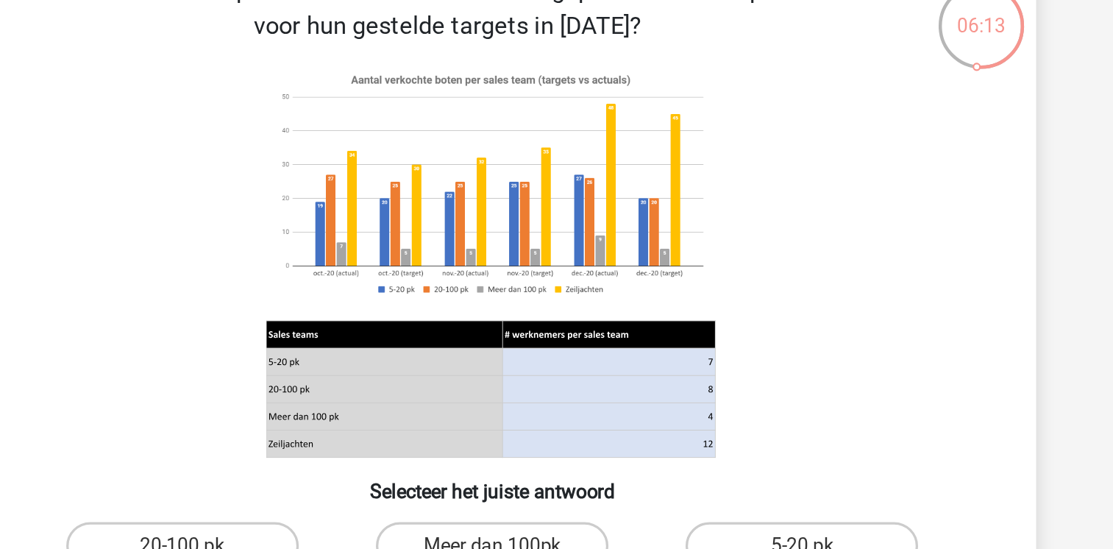
scroll to position [51, 0]
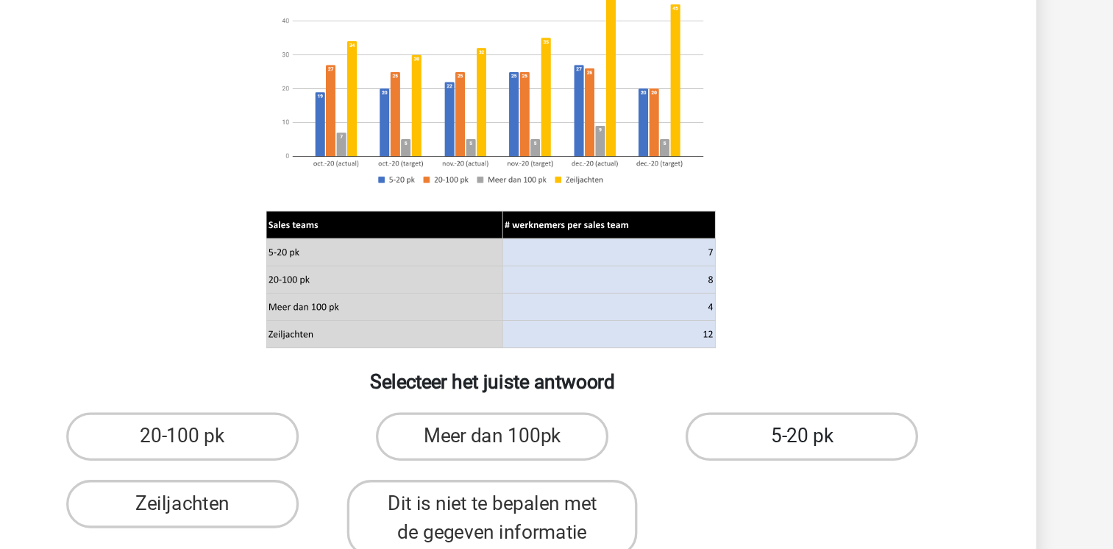
click at [747, 370] on label "5-20 pk" at bounding box center [746, 378] width 142 height 29
click at [747, 379] on input "5-20 pk" at bounding box center [751, 384] width 10 height 10
radio input "true"
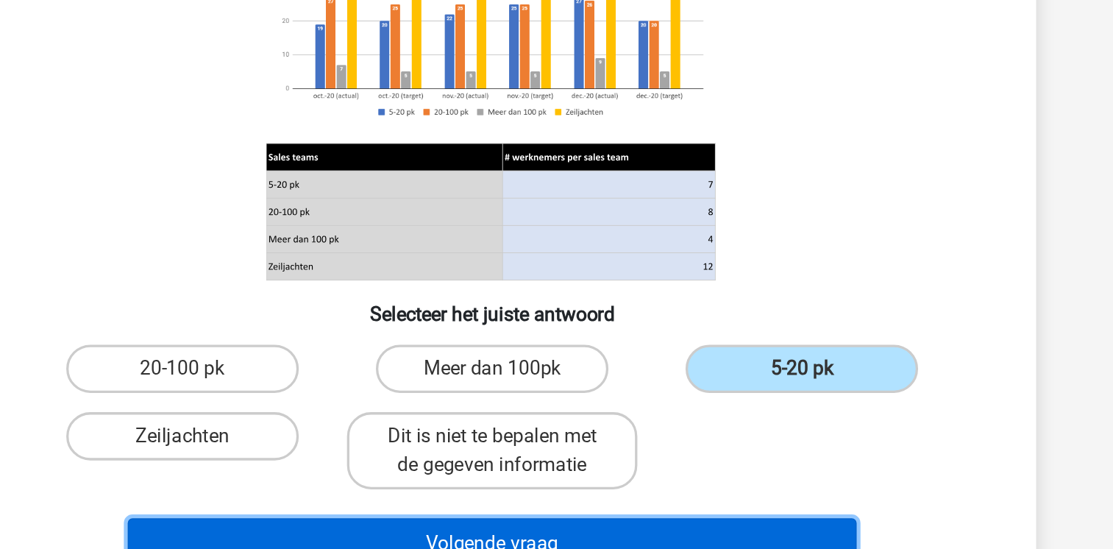
click at [674, 479] on button "Volgende vraag" at bounding box center [556, 485] width 445 height 31
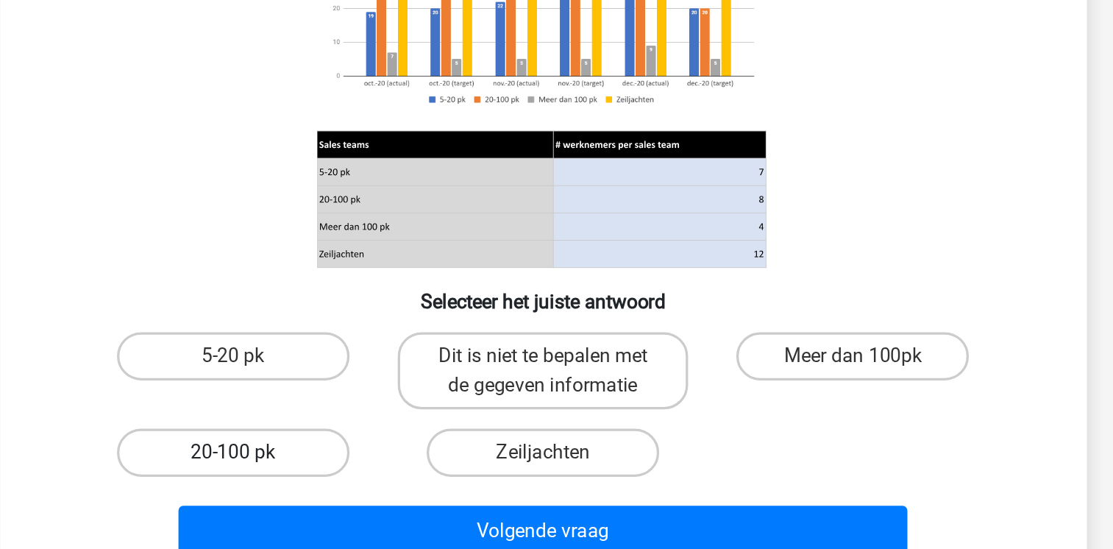
click at [345, 446] on label "20-100 pk" at bounding box center [367, 437] width 142 height 29
click at [367, 446] on input "20-100 pk" at bounding box center [372, 443] width 10 height 10
radio input "true"
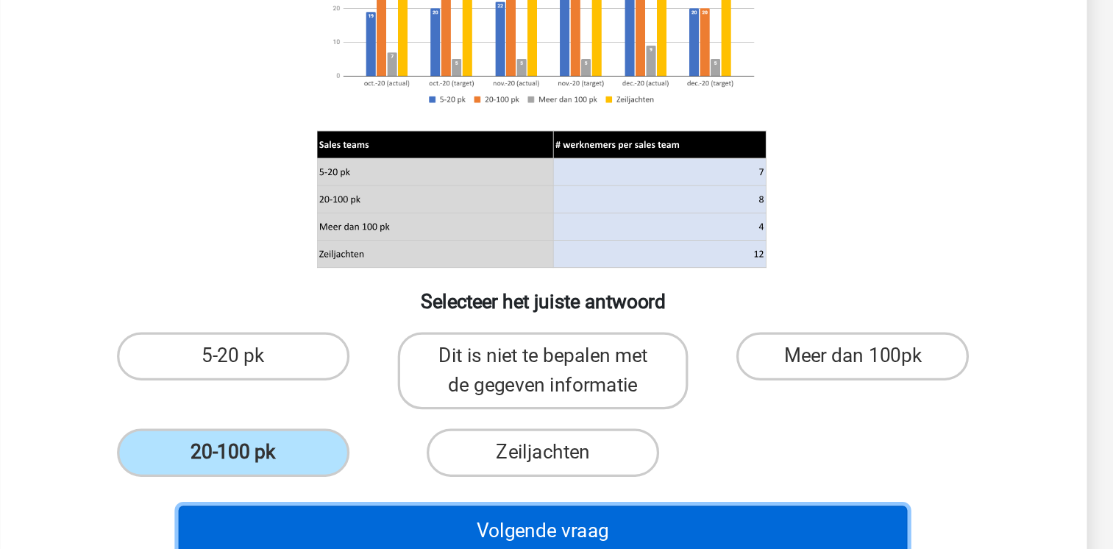
click at [530, 491] on button "Volgende vraag" at bounding box center [556, 485] width 445 height 31
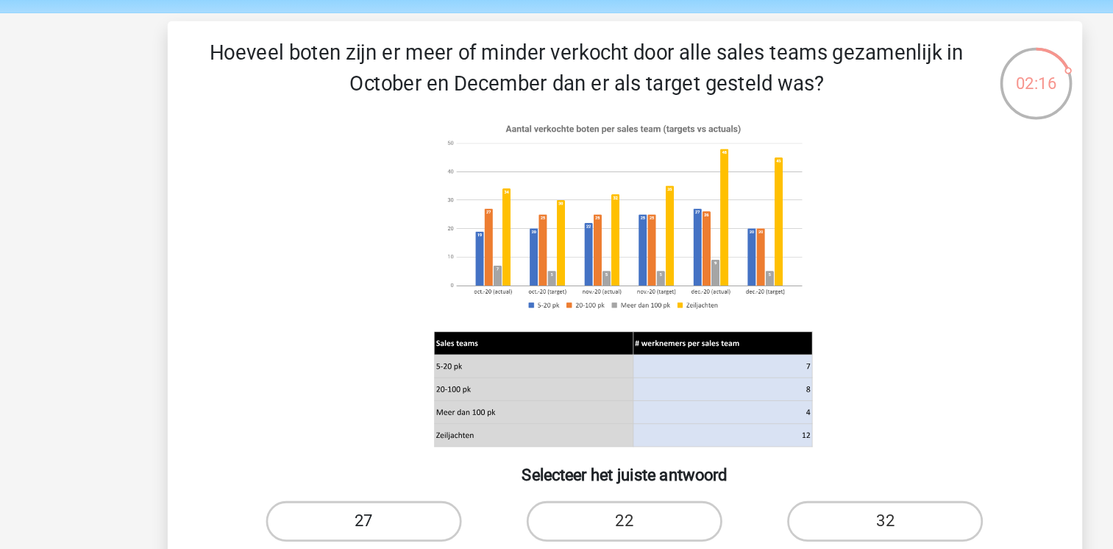
click at [331, 376] on label "27" at bounding box center [367, 378] width 142 height 29
click at [367, 379] on input "27" at bounding box center [372, 384] width 10 height 10
radio input "true"
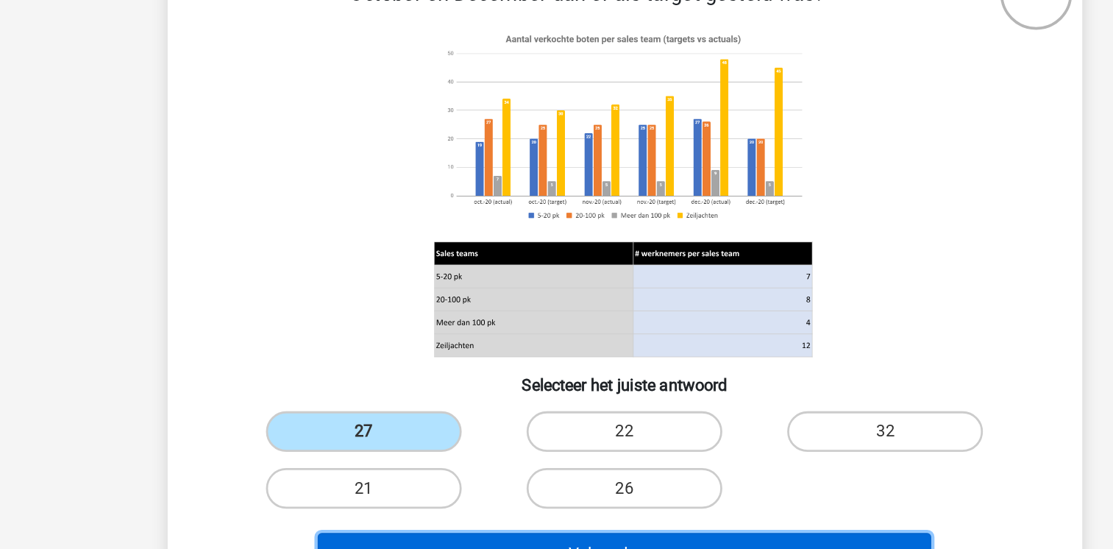
click at [629, 455] on button "Volgende vraag" at bounding box center [556, 467] width 445 height 31
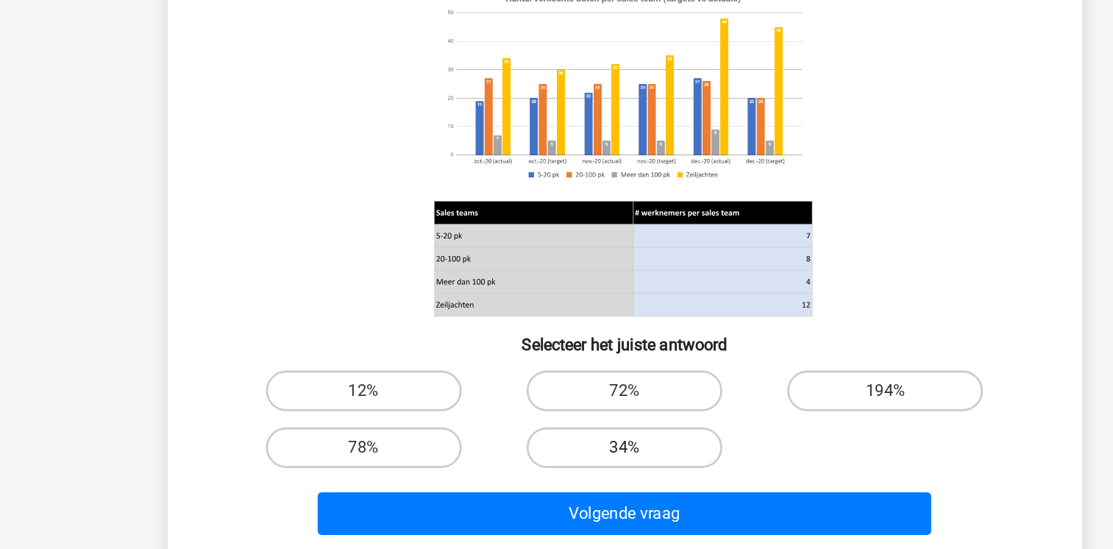
click at [569, 462] on label "34%" at bounding box center [556, 463] width 142 height 29
click at [566, 464] on input "34%" at bounding box center [561, 469] width 10 height 10
radio input "true"
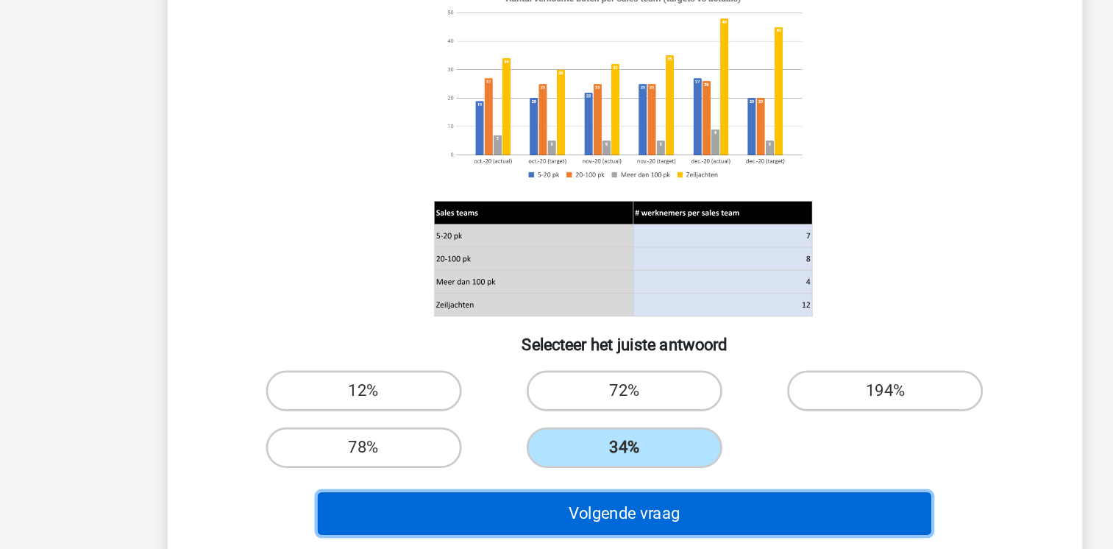
click at [556, 518] on button "Volgende vraag" at bounding box center [556, 512] width 445 height 31
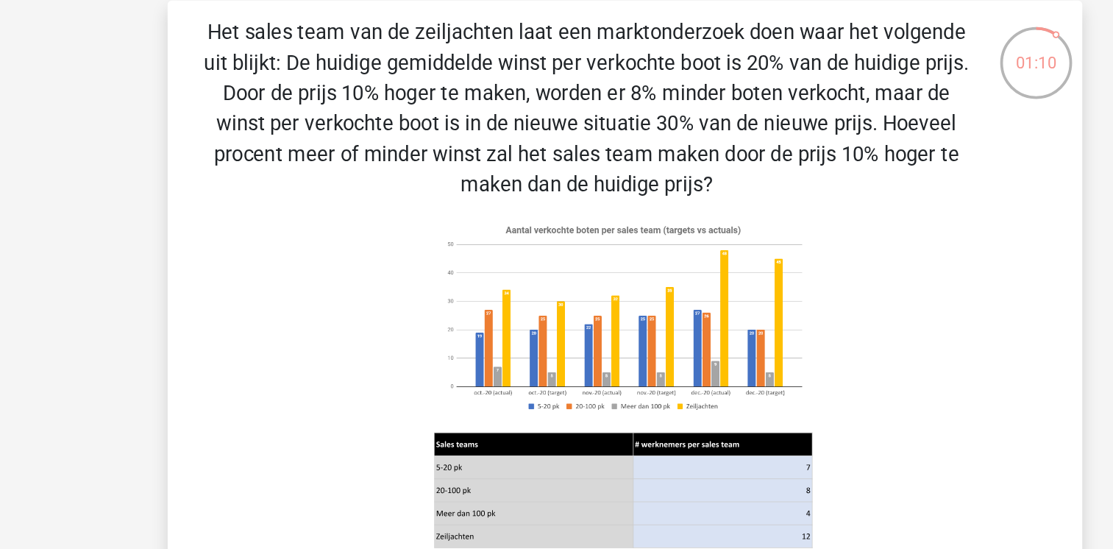
click at [568, 86] on p "Het sales team van de zeiljachten laat een marktonderzoek doen waar het volgend…" at bounding box center [529, 94] width 561 height 132
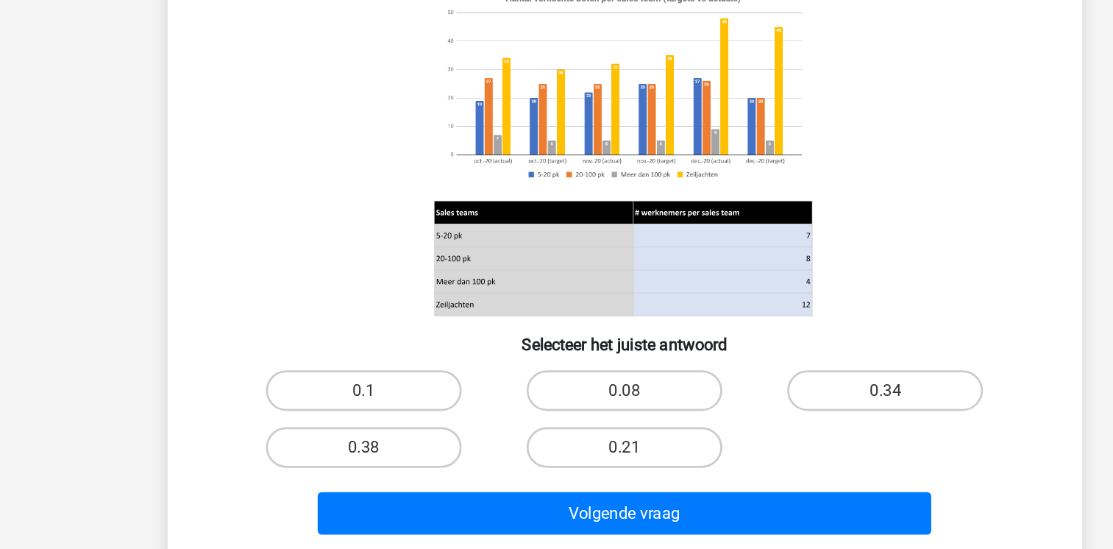
scroll to position [86, 0]
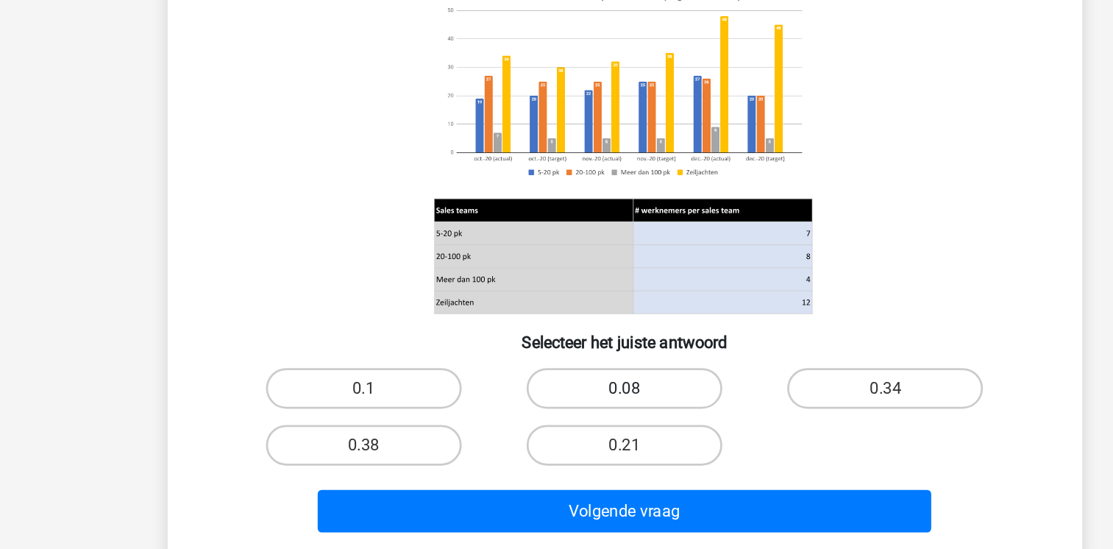
click at [529, 433] on label "0.08" at bounding box center [556, 432] width 142 height 29
click at [556, 433] on input "0.08" at bounding box center [561, 438] width 10 height 10
radio input "true"
click at [544, 475] on label "0.21" at bounding box center [556, 473] width 142 height 29
click at [556, 475] on input "0.21" at bounding box center [561, 479] width 10 height 10
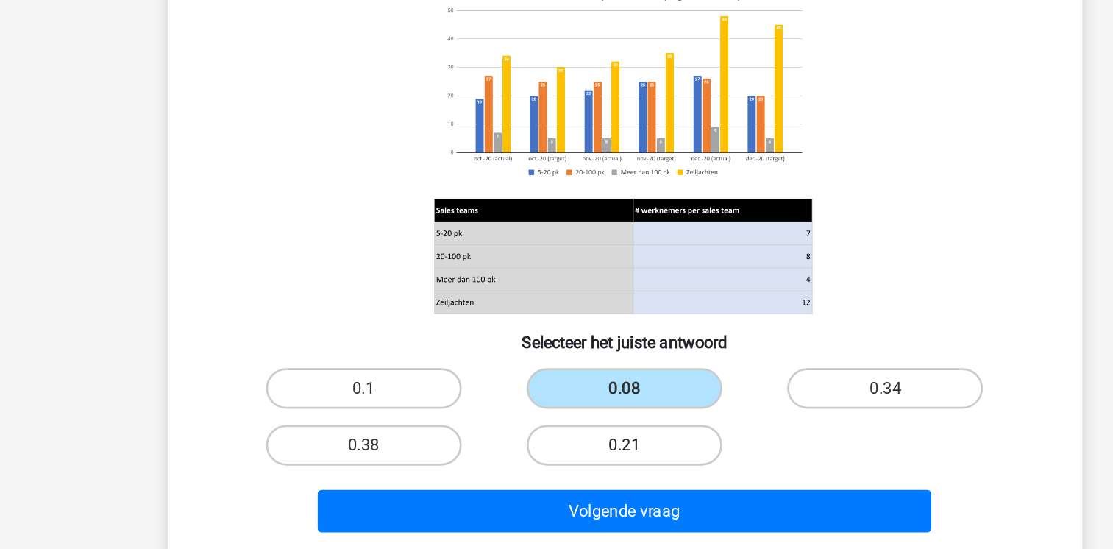
radio input "true"
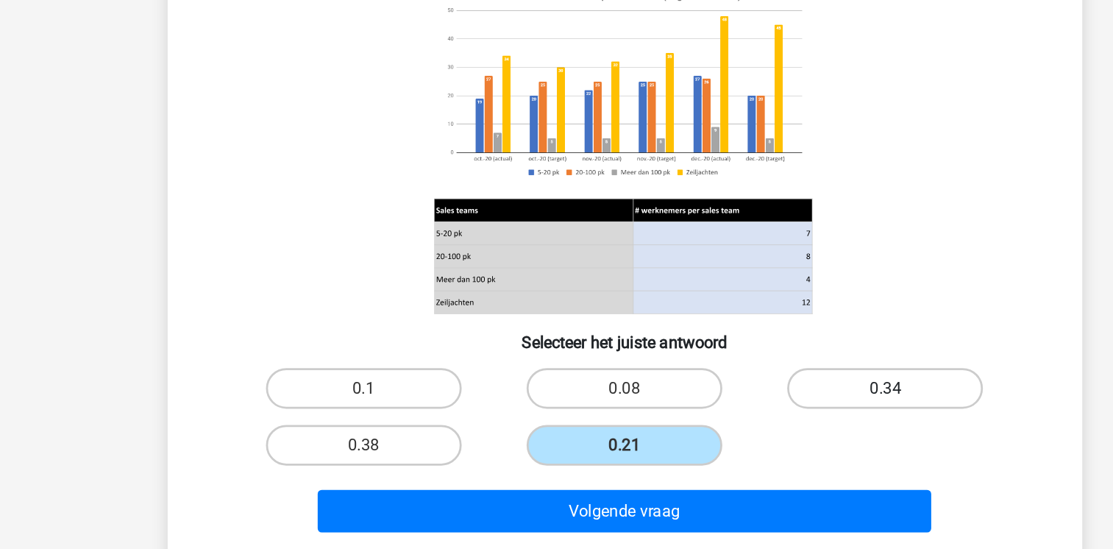
click at [739, 423] on label "0.34" at bounding box center [746, 432] width 142 height 29
click at [746, 433] on input "0.34" at bounding box center [751, 438] width 10 height 10
radio input "true"
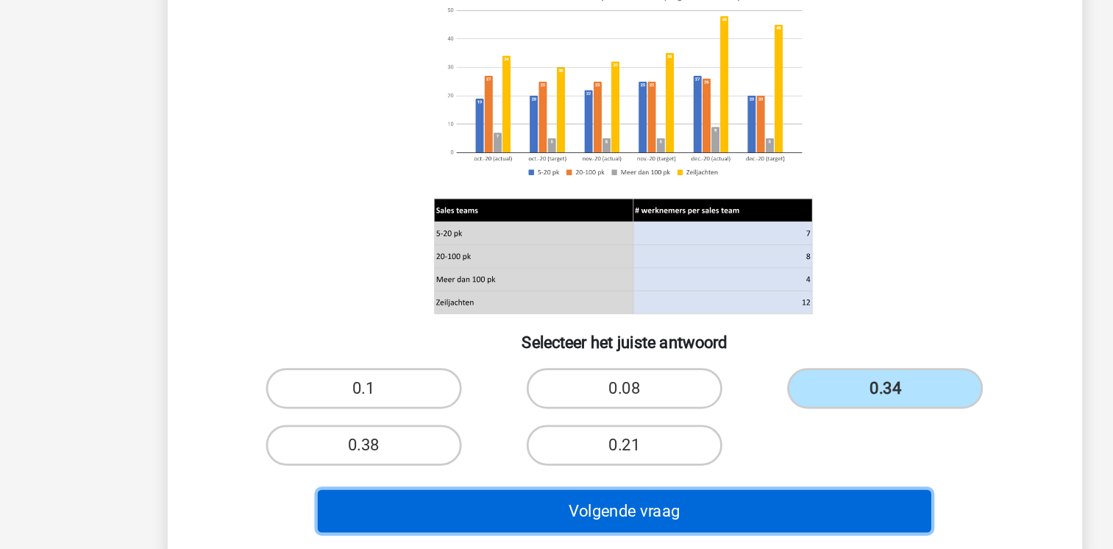
click at [683, 531] on button "Volgende vraag" at bounding box center [556, 521] width 445 height 31
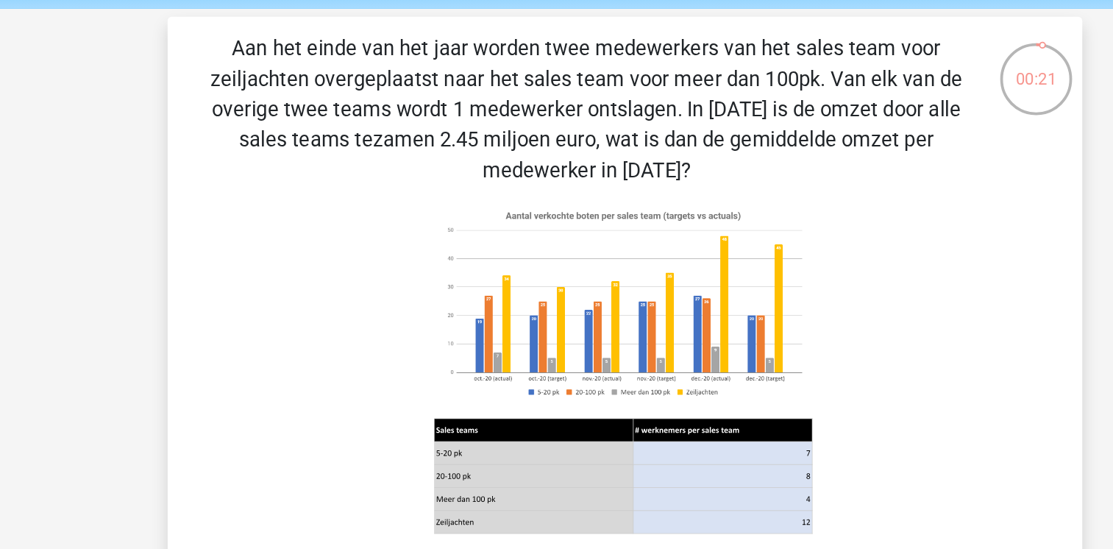
scroll to position [49, 0]
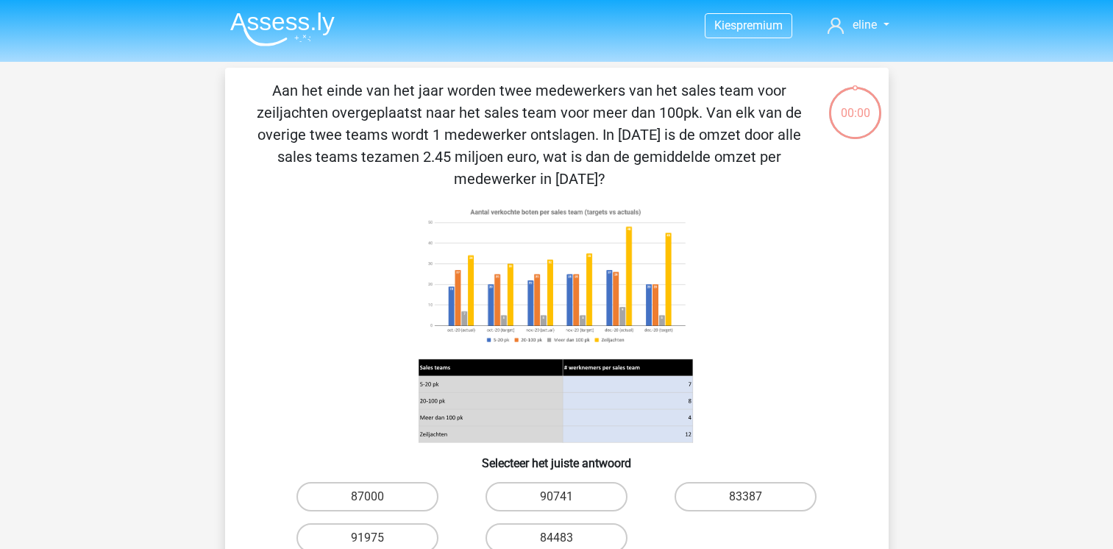
scroll to position [62, 0]
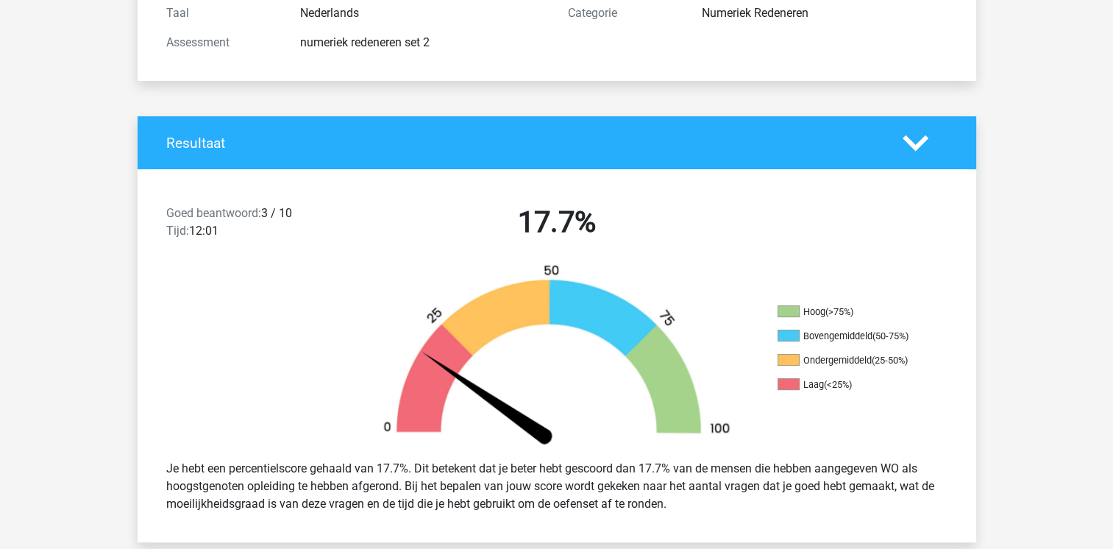
scroll to position [179, 0]
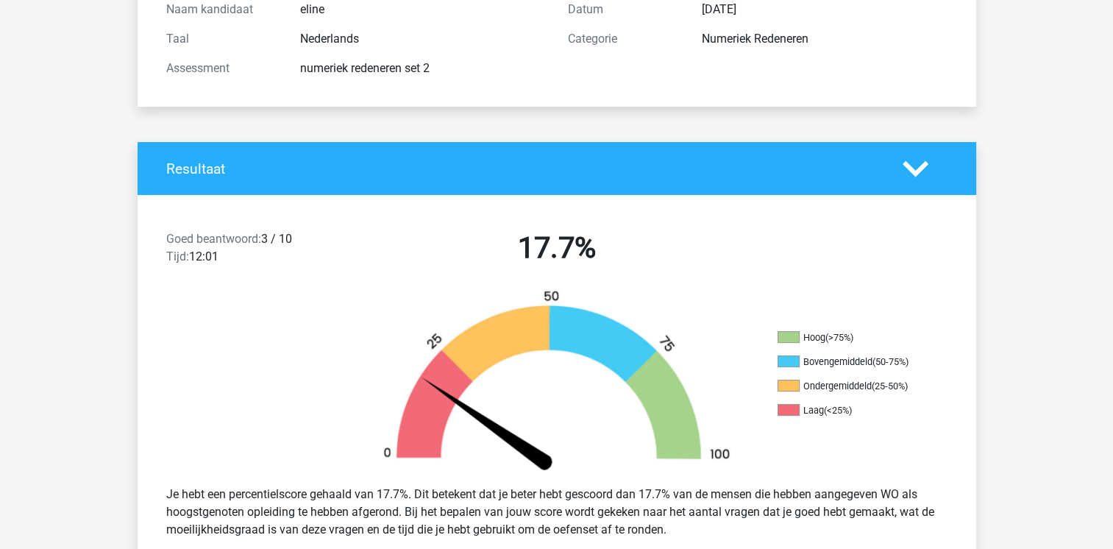
drag, startPoint x: 947, startPoint y: 1, endPoint x: 1078, endPoint y: 252, distance: 282.6
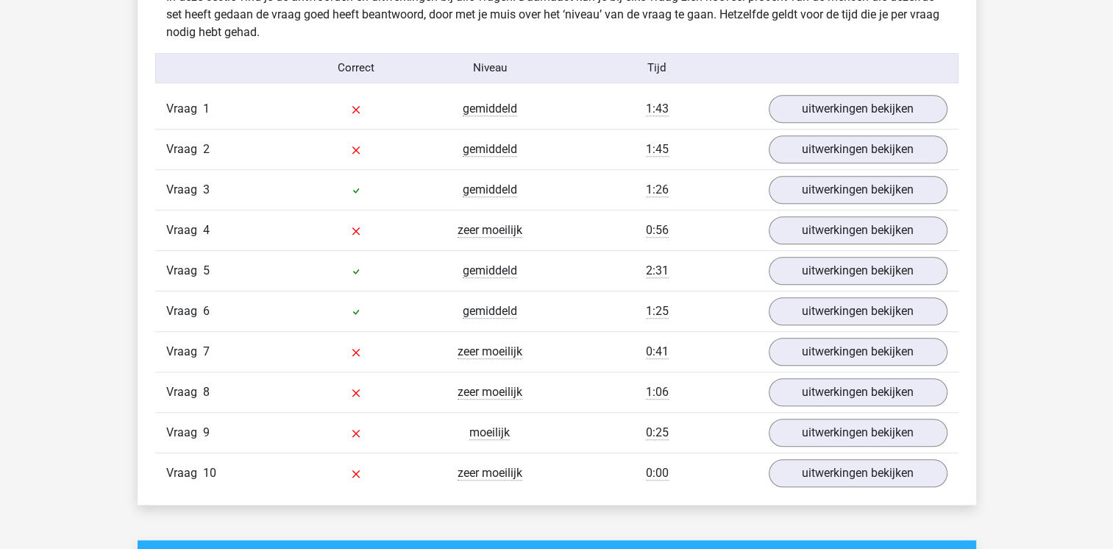
scroll to position [1183, 0]
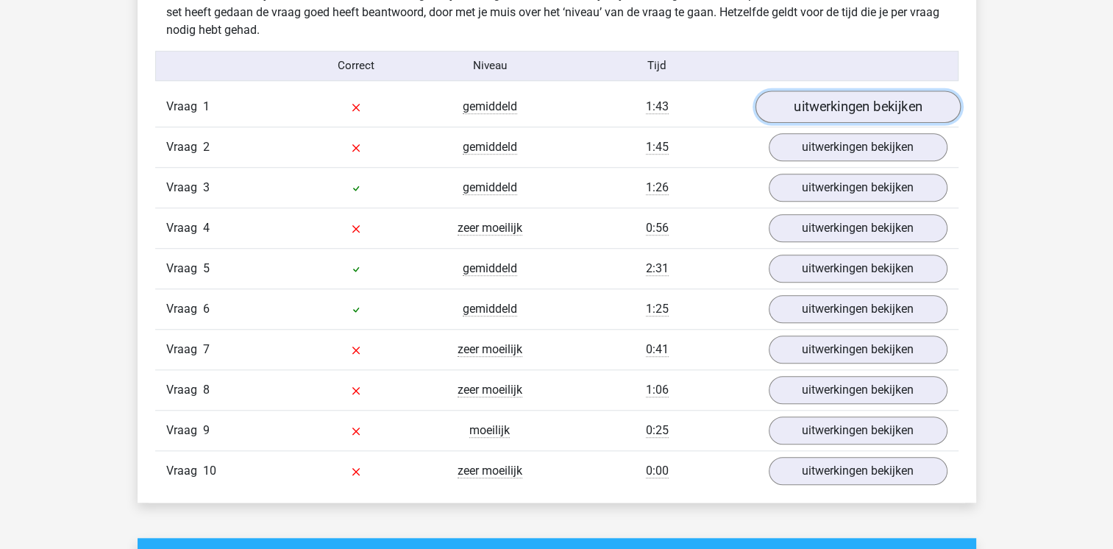
click at [850, 110] on link "uitwerkingen bekijken" at bounding box center [857, 106] width 205 height 32
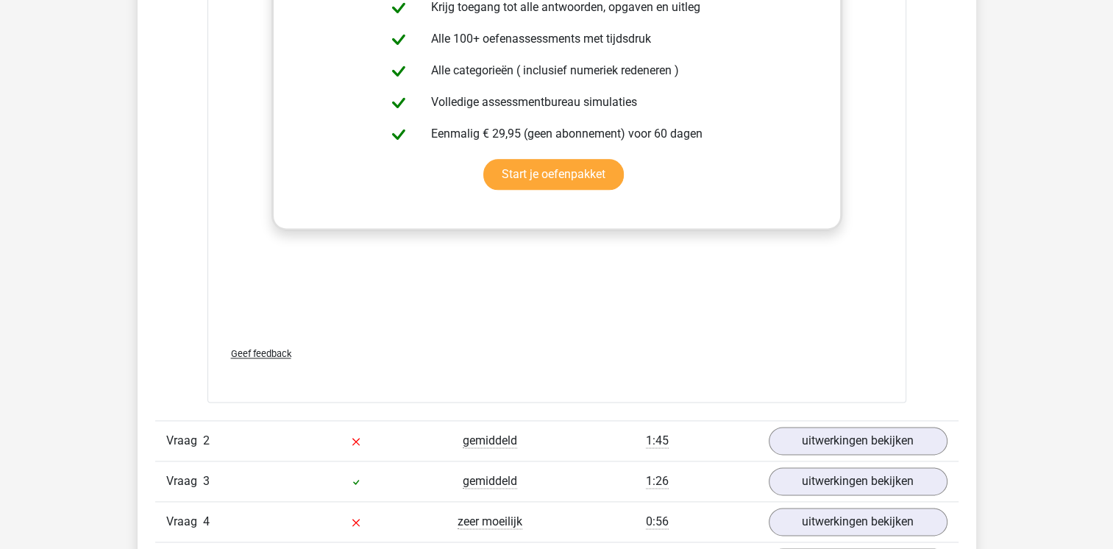
scroll to position [1862, 0]
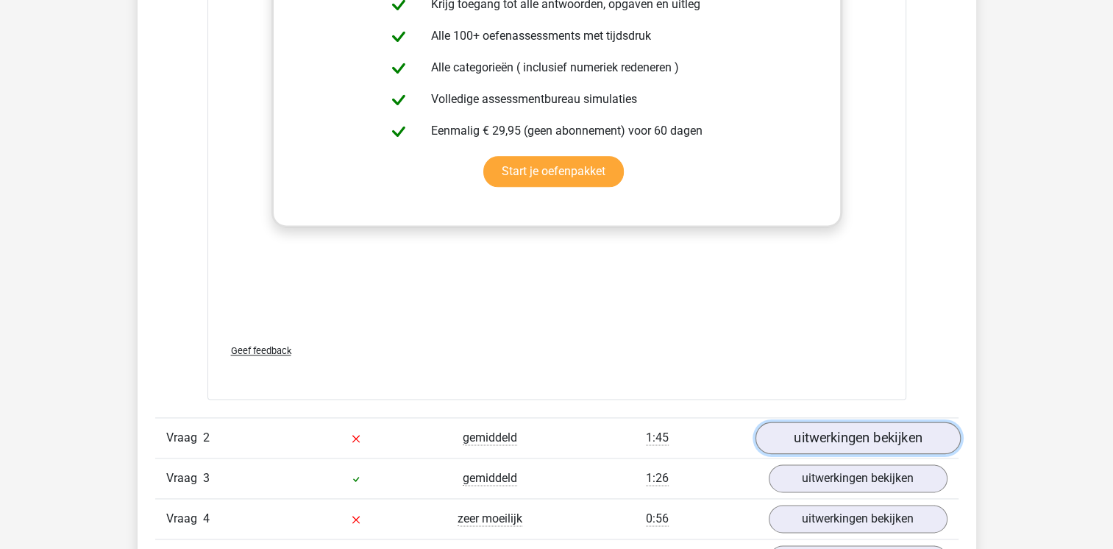
click at [864, 435] on link "uitwerkingen bekijken" at bounding box center [857, 437] width 205 height 32
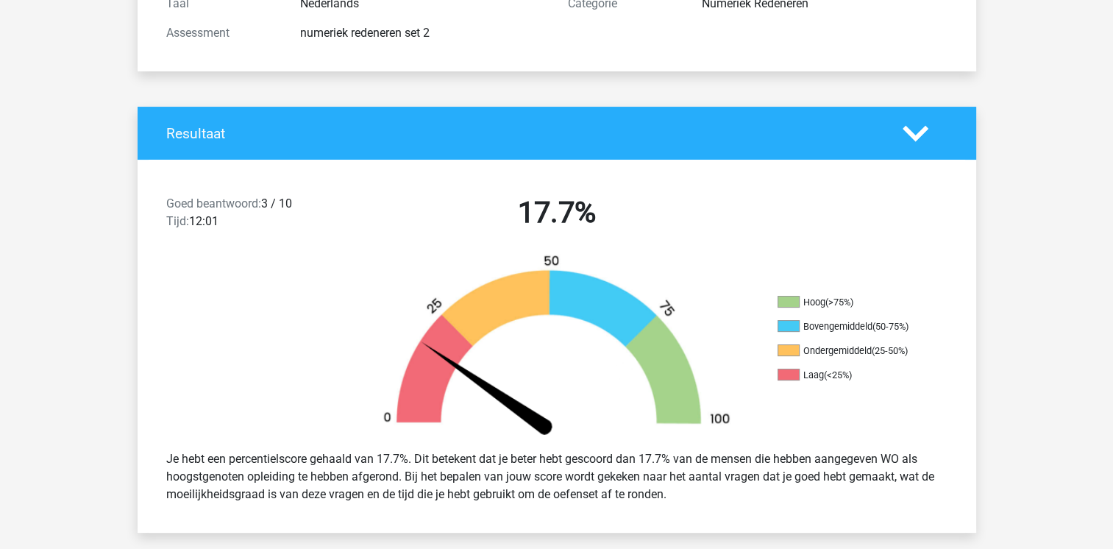
scroll to position [0, 0]
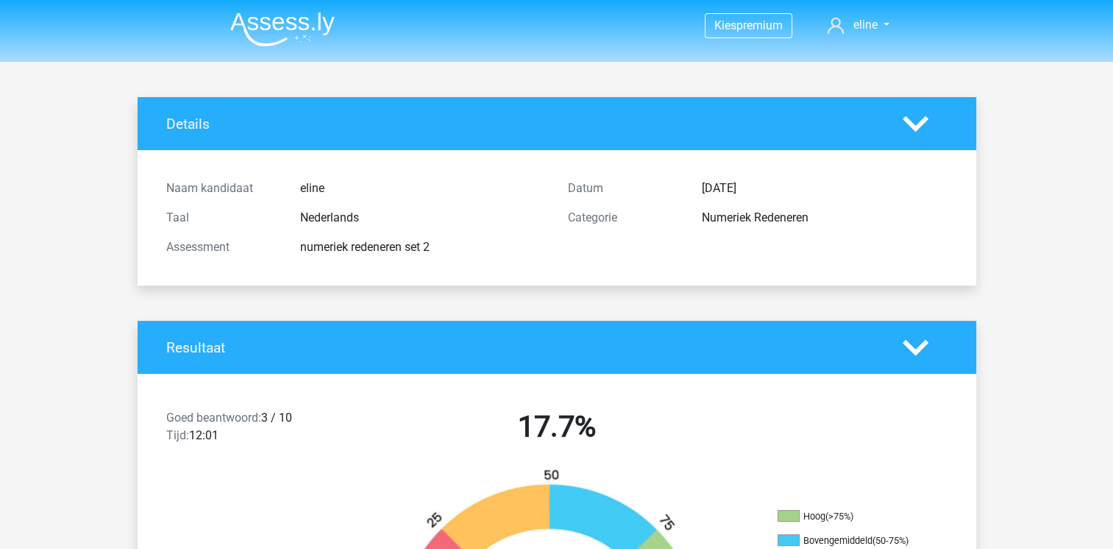
click at [275, 16] on img at bounding box center [282, 29] width 104 height 35
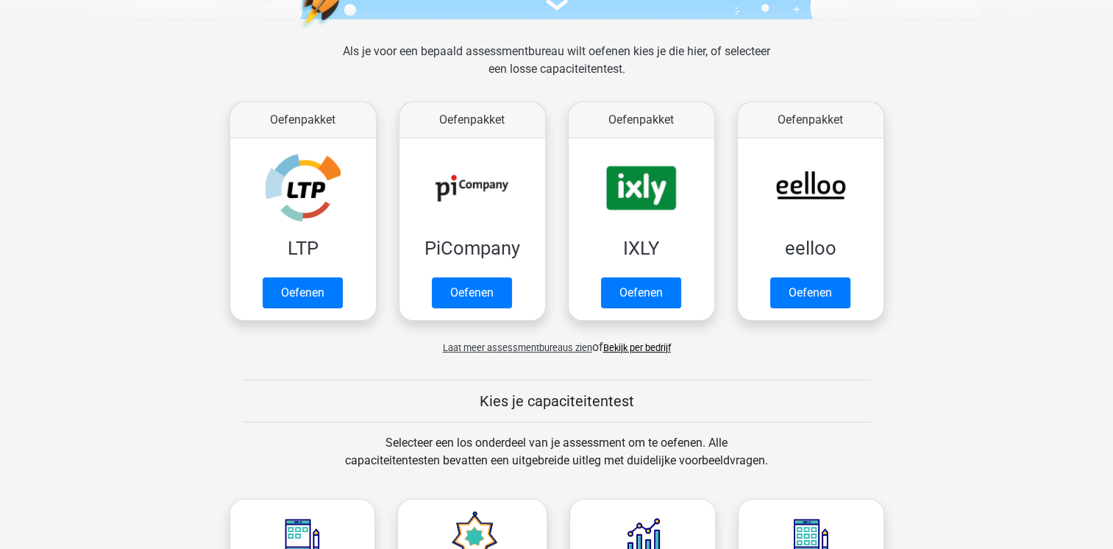
scroll to position [190, 0]
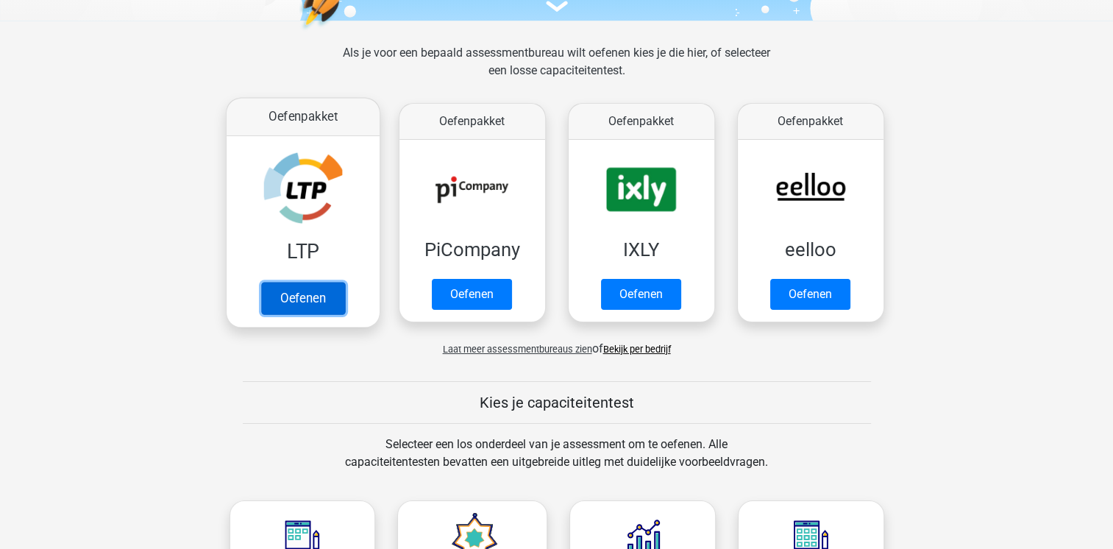
click at [285, 282] on link "Oefenen" at bounding box center [302, 298] width 84 height 32
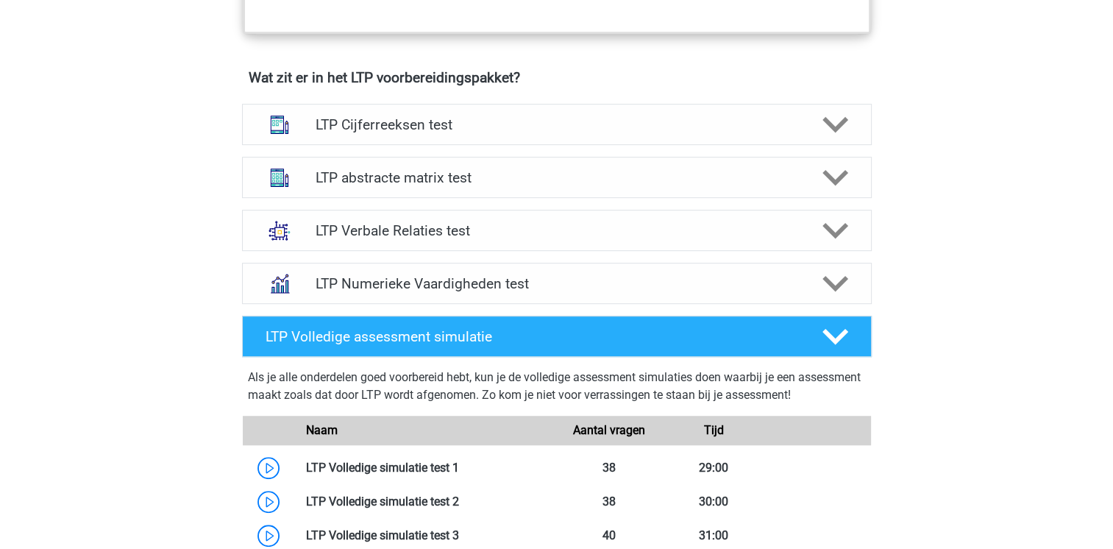
scroll to position [889, 0]
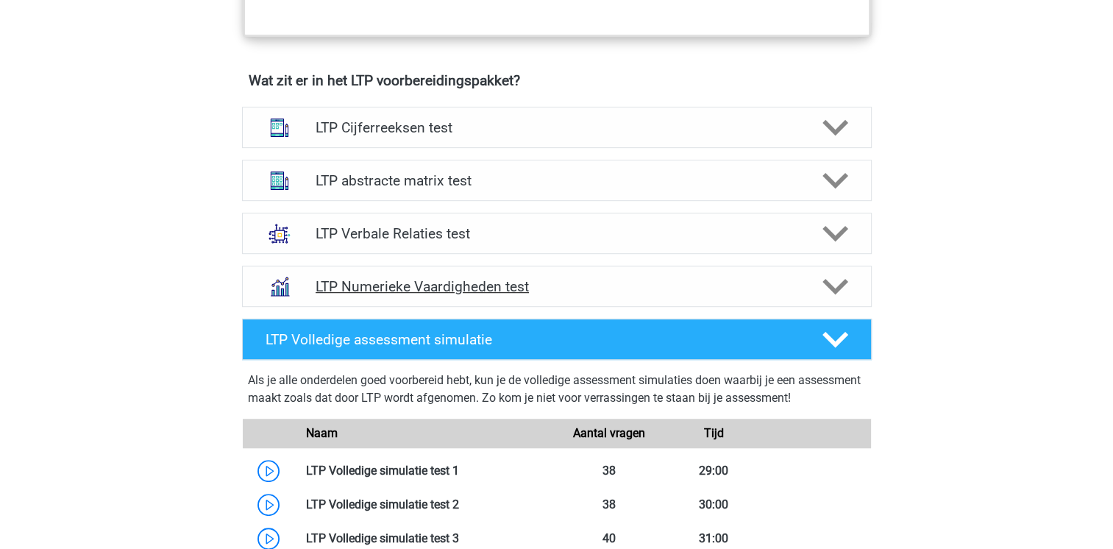
click at [569, 283] on h4 "LTP Numerieke Vaardigheden test" at bounding box center [557, 286] width 482 height 17
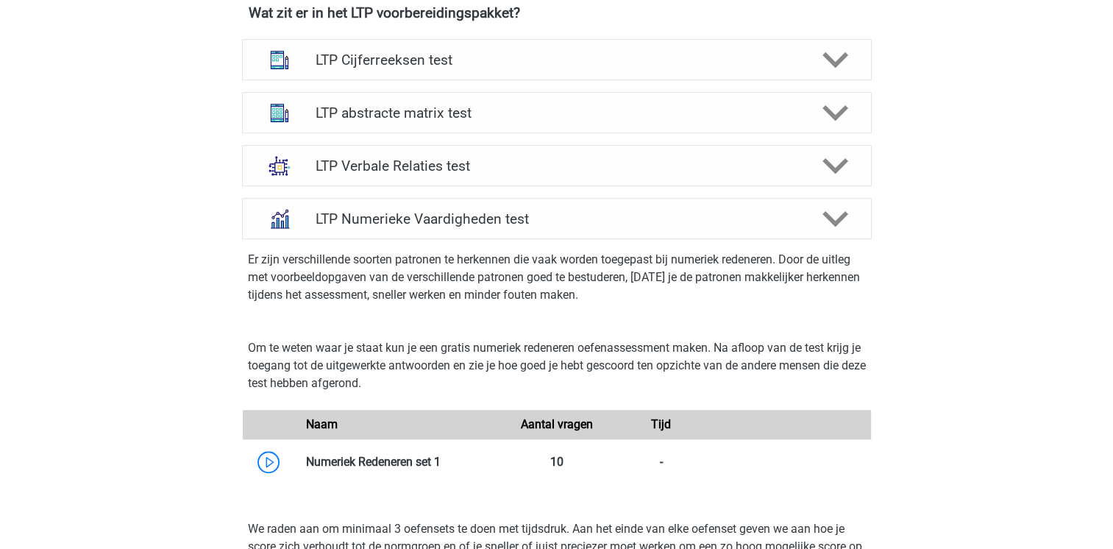
scroll to position [925, 0]
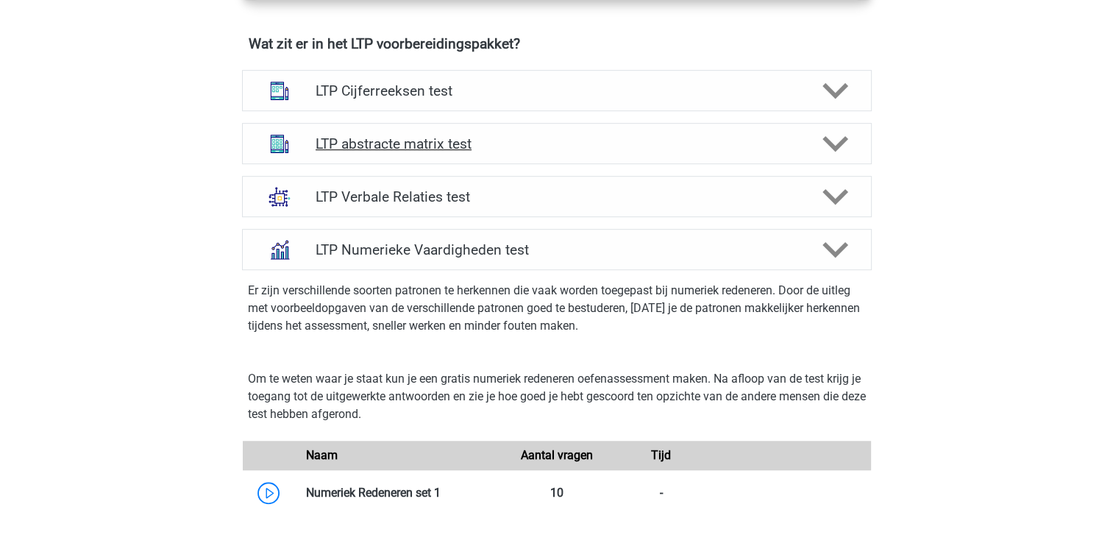
click at [686, 142] on h4 "LTP abstracte matrix test" at bounding box center [557, 143] width 482 height 17
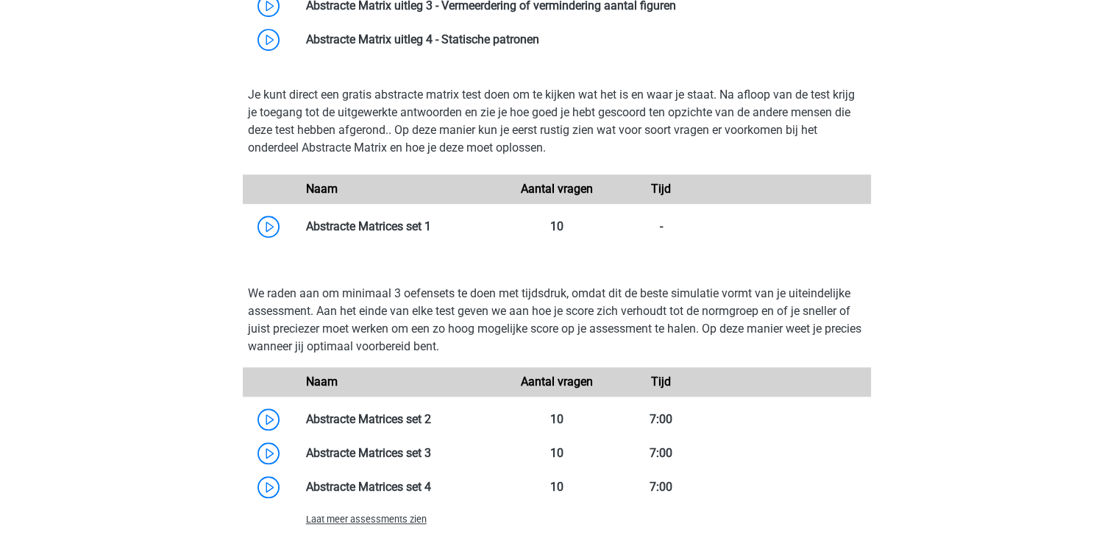
scroll to position [1244, 0]
click at [414, 525] on div "Laat meer assessments zien" at bounding box center [400, 519] width 210 height 18
click at [405, 521] on span "Laat meer assessments zien" at bounding box center [366, 519] width 121 height 11
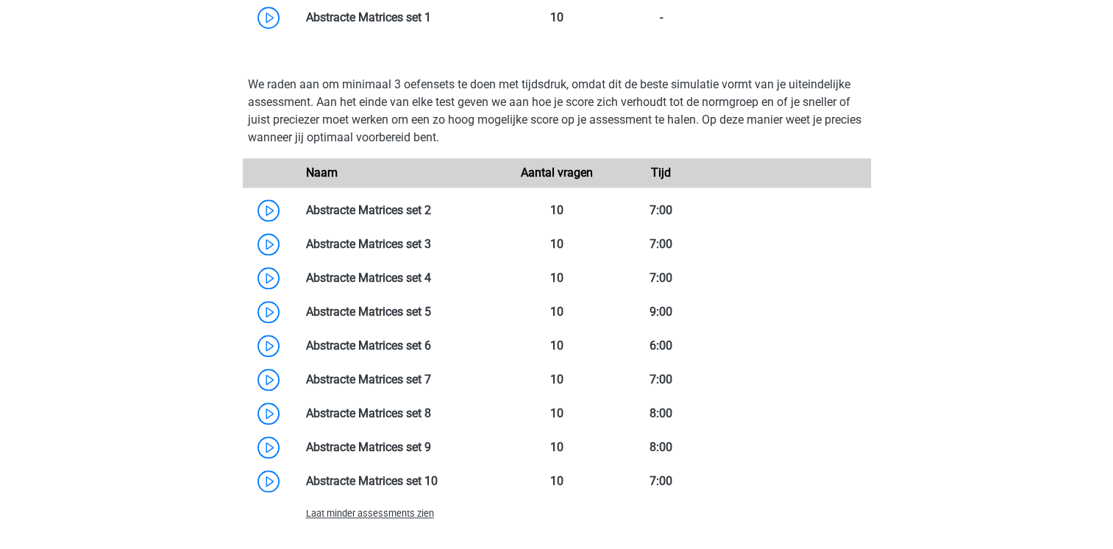
scroll to position [1497, 0]
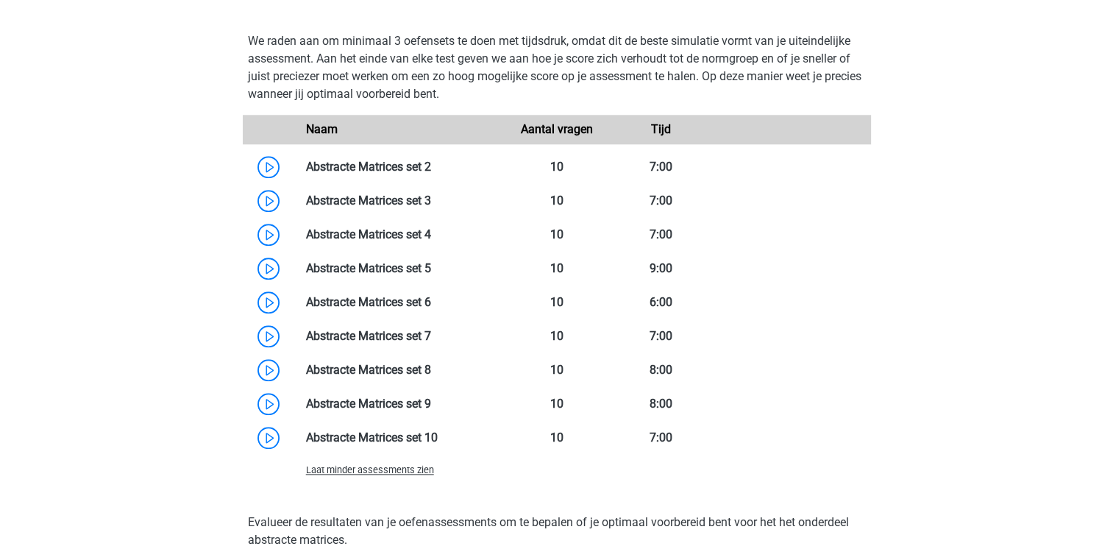
click at [47, 345] on div "Kies premium eline [EMAIL_ADDRESS][DOMAIN_NAME]" at bounding box center [556, 540] width 1113 height 4074
click at [431, 166] on link at bounding box center [431, 167] width 0 height 14
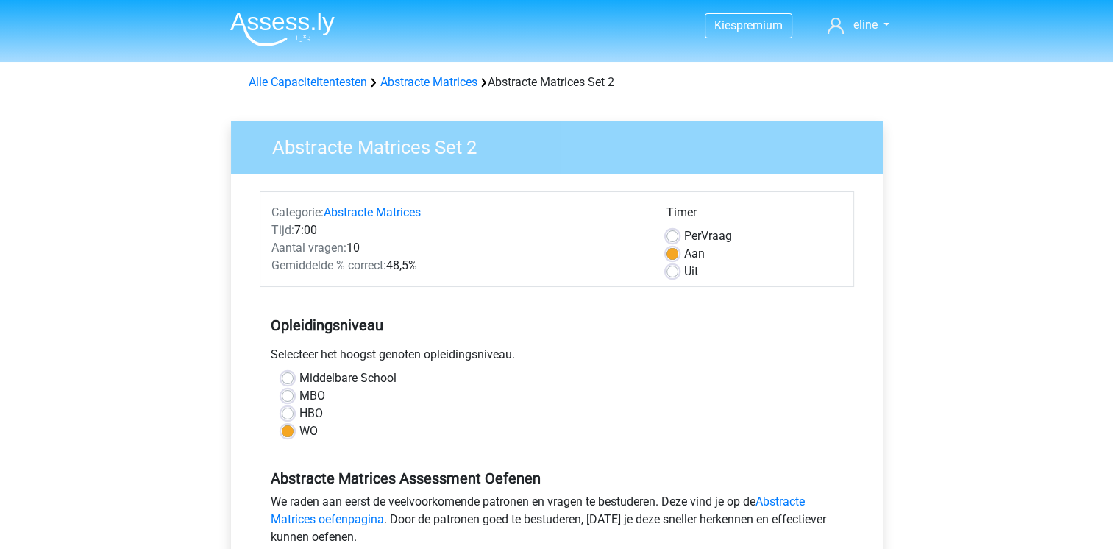
drag, startPoint x: 1119, startPoint y: 172, endPoint x: 1039, endPoint y: 149, distance: 83.4
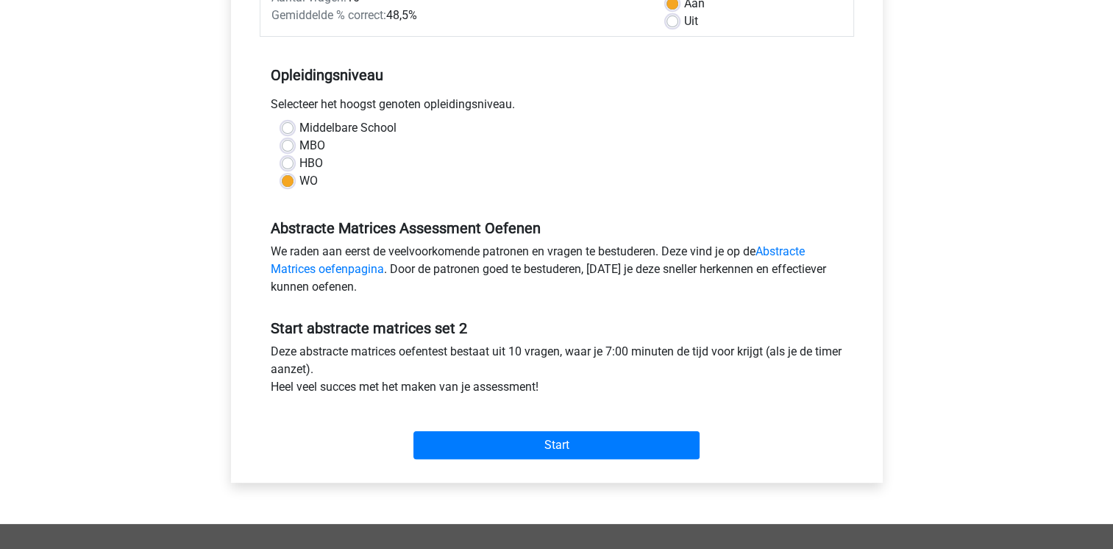
scroll to position [251, 0]
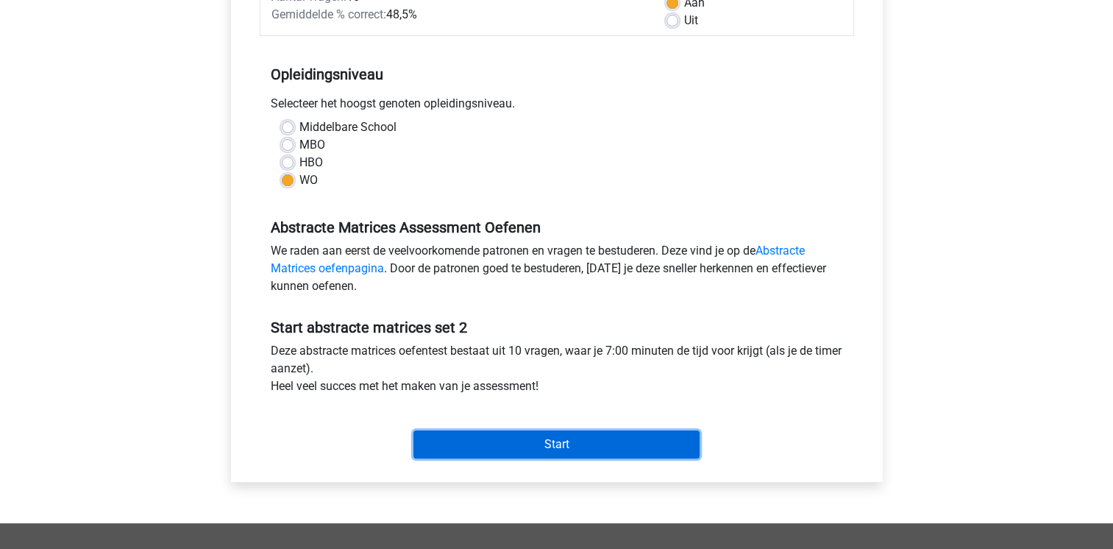
click at [563, 442] on input "Start" at bounding box center [556, 444] width 286 height 28
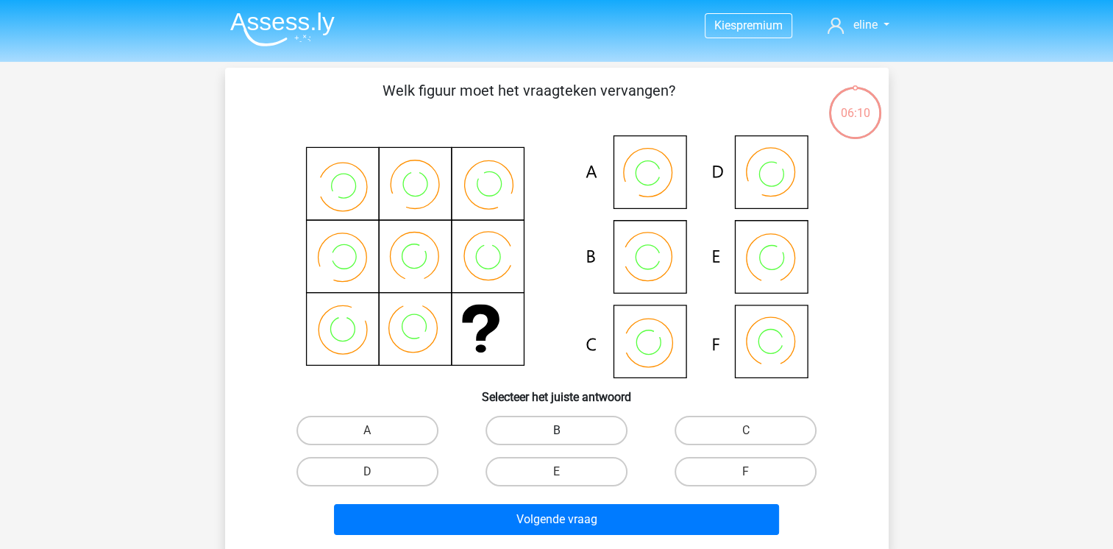
click at [575, 428] on label "B" at bounding box center [556, 430] width 142 height 29
click at [566, 430] on input "B" at bounding box center [561, 435] width 10 height 10
radio input "true"
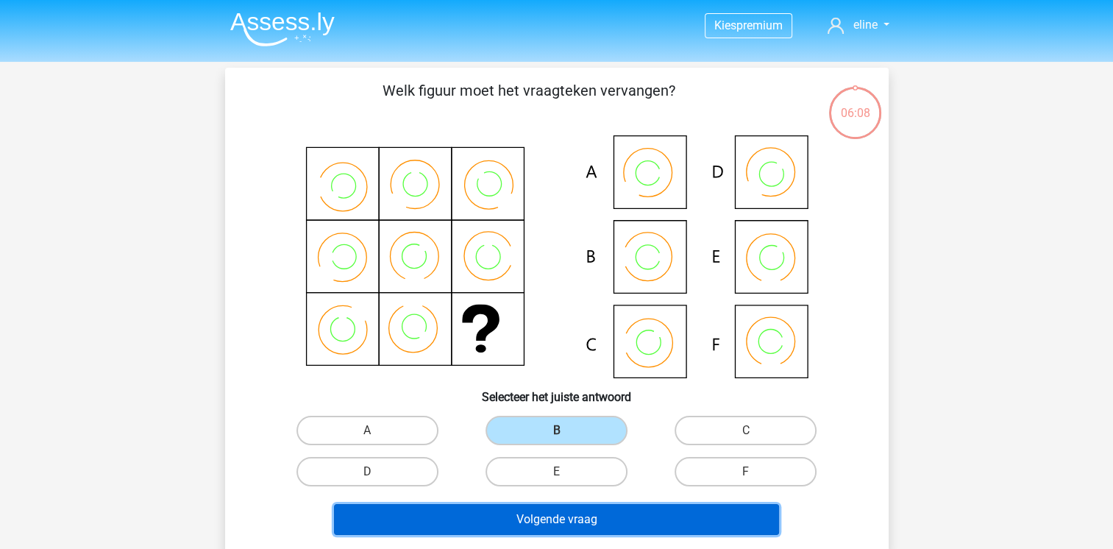
click at [647, 513] on button "Volgende vraag" at bounding box center [556, 519] width 445 height 31
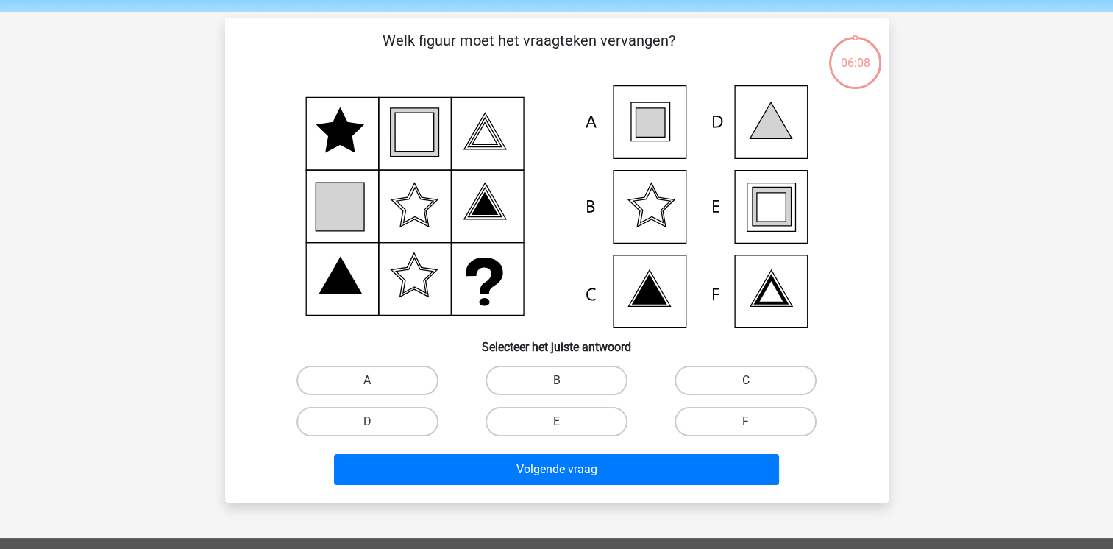
scroll to position [68, 0]
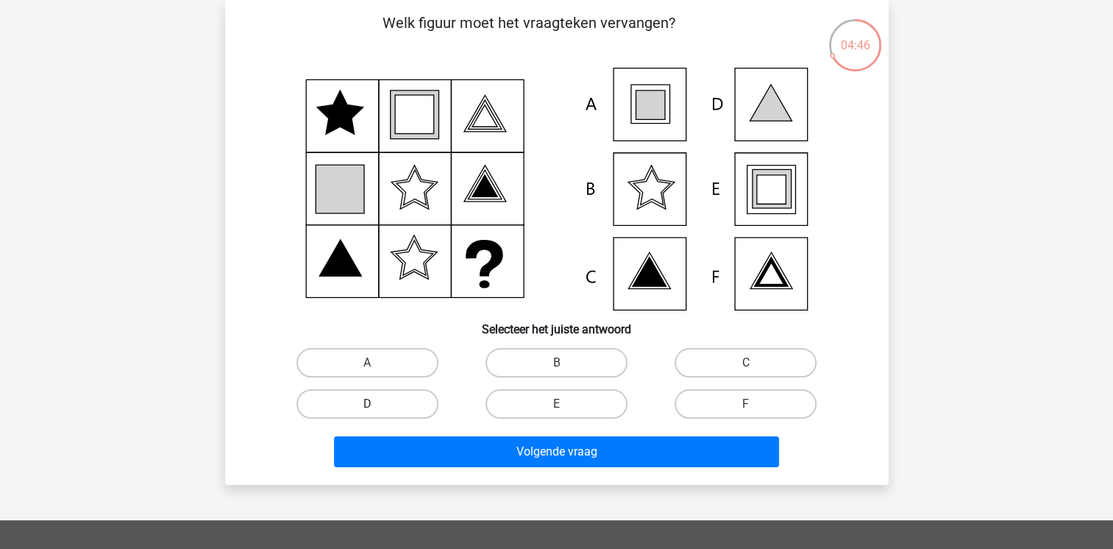
click at [391, 401] on label "D" at bounding box center [367, 403] width 142 height 29
click at [377, 404] on input "D" at bounding box center [372, 409] width 10 height 10
radio input "true"
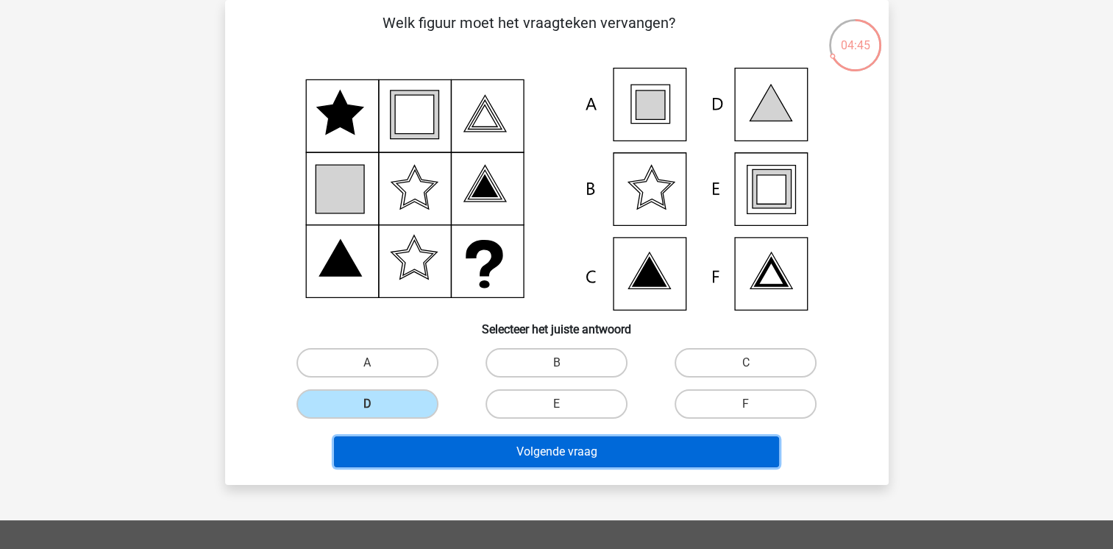
click at [482, 458] on button "Volgende vraag" at bounding box center [556, 451] width 445 height 31
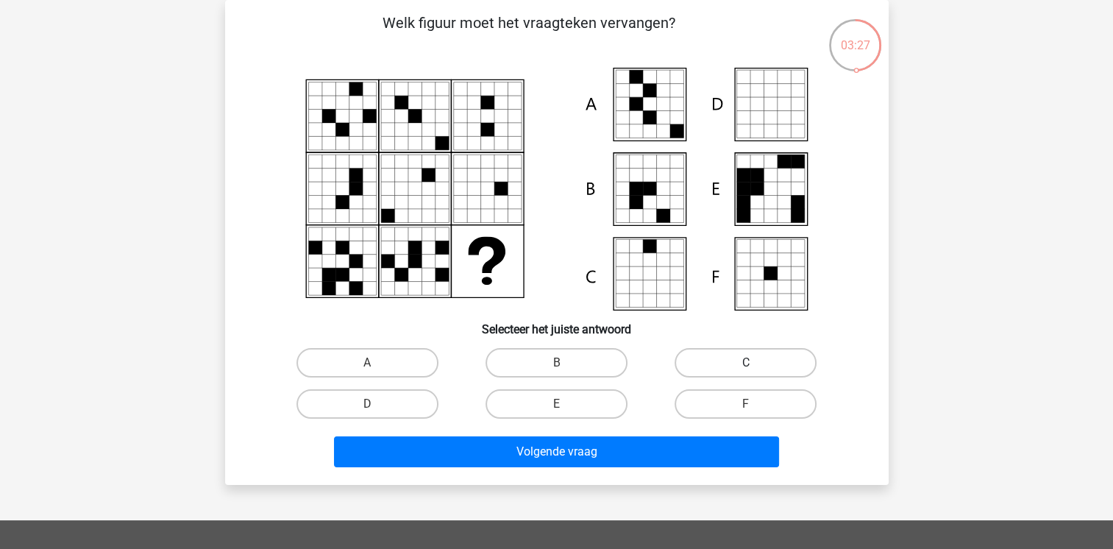
click at [708, 361] on label "C" at bounding box center [746, 362] width 142 height 29
click at [746, 363] on input "C" at bounding box center [751, 368] width 10 height 10
radio input "true"
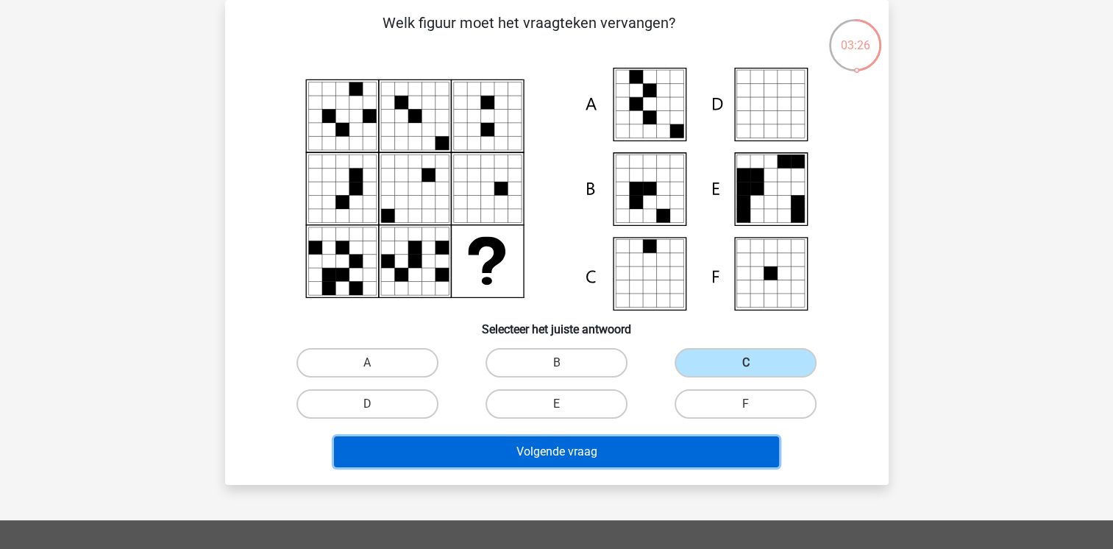
click at [633, 443] on button "Volgende vraag" at bounding box center [556, 451] width 445 height 31
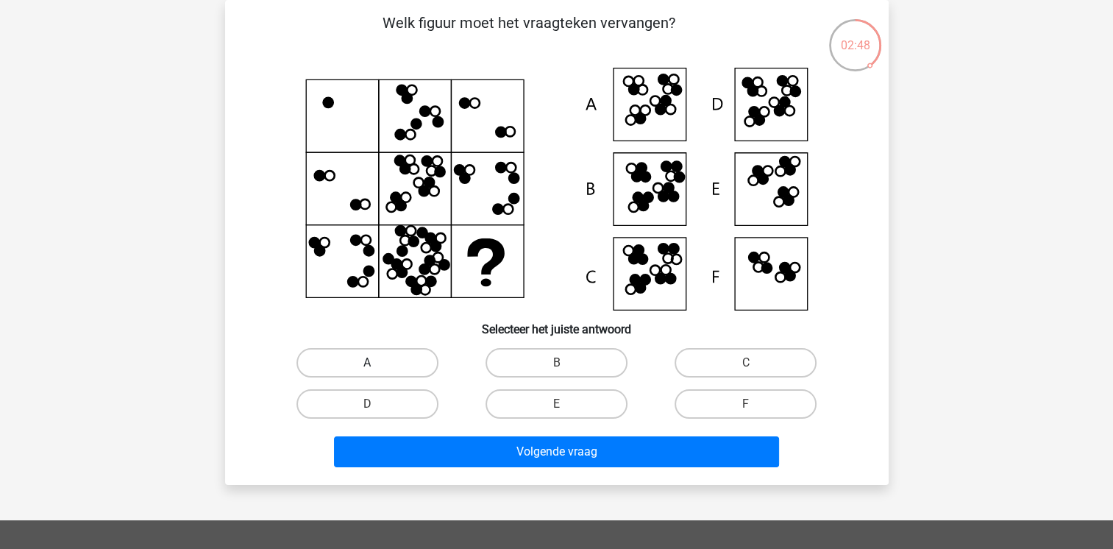
click at [421, 368] on label "A" at bounding box center [367, 362] width 142 height 29
click at [377, 368] on input "A" at bounding box center [372, 368] width 10 height 10
radio input "true"
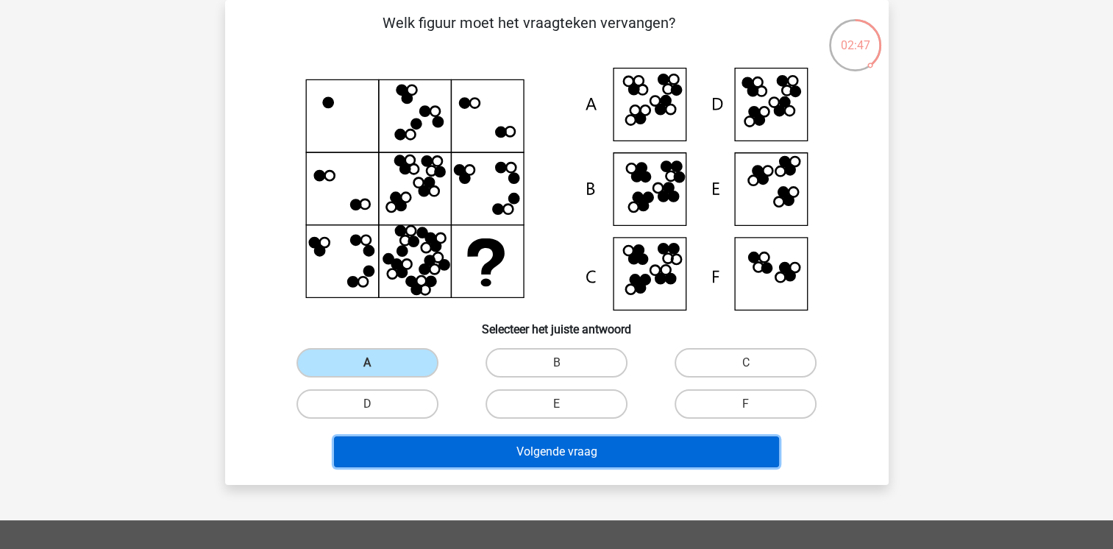
click at [489, 449] on button "Volgende vraag" at bounding box center [556, 451] width 445 height 31
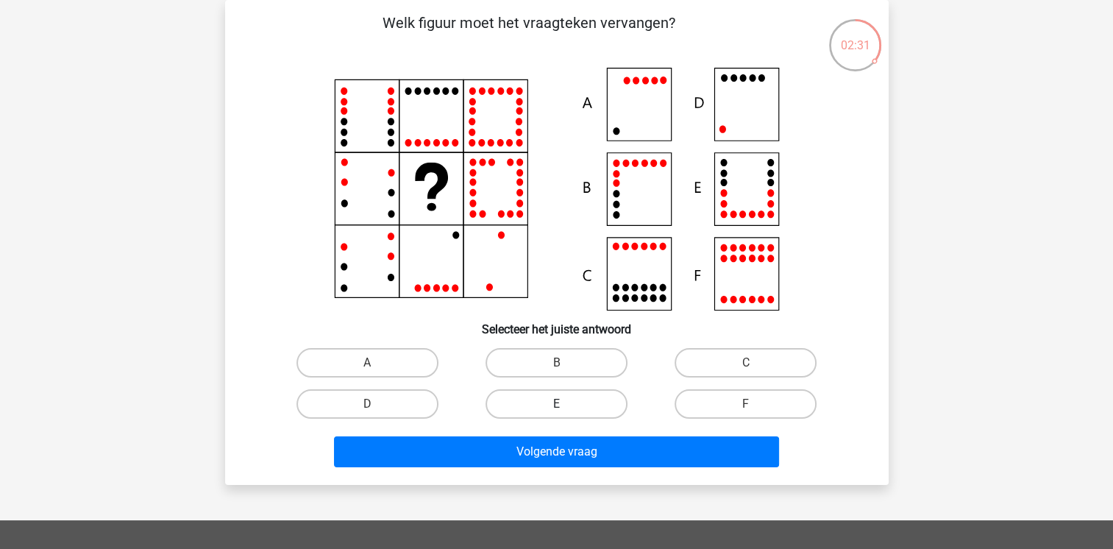
click at [544, 412] on label "E" at bounding box center [556, 403] width 142 height 29
click at [556, 412] on input "E" at bounding box center [561, 409] width 10 height 10
radio input "true"
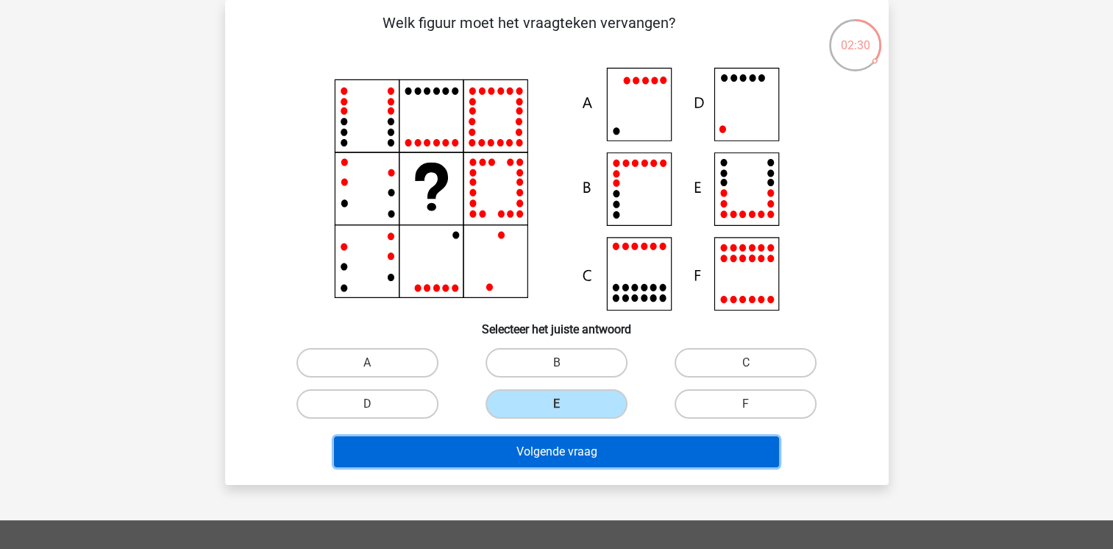
click at [544, 449] on button "Volgende vraag" at bounding box center [556, 451] width 445 height 31
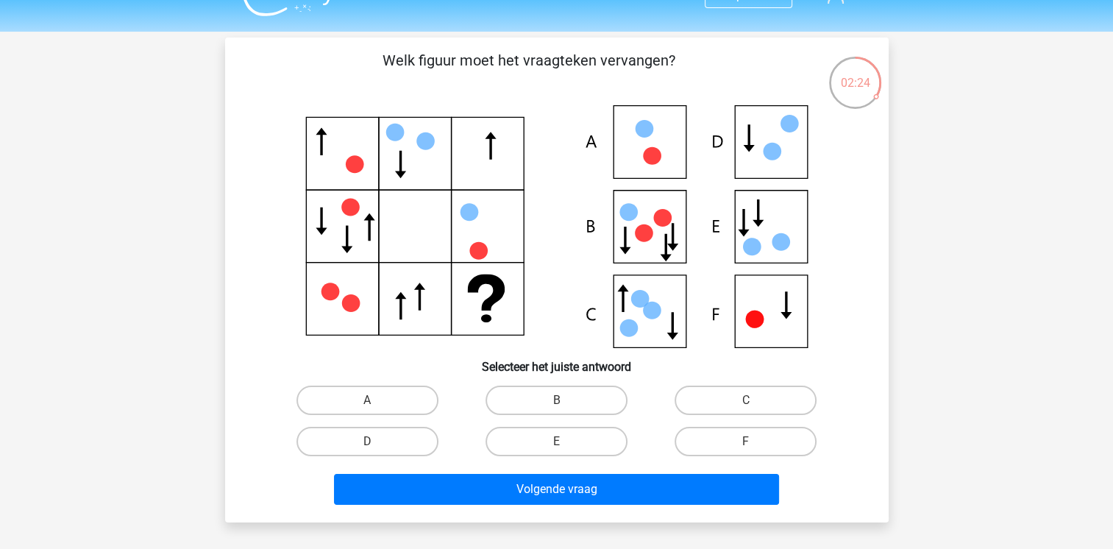
scroll to position [32, 0]
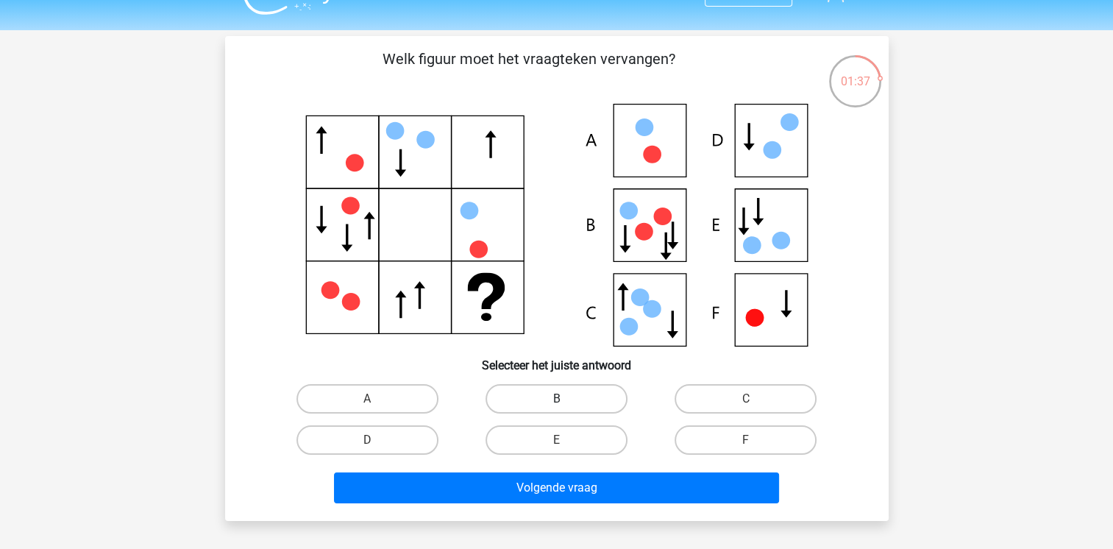
click at [538, 401] on label "B" at bounding box center [556, 398] width 142 height 29
click at [556, 401] on input "B" at bounding box center [561, 404] width 10 height 10
radio input "true"
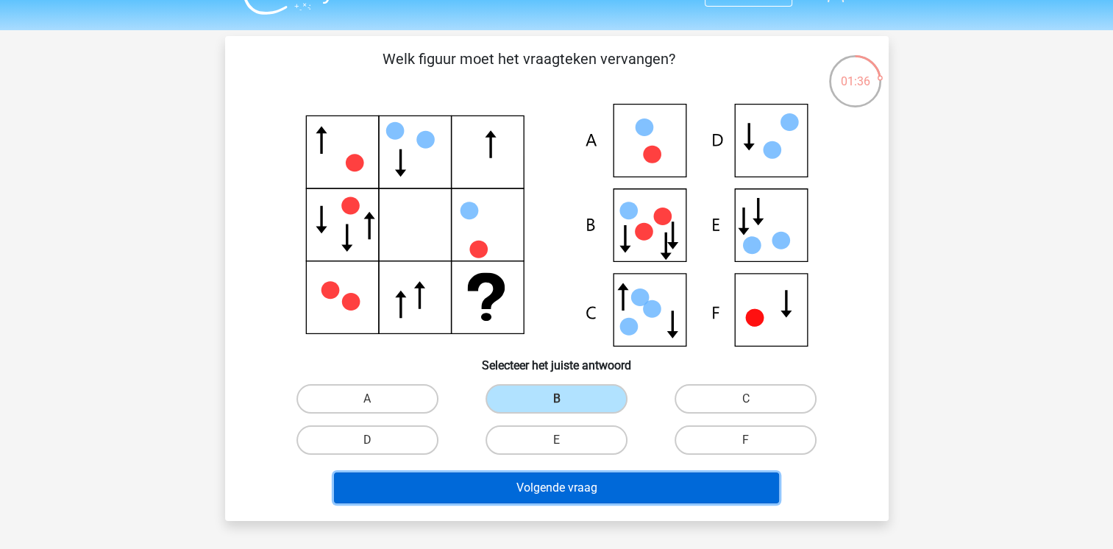
click at [535, 483] on button "Volgende vraag" at bounding box center [556, 487] width 445 height 31
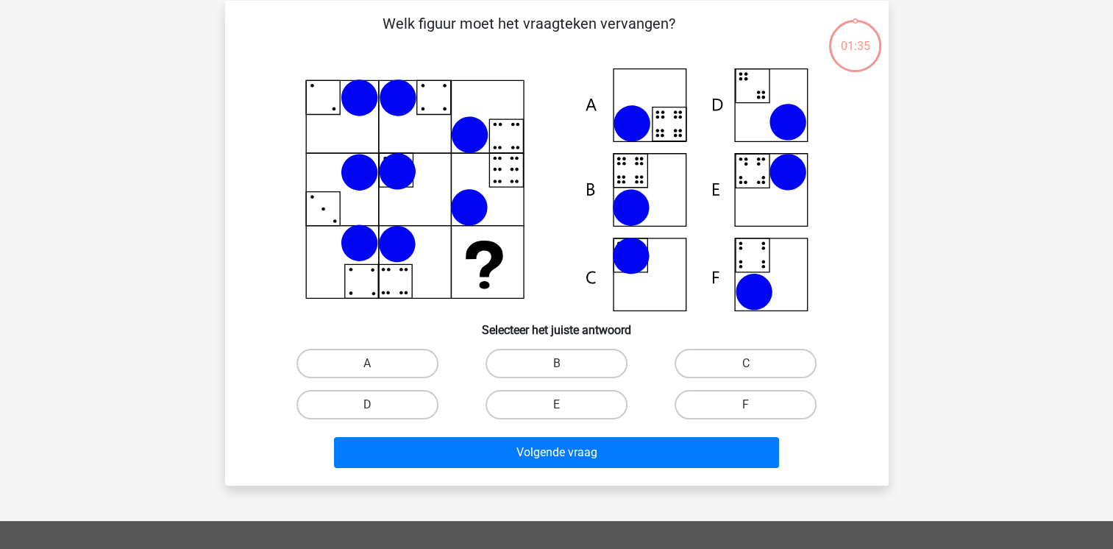
scroll to position [68, 0]
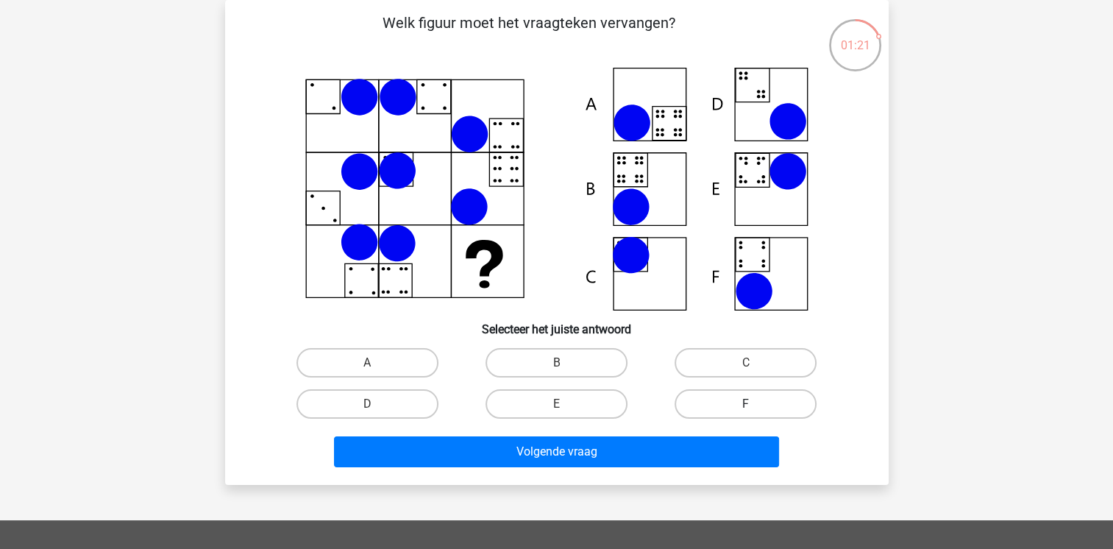
click at [697, 393] on label "F" at bounding box center [746, 403] width 142 height 29
click at [746, 404] on input "F" at bounding box center [751, 409] width 10 height 10
radio input "true"
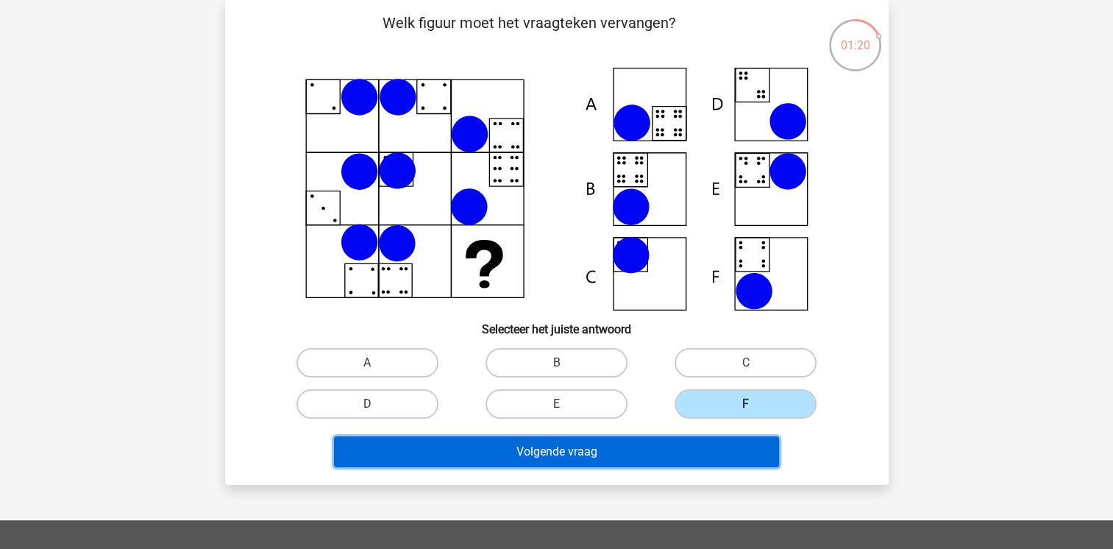
click at [648, 450] on button "Volgende vraag" at bounding box center [556, 451] width 445 height 31
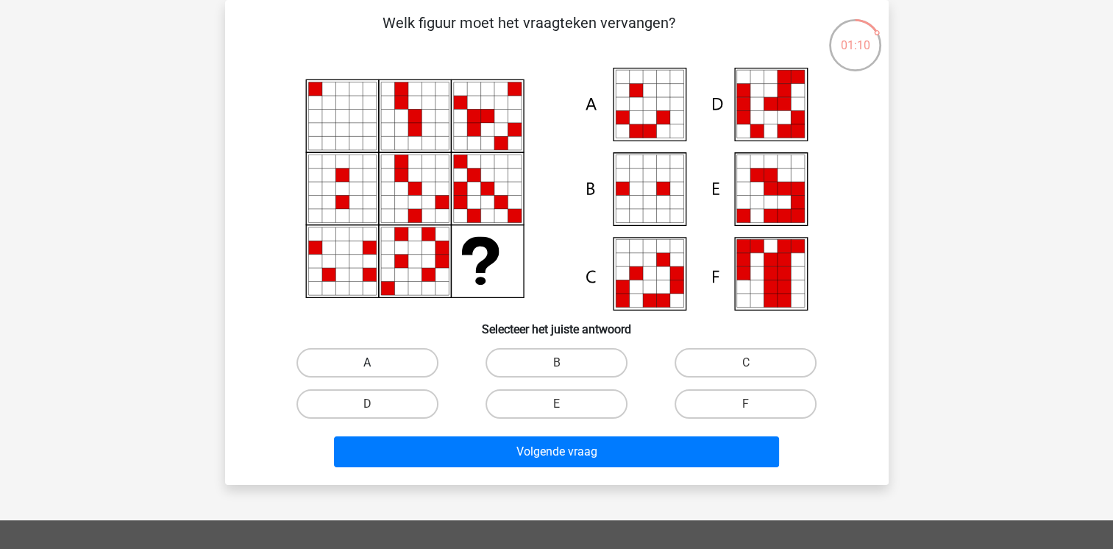
click at [402, 366] on label "A" at bounding box center [367, 362] width 142 height 29
click at [377, 366] on input "A" at bounding box center [372, 368] width 10 height 10
radio input "true"
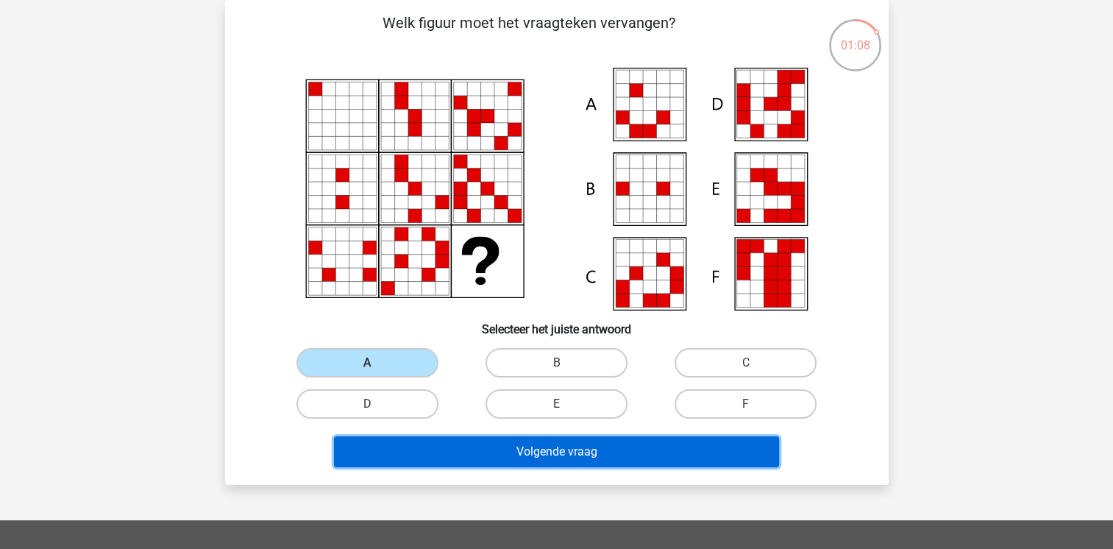
click at [488, 447] on button "Volgende vraag" at bounding box center [556, 451] width 445 height 31
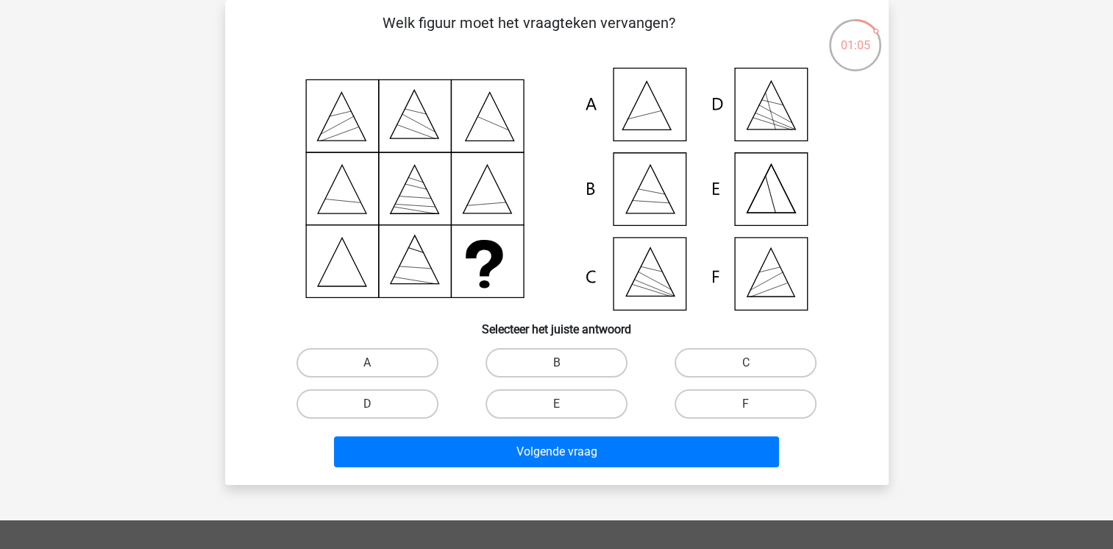
scroll to position [0, 0]
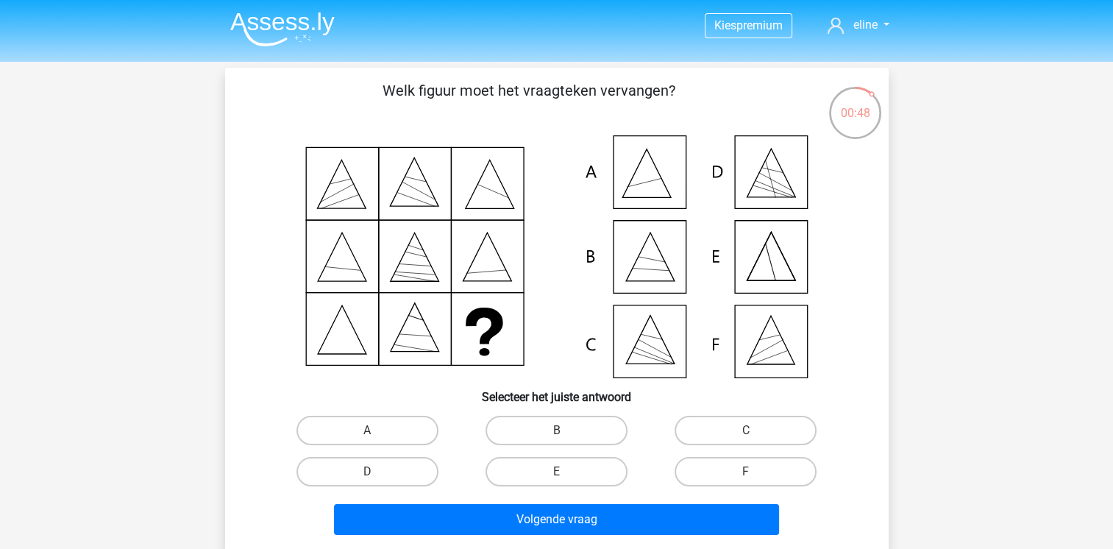
click at [747, 472] on input "F" at bounding box center [751, 477] width 10 height 10
radio input "true"
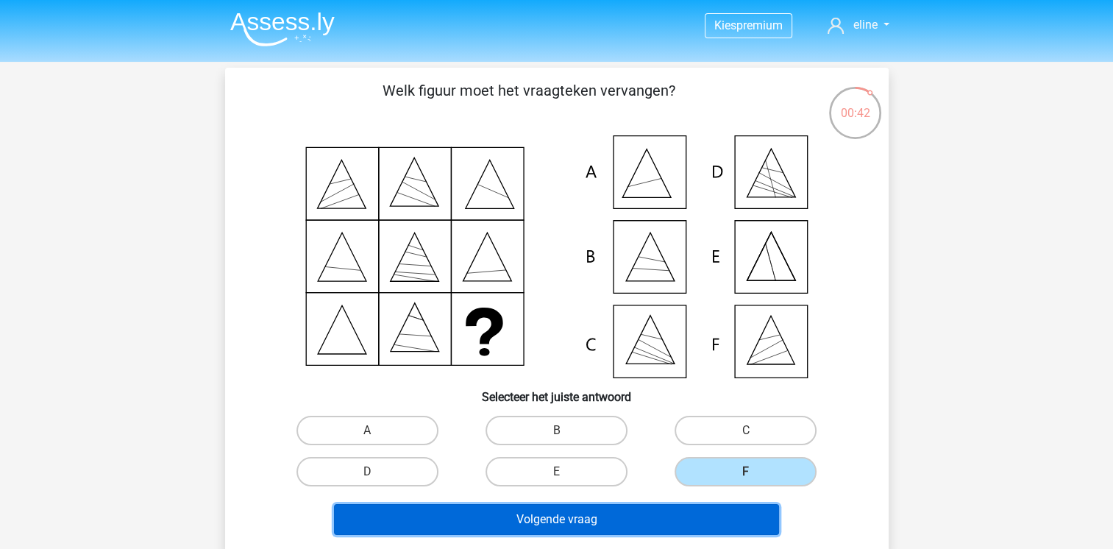
click at [589, 513] on button "Volgende vraag" at bounding box center [556, 519] width 445 height 31
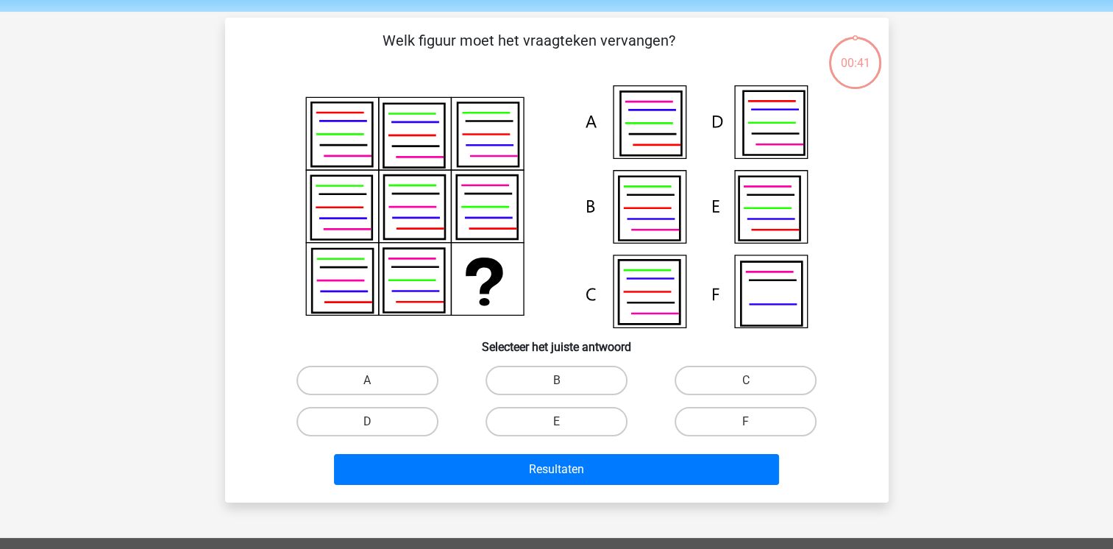
scroll to position [68, 0]
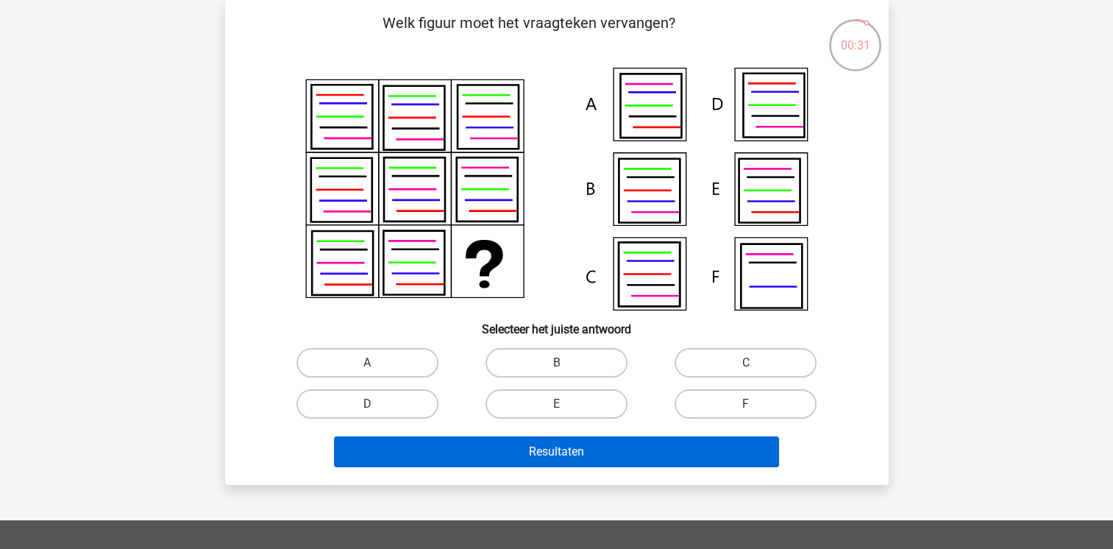
drag, startPoint x: 589, startPoint y: 513, endPoint x: 586, endPoint y: 454, distance: 59.7
click at [586, 454] on div "Kies premium eline eline.geven@hotmail.com" at bounding box center [556, 420] width 1113 height 976
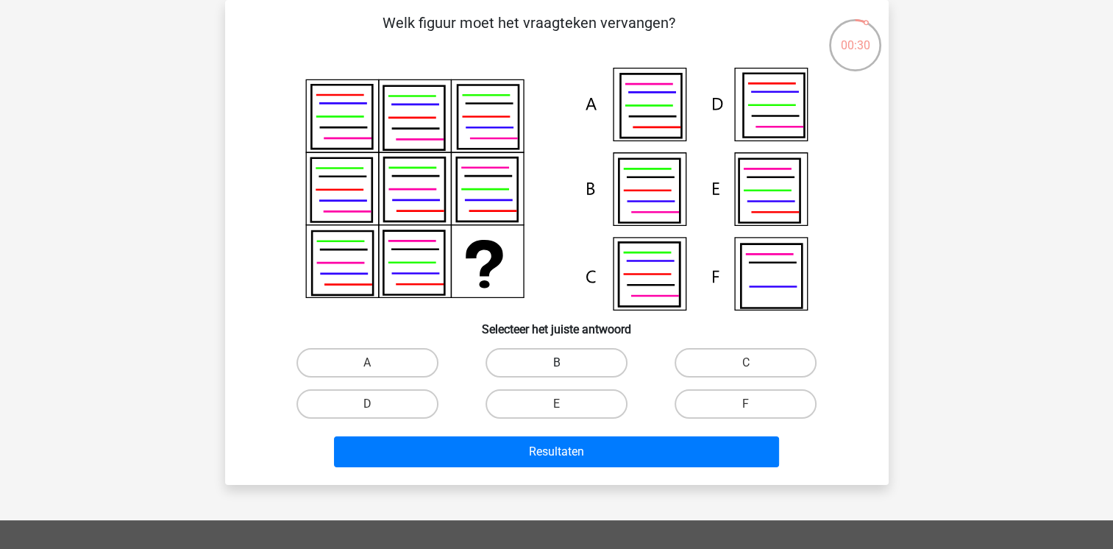
click at [571, 363] on label "B" at bounding box center [556, 362] width 142 height 29
click at [566, 363] on input "B" at bounding box center [561, 368] width 10 height 10
radio input "true"
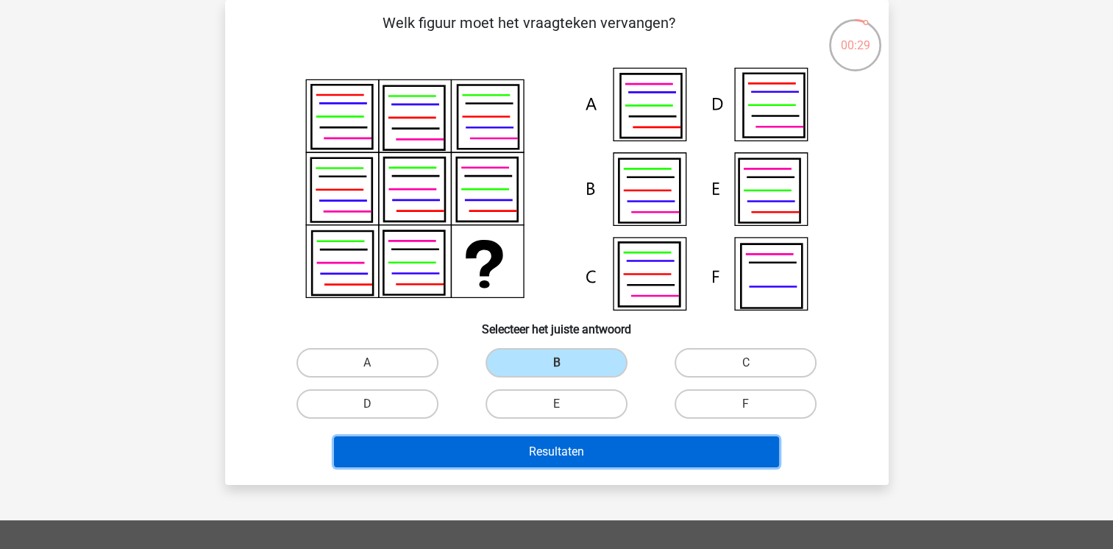
click at [540, 453] on button "Resultaten" at bounding box center [556, 451] width 445 height 31
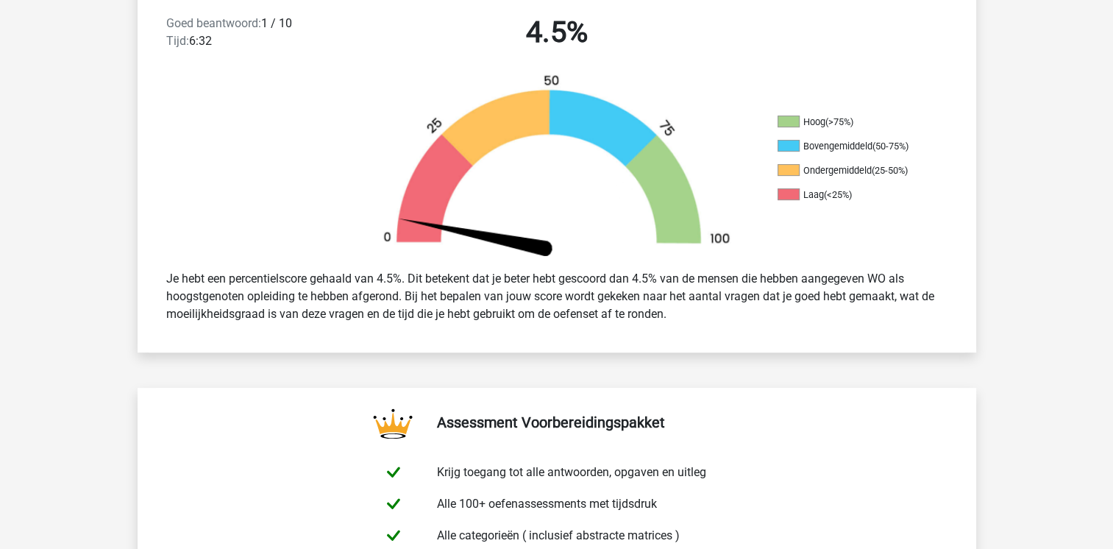
scroll to position [393, 0]
